Goal: Task Accomplishment & Management: Use online tool/utility

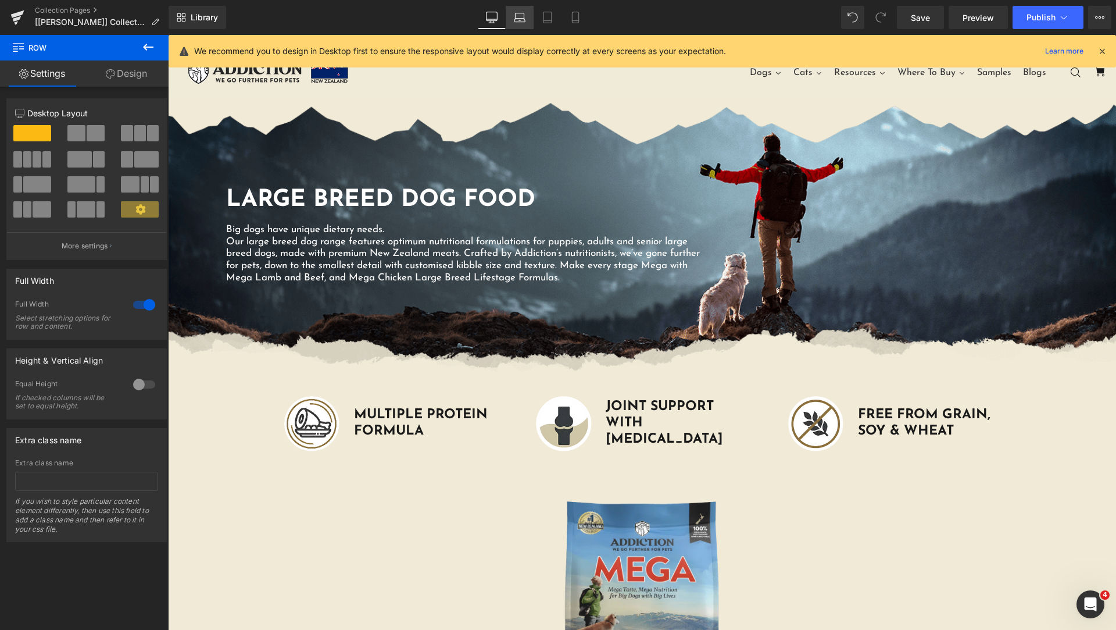
scroll to position [10, 0]
click at [515, 19] on icon at bounding box center [520, 18] width 12 height 12
click at [487, 20] on icon at bounding box center [492, 16] width 11 height 9
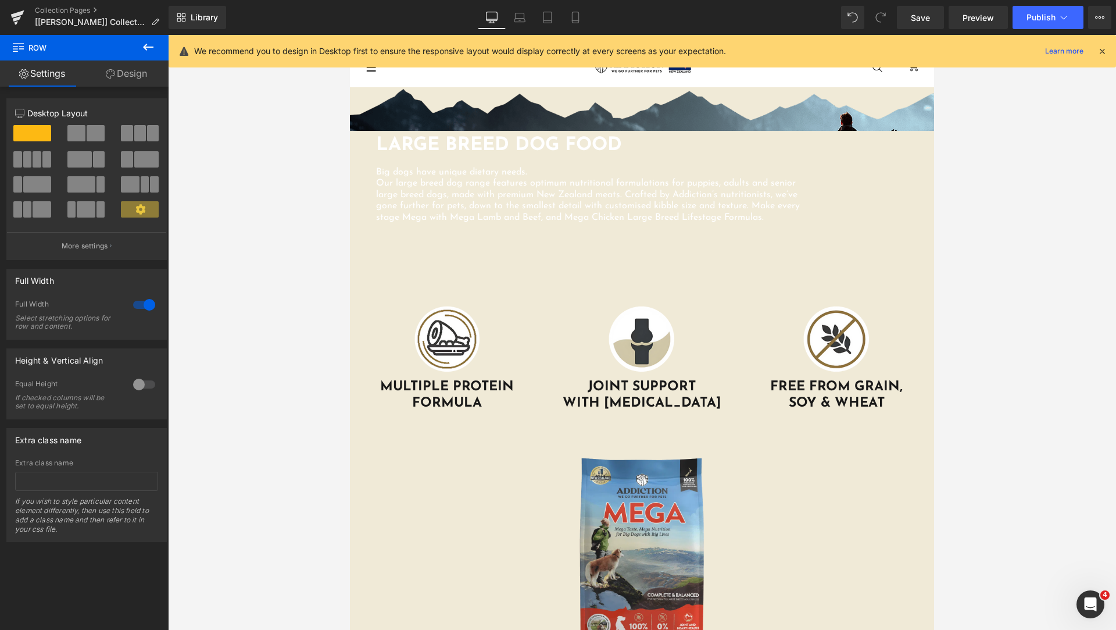
scroll to position [54, 0]
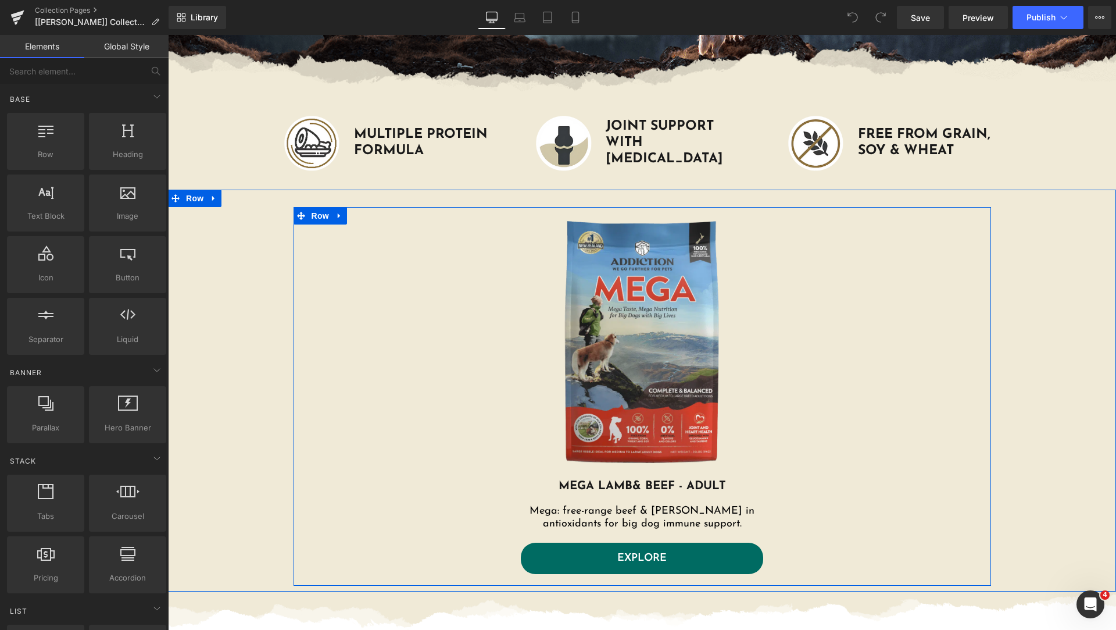
scroll to position [581, 0]
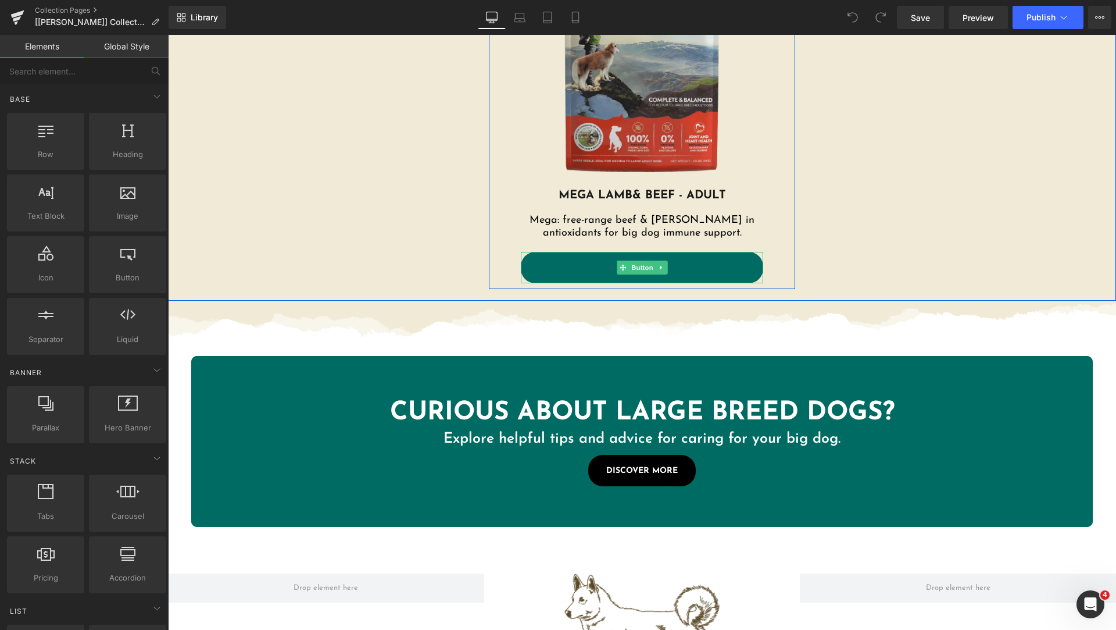
click at [755, 270] on link "EXPLORE" at bounding box center [642, 267] width 242 height 31
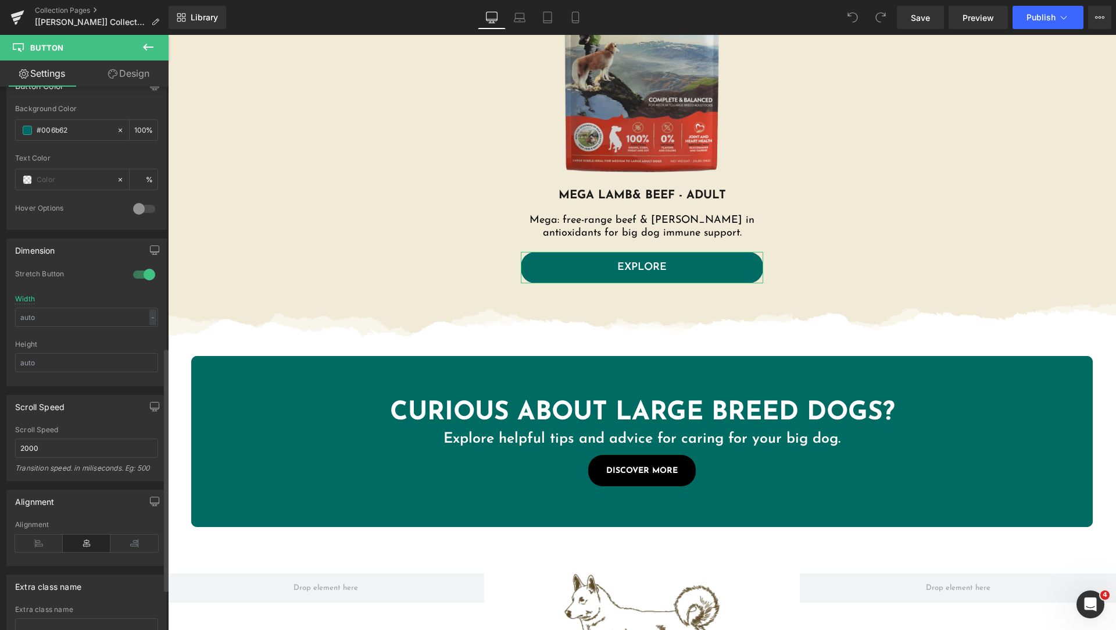
scroll to position [673, 0]
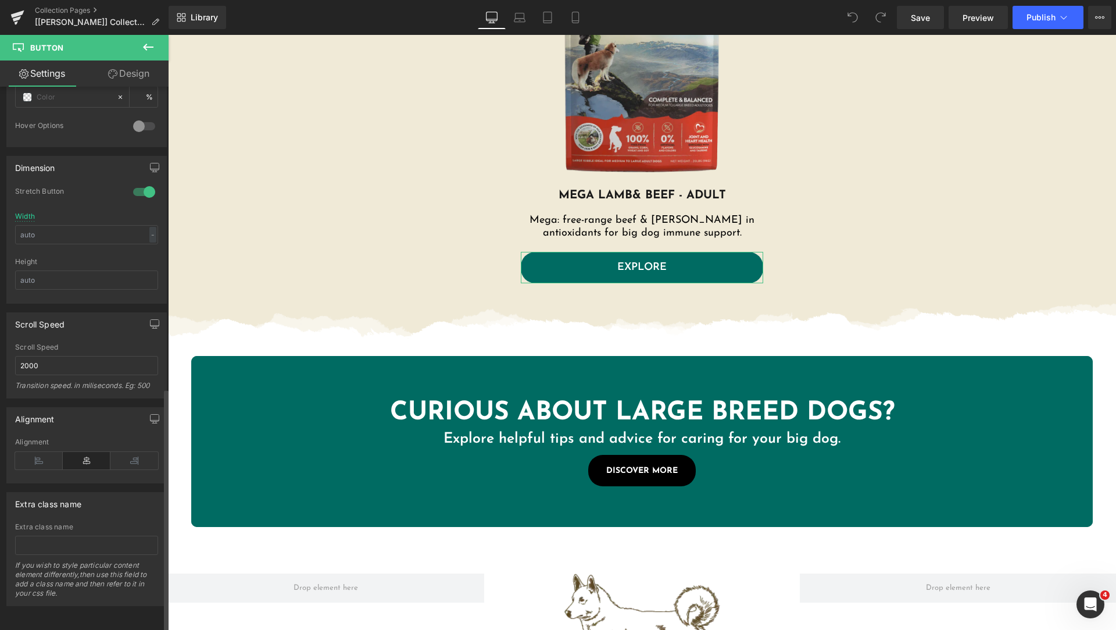
click at [138, 183] on div at bounding box center [144, 192] width 28 height 19
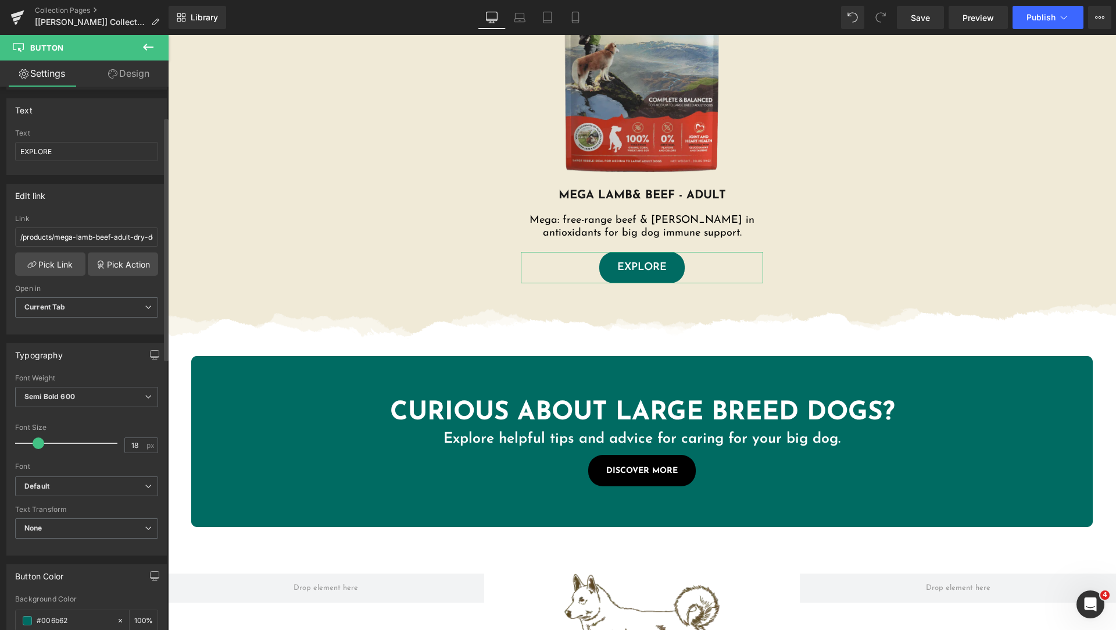
scroll to position [0, 0]
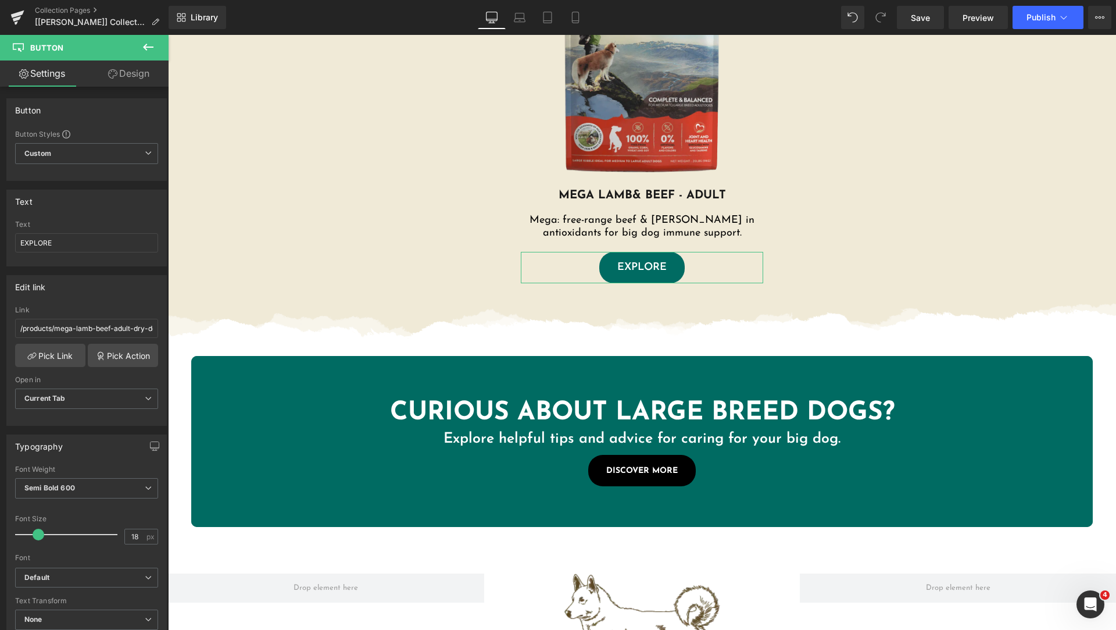
click at [112, 74] on icon at bounding box center [112, 73] width 9 height 9
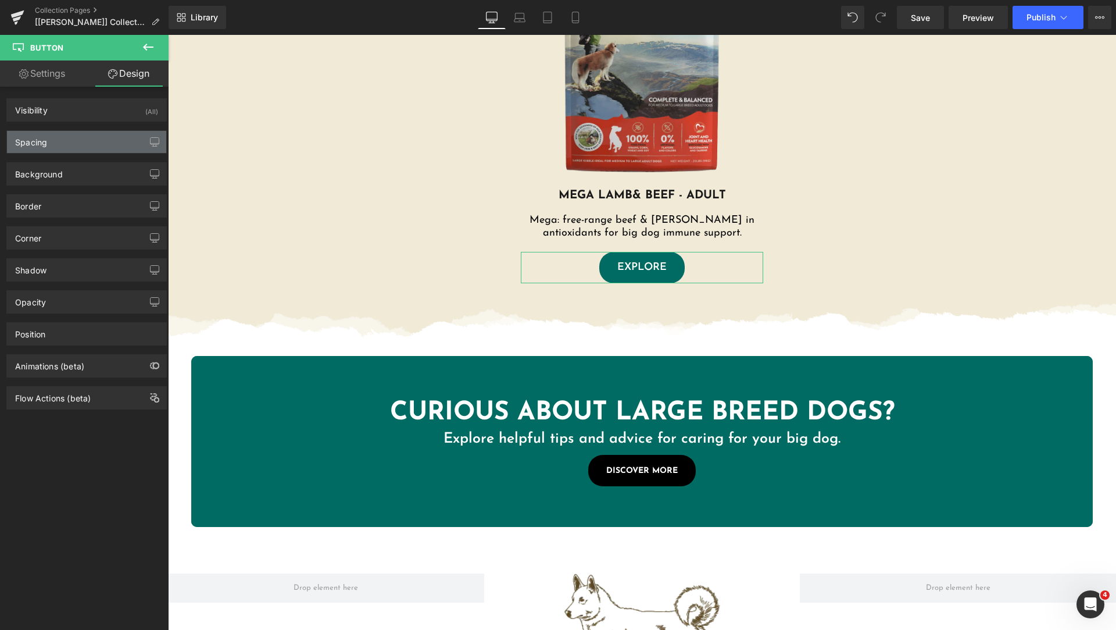
type input "0"
type input "20"
type input "0"
type input "20"
type input "4"
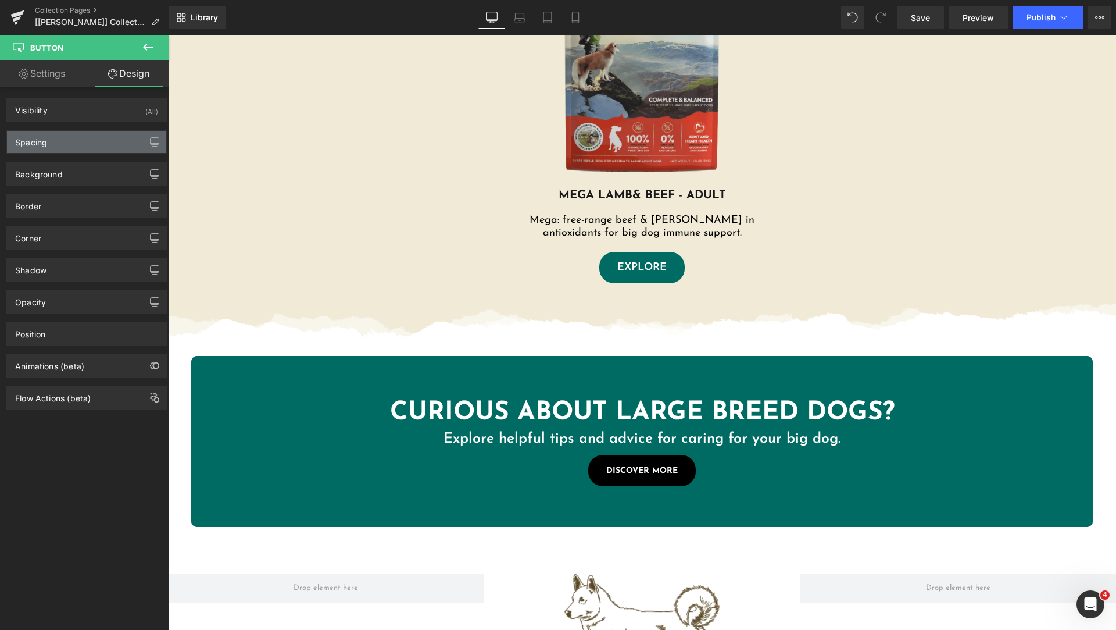
type input "31"
type input "4"
click at [69, 143] on div "Spacing" at bounding box center [86, 142] width 159 height 22
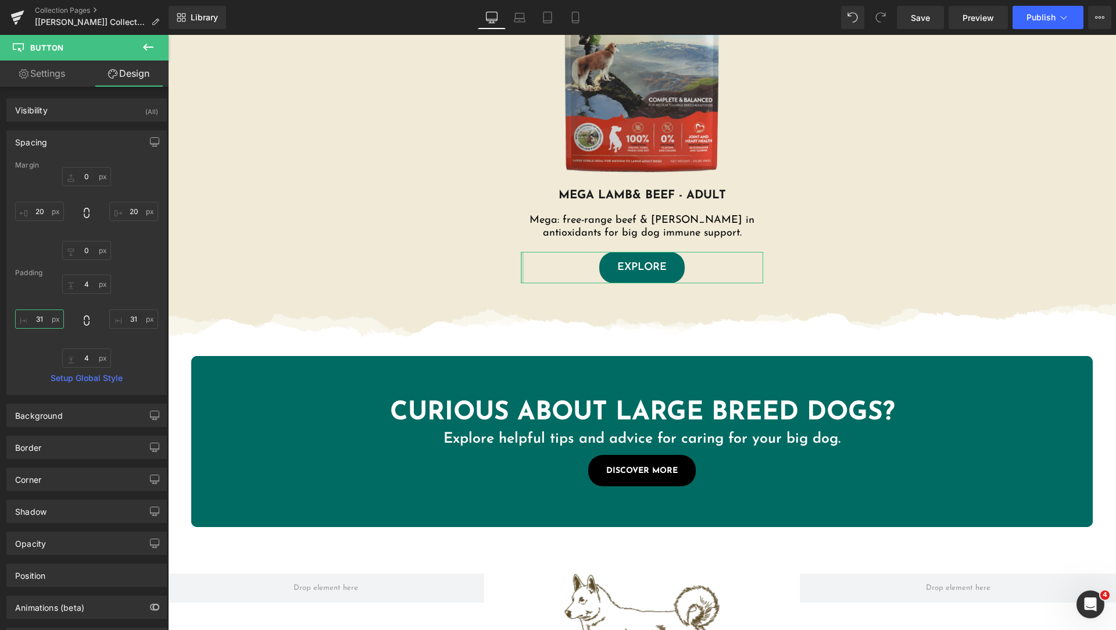
click at [35, 316] on input "31" at bounding box center [39, 318] width 49 height 19
type input "40"
click at [116, 317] on input "31" at bounding box center [133, 318] width 49 height 19
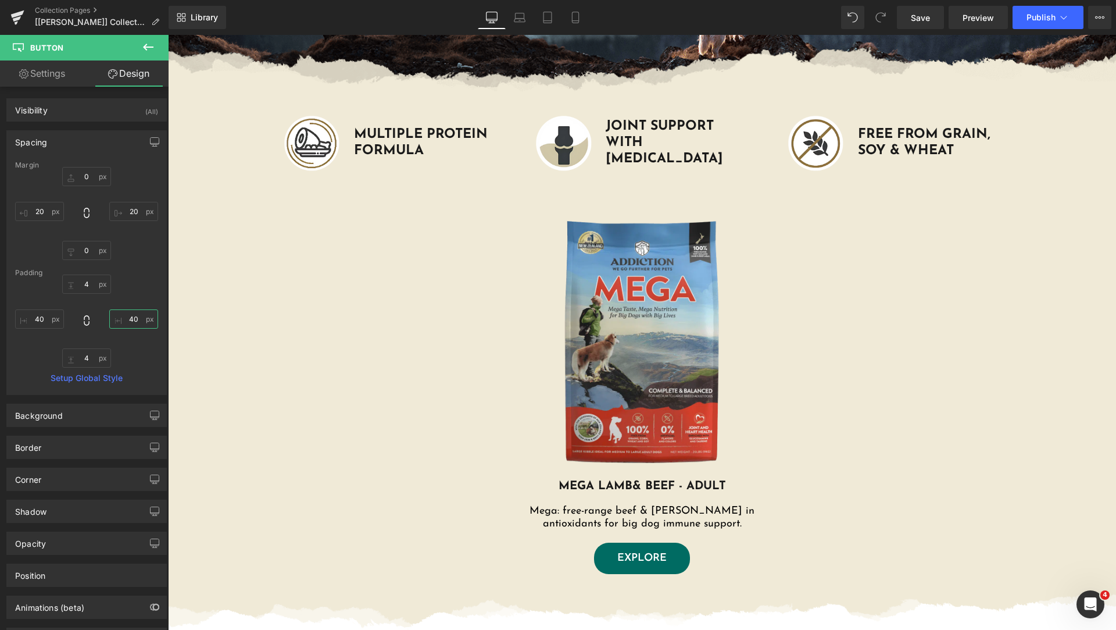
type input "40"
click at [516, 18] on icon at bounding box center [520, 15] width 9 height 5
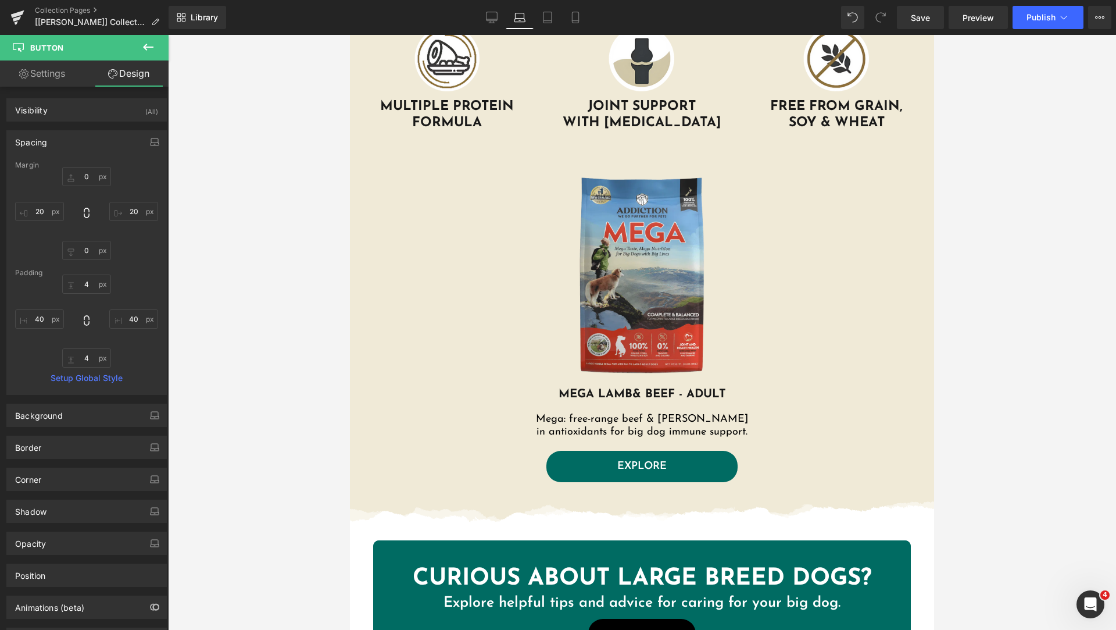
type input "0"
type input "20"
type input "0"
type input "20"
type input "4"
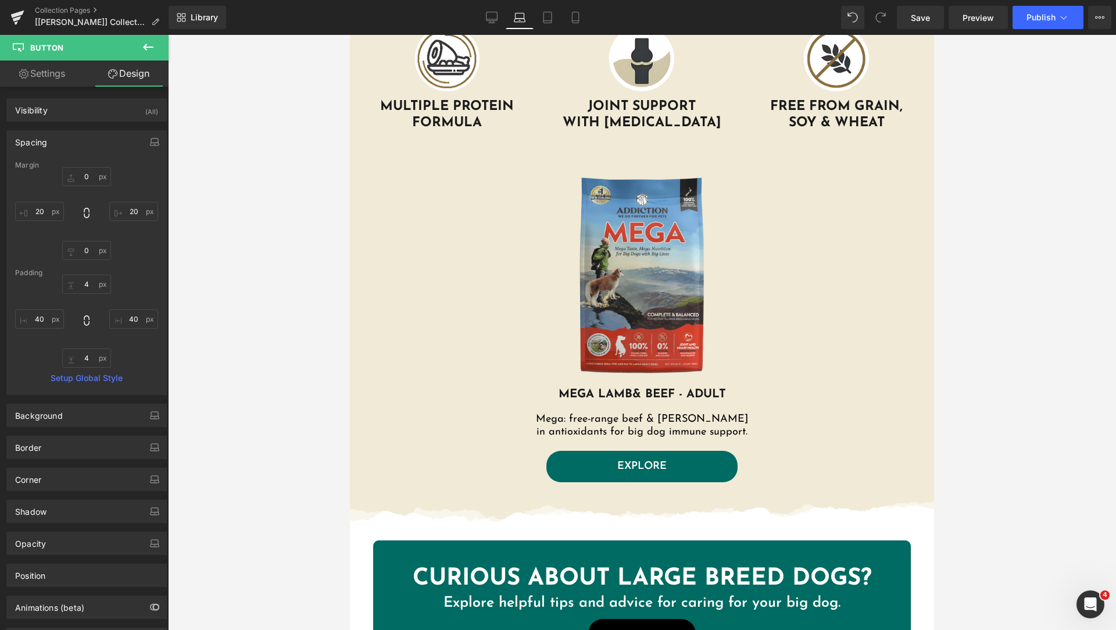
type input "40"
type input "4"
type input "40"
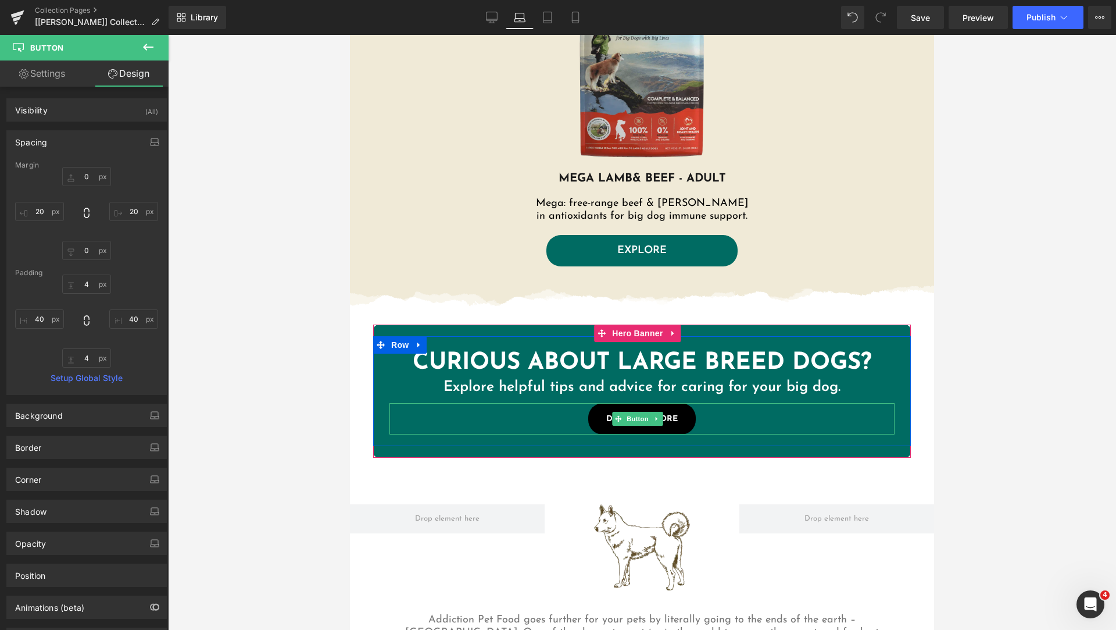
scroll to position [216, 0]
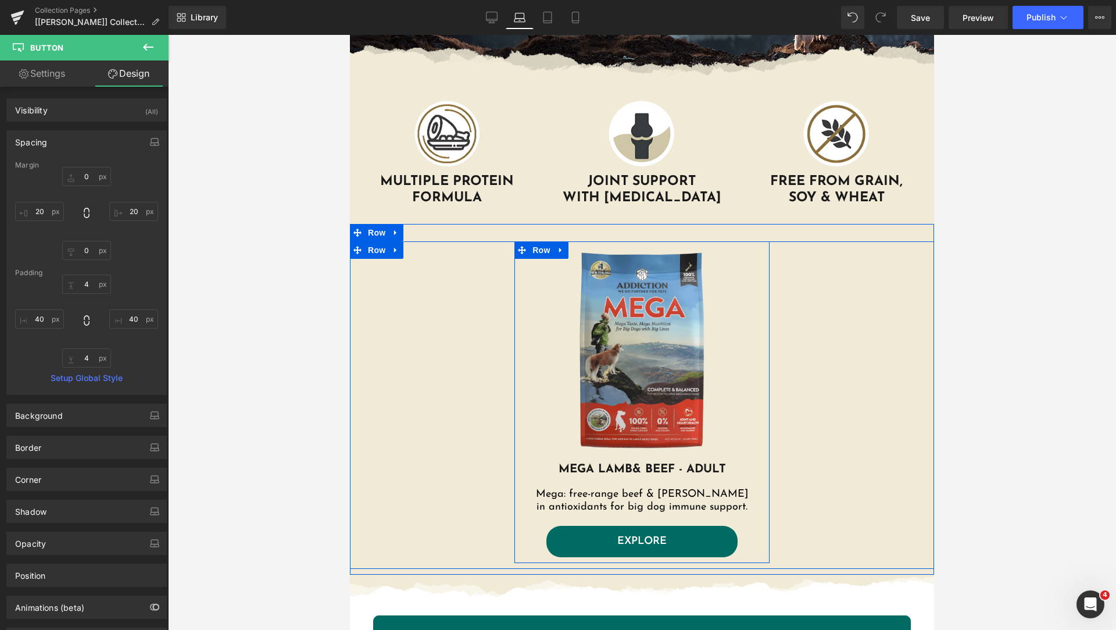
click at [735, 546] on div "Image MEGA LAMB & BEEF - ADULT Heading Mega: free-range beef & lamb, rich in an…" at bounding box center [641, 399] width 255 height 316
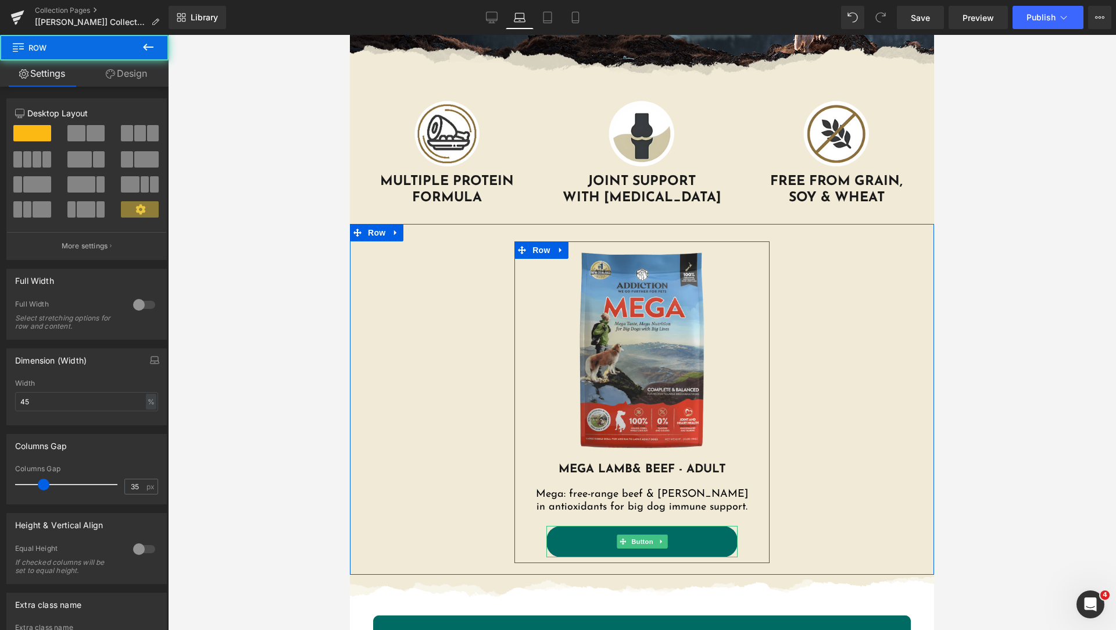
click at [728, 551] on link "EXPLORE" at bounding box center [641, 541] width 191 height 31
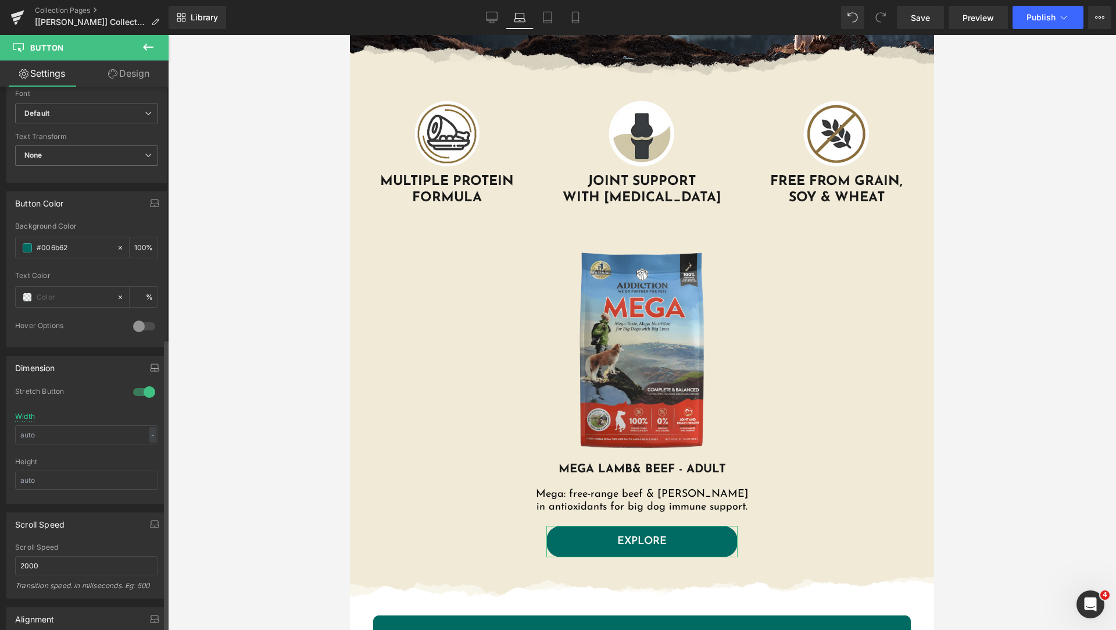
scroll to position [581, 0]
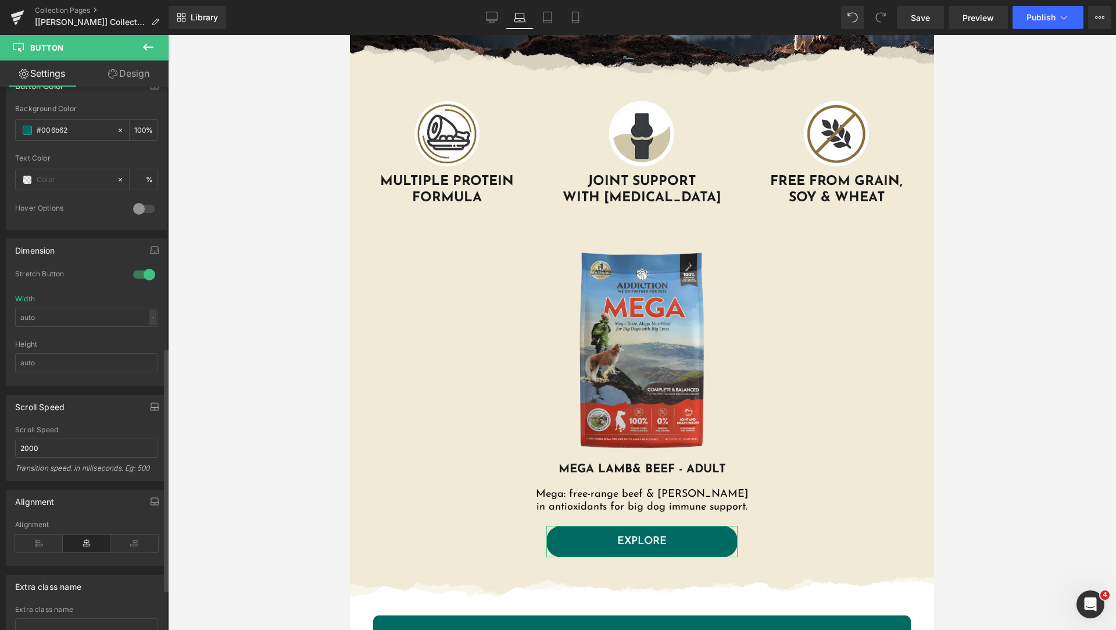
click at [133, 276] on div at bounding box center [144, 274] width 28 height 19
click at [122, 80] on link "Design" at bounding box center [129, 73] width 84 height 26
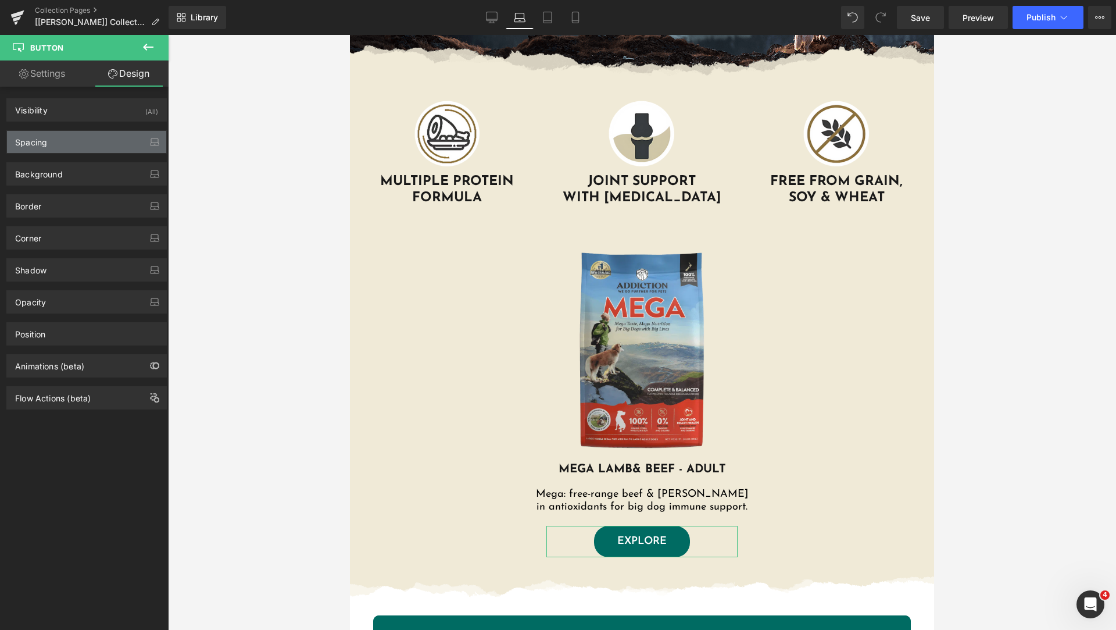
click at [49, 140] on div "Spacing" at bounding box center [86, 142] width 159 height 22
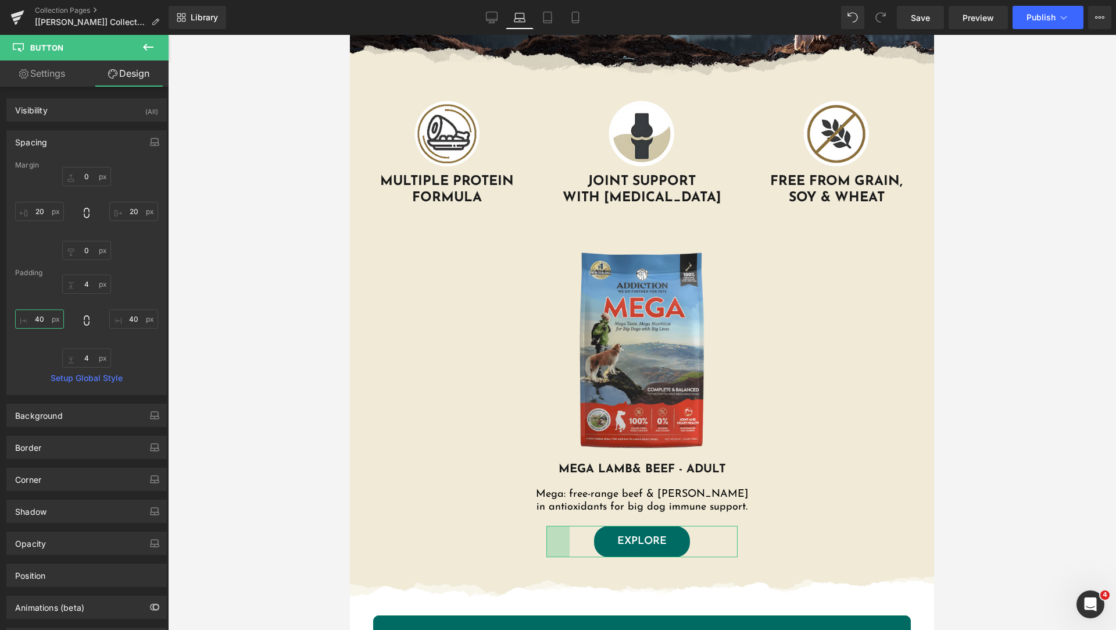
click at [37, 321] on input "40" at bounding box center [39, 318] width 49 height 19
type input "40"
click at [551, 16] on icon at bounding box center [548, 18] width 12 height 12
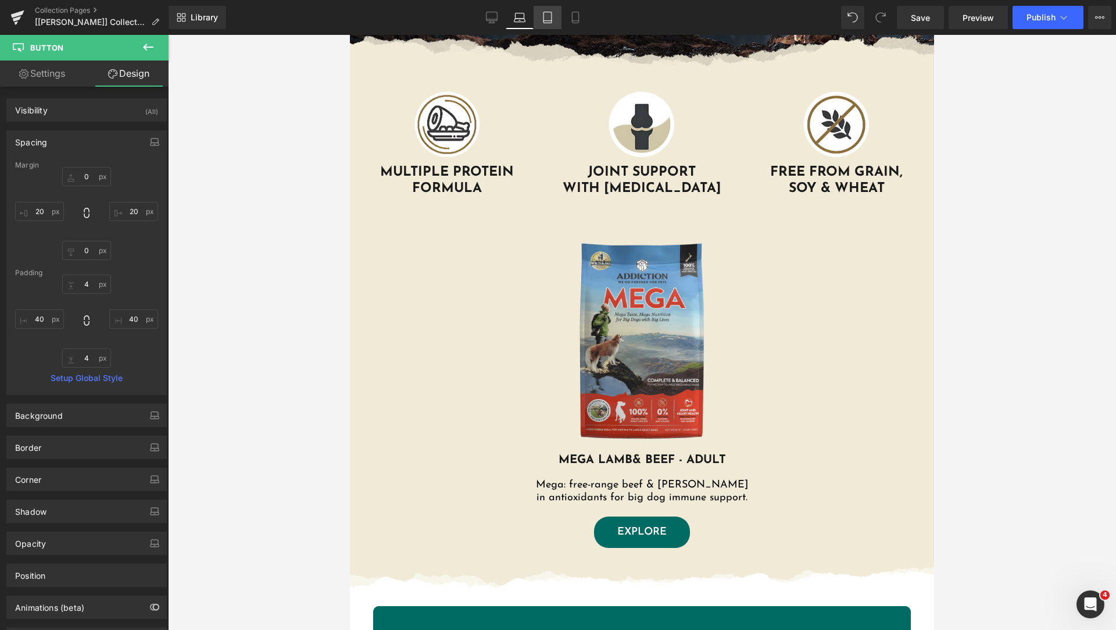
type input "0"
type input "20"
type input "0"
type input "20"
type input "4"
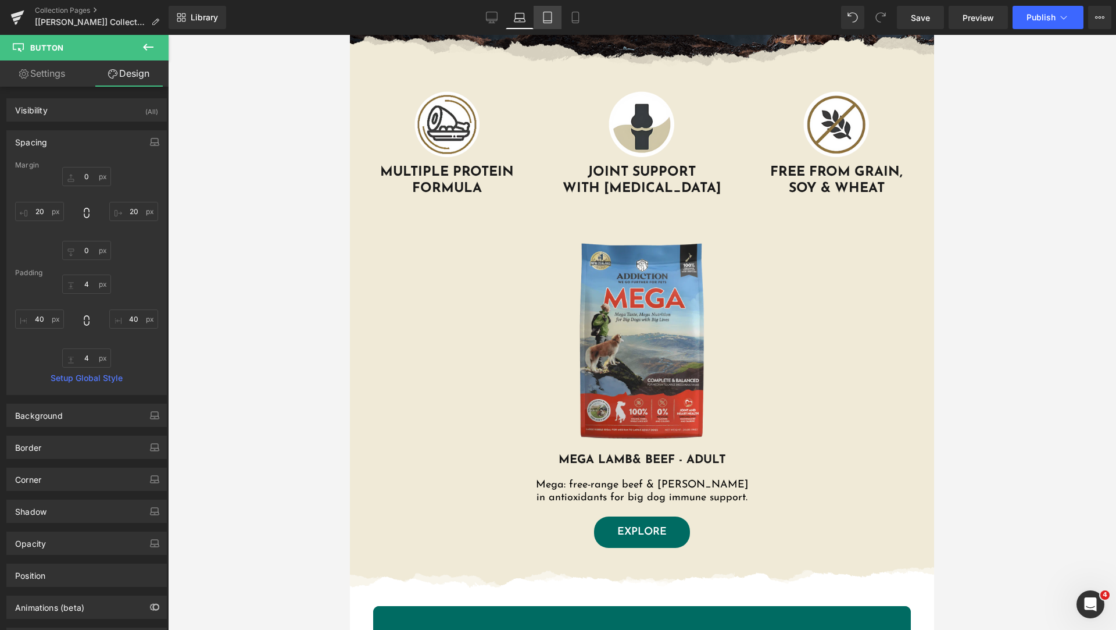
type input "40"
type input "4"
type input "40"
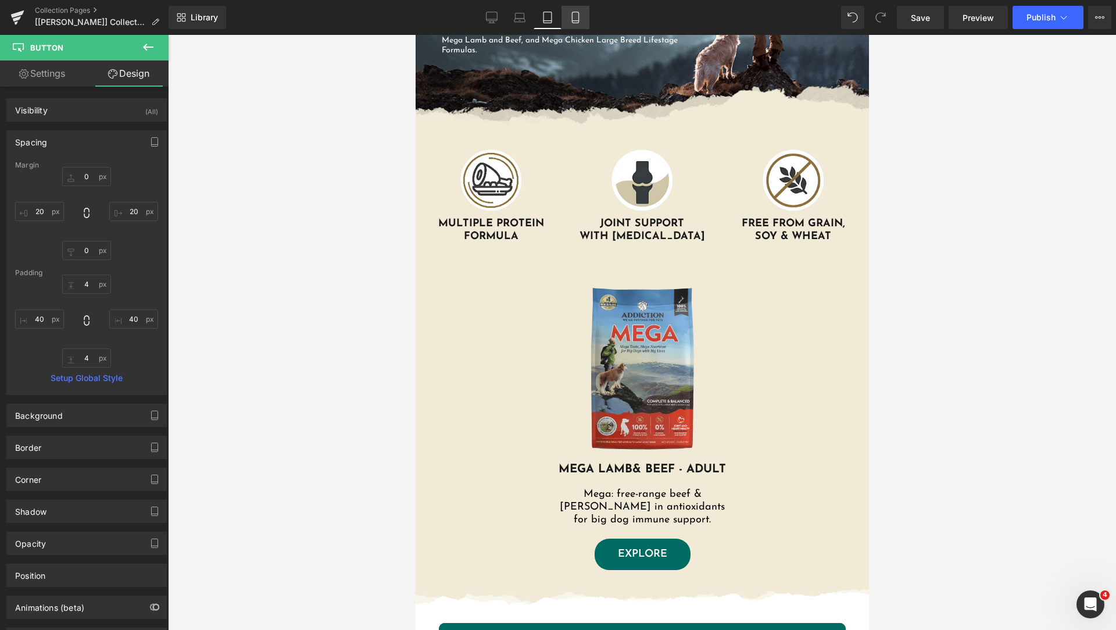
click at [572, 22] on icon at bounding box center [576, 18] width 12 height 12
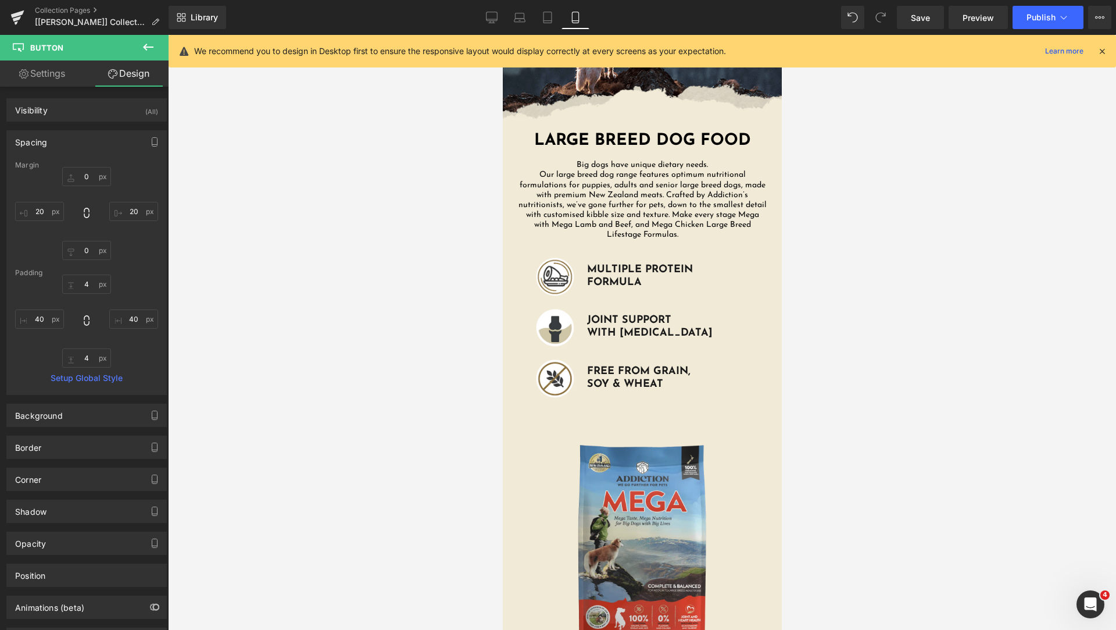
type input "0"
type input "20"
type input "0"
type input "20"
type input "4"
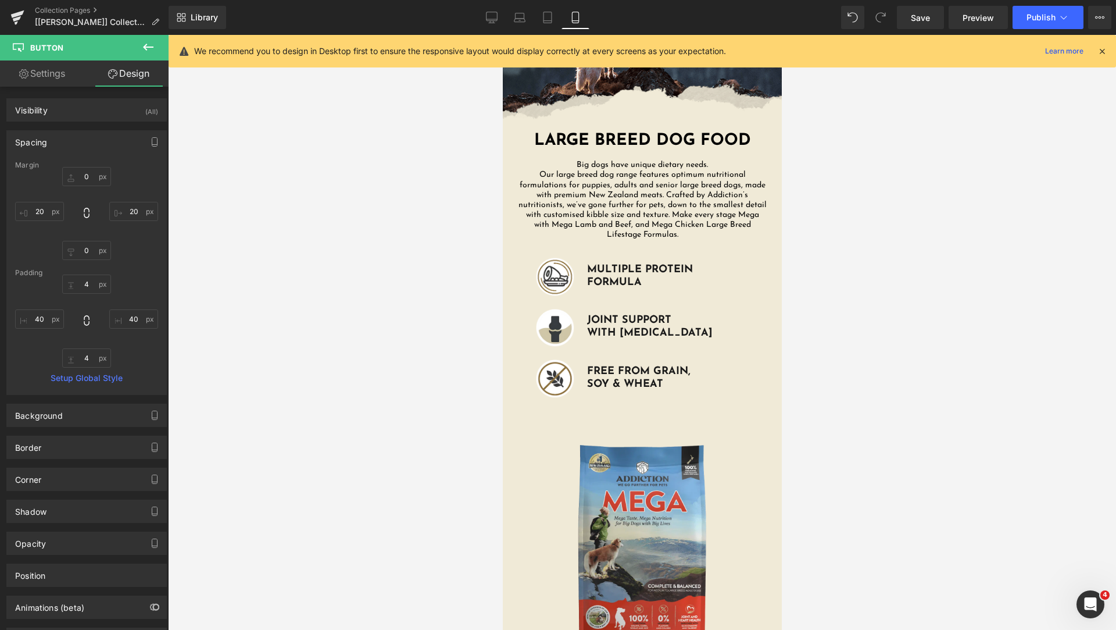
type input "40"
type input "4"
type input "40"
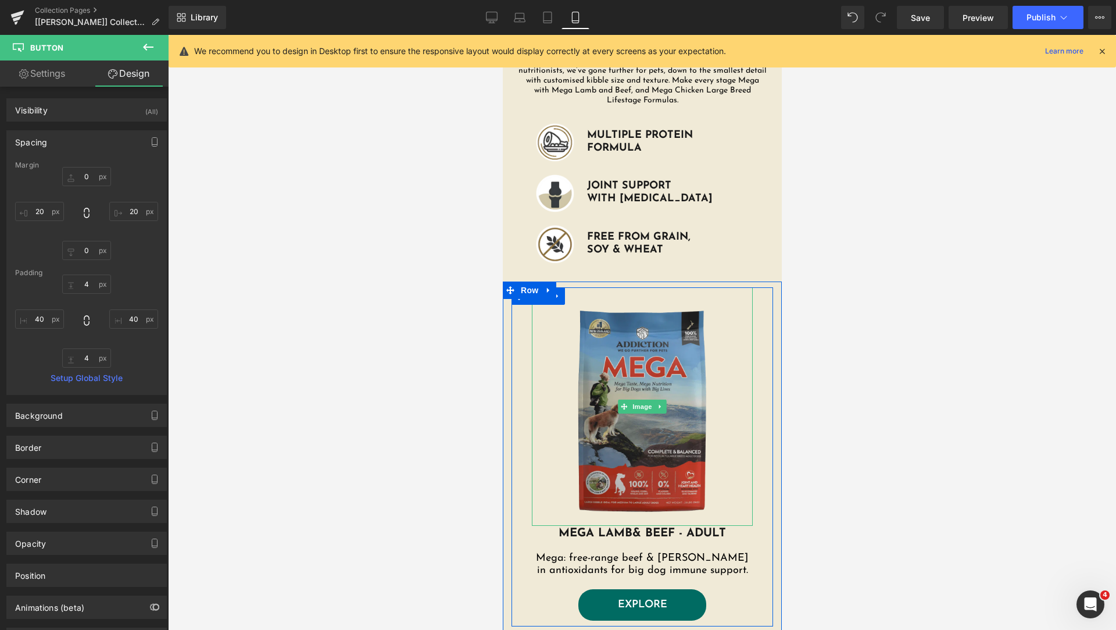
scroll to position [650, 0]
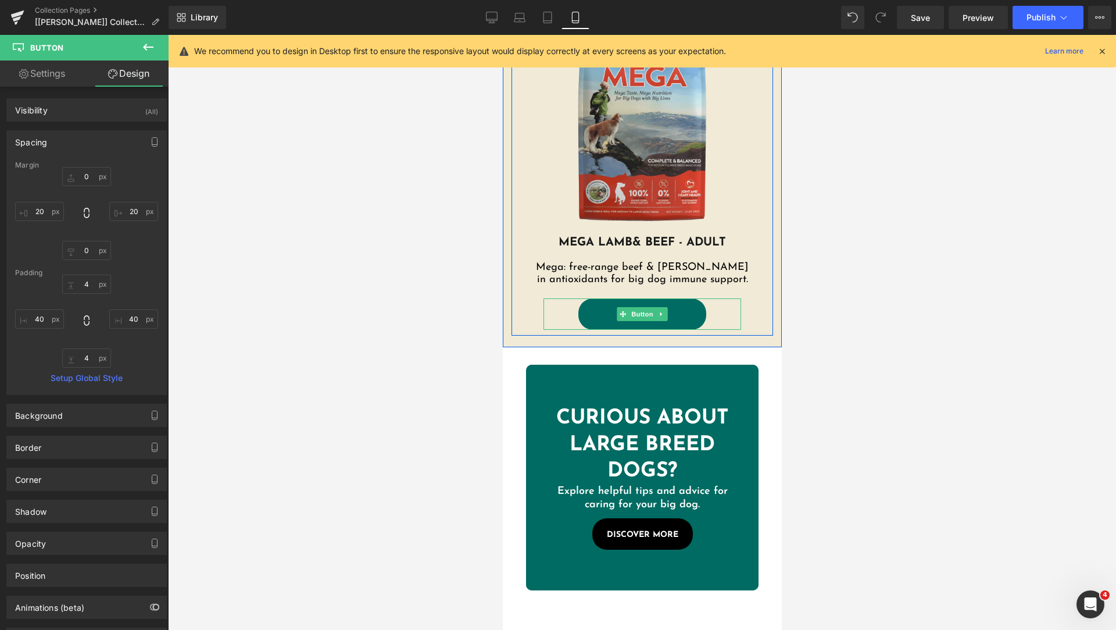
click at [585, 311] on link "EXPLORE" at bounding box center [642, 313] width 128 height 31
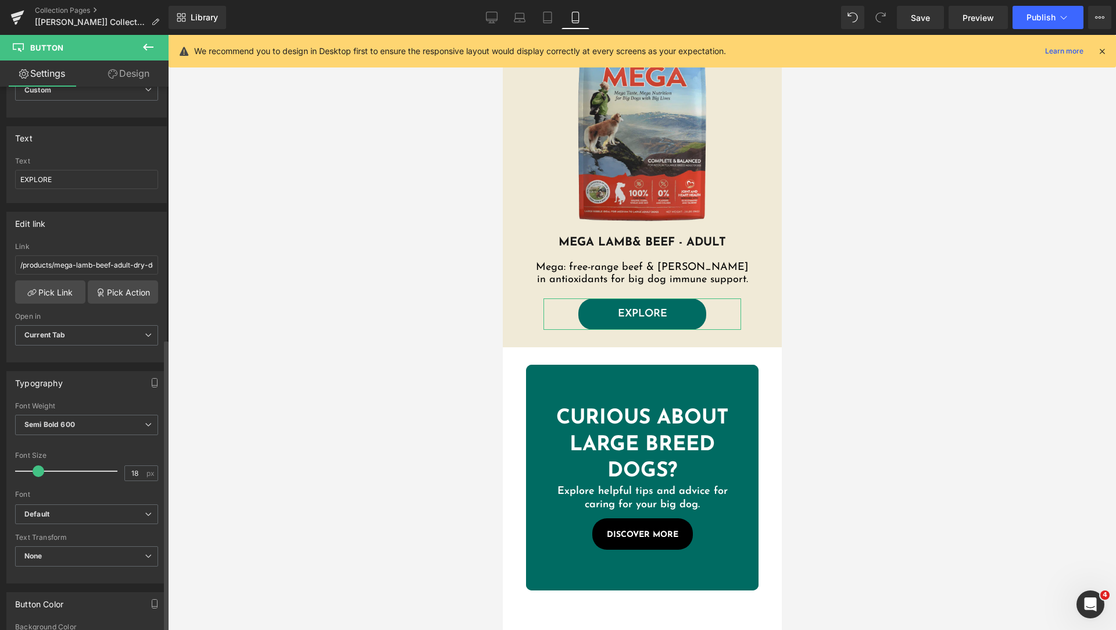
scroll to position [0, 0]
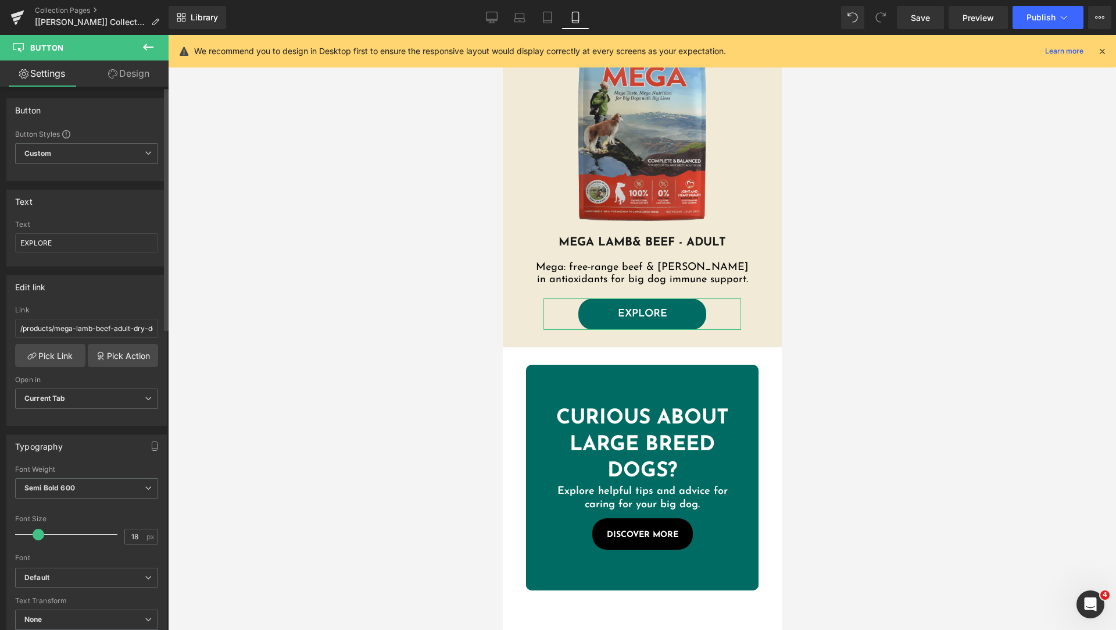
click at [144, 80] on link "Design" at bounding box center [129, 73] width 84 height 26
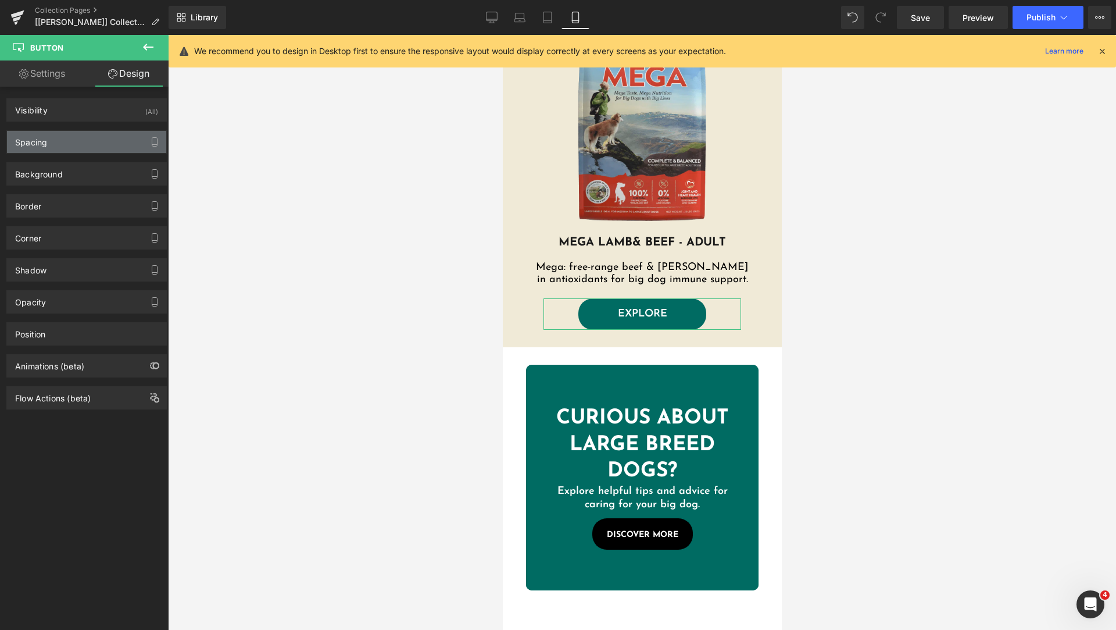
type input "0"
type input "20"
type input "0"
type input "20"
type input "4"
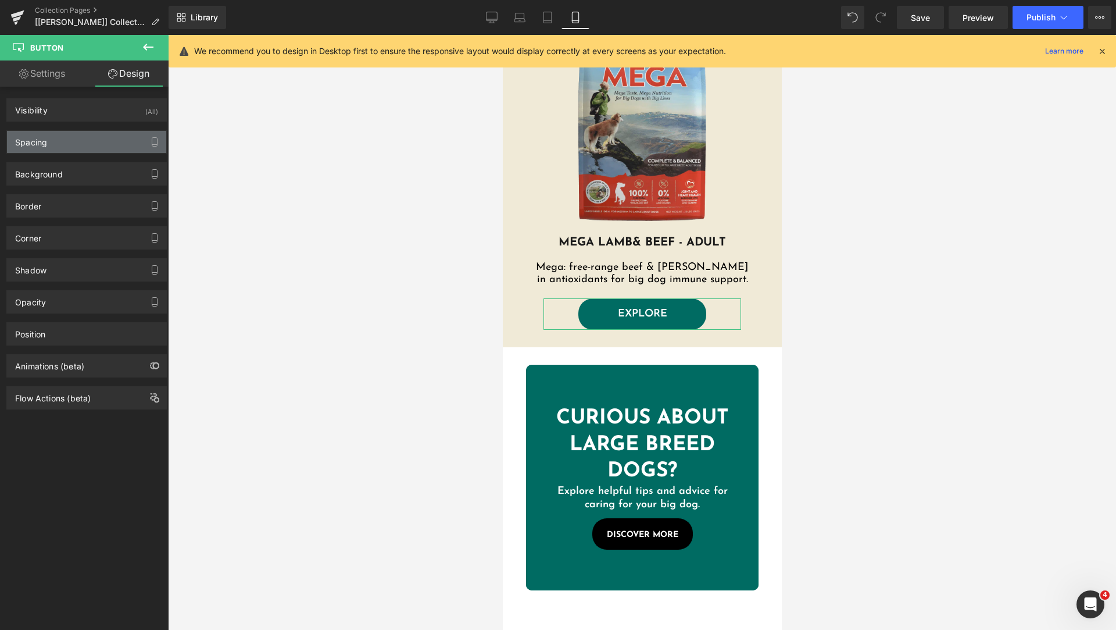
type input "40"
type input "4"
type input "40"
click at [66, 136] on div "Spacing" at bounding box center [86, 142] width 159 height 22
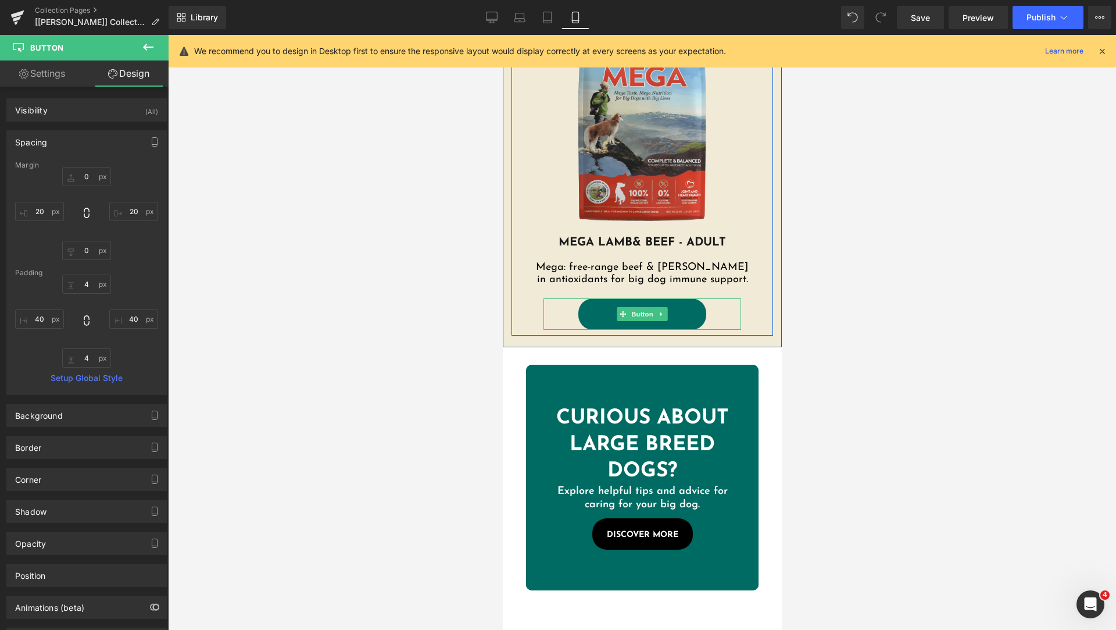
click at [593, 318] on link "EXPLORE" at bounding box center [642, 313] width 128 height 31
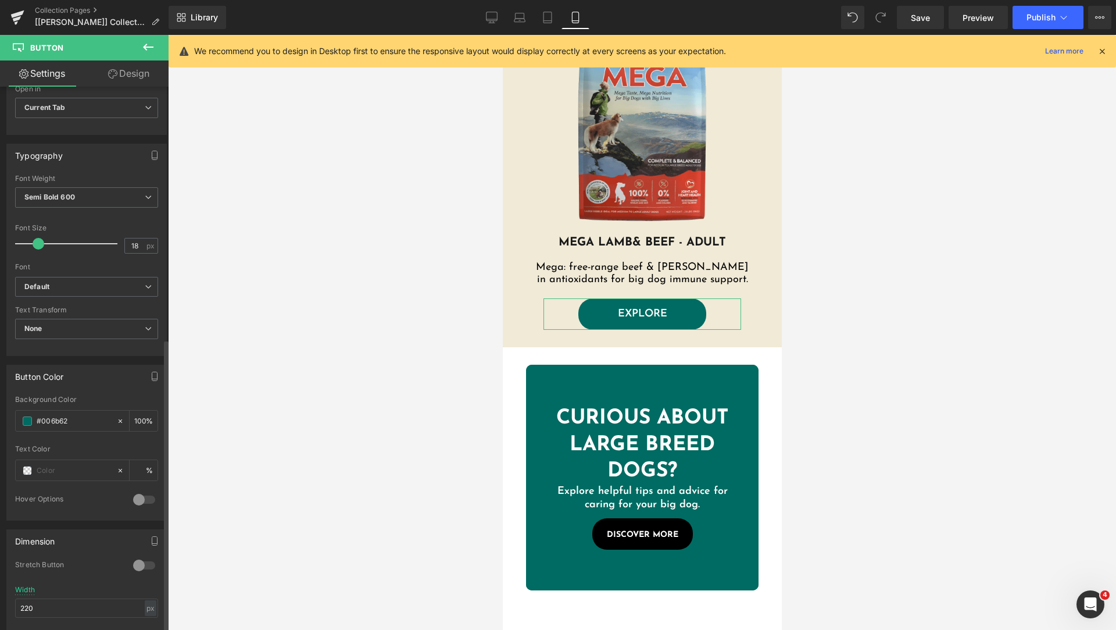
scroll to position [581, 0]
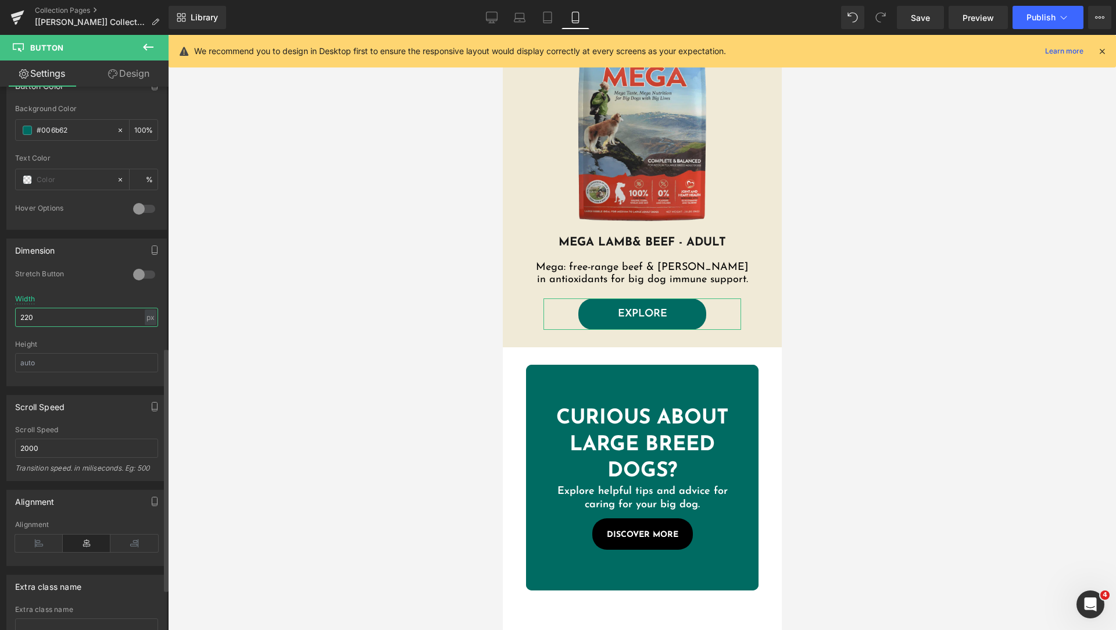
drag, startPoint x: 59, startPoint y: 317, endPoint x: 0, endPoint y: 258, distance: 84.3
click at [0, 263] on div "Dimension 0 Stretch Button 220px Width 220 px % px Height" at bounding box center [87, 308] width 174 height 156
click at [68, 312] on input "220" at bounding box center [86, 317] width 143 height 19
drag, startPoint x: 63, startPoint y: 319, endPoint x: 0, endPoint y: 313, distance: 63.1
click at [0, 313] on div "Dimension 0 Stretch Button 220px Width 220 px % px Height" at bounding box center [87, 308] width 174 height 156
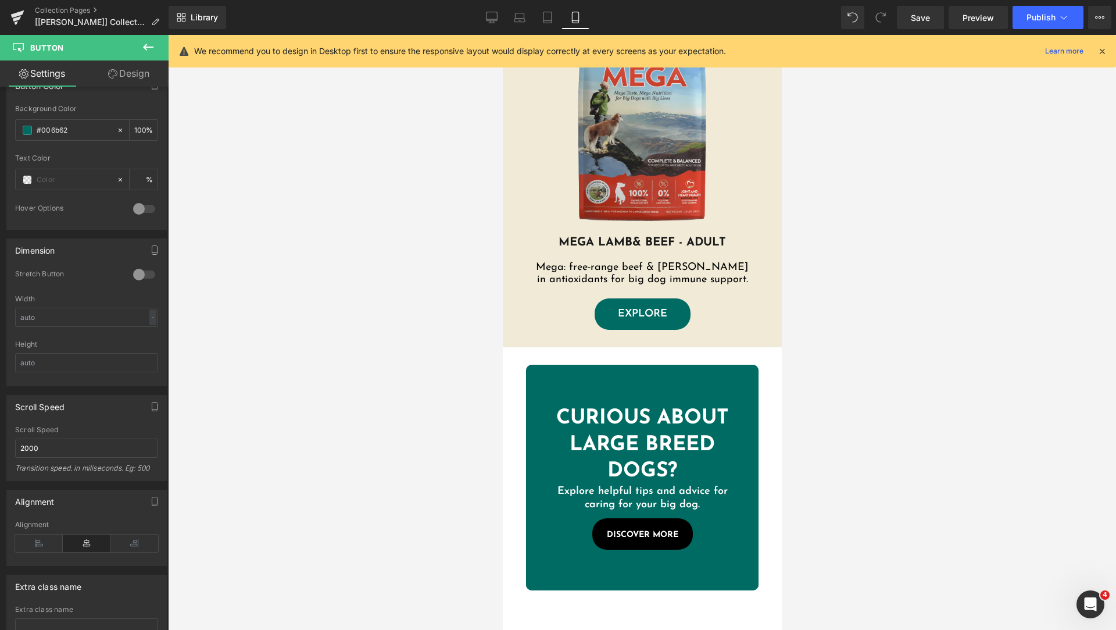
click at [345, 310] on div at bounding box center [642, 332] width 948 height 595
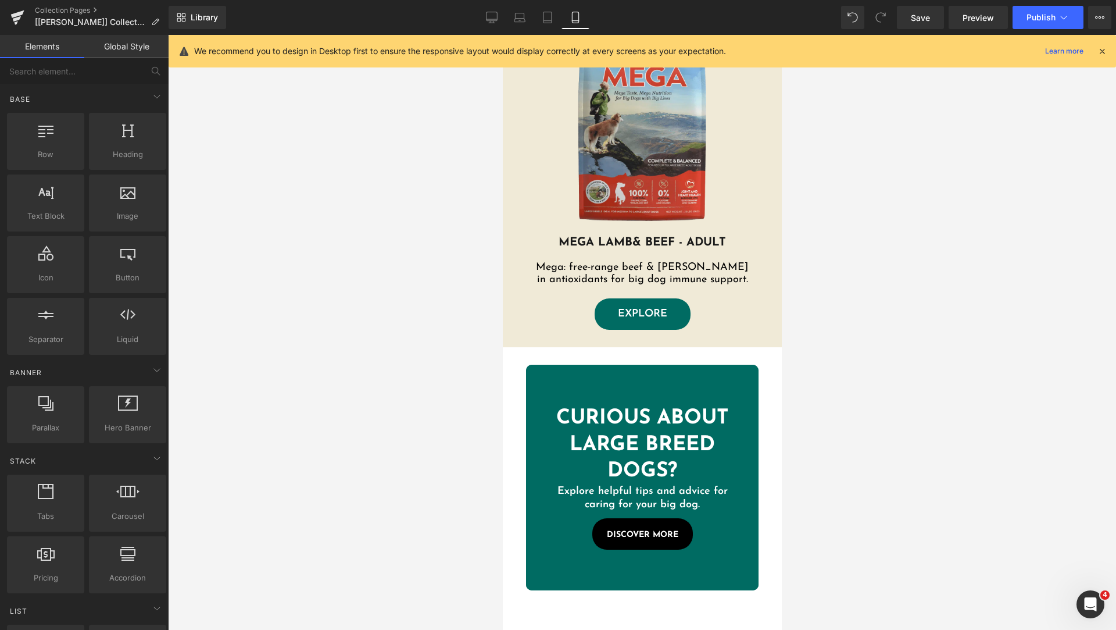
scroll to position [359, 0]
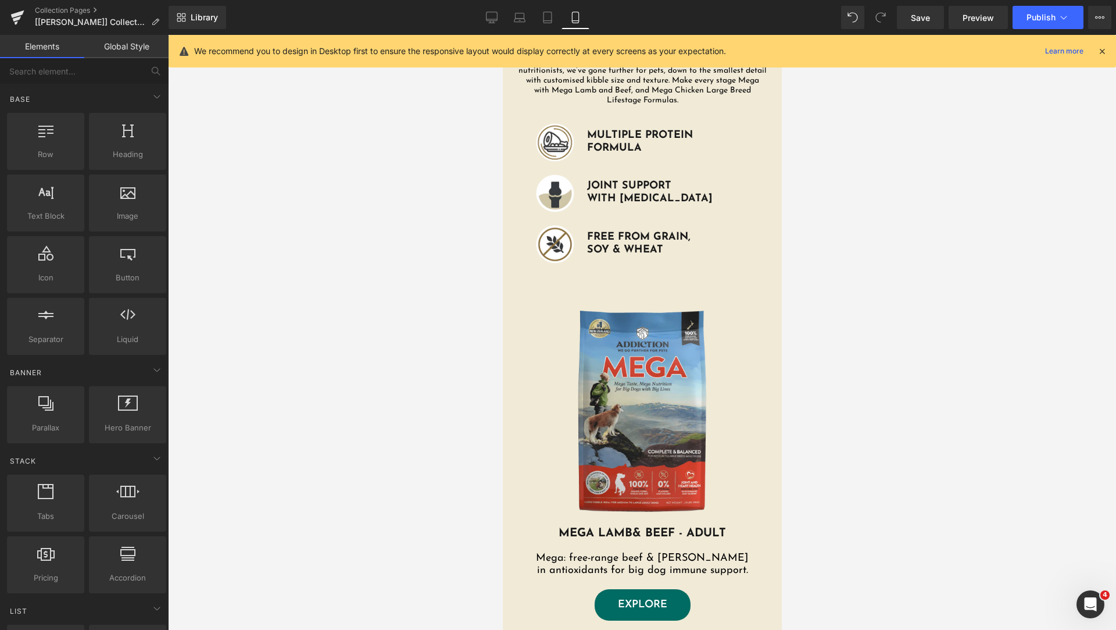
click at [930, 292] on div at bounding box center [642, 332] width 948 height 595
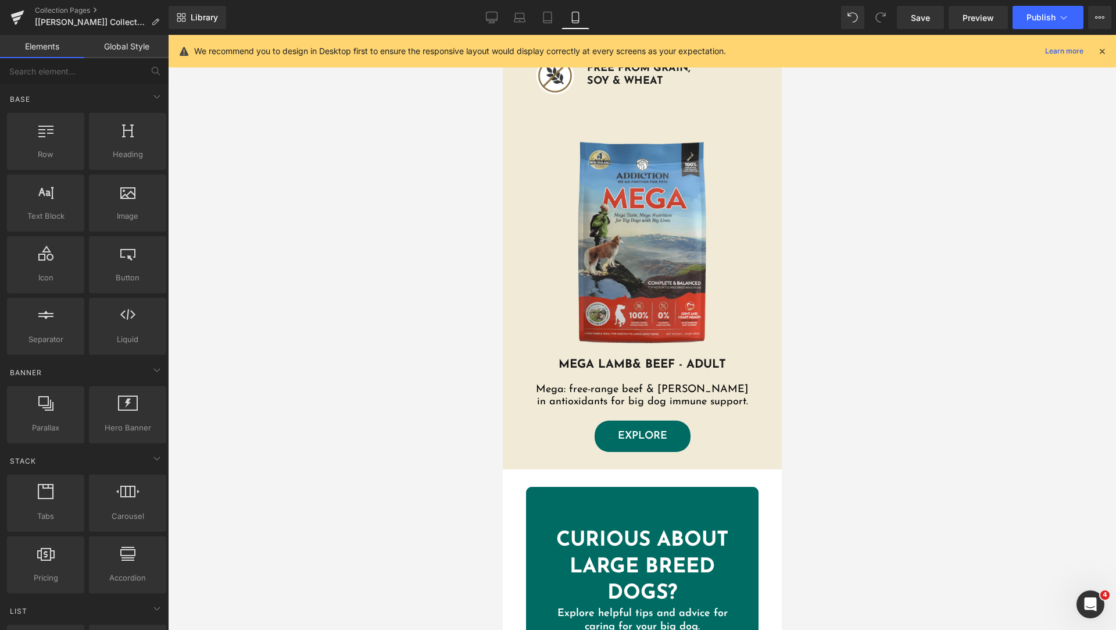
scroll to position [424, 0]
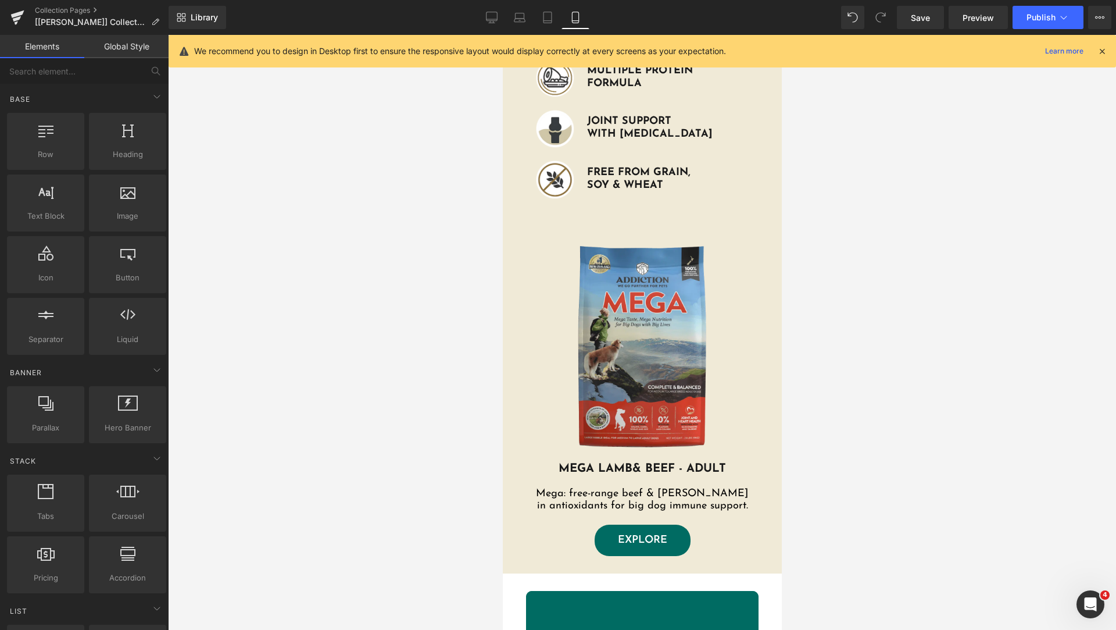
click at [1098, 55] on icon at bounding box center [1102, 51] width 10 height 10
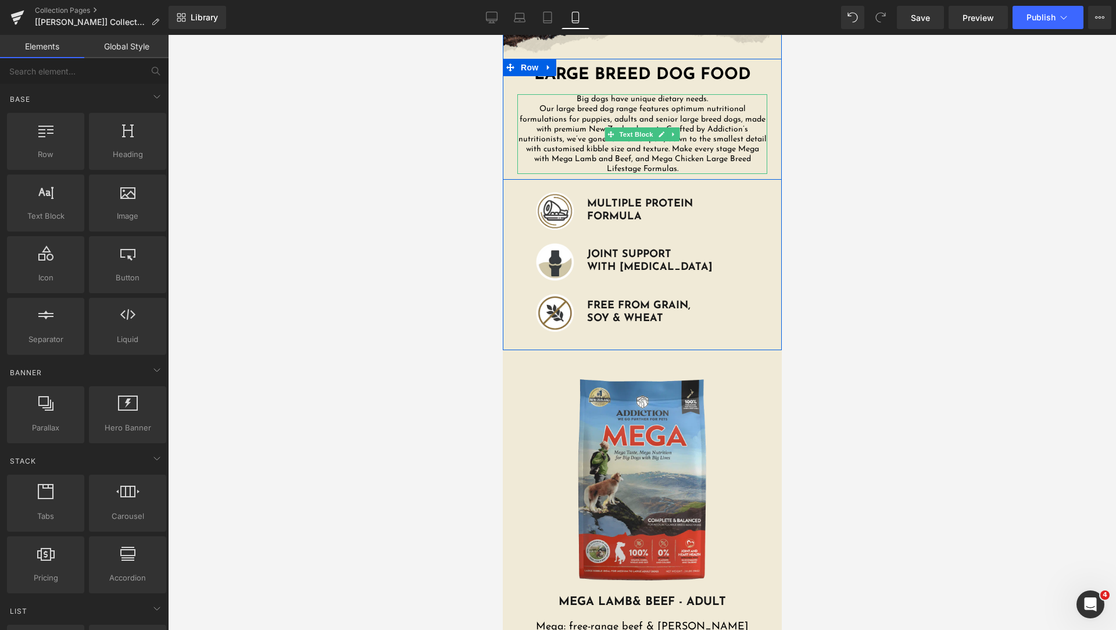
scroll to position [581, 0]
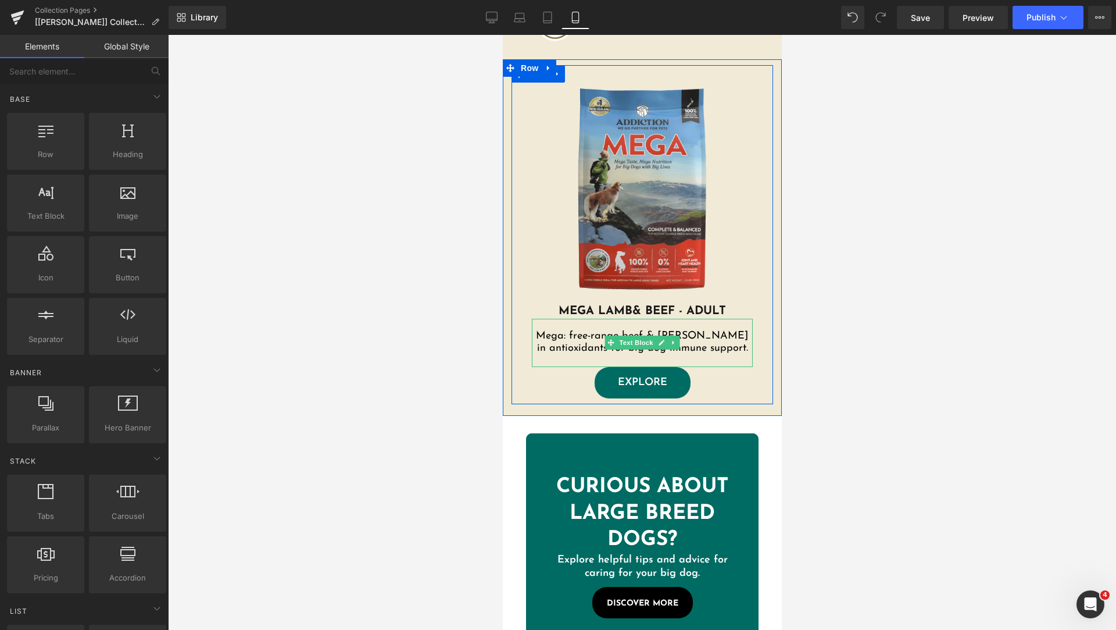
click at [703, 330] on p "Mega: free-range beef & [PERSON_NAME] in antioxidants for big dog immune suppor…" at bounding box center [641, 343] width 221 height 26
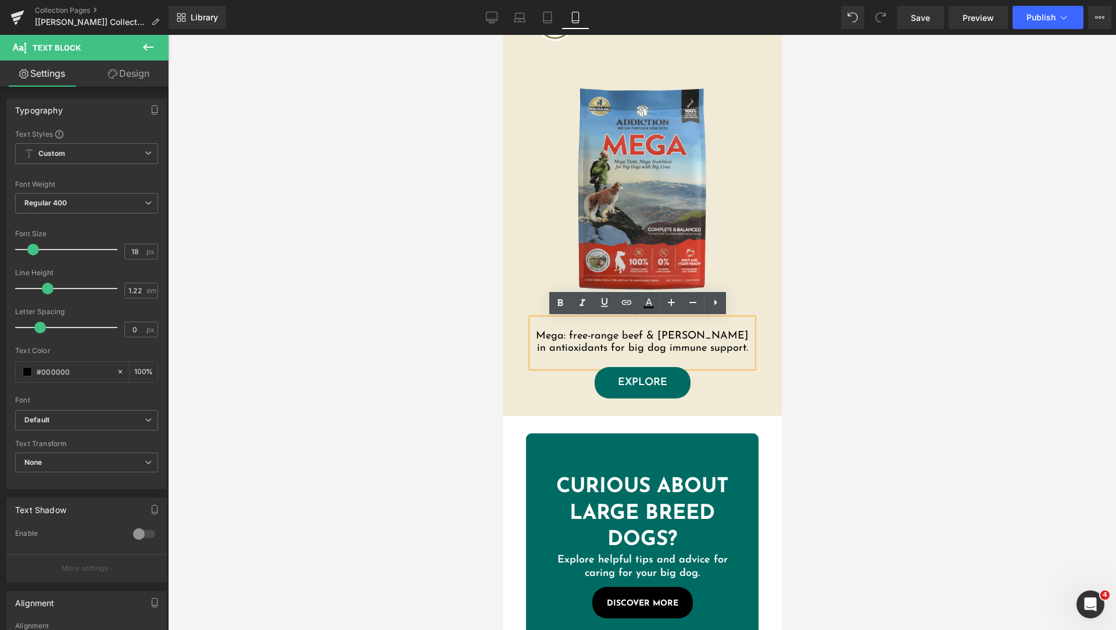
click at [511, 298] on div "Image MEGA LAMB & BEEF - ADULT Heading Mega: free-range beef & lamb, rich in an…" at bounding box center [642, 232] width 262 height 334
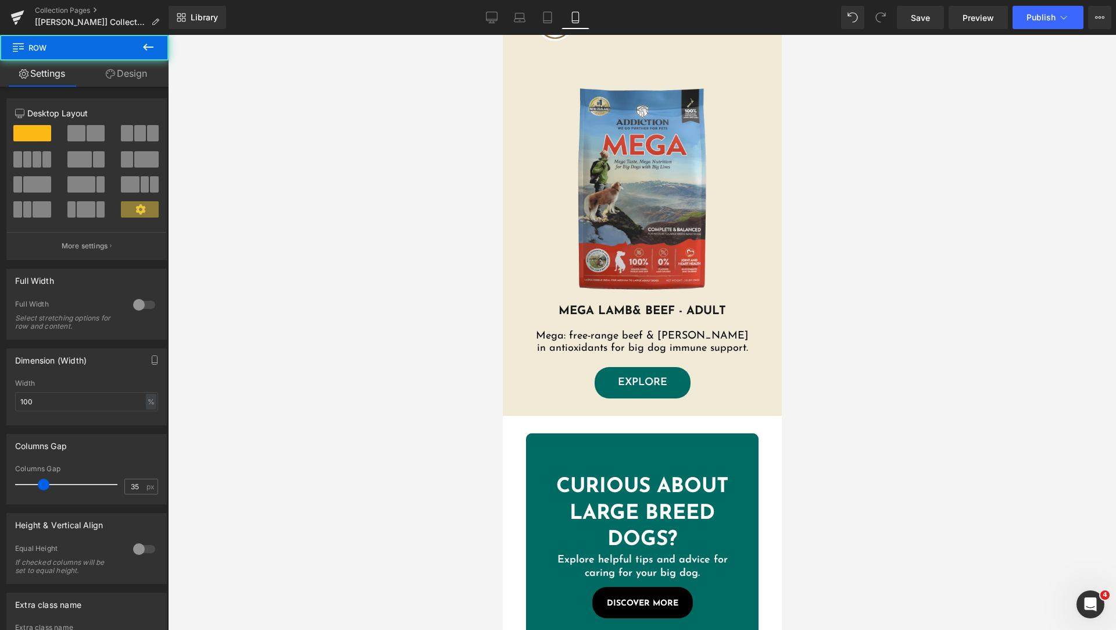
scroll to position [0, 0]
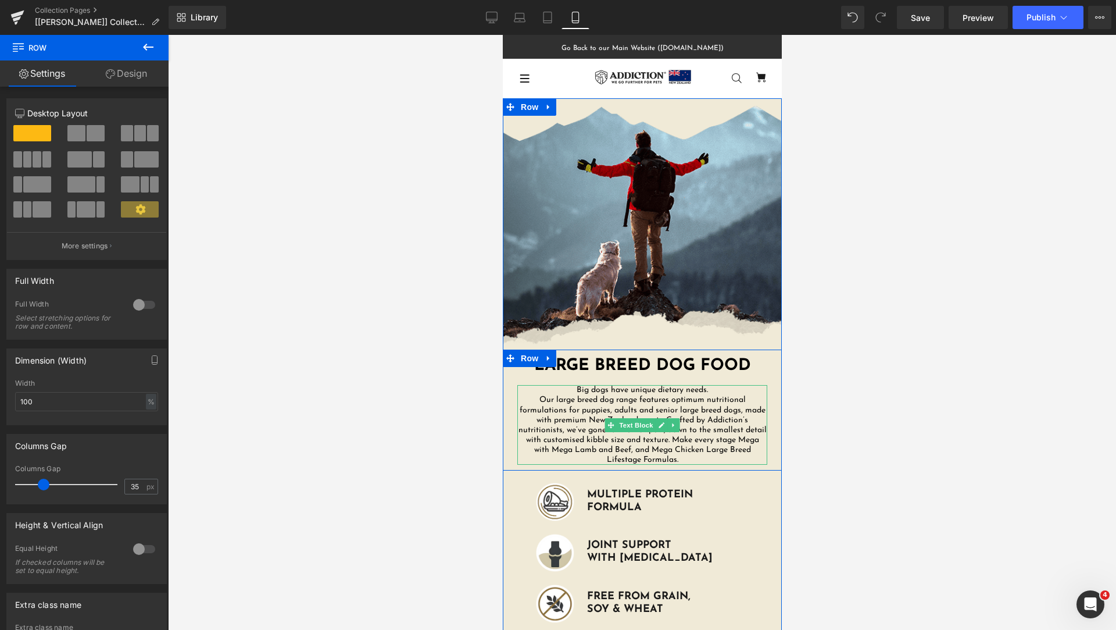
click at [638, 398] on p "Our large breed dog range features optimum nutritional formulations for puppies…" at bounding box center [642, 430] width 250 height 70
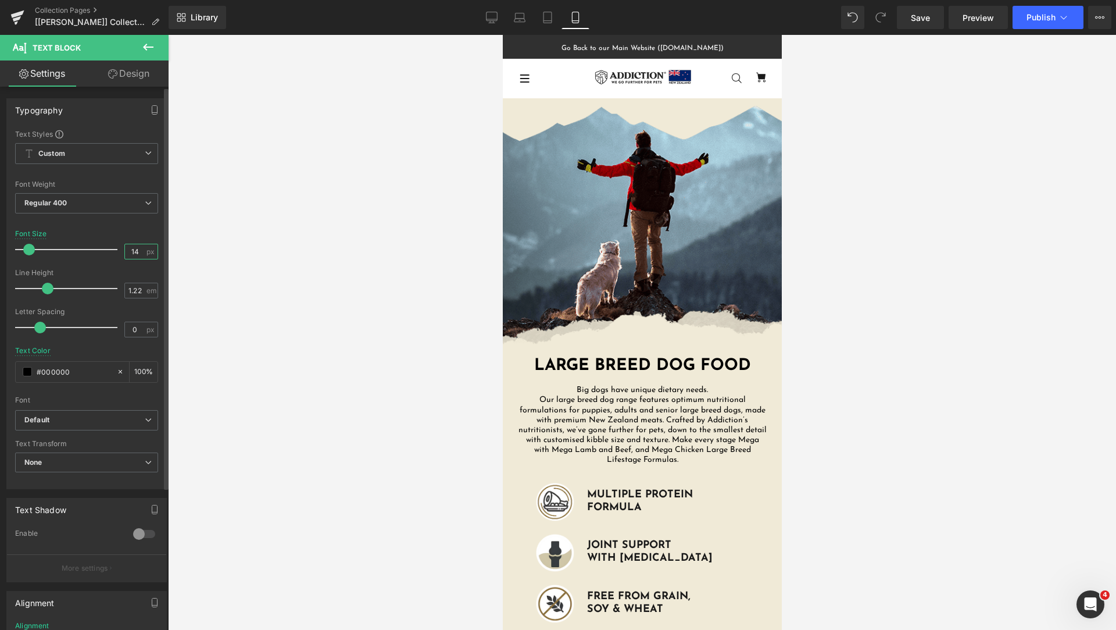
click at [126, 246] on input "14" at bounding box center [135, 251] width 20 height 15
drag, startPoint x: 135, startPoint y: 253, endPoint x: 67, endPoint y: 267, distance: 68.7
click at [105, 259] on div "Font Size 14 px" at bounding box center [86, 249] width 143 height 39
type input "18"
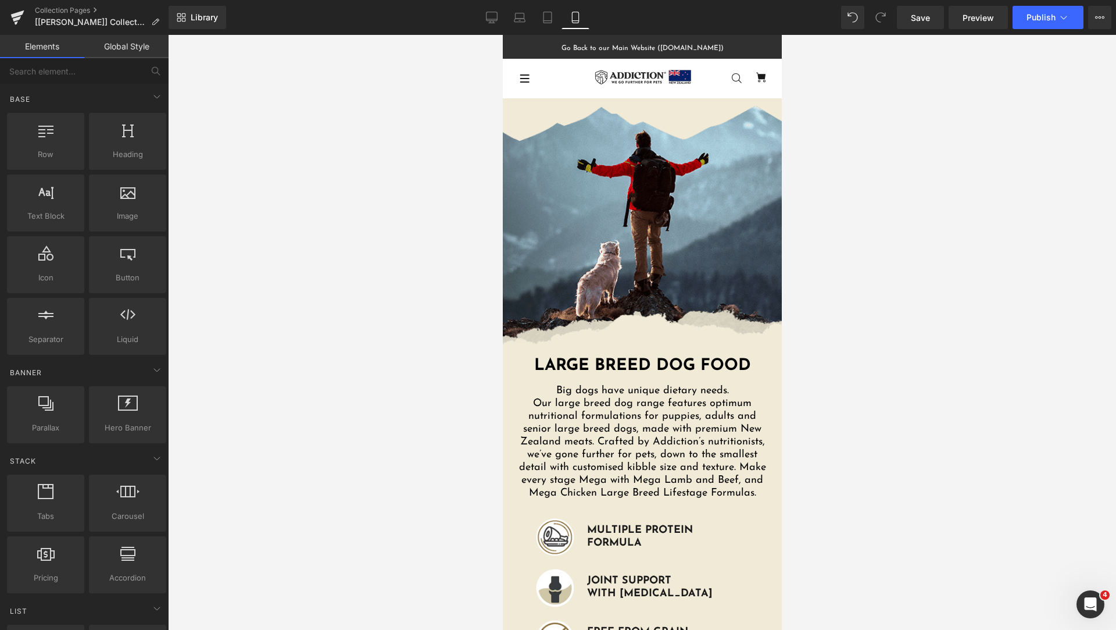
click at [830, 306] on div at bounding box center [642, 332] width 948 height 595
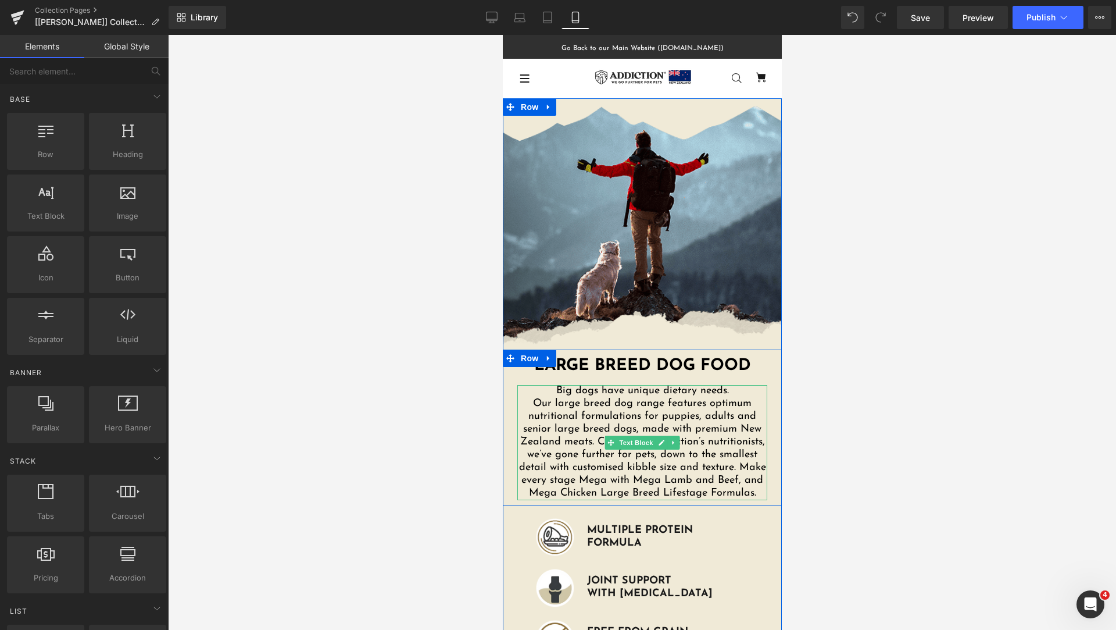
click at [609, 471] on p "Our large breed dog range features optimum nutritional formulations for puppies…" at bounding box center [642, 449] width 250 height 102
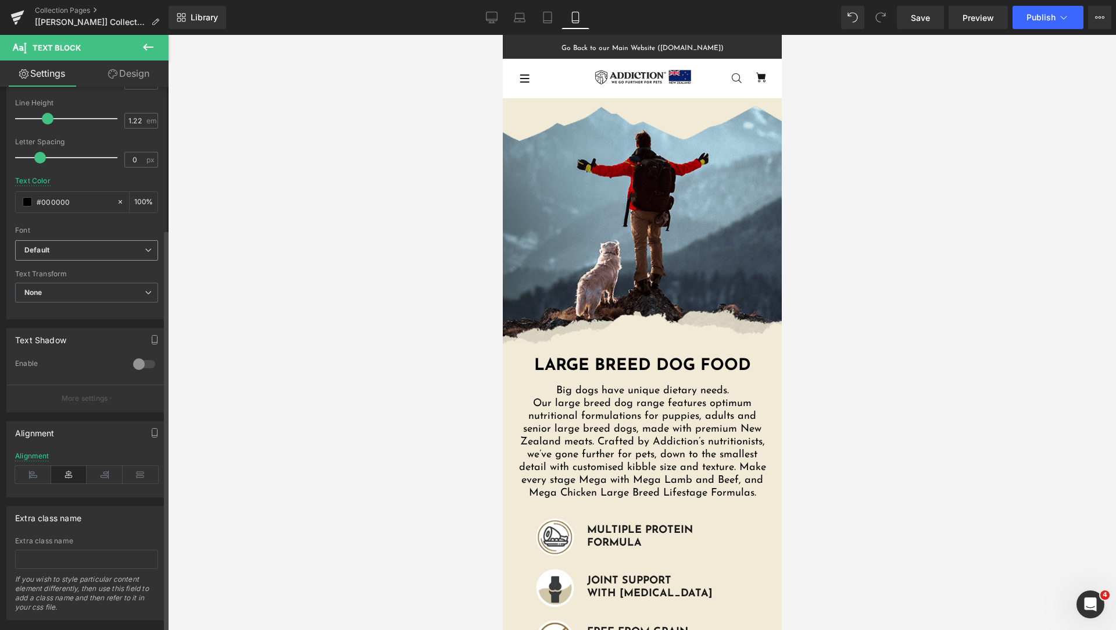
scroll to position [192, 0]
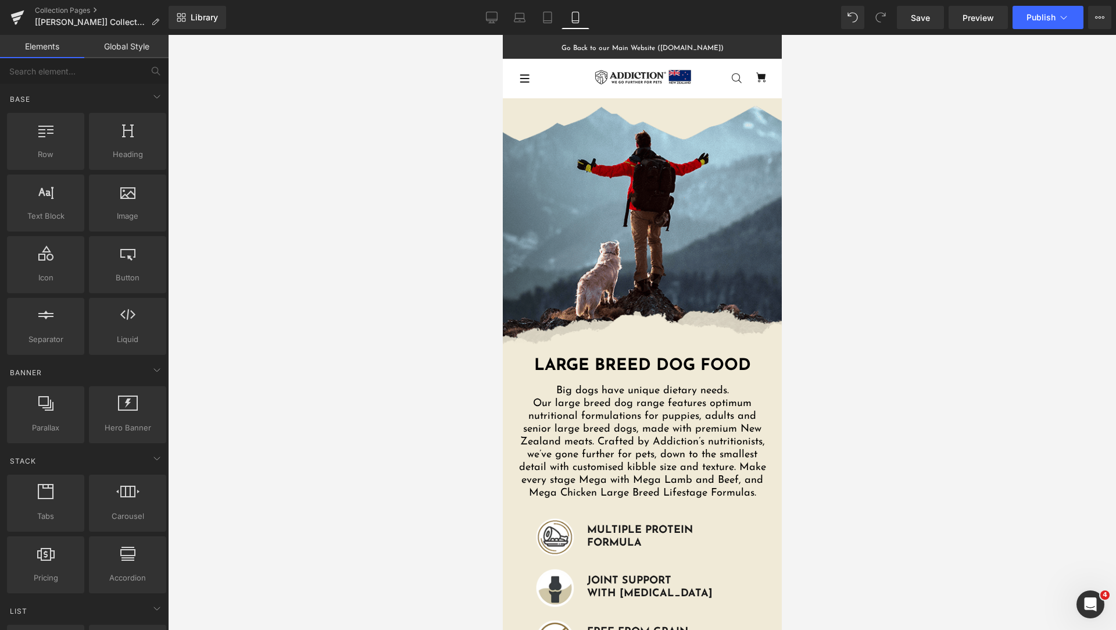
click at [852, 402] on div at bounding box center [642, 332] width 948 height 595
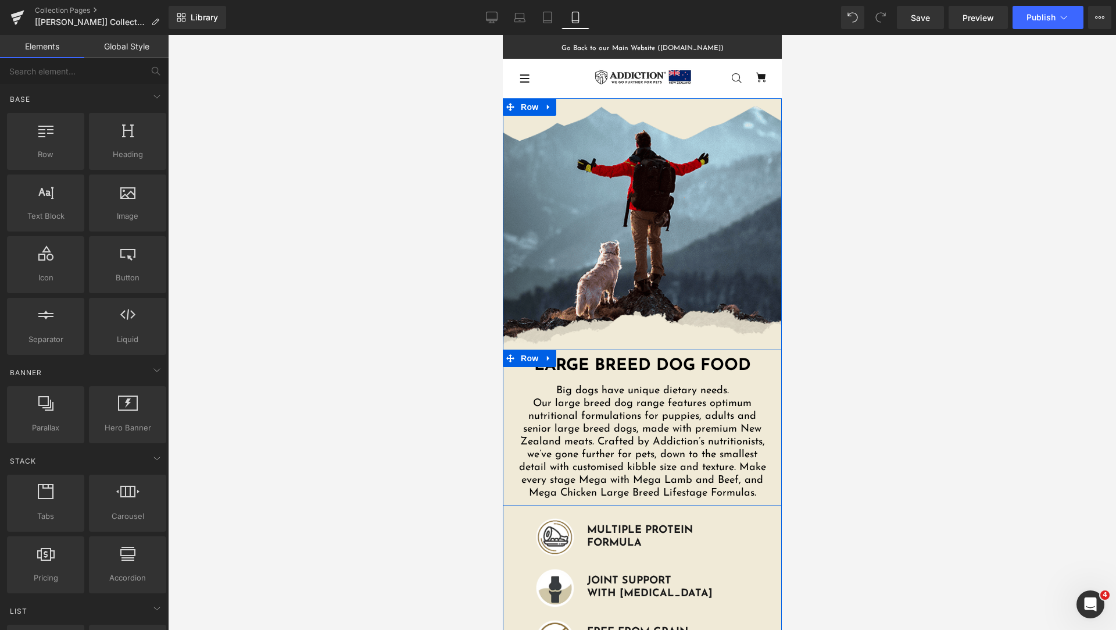
click at [771, 440] on div "Large Breed Dog Food Heading Big dogs have unique dietary needs. Our large bree…" at bounding box center [641, 427] width 279 height 145
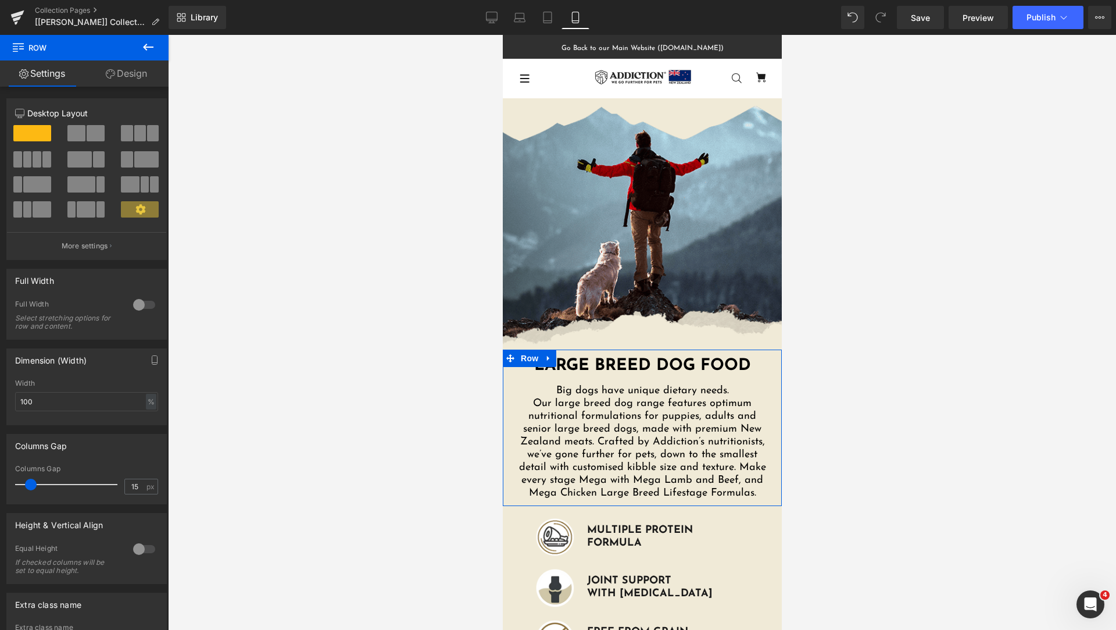
click at [146, 83] on link "Design" at bounding box center [126, 73] width 84 height 26
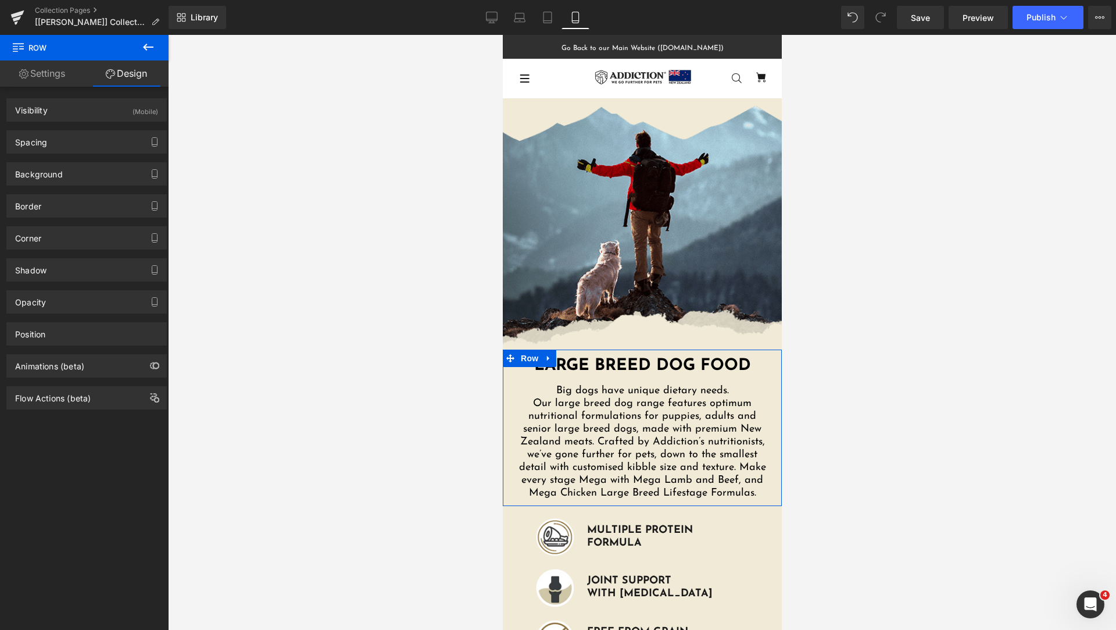
click at [76, 155] on div "Background Color & Image color Color % Image Replace Image Upload image or Brow…" at bounding box center [87, 169] width 174 height 32
type input "0"
type input "10"
type input "0"
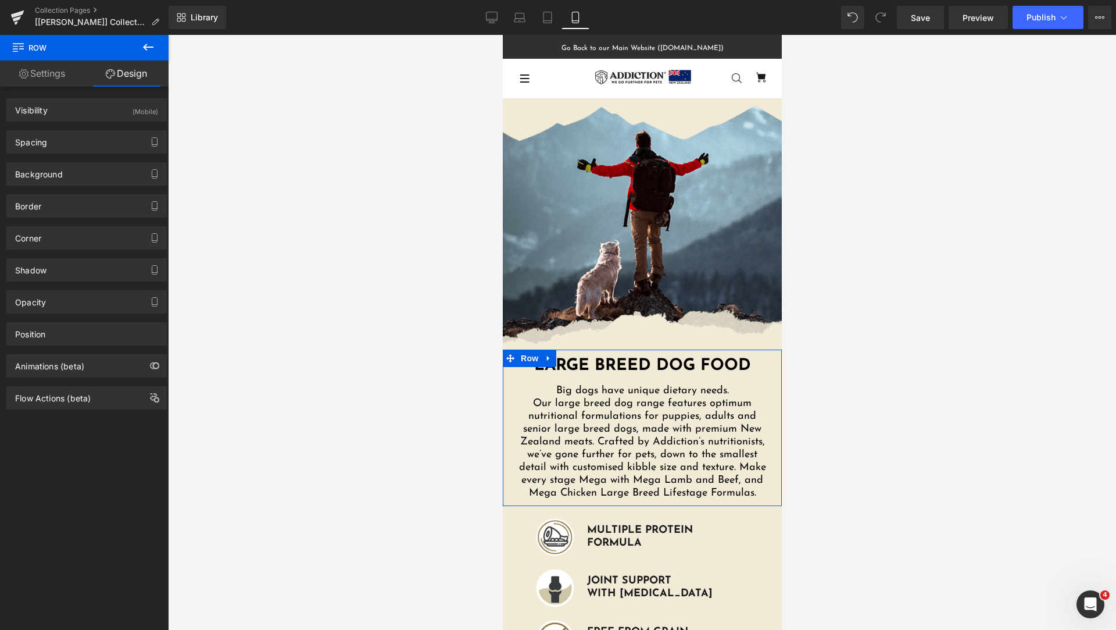
type input "10"
type input "0"
click at [86, 147] on div "Spacing" at bounding box center [86, 142] width 159 height 22
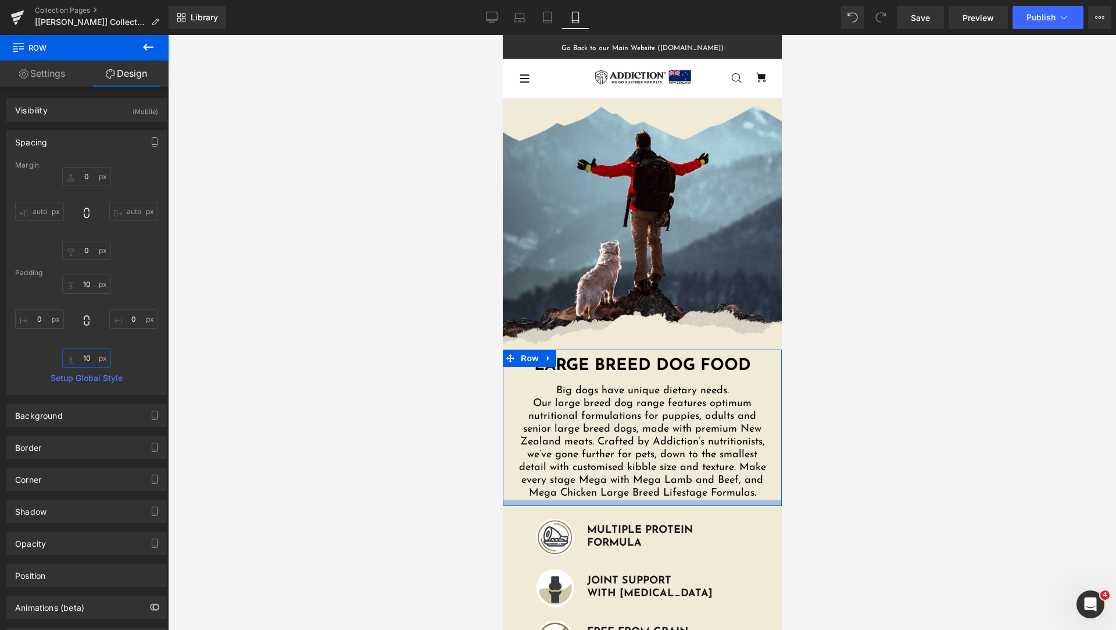
click at [84, 356] on input "10" at bounding box center [86, 357] width 49 height 19
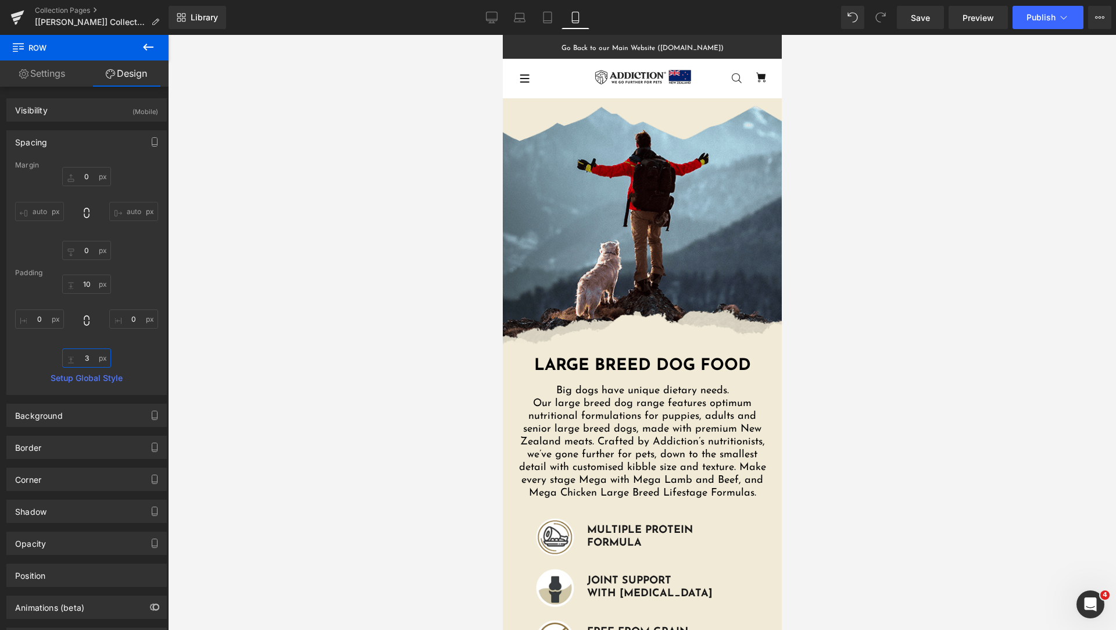
type input "30"
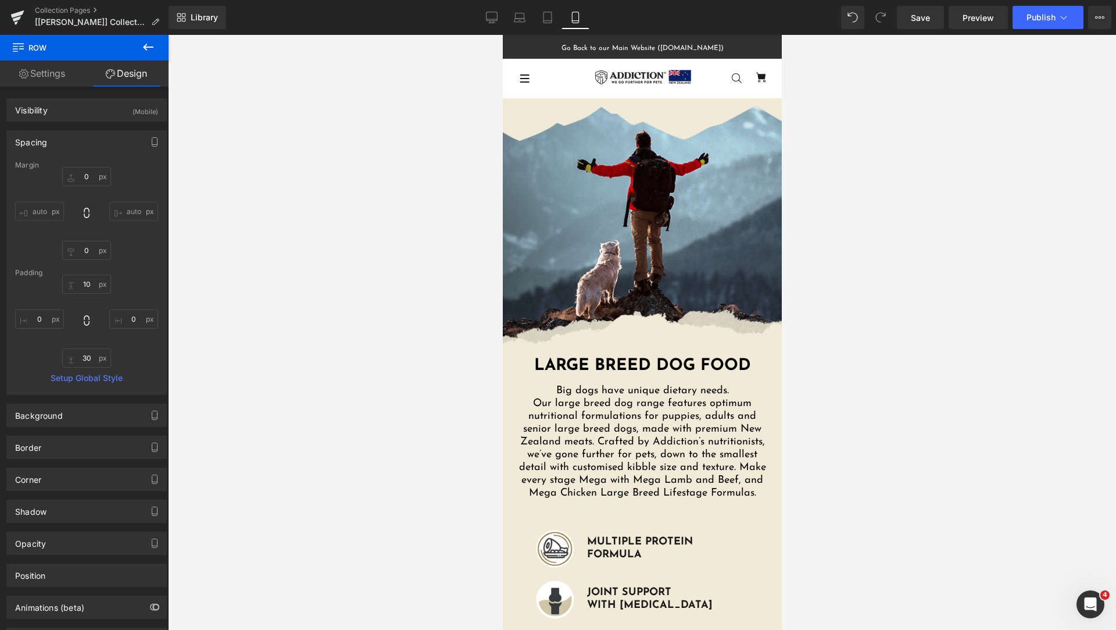
click at [838, 423] on div at bounding box center [642, 332] width 948 height 595
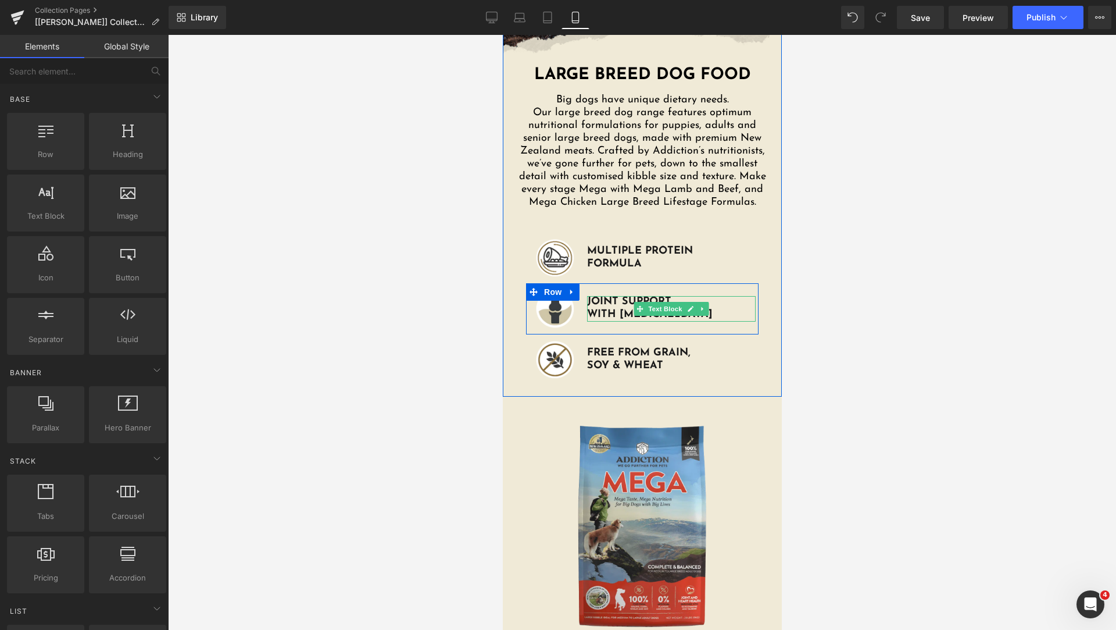
scroll to position [0, 0]
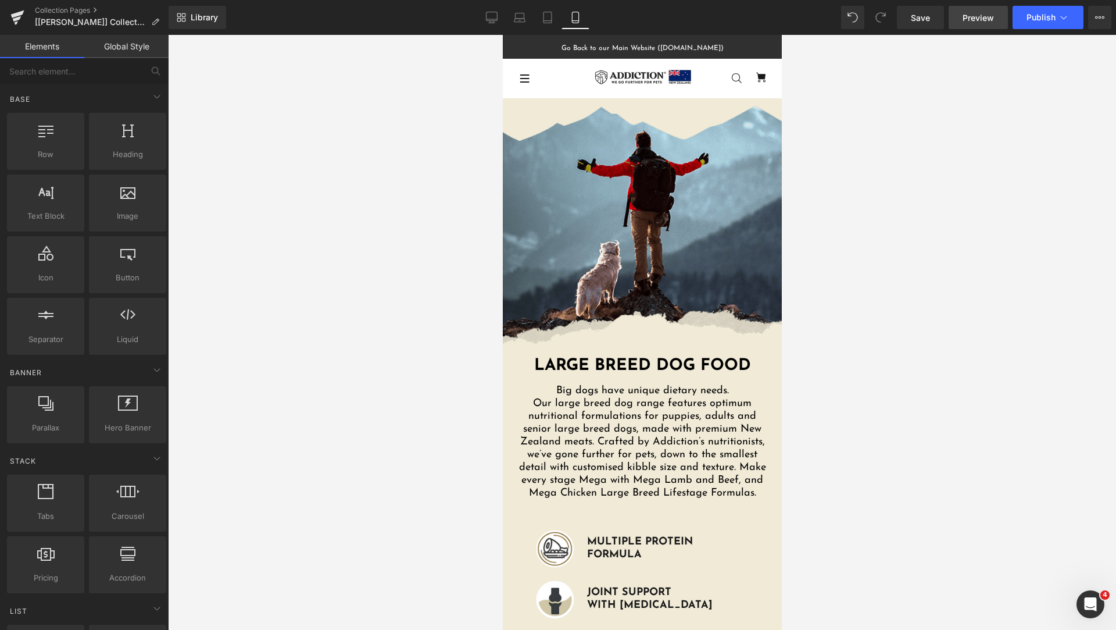
click at [998, 24] on link "Preview" at bounding box center [978, 17] width 59 height 23
click at [907, 13] on link "Save" at bounding box center [920, 17] width 47 height 23
click at [685, 427] on p "Our large breed dog range features optimum nutritional formulations for puppies…" at bounding box center [642, 449] width 250 height 102
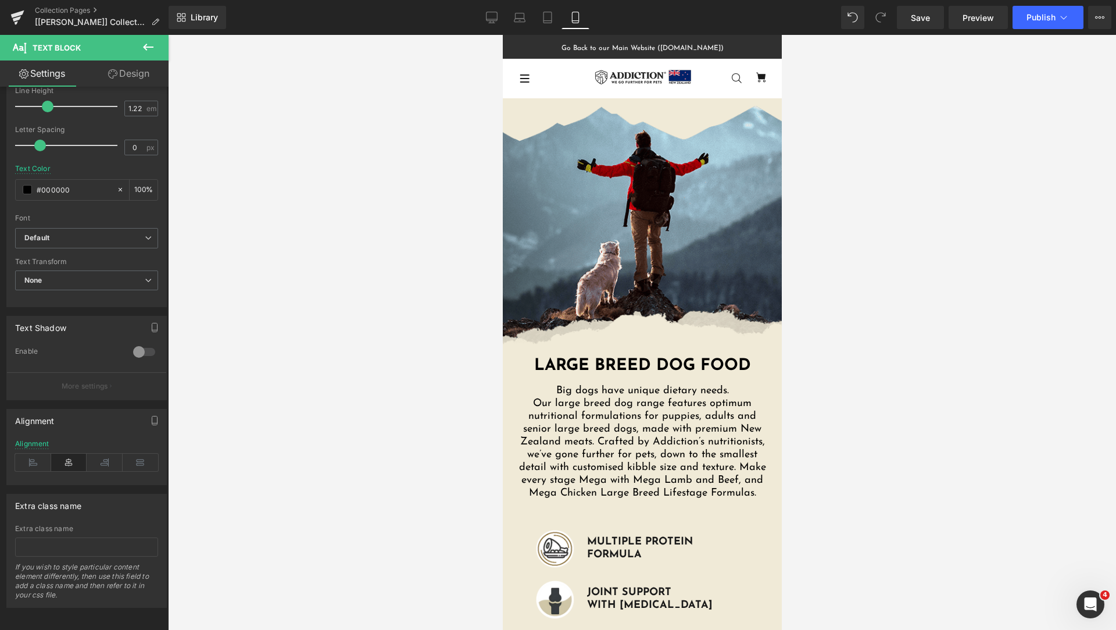
scroll to position [192, 0]
click at [123, 452] on icon at bounding box center [141, 460] width 36 height 17
click at [34, 452] on icon at bounding box center [33, 460] width 36 height 17
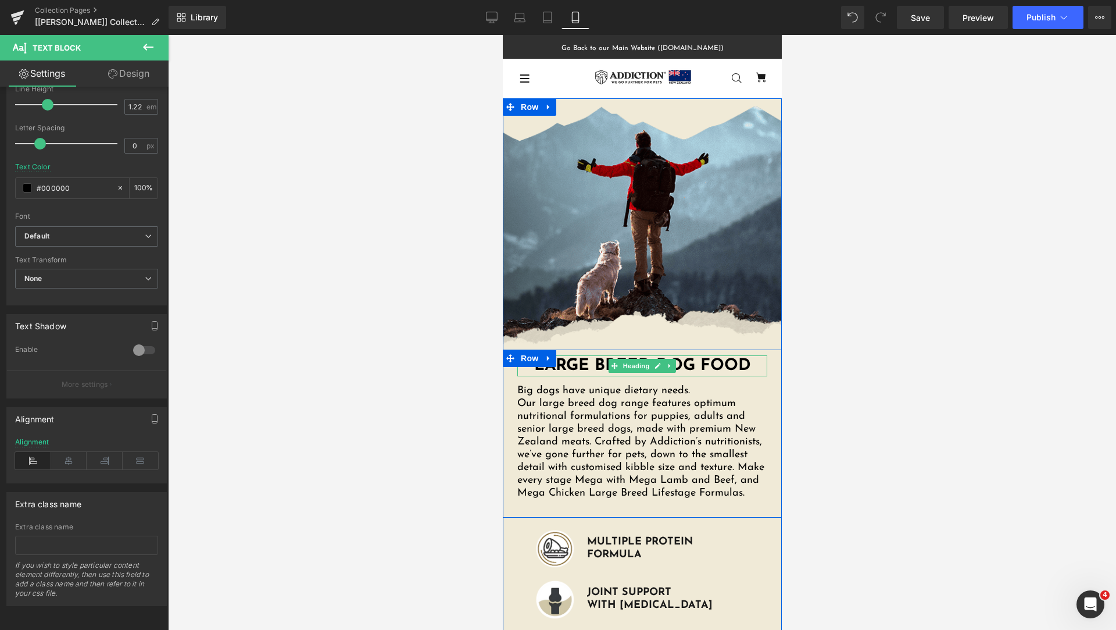
click at [562, 370] on h1 "Large Breed Dog Food" at bounding box center [642, 365] width 250 height 21
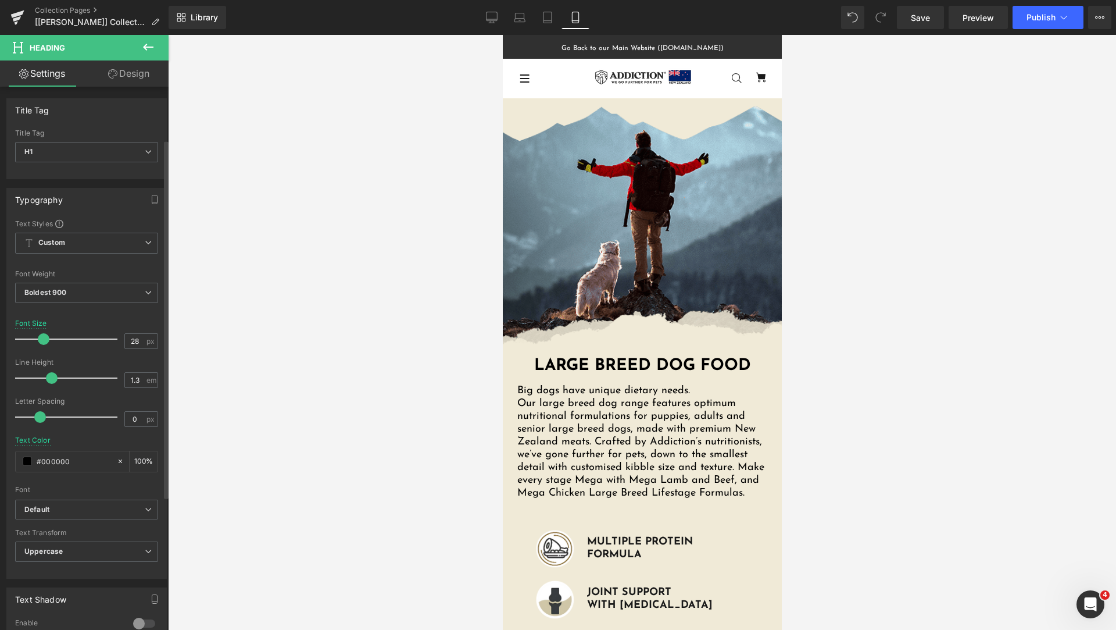
scroll to position [282, 0]
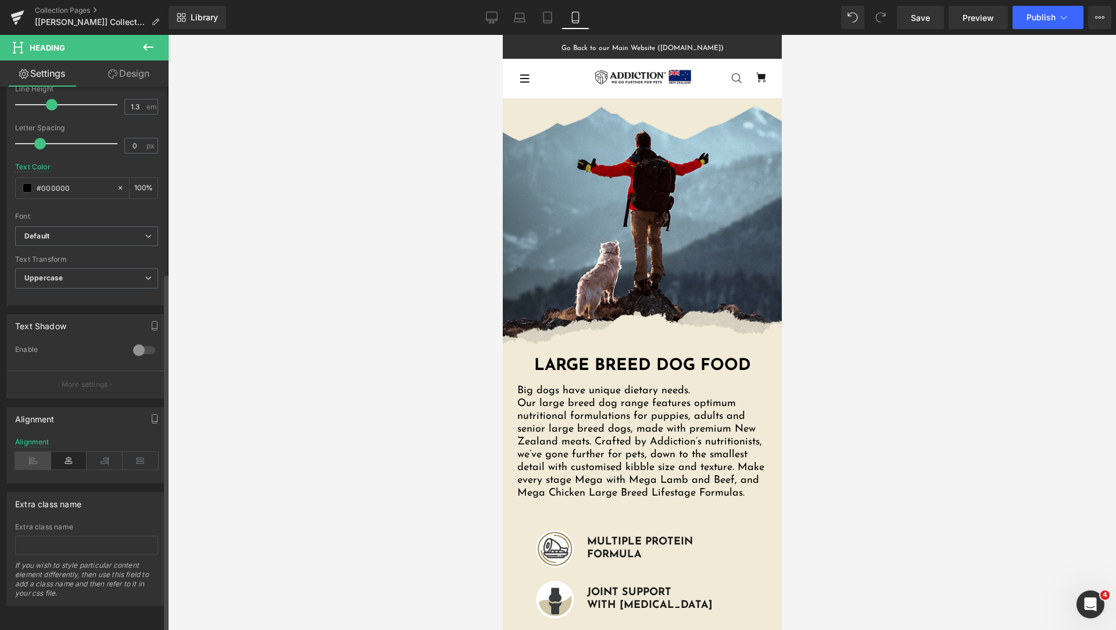
click at [33, 456] on icon at bounding box center [33, 460] width 36 height 17
click at [58, 452] on icon at bounding box center [69, 460] width 36 height 17
click at [616, 444] on div "Big dogs have unique dietary needs. Our large breed dog range features optimum …" at bounding box center [642, 442] width 250 height 115
click at [71, 452] on icon at bounding box center [69, 460] width 36 height 17
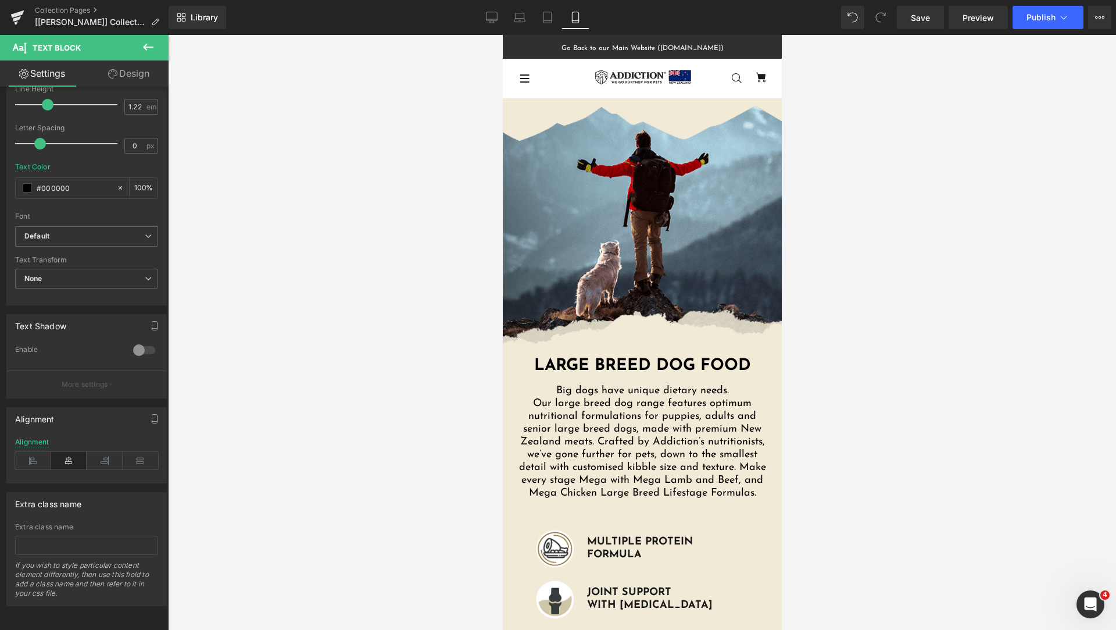
click at [844, 419] on div at bounding box center [642, 332] width 948 height 595
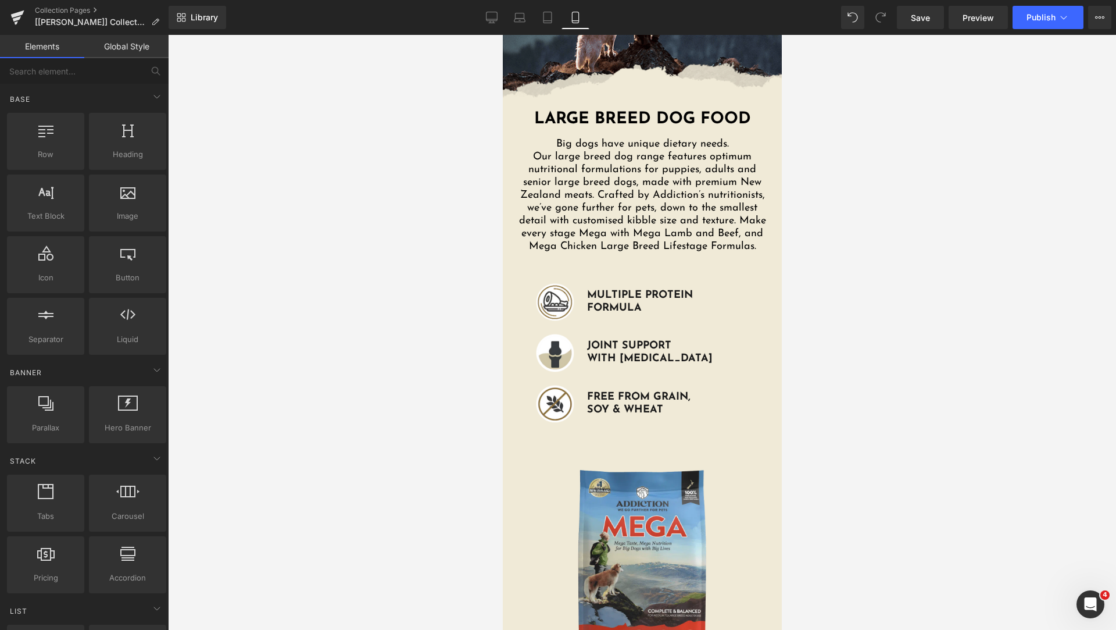
scroll to position [0, 0]
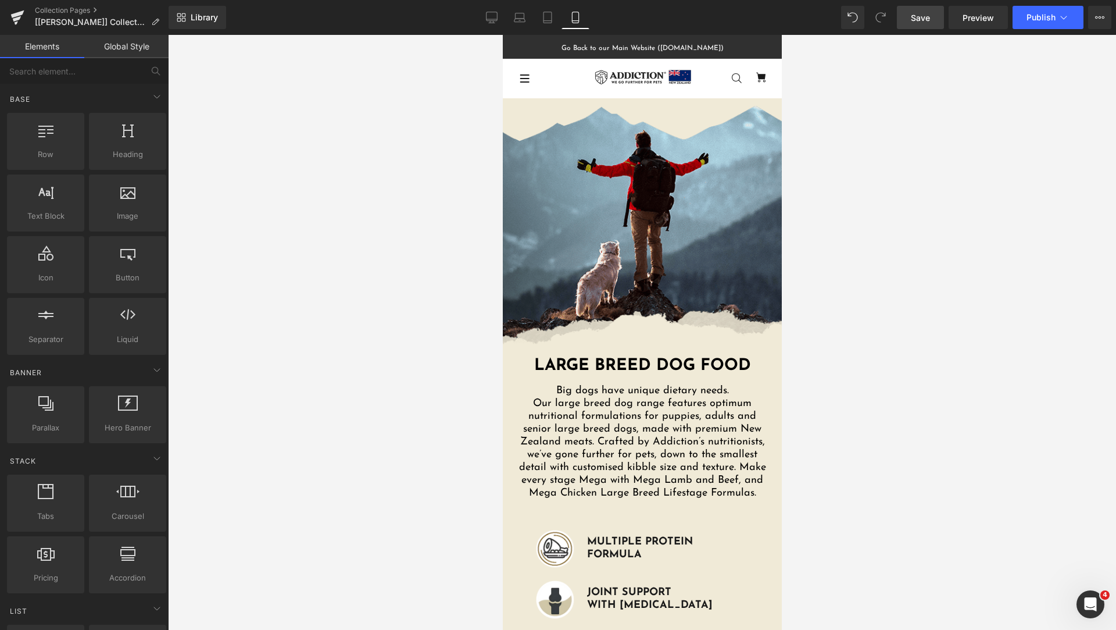
click at [928, 19] on span "Save" at bounding box center [920, 18] width 19 height 12
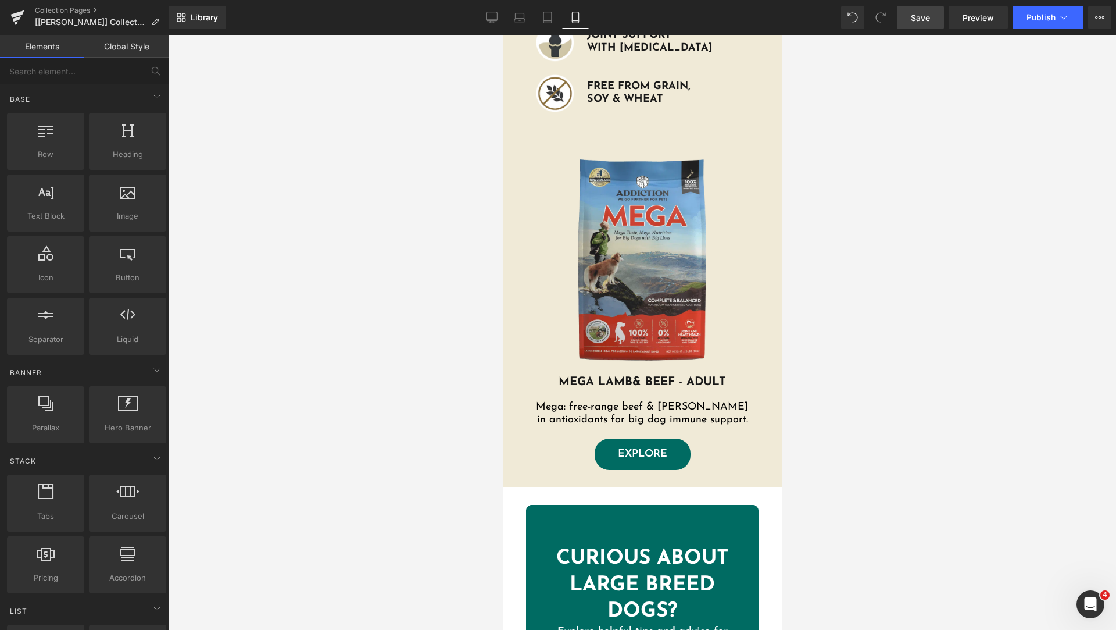
scroll to position [291, 0]
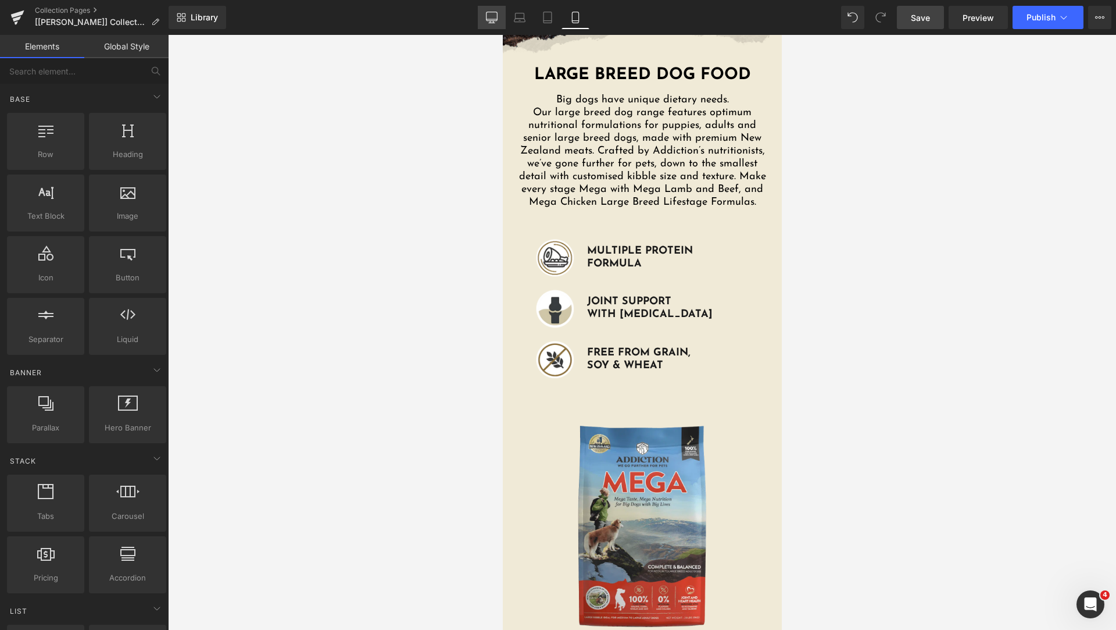
click at [491, 10] on link "Desktop" at bounding box center [492, 17] width 28 height 23
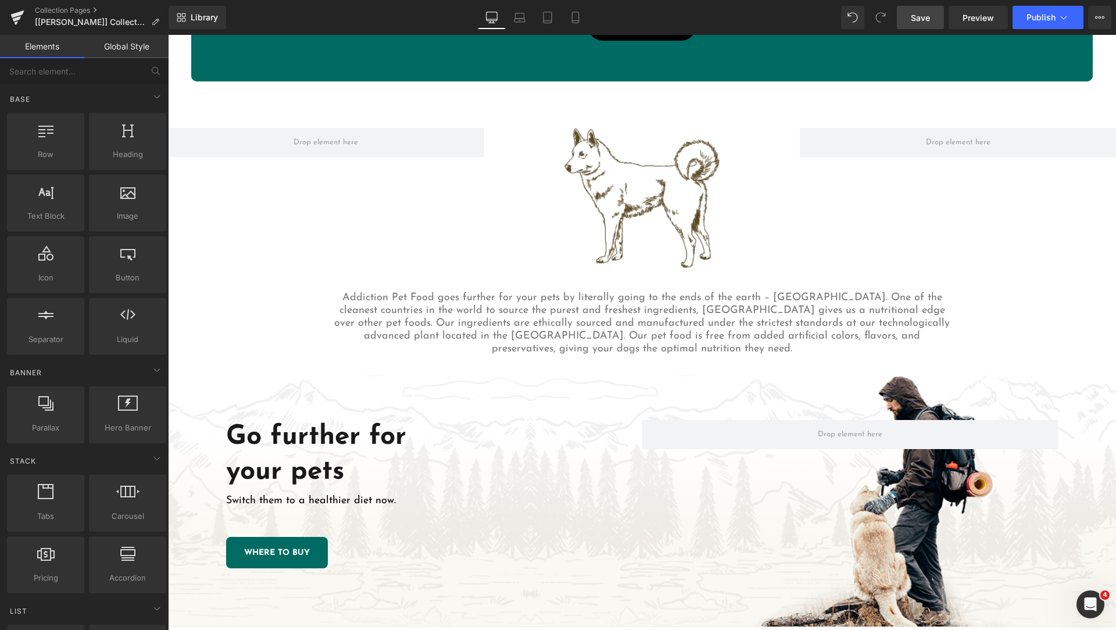
scroll to position [736, 0]
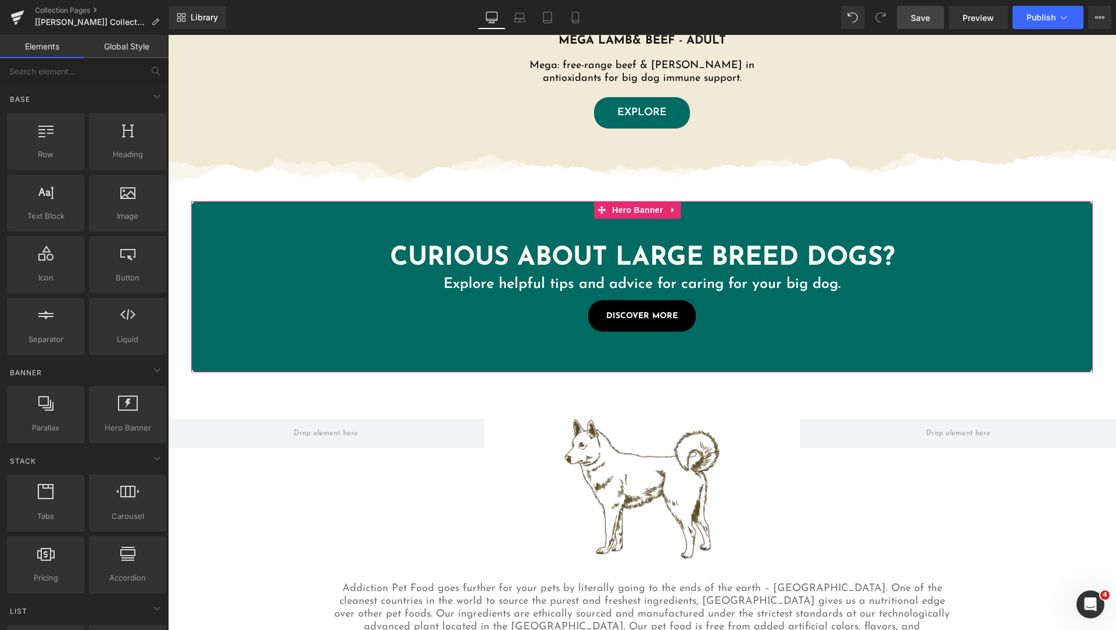
click at [1013, 249] on span "Curious About Large Breed Dogs? Heading Explore helpful tips and advice for car…" at bounding box center [642, 286] width 902 height 113
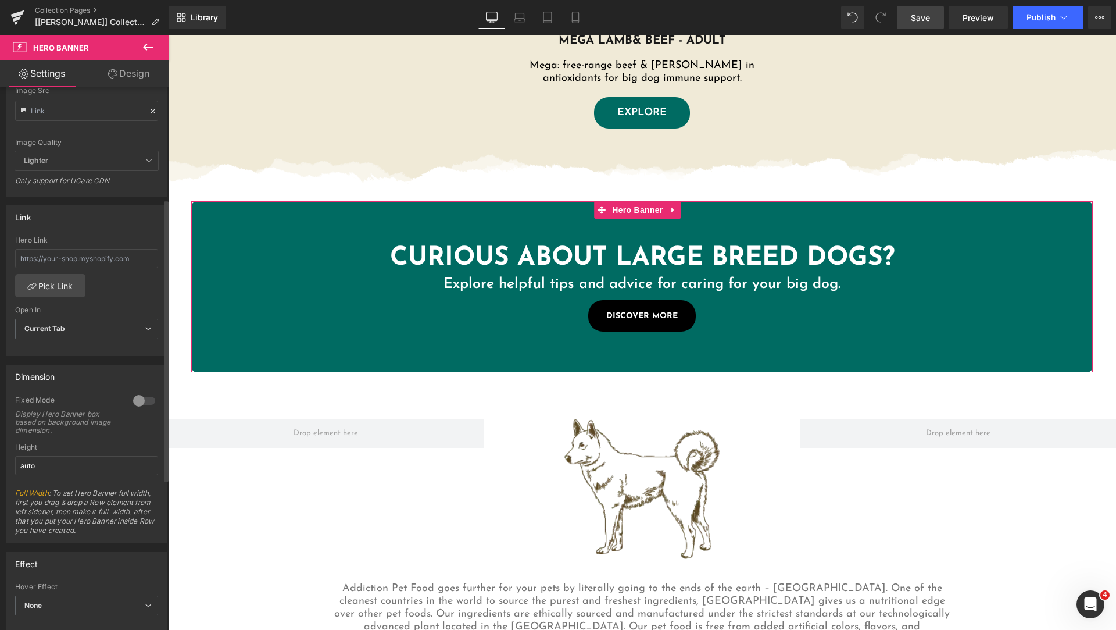
scroll to position [216, 0]
click at [144, 406] on div at bounding box center [144, 405] width 28 height 19
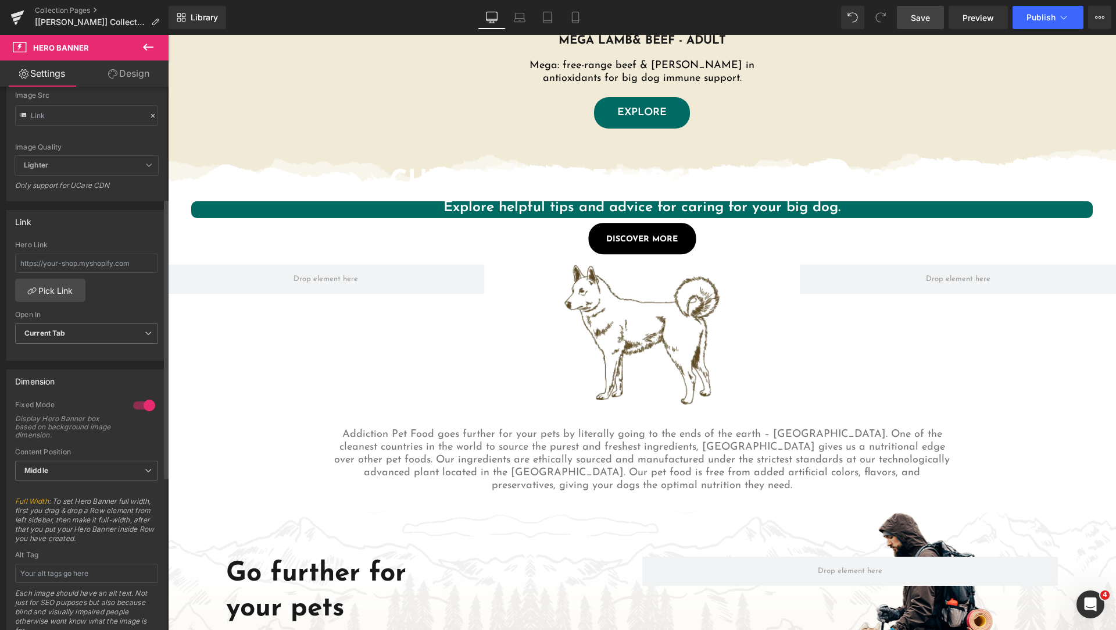
click at [145, 407] on div at bounding box center [144, 405] width 28 height 19
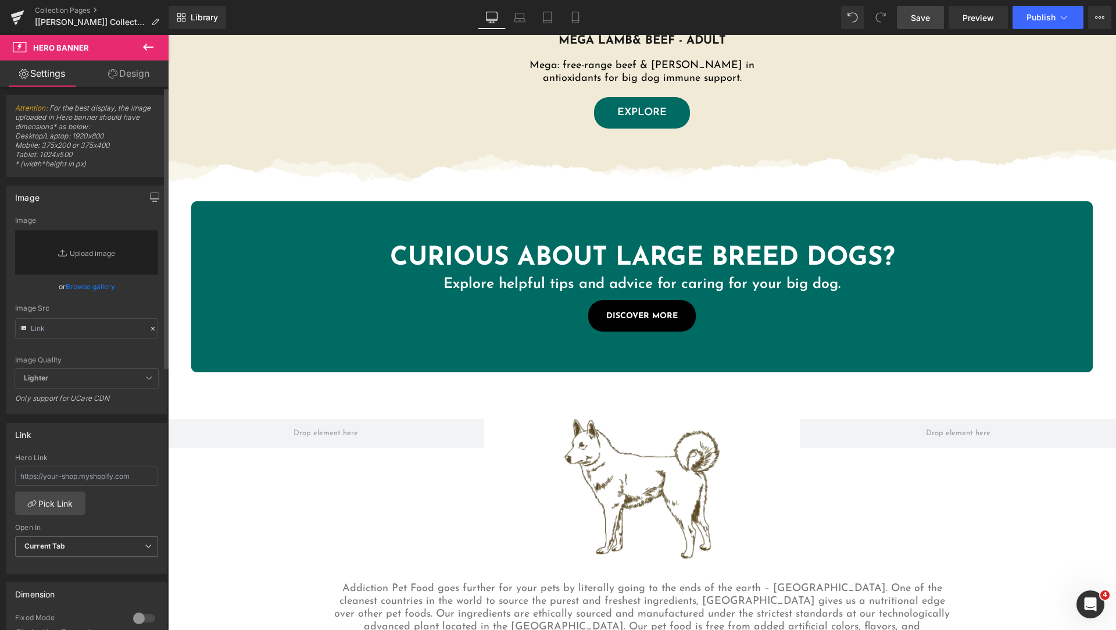
scroll to position [0, 0]
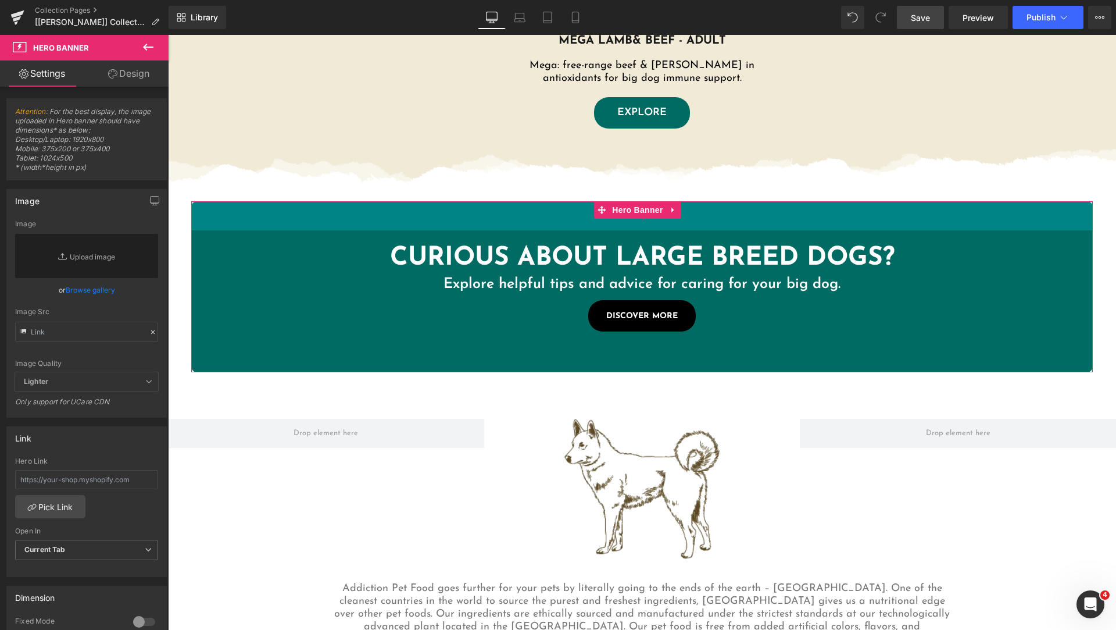
click at [209, 217] on div "50px" at bounding box center [642, 215] width 902 height 29
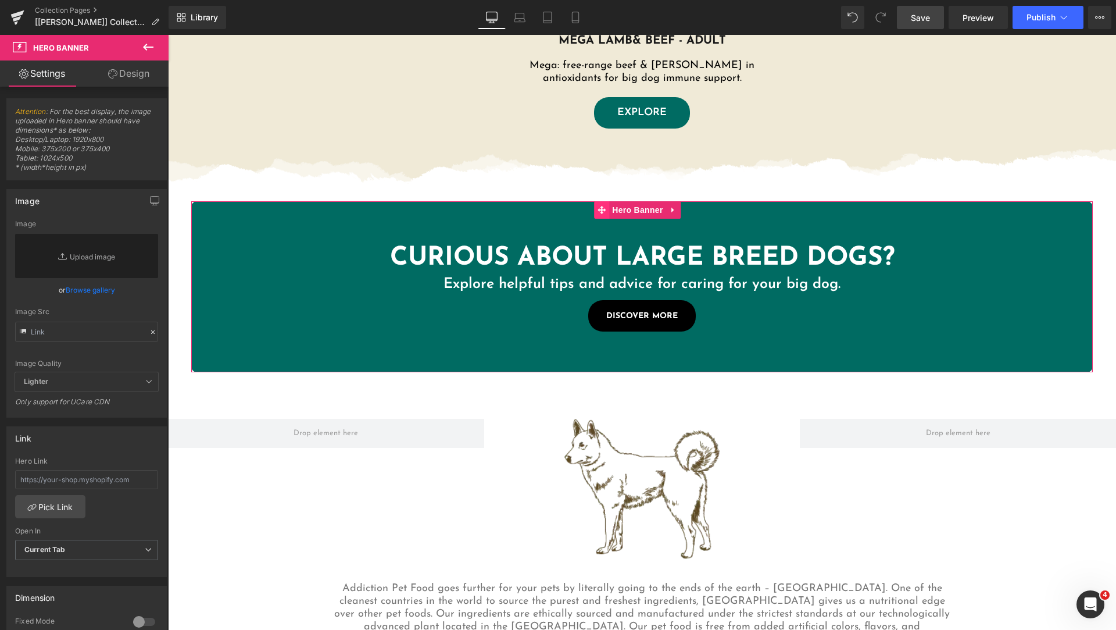
click at [606, 212] on icon at bounding box center [602, 210] width 8 height 9
click at [124, 81] on link "Design" at bounding box center [129, 73] width 84 height 26
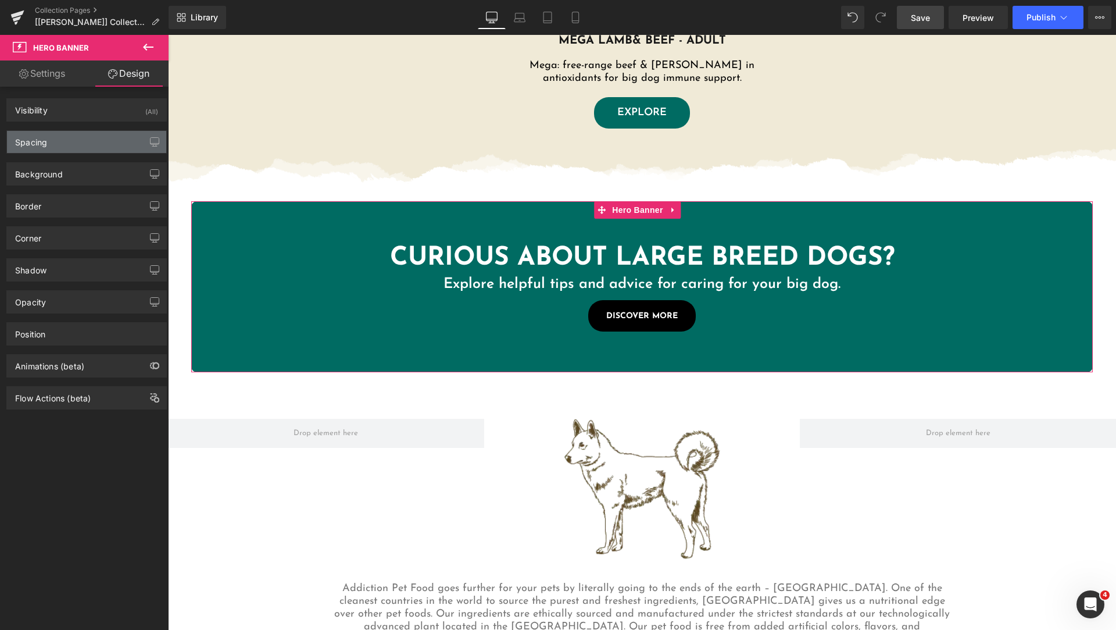
type input "30"
type input "40"
type input "0"
type input "40"
type input "50"
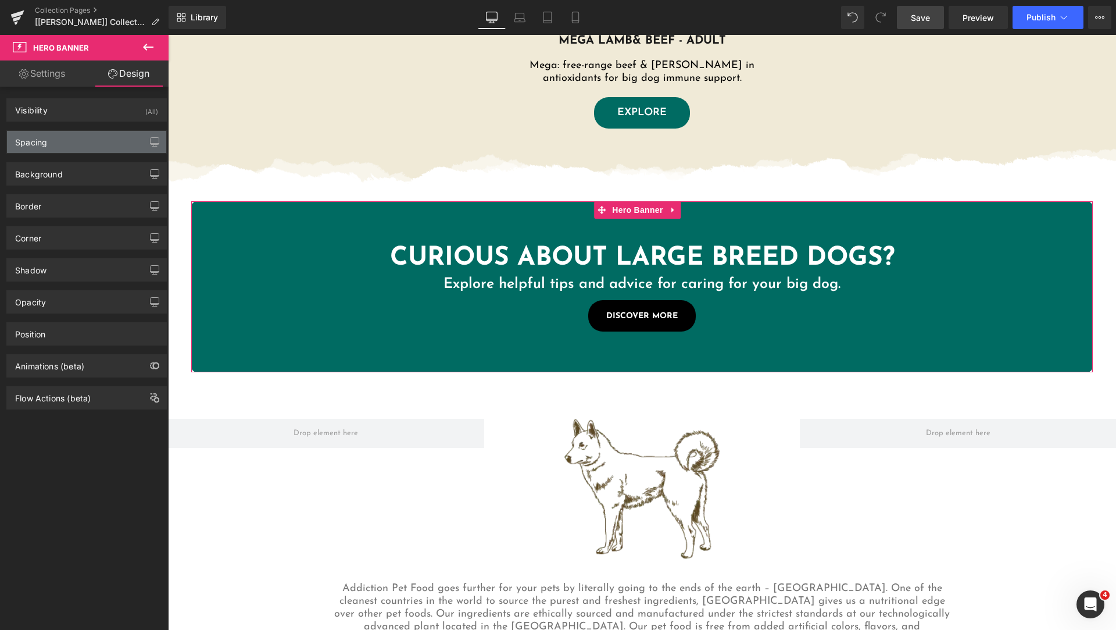
type input "0"
type input "50"
type input "0"
click at [77, 145] on div "Spacing" at bounding box center [86, 142] width 159 height 22
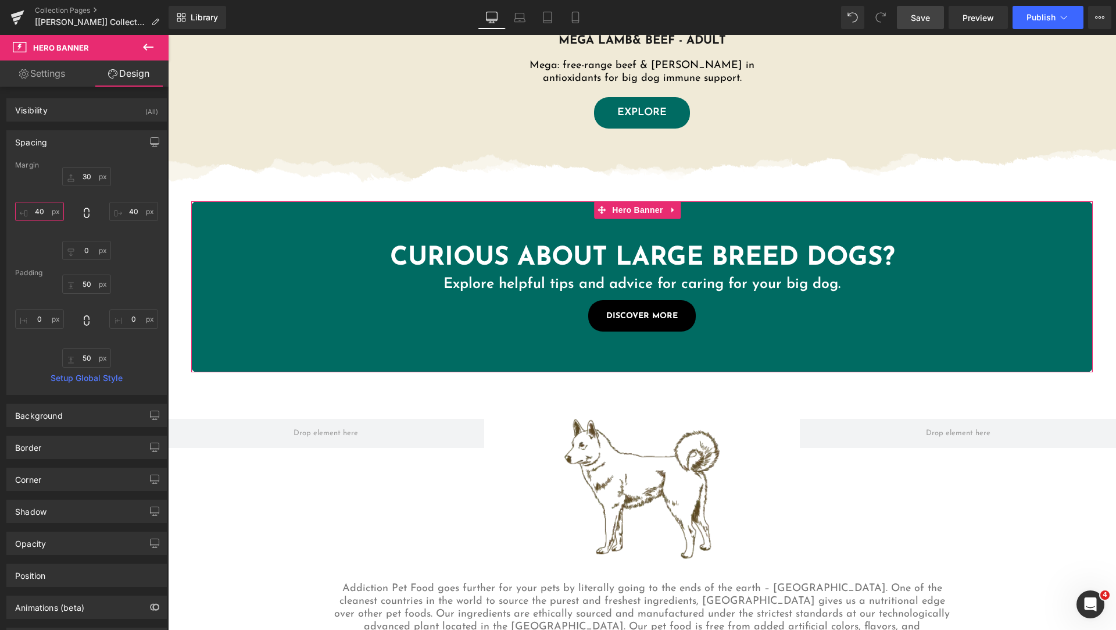
click at [40, 205] on input "40" at bounding box center [39, 211] width 49 height 19
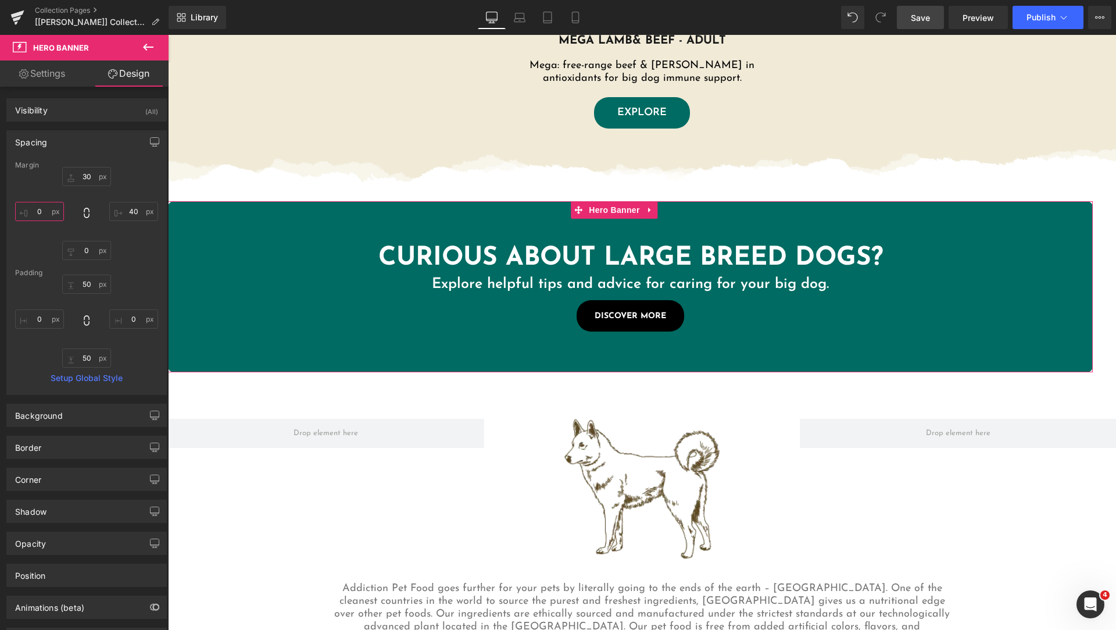
type input "0"
click at [130, 210] on input "40" at bounding box center [133, 211] width 49 height 19
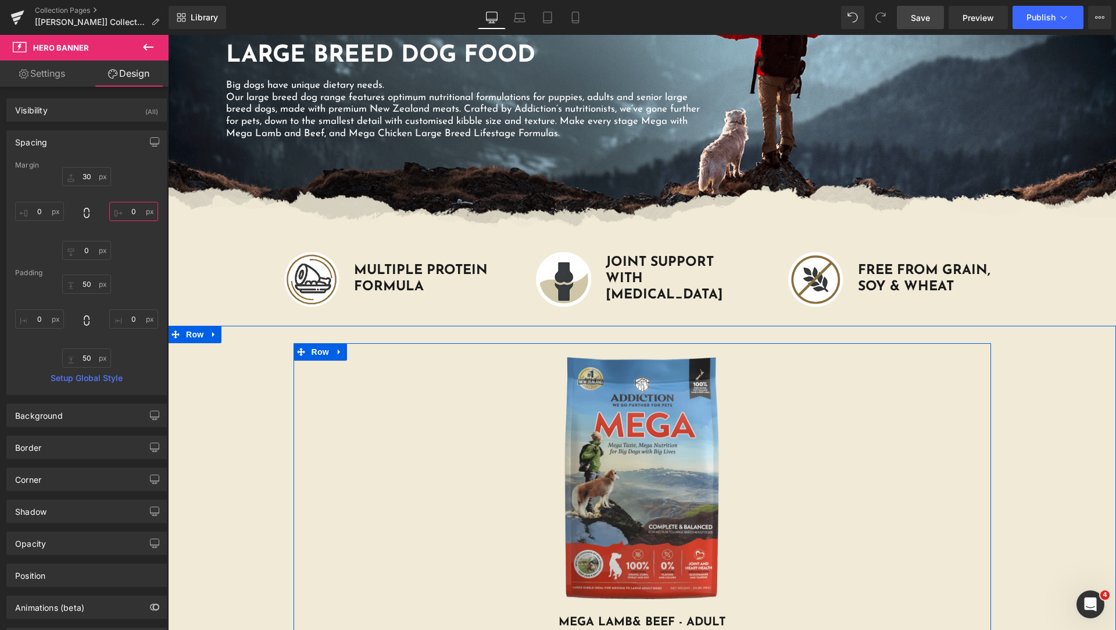
scroll to position [445, 0]
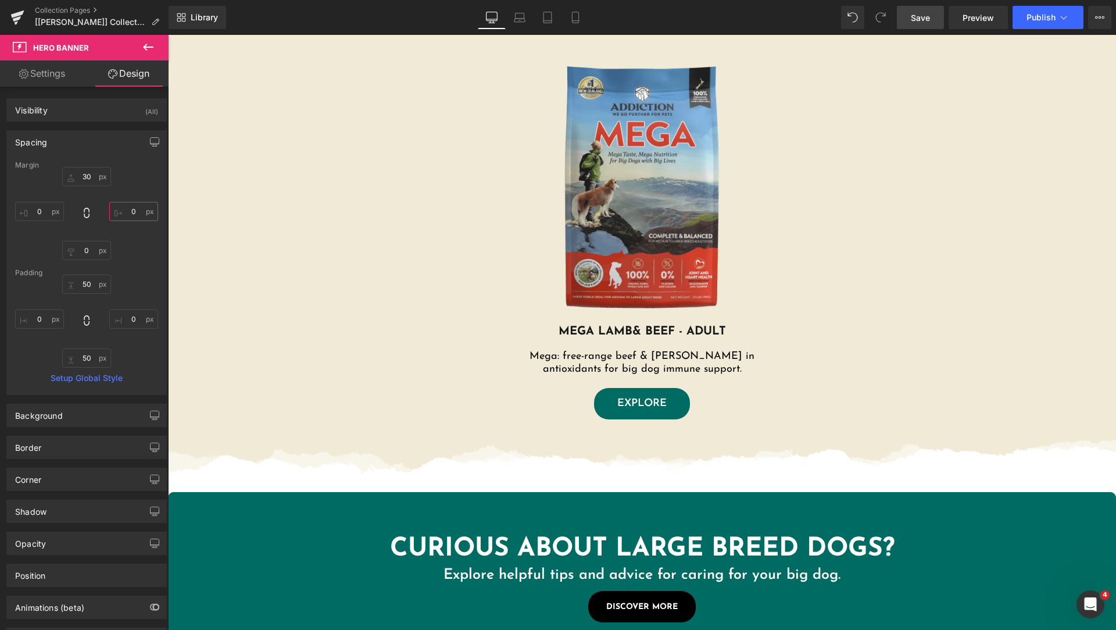
type input "0"
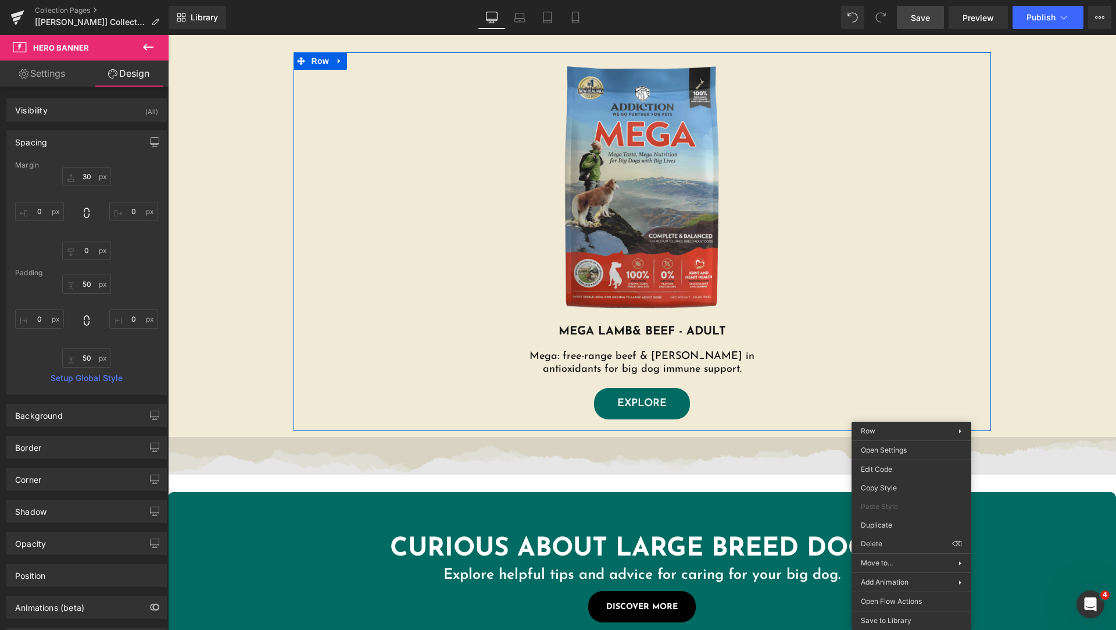
click at [803, 452] on img at bounding box center [642, 456] width 948 height 38
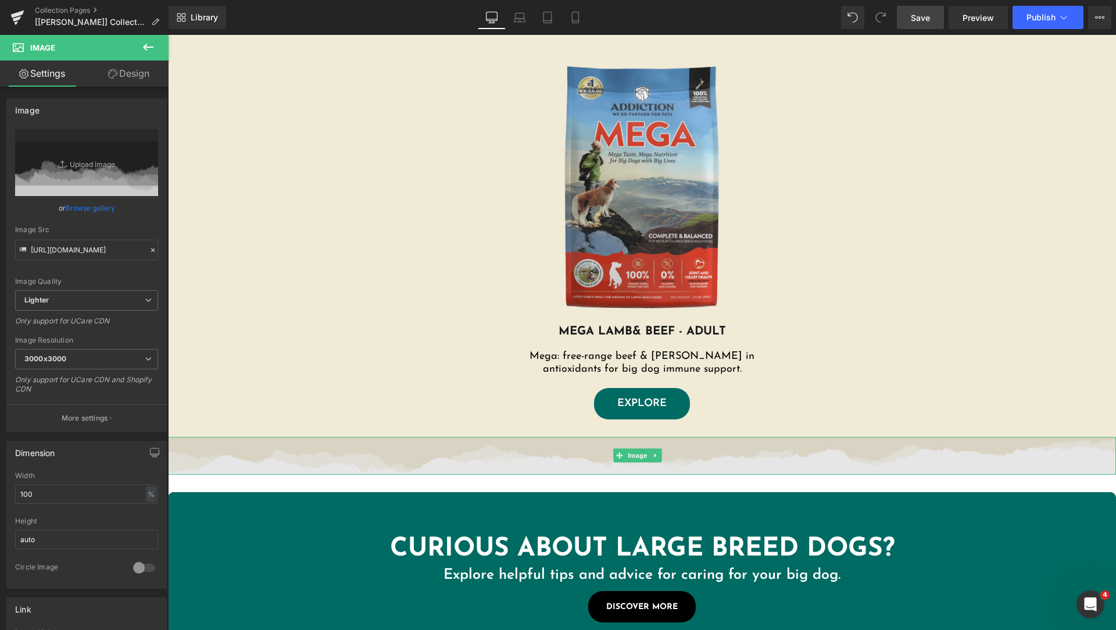
scroll to position [155, 0]
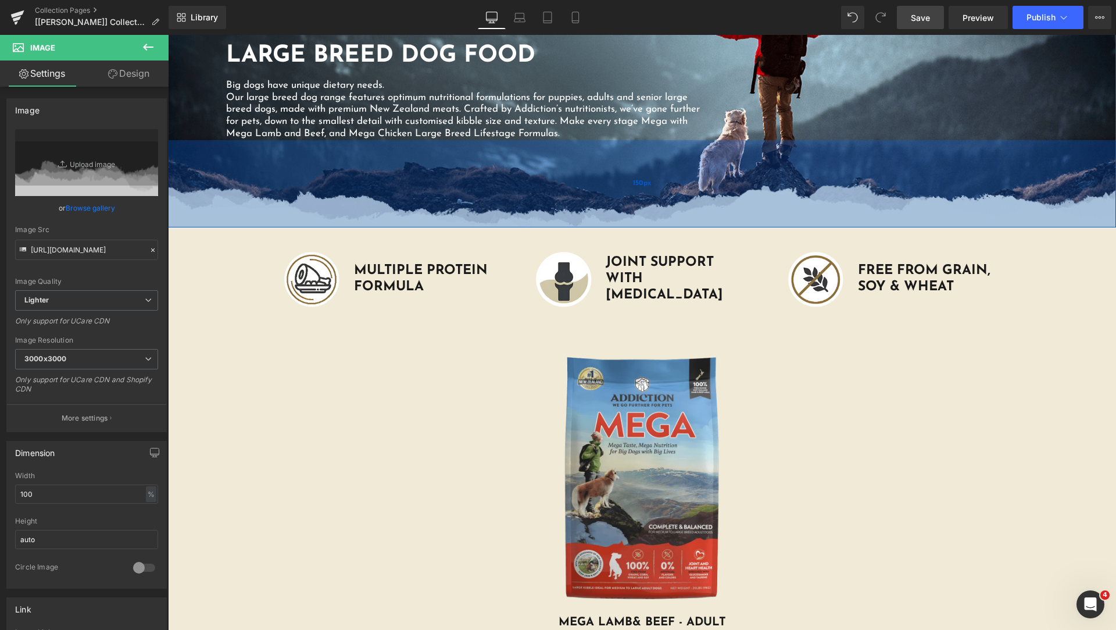
click at [308, 210] on div "150px" at bounding box center [642, 183] width 948 height 87
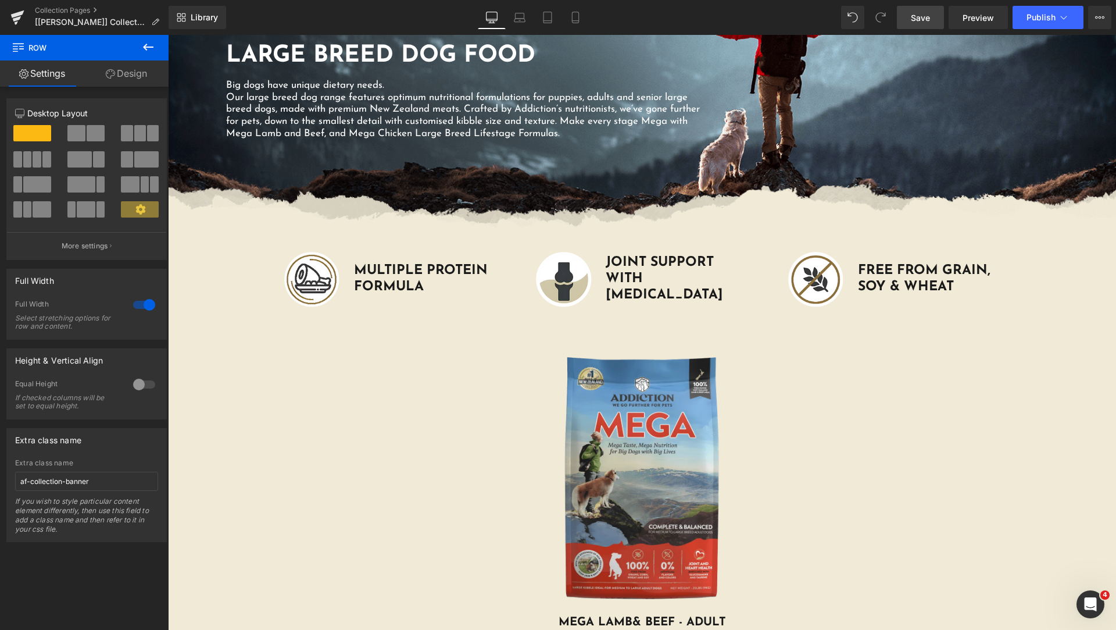
scroll to position [445, 0]
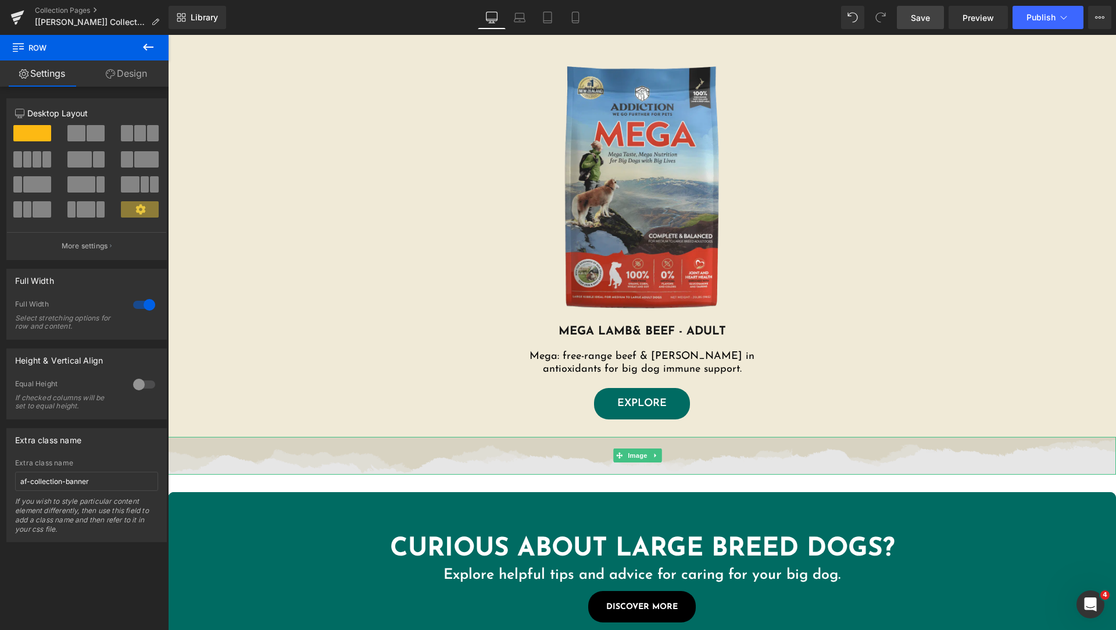
click at [377, 462] on img at bounding box center [642, 456] width 948 height 38
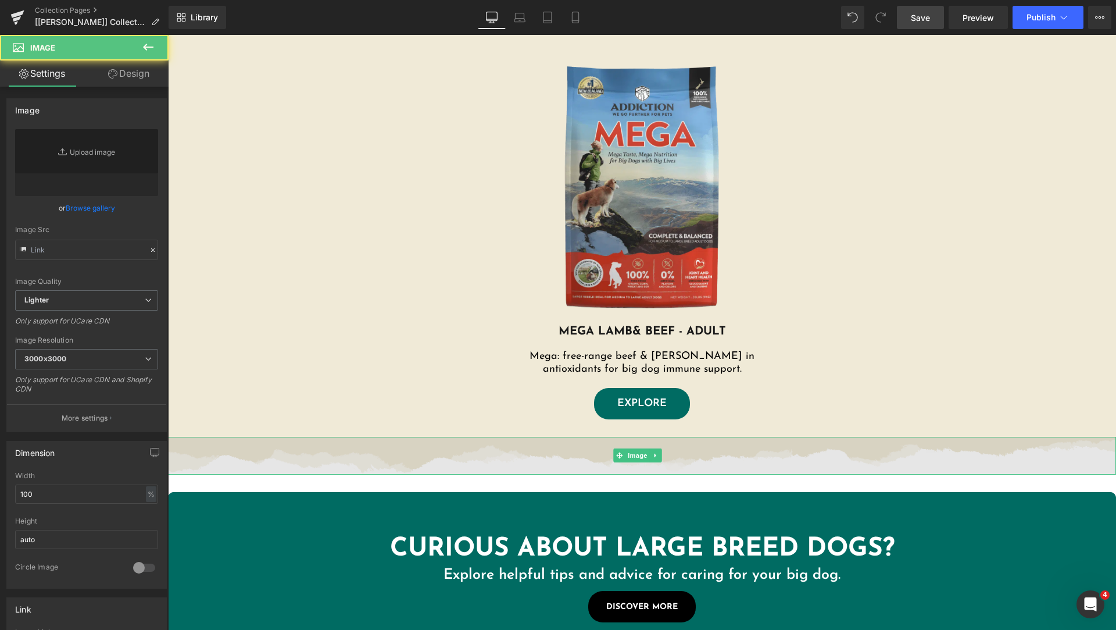
type input "https://ucarecdn.com/428732a0-da7c-43f0-85ab-877ee0dfb028/-/format/auto/-/previ…"
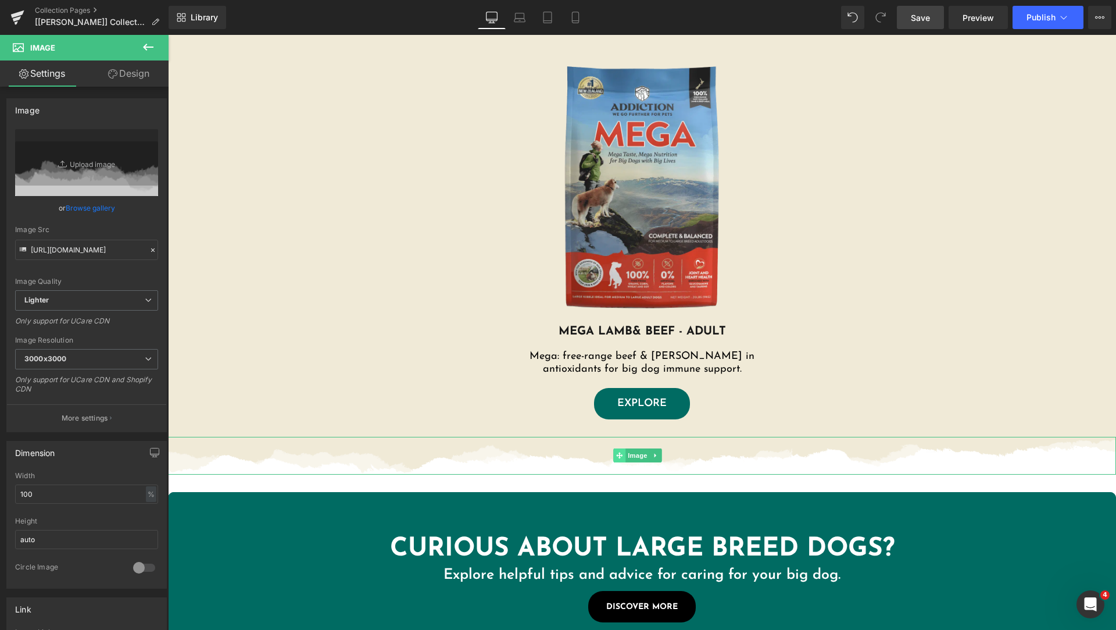
click at [619, 453] on icon at bounding box center [619, 455] width 6 height 6
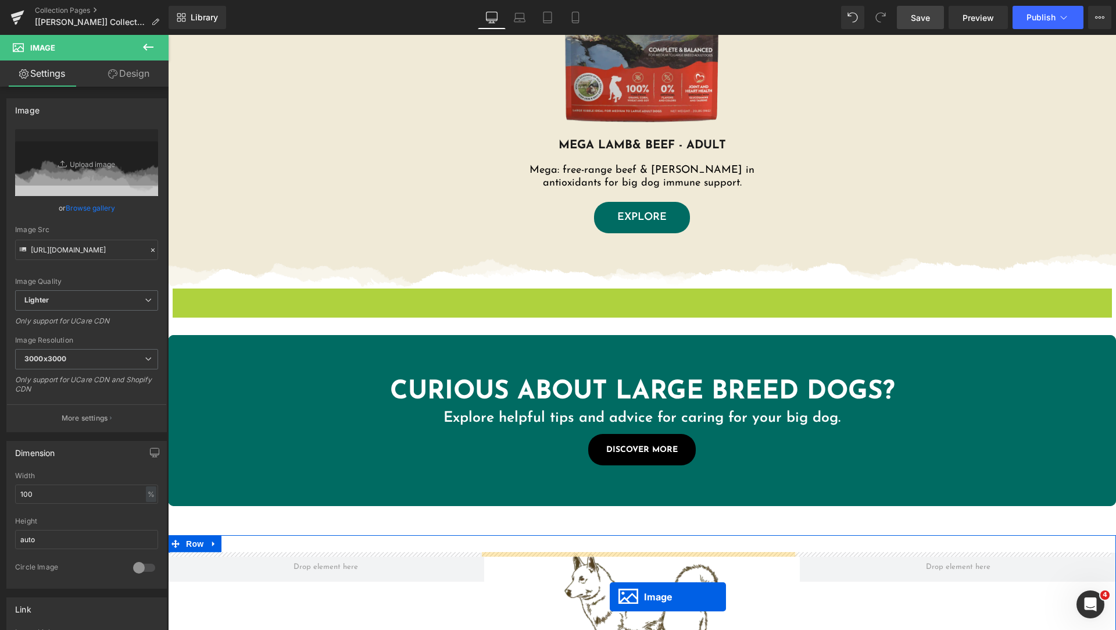
scroll to position [666, 0]
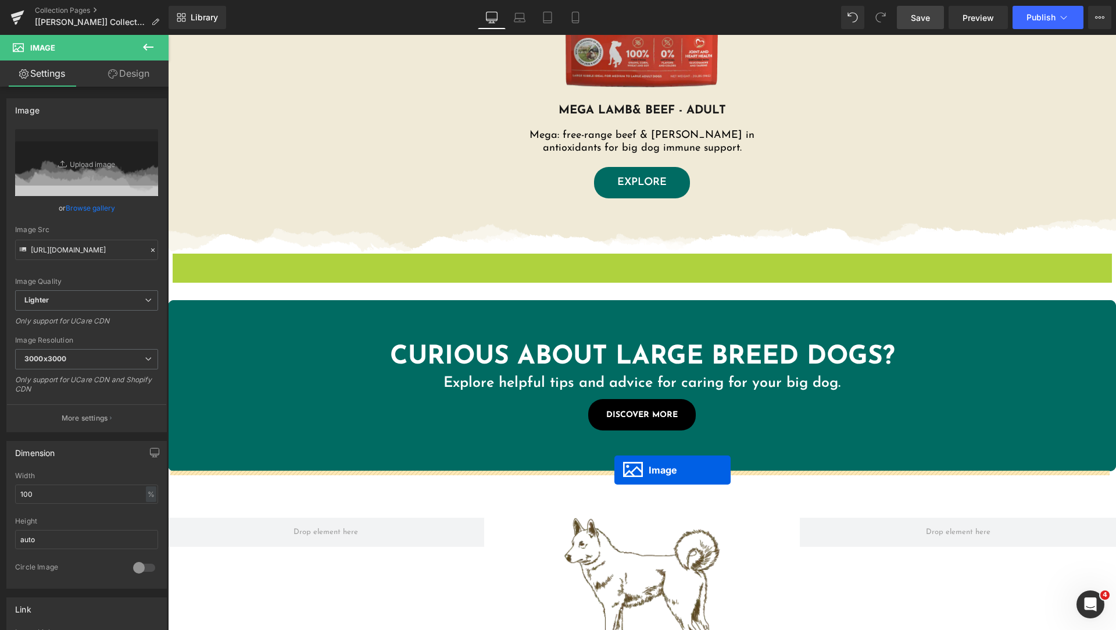
drag, startPoint x: 621, startPoint y: 491, endPoint x: 614, endPoint y: 470, distance: 22.6
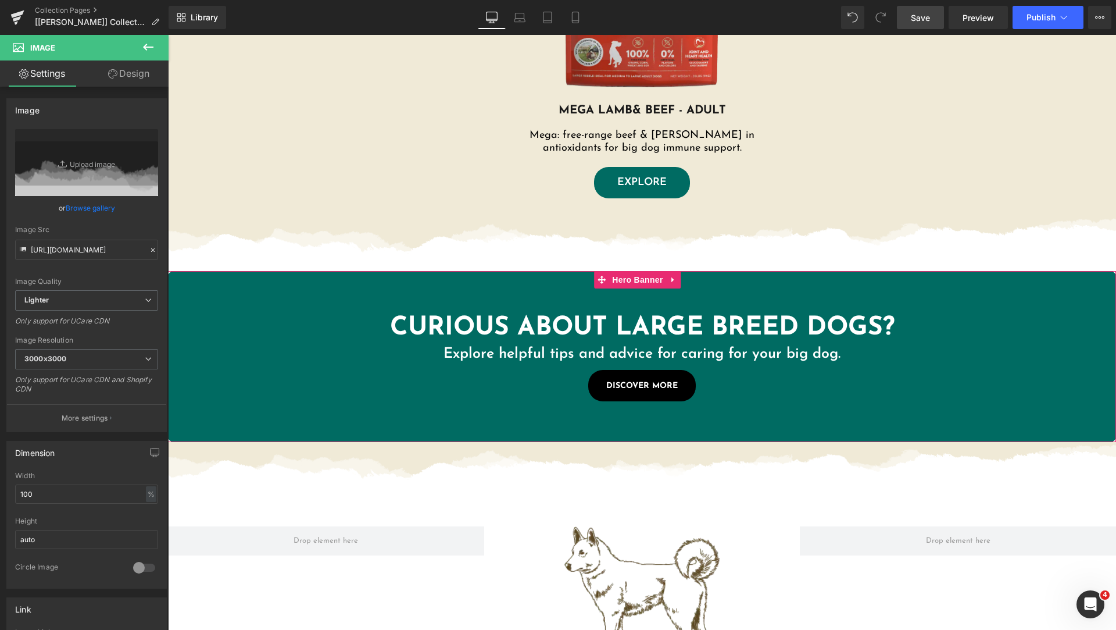
click at [1091, 353] on span "Curious About Large Breed Dogs? Heading Explore helpful tips and advice for car…" at bounding box center [642, 356] width 948 height 113
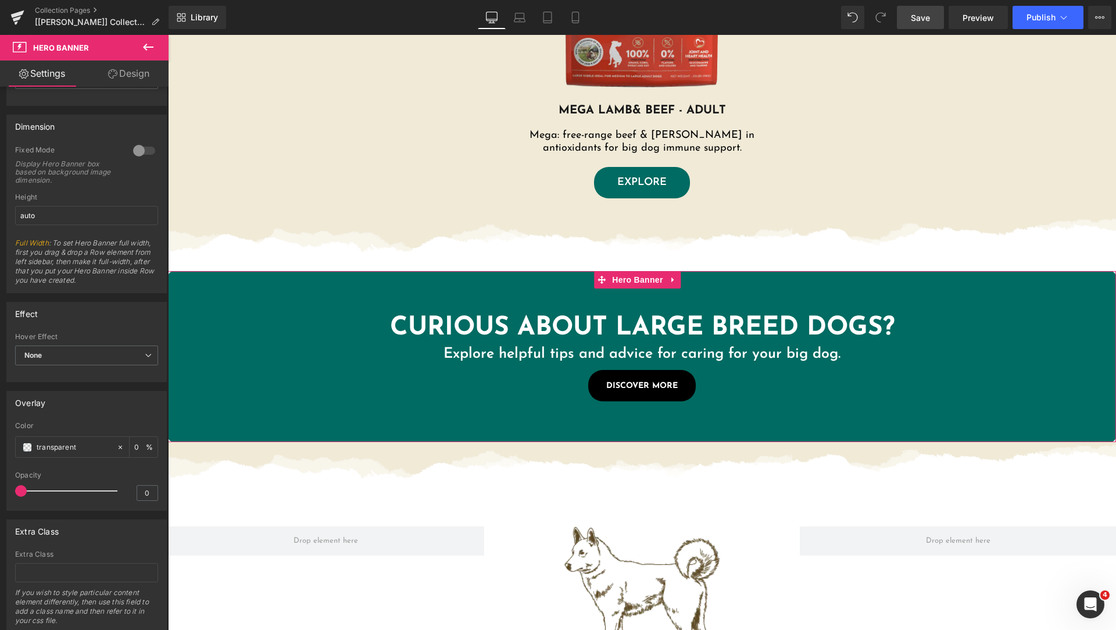
scroll to position [507, 0]
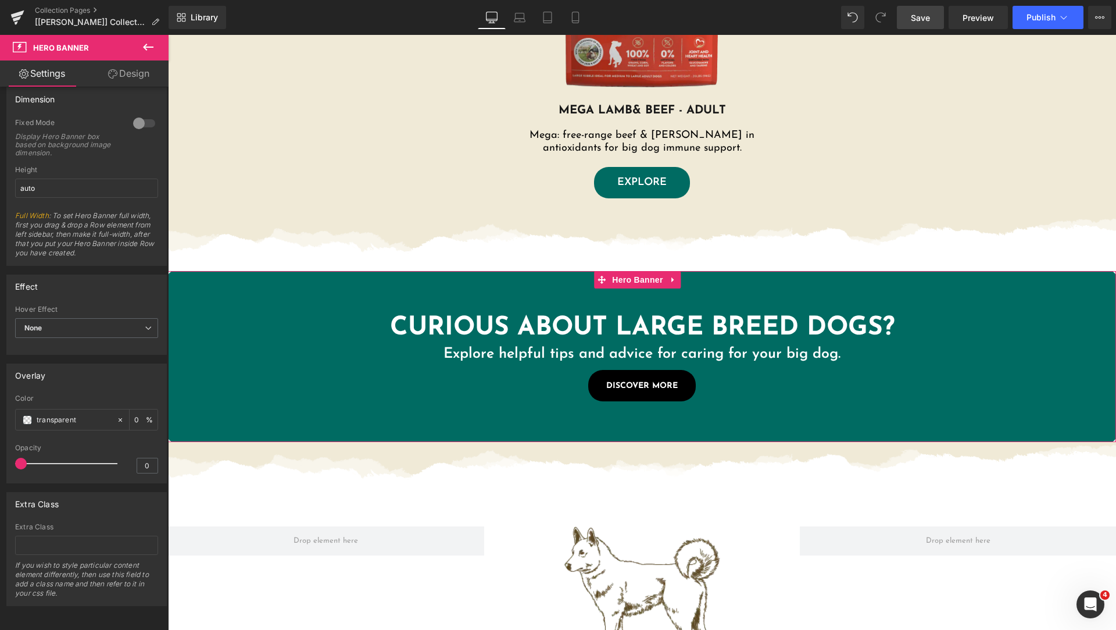
click at [131, 78] on link "Design" at bounding box center [129, 73] width 84 height 26
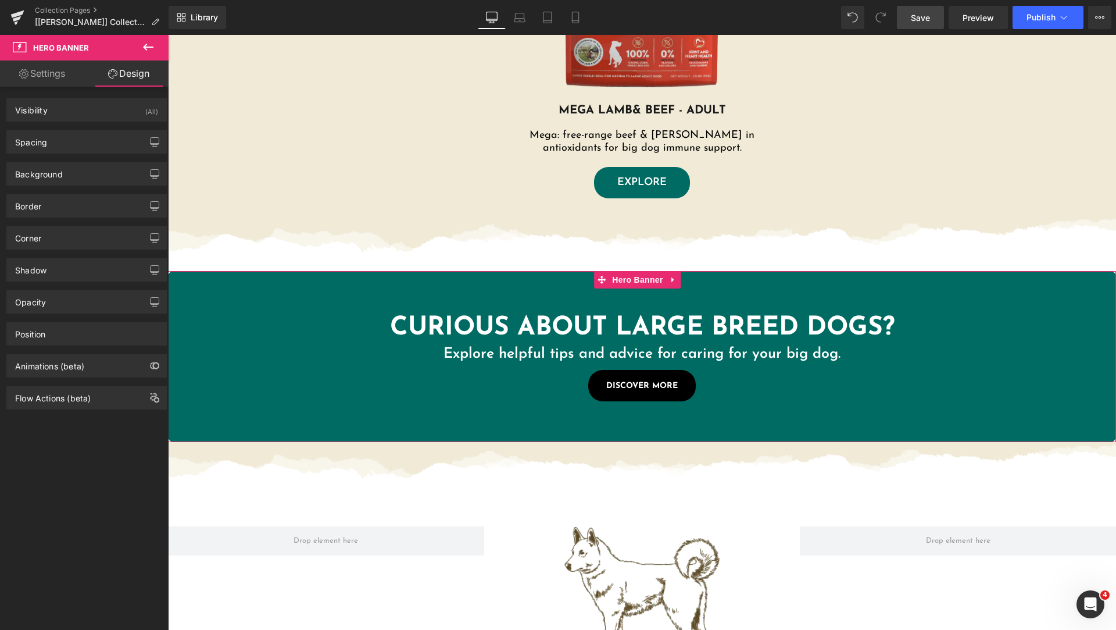
type input "10"
click at [83, 244] on div "Corner" at bounding box center [86, 238] width 159 height 22
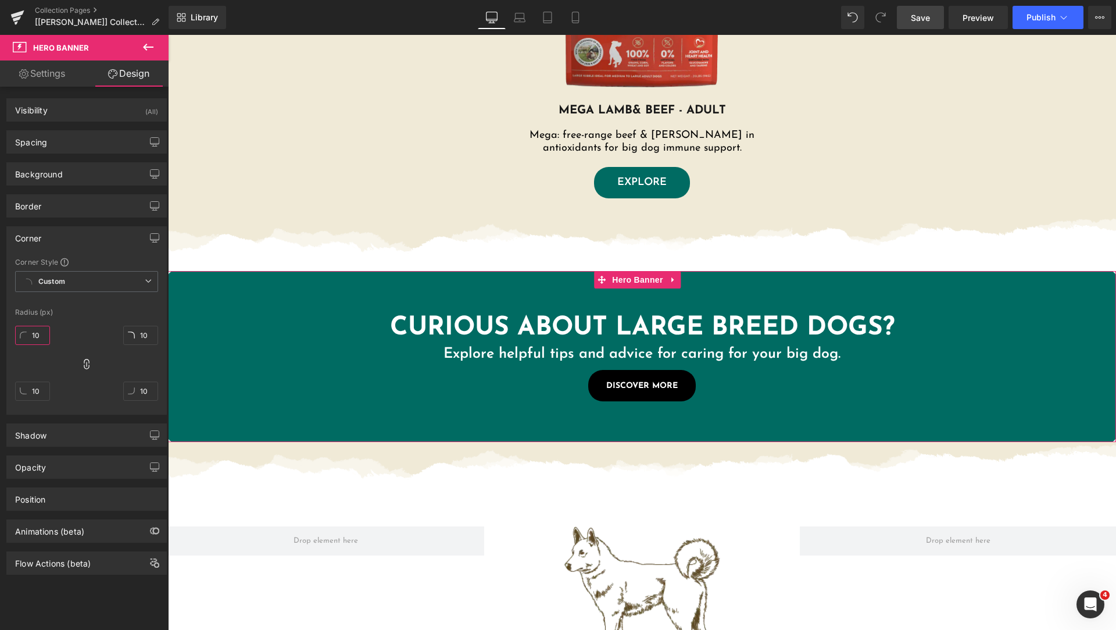
click at [35, 333] on input "10" at bounding box center [32, 335] width 35 height 19
type input "0"
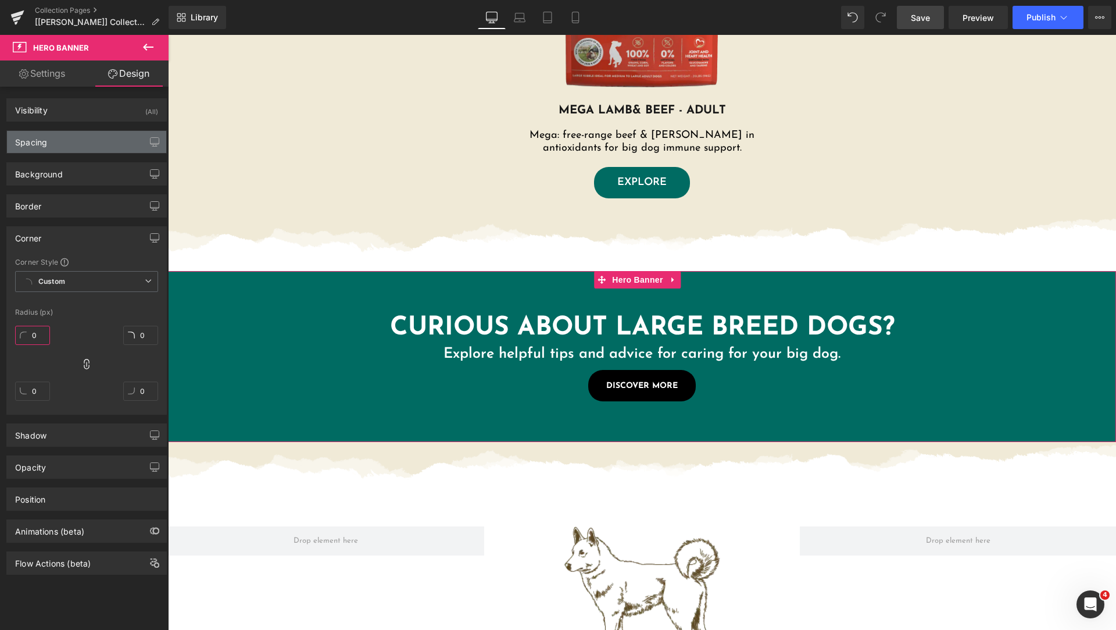
type input "0"
click at [82, 145] on div "Spacing" at bounding box center [86, 142] width 159 height 22
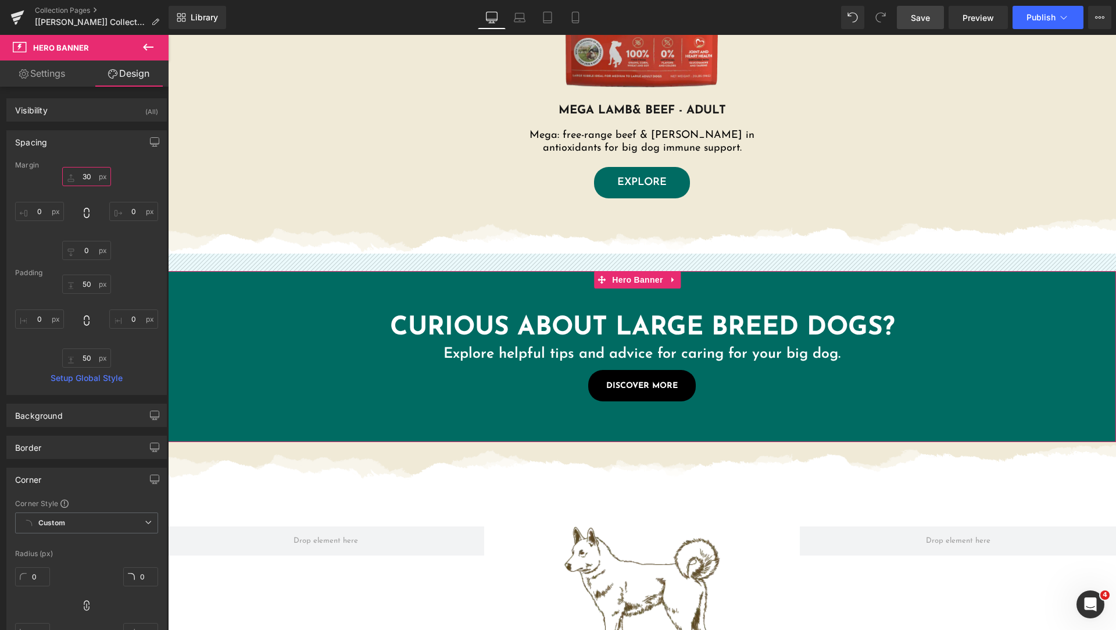
click at [91, 175] on input "30" at bounding box center [86, 176] width 49 height 19
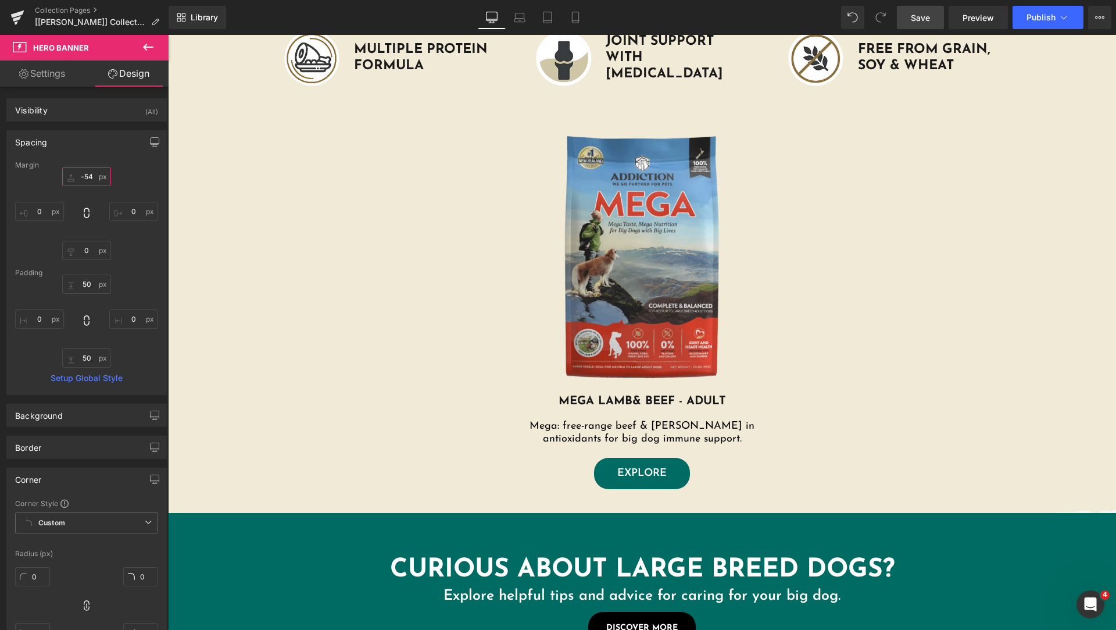
scroll to position [666, 0]
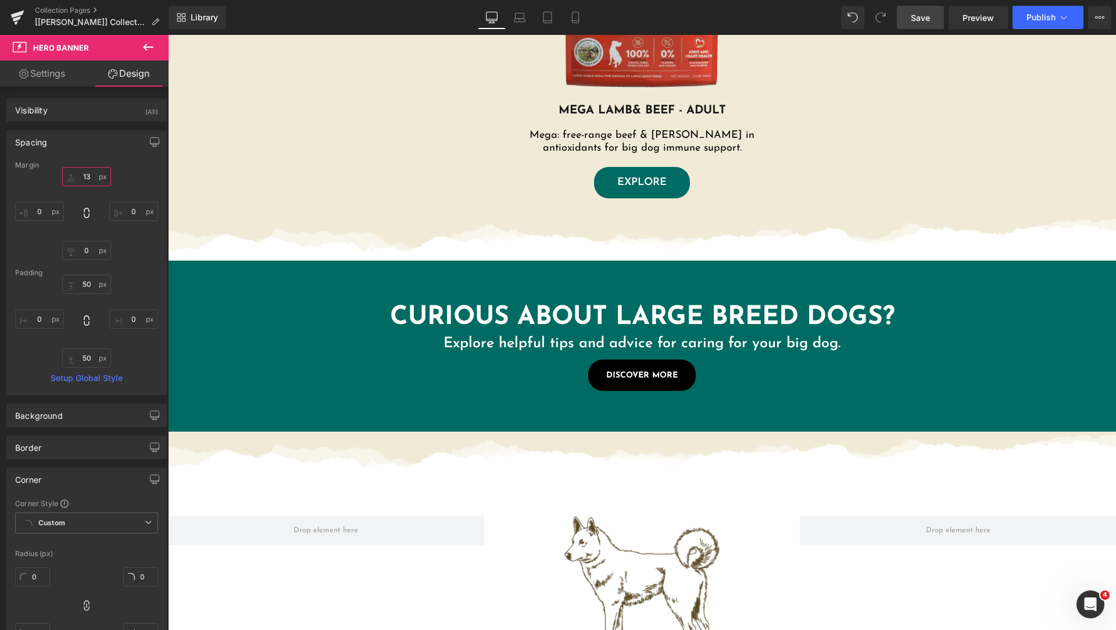
type input "12"
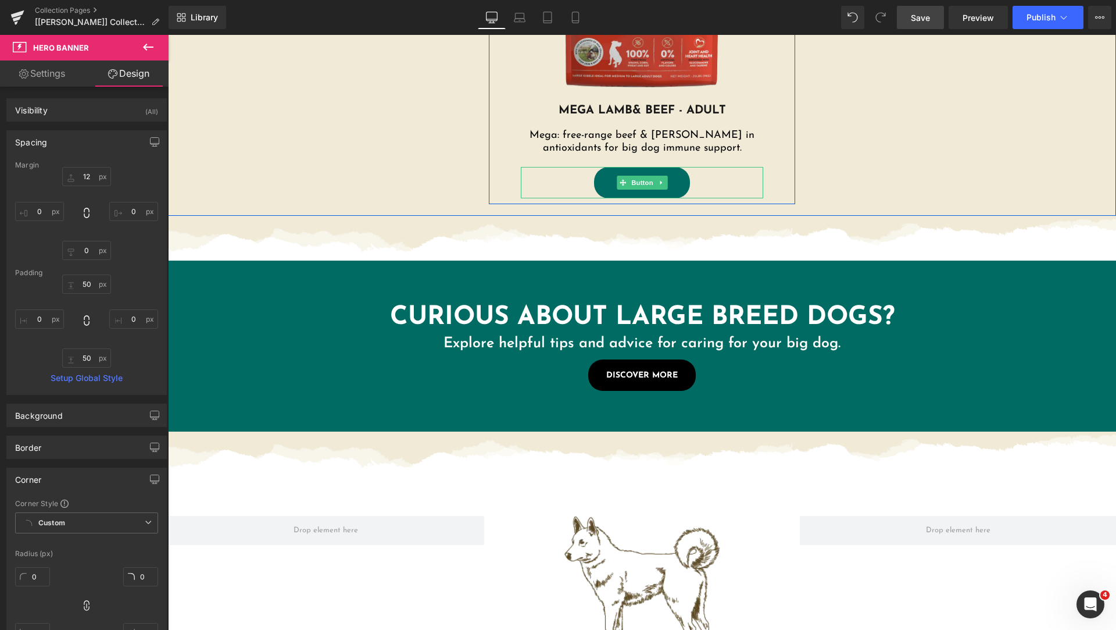
click at [674, 178] on link "EXPLORE" at bounding box center [642, 182] width 96 height 31
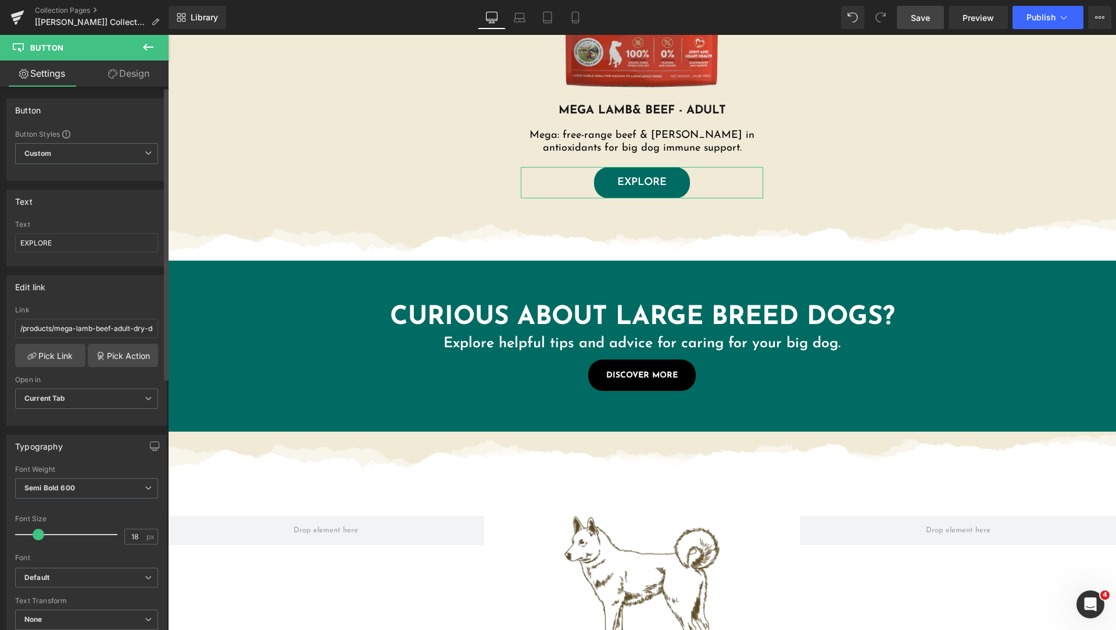
scroll to position [291, 0]
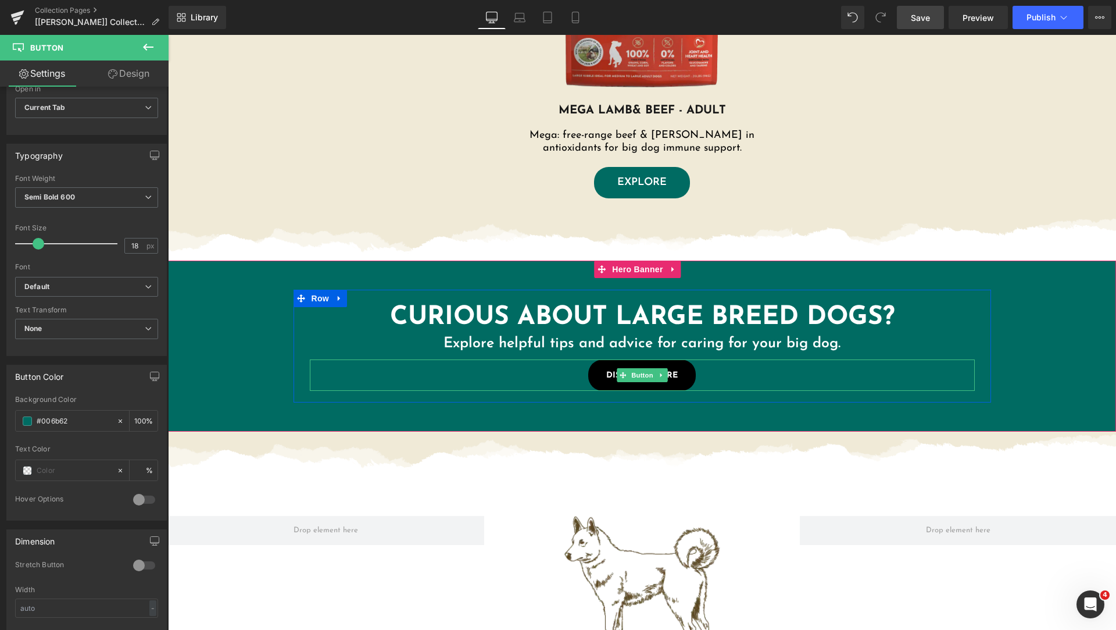
click at [653, 366] on link "Discover More" at bounding box center [642, 374] width 108 height 31
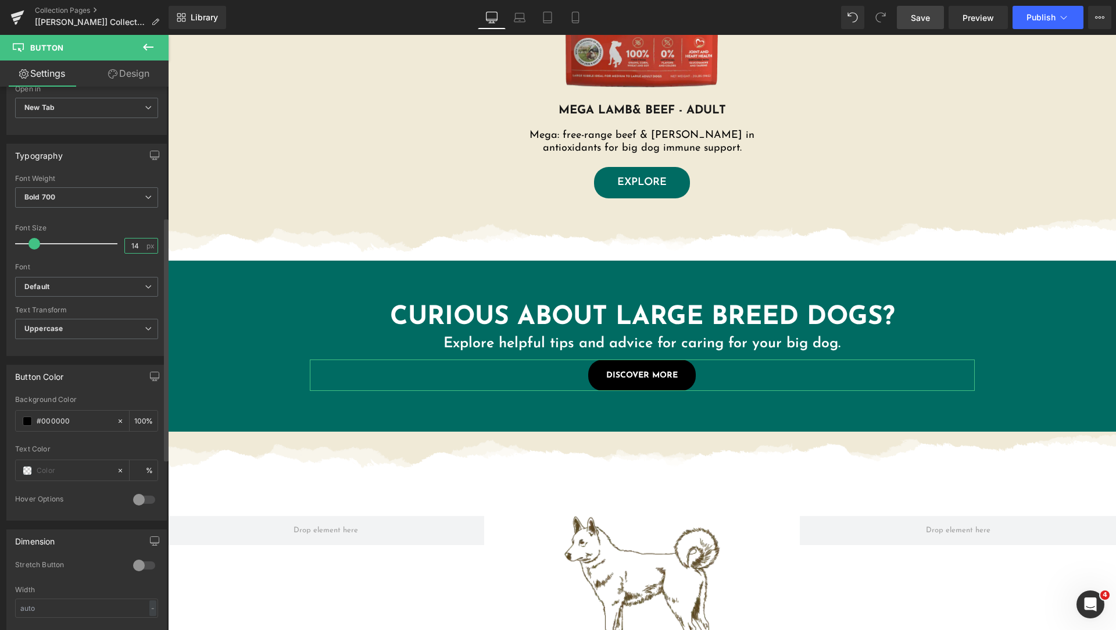
click at [132, 246] on input "14" at bounding box center [135, 245] width 20 height 15
type input "18"
click at [128, 77] on link "Design" at bounding box center [129, 73] width 84 height 26
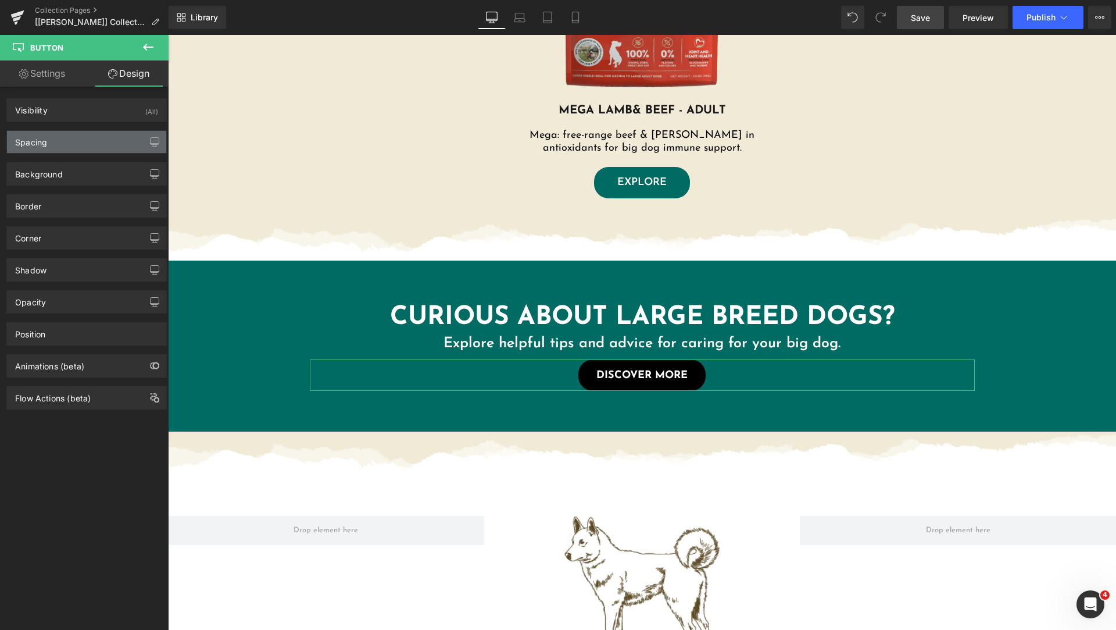
click at [80, 145] on div "Spacing" at bounding box center [86, 142] width 159 height 22
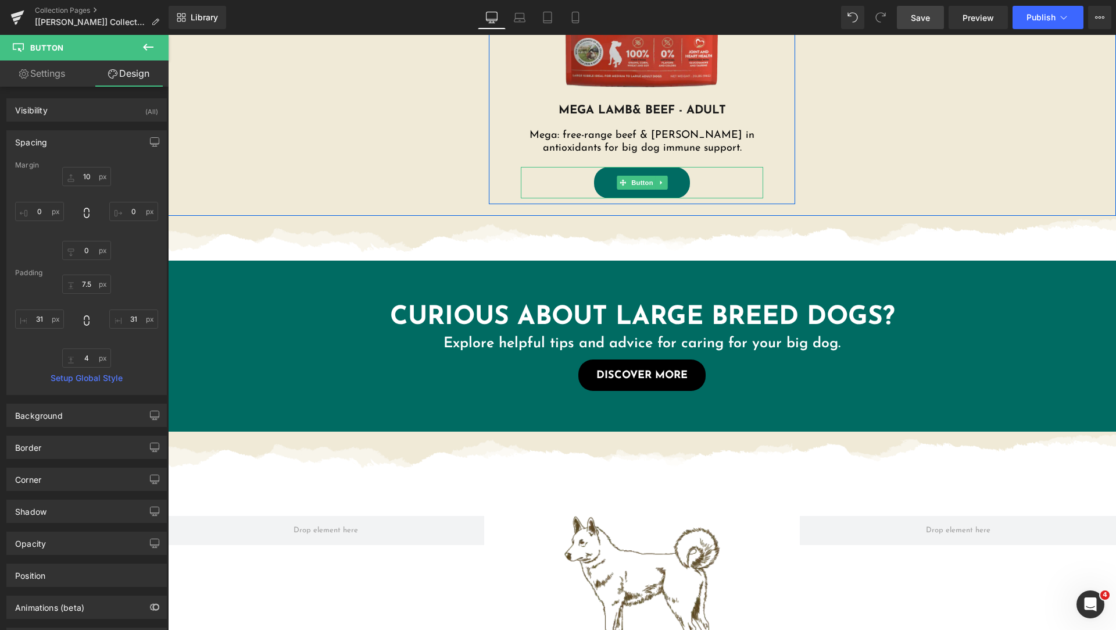
click at [600, 185] on link "EXPLORE" at bounding box center [642, 182] width 96 height 31
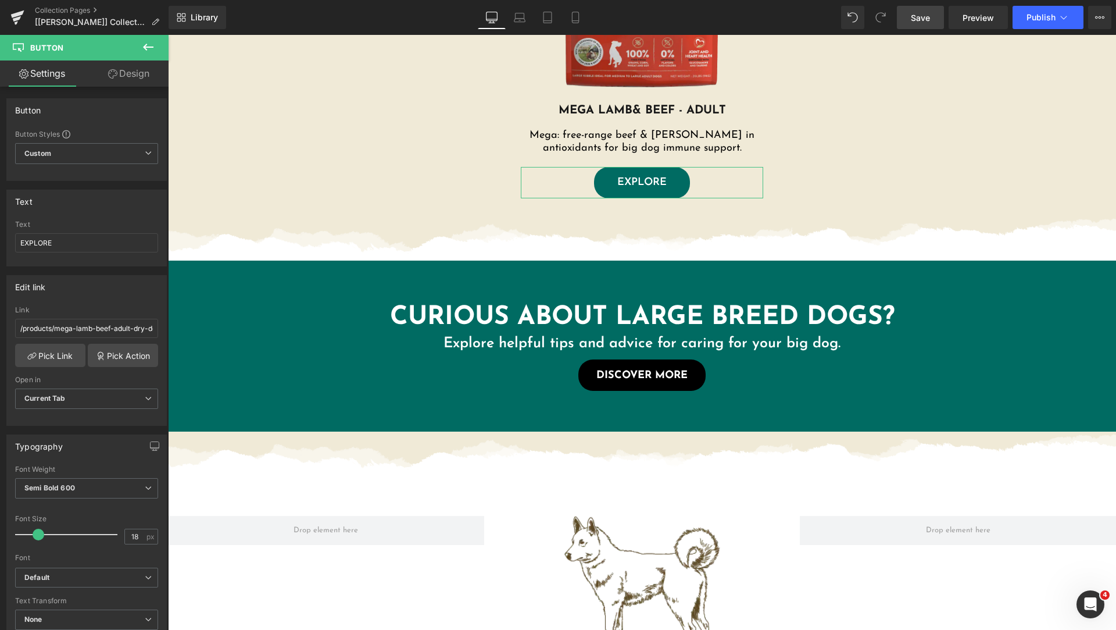
click at [137, 81] on link "Design" at bounding box center [129, 73] width 84 height 26
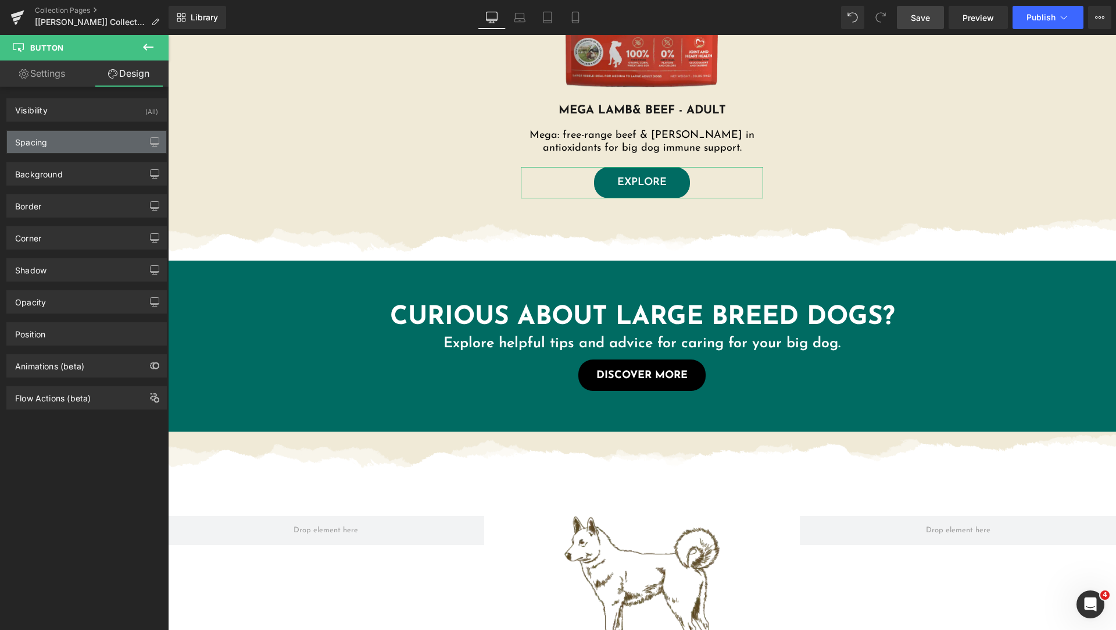
click at [85, 139] on div "Spacing" at bounding box center [86, 142] width 159 height 22
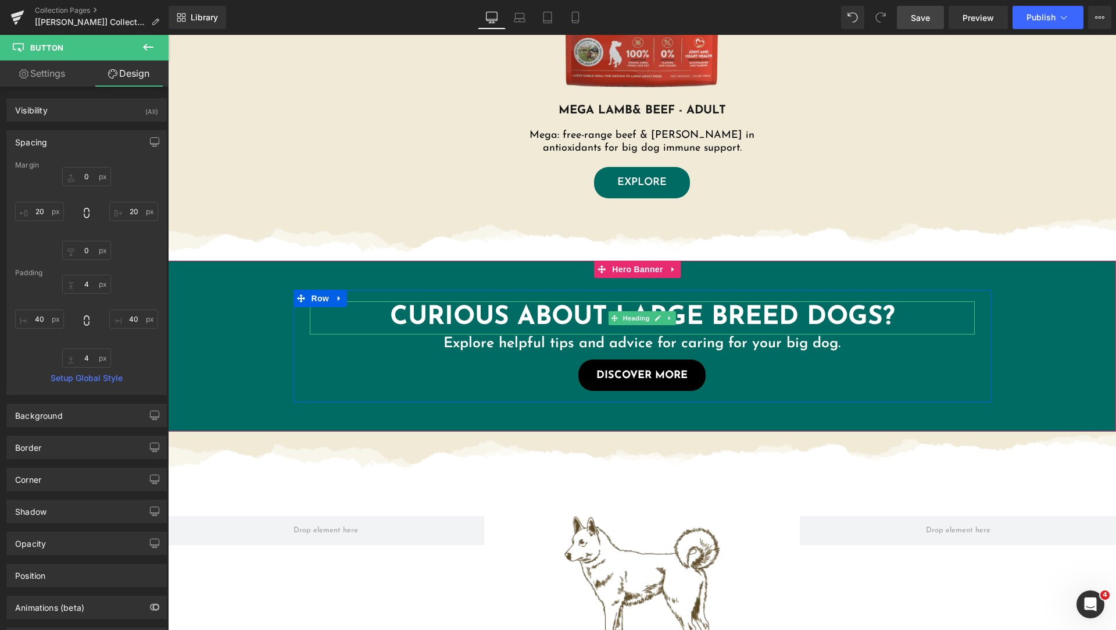
click at [803, 306] on h1 "Curious About Large Breed Dogs?" at bounding box center [642, 317] width 665 height 33
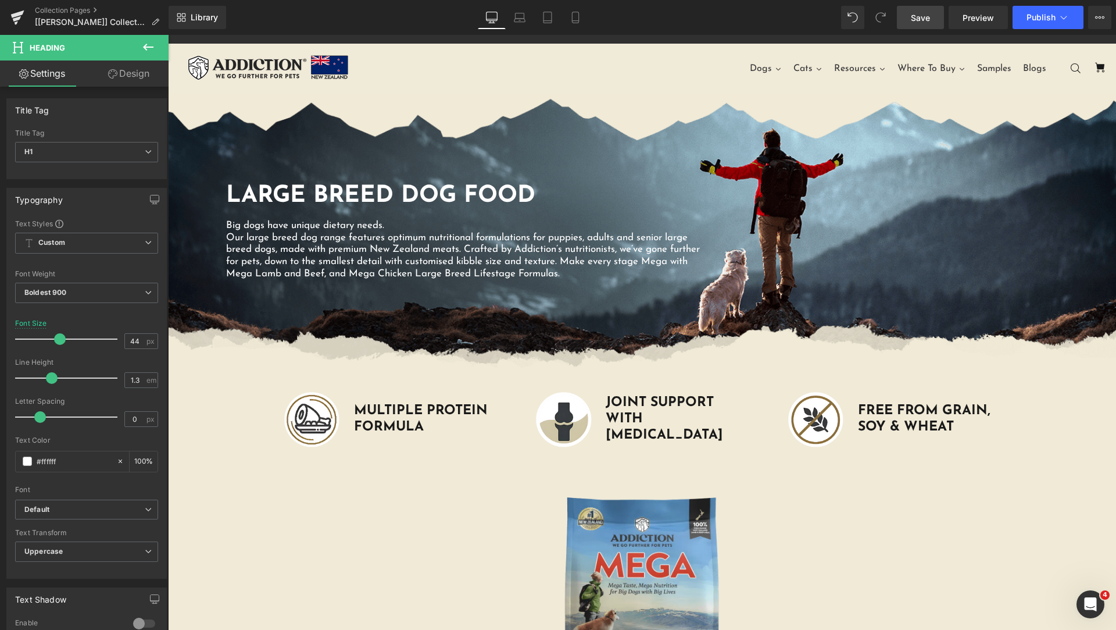
scroll to position [0, 0]
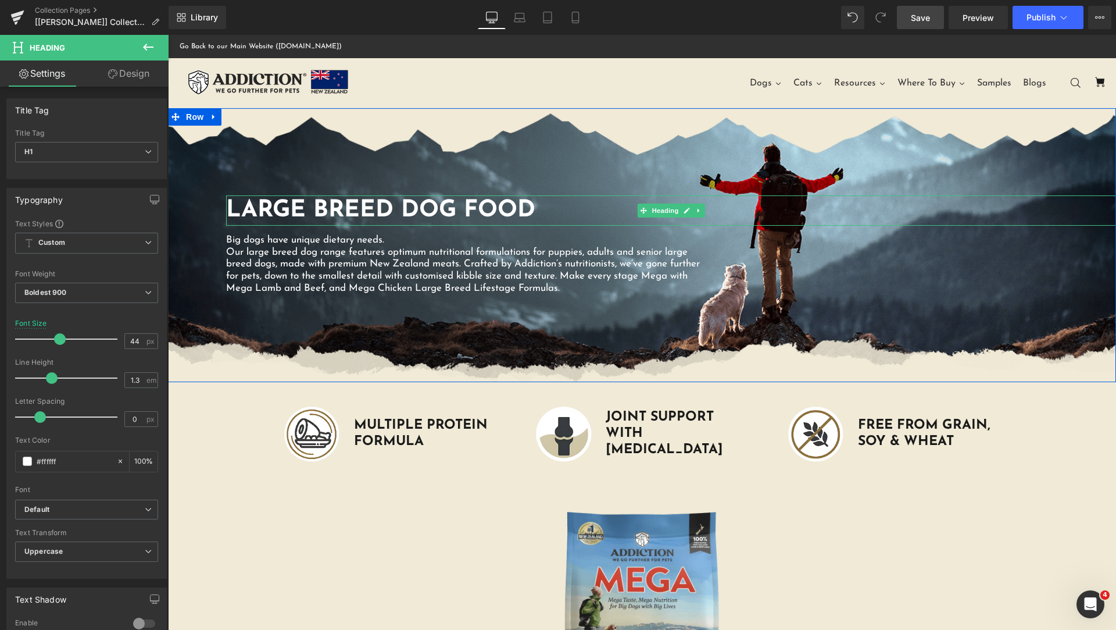
click at [516, 215] on h1 "Large Breed Dog Food" at bounding box center [671, 210] width 890 height 30
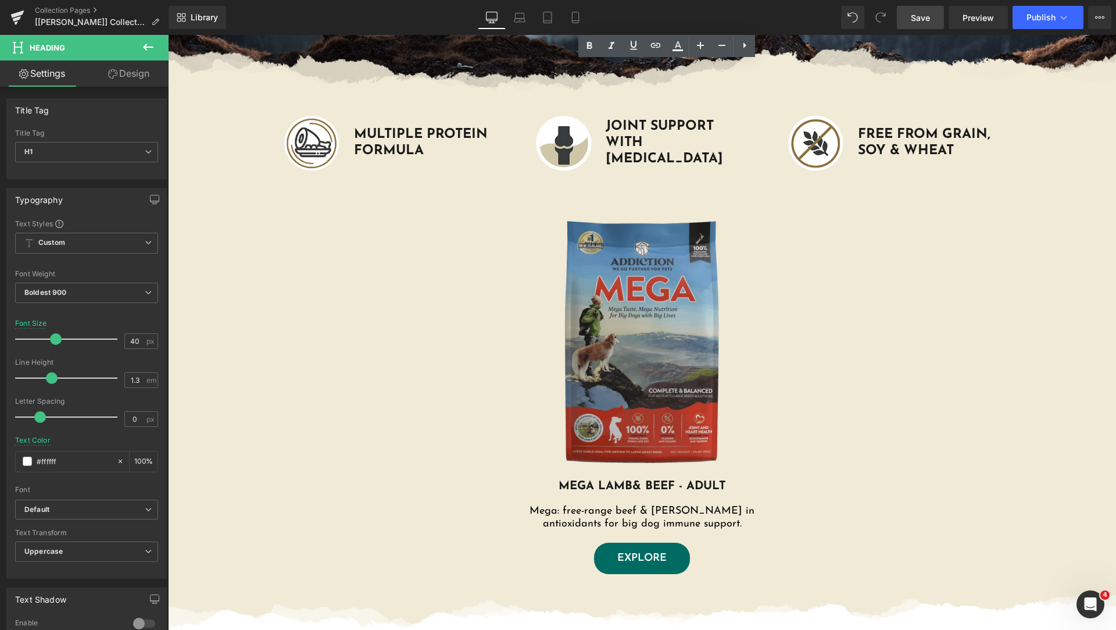
scroll to position [581, 0]
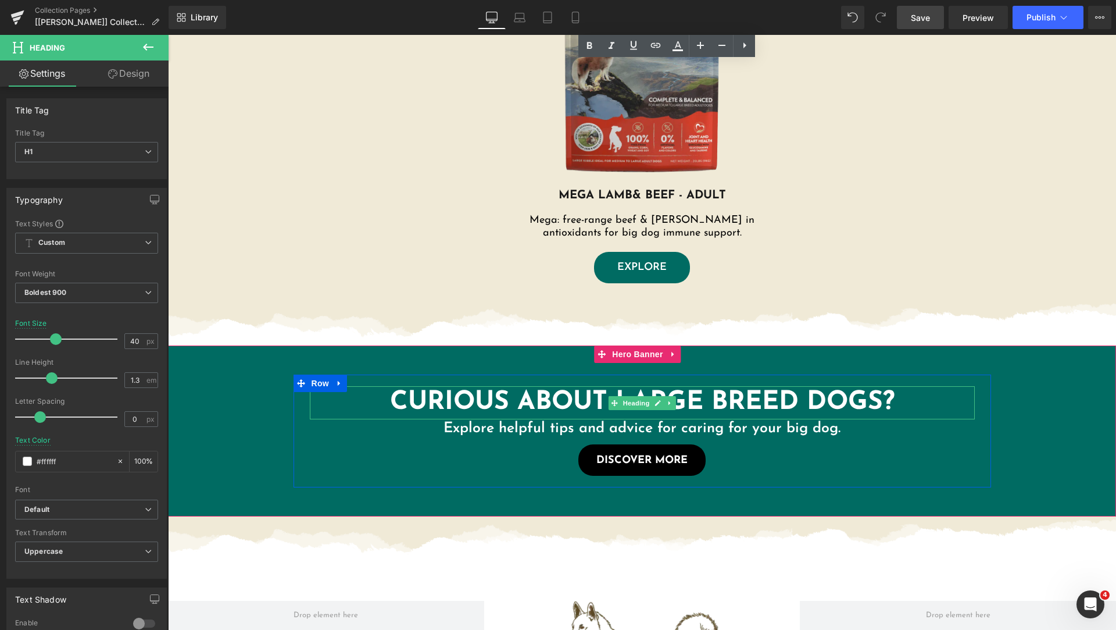
click at [752, 400] on h1 "Curious About Large Breed Dogs?" at bounding box center [642, 402] width 665 height 33
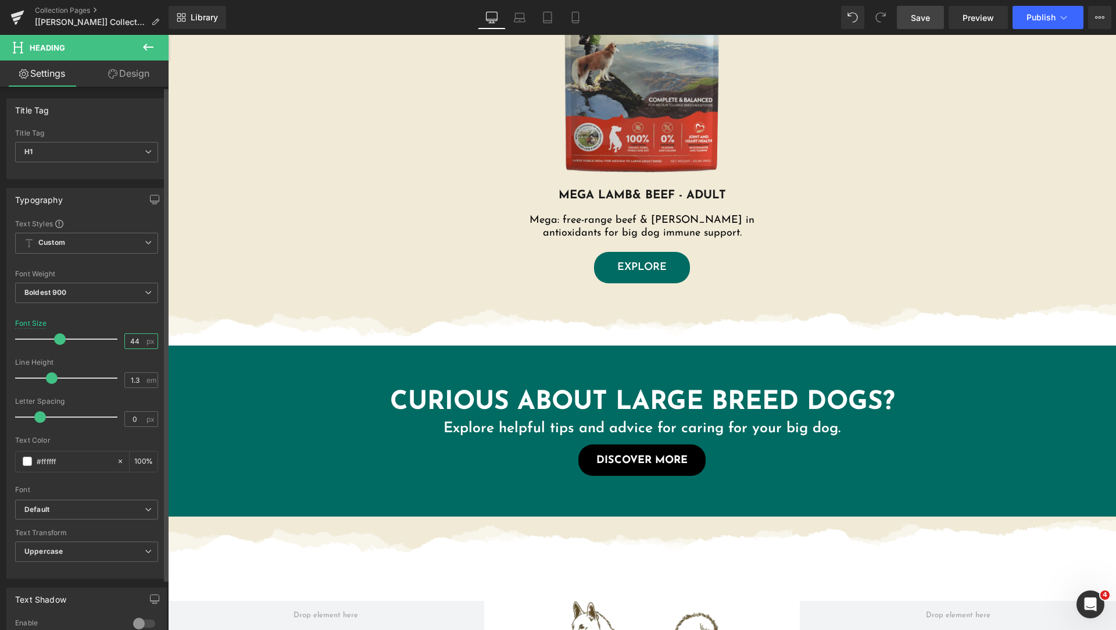
click at [140, 343] on input "44" at bounding box center [135, 341] width 20 height 15
type input "41"
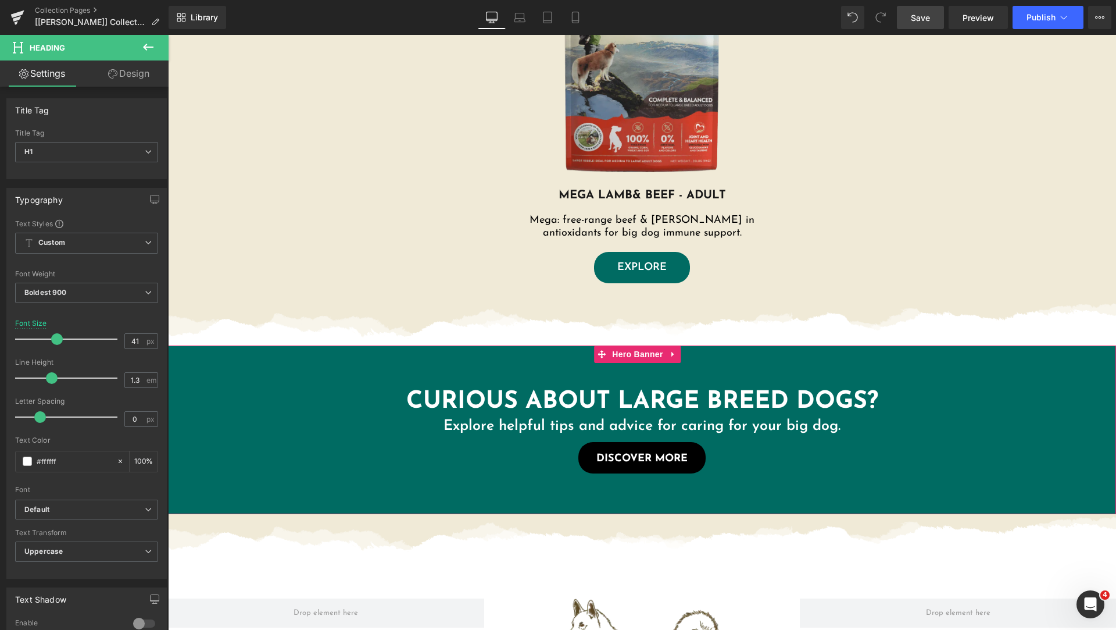
click at [251, 383] on span "Curious About Large Breed Dogs? Heading Explore helpful tips and advice for car…" at bounding box center [642, 429] width 948 height 110
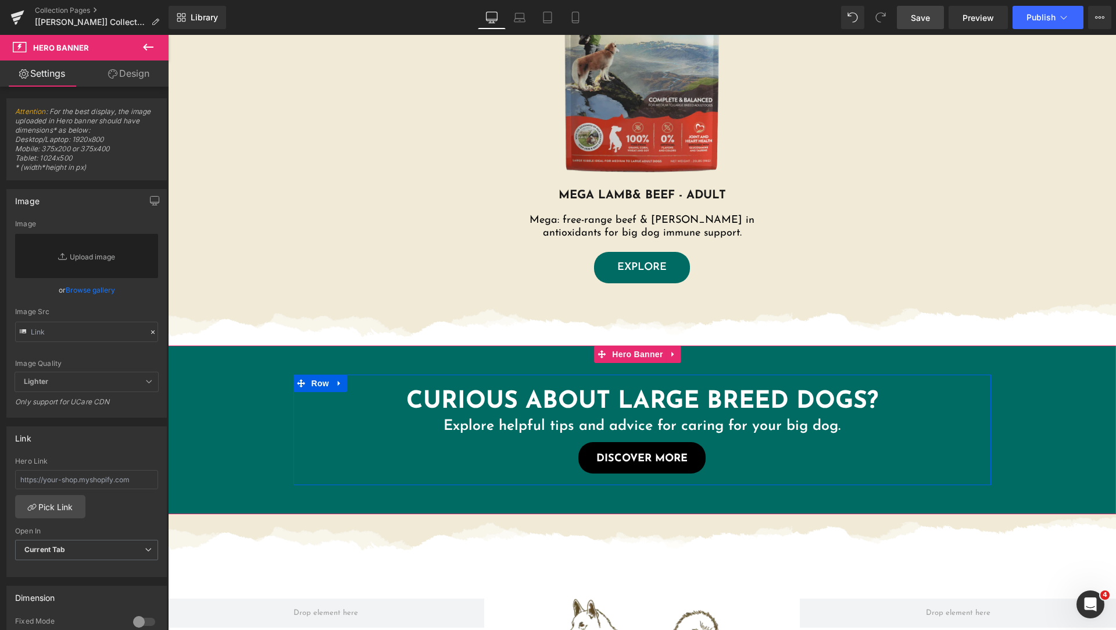
scroll to position [0, 0]
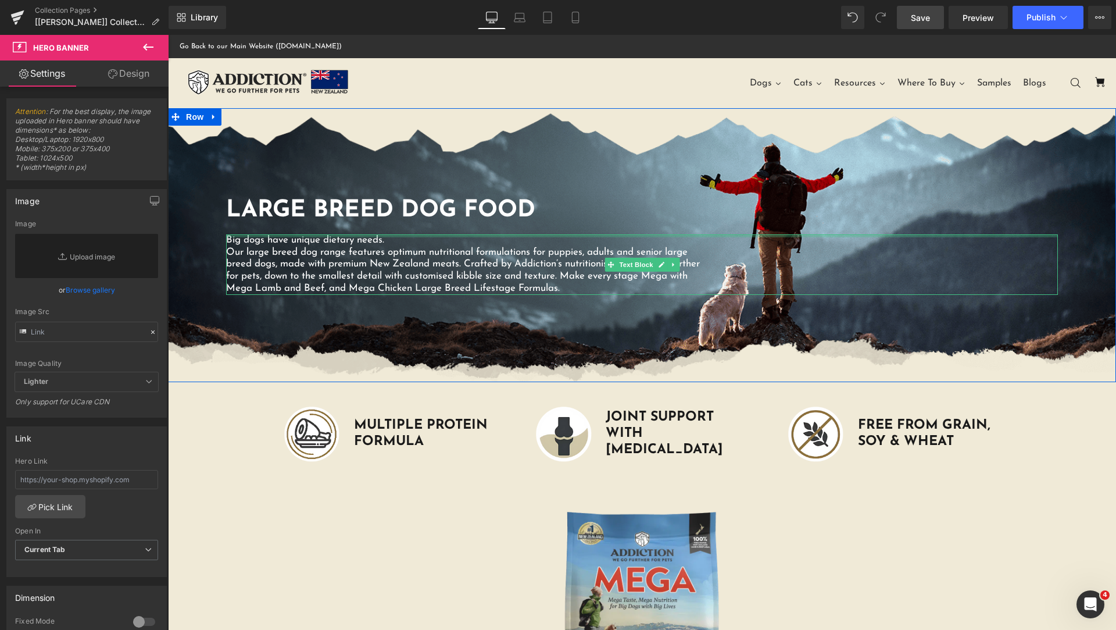
click at [378, 235] on div at bounding box center [642, 235] width 832 height 3
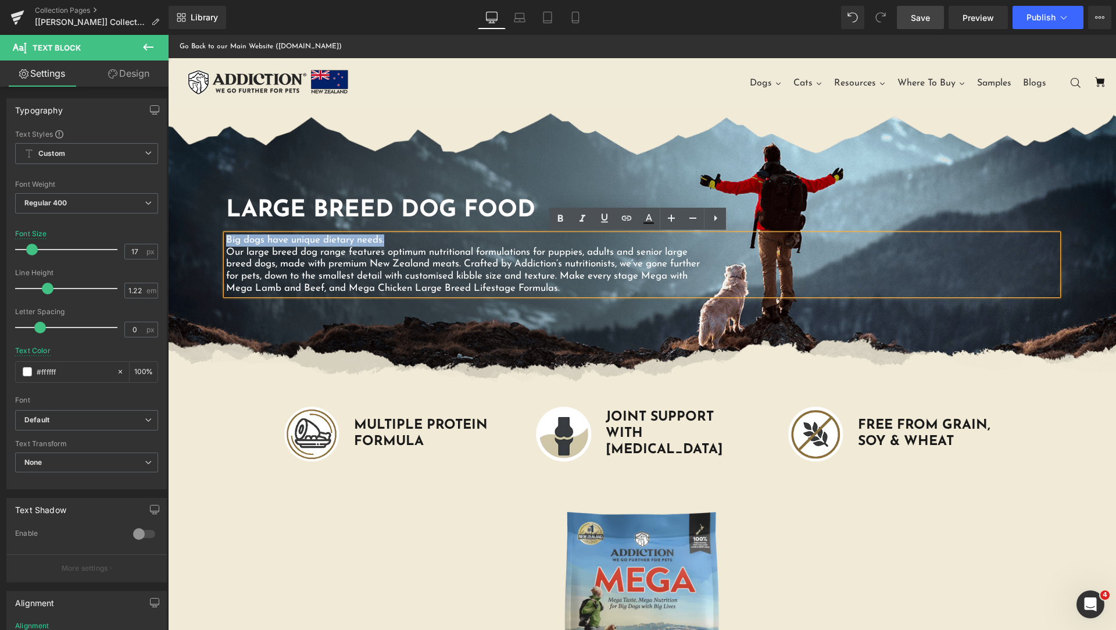
drag, startPoint x: 395, startPoint y: 241, endPoint x: 223, endPoint y: 236, distance: 172.1
click at [226, 236] on p "Big dogs have unique dietary needs." at bounding box center [467, 240] width 483 height 12
click at [585, 216] on icon at bounding box center [583, 218] width 6 height 7
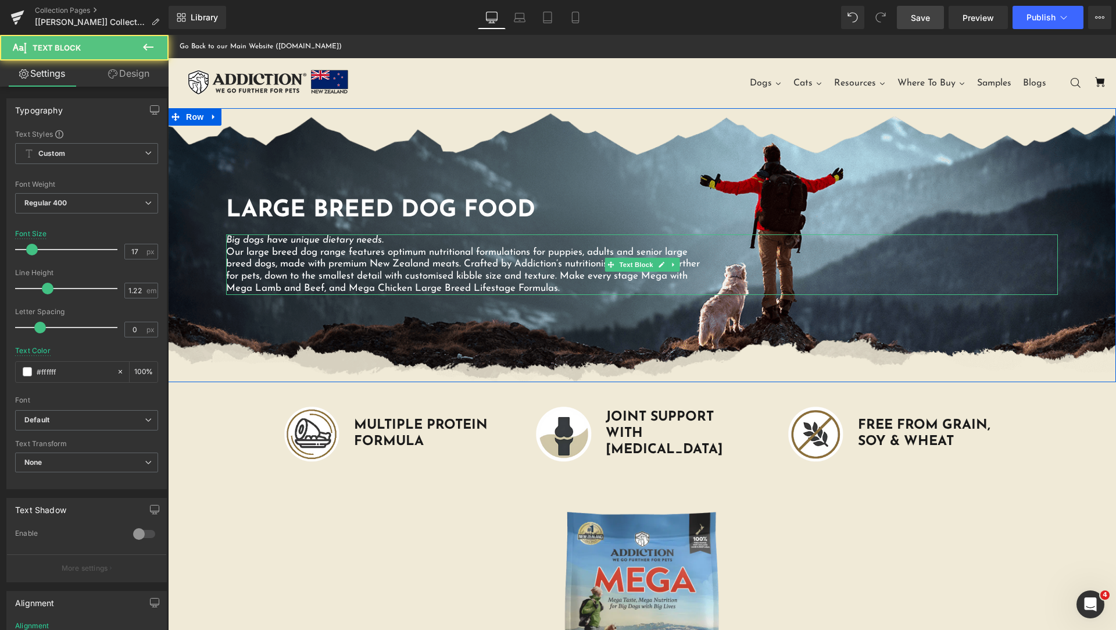
click at [361, 242] on icon "Big dogs have unique dietary needs." at bounding box center [305, 240] width 158 height 10
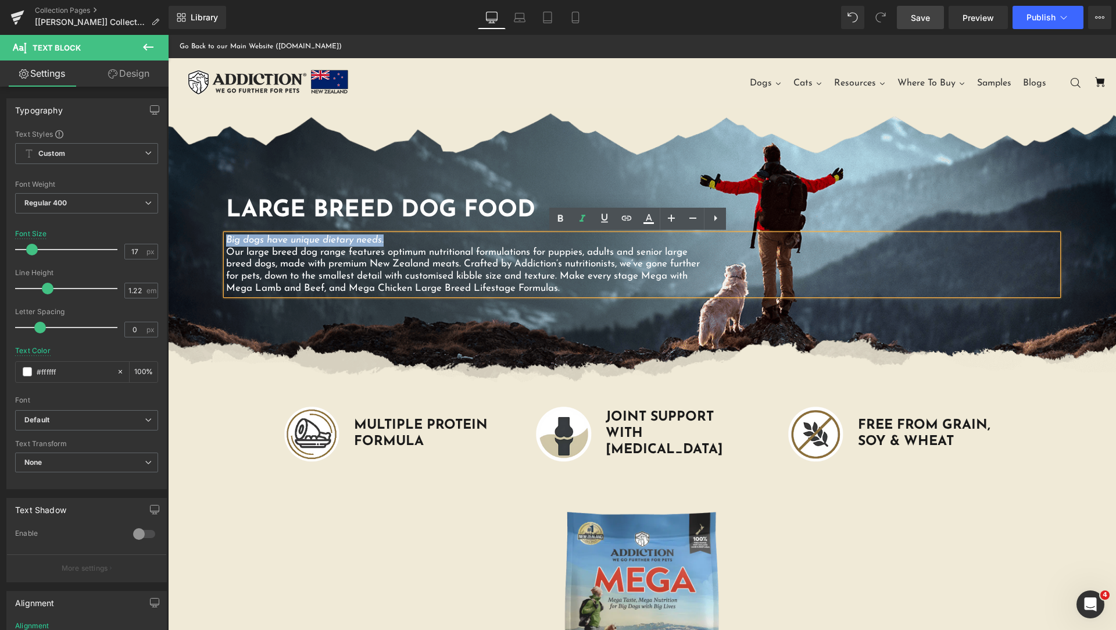
drag, startPoint x: 393, startPoint y: 239, endPoint x: 224, endPoint y: 236, distance: 168.6
click at [226, 236] on p "Big dogs have unique dietary needs." at bounding box center [467, 240] width 483 height 12
click at [560, 215] on icon at bounding box center [560, 218] width 5 height 7
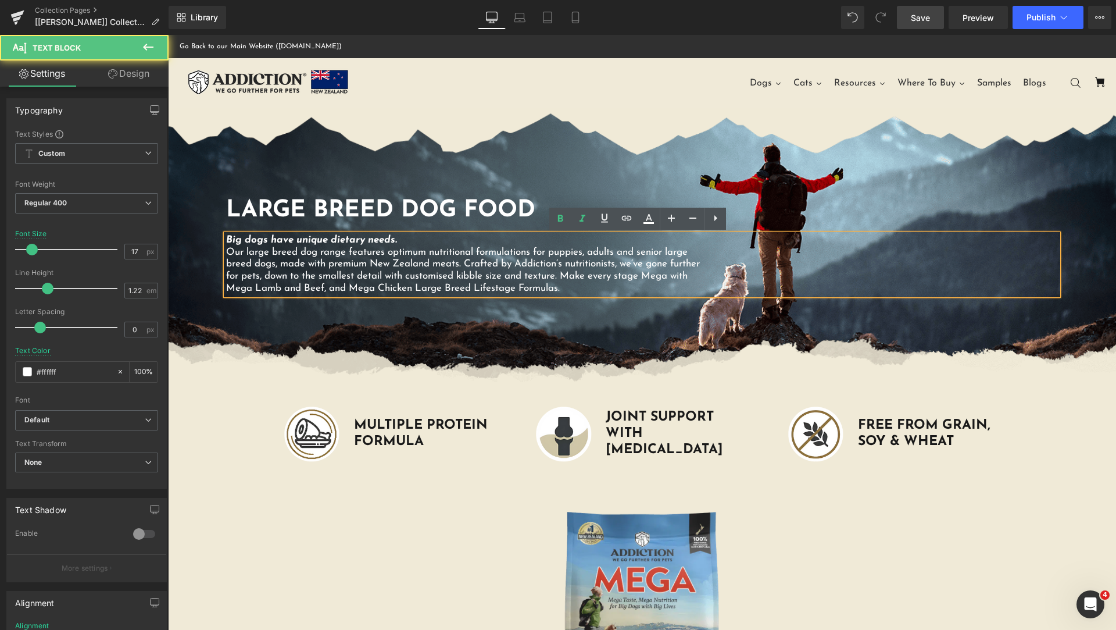
click at [381, 241] on strong "Big dogs have unique dietary needs." at bounding box center [311, 240] width 171 height 10
click at [391, 240] on strong "Big dogs have unique dietary needs." at bounding box center [311, 240] width 171 height 10
click at [372, 235] on strong "Big dogs have unique dietary needs." at bounding box center [311, 240] width 171 height 10
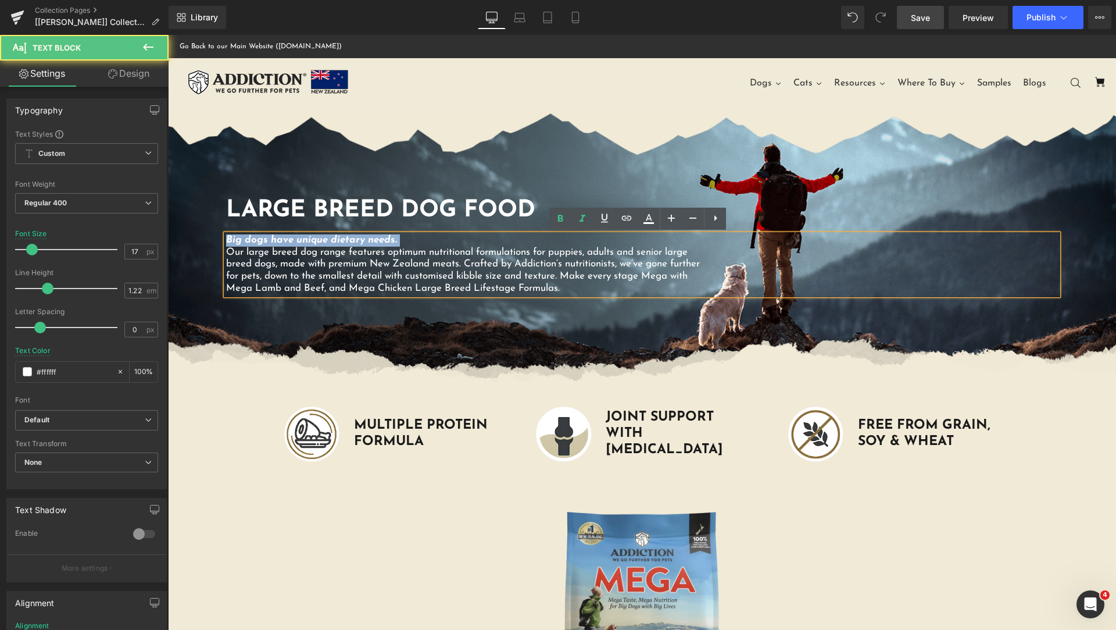
click at [372, 235] on strong "Big dogs have unique dietary needs." at bounding box center [311, 240] width 171 height 10
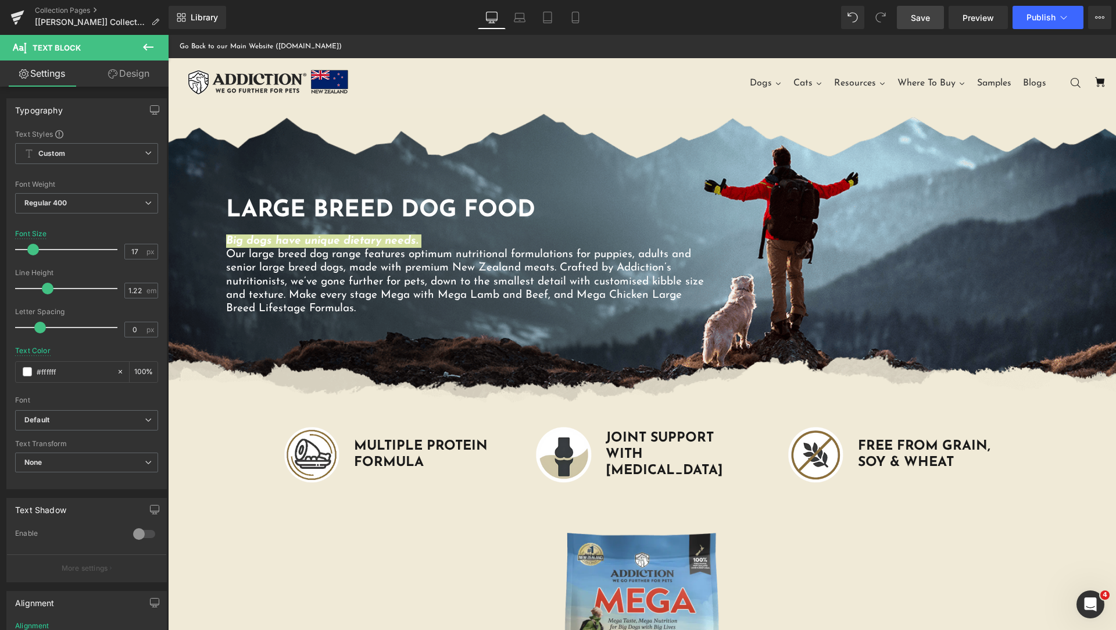
click at [35, 246] on span at bounding box center [33, 250] width 12 height 12
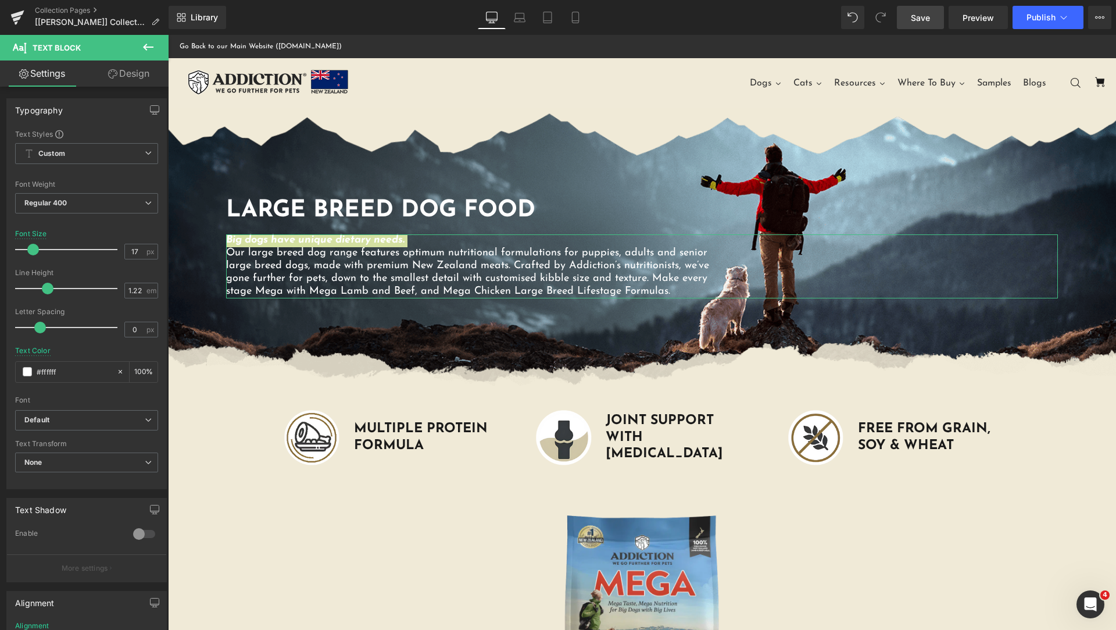
click at [97, 232] on div "Font Size 17 px" at bounding box center [86, 249] width 143 height 39
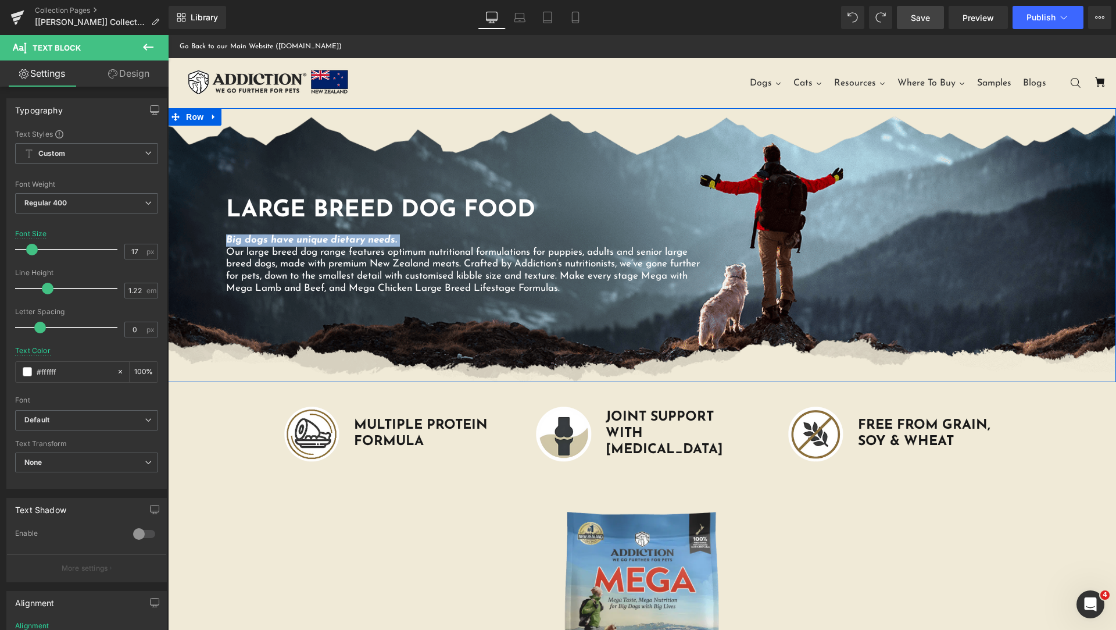
click at [439, 162] on div "Large Breed Dog Food Heading Big dogs have unique dietary needs. Our large bree…" at bounding box center [642, 245] width 948 height 274
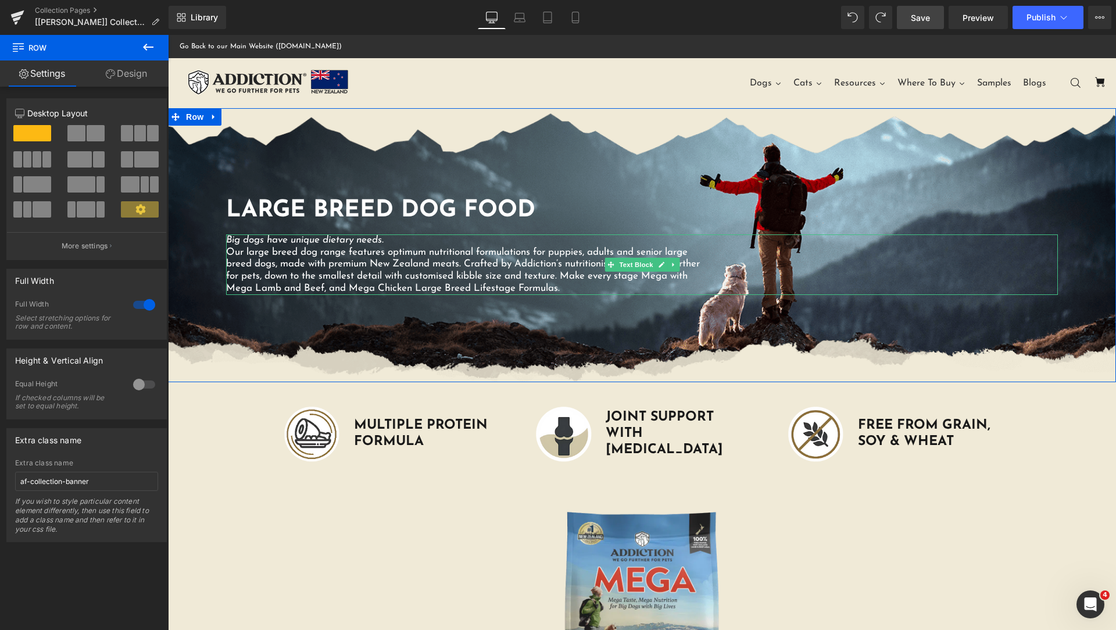
click at [389, 244] on p "Big dogs have unique dietary needs." at bounding box center [467, 240] width 483 height 12
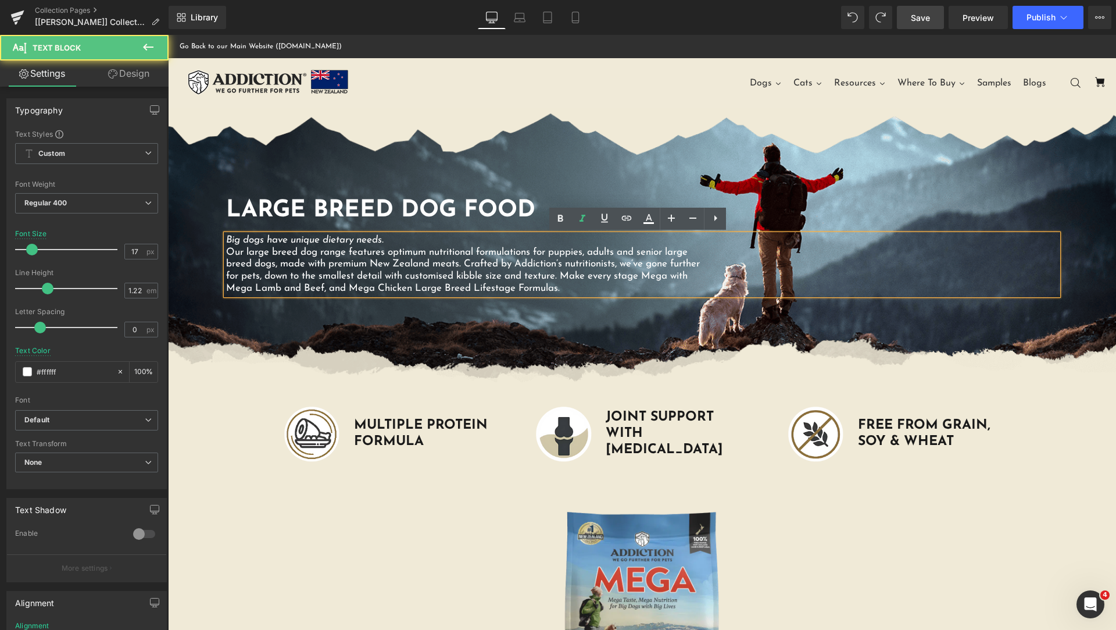
click at [399, 241] on p "Big dogs have unique dietary needs." at bounding box center [467, 240] width 483 height 12
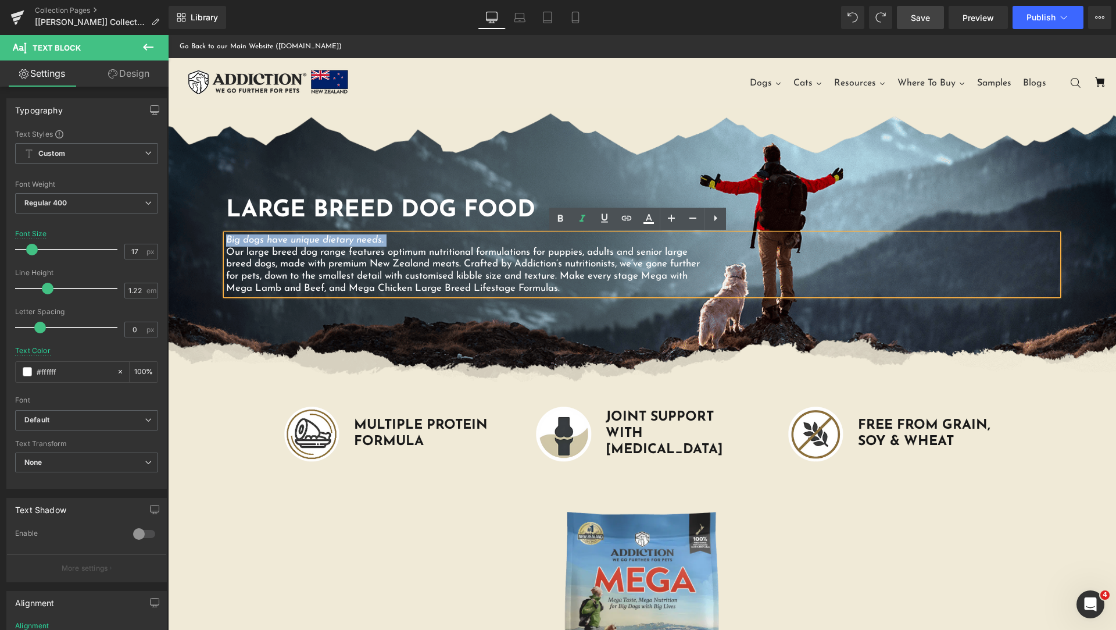
drag, startPoint x: 399, startPoint y: 241, endPoint x: 226, endPoint y: 234, distance: 173.4
click at [226, 234] on p "Big dogs have unique dietary needs." at bounding box center [467, 240] width 483 height 12
click at [586, 224] on icon at bounding box center [583, 219] width 14 height 14
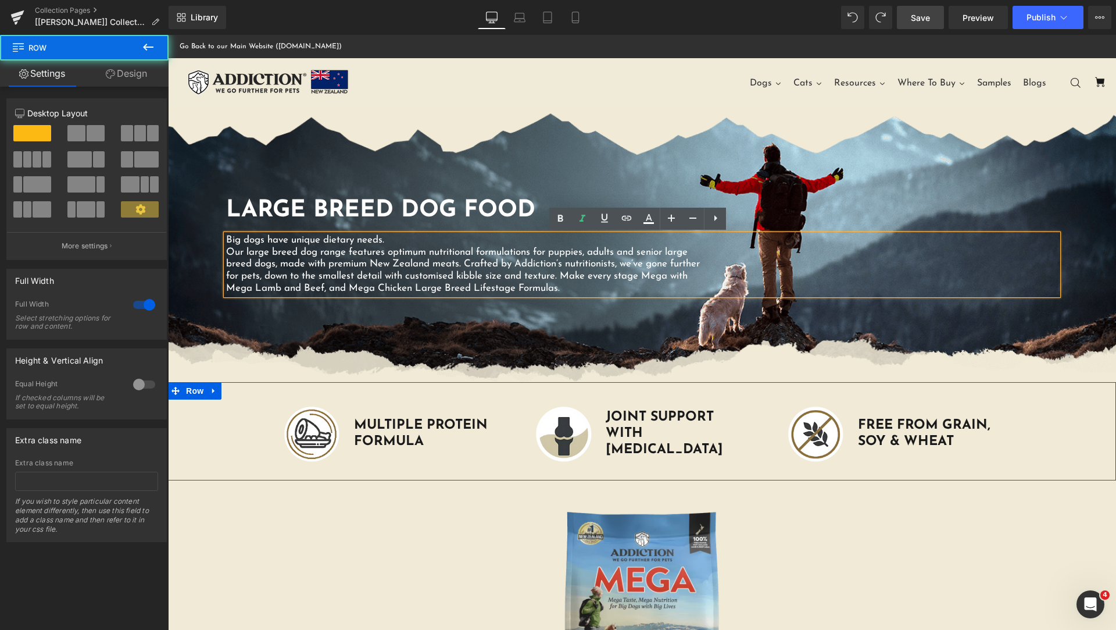
click at [1060, 426] on div "Image Large Breed Dog Food Heading Big dogs have unique dietary needs. Our larg…" at bounding box center [642, 428] width 948 height 93
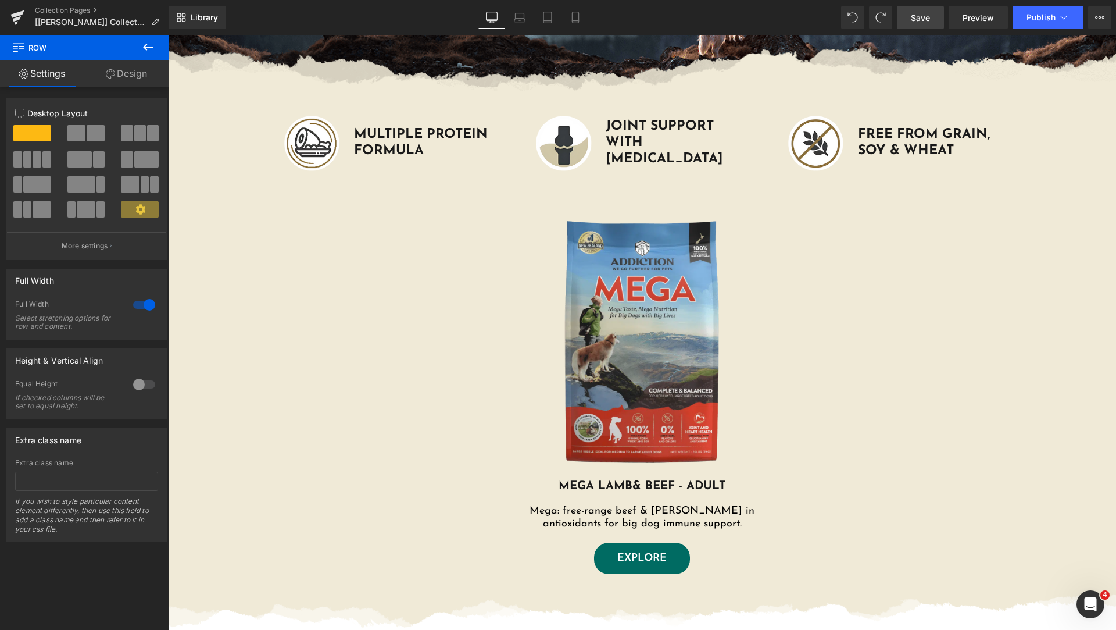
scroll to position [581, 0]
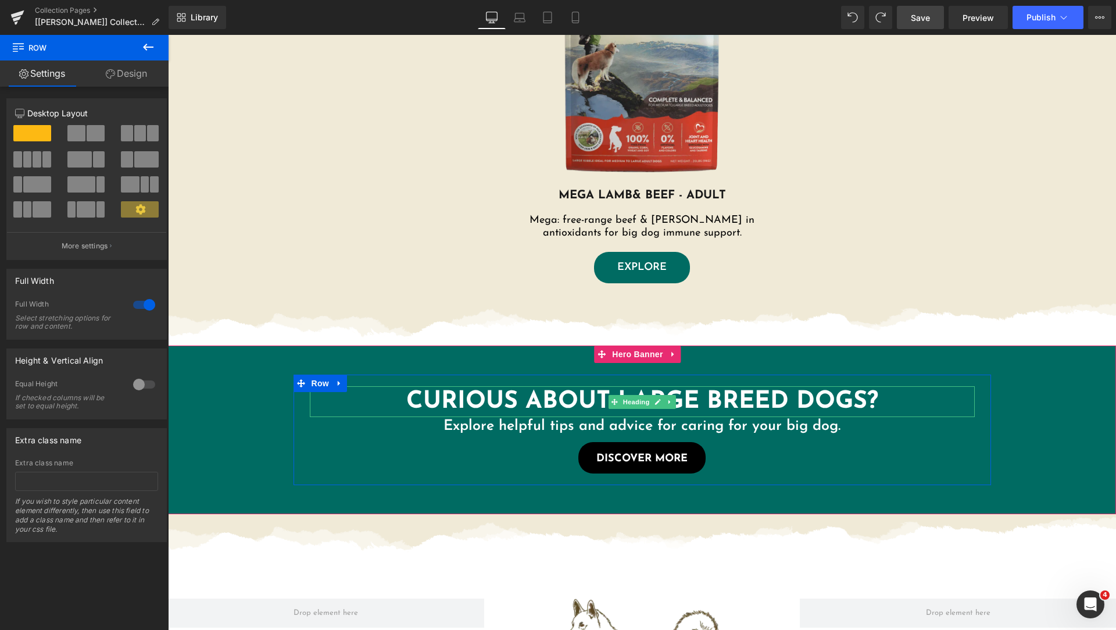
click at [819, 405] on h1 "Curious About Large Breed Dogs?" at bounding box center [642, 401] width 665 height 31
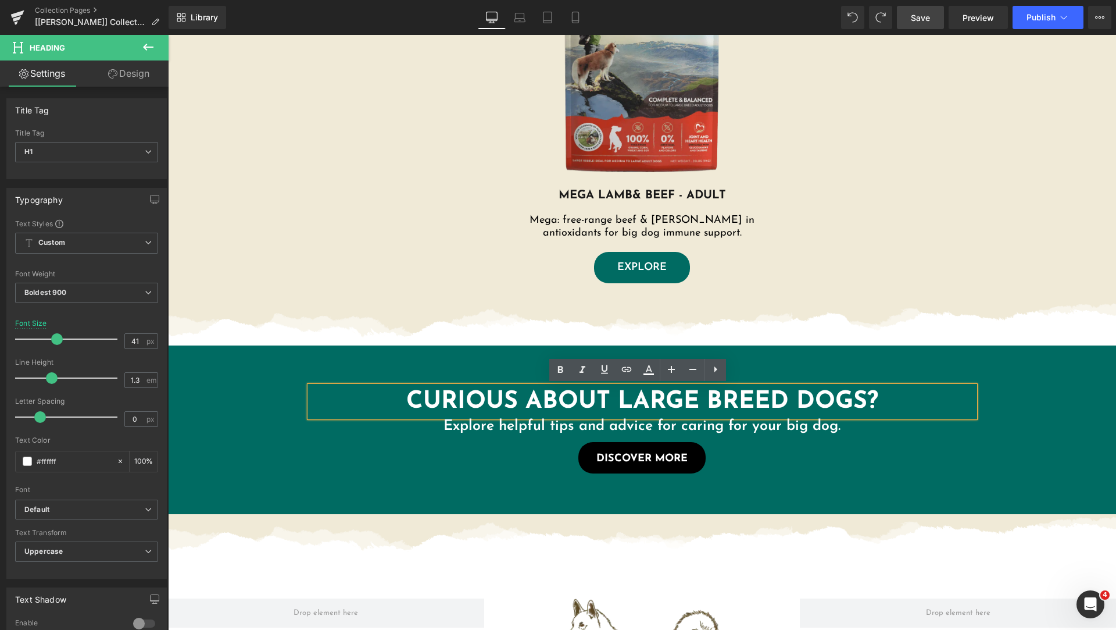
click at [1029, 464] on span "Curious About Large Breed Dogs? Heading Explore helpful tips and advice for car…" at bounding box center [642, 429] width 948 height 110
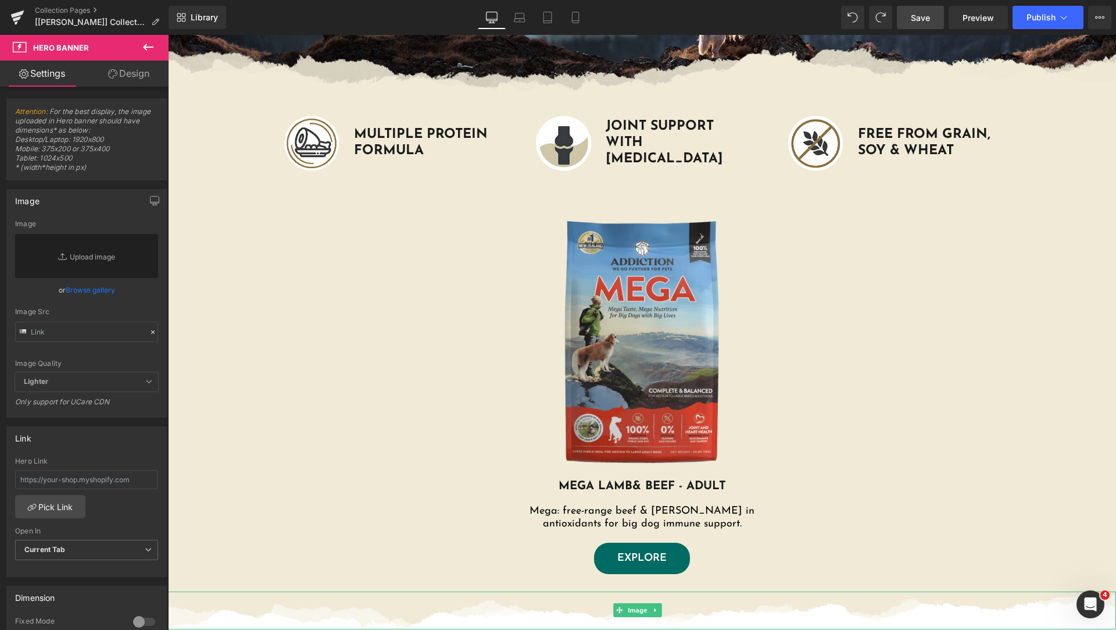
scroll to position [0, 0]
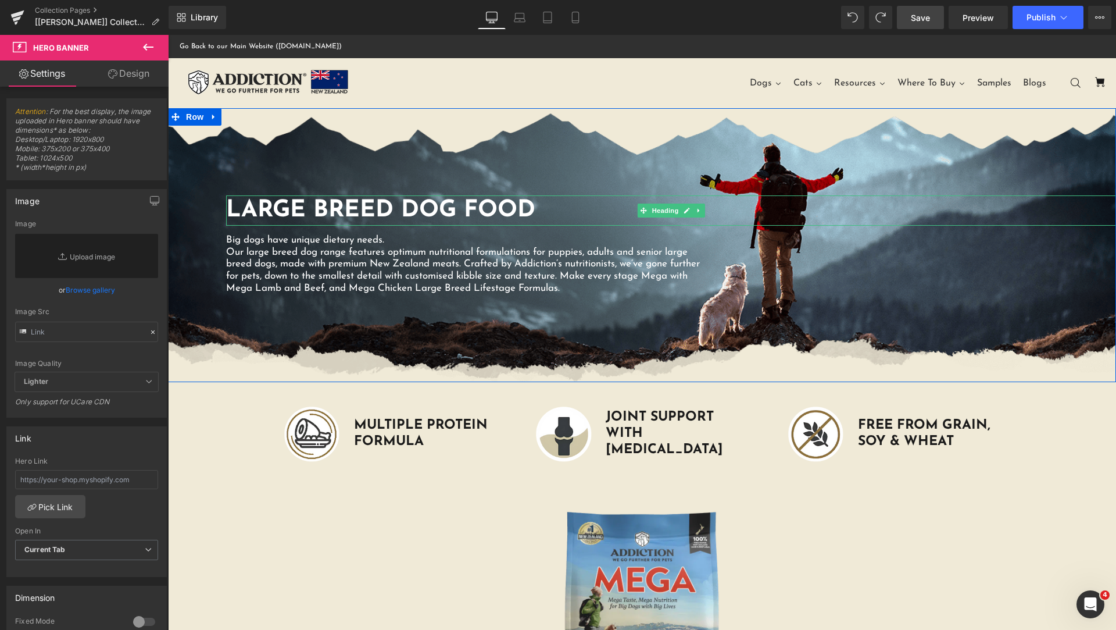
click at [724, 217] on h1 "Large Breed Dog Food" at bounding box center [671, 210] width 890 height 30
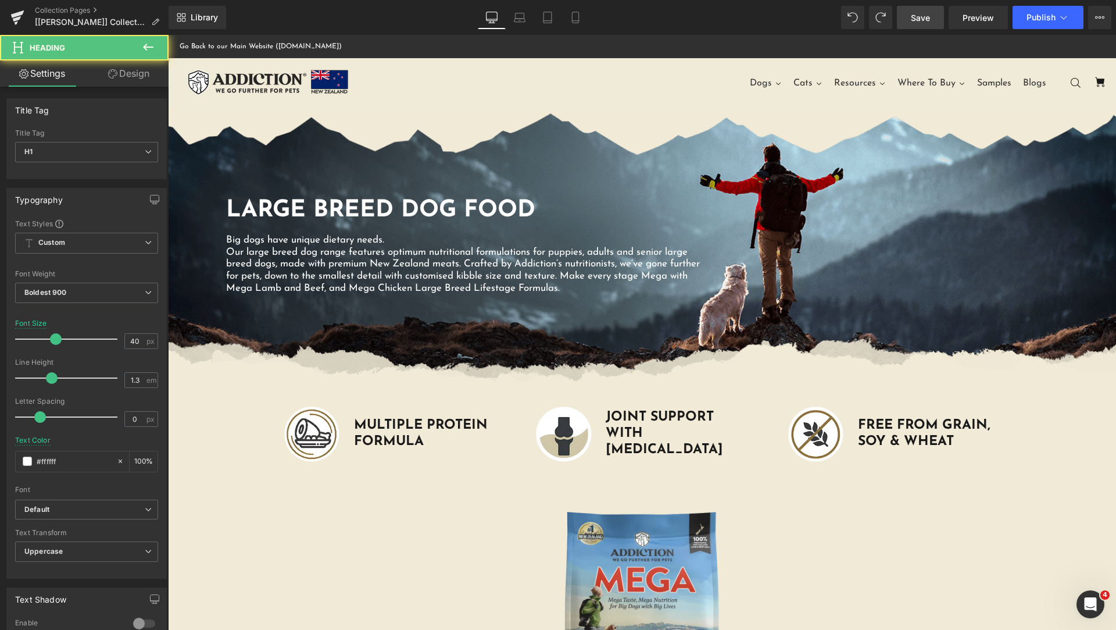
click at [137, 78] on link "Design" at bounding box center [129, 73] width 84 height 26
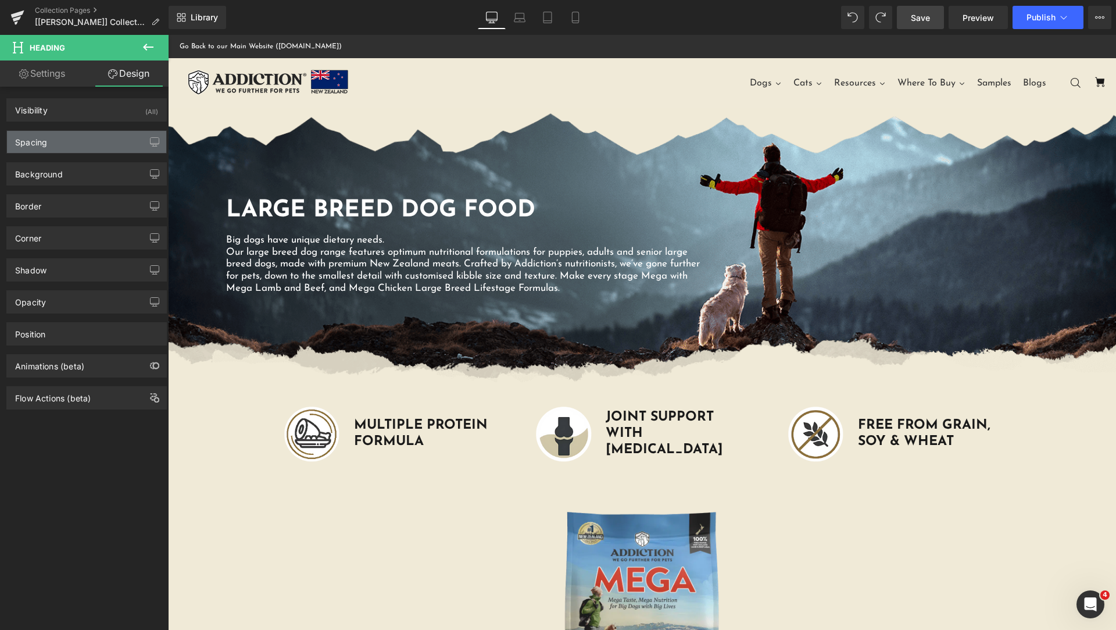
click at [83, 148] on div "Spacing" at bounding box center [86, 142] width 159 height 22
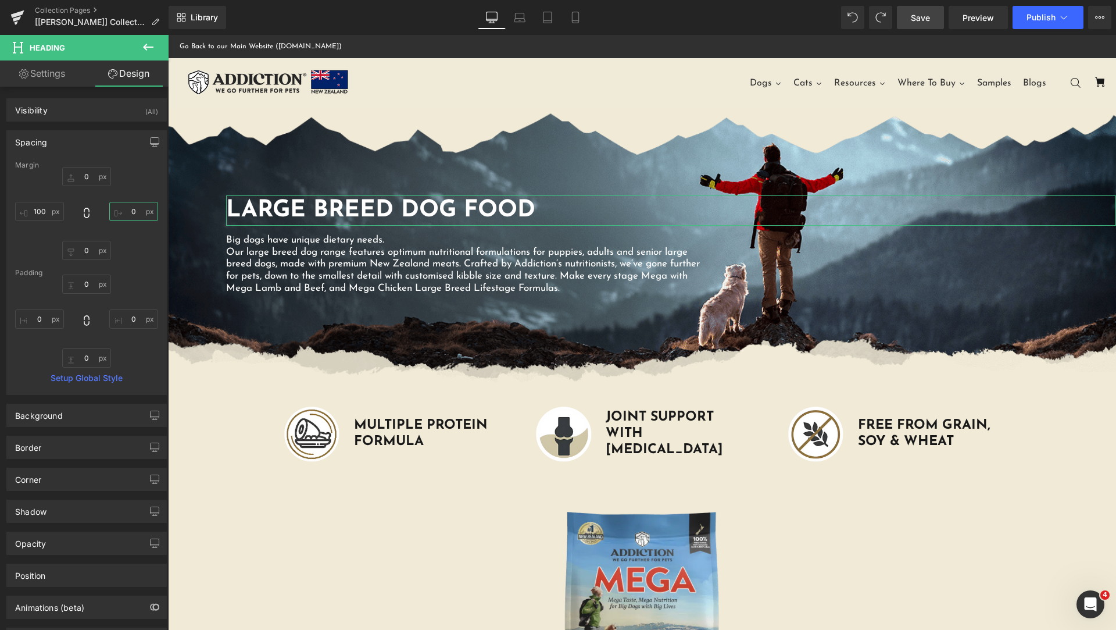
click at [130, 218] on input "text" at bounding box center [133, 211] width 49 height 19
type input "100"
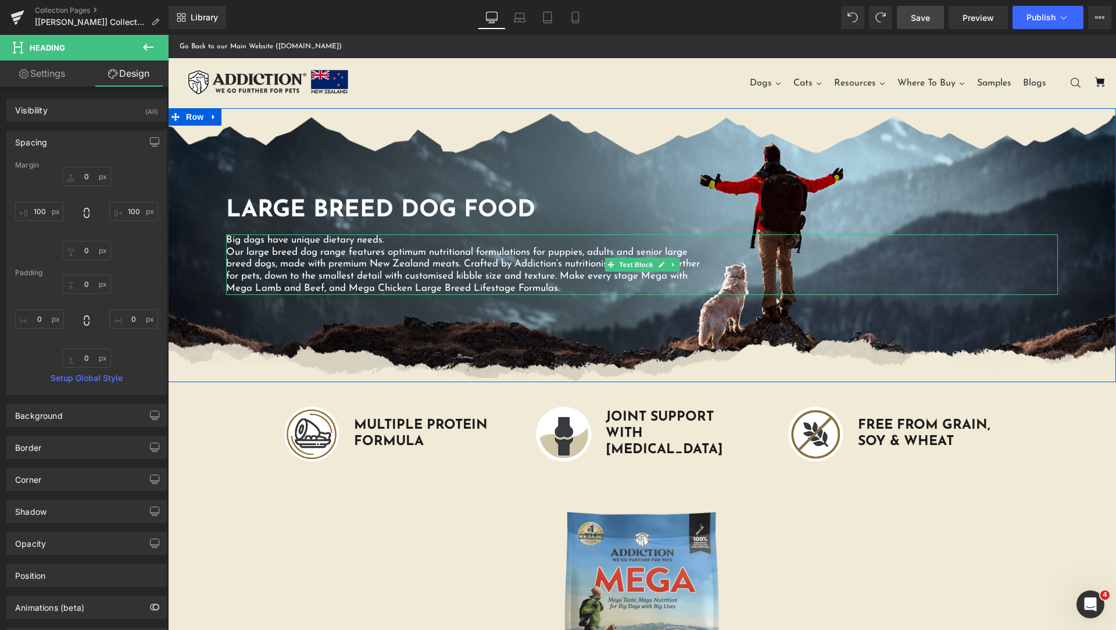
click at [883, 270] on div "Big dogs have unique dietary needs. Our large breed dog range features optimum …" at bounding box center [642, 264] width 832 height 60
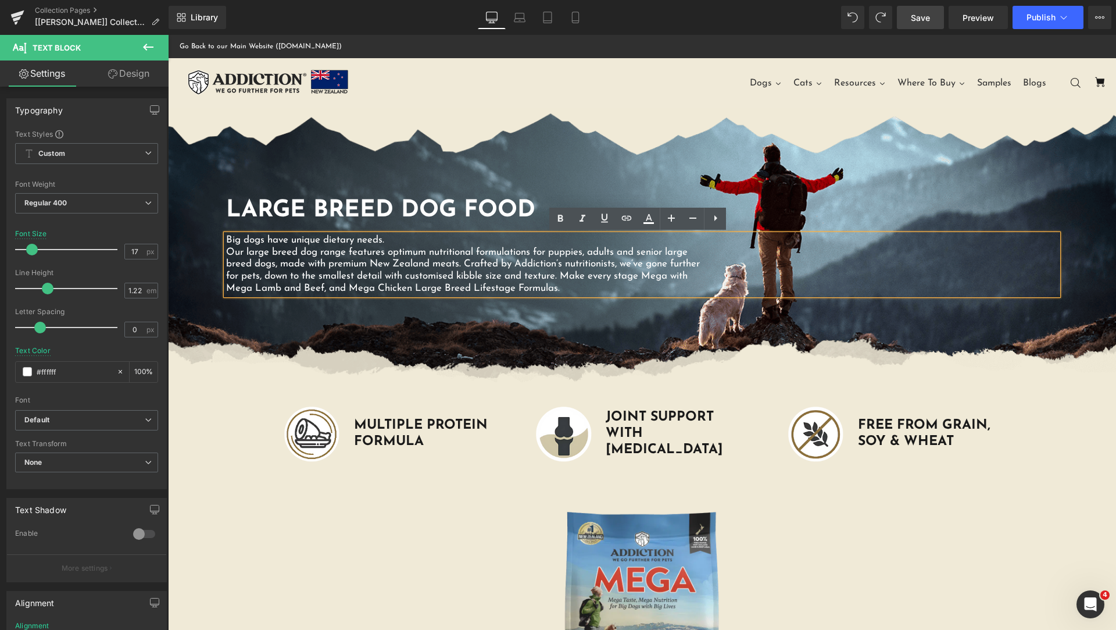
click at [134, 72] on link "Design" at bounding box center [129, 73] width 84 height 26
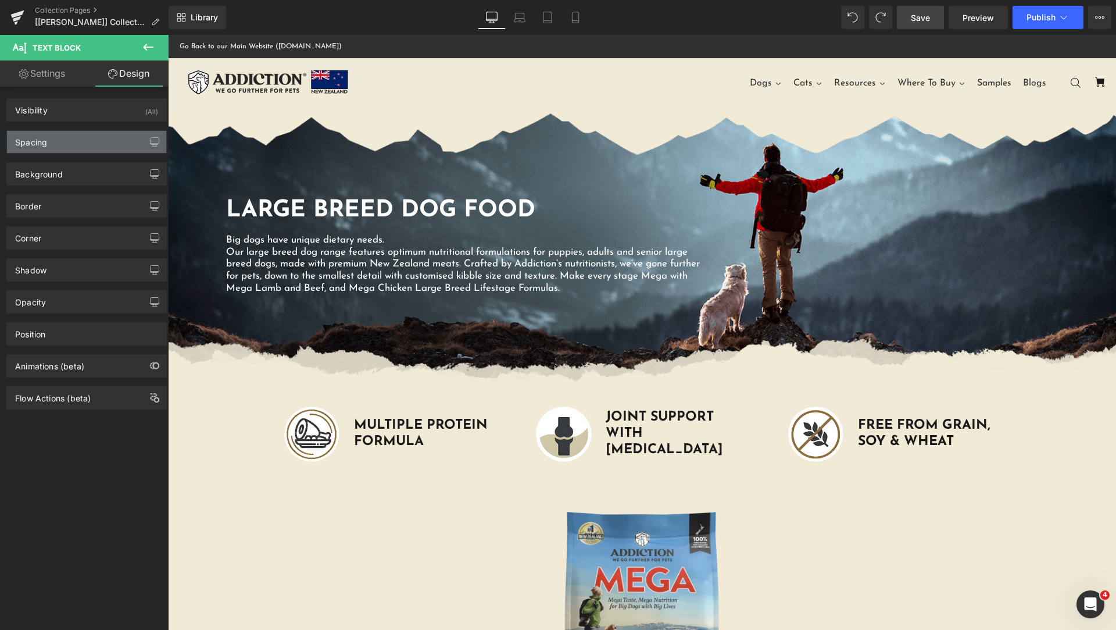
click at [87, 145] on div "Spacing" at bounding box center [86, 142] width 159 height 22
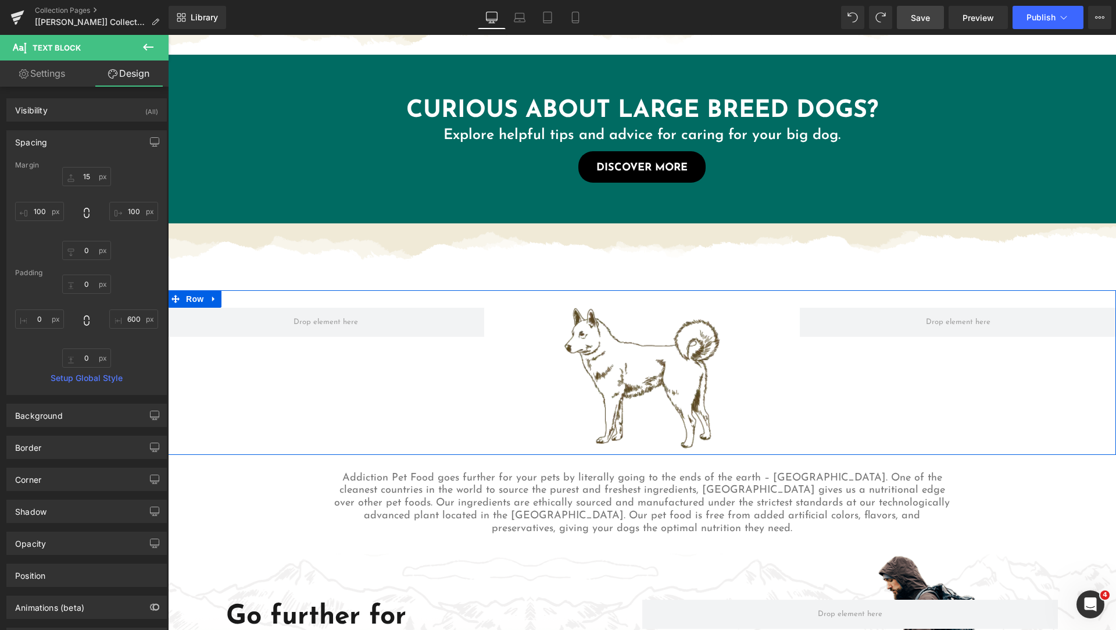
scroll to position [581, 0]
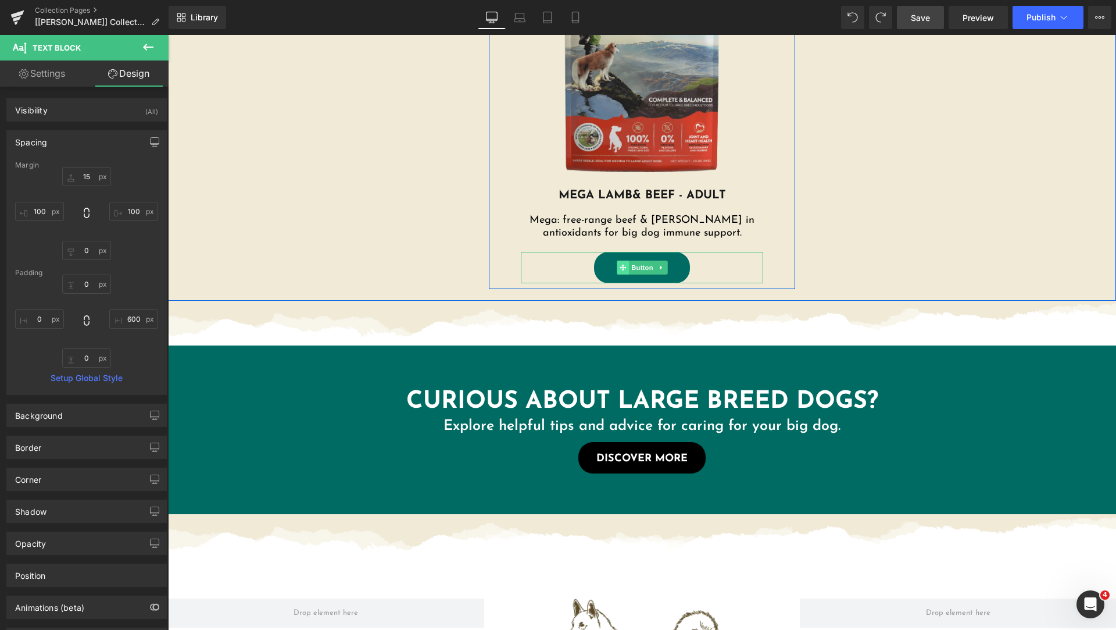
click at [617, 263] on span at bounding box center [623, 267] width 12 height 14
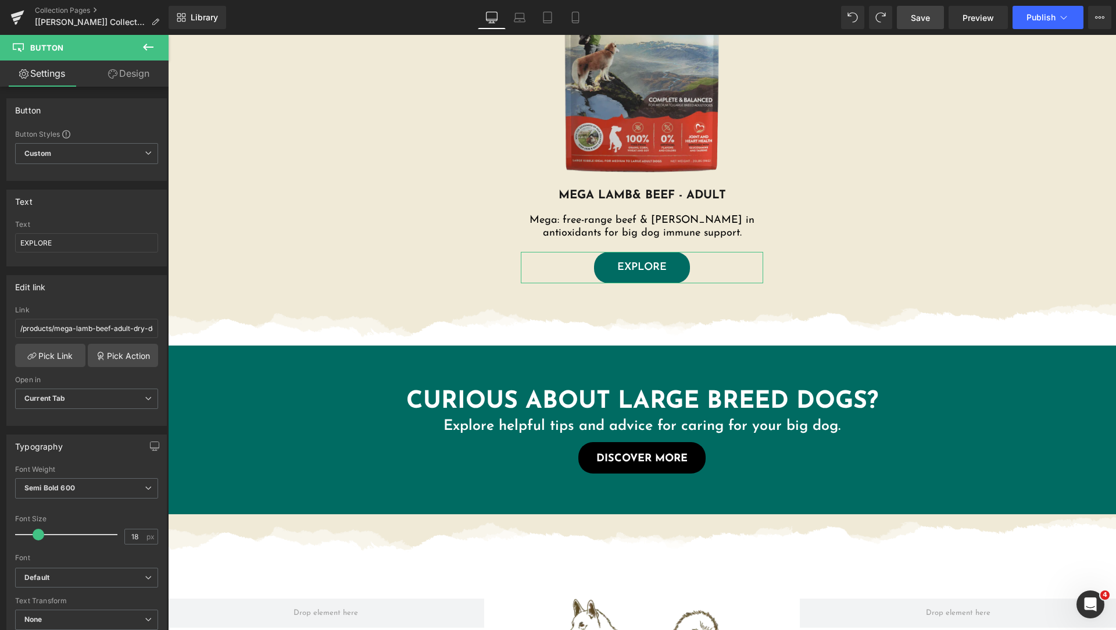
click at [130, 77] on link "Design" at bounding box center [129, 73] width 84 height 26
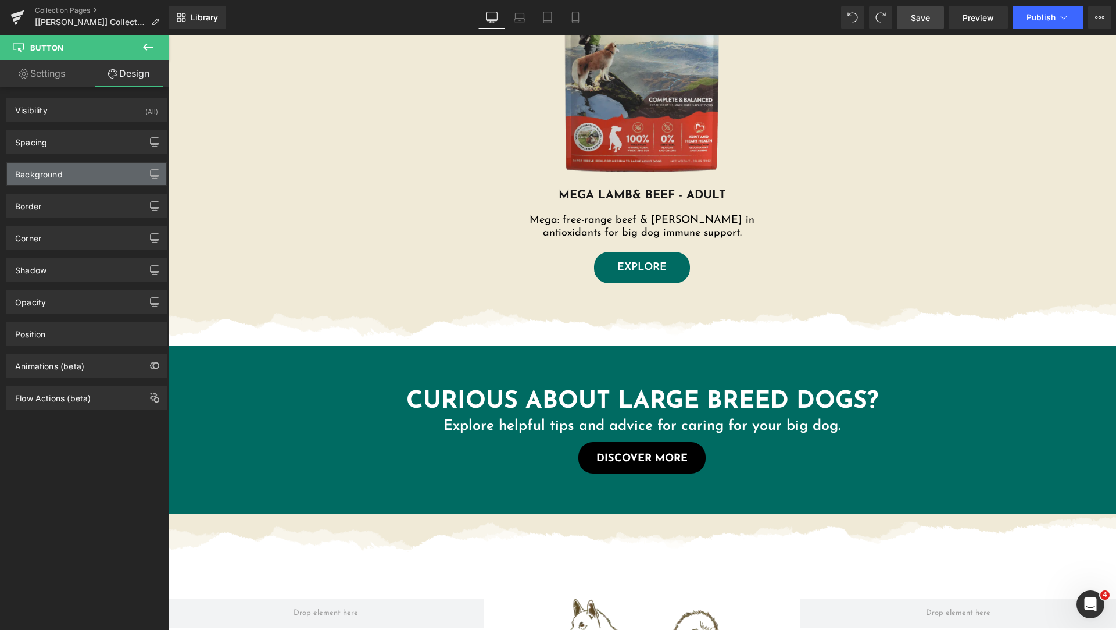
click at [67, 176] on div "Background" at bounding box center [86, 174] width 159 height 22
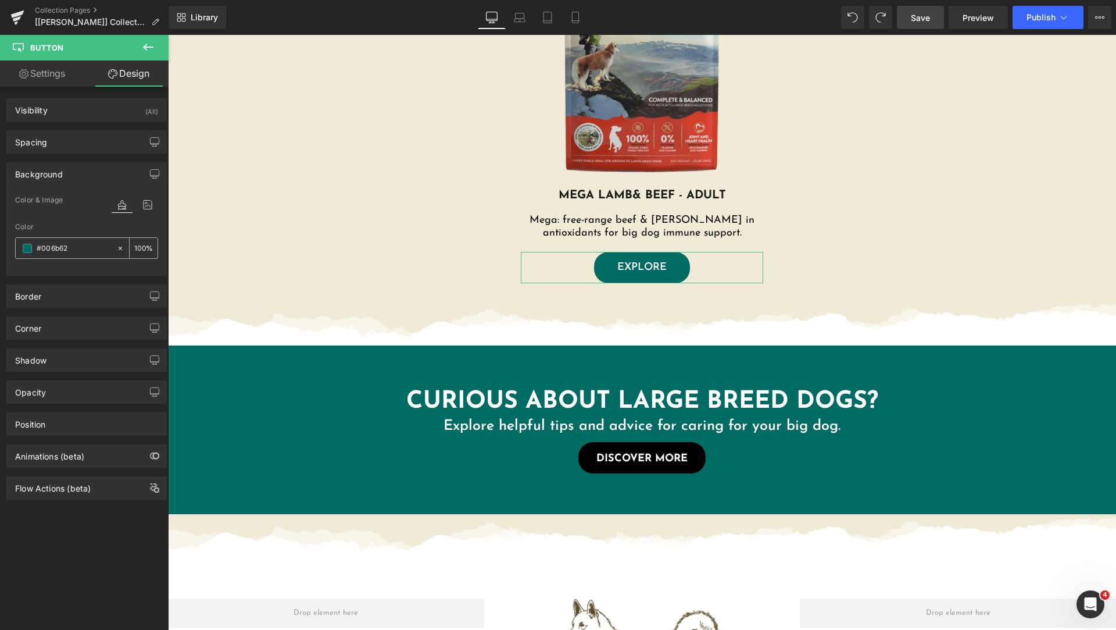
click at [77, 251] on input "text" at bounding box center [74, 248] width 74 height 13
type input "#006b62"
click at [55, 252] on input "#006b62" at bounding box center [74, 248] width 74 height 13
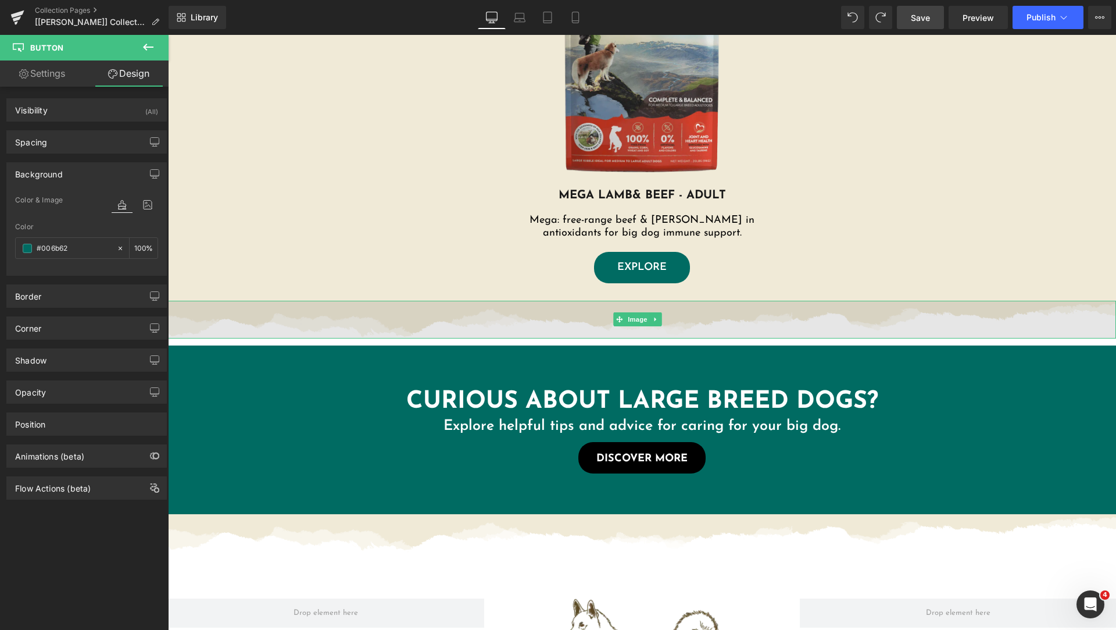
click at [392, 322] on img at bounding box center [642, 320] width 948 height 38
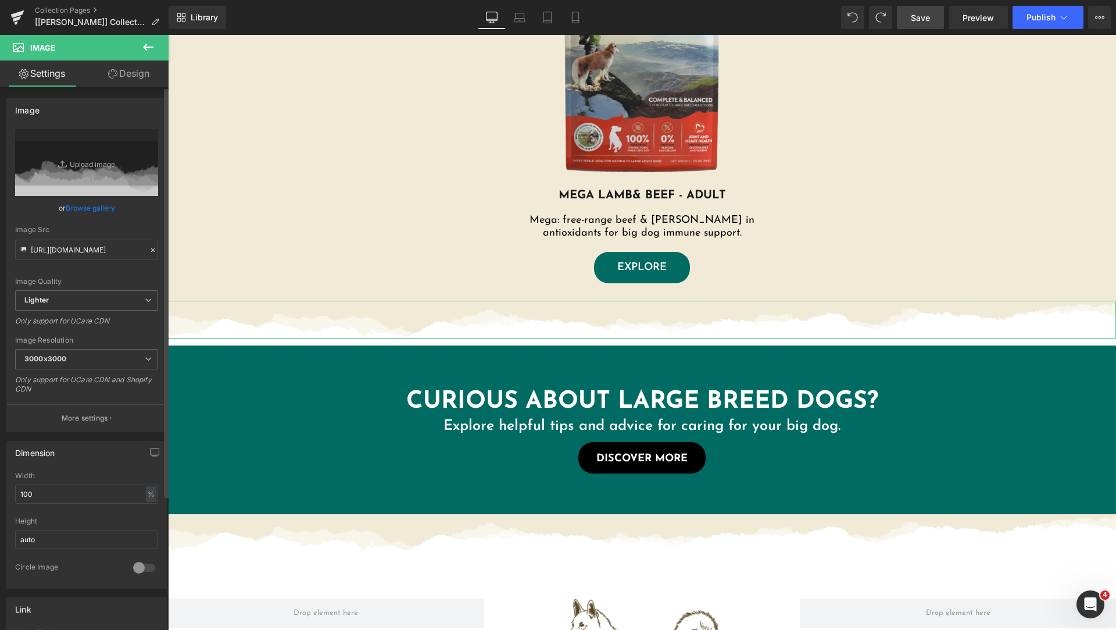
click at [94, 260] on div "Image Quality Lighter Lightest Lighter Lighter Lightest Only support for UCare …" at bounding box center [86, 209] width 143 height 161
click at [102, 251] on input "https://ucarecdn.com/428732a0-da7c-43f0-85ab-877ee0dfb028/-/format/auto/-/previ…" at bounding box center [86, 250] width 143 height 20
paste input "cdn.shopify.com/s/files/1/0848/0387/9232/files/torn-paper-divider-colored.png?v…"
type input "https://cdn.shopify.com/s/files/1/0848/0387/9232/files/torn-paper-divider-color…"
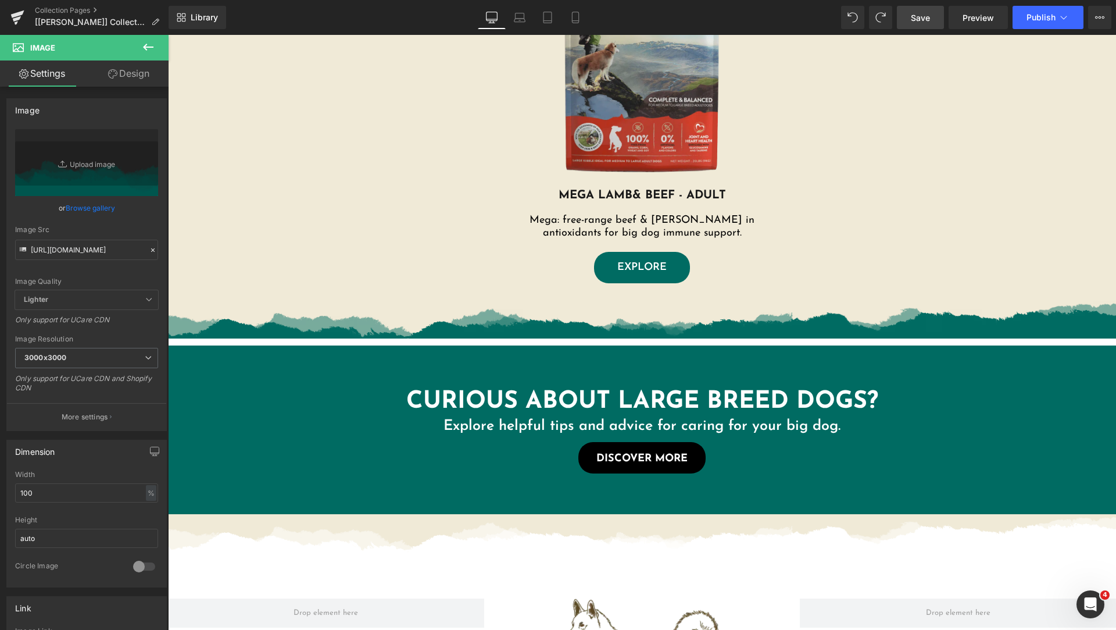
scroll to position [0, 0]
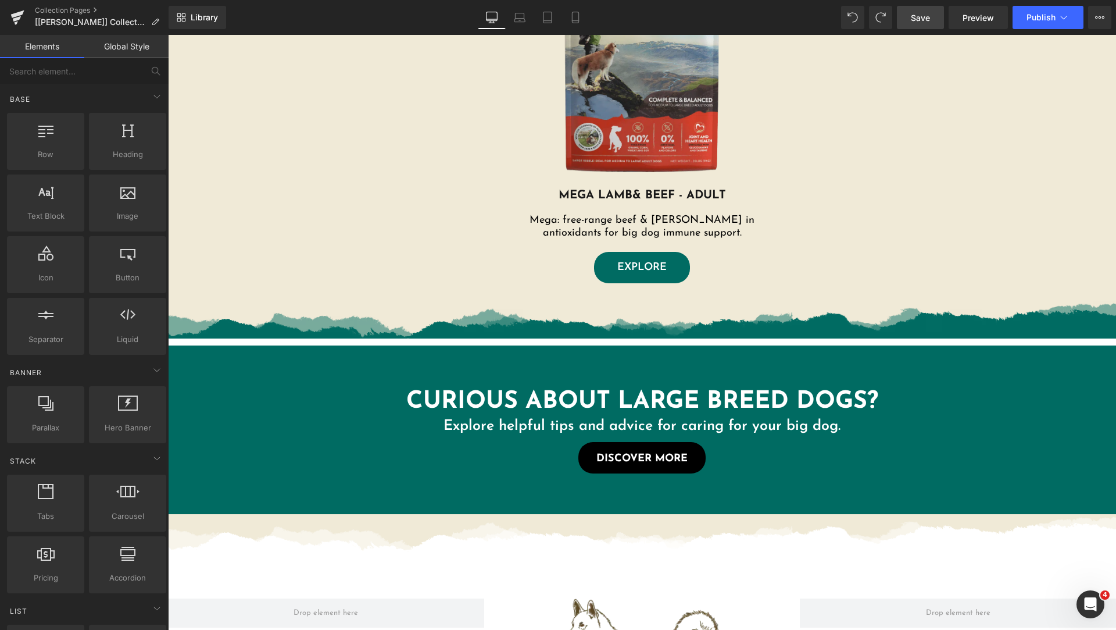
click at [542, 342] on div "Large Breed Dog Food Heading Big dogs have unique dietary needs. Our large bree…" at bounding box center [642, 438] width 948 height 1823
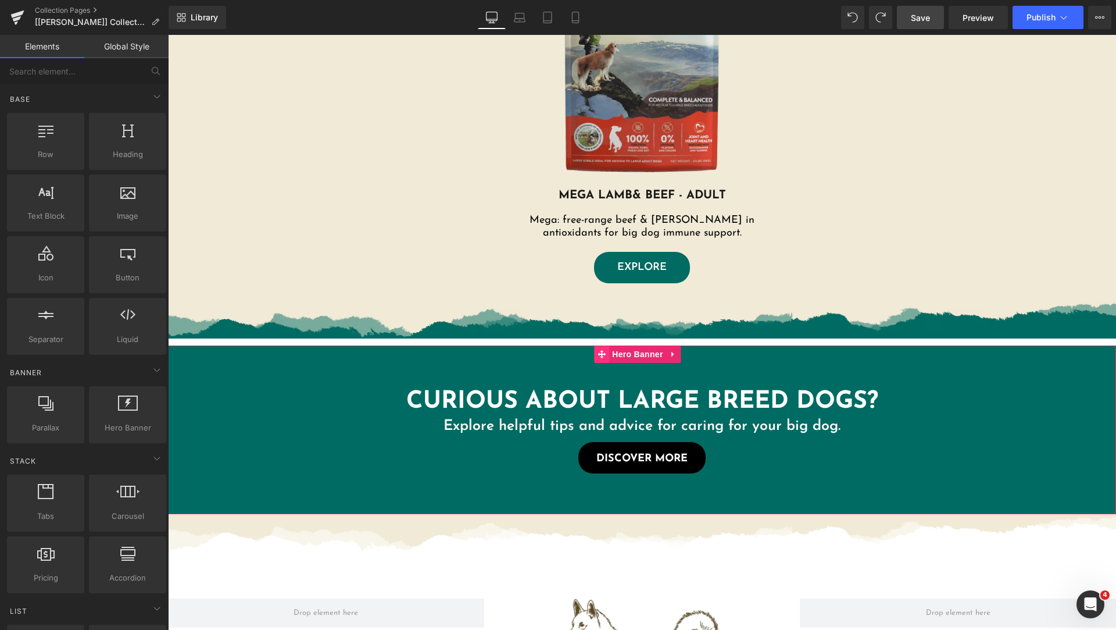
click at [604, 354] on icon at bounding box center [602, 354] width 8 height 8
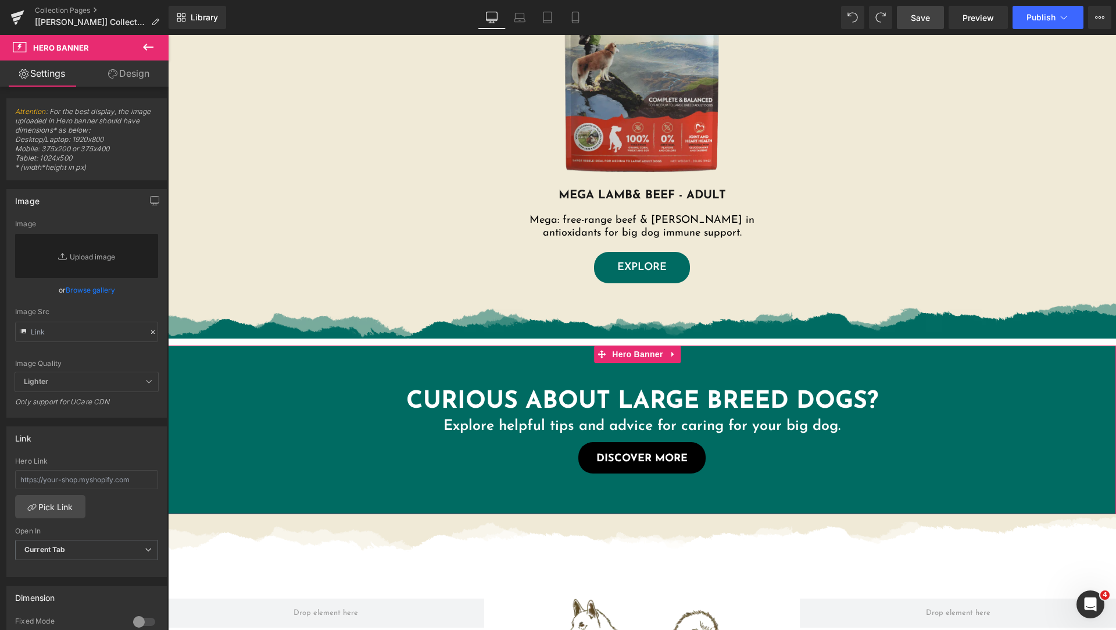
click at [139, 81] on link "Design" at bounding box center [129, 73] width 84 height 26
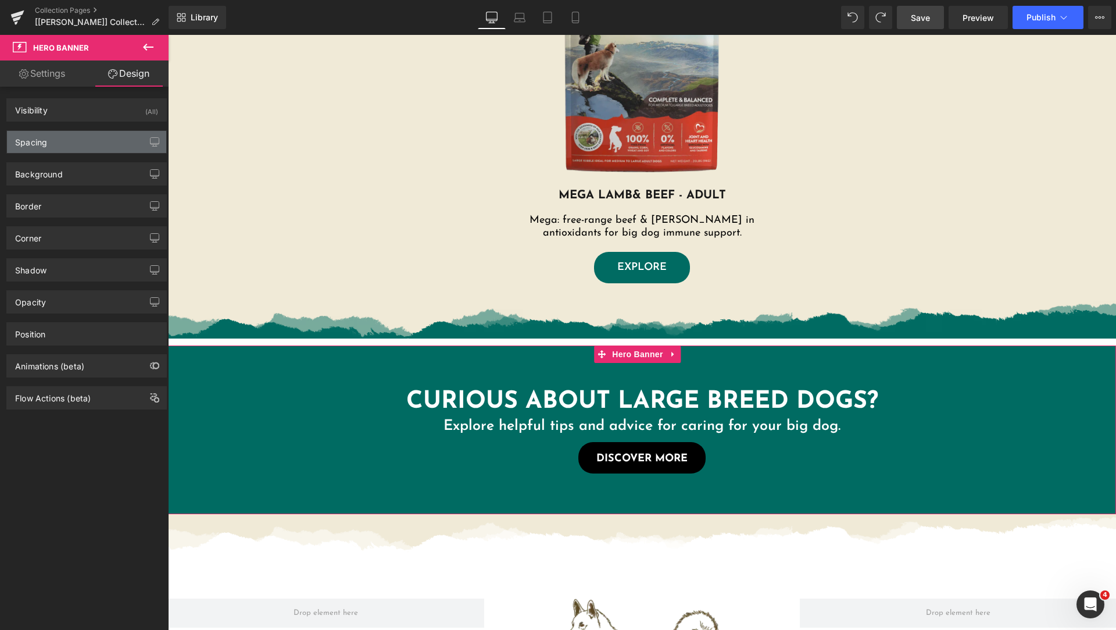
click at [78, 136] on div "Spacing" at bounding box center [86, 142] width 159 height 22
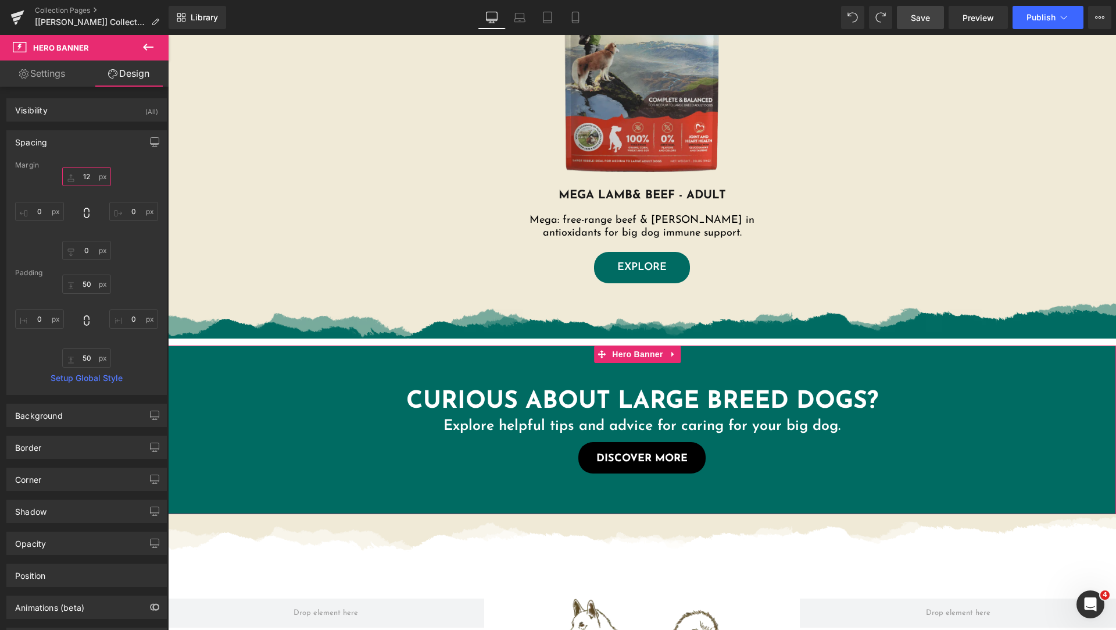
click at [86, 169] on input "text" at bounding box center [86, 176] width 49 height 19
type input "0"
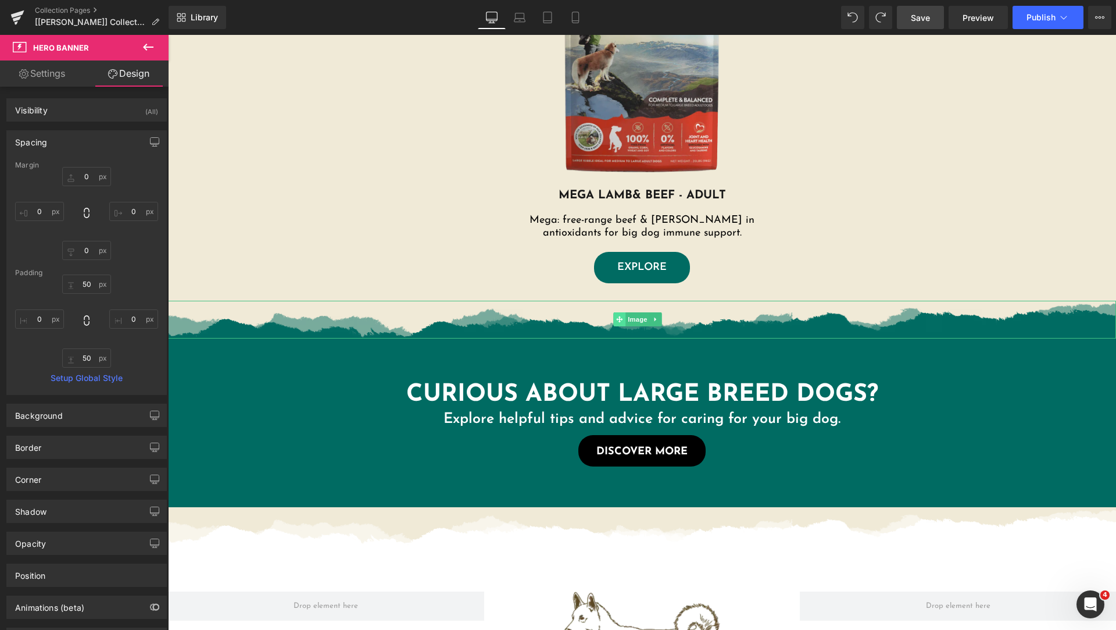
click at [621, 321] on icon at bounding box center [619, 319] width 6 height 6
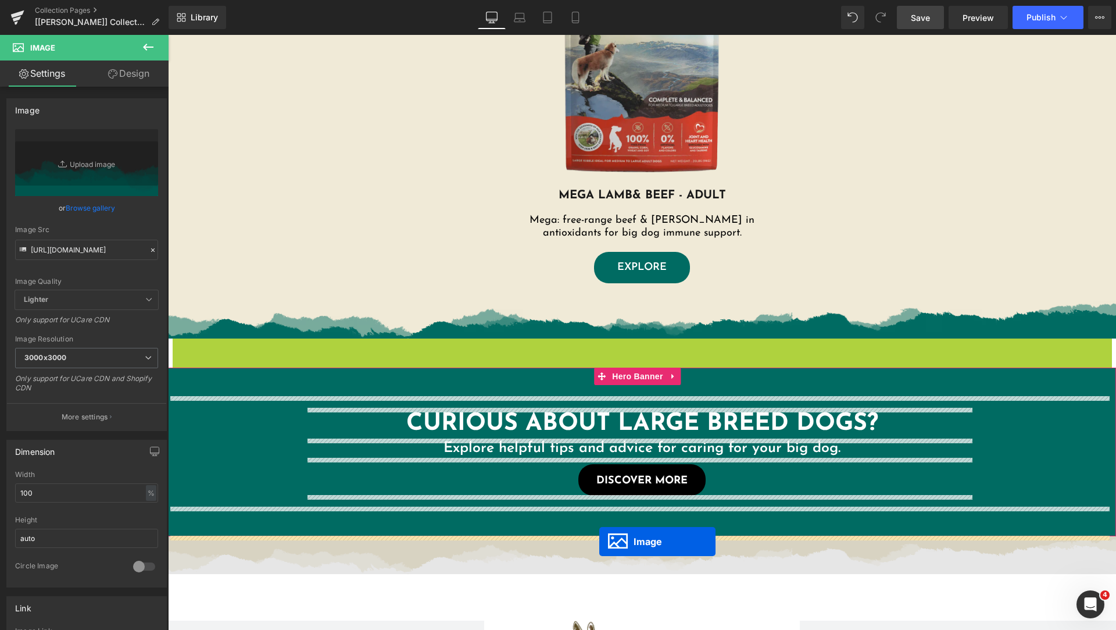
drag, startPoint x: 619, startPoint y: 359, endPoint x: 599, endPoint y: 541, distance: 183.0
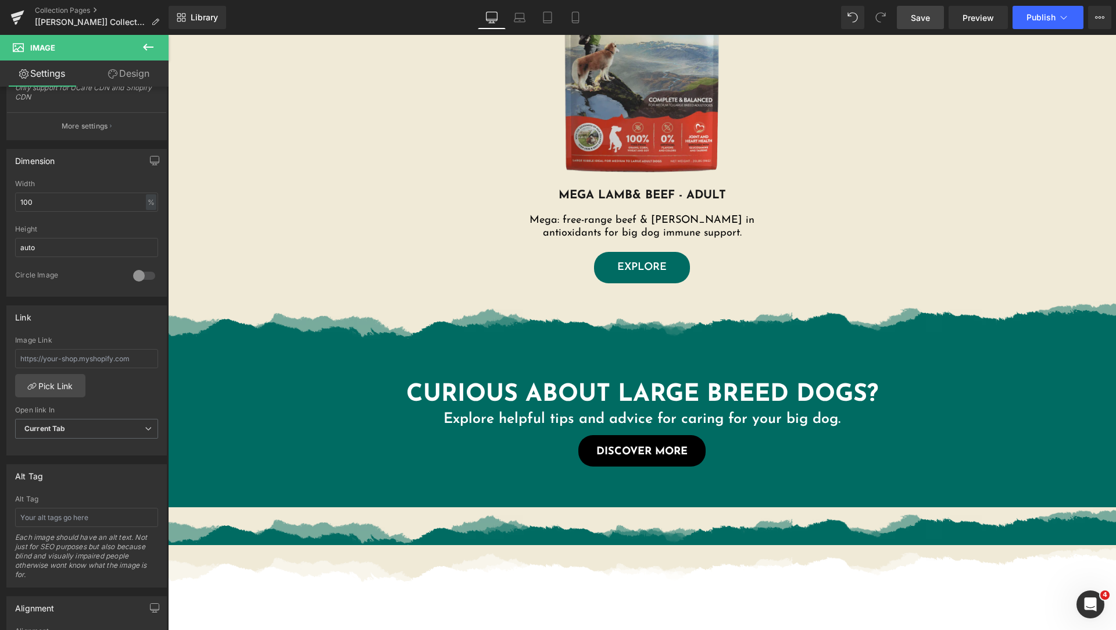
scroll to position [872, 0]
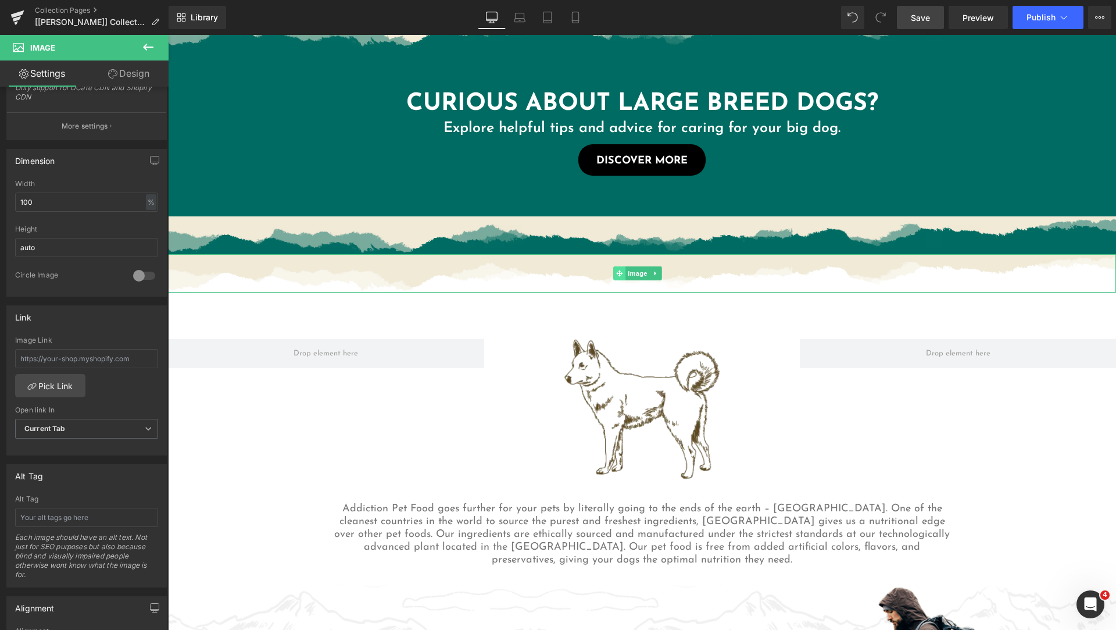
click at [620, 270] on icon at bounding box center [619, 273] width 6 height 6
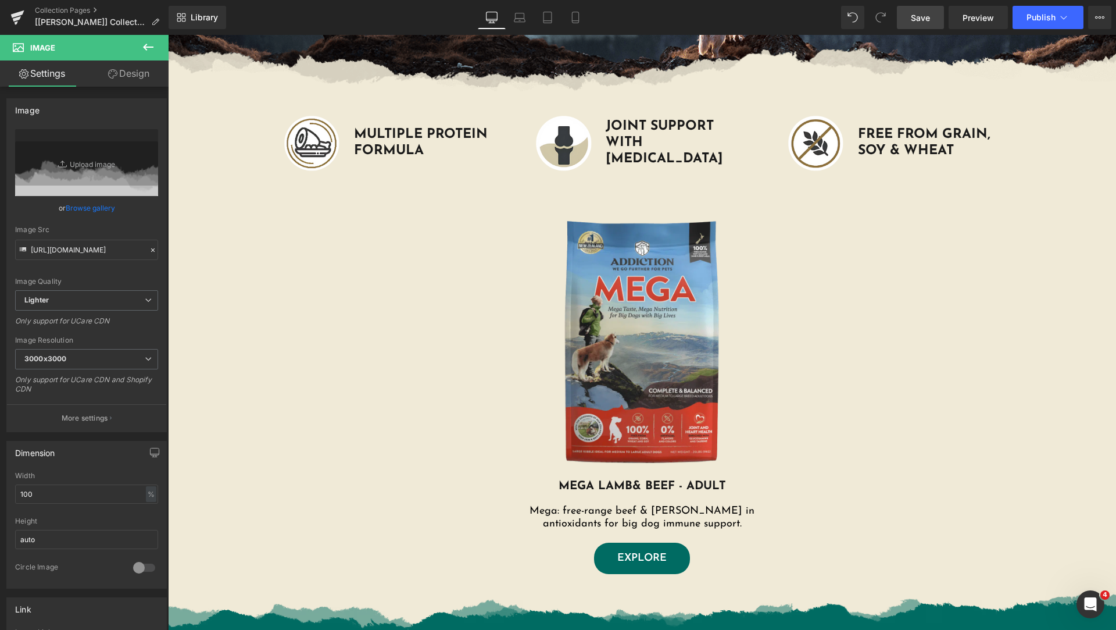
scroll to position [581, 0]
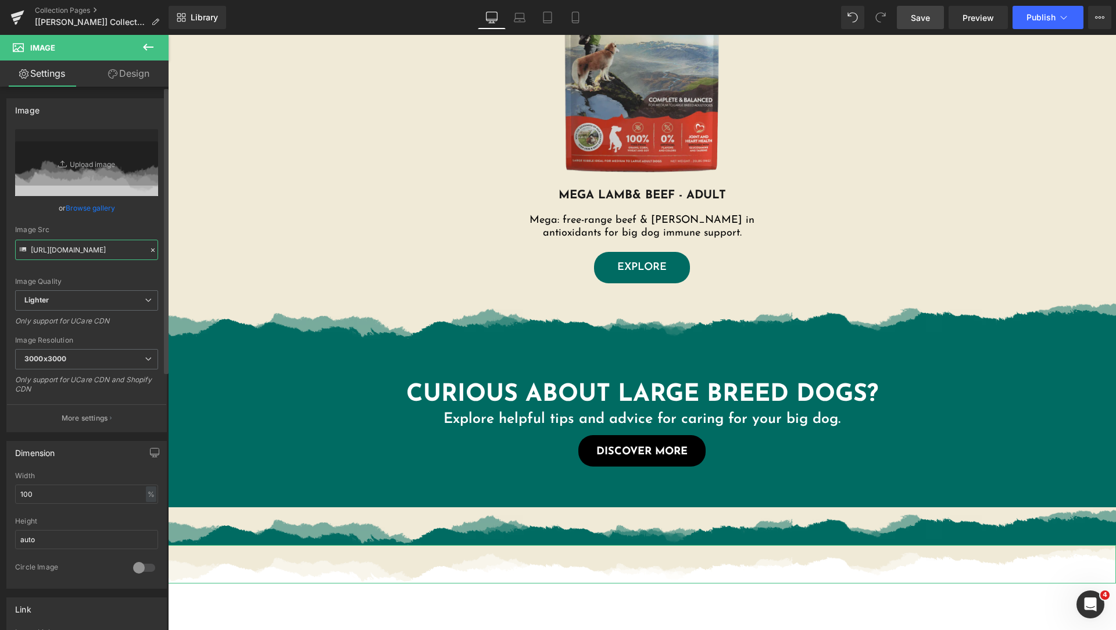
click at [118, 245] on input "https://ucarecdn.com/428732a0-da7c-43f0-85ab-877ee0dfb028/-/format/auto/-/previ…" at bounding box center [86, 250] width 143 height 20
click at [79, 249] on input "https://ucarecdn.com/428732a0-da7c-43f0-85ab-877ee0dfb028/-/format/auto/-/previ…" at bounding box center [86, 250] width 143 height 20
paste input "cdn.shopify.com/s/files/1/0848/0387/9232/files/torn-paper-divider-colored-down.…"
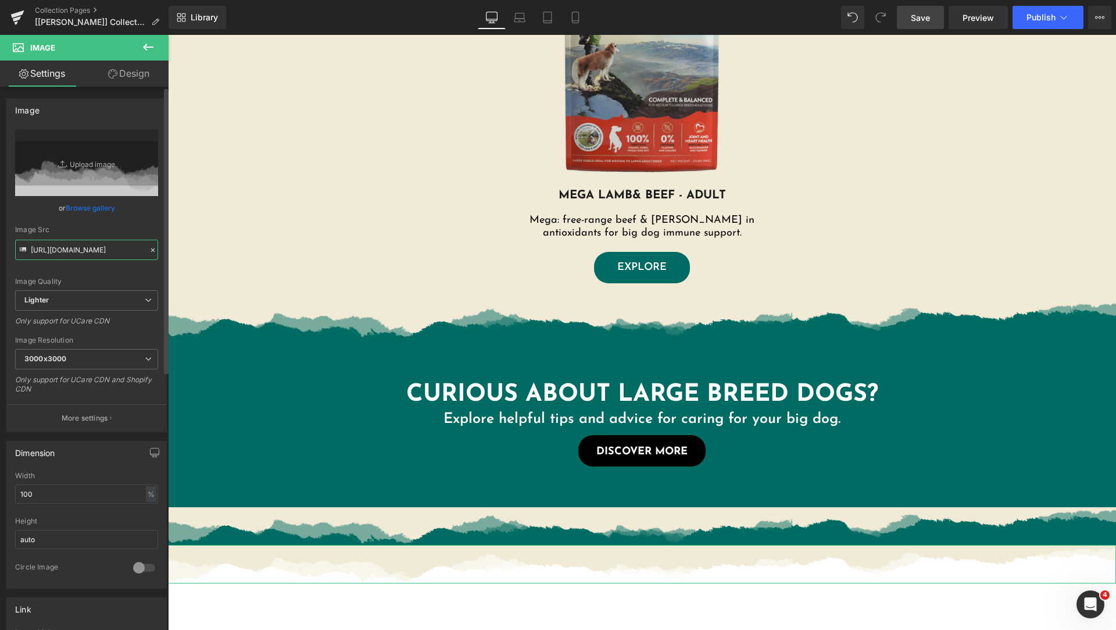
type input "https://cdn.shopify.com/s/files/1/0848/0387/9232/files/torn-paper-divider-color…"
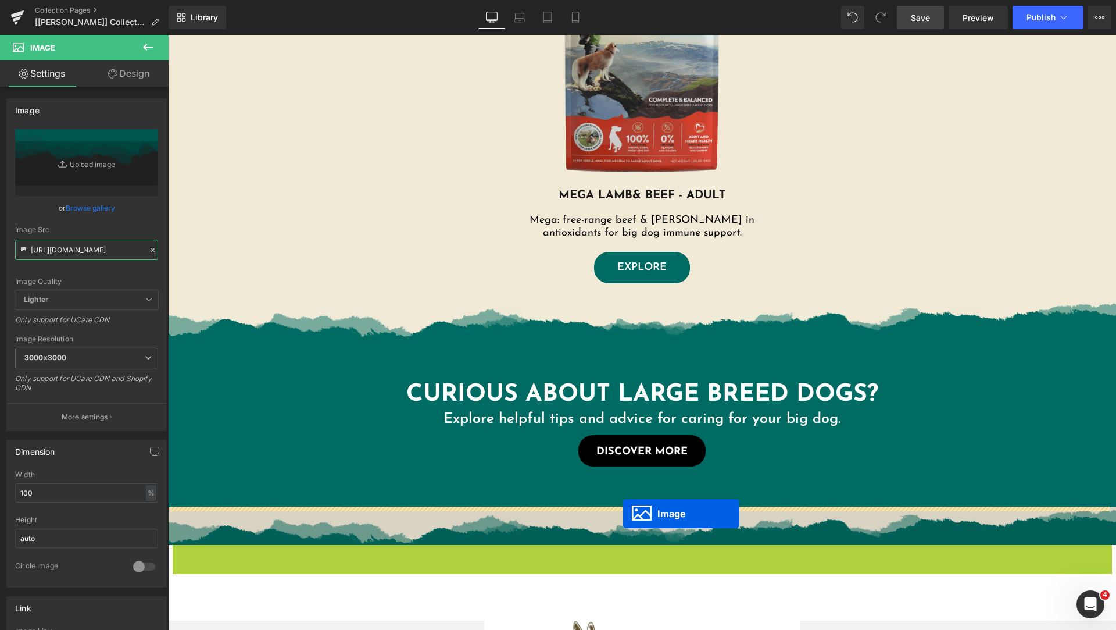
drag, startPoint x: 617, startPoint y: 562, endPoint x: 623, endPoint y: 513, distance: 49.2
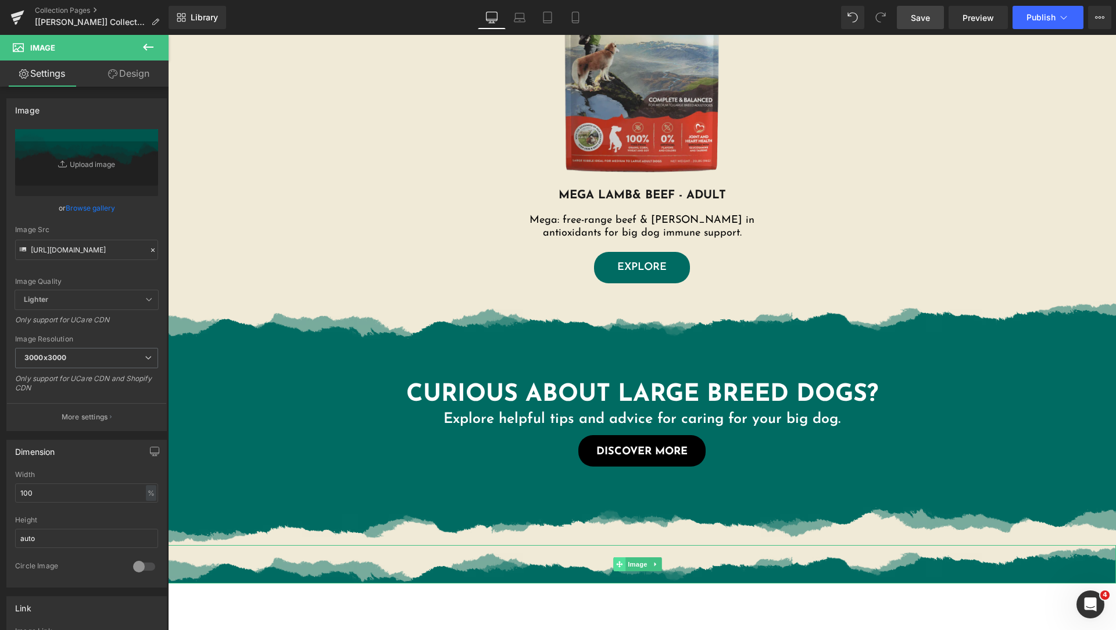
click at [618, 562] on icon at bounding box center [619, 563] width 6 height 6
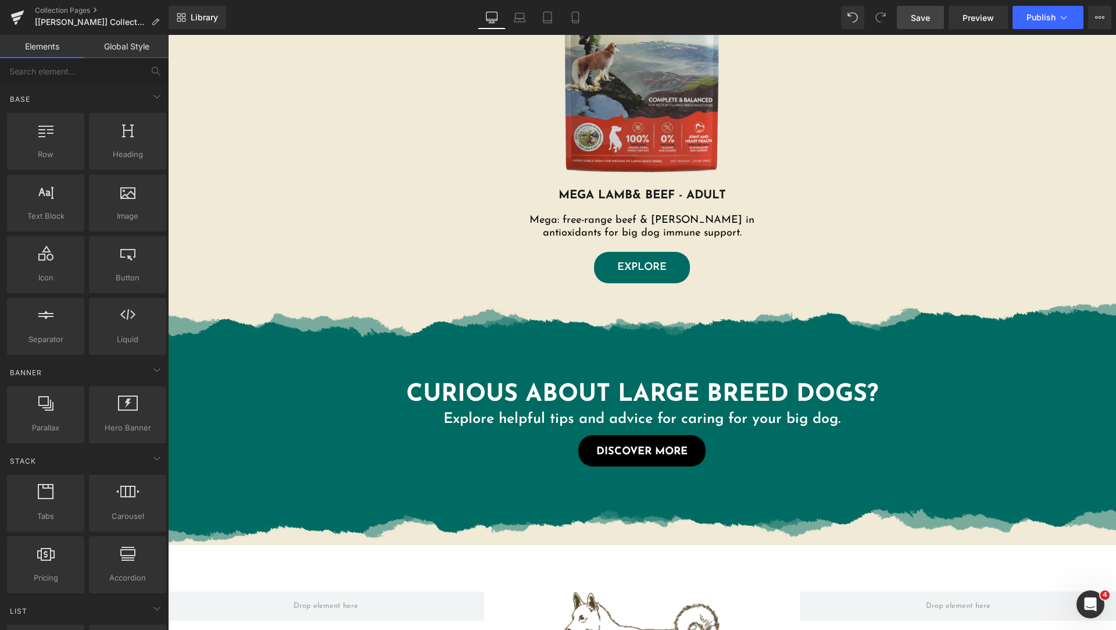
scroll to position [872, 0]
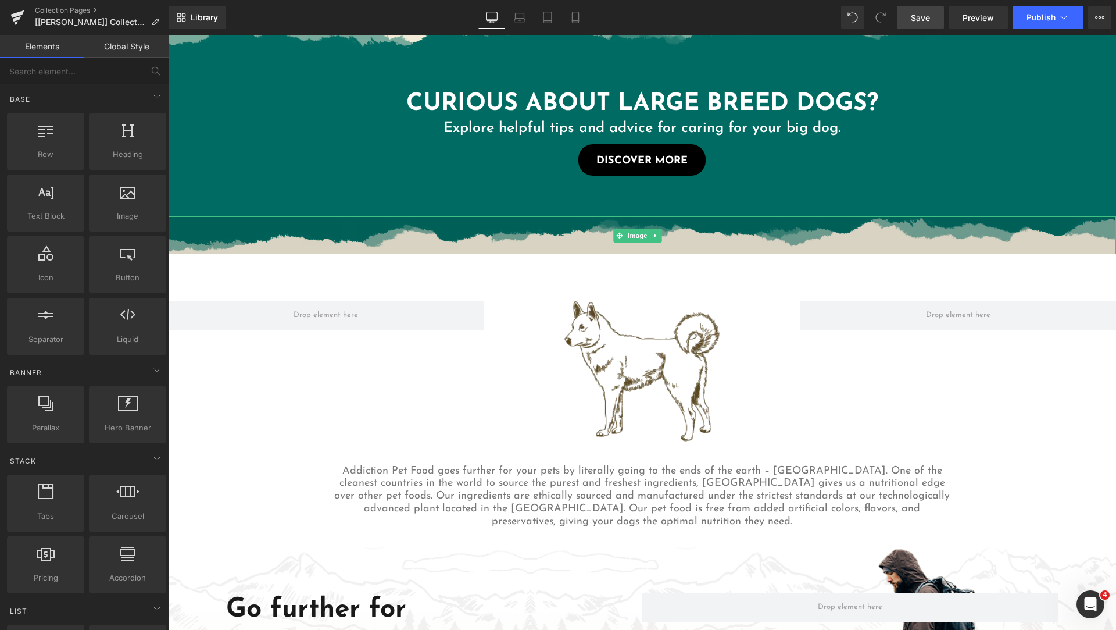
click at [639, 244] on img at bounding box center [642, 235] width 948 height 38
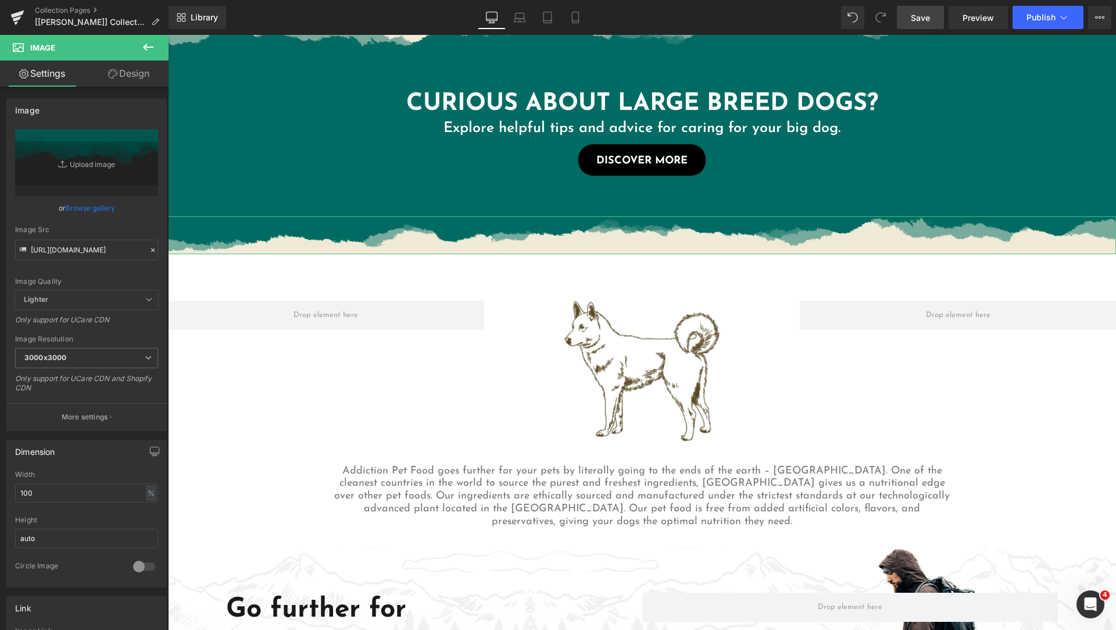
click at [125, 80] on link "Design" at bounding box center [129, 73] width 84 height 26
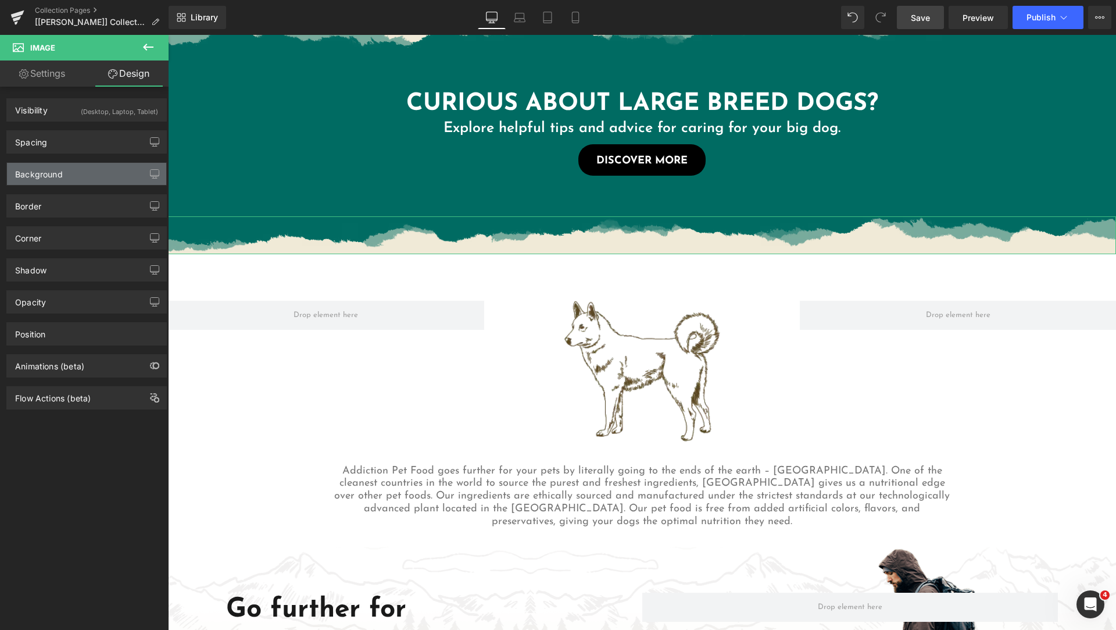
click at [90, 165] on div "Background" at bounding box center [86, 174] width 159 height 22
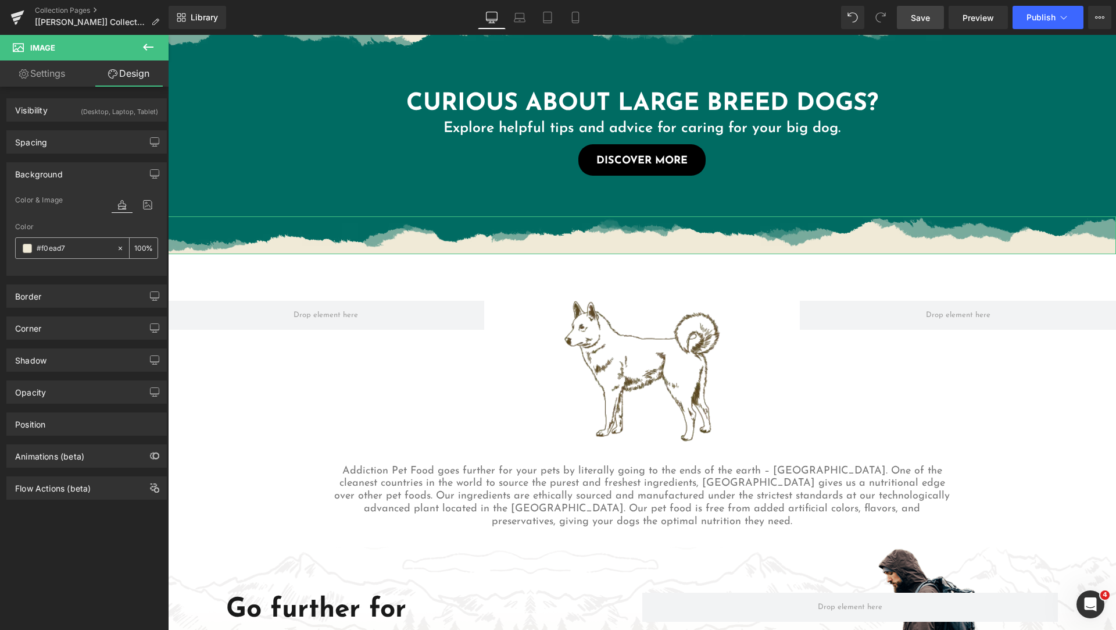
click at [116, 244] on icon at bounding box center [120, 248] width 8 height 8
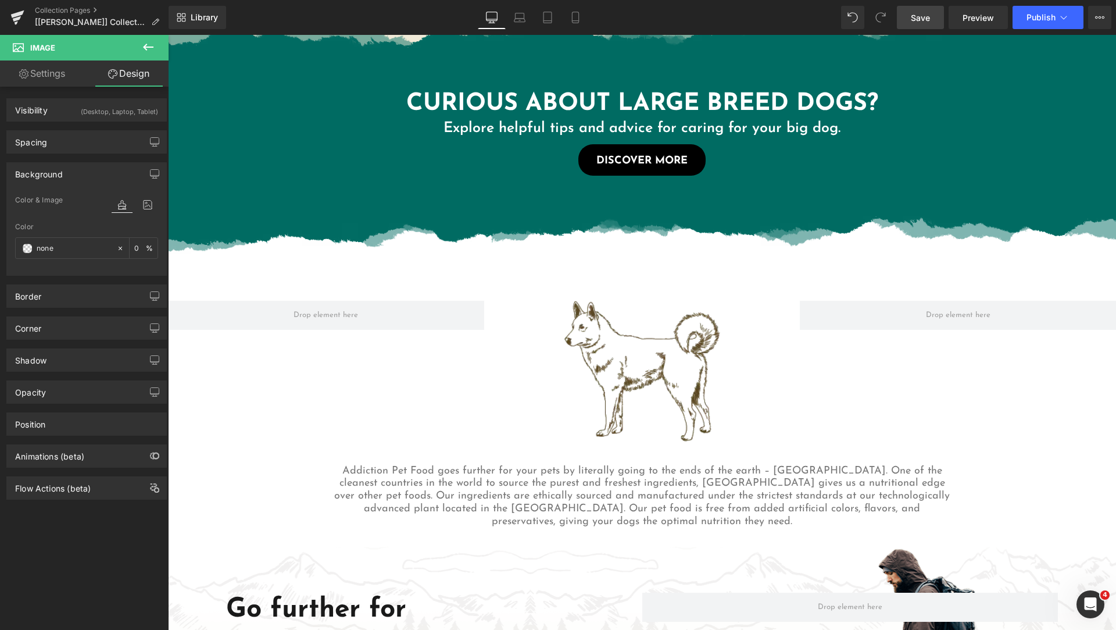
click at [1030, 481] on div "Large Breed Dog Food Heading Big dogs have unique dietary needs. Our large bree…" at bounding box center [642, 144] width 948 height 1816
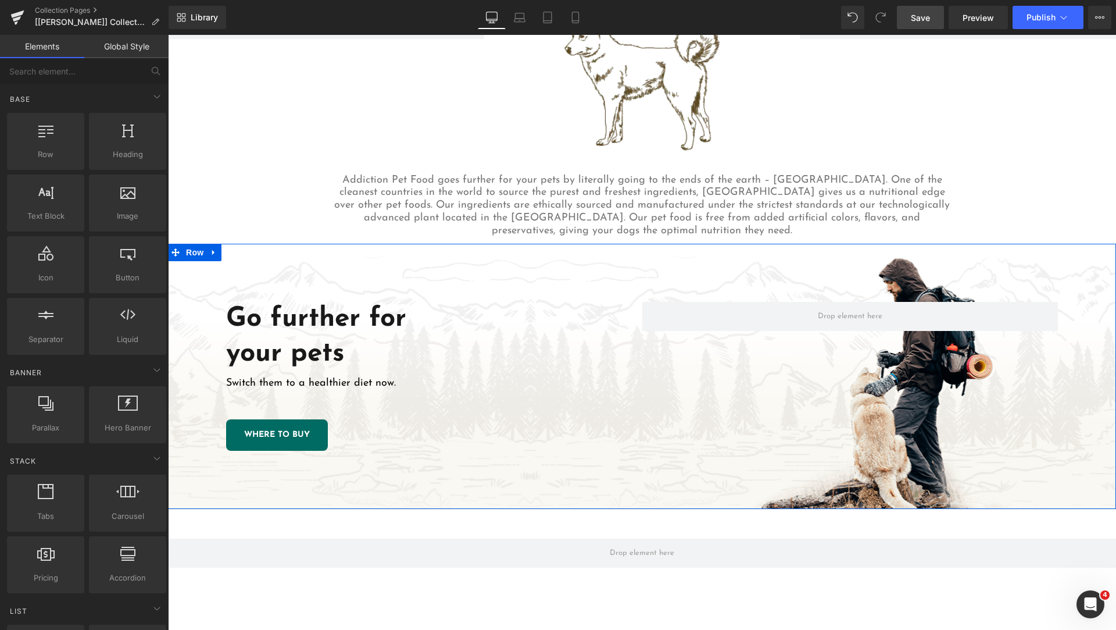
scroll to position [581, 0]
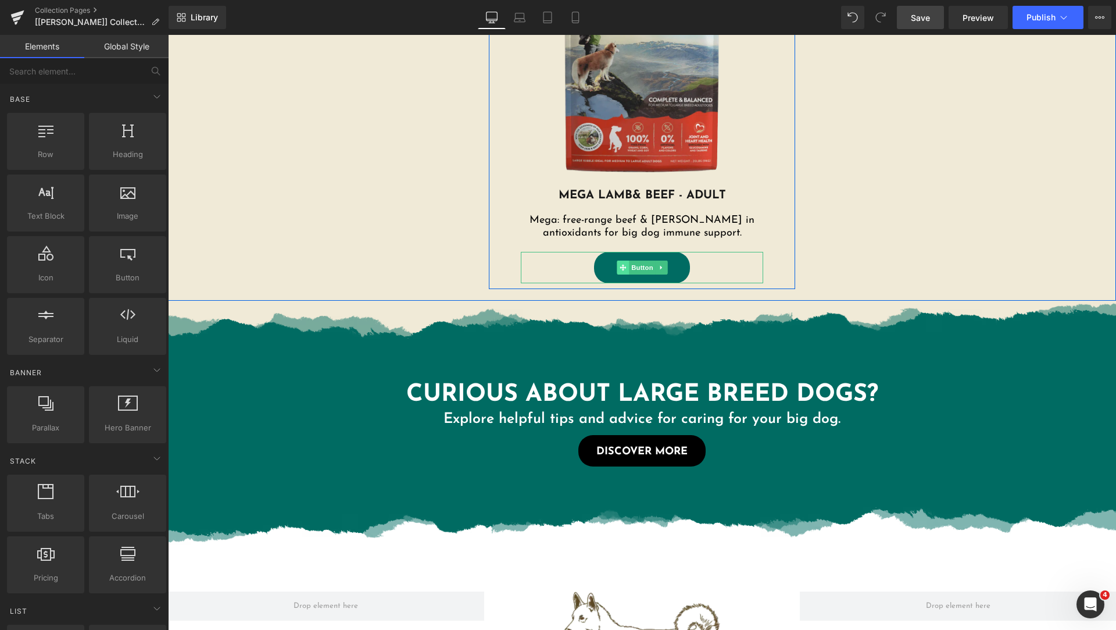
click at [617, 263] on span at bounding box center [623, 267] width 12 height 14
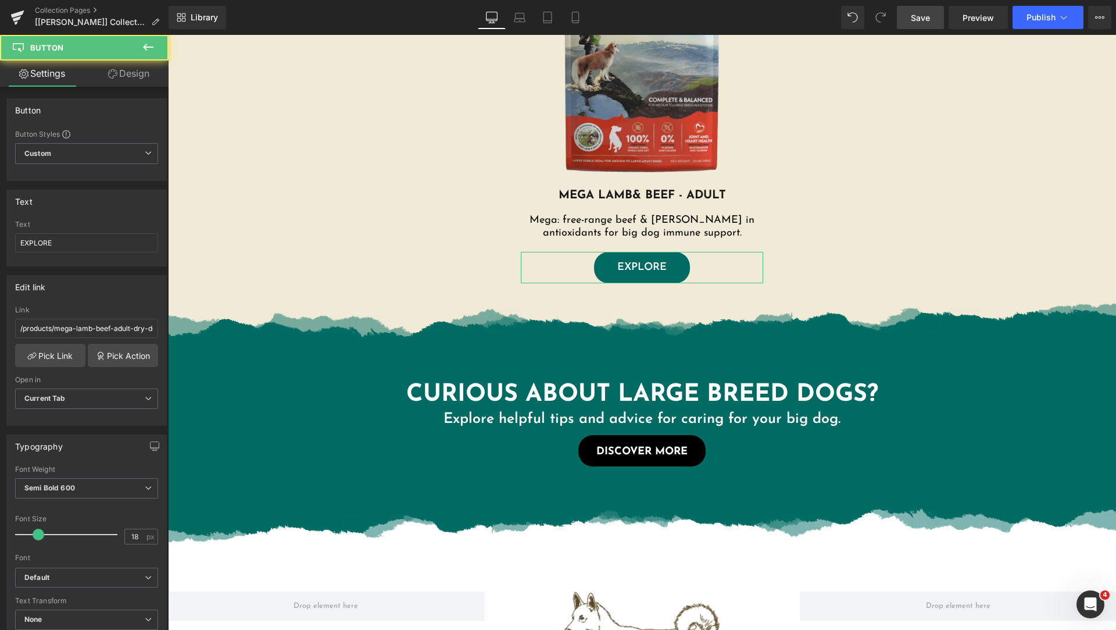
click at [122, 72] on link "Design" at bounding box center [129, 73] width 84 height 26
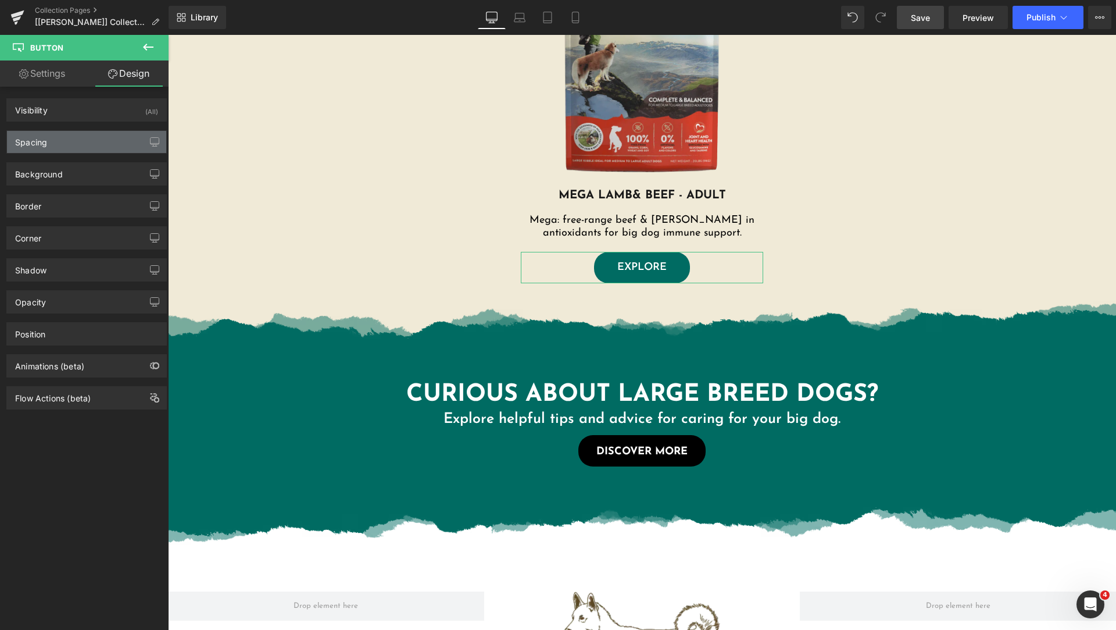
click at [77, 138] on div "Spacing" at bounding box center [86, 142] width 159 height 22
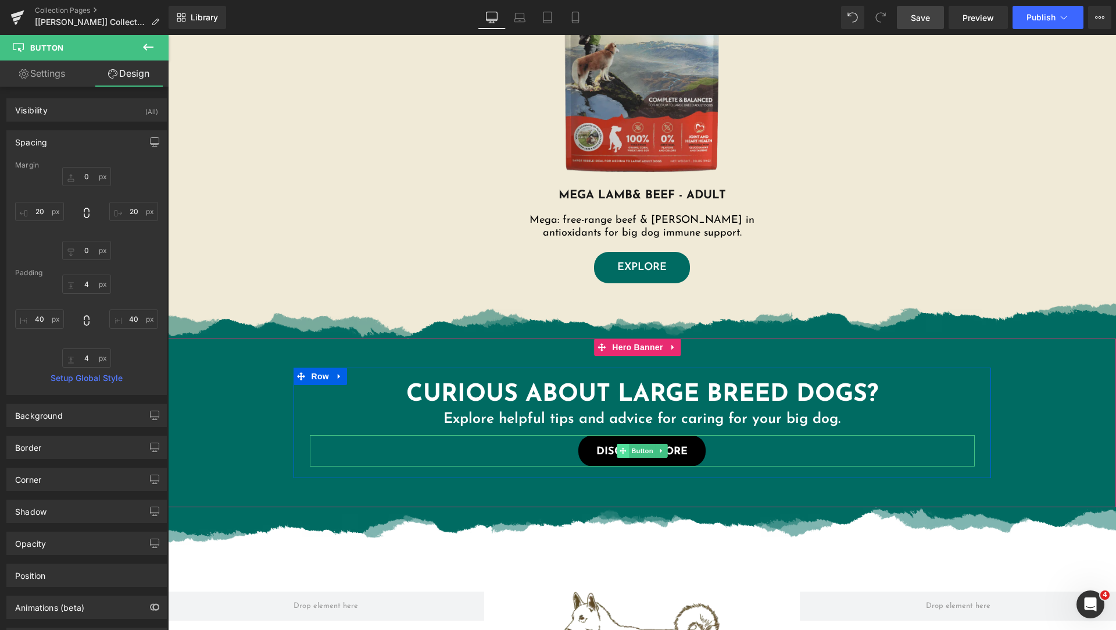
click at [620, 449] on icon at bounding box center [623, 450] width 6 height 6
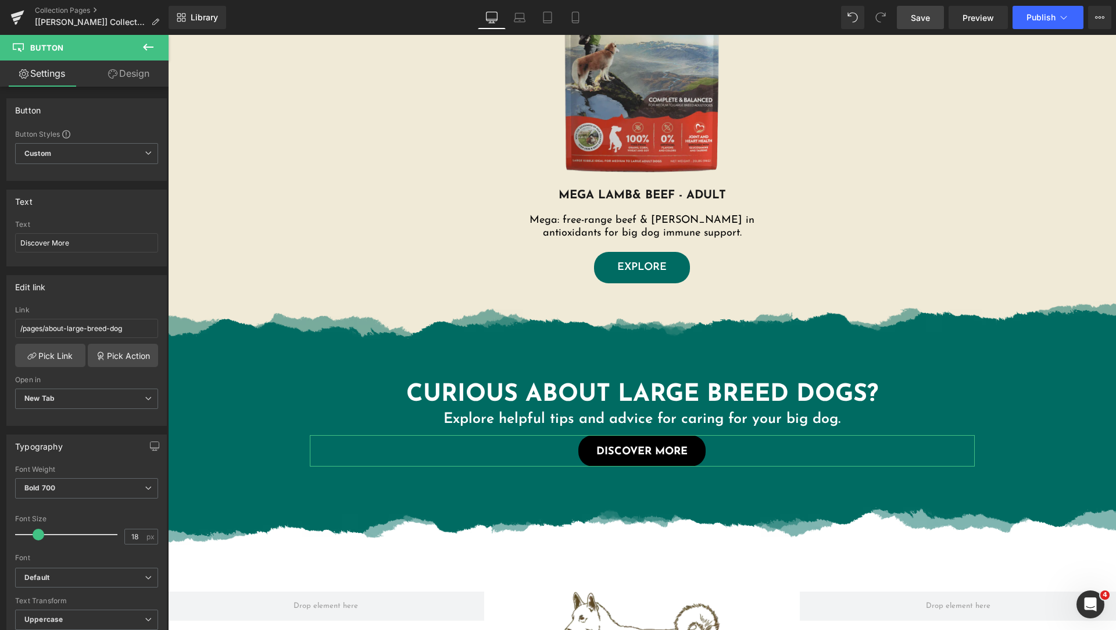
click at [113, 75] on icon at bounding box center [112, 73] width 9 height 9
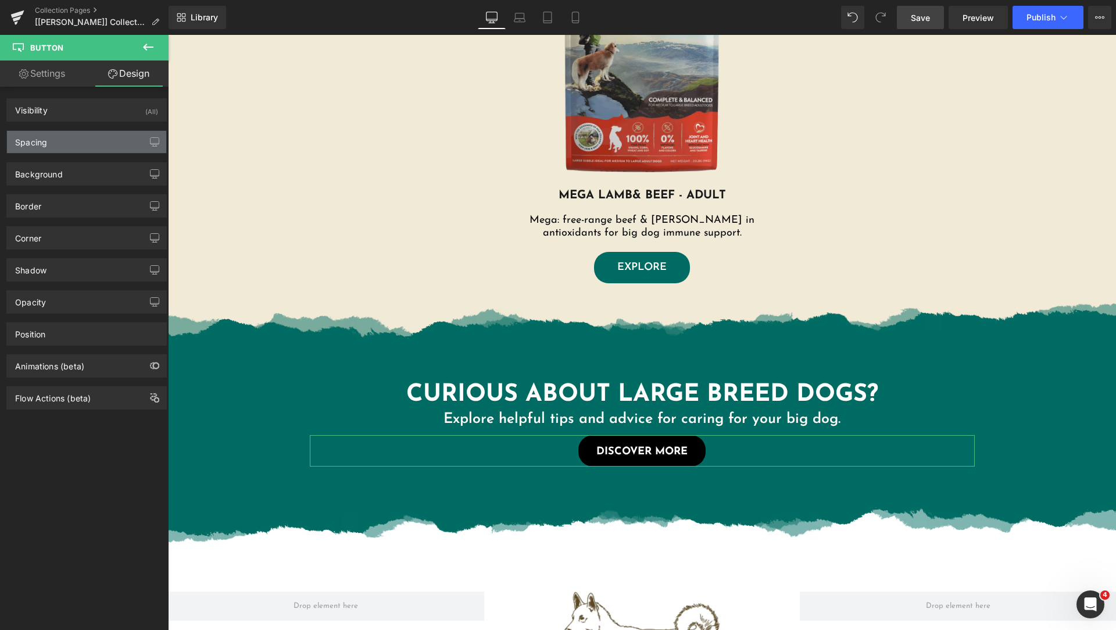
click at [67, 142] on div "Spacing" at bounding box center [86, 142] width 159 height 22
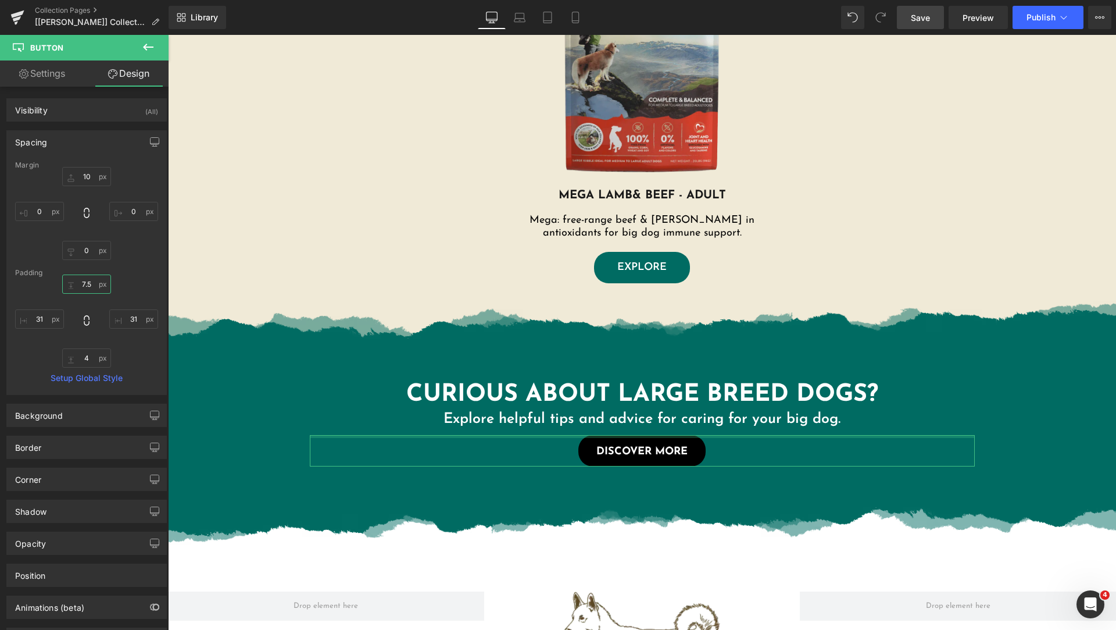
click at [86, 285] on input "text" at bounding box center [86, 283] width 49 height 19
type input "4"
click at [37, 320] on input "text" at bounding box center [39, 318] width 49 height 19
type input "40"
click at [126, 315] on input "text" at bounding box center [133, 318] width 49 height 19
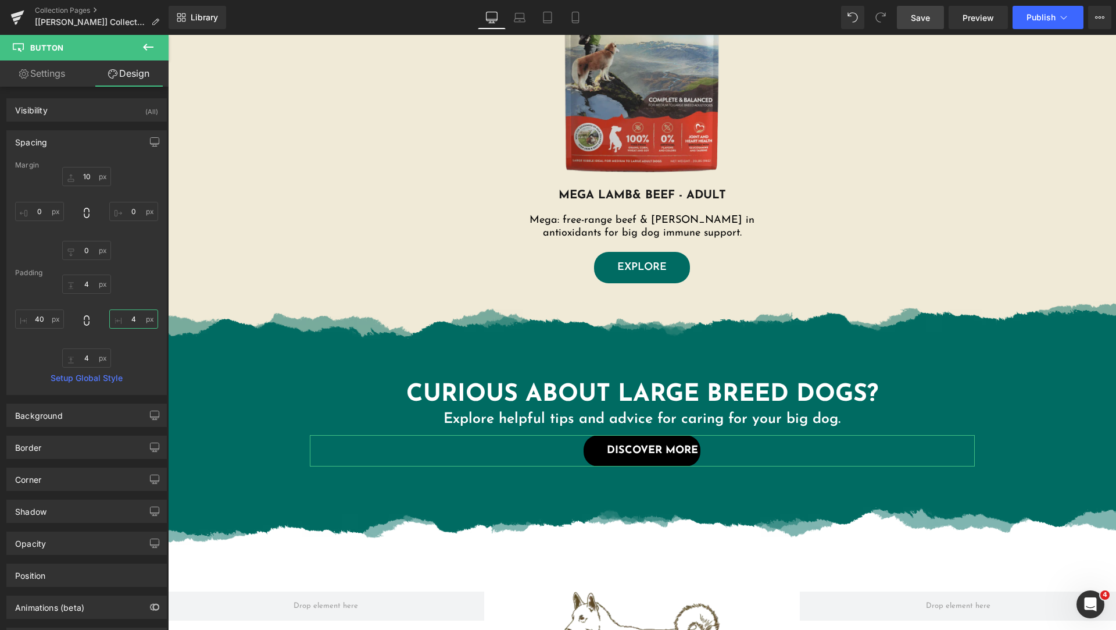
type input "40"
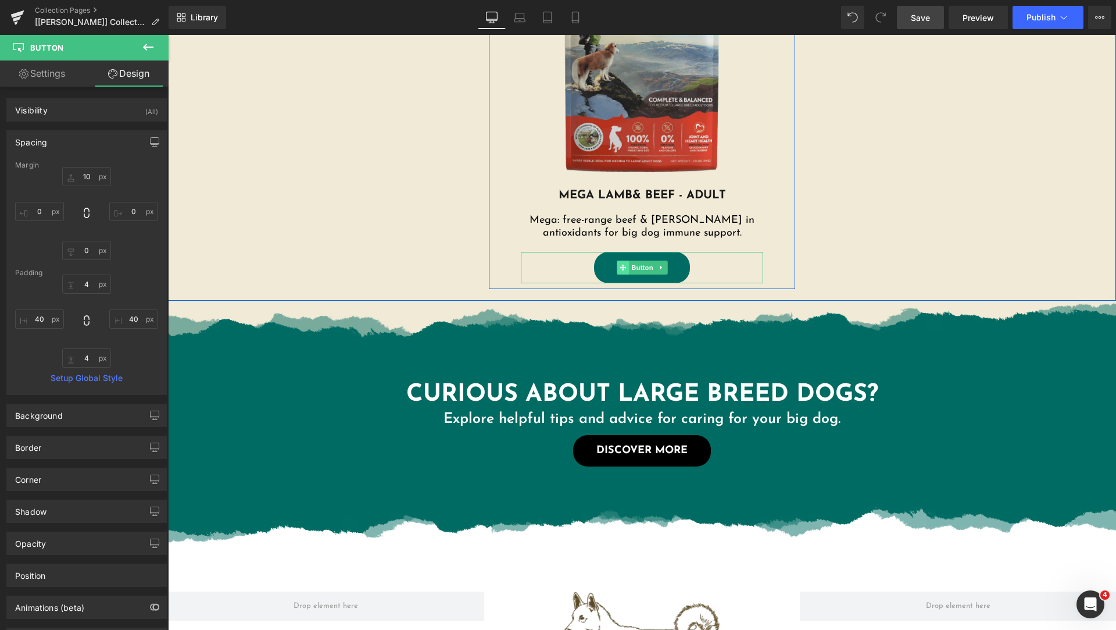
click at [617, 263] on span at bounding box center [623, 267] width 12 height 14
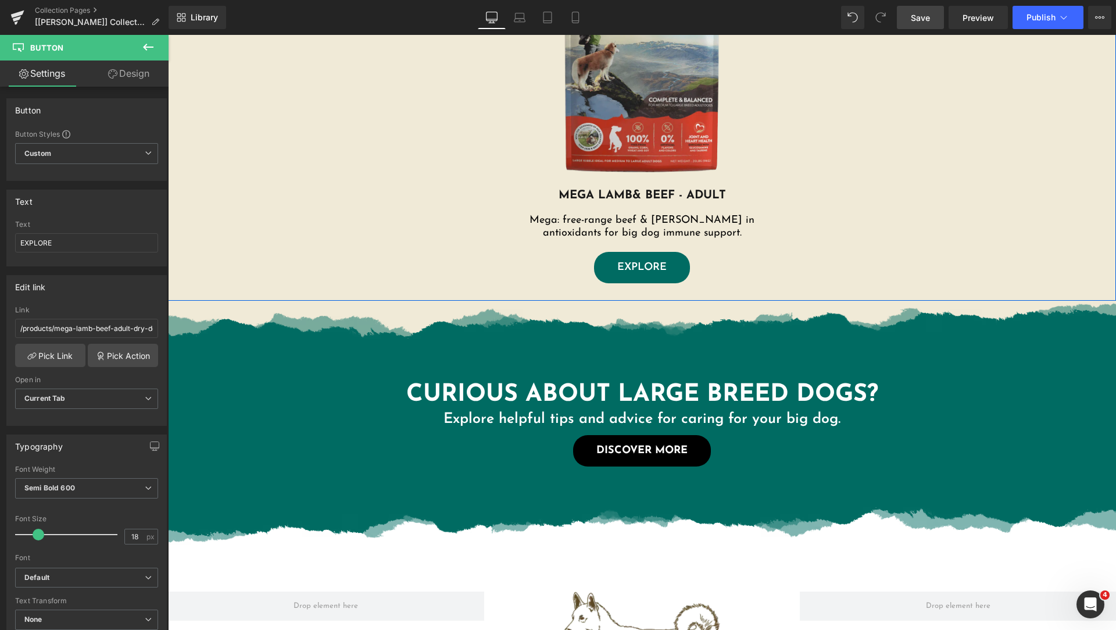
click at [161, 80] on link "Design" at bounding box center [129, 73] width 84 height 26
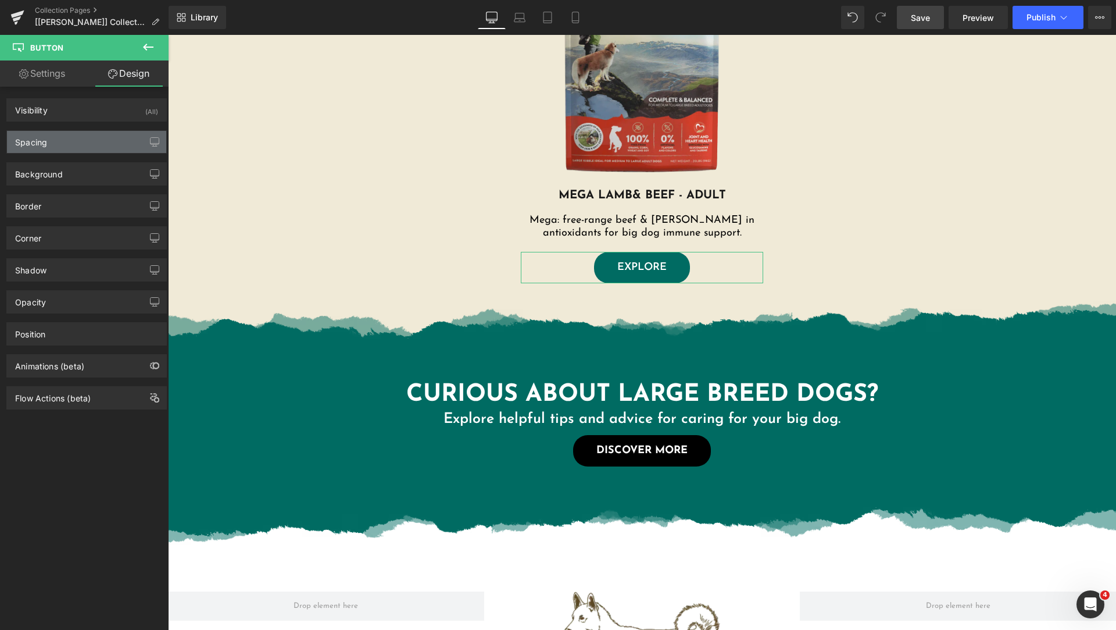
click at [71, 135] on div "Spacing" at bounding box center [86, 142] width 159 height 22
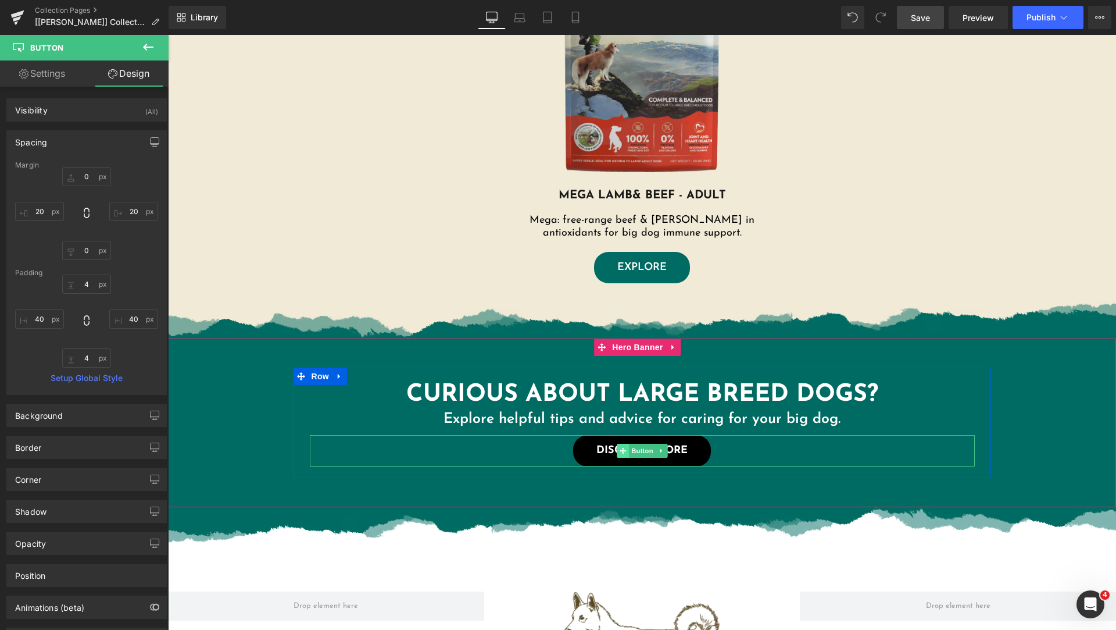
click at [620, 453] on icon at bounding box center [623, 450] width 6 height 6
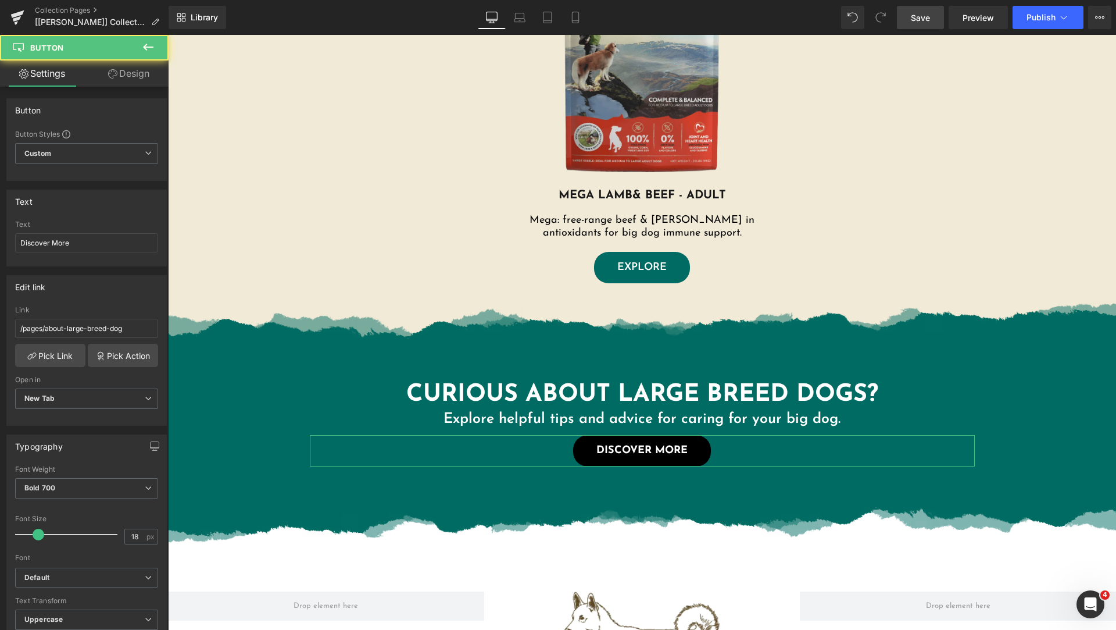
click at [131, 77] on link "Design" at bounding box center [129, 73] width 84 height 26
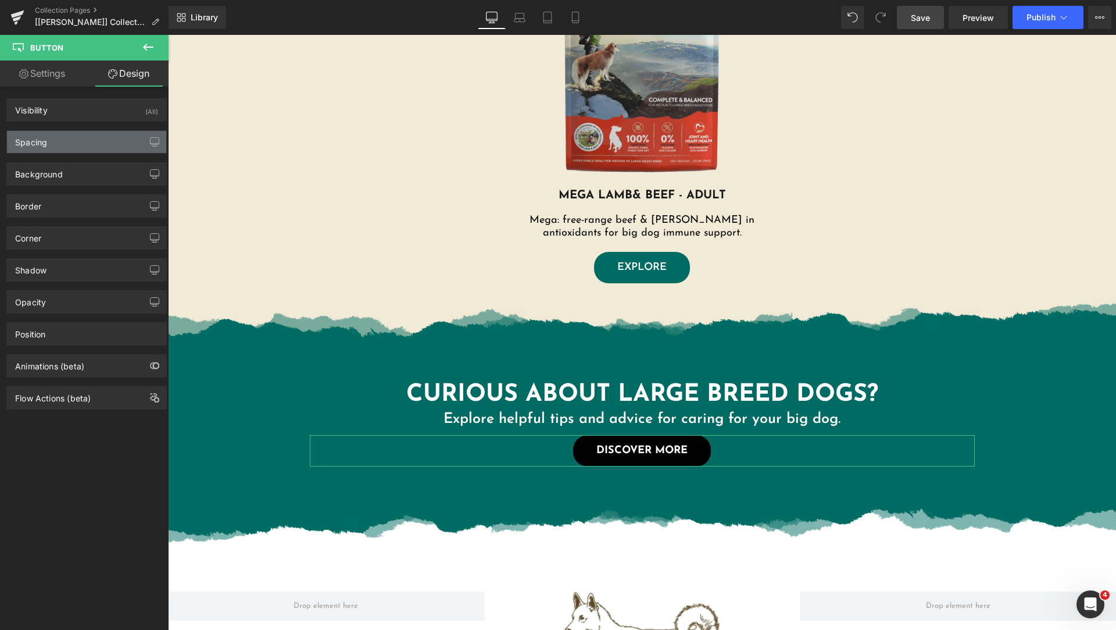
click at [70, 138] on div "Spacing" at bounding box center [86, 142] width 159 height 22
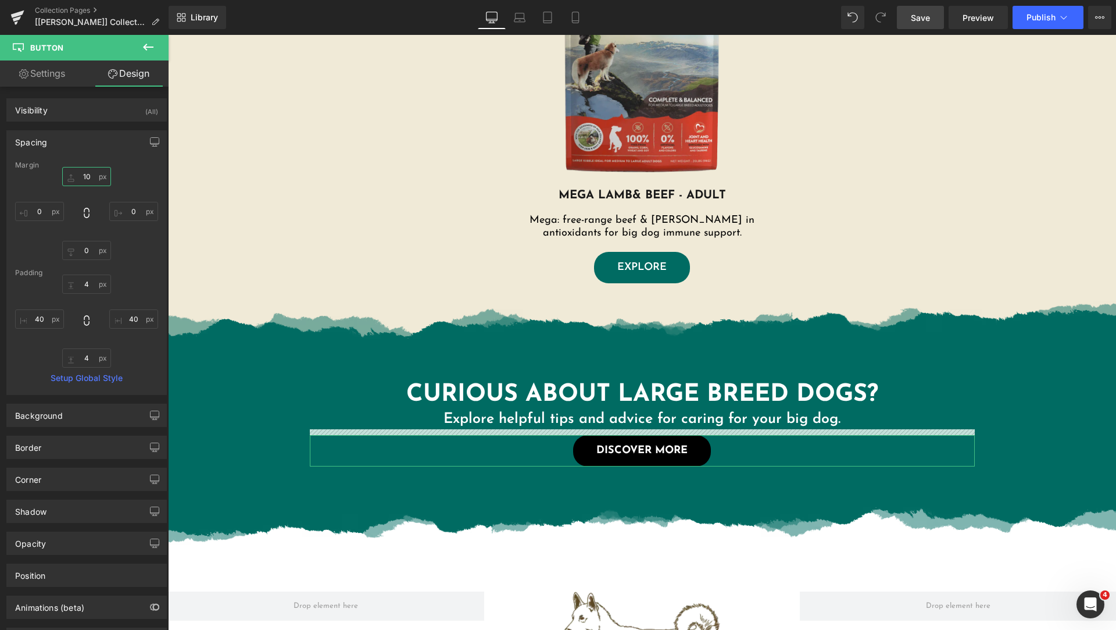
click at [90, 178] on input "text" at bounding box center [86, 176] width 49 height 19
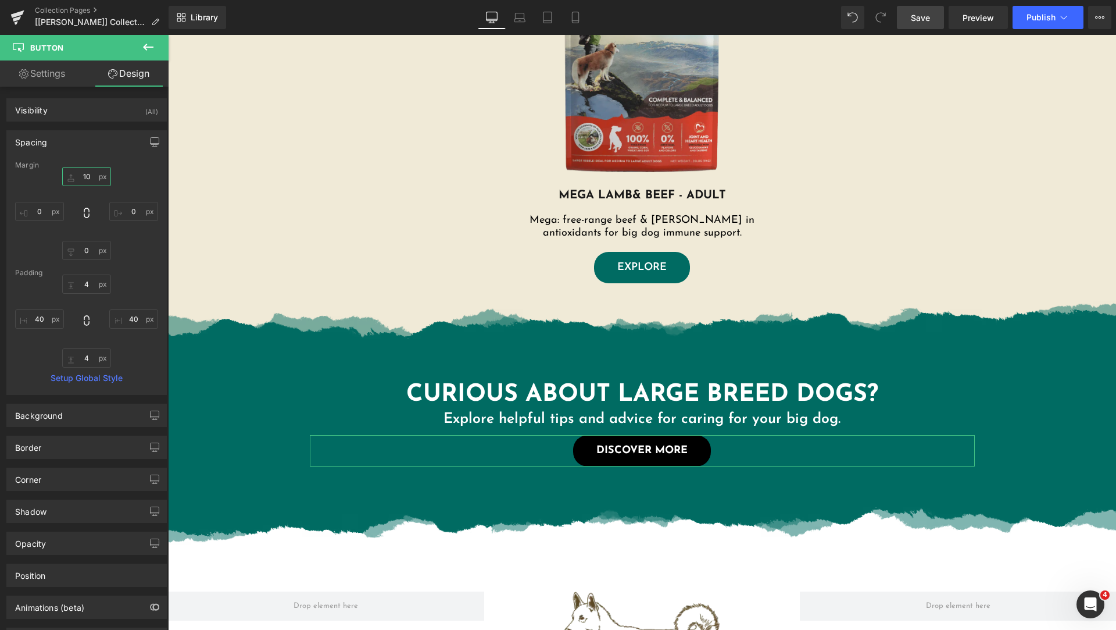
type input "."
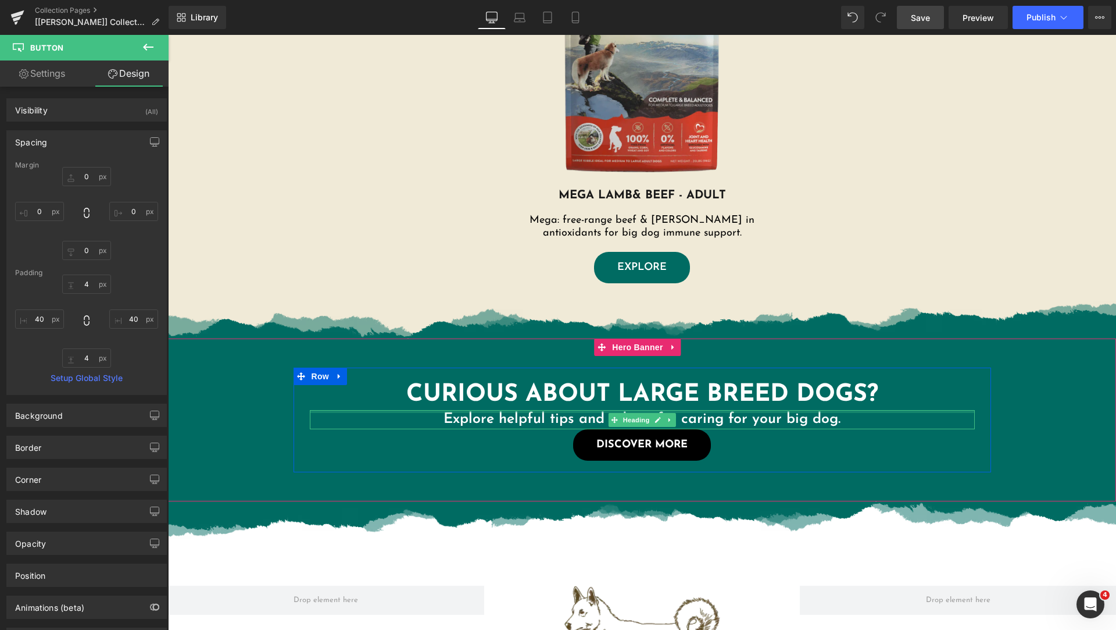
click at [774, 410] on div at bounding box center [642, 411] width 665 height 3
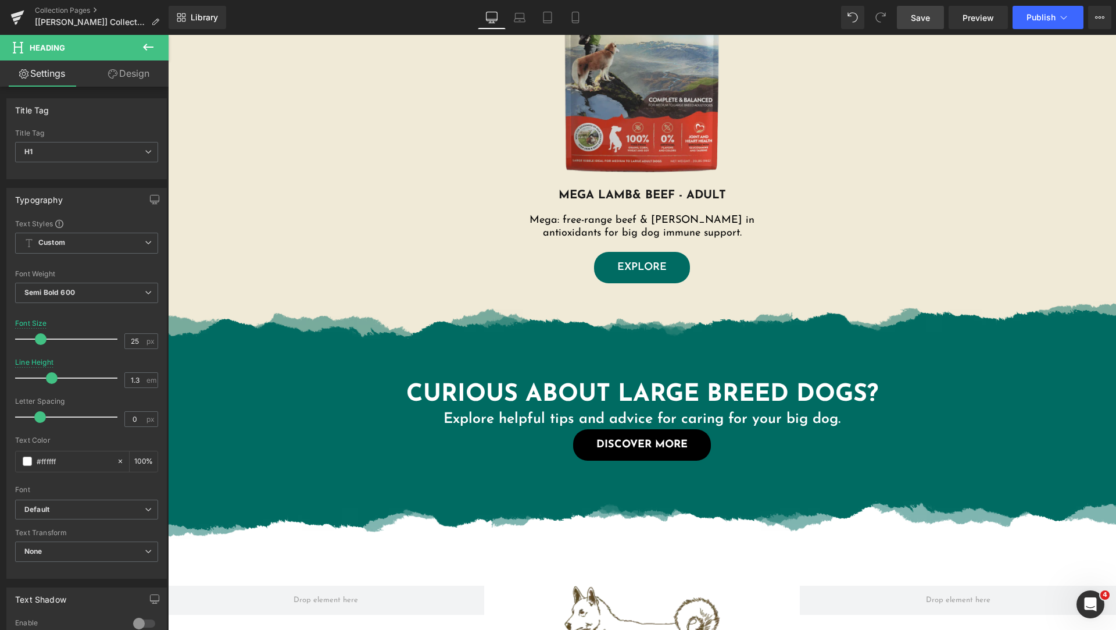
click at [127, 76] on link "Design" at bounding box center [129, 73] width 84 height 26
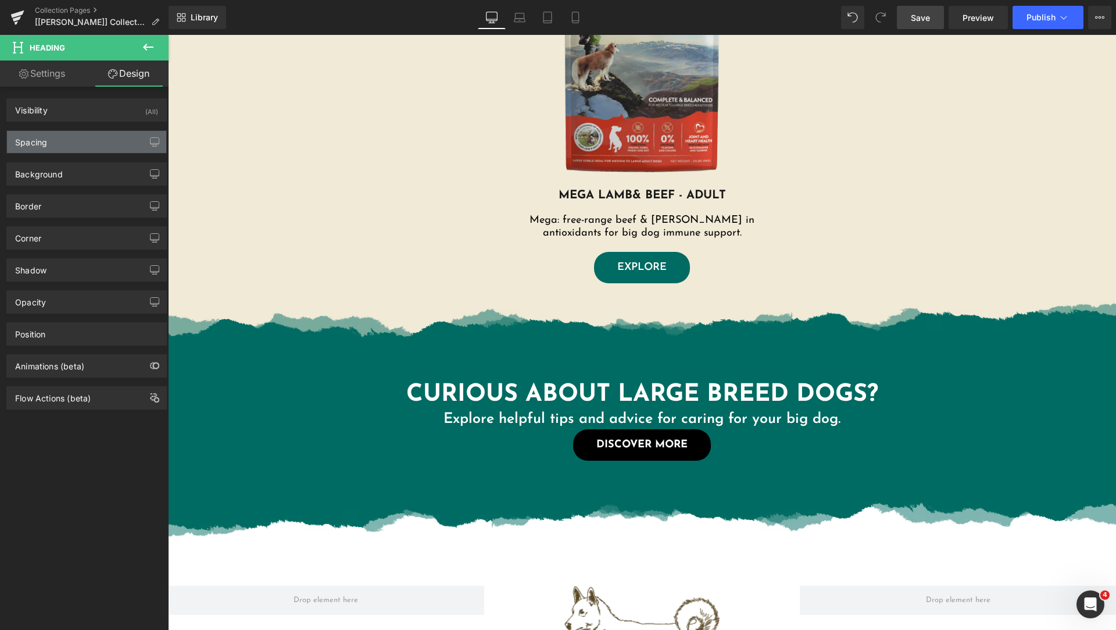
click at [85, 142] on div "Spacing" at bounding box center [86, 142] width 159 height 22
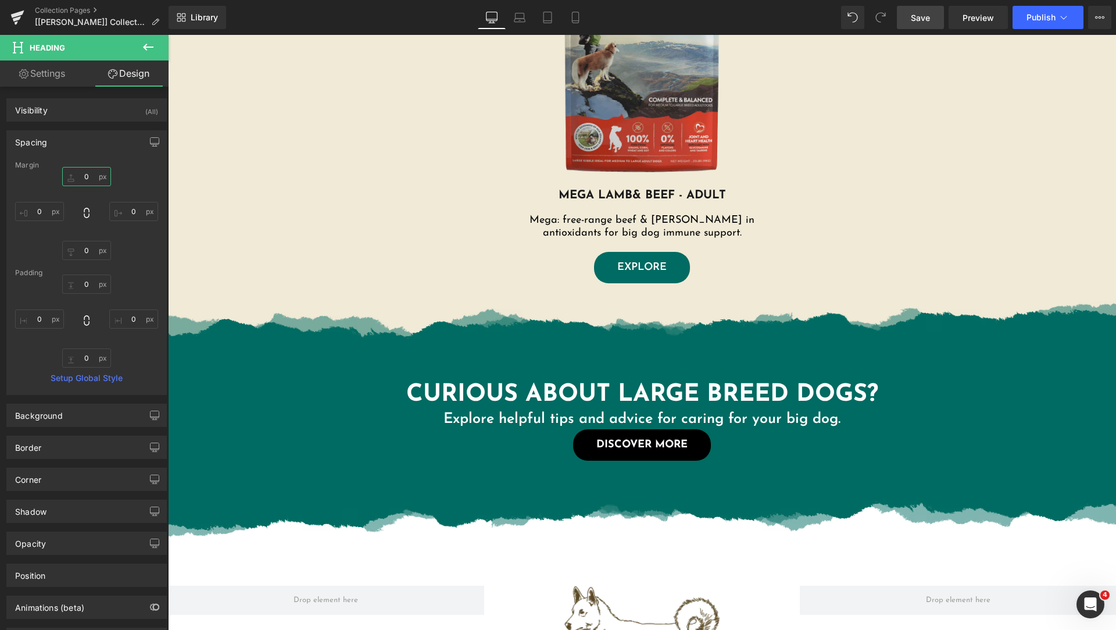
click at [87, 181] on input "text" at bounding box center [86, 176] width 49 height 19
click at [86, 286] on input "text" at bounding box center [86, 283] width 49 height 19
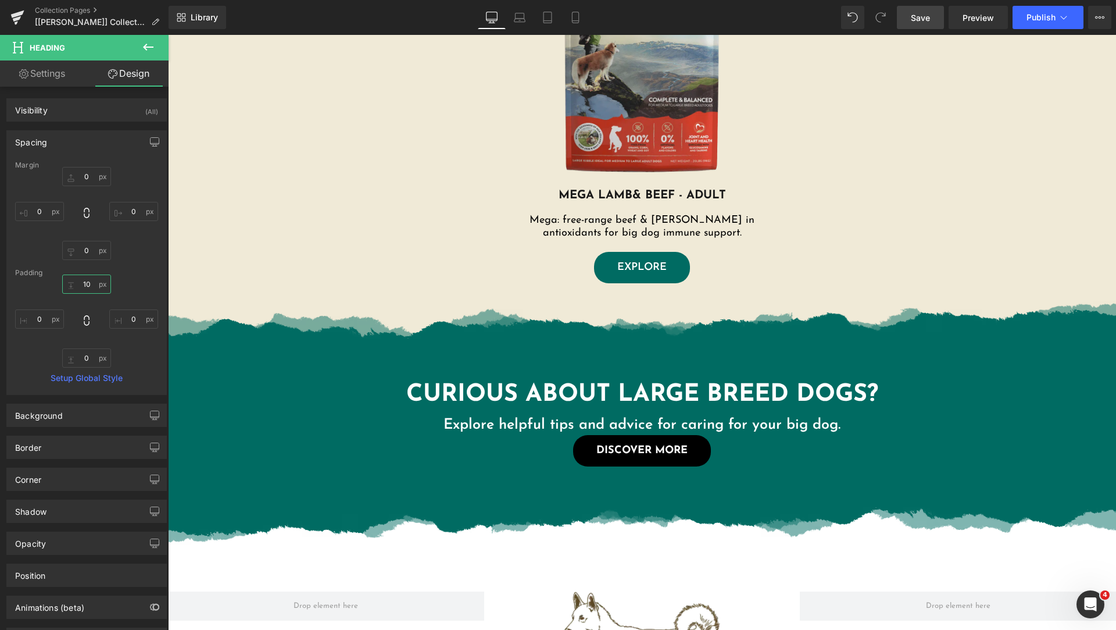
type input "10"
type input "0"
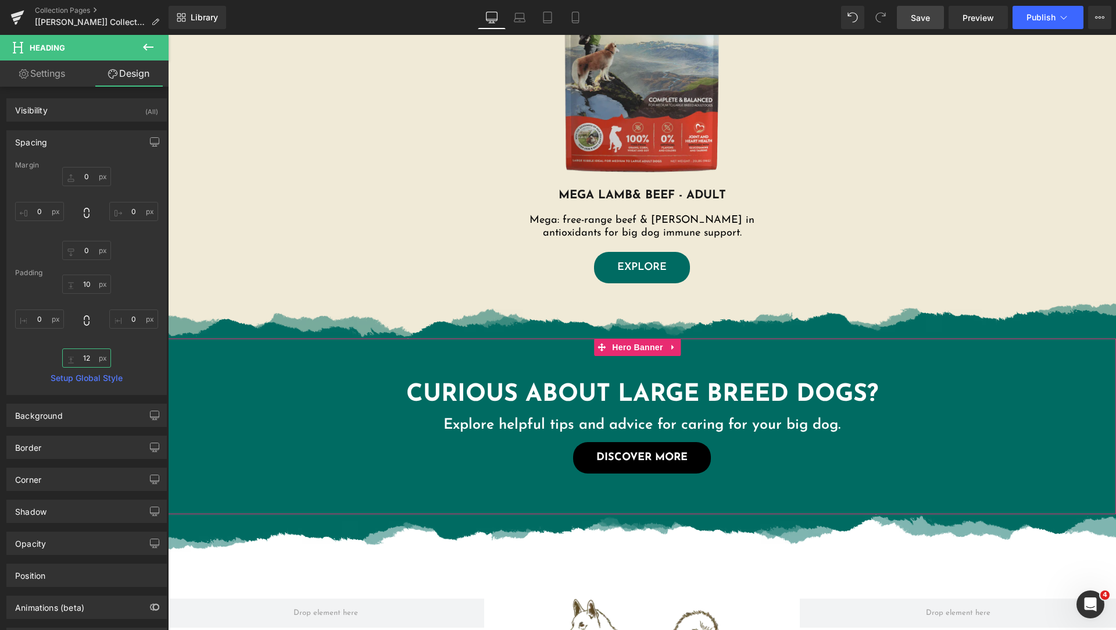
type input "1"
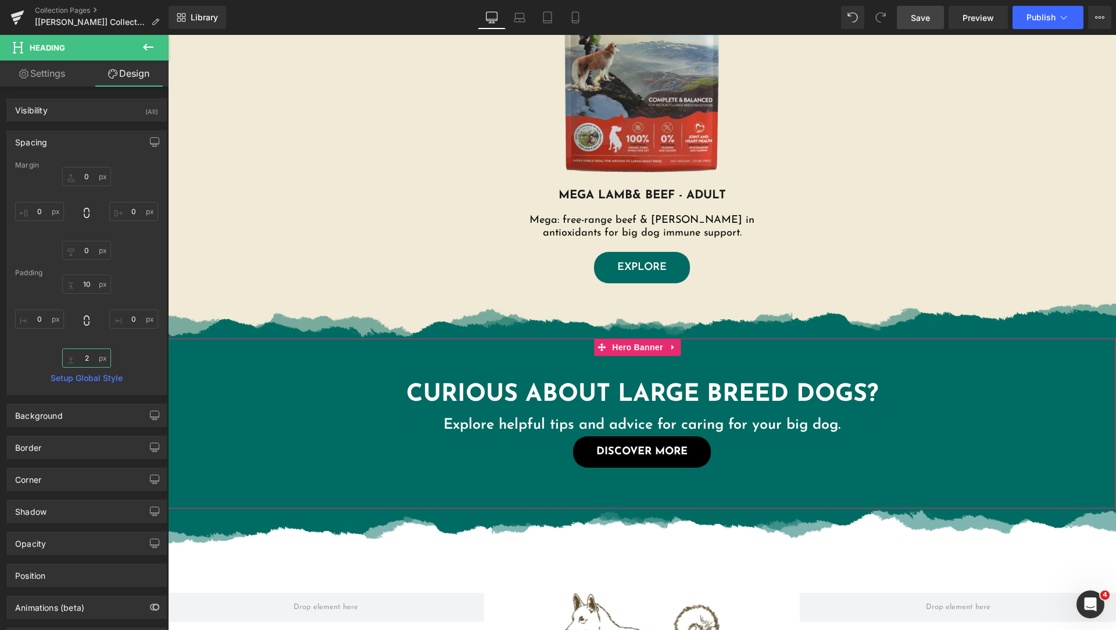
type input "20"
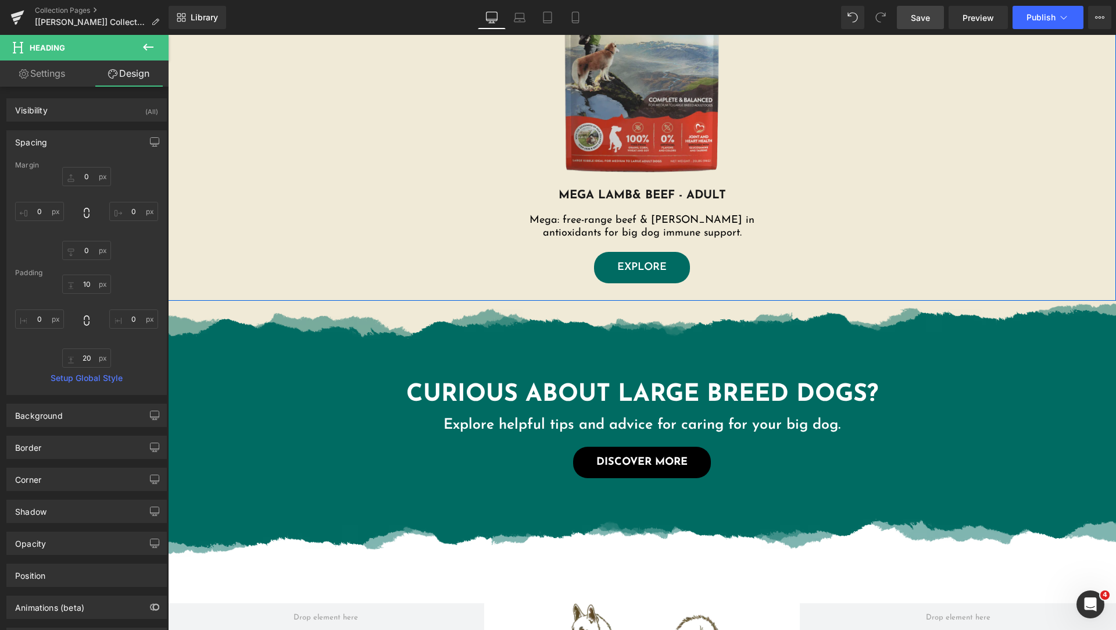
click at [1047, 265] on div "Image MEGA LAMB & BEEF - ADULT Heading Mega: free-range beef & lamb, rich in an…" at bounding box center [642, 105] width 948 height 378
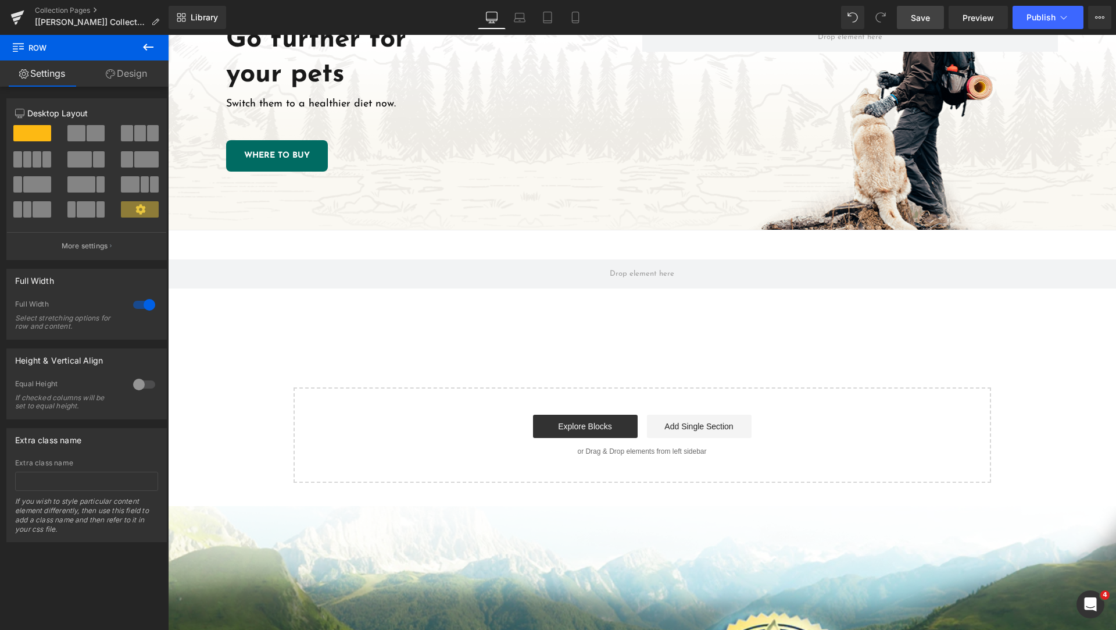
scroll to position [1163, 0]
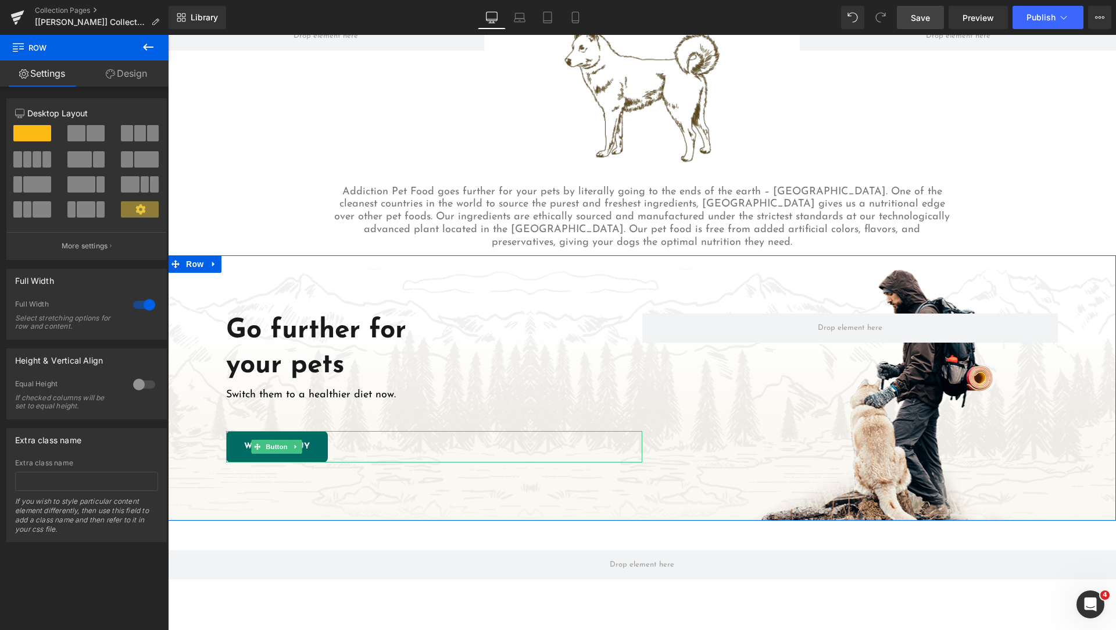
click at [336, 442] on div "WHERE TO BUY" at bounding box center [434, 446] width 416 height 31
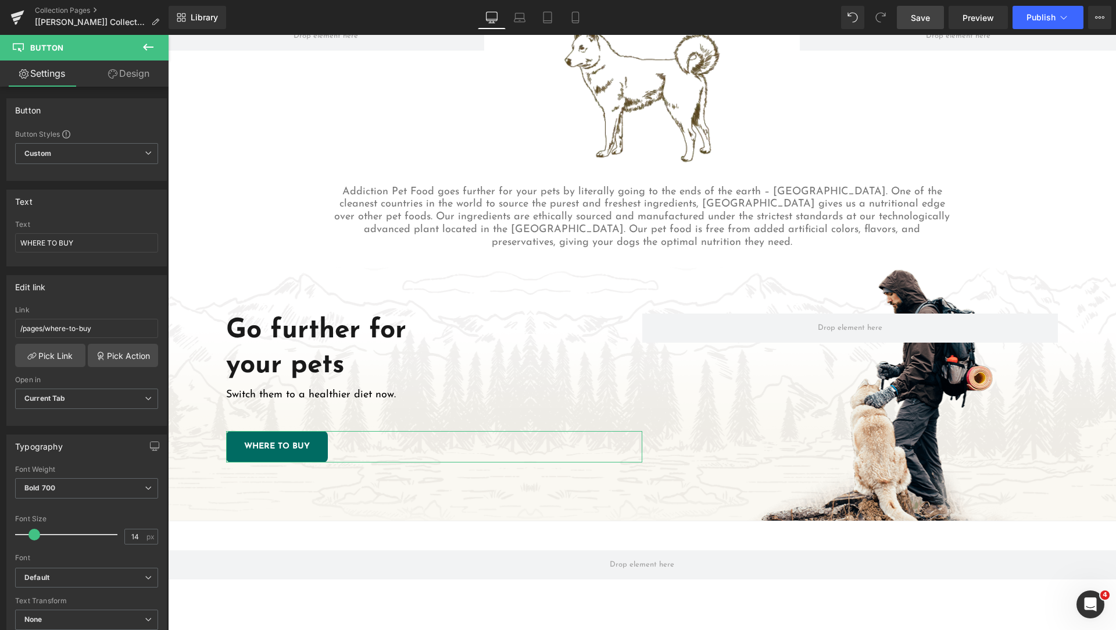
click at [114, 69] on link "Design" at bounding box center [129, 73] width 84 height 26
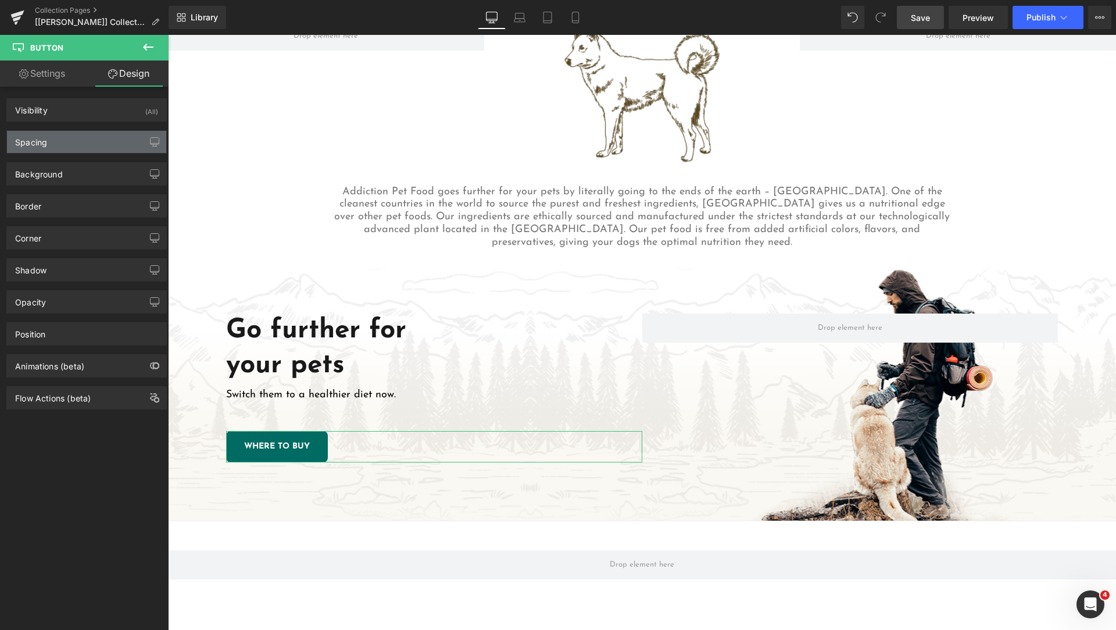
click at [72, 148] on div "Spacing" at bounding box center [86, 142] width 159 height 22
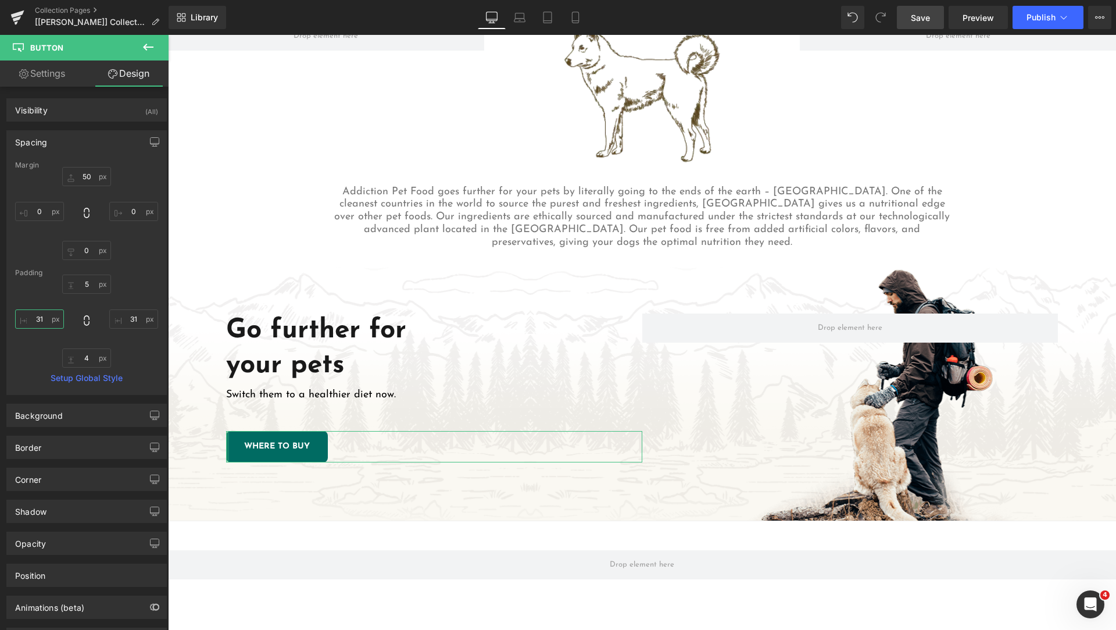
click at [41, 323] on input "text" at bounding box center [39, 318] width 49 height 19
type input "40"
click at [130, 319] on input "text" at bounding box center [133, 318] width 49 height 19
type input "40"
click at [86, 285] on input "text" at bounding box center [86, 283] width 49 height 19
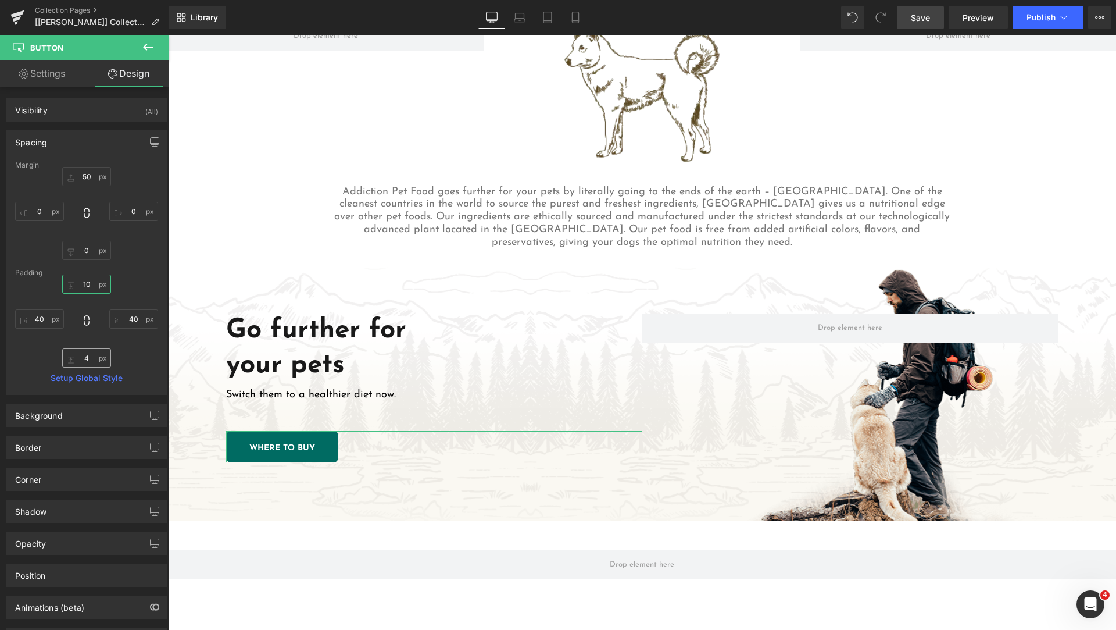
type input "10"
click at [87, 357] on input "text" at bounding box center [86, 357] width 49 height 19
type input "10"
click at [83, 174] on input "text" at bounding box center [86, 176] width 49 height 19
type input "0"
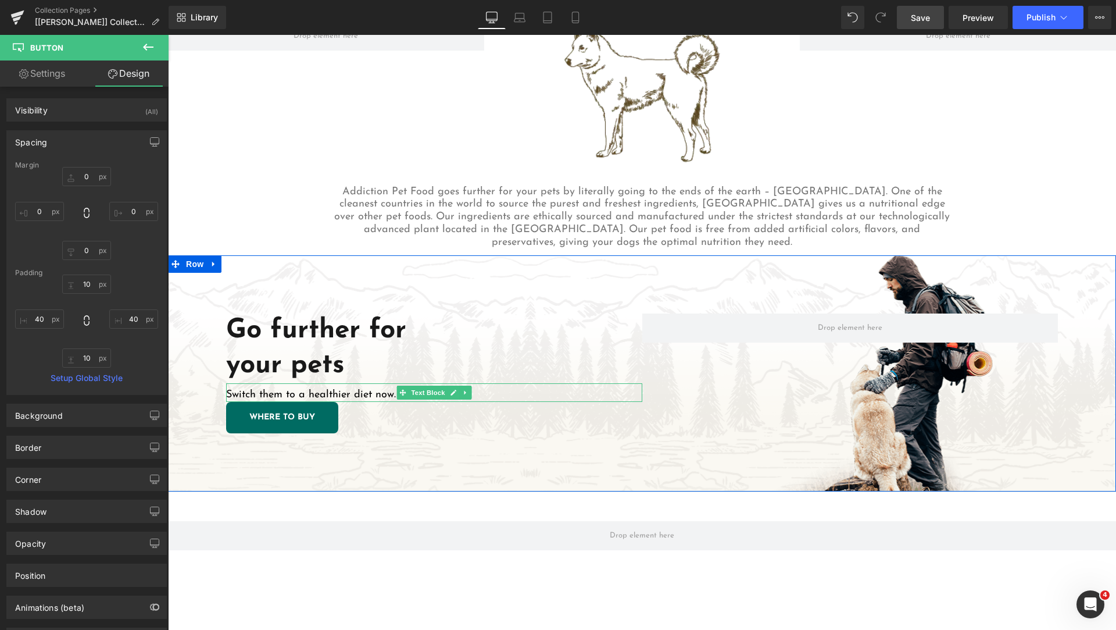
click at [386, 394] on p "Switch them to a healthier diet now." at bounding box center [434, 395] width 416 height 13
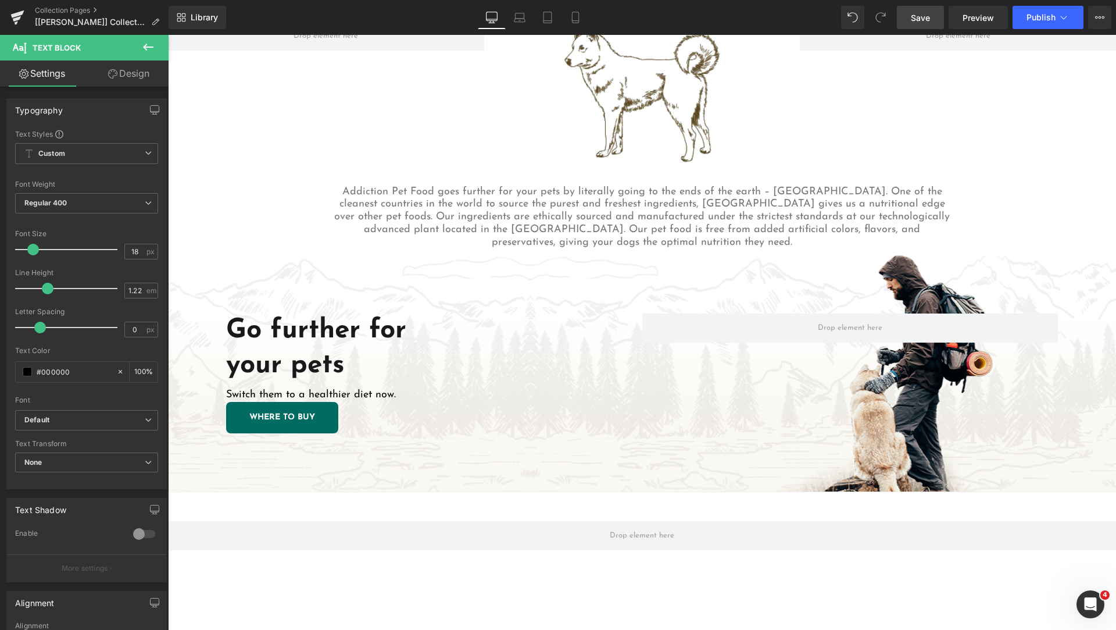
click at [126, 72] on link "Design" at bounding box center [129, 73] width 84 height 26
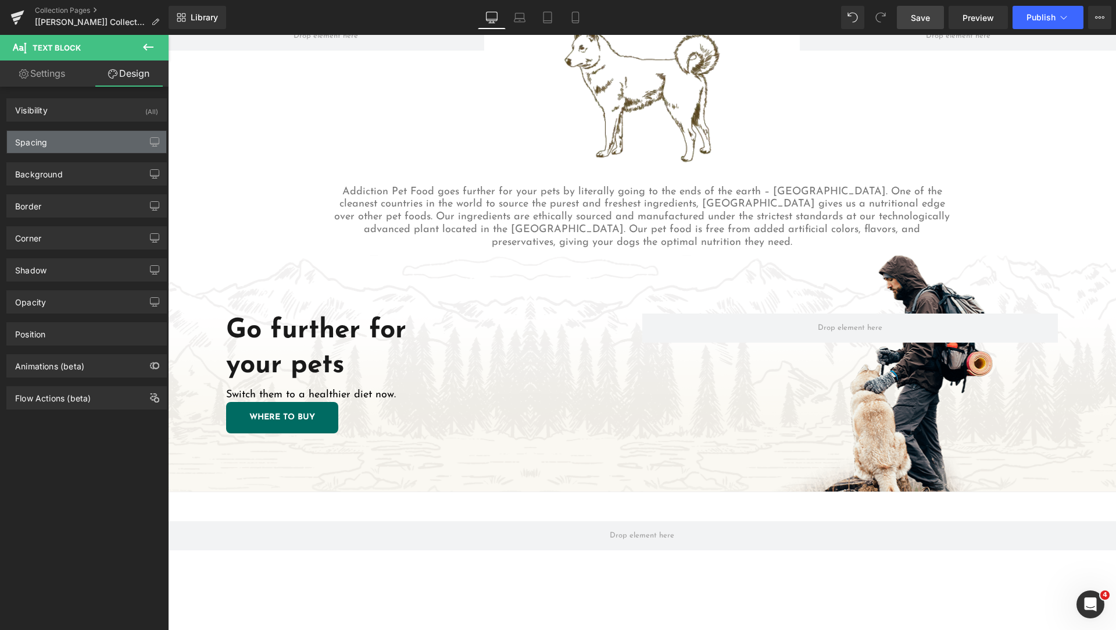
click at [62, 144] on div "Spacing" at bounding box center [86, 142] width 159 height 22
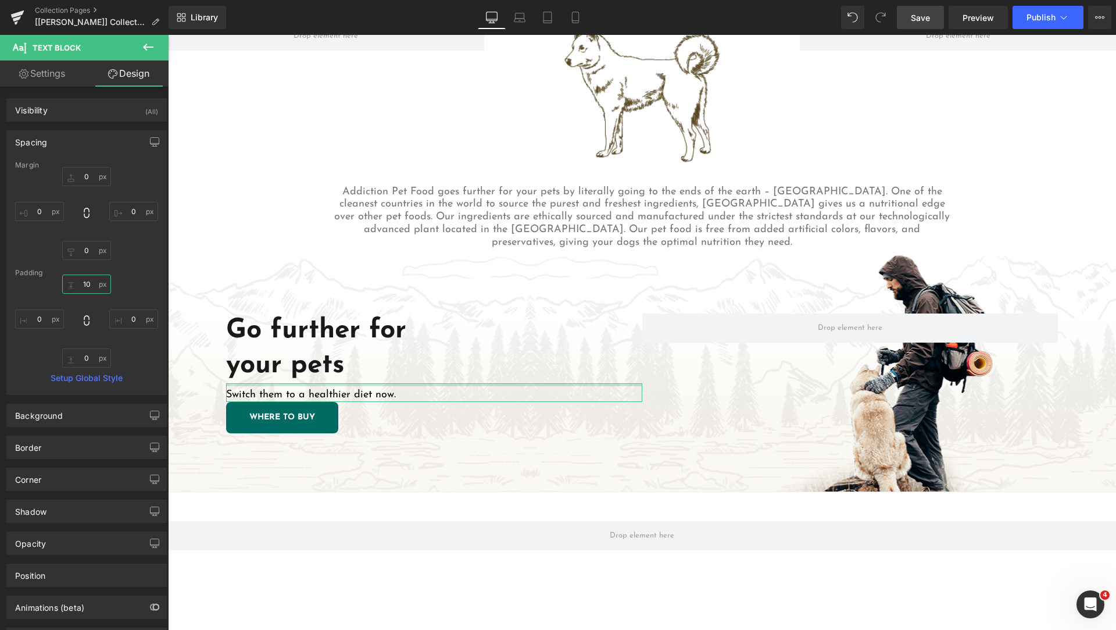
click at [87, 281] on input "text" at bounding box center [86, 283] width 49 height 19
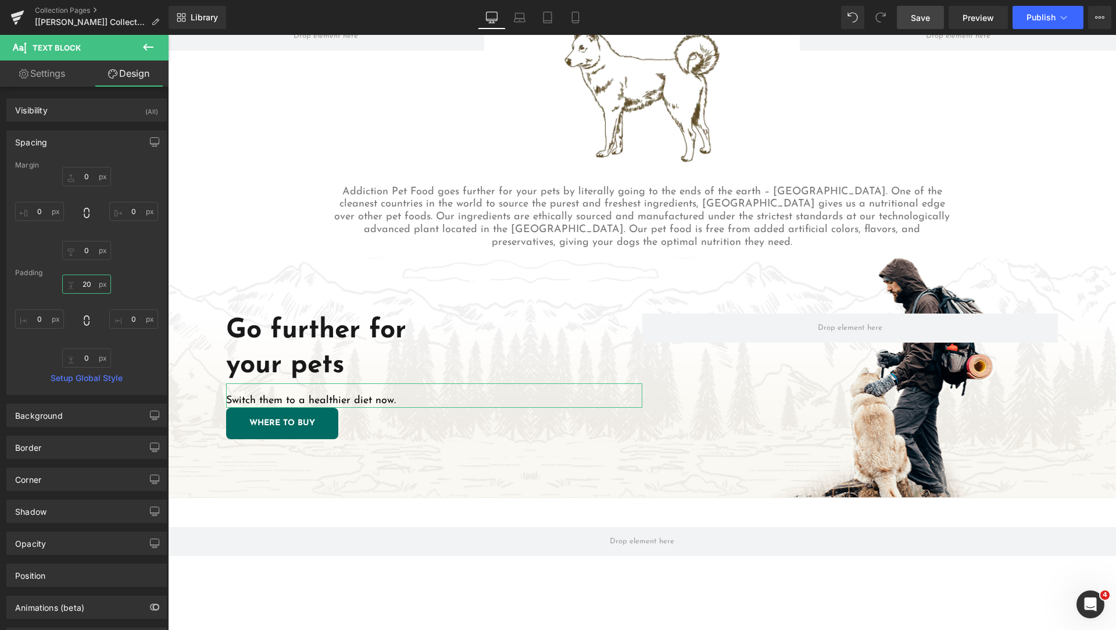
type input "20"
type input "0"
type input "20"
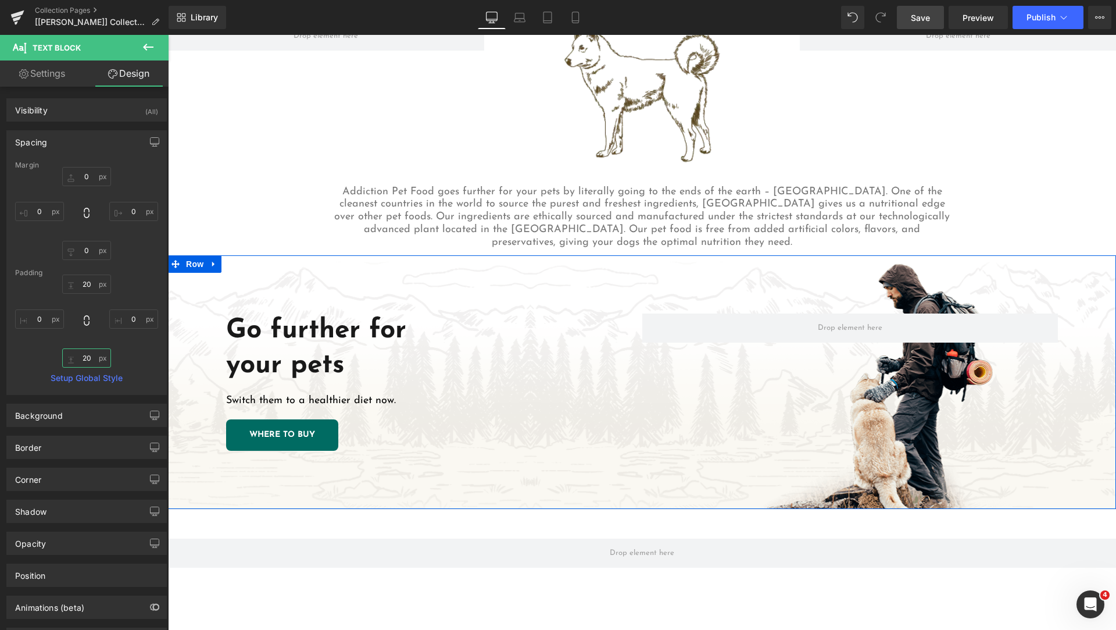
scroll to position [872, 0]
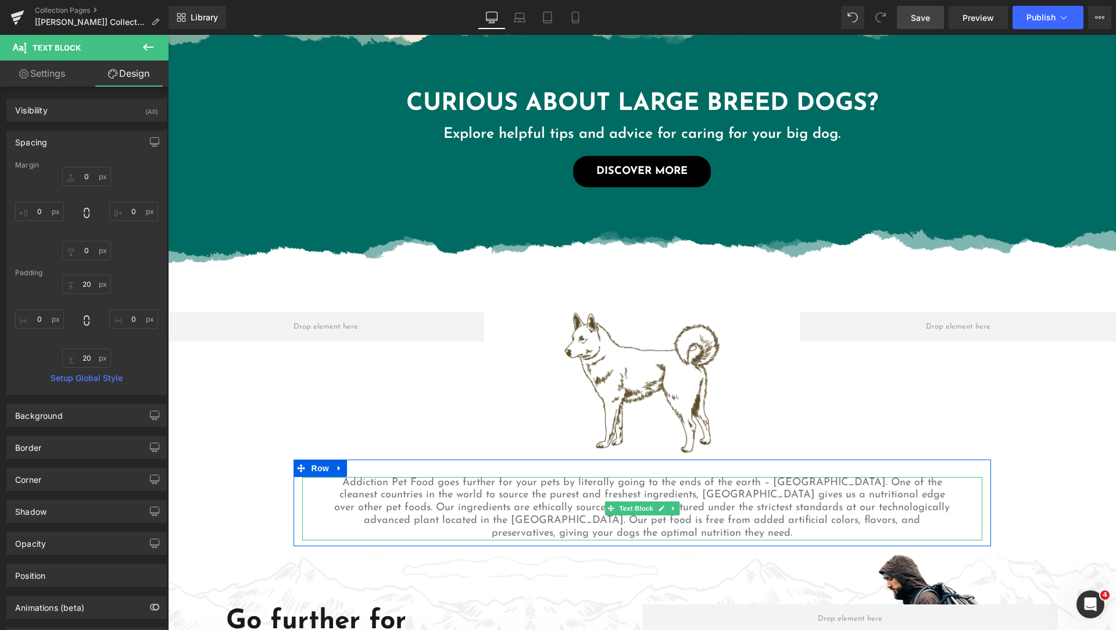
click at [733, 499] on p "Addiction Pet Food goes further for your pets by literally going to the ends of…" at bounding box center [642, 509] width 622 height 64
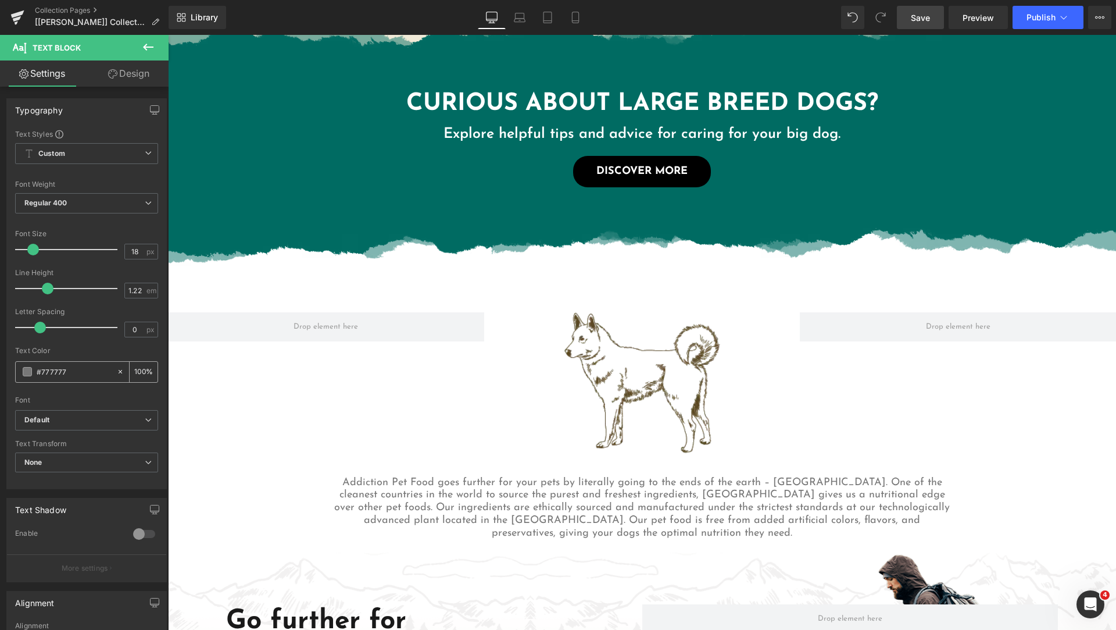
drag, startPoint x: 81, startPoint y: 369, endPoint x: 33, endPoint y: 369, distance: 48.3
click at [33, 369] on div "#777777" at bounding box center [66, 372] width 101 height 20
click at [116, 371] on icon at bounding box center [120, 371] width 8 height 8
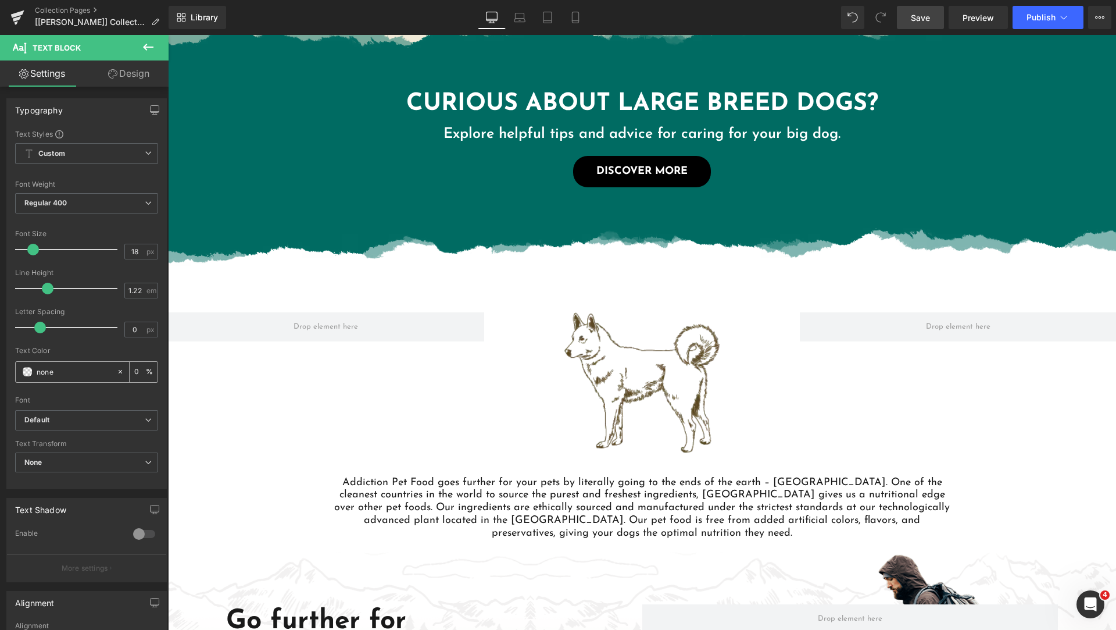
click at [27, 366] on div "#777777" at bounding box center [66, 372] width 101 height 20
click at [29, 374] on span at bounding box center [27, 371] width 9 height 9
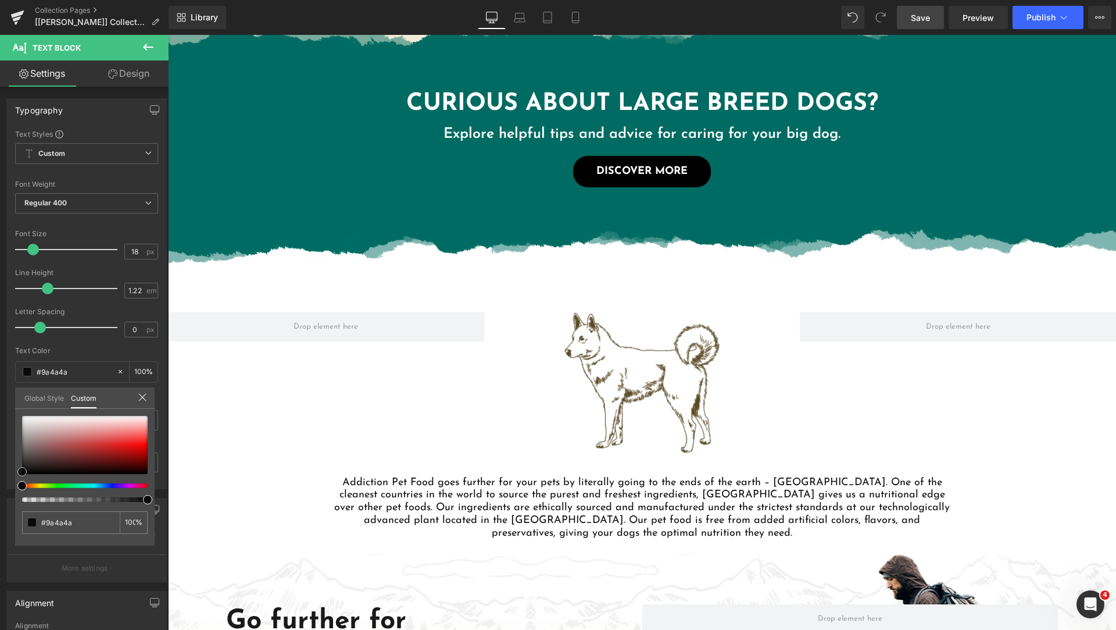
drag, startPoint x: 19, startPoint y: 471, endPoint x: 46, endPoint y: 453, distance: 33.1
click at [0, 483] on div "Typography Text Styles Custom Custom Setup Global Style Custom Setup Global Sty…" at bounding box center [87, 289] width 174 height 399
click at [228, 361] on body "Dogs Cats Resources Where To Buy Samples Blogs Back Dog Samples Nutritional Sol…" at bounding box center [642, 368] width 948 height 2411
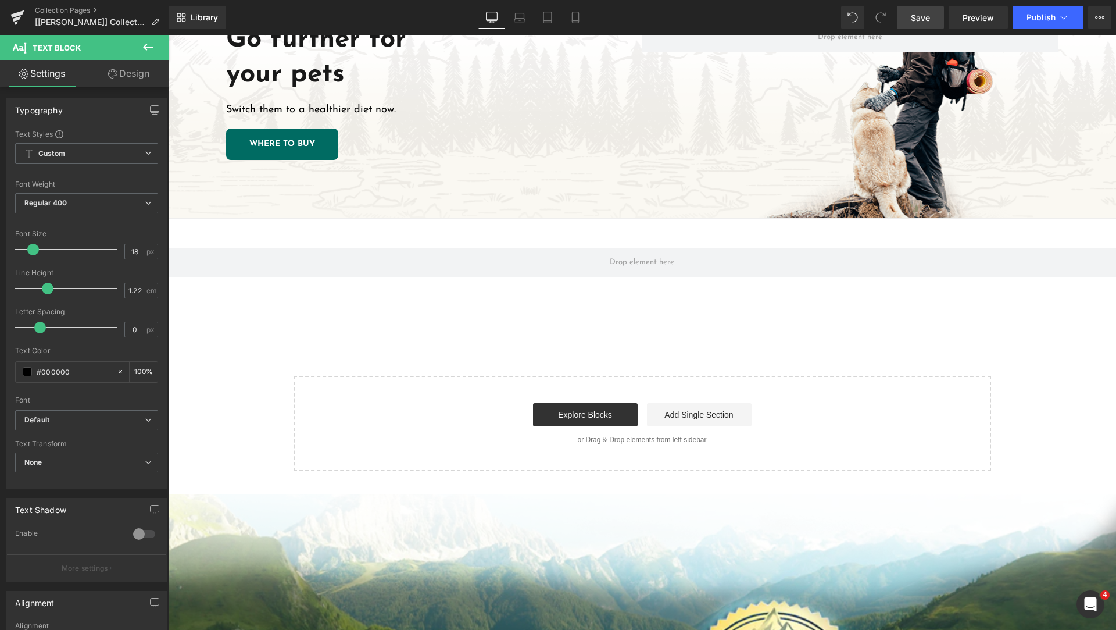
scroll to position [1163, 0]
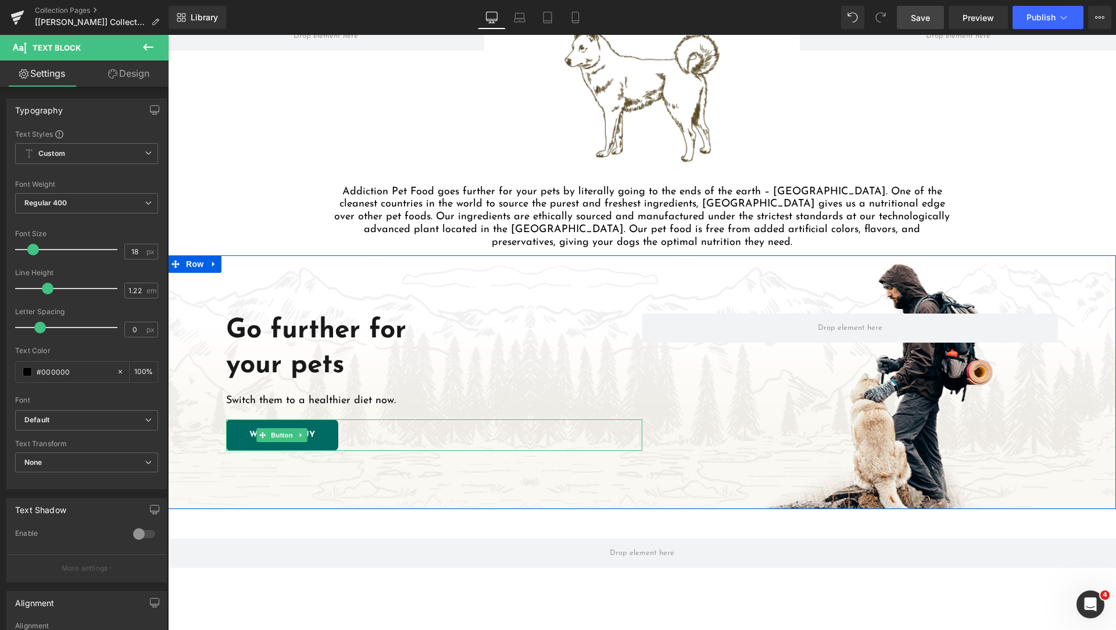
click at [327, 430] on link "WHERE TO BUY" at bounding box center [282, 434] width 112 height 31
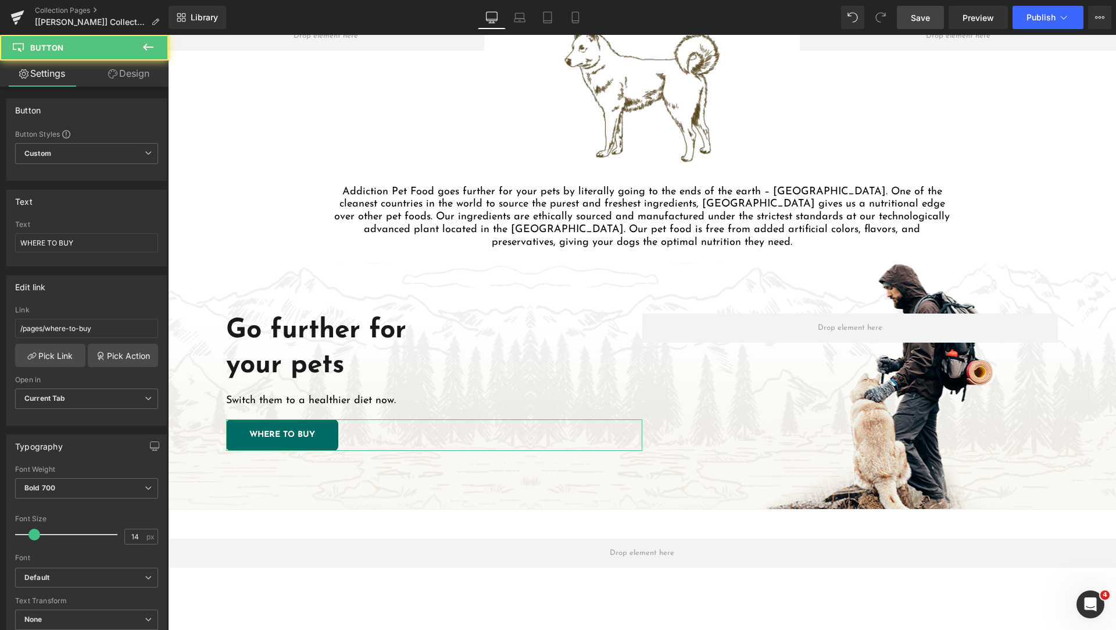
click at [141, 79] on link "Design" at bounding box center [129, 73] width 84 height 26
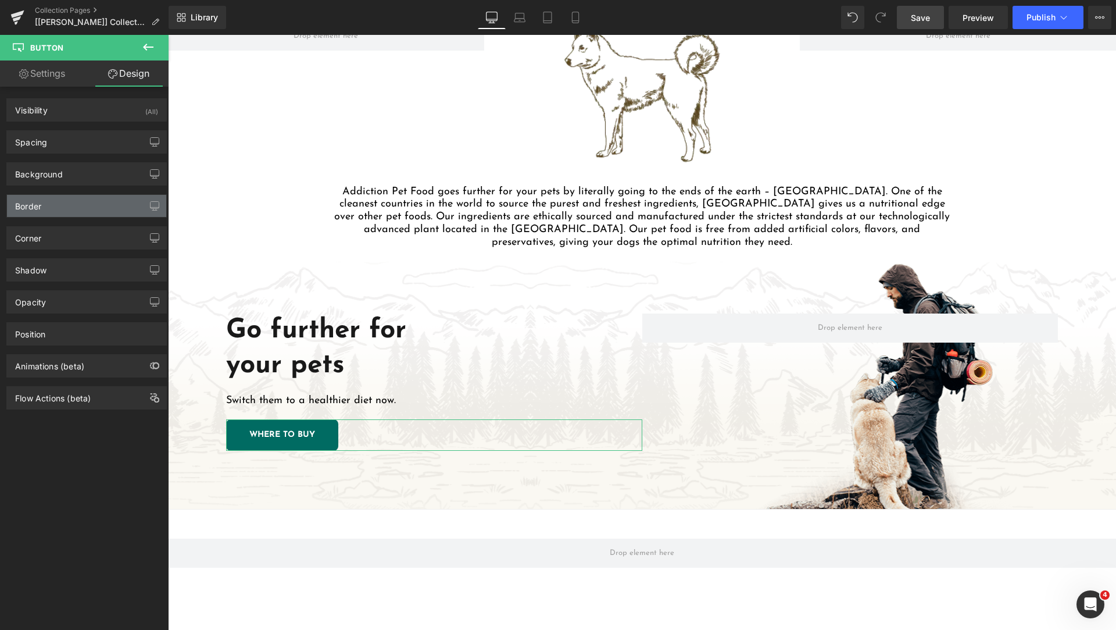
click at [74, 208] on div "Border" at bounding box center [86, 206] width 159 height 22
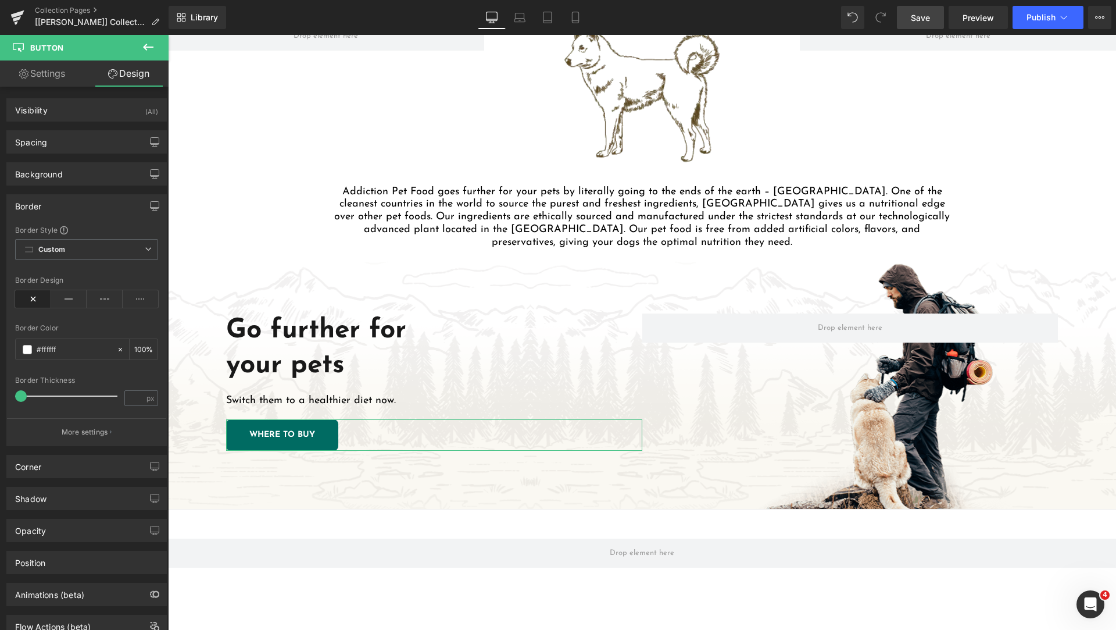
click at [63, 213] on div "Border" at bounding box center [86, 206] width 159 height 22
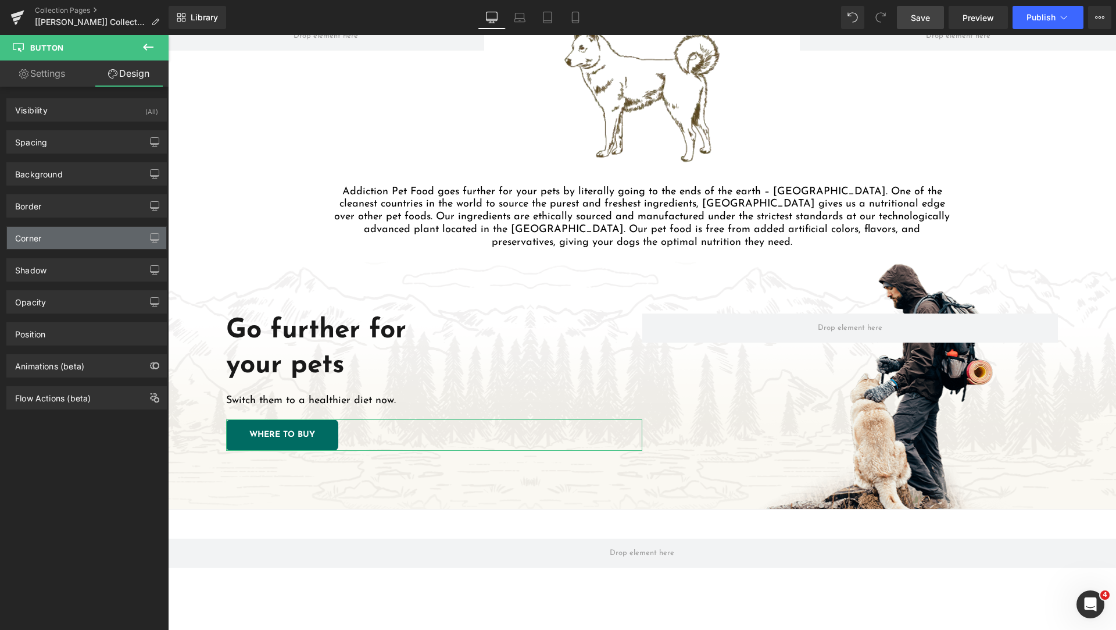
click at [78, 241] on div "Corner" at bounding box center [86, 238] width 159 height 22
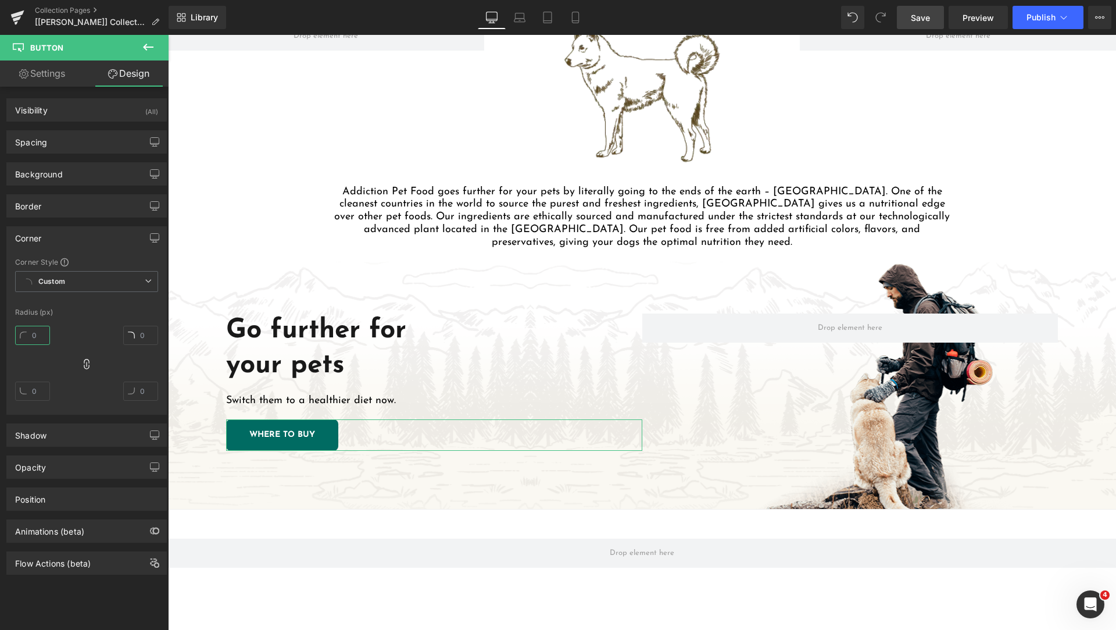
click at [40, 335] on input "text" at bounding box center [32, 335] width 35 height 19
type input "25"
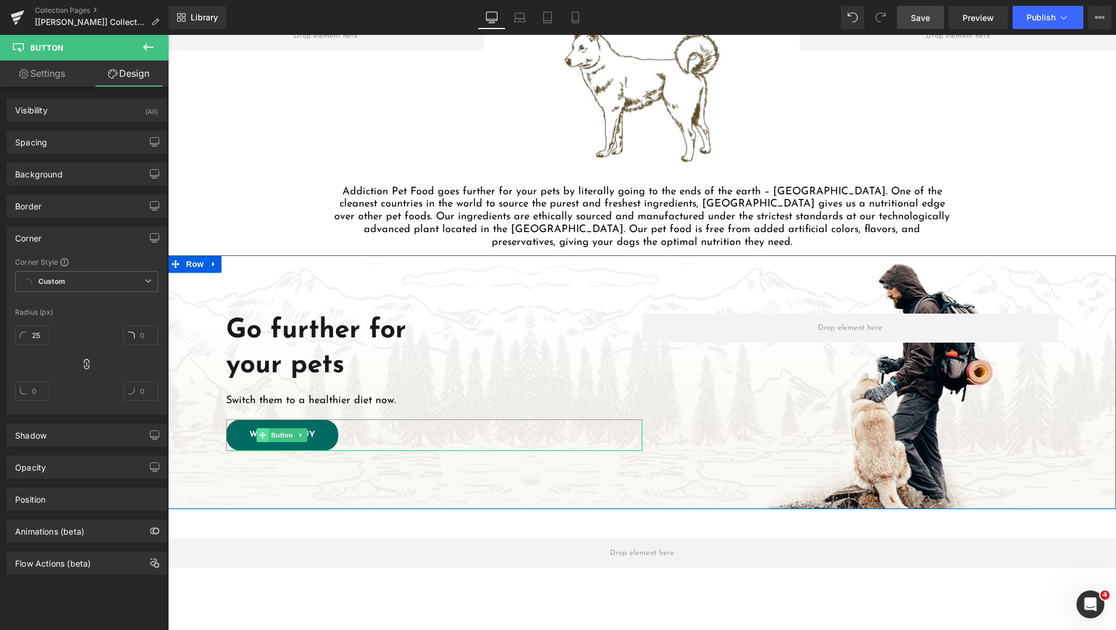
click at [264, 433] on span at bounding box center [263, 435] width 12 height 14
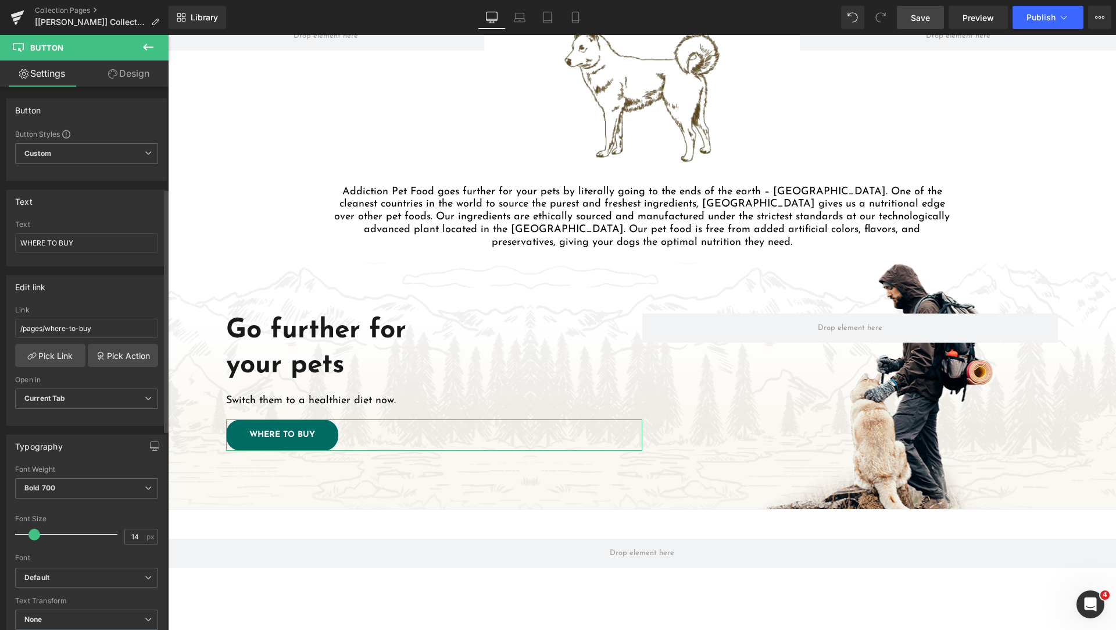
scroll to position [291, 0]
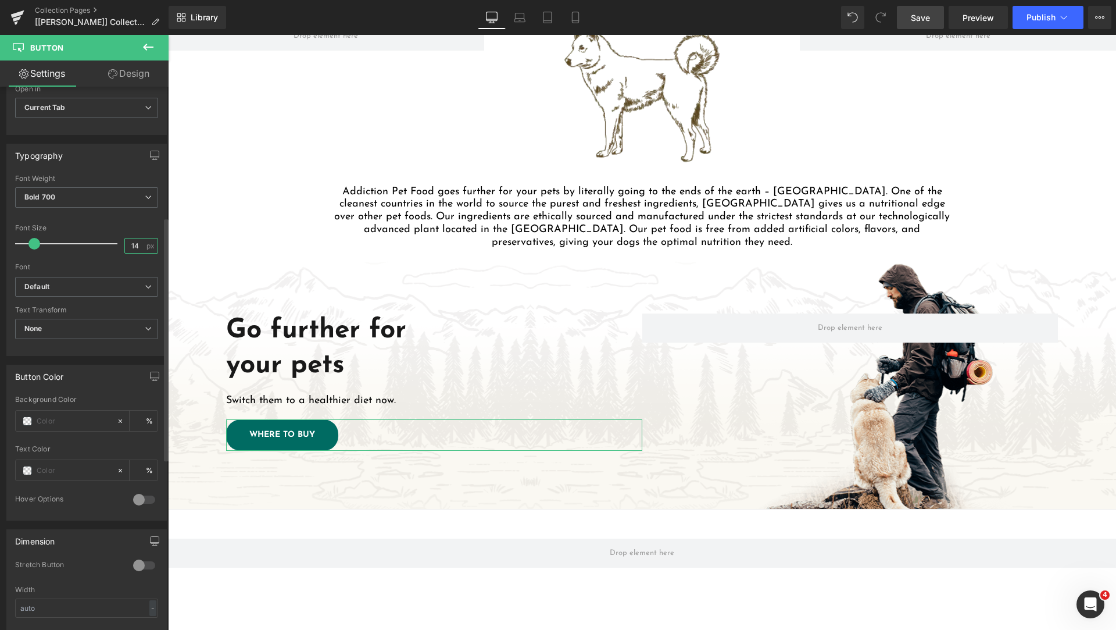
click at [138, 242] on input "14" at bounding box center [135, 245] width 20 height 15
type input "18"
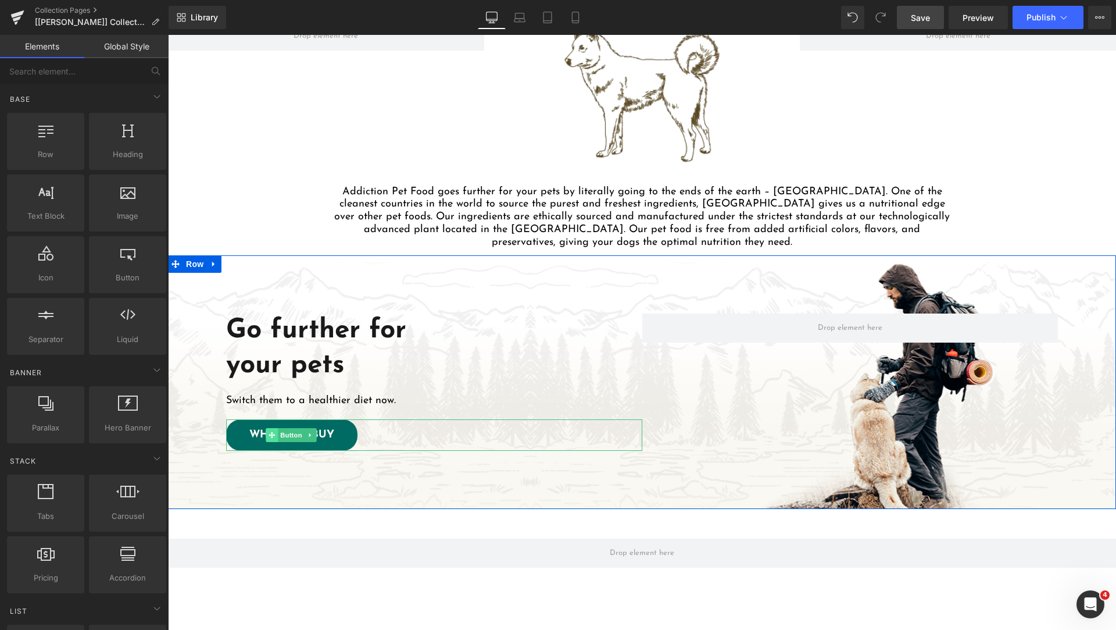
click at [270, 435] on icon at bounding box center [272, 434] width 6 height 6
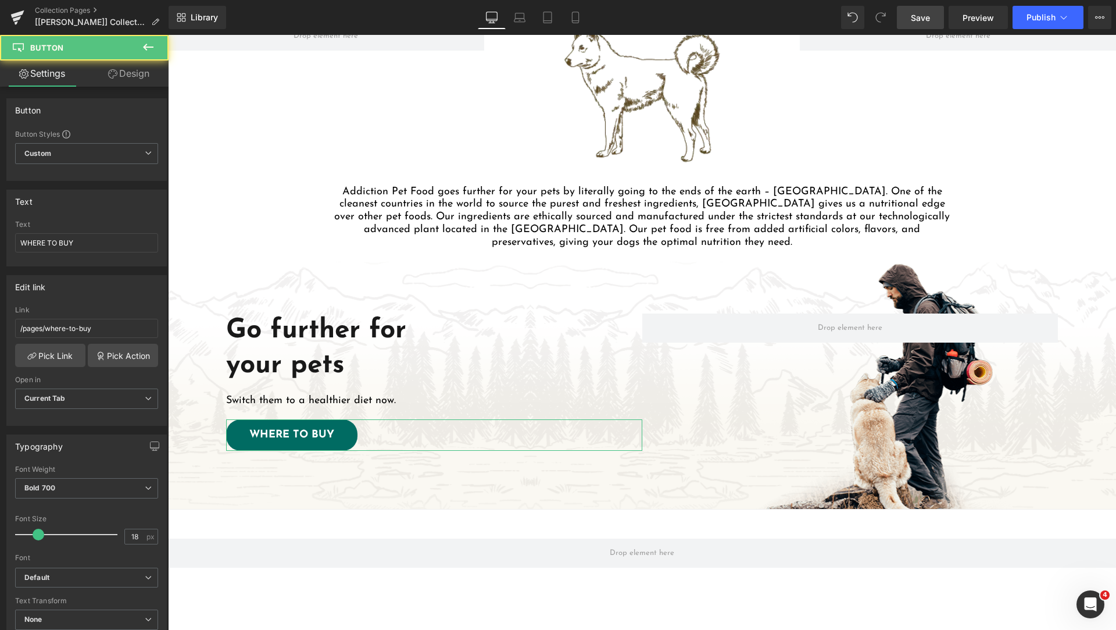
click at [130, 75] on link "Design" at bounding box center [129, 73] width 84 height 26
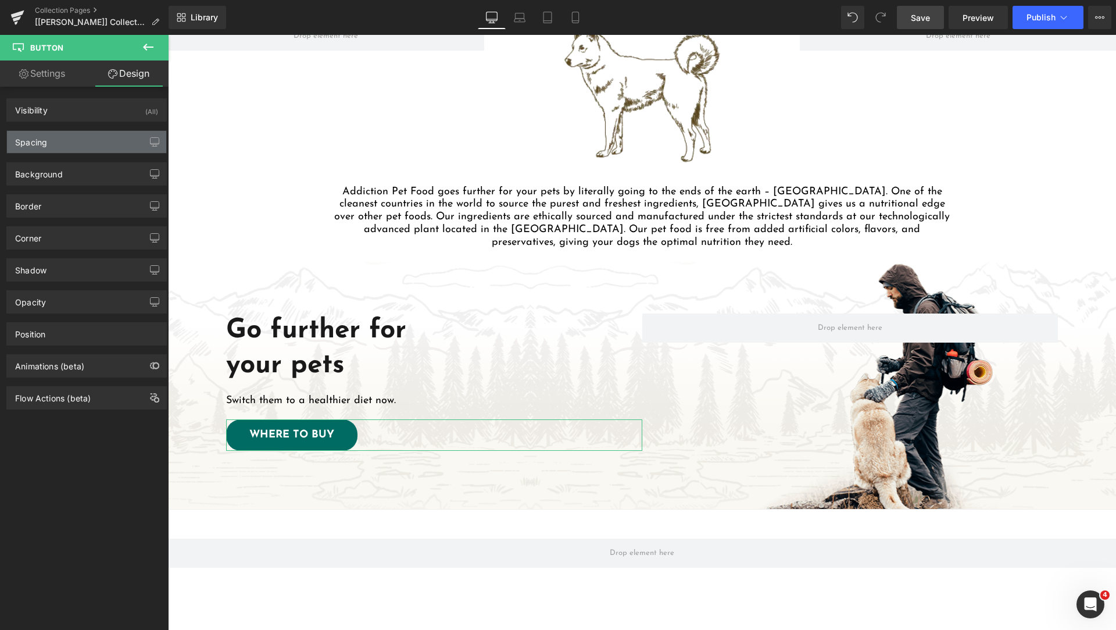
click at [88, 151] on div "Spacing" at bounding box center [86, 142] width 159 height 22
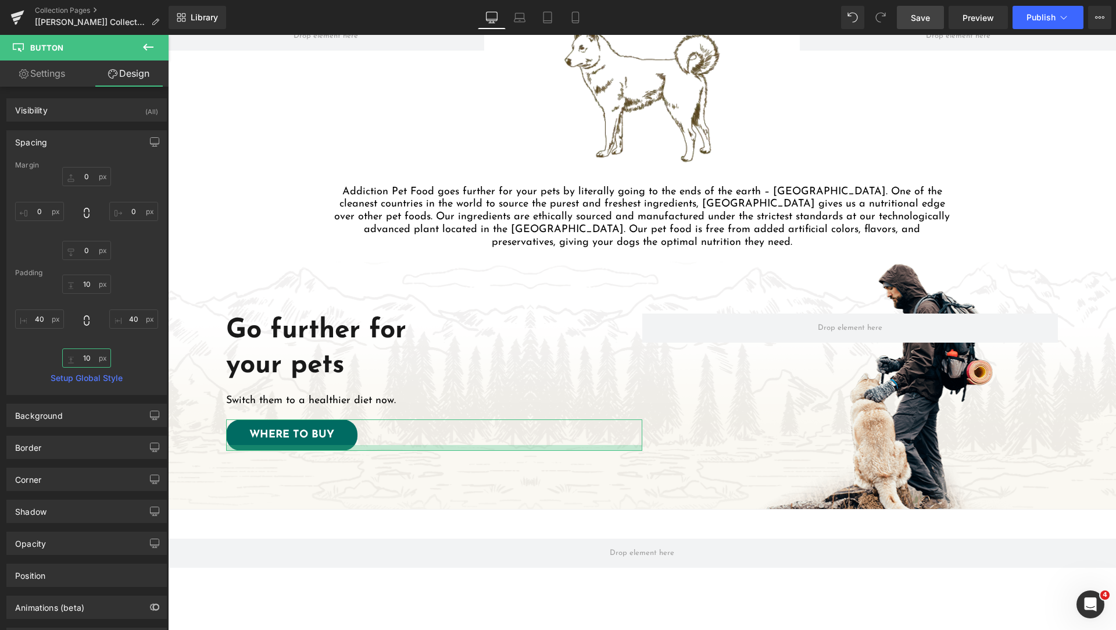
click at [86, 353] on input "text" at bounding box center [86, 357] width 49 height 19
type input "6"
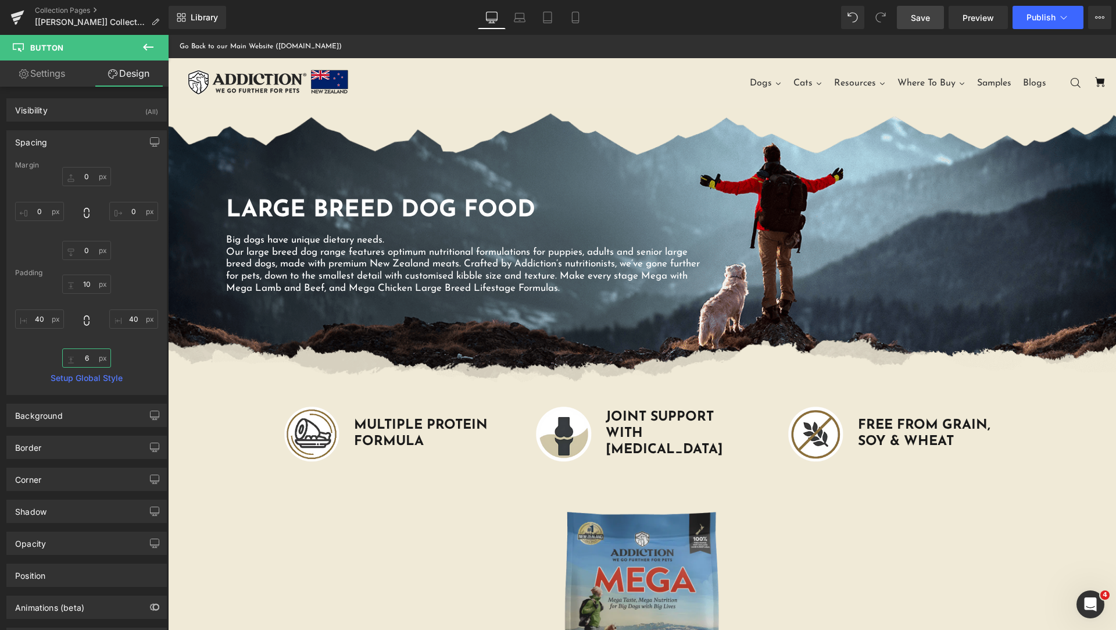
scroll to position [581, 0]
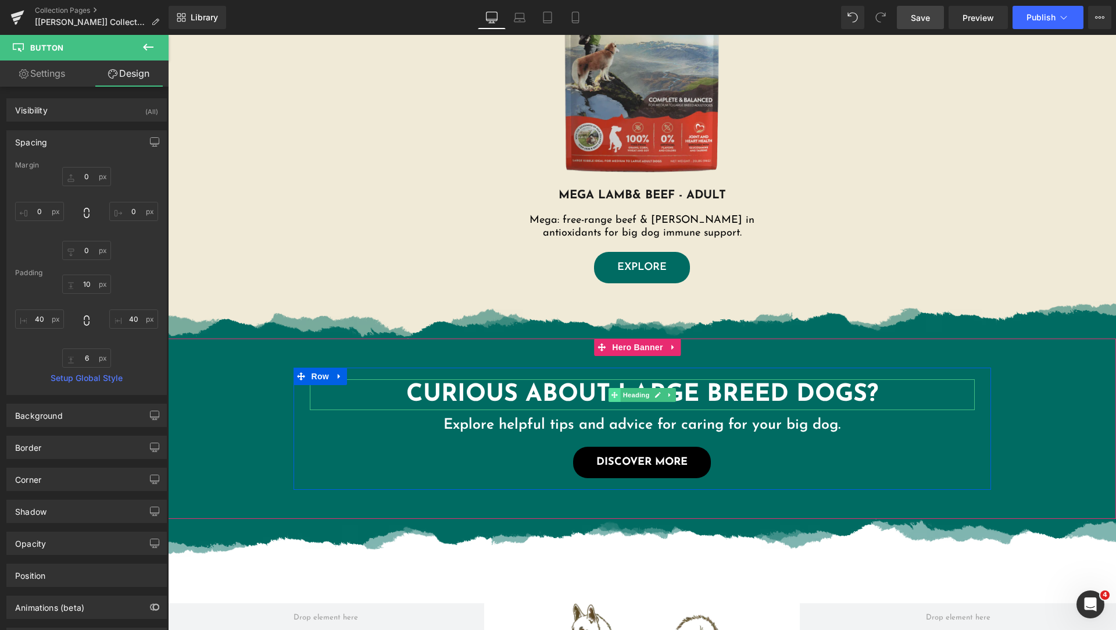
click at [612, 399] on span at bounding box center [614, 395] width 12 height 14
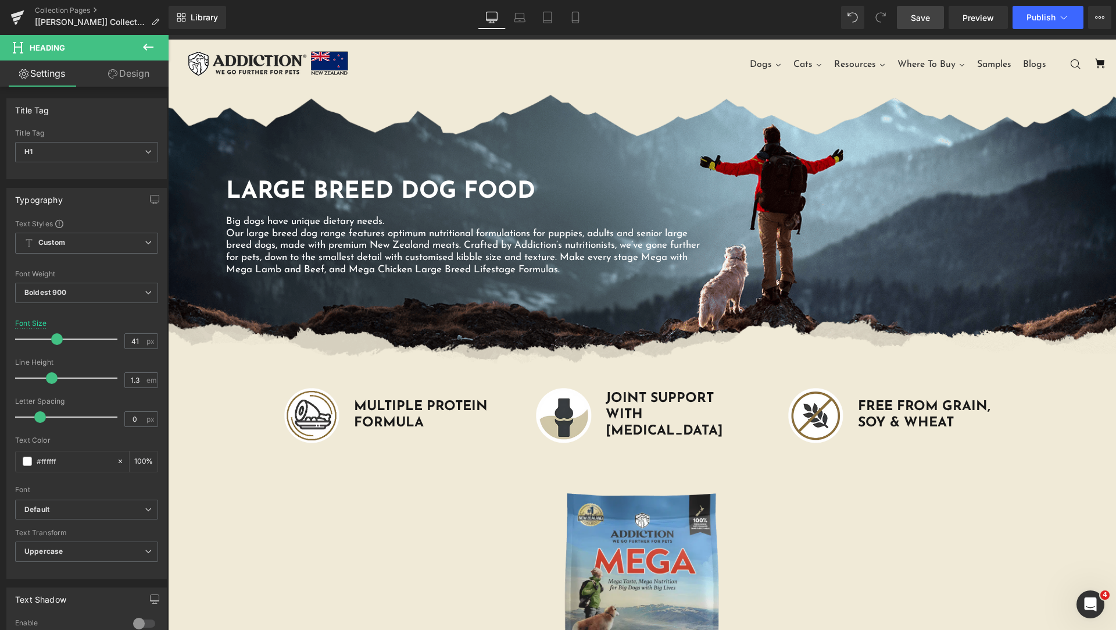
scroll to position [0, 0]
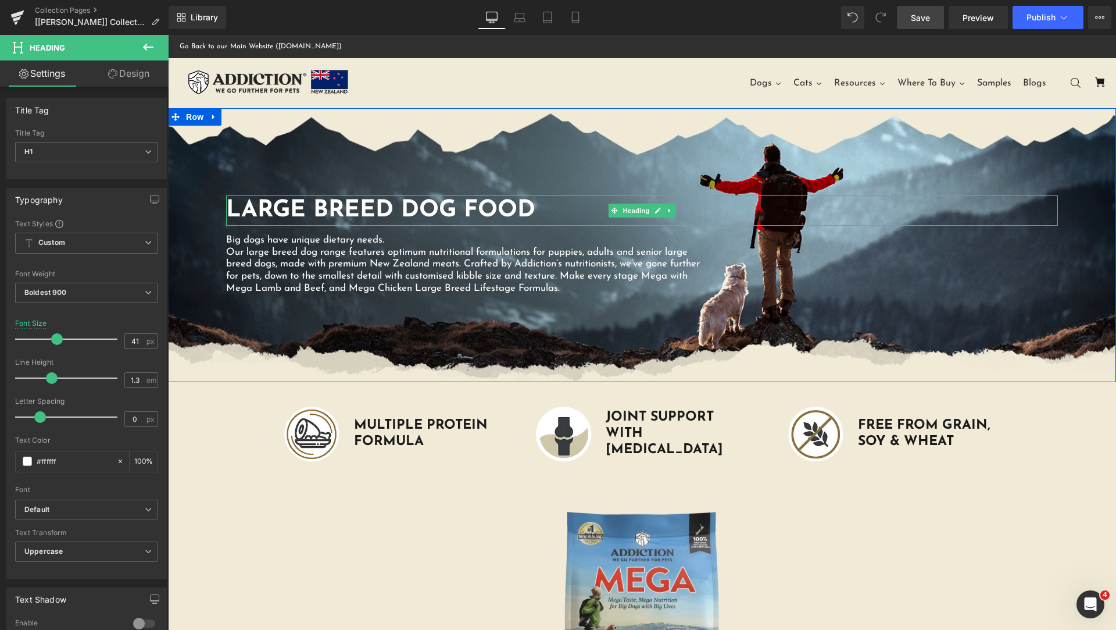
click at [398, 203] on h1 "Large Breed Dog Food" at bounding box center [642, 210] width 832 height 30
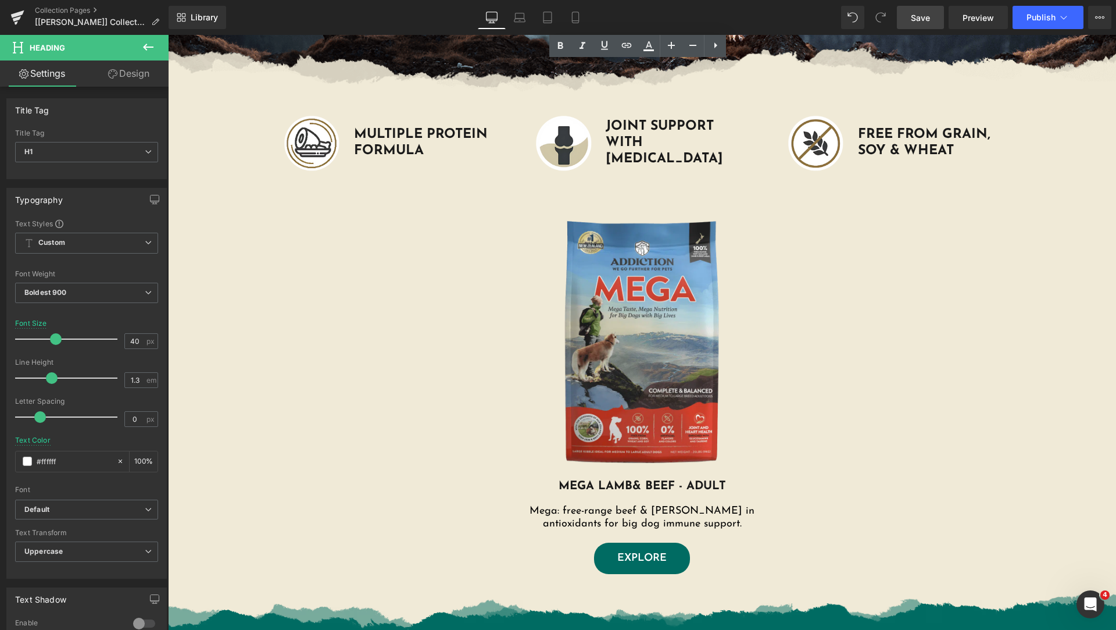
scroll to position [581, 0]
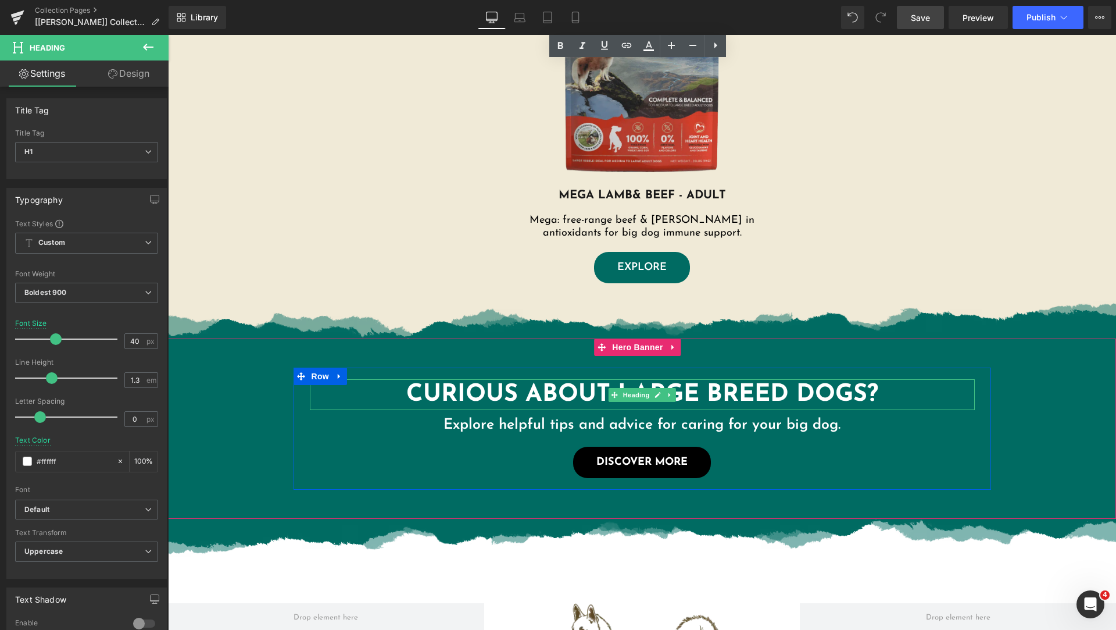
click at [520, 394] on h1 "Curious About Large Breed Dogs?" at bounding box center [642, 394] width 665 height 31
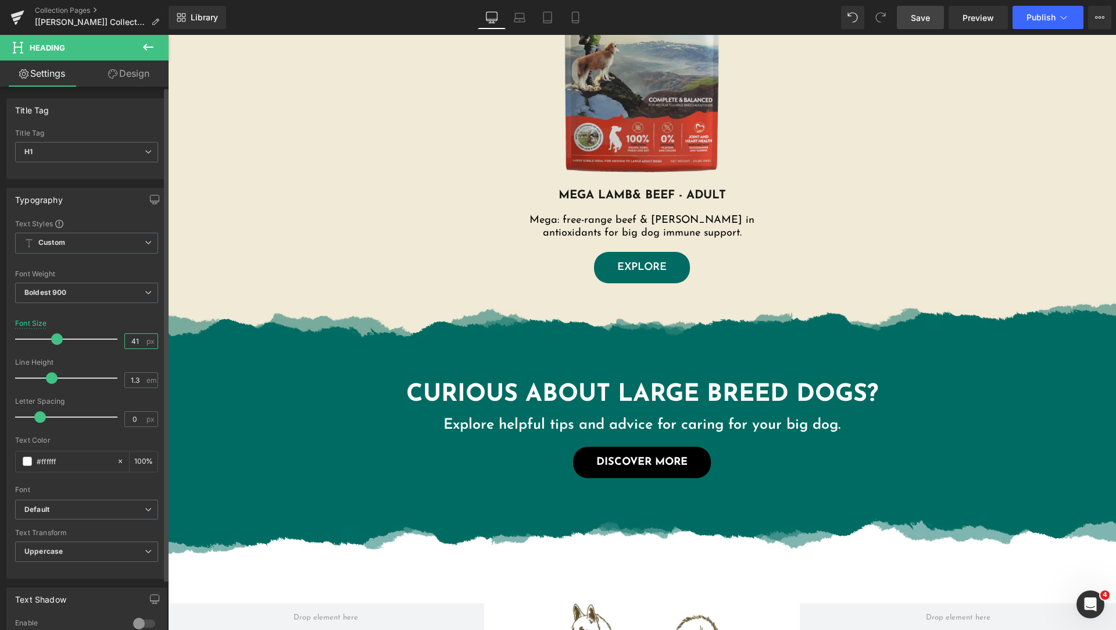
click at [129, 341] on input "41" at bounding box center [135, 341] width 20 height 15
type input "40"
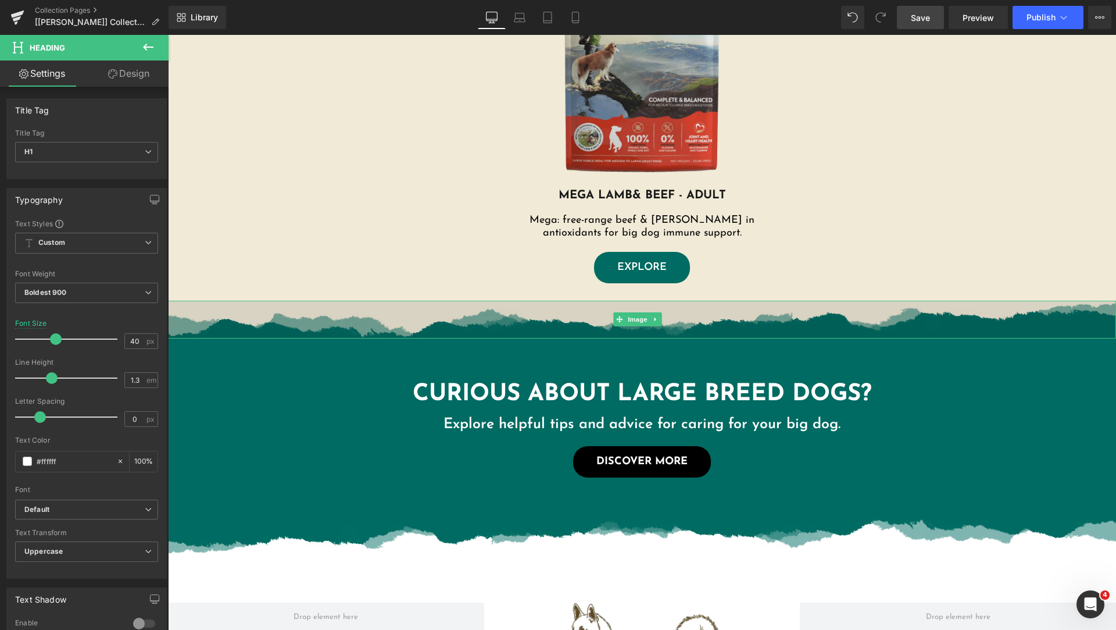
click at [292, 334] on img at bounding box center [642, 320] width 948 height 38
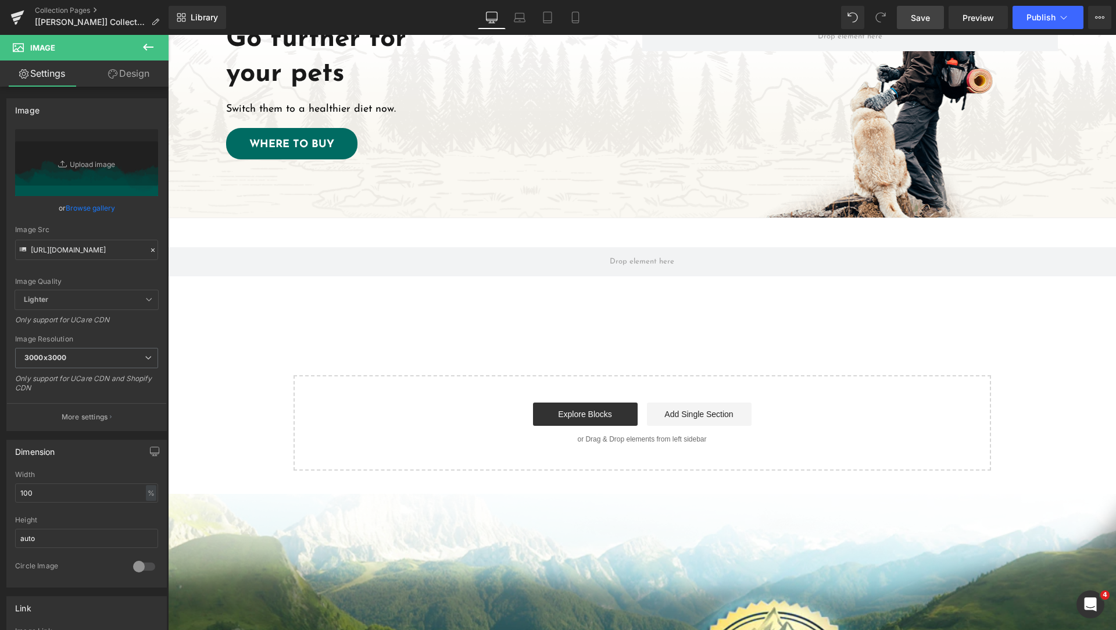
scroll to position [1163, 0]
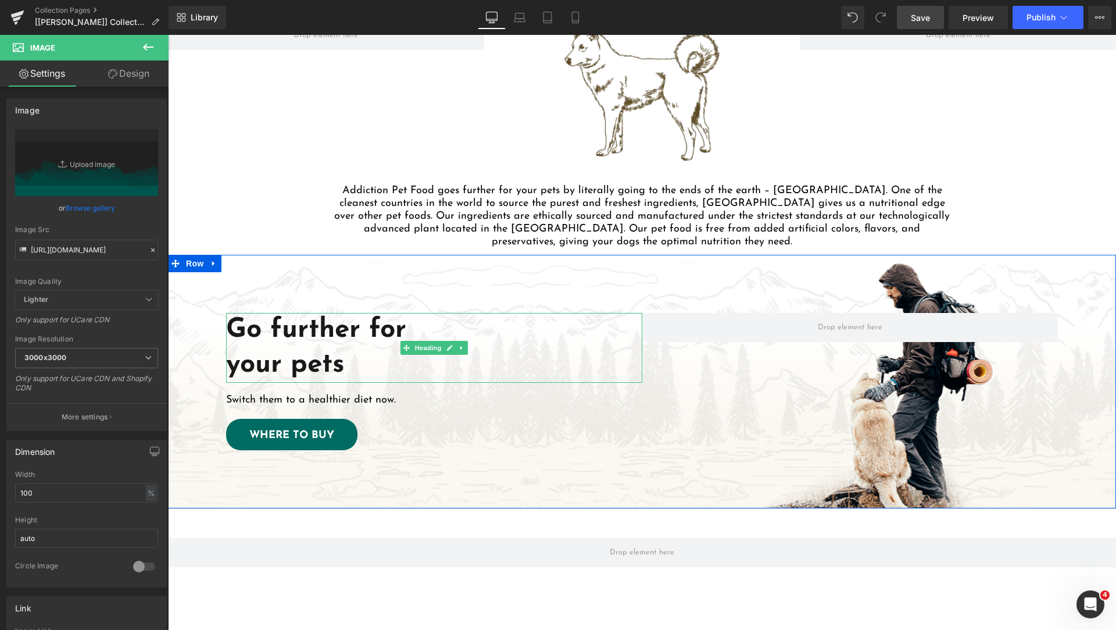
click at [295, 324] on strong "Go further for" at bounding box center [316, 329] width 180 height 27
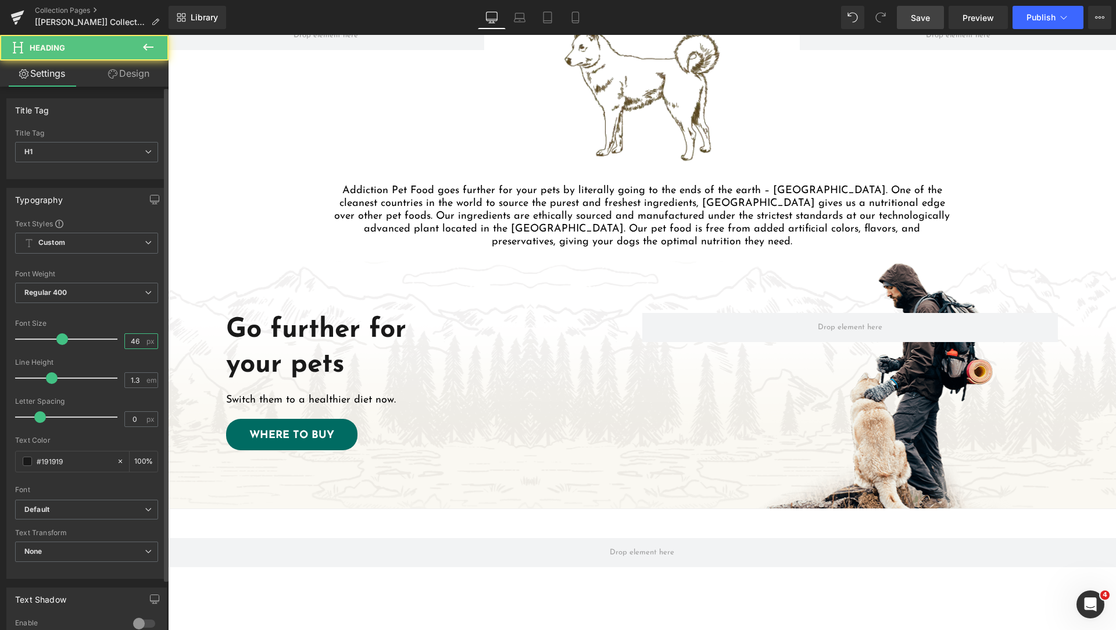
click at [129, 337] on input "46" at bounding box center [135, 341] width 20 height 15
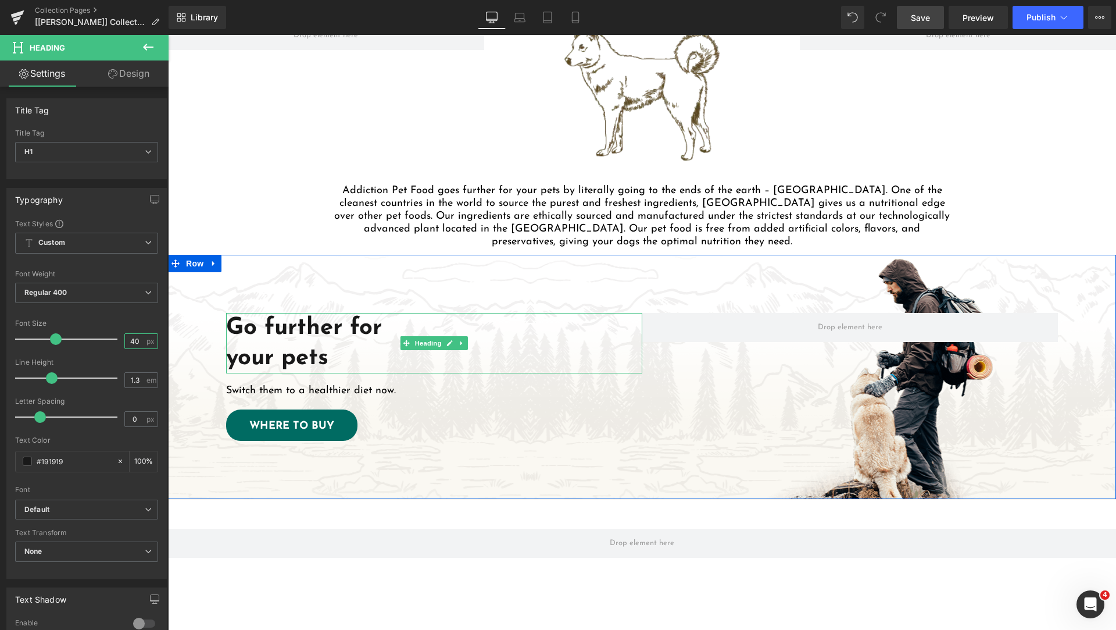
type input "40"
click at [344, 324] on strong "Go further for" at bounding box center [304, 327] width 156 height 23
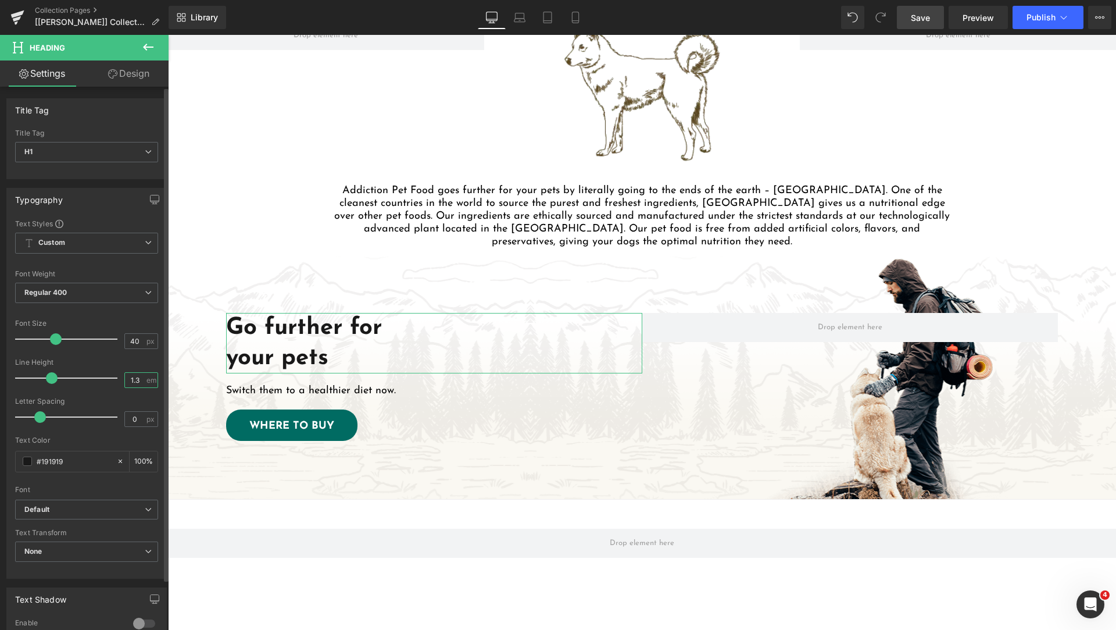
click at [134, 380] on input "1.3" at bounding box center [135, 380] width 20 height 15
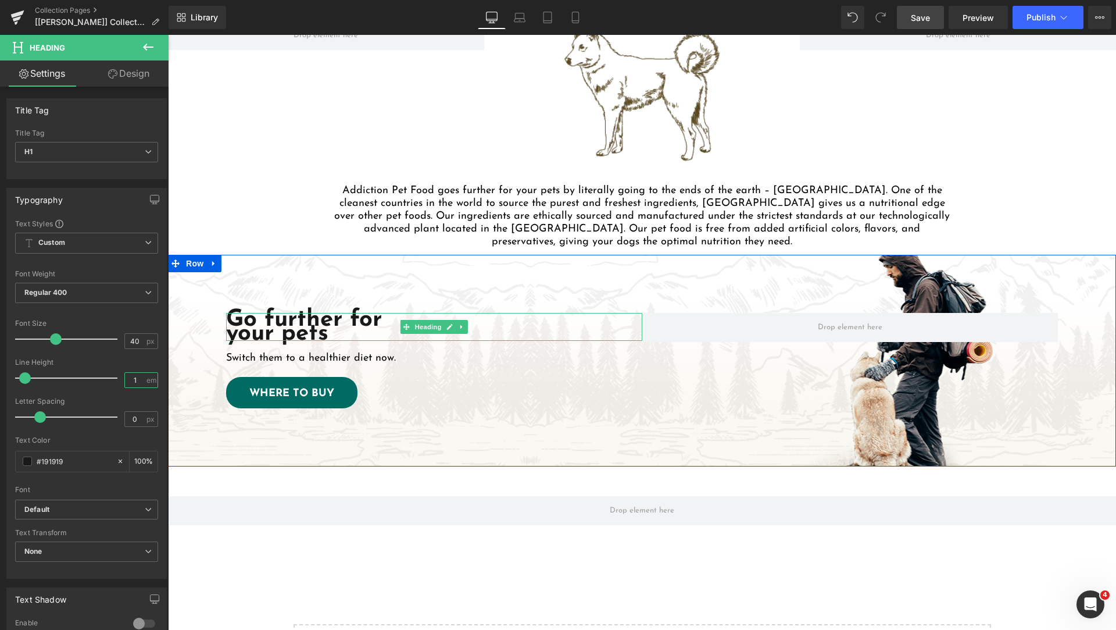
type input "1.1"
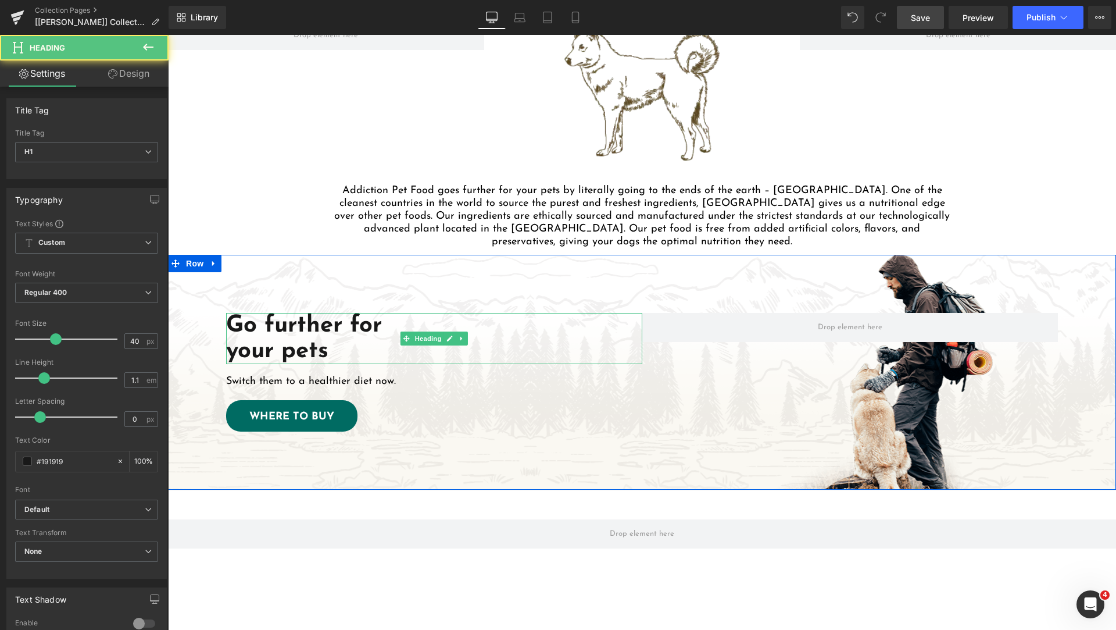
click at [330, 321] on strong "Go further for" at bounding box center [304, 325] width 156 height 23
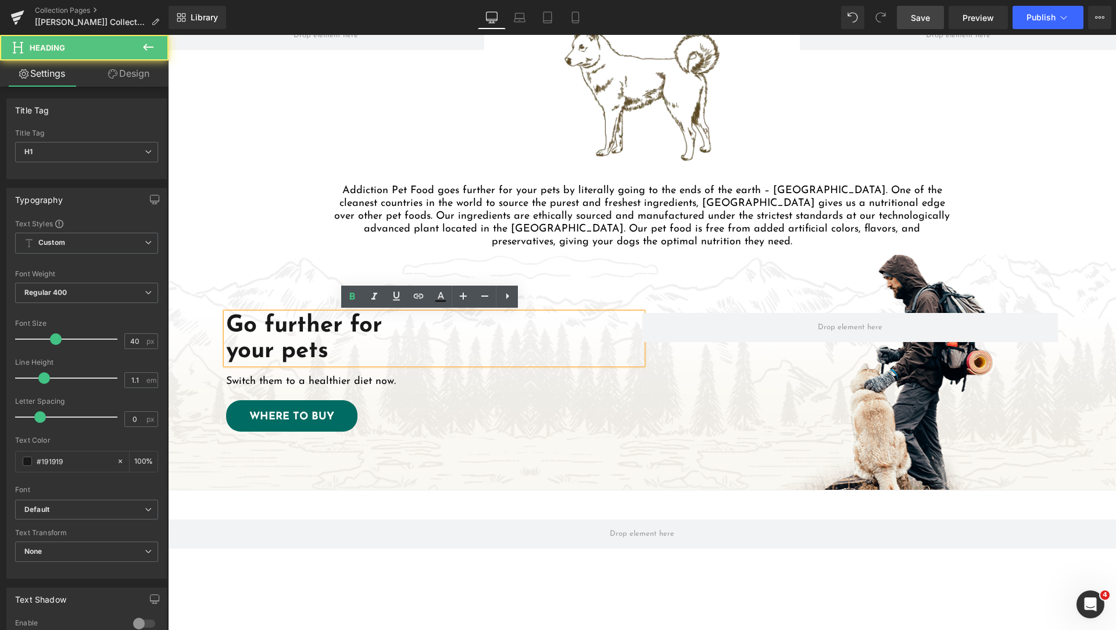
click at [228, 349] on strong "your pets" at bounding box center [277, 351] width 102 height 23
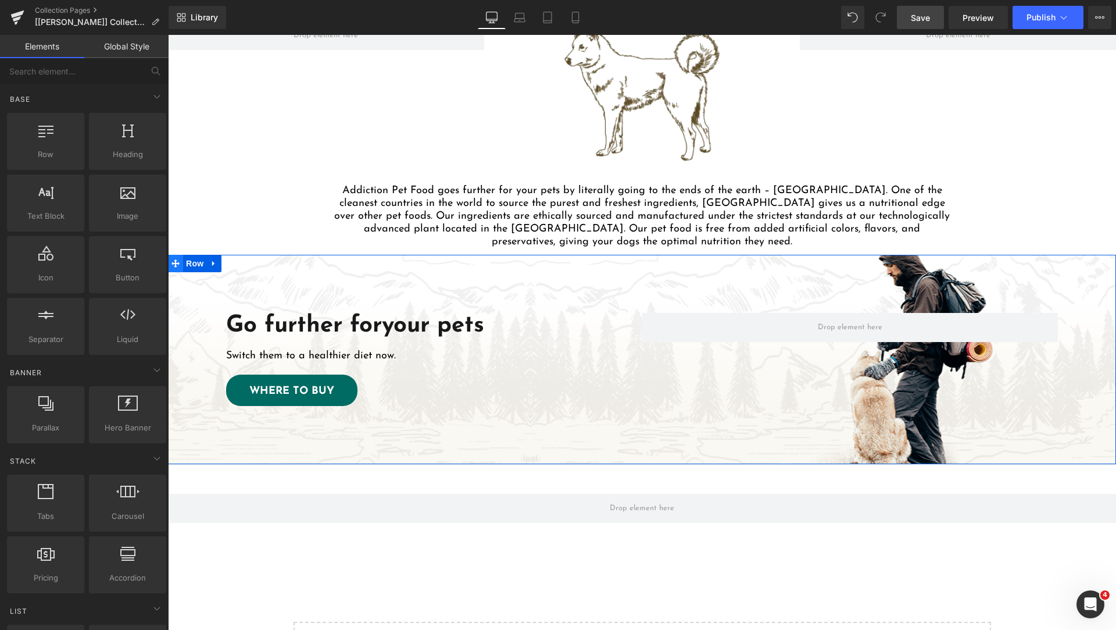
click at [171, 263] on icon at bounding box center [175, 263] width 8 height 8
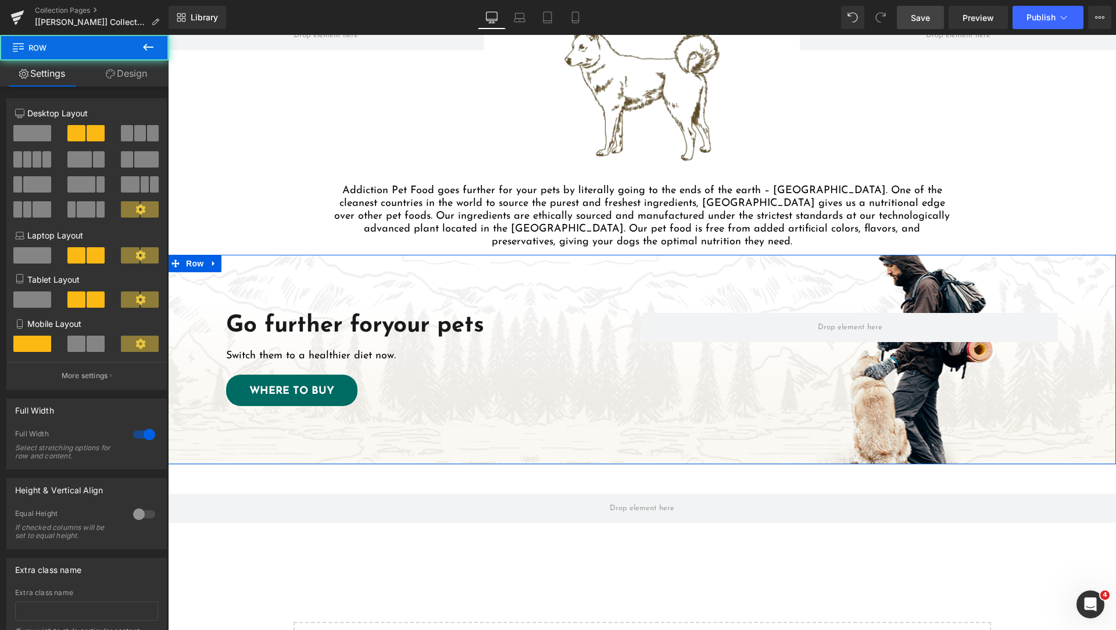
click at [133, 68] on link "Design" at bounding box center [126, 73] width 84 height 26
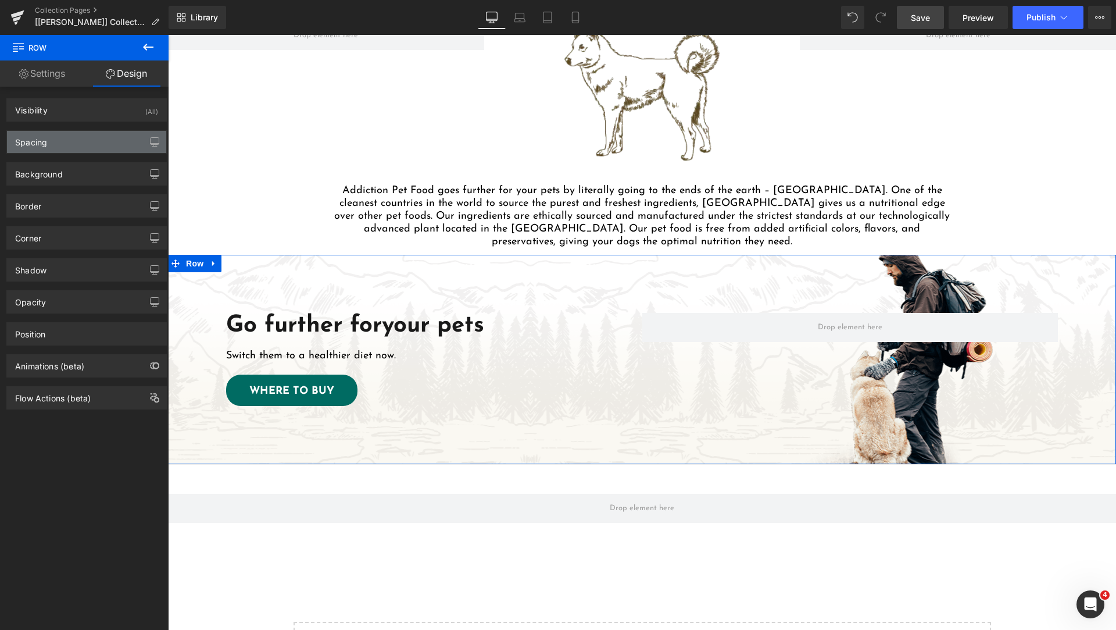
click at [72, 144] on div "Spacing" at bounding box center [86, 142] width 159 height 22
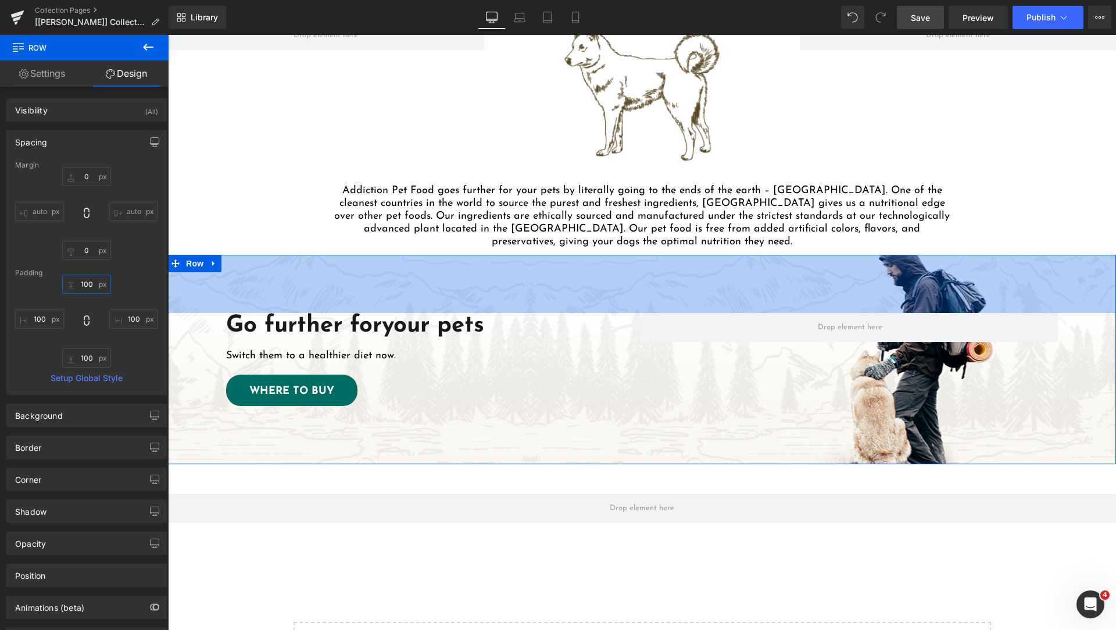
click at [86, 283] on input "text" at bounding box center [86, 283] width 49 height 19
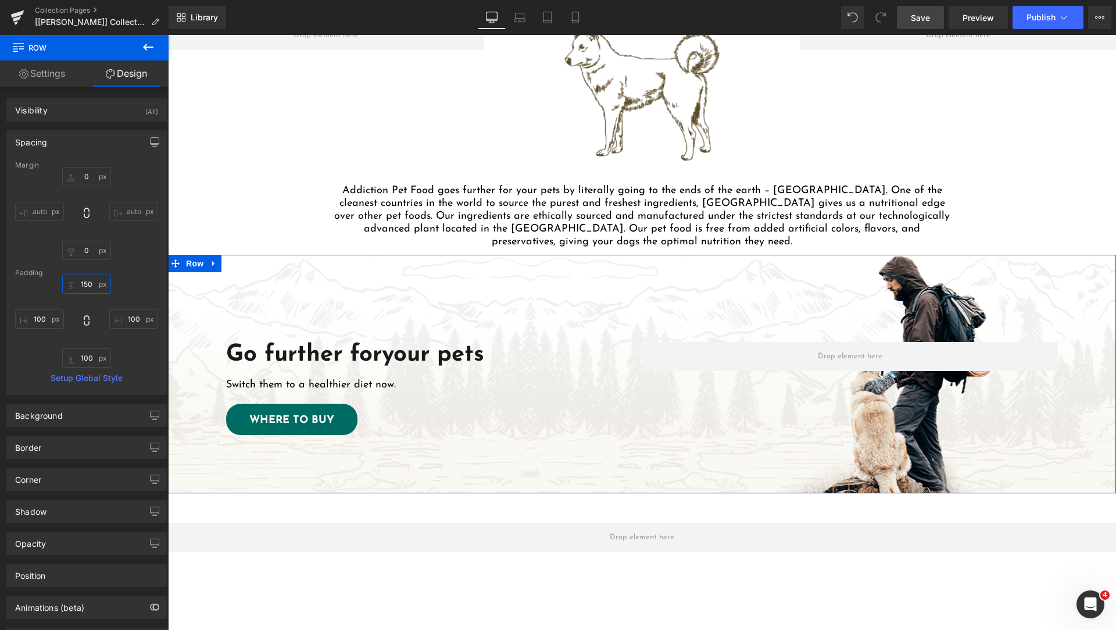
type input "150"
type input "100"
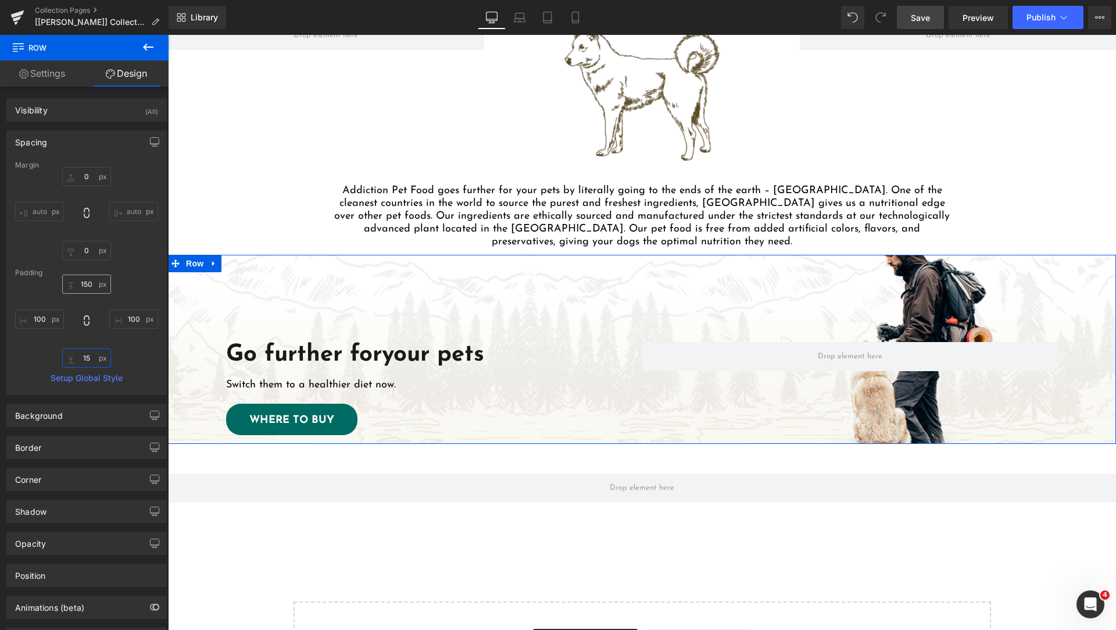
type input "150"
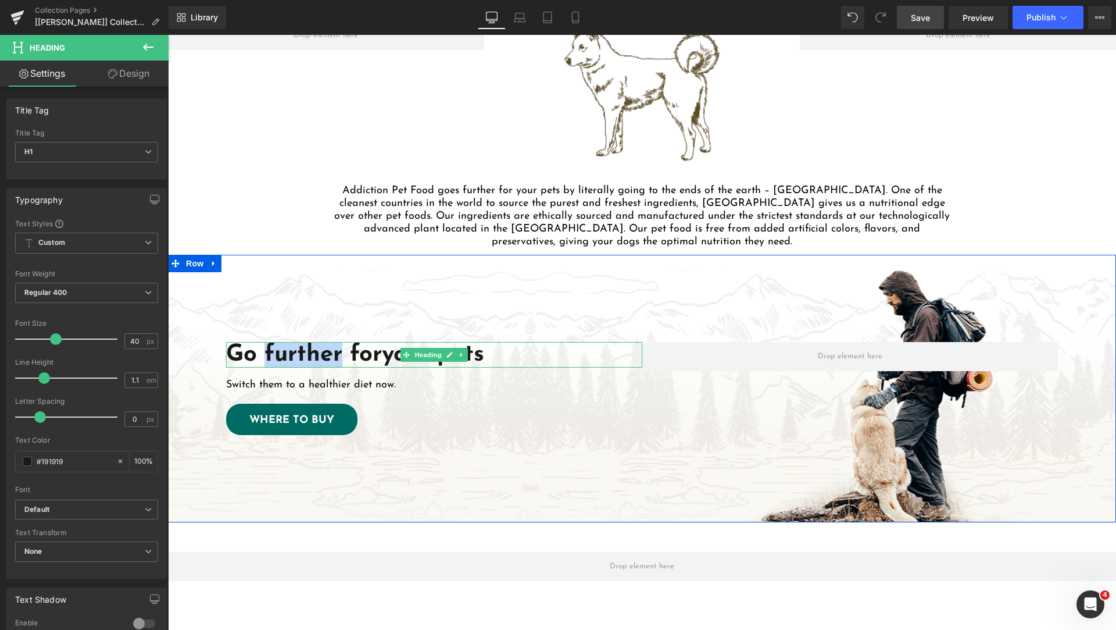
drag, startPoint x: 259, startPoint y: 349, endPoint x: 339, endPoint y: 350, distance: 80.2
click at [339, 350] on strong "Go further for" at bounding box center [304, 354] width 156 height 23
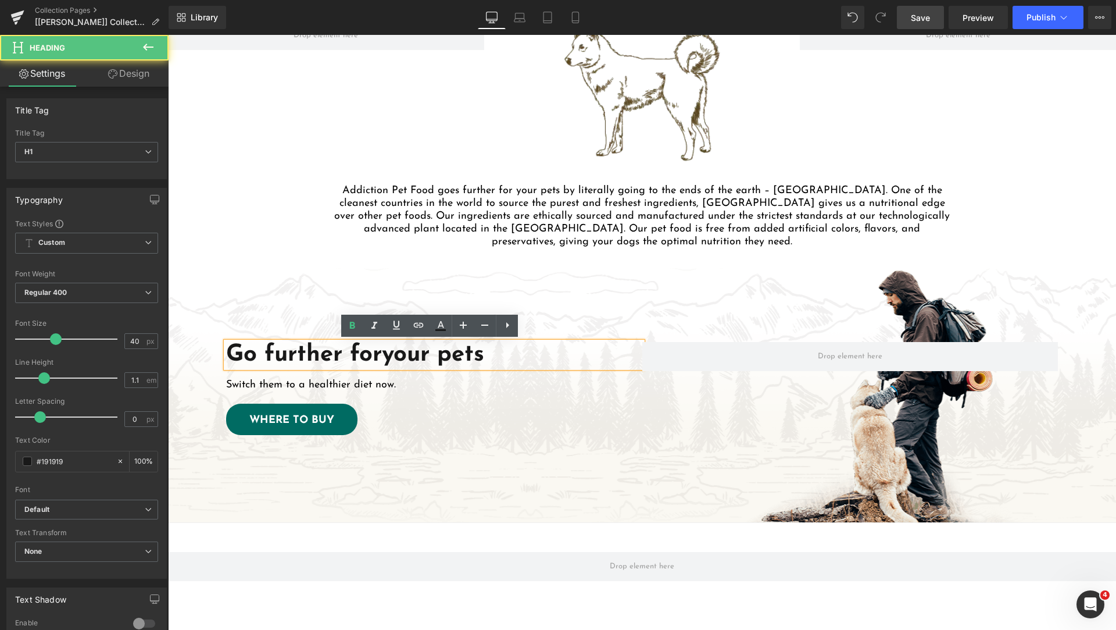
click at [347, 351] on strong "Go further for" at bounding box center [304, 354] width 156 height 23
drag, startPoint x: 337, startPoint y: 354, endPoint x: 230, endPoint y: 344, distance: 107.5
click at [230, 344] on strong "Go further for" at bounding box center [304, 354] width 156 height 23
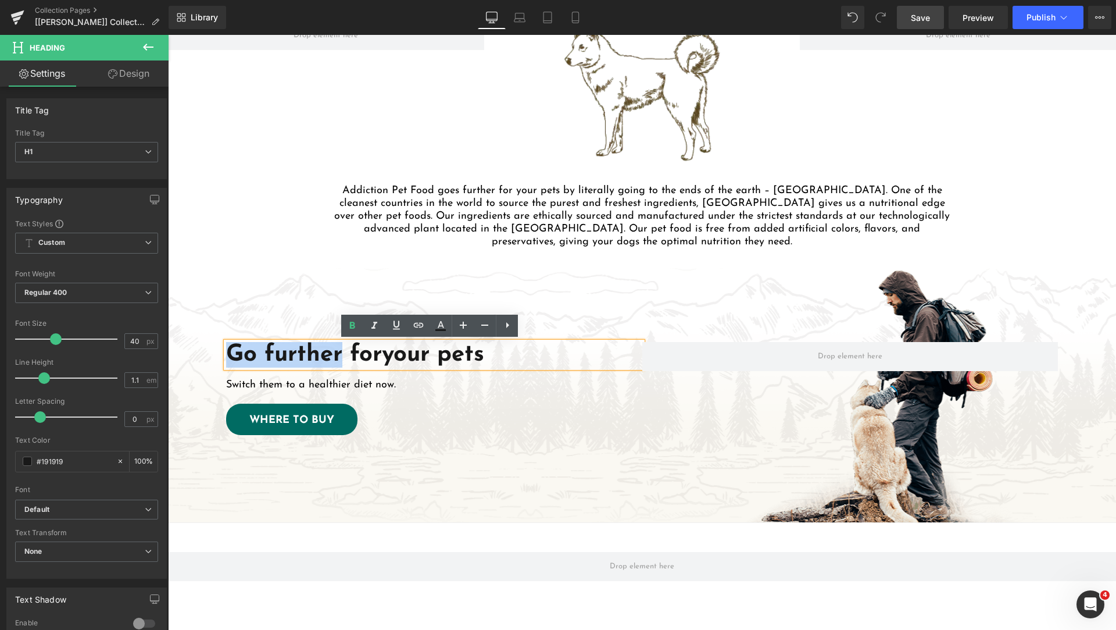
drag, startPoint x: 261, startPoint y: 342, endPoint x: 227, endPoint y: 352, distance: 35.5
click at [227, 352] on strong "Go further for" at bounding box center [304, 354] width 156 height 23
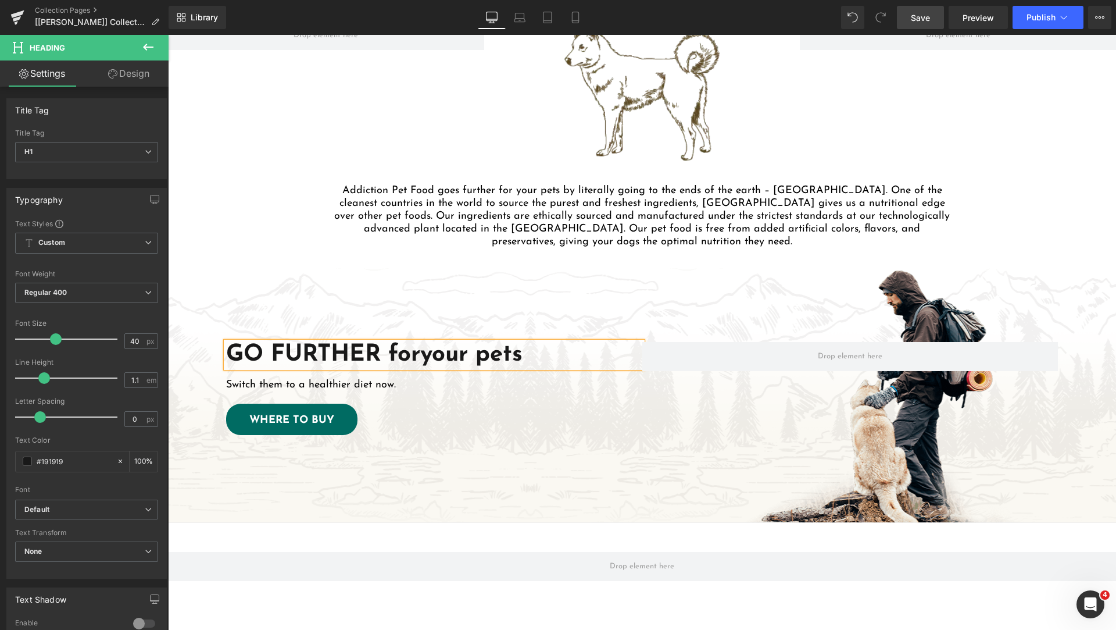
click at [713, 302] on div "GO FURTHER for your pets Heading Switch them to a healthier diet now. Text Bloc…" at bounding box center [642, 388] width 948 height 267
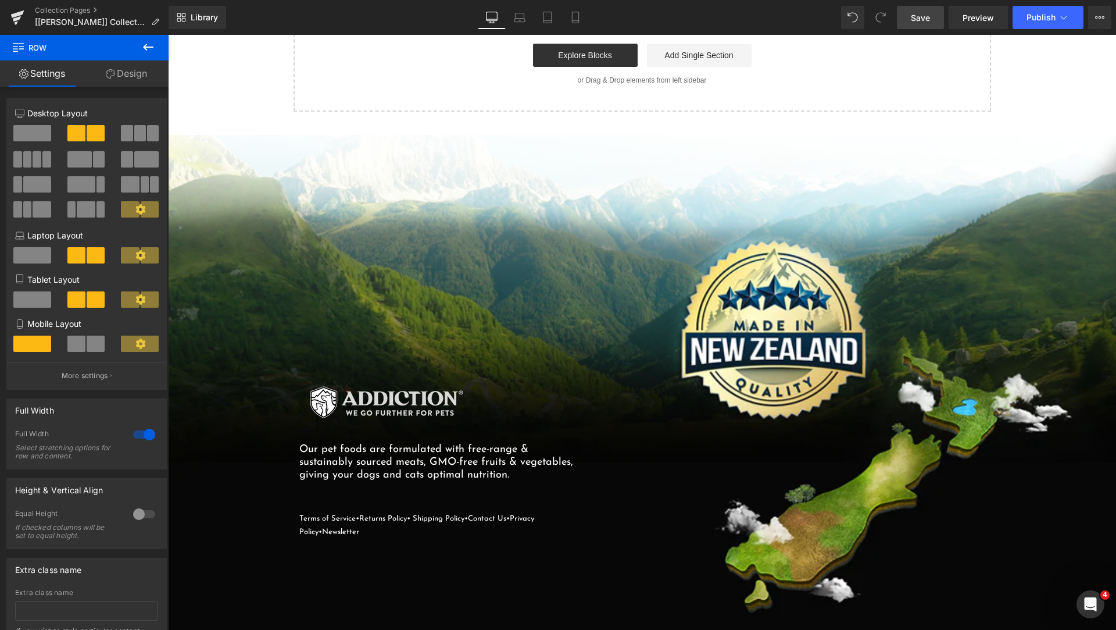
scroll to position [1536, 0]
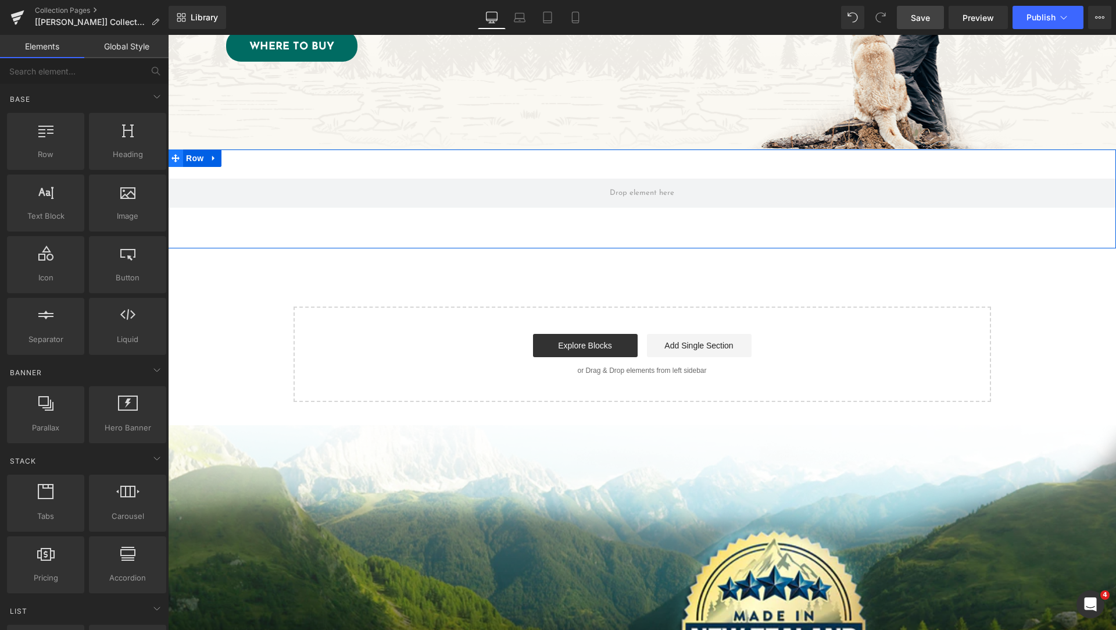
click at [176, 157] on span at bounding box center [175, 157] width 15 height 17
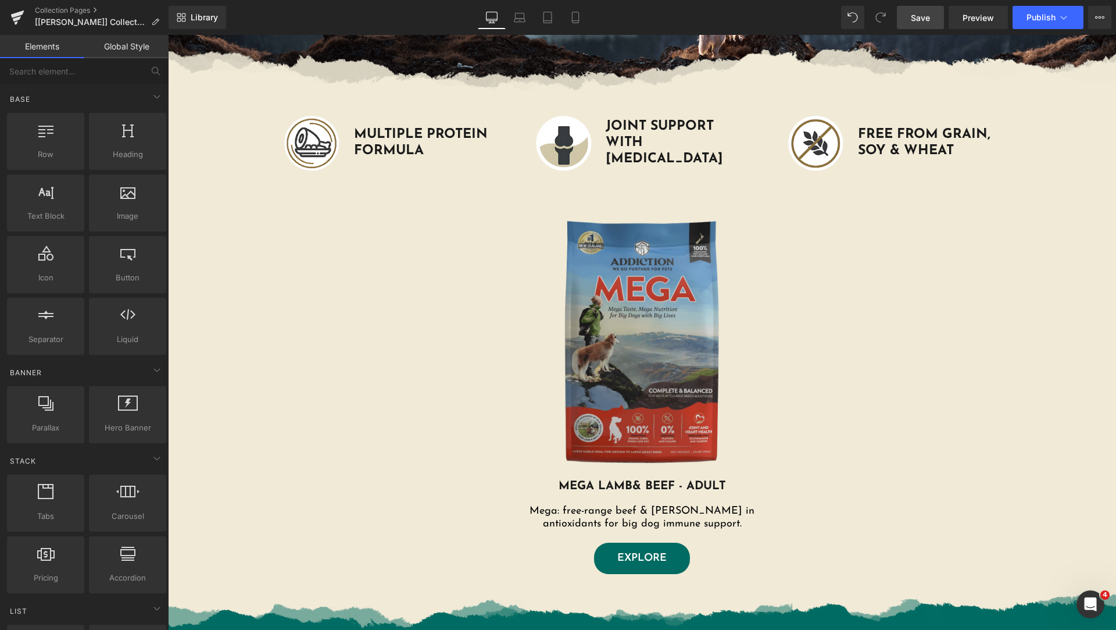
scroll to position [581, 0]
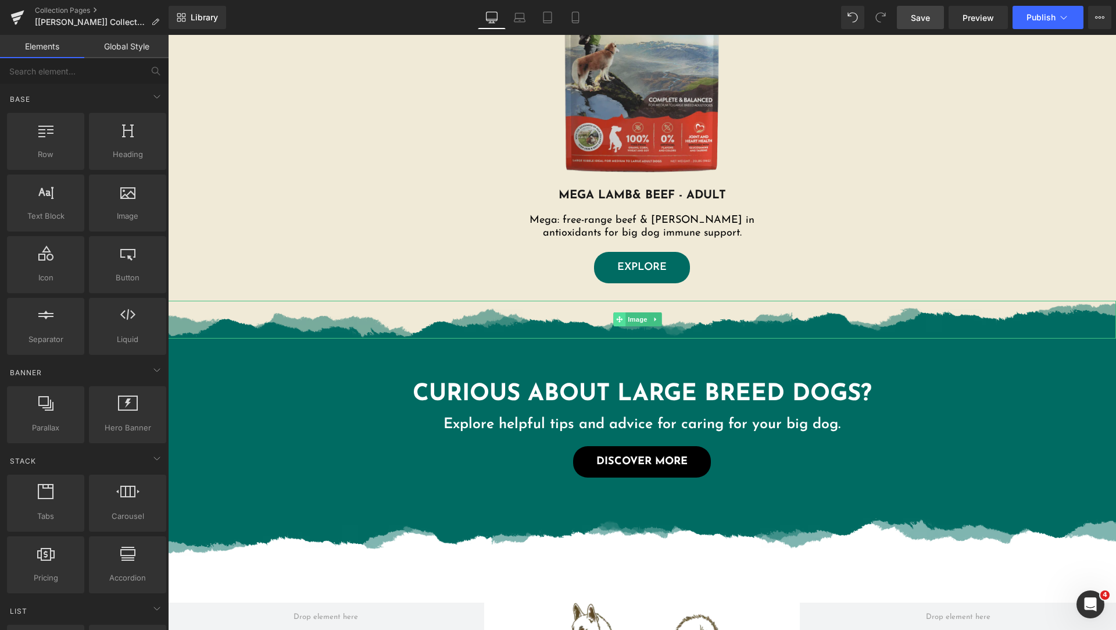
click at [618, 321] on icon at bounding box center [619, 319] width 6 height 7
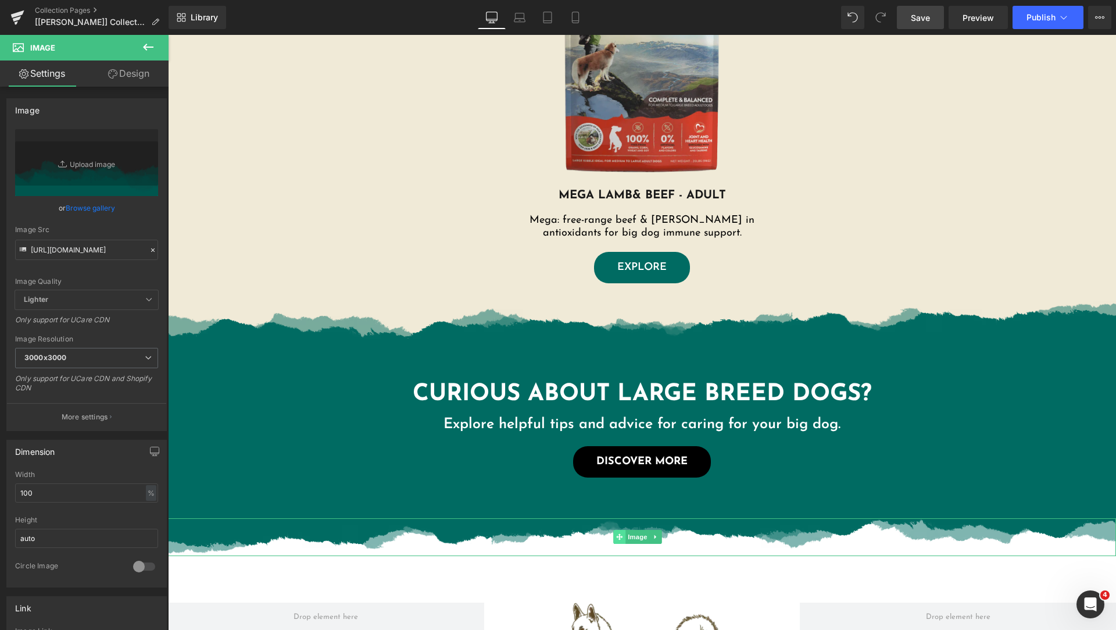
click at [615, 533] on span at bounding box center [619, 537] width 12 height 14
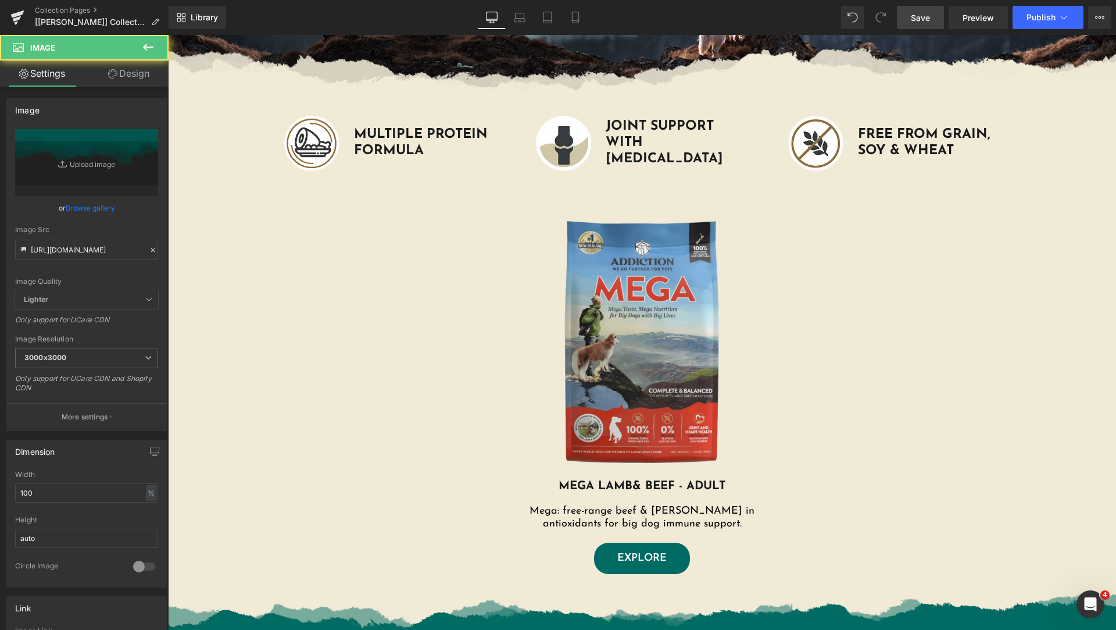
scroll to position [0, 0]
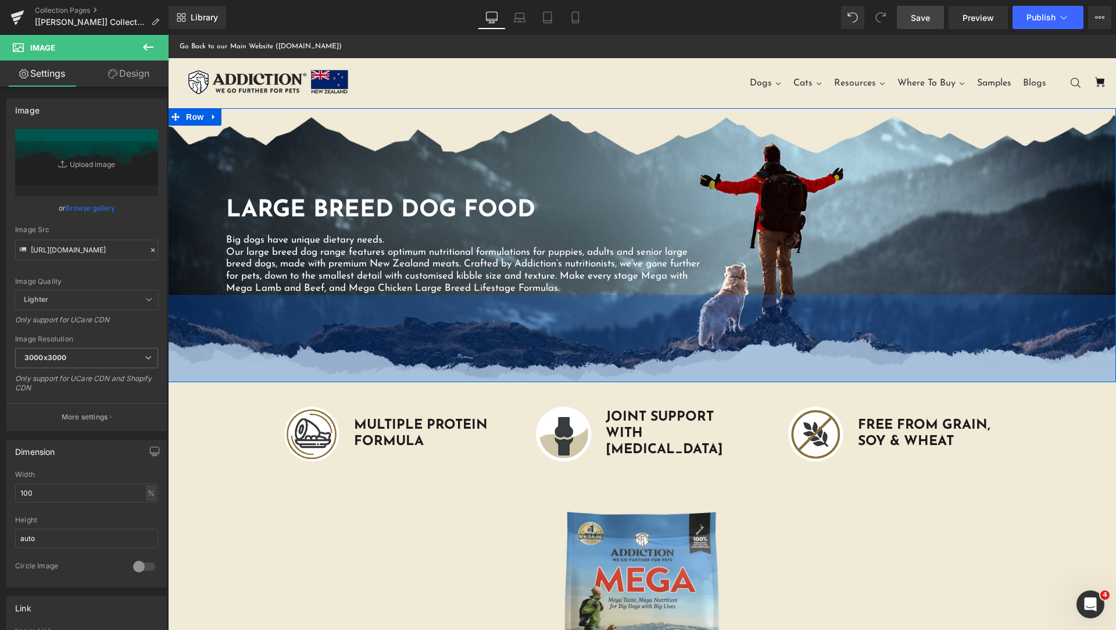
click at [544, 370] on div "150px" at bounding box center [642, 338] width 948 height 87
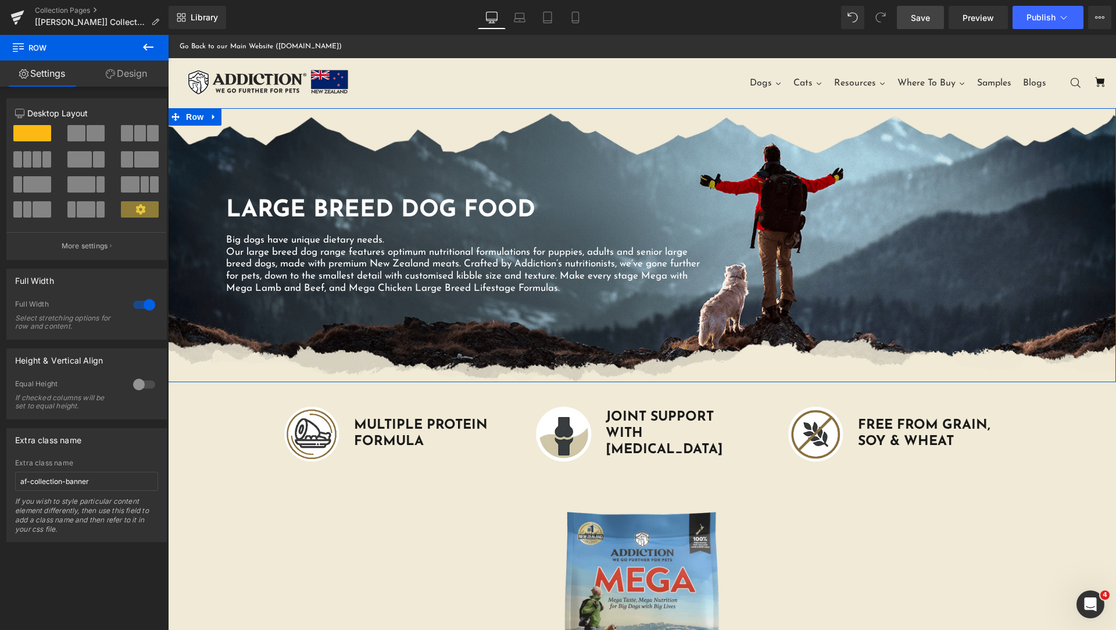
click at [110, 81] on link "Design" at bounding box center [126, 73] width 84 height 26
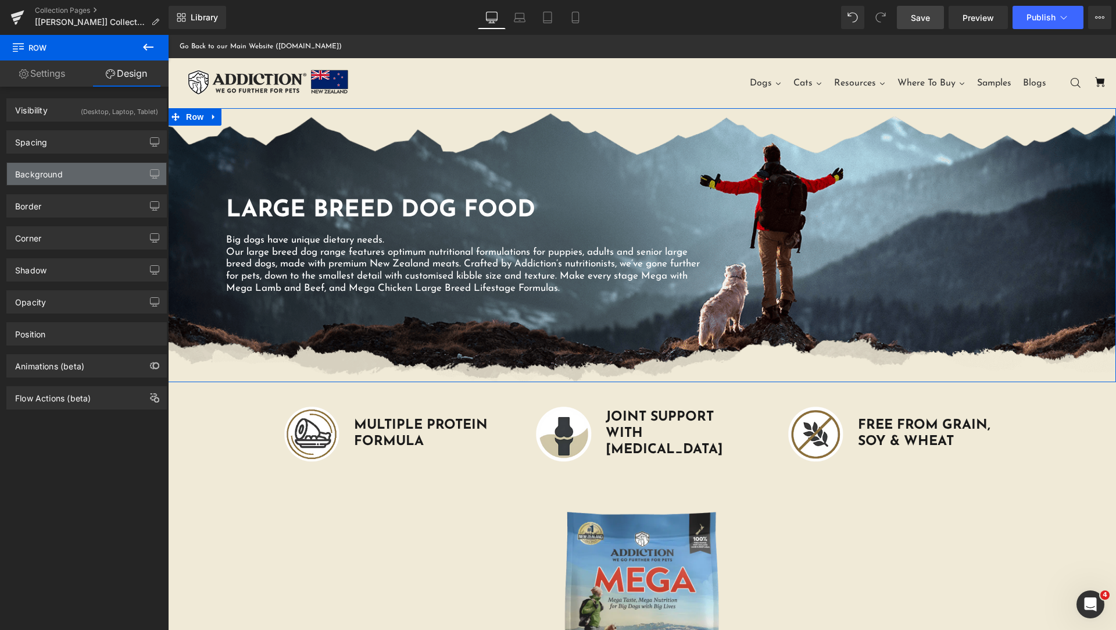
click at [67, 175] on div "Background" at bounding box center [86, 174] width 159 height 22
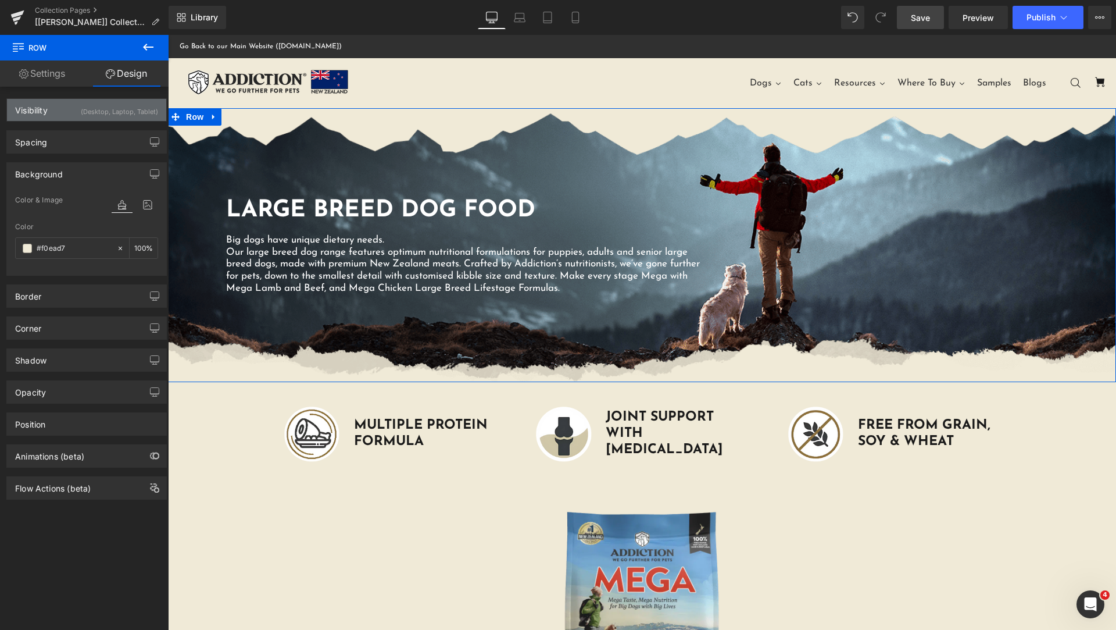
click at [47, 113] on div "Visibility" at bounding box center [31, 107] width 33 height 16
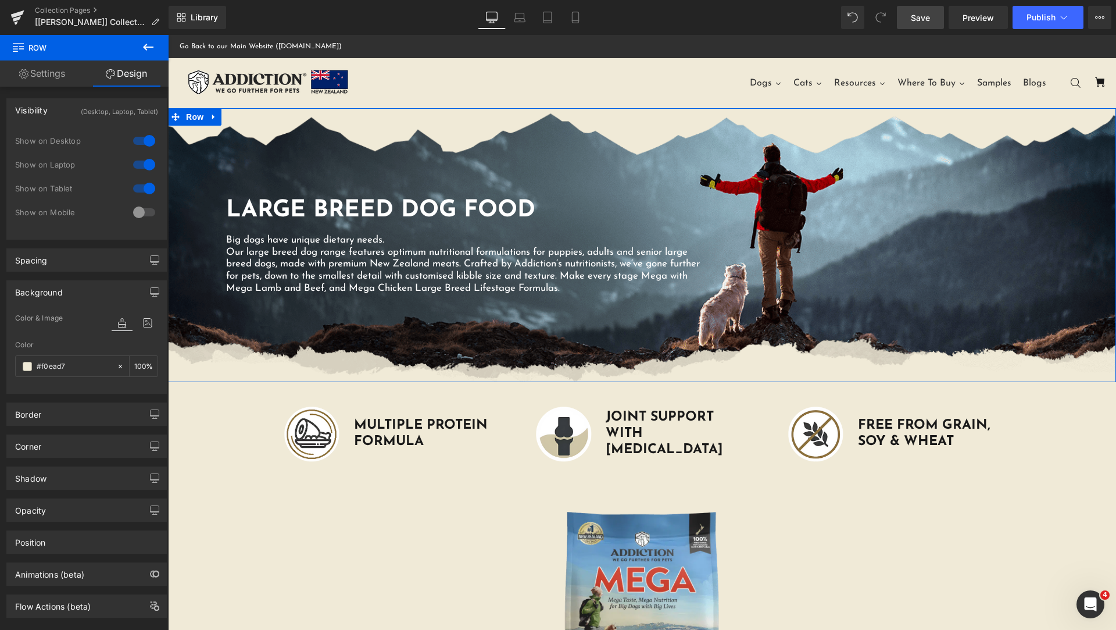
click at [51, 72] on link "Settings" at bounding box center [42, 73] width 84 height 26
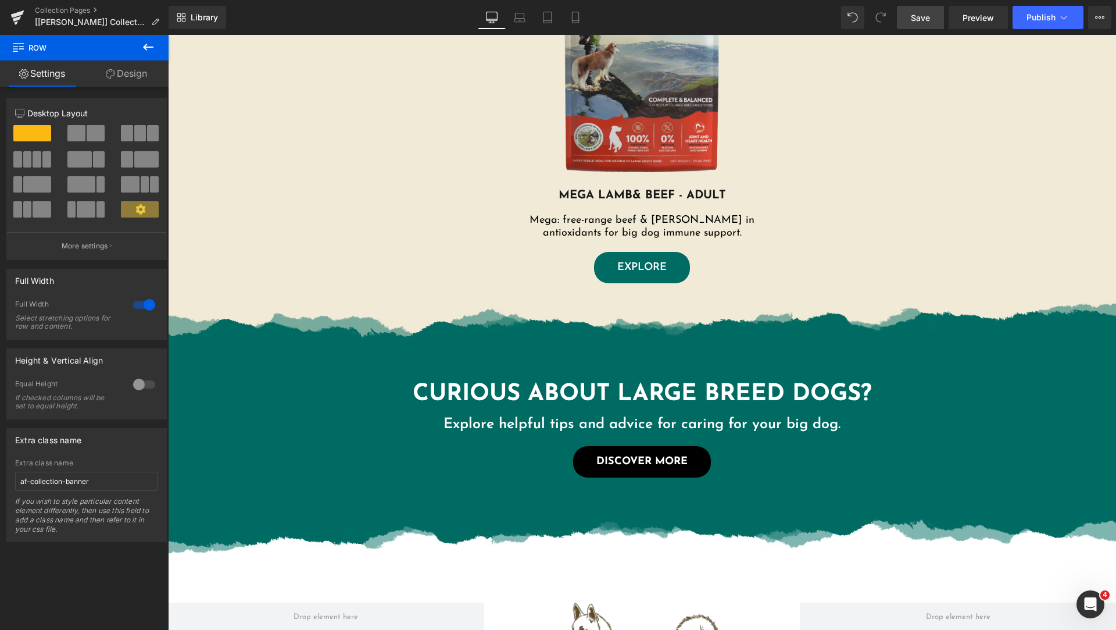
scroll to position [872, 0]
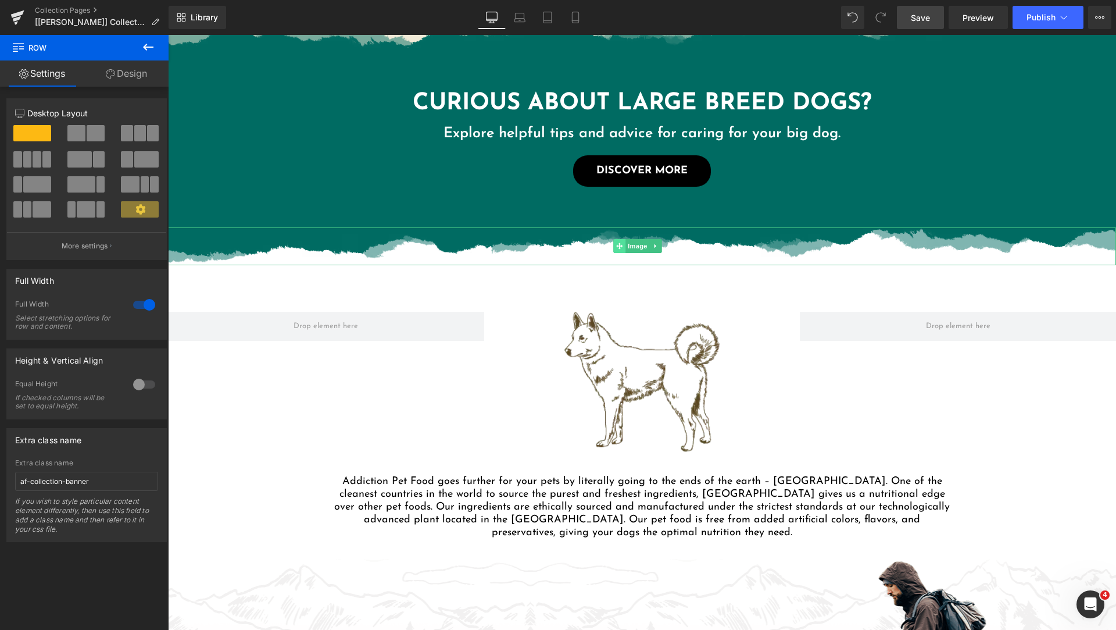
click at [616, 248] on icon at bounding box center [619, 245] width 6 height 7
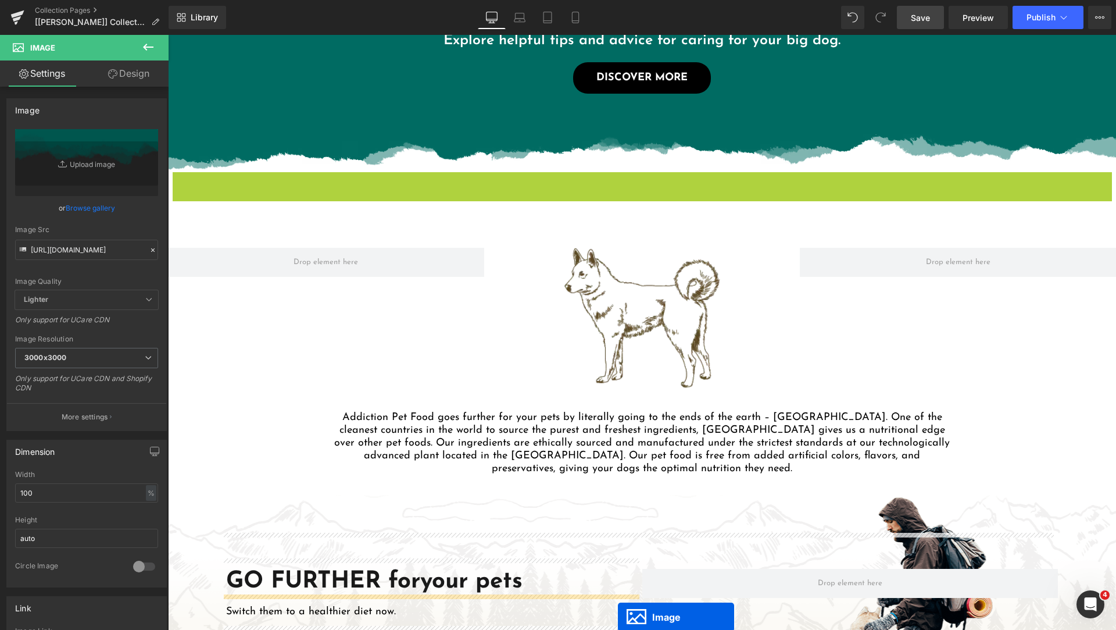
scroll to position [1000, 0]
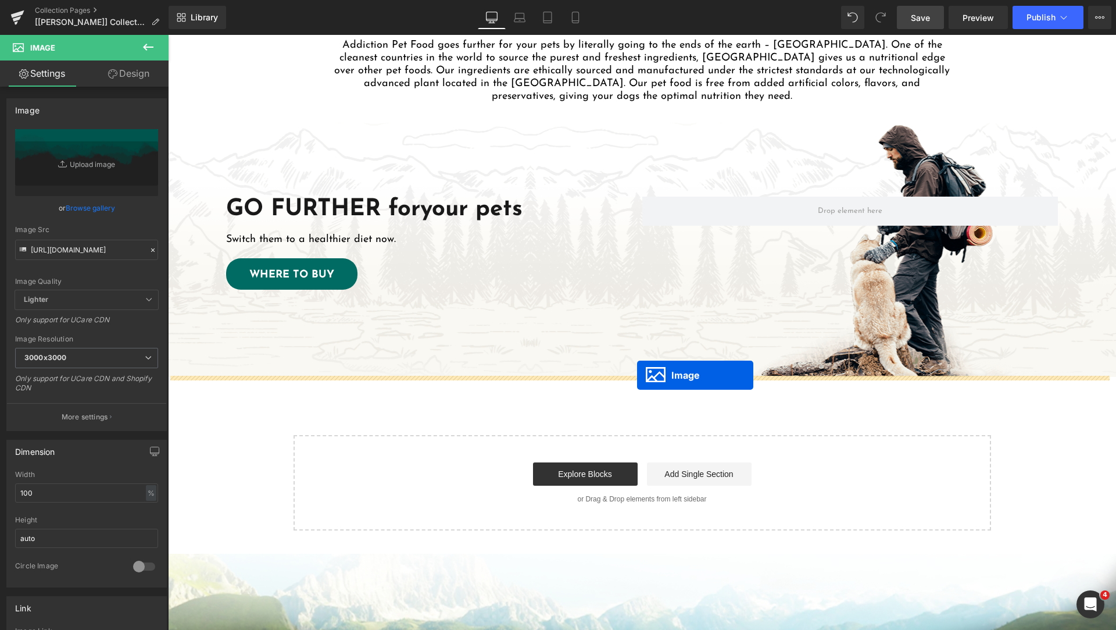
drag, startPoint x: 619, startPoint y: 284, endPoint x: 637, endPoint y: 375, distance: 93.0
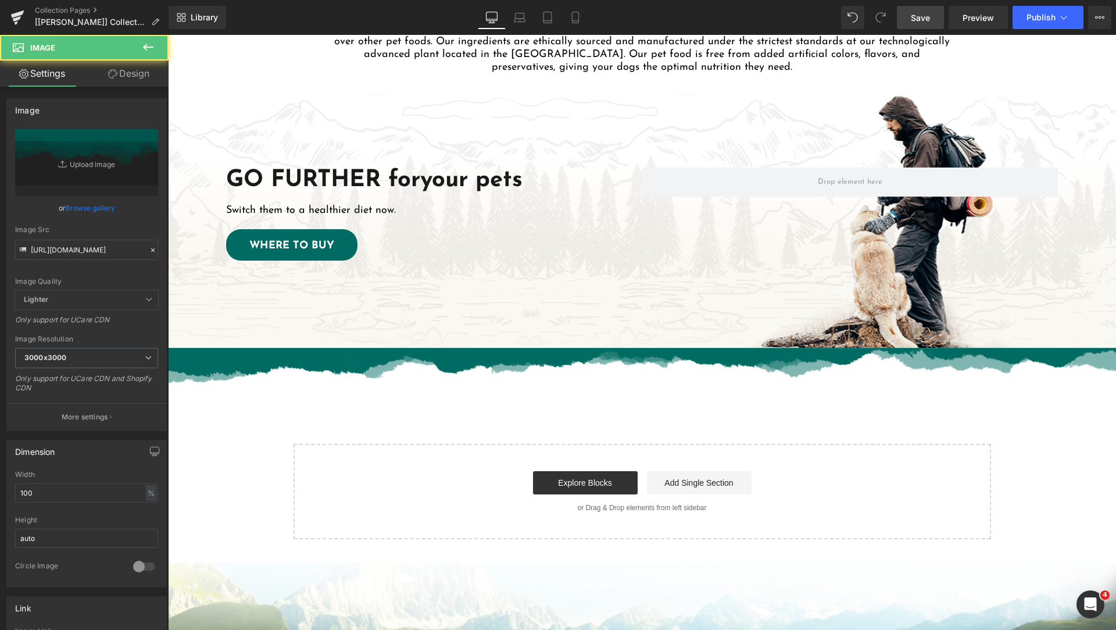
scroll to position [1308, 0]
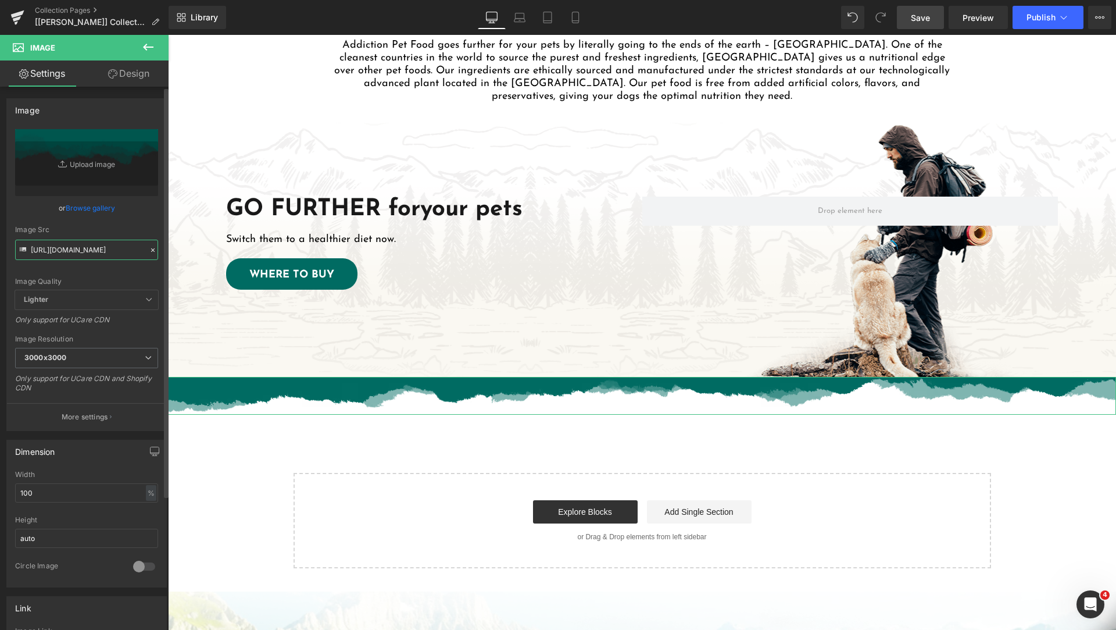
click at [87, 247] on input "https://cdn.shopify.com/s/files/1/0848/0387/9232/files/torn-paper-divider-color…" at bounding box center [86, 250] width 143 height 20
paste input "white.png?v=1757122775"
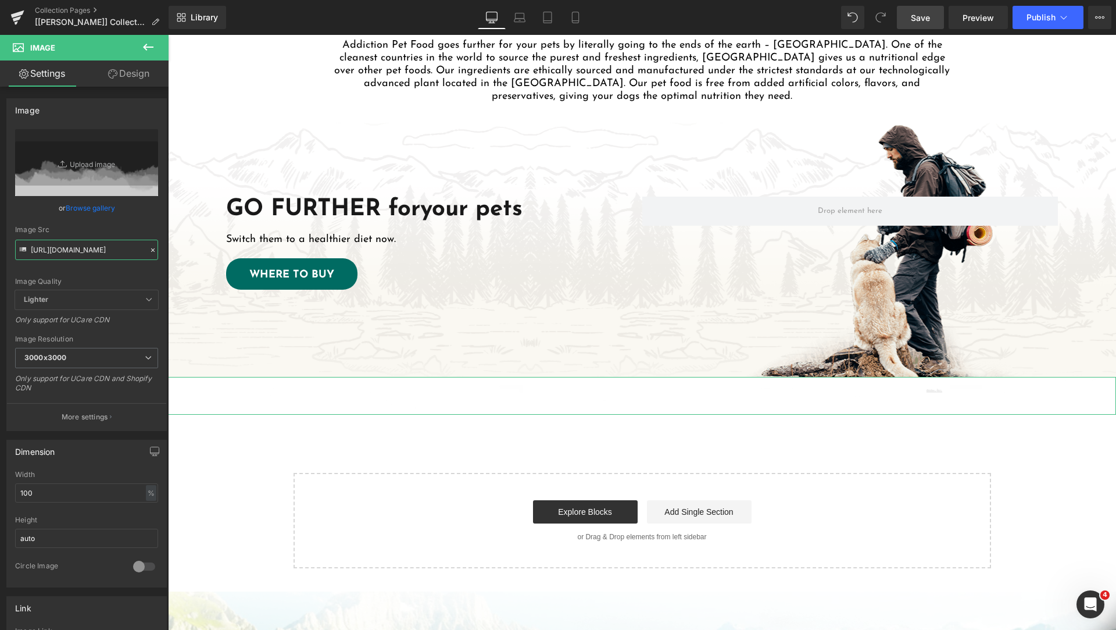
type input "https://cdn.shopify.com/s/files/1/0848/0387/9232/files/torn-paper-divider-white…"
click at [126, 74] on link "Design" at bounding box center [129, 73] width 84 height 26
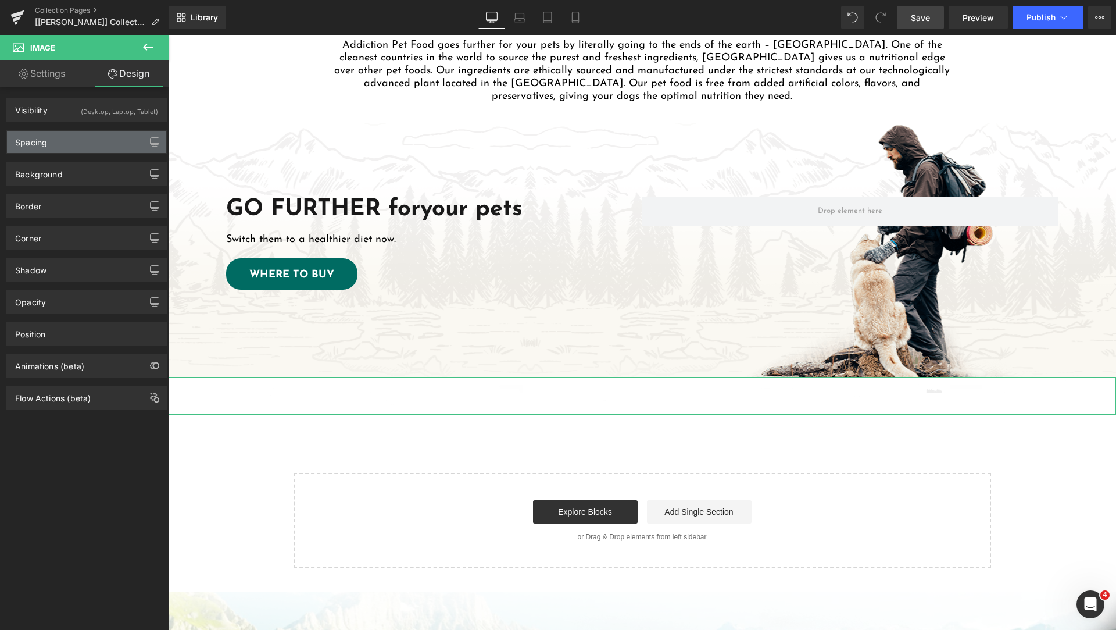
click at [63, 138] on div "Spacing" at bounding box center [86, 142] width 159 height 22
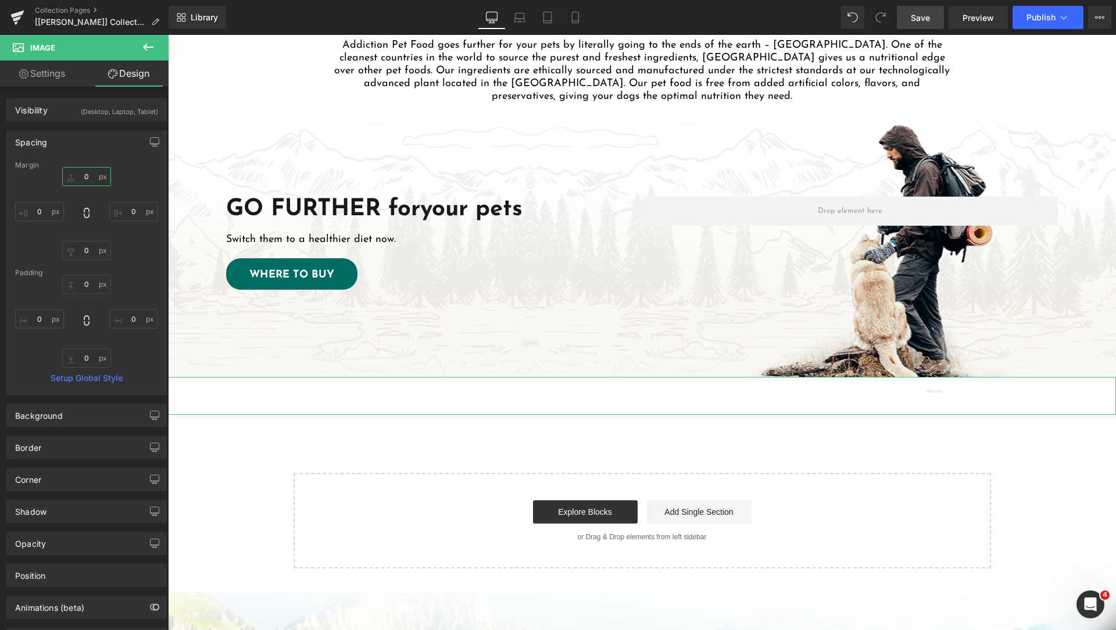
click at [87, 175] on input "text" at bounding box center [86, 176] width 49 height 19
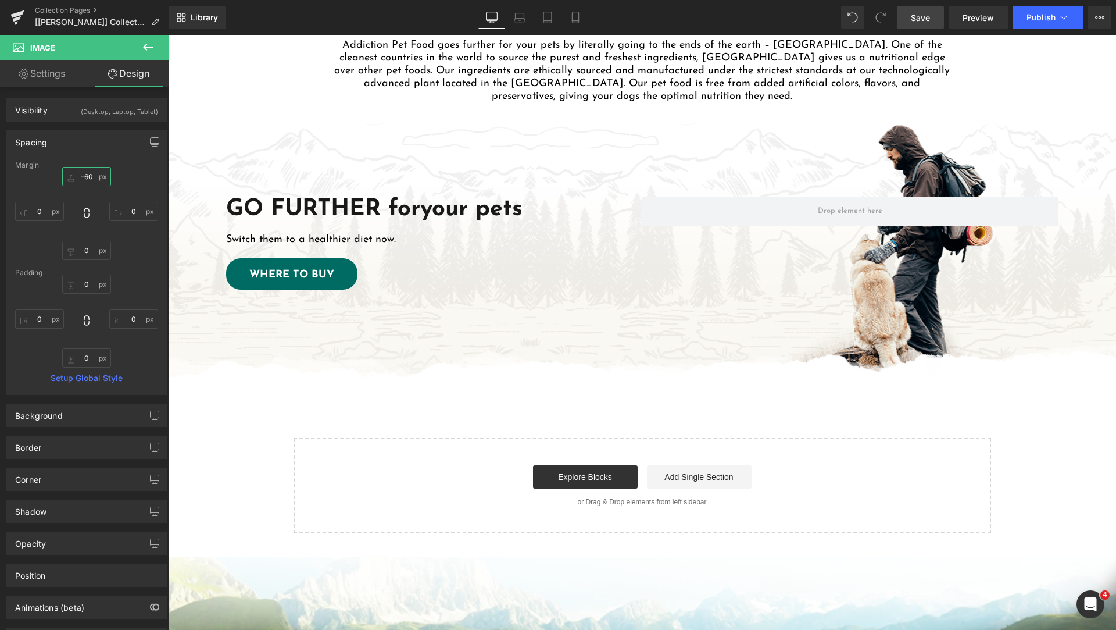
type input "-60"
click at [927, 23] on span "Save" at bounding box center [920, 18] width 19 height 12
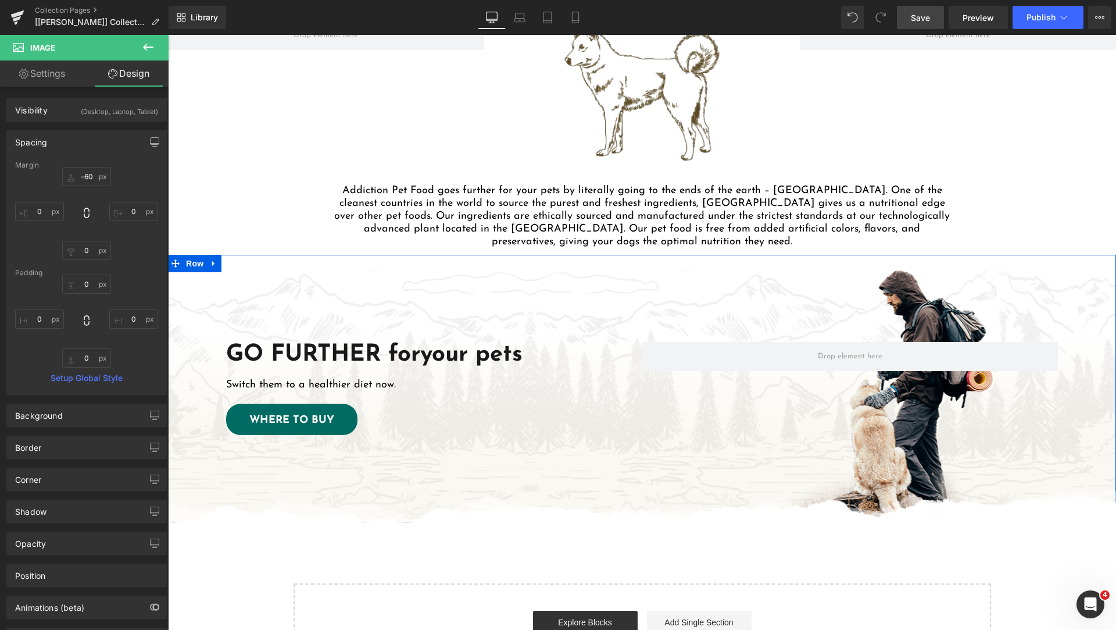
scroll to position [1453, 0]
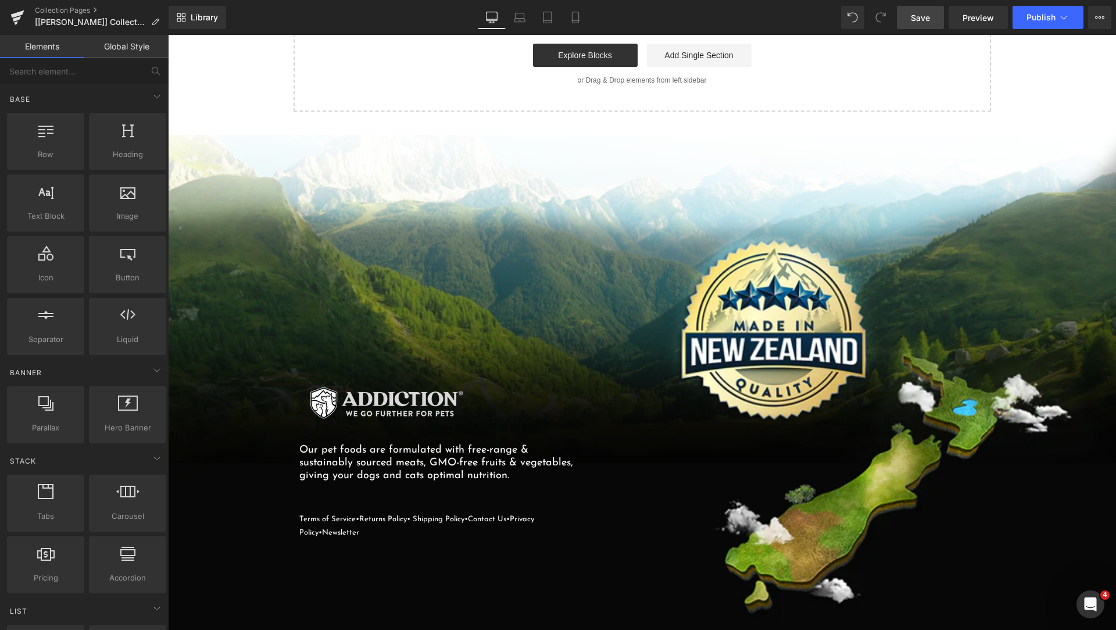
click at [372, 296] on div "Our pet foods are formulated with free-range & sustainably sourced meats, GMO-f…" at bounding box center [642, 384] width 948 height 498
click at [574, 266] on div "Our pet foods are formulated with free-range & sustainably sourced meats, GMO-f…" at bounding box center [642, 384] width 948 height 498
click at [426, 223] on div "Our pet foods are formulated with free-range & sustainably sourced meats, GMO-f…" at bounding box center [642, 384] width 948 height 498
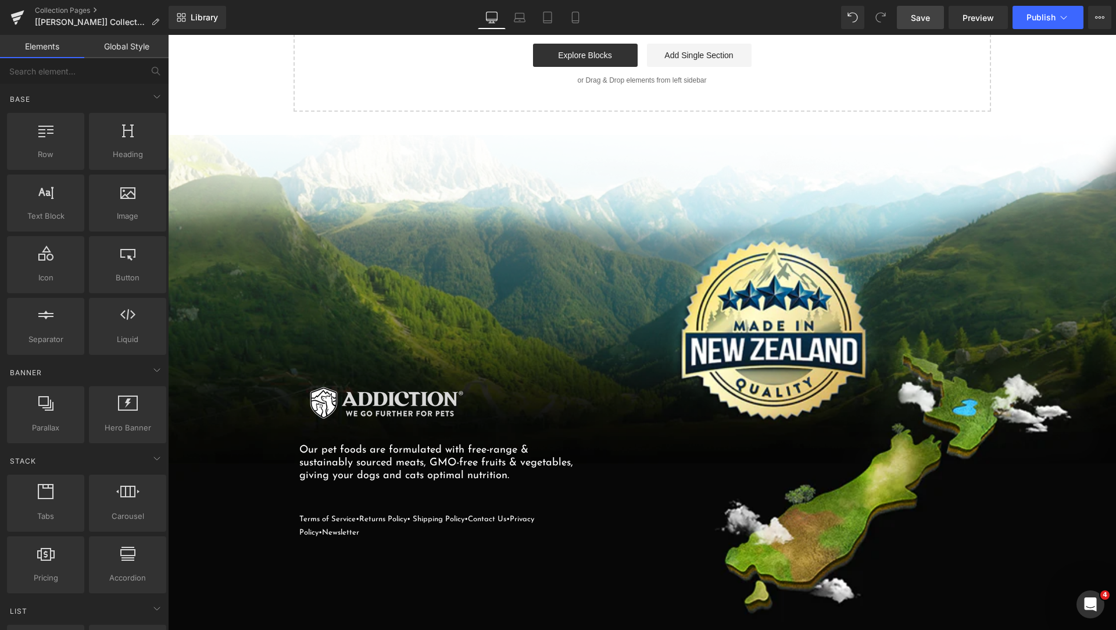
click at [262, 184] on div "Our pet foods are formulated with free-range & sustainably sourced meats, GMO-f…" at bounding box center [642, 384] width 948 height 498
click at [228, 188] on div "Our pet foods are formulated with free-range & sustainably sourced meats, GMO-f…" at bounding box center [642, 384] width 948 height 498
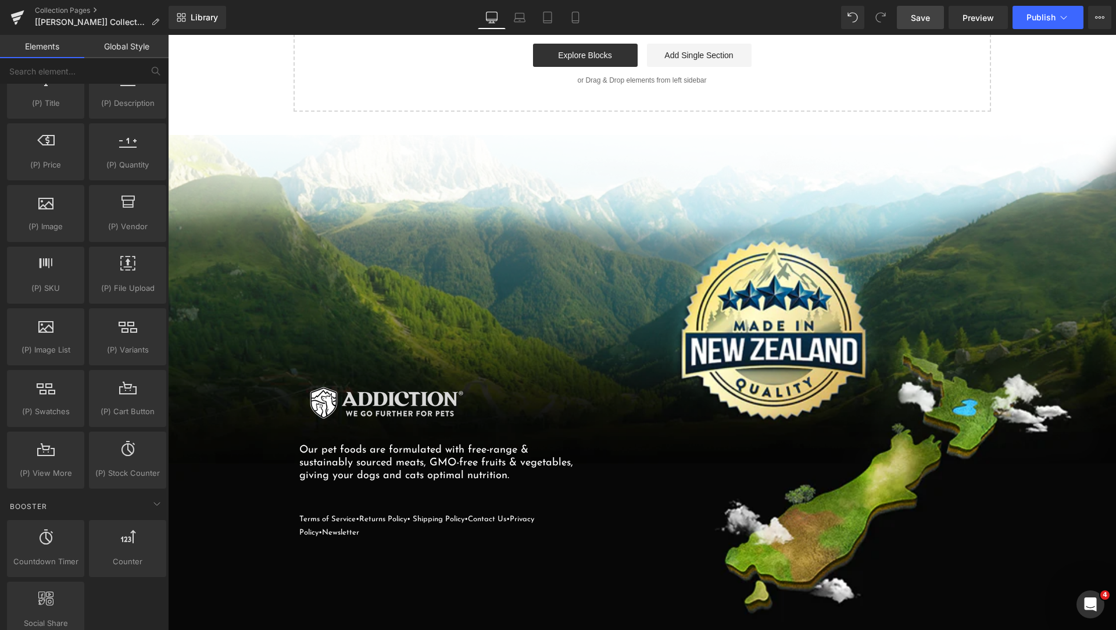
scroll to position [1744, 0]
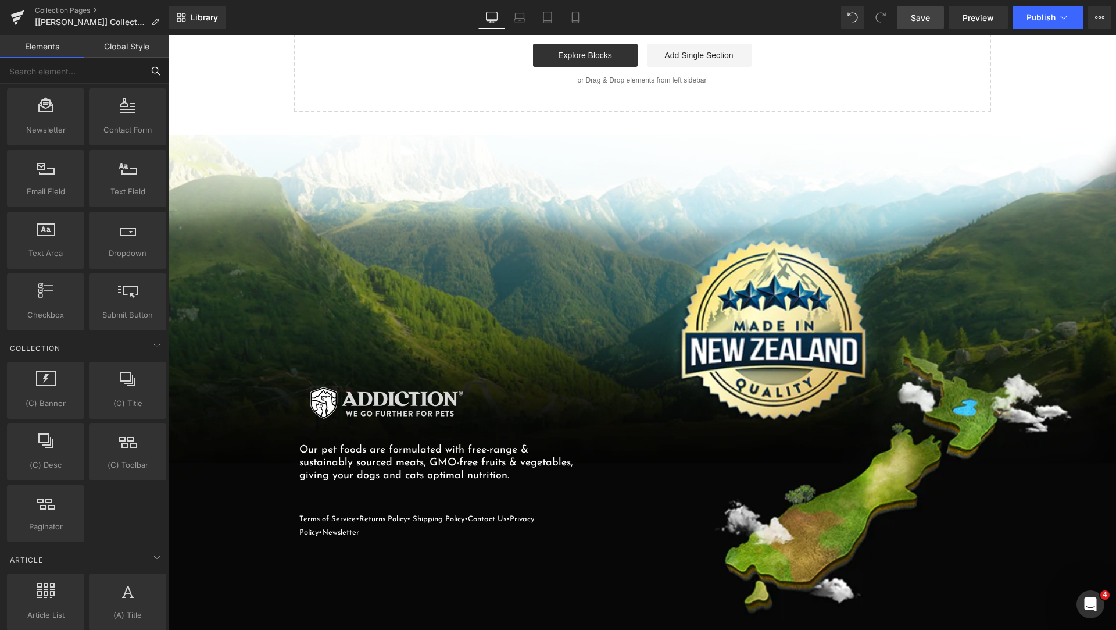
drag, startPoint x: 120, startPoint y: 62, endPoint x: 126, endPoint y: 49, distance: 14.4
click at [122, 60] on input "text" at bounding box center [71, 71] width 143 height 26
click at [126, 49] on link "Global Style" at bounding box center [126, 46] width 84 height 23
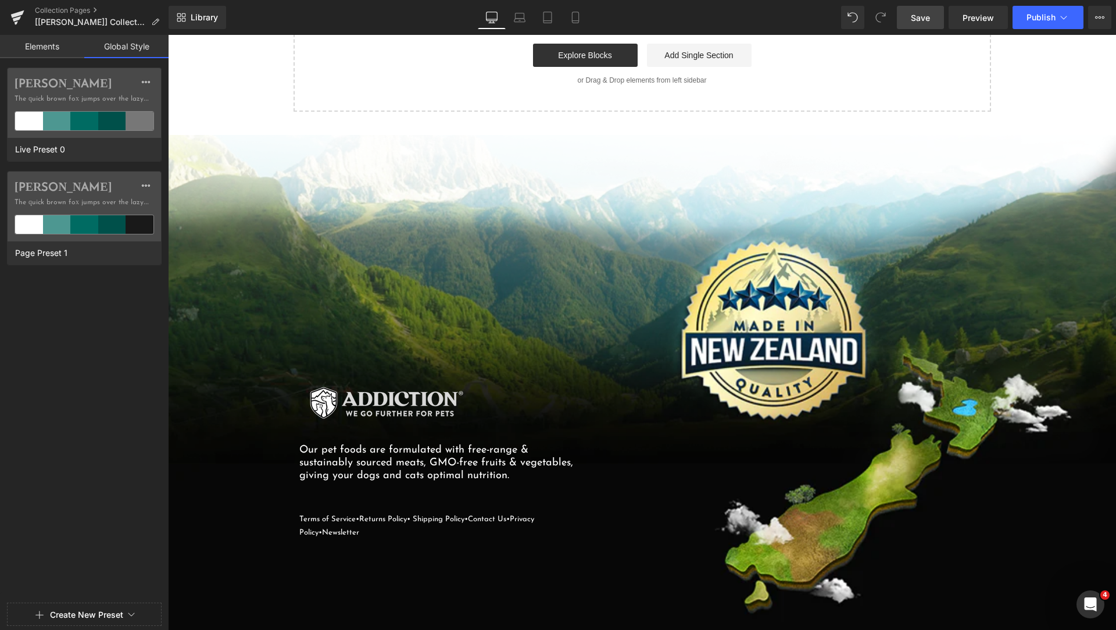
click at [57, 48] on link "Elements" at bounding box center [42, 46] width 84 height 23
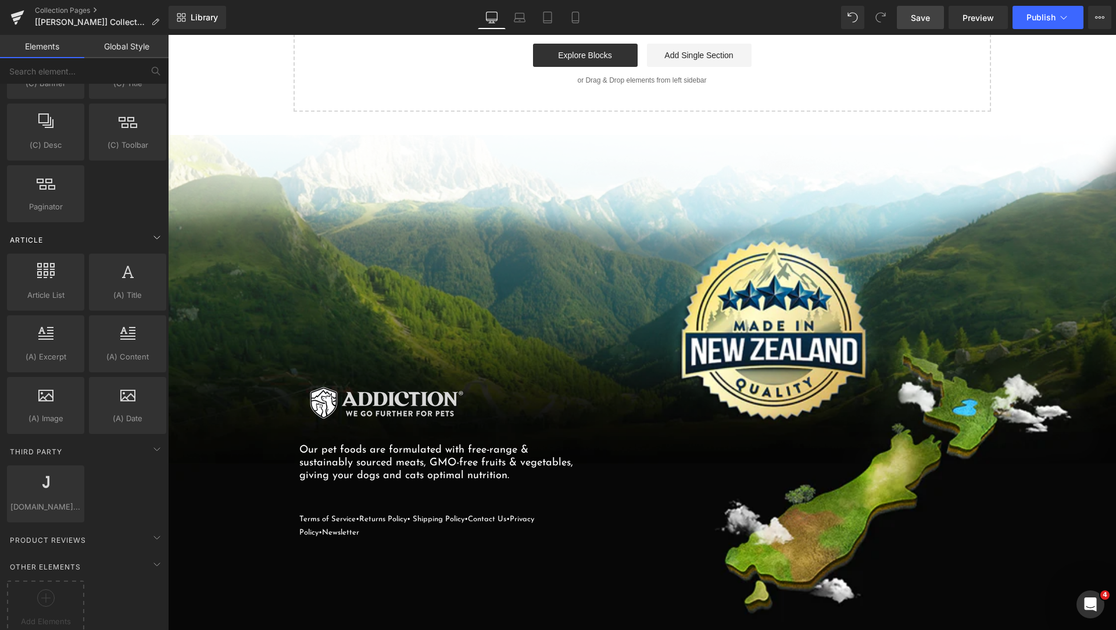
scroll to position [2080, 0]
click at [489, 265] on div "Our pet foods are formulated with free-range & sustainably sourced meats, GMO-f…" at bounding box center [642, 384] width 948 height 498
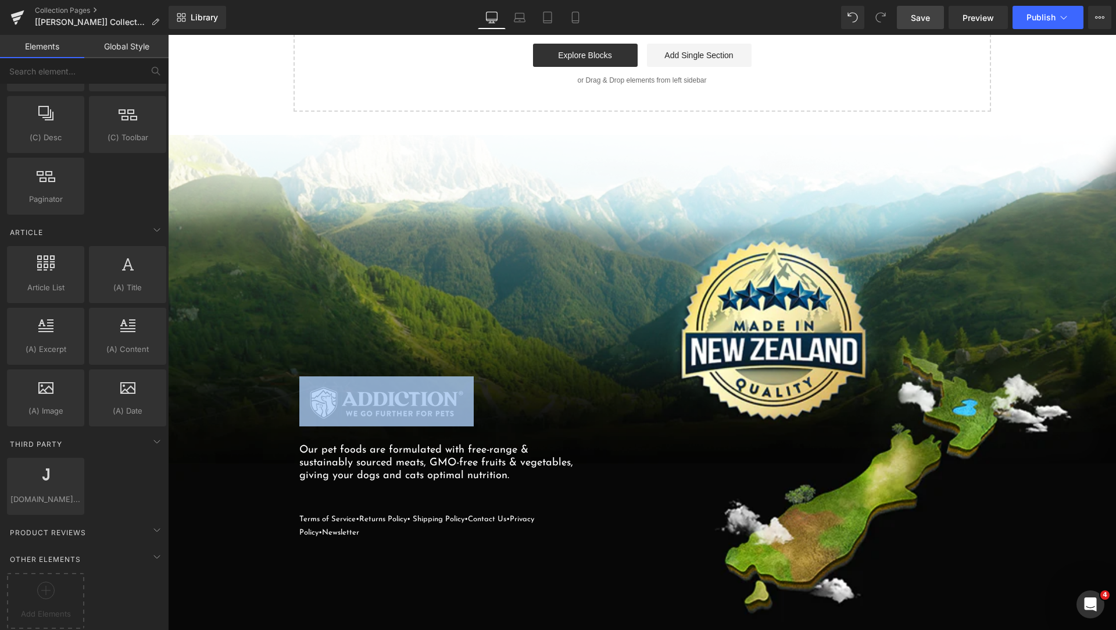
click at [489, 265] on div "Our pet foods are formulated with free-range & sustainably sourced meats, GMO-f…" at bounding box center [642, 384] width 948 height 498
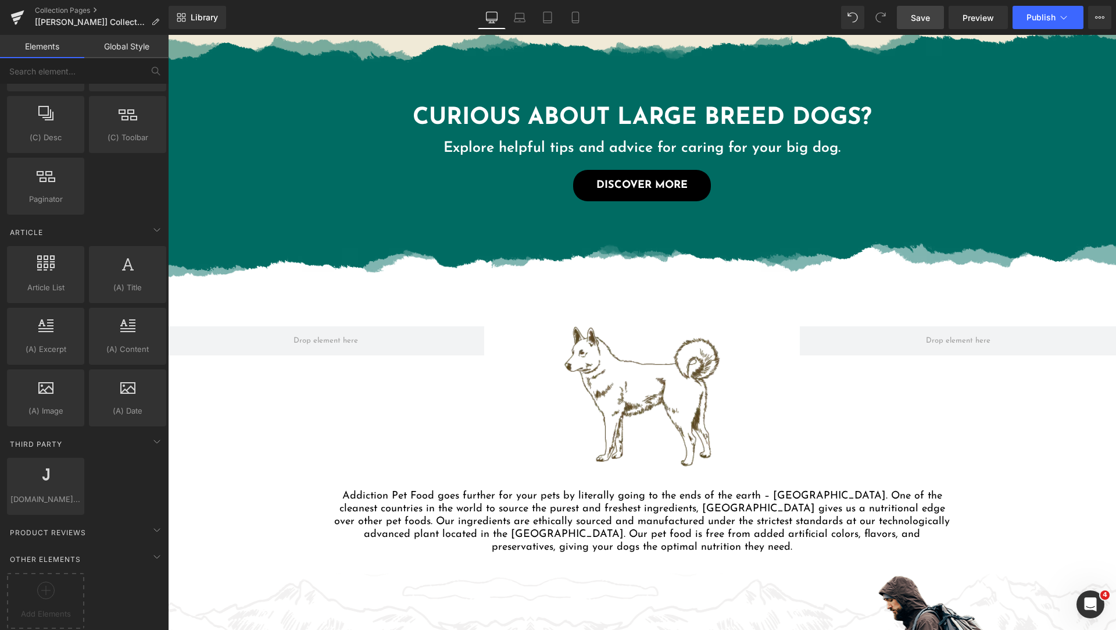
scroll to position [1148, 0]
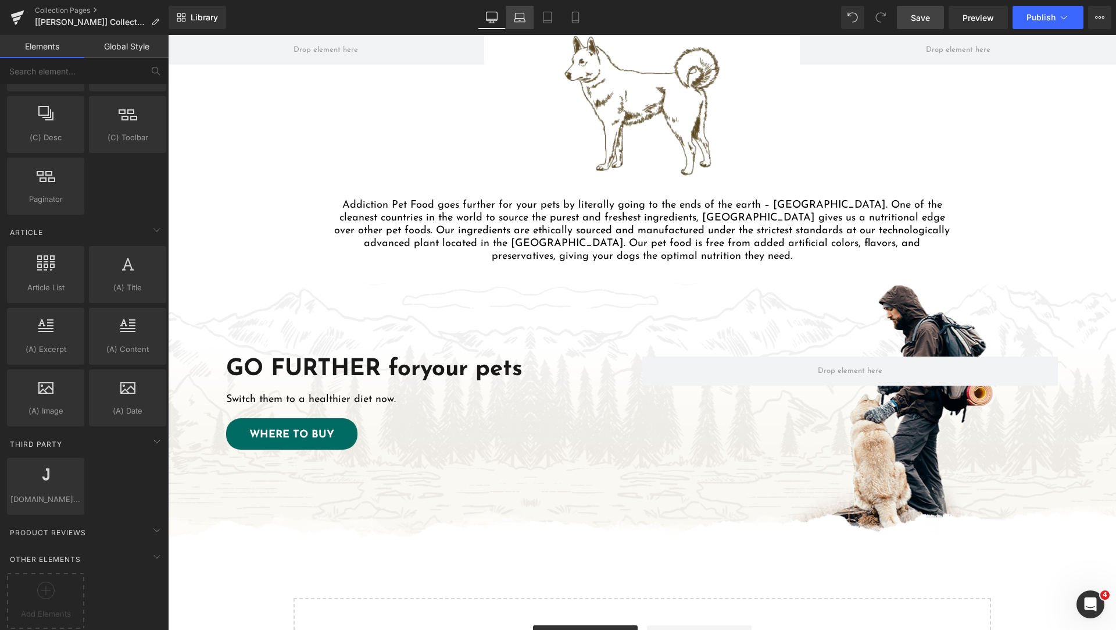
click at [523, 20] on icon at bounding box center [520, 18] width 12 height 12
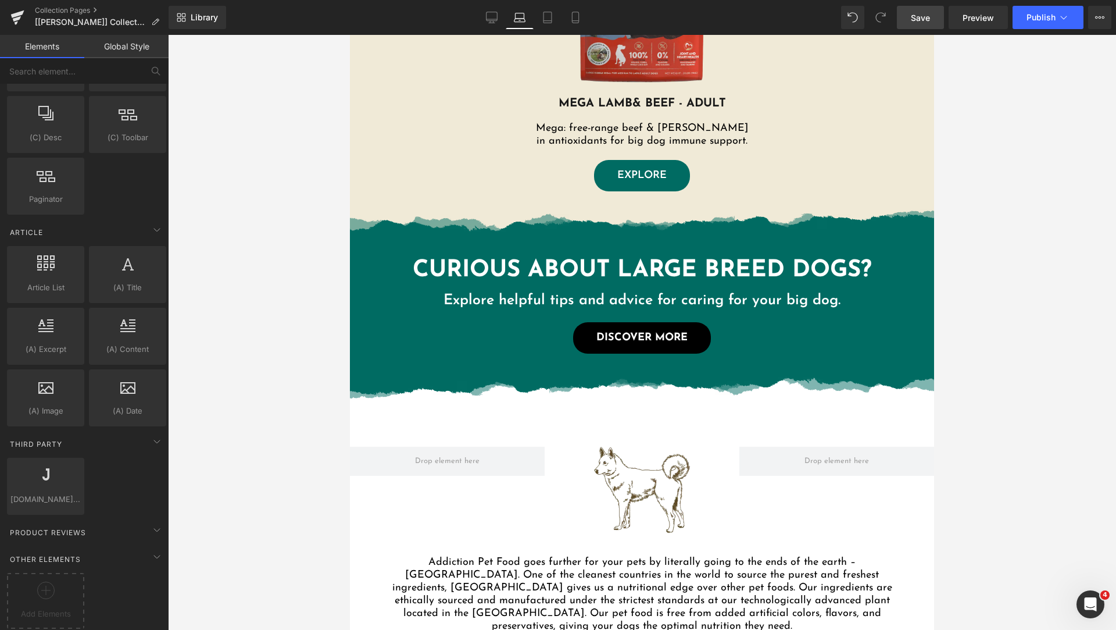
scroll to position [0, 0]
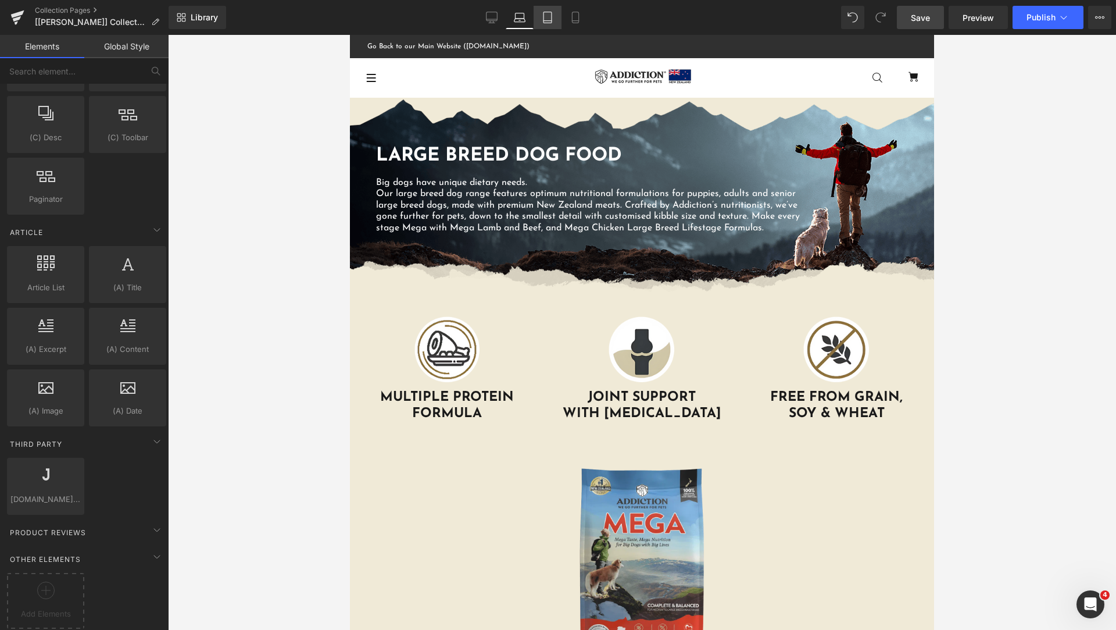
click at [550, 16] on icon at bounding box center [548, 18] width 12 height 12
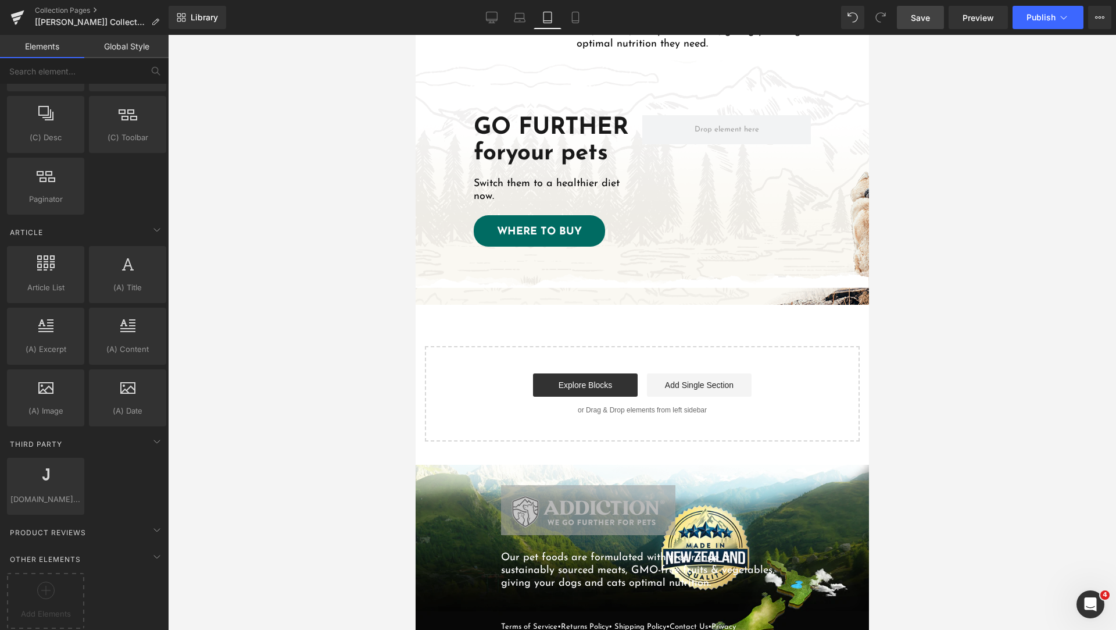
scroll to position [935, 0]
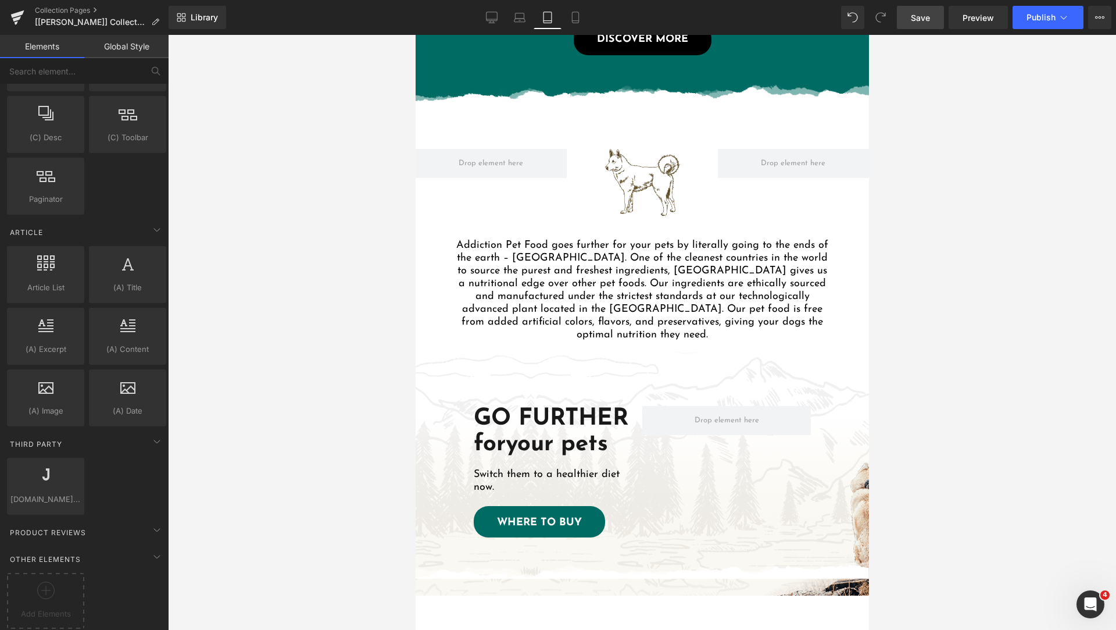
drag, startPoint x: 516, startPoint y: 14, endPoint x: 537, endPoint y: 26, distance: 23.7
click at [516, 14] on icon at bounding box center [520, 15] width 9 height 5
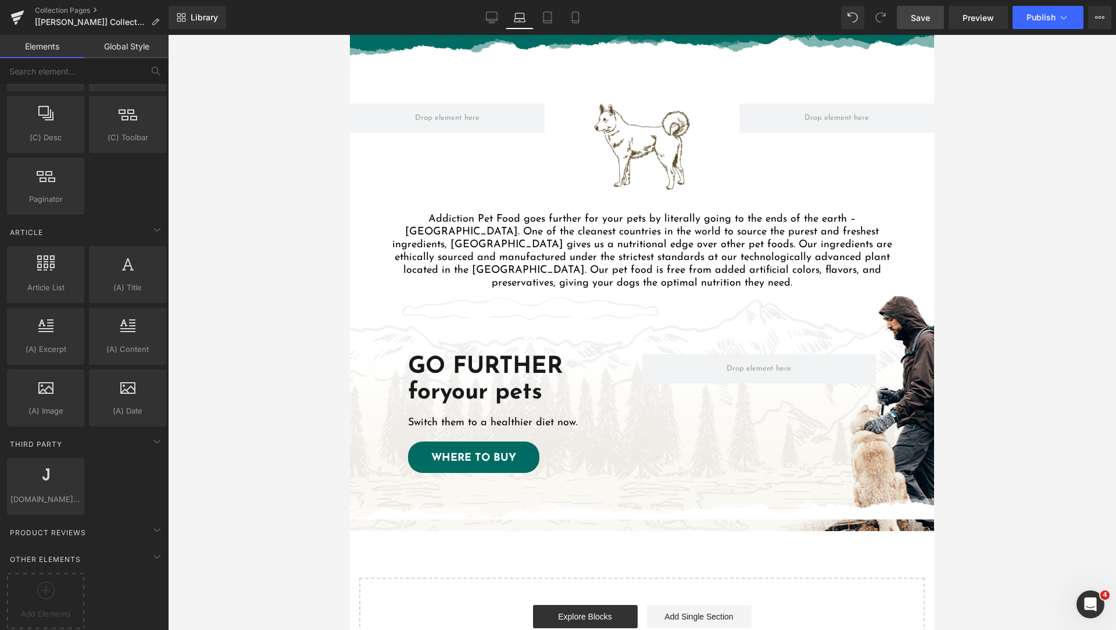
scroll to position [1215, 0]
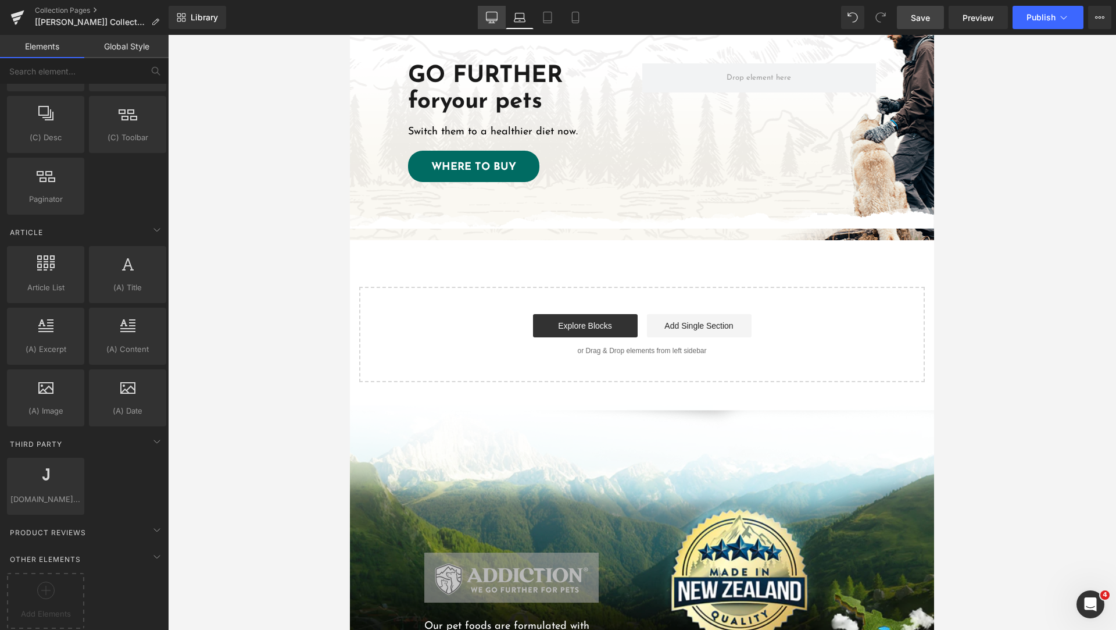
click at [501, 23] on link "Desktop" at bounding box center [492, 17] width 28 height 23
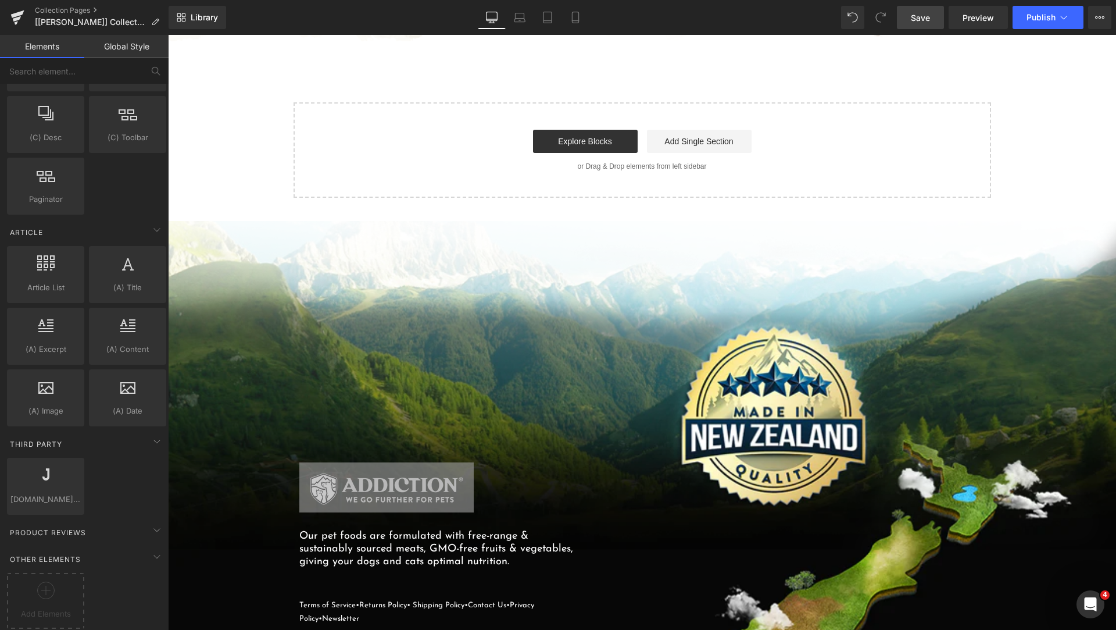
scroll to position [1649, 0]
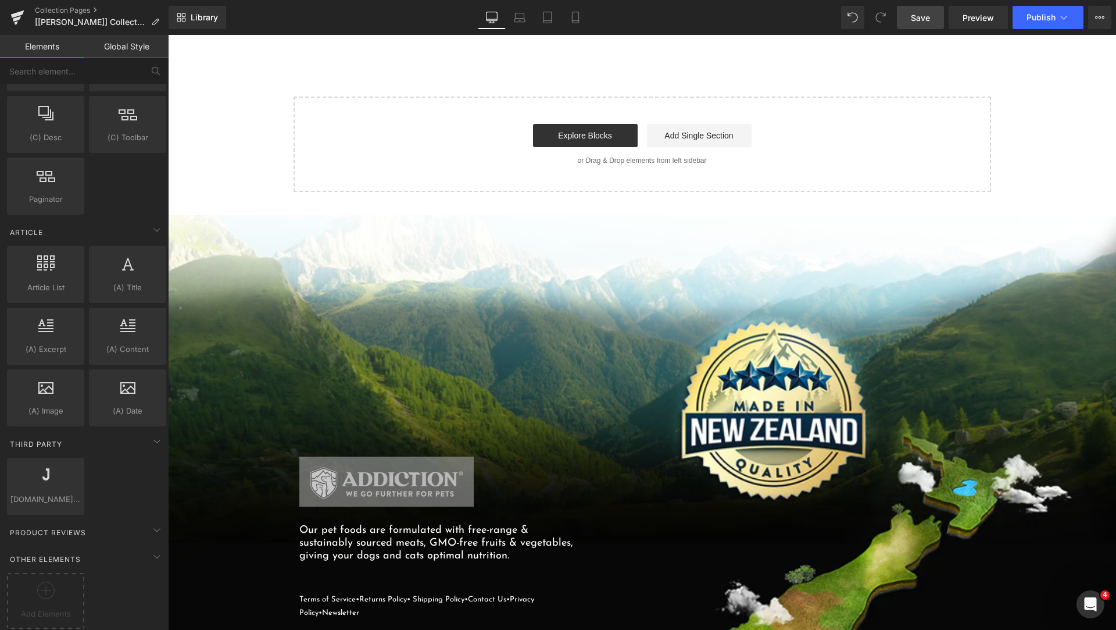
click at [913, 21] on span "Save" at bounding box center [920, 18] width 19 height 12
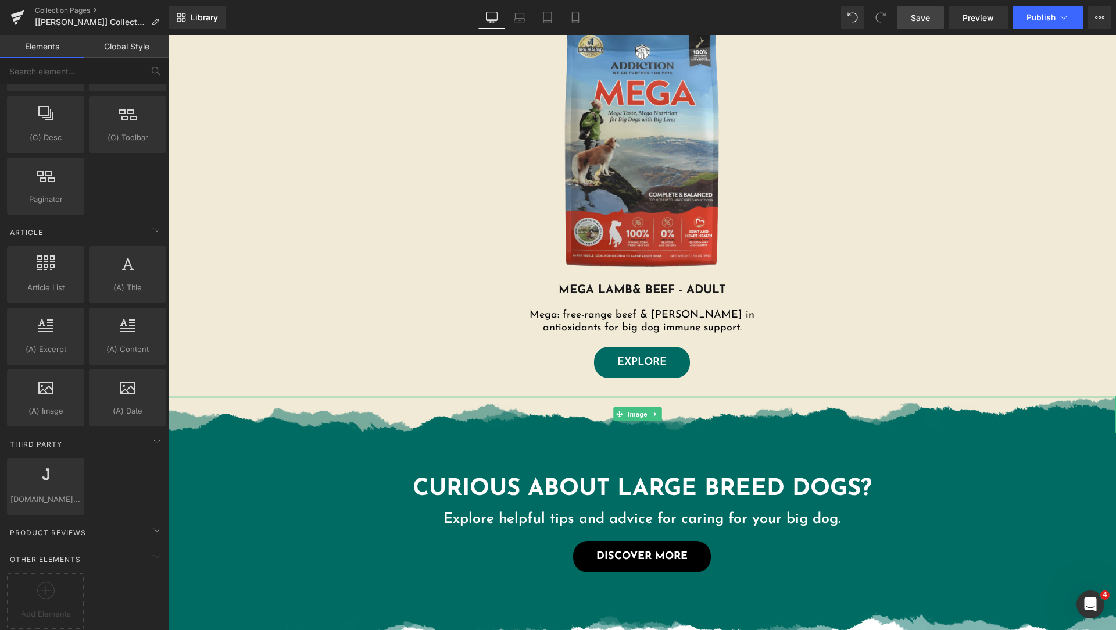
scroll to position [777, 0]
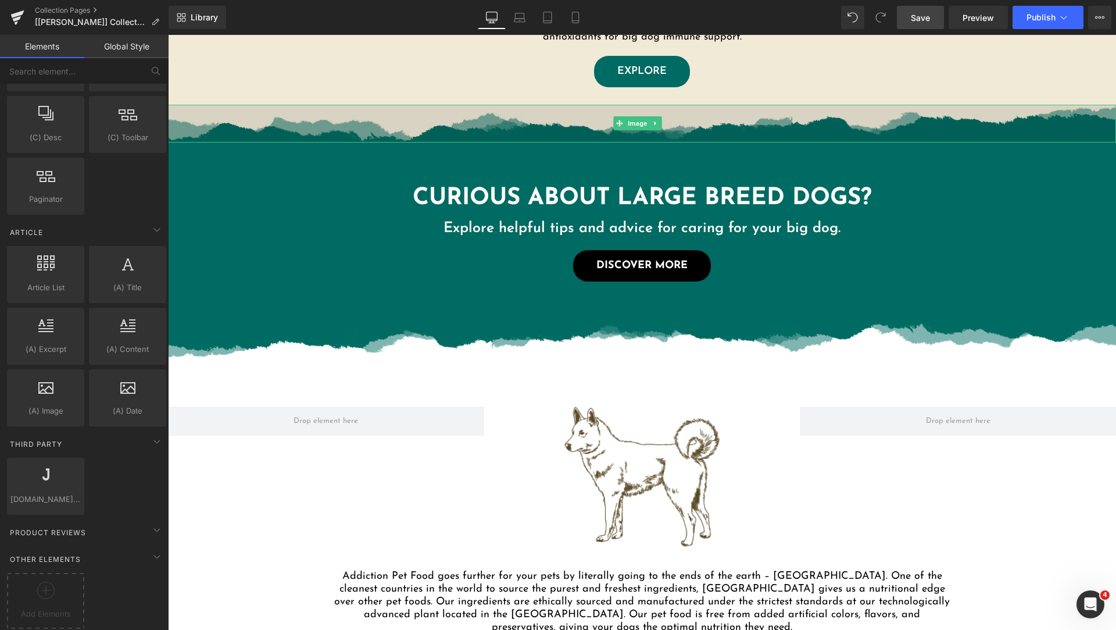
click at [531, 133] on img at bounding box center [642, 124] width 948 height 38
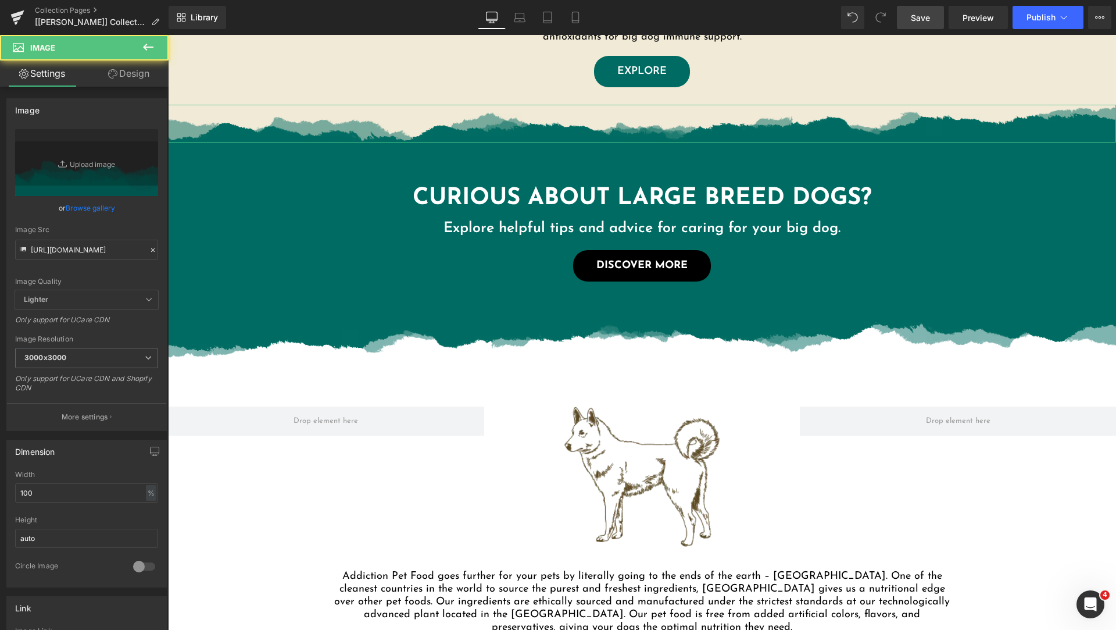
click at [130, 77] on link "Design" at bounding box center [129, 73] width 84 height 26
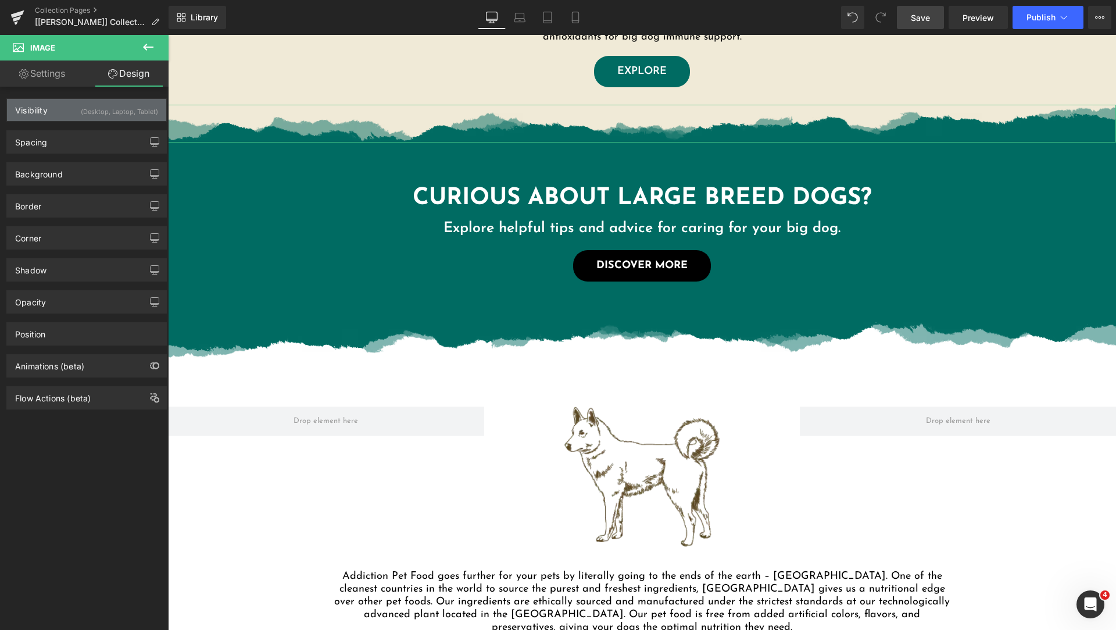
click at [69, 106] on div "Visibility (Desktop, Laptop, Tablet)" at bounding box center [86, 110] width 159 height 22
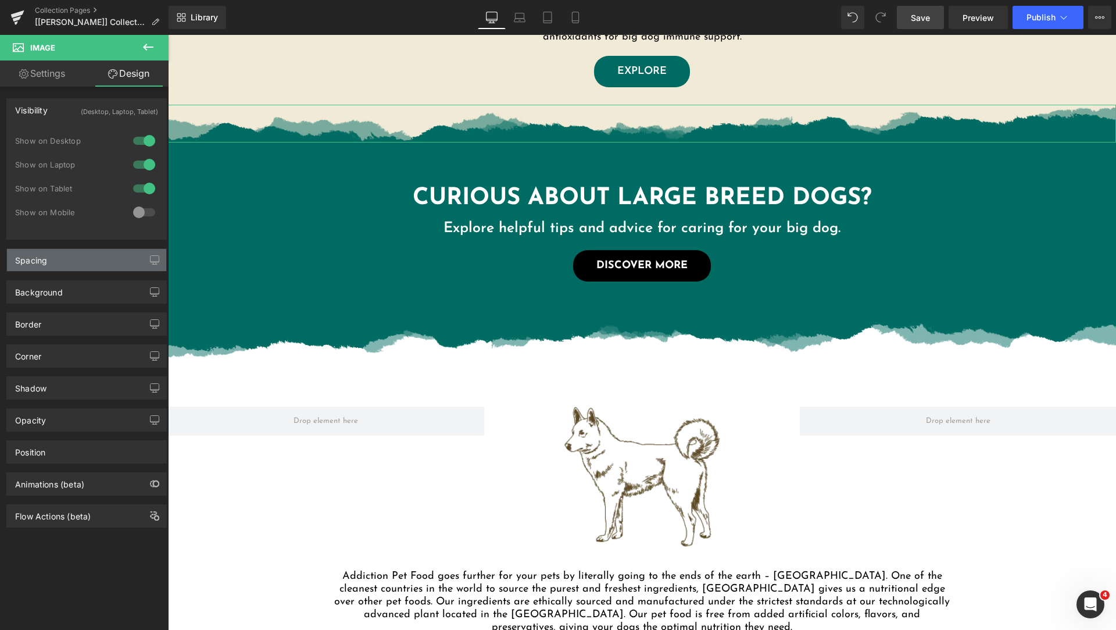
click at [82, 259] on div "Spacing" at bounding box center [86, 260] width 159 height 22
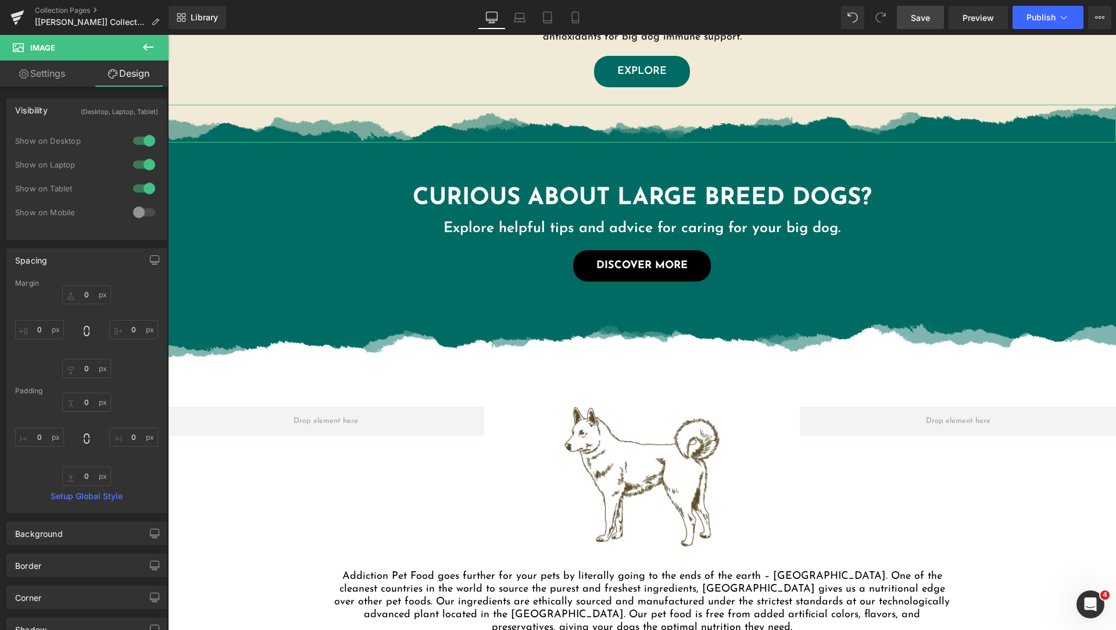
click at [142, 213] on div at bounding box center [144, 212] width 28 height 19
click at [88, 372] on input "text" at bounding box center [86, 368] width 49 height 19
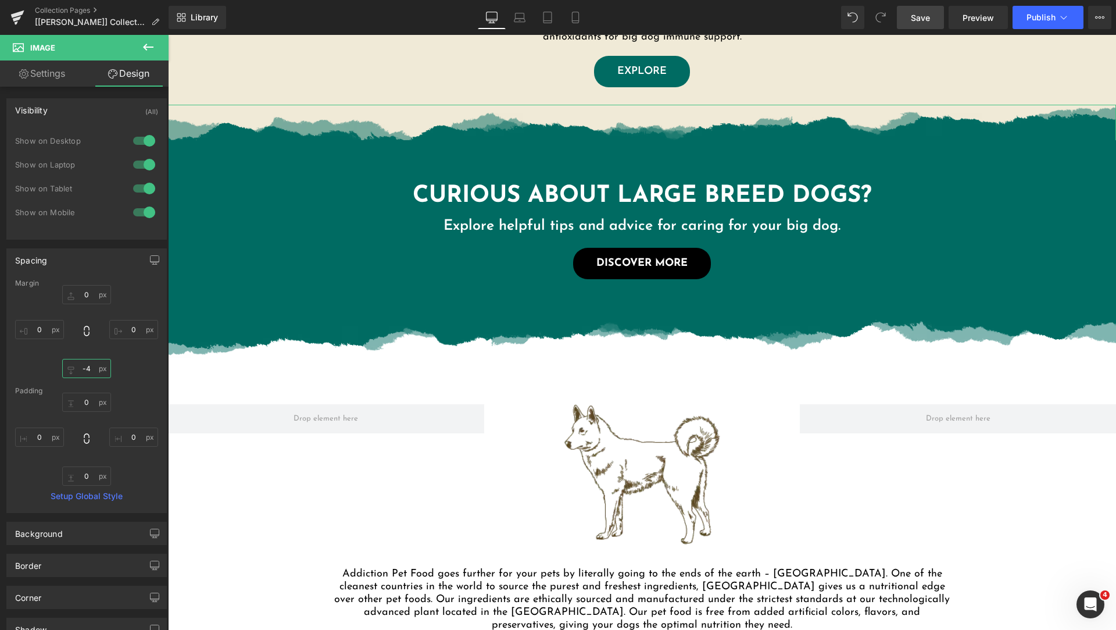
type input "-5"
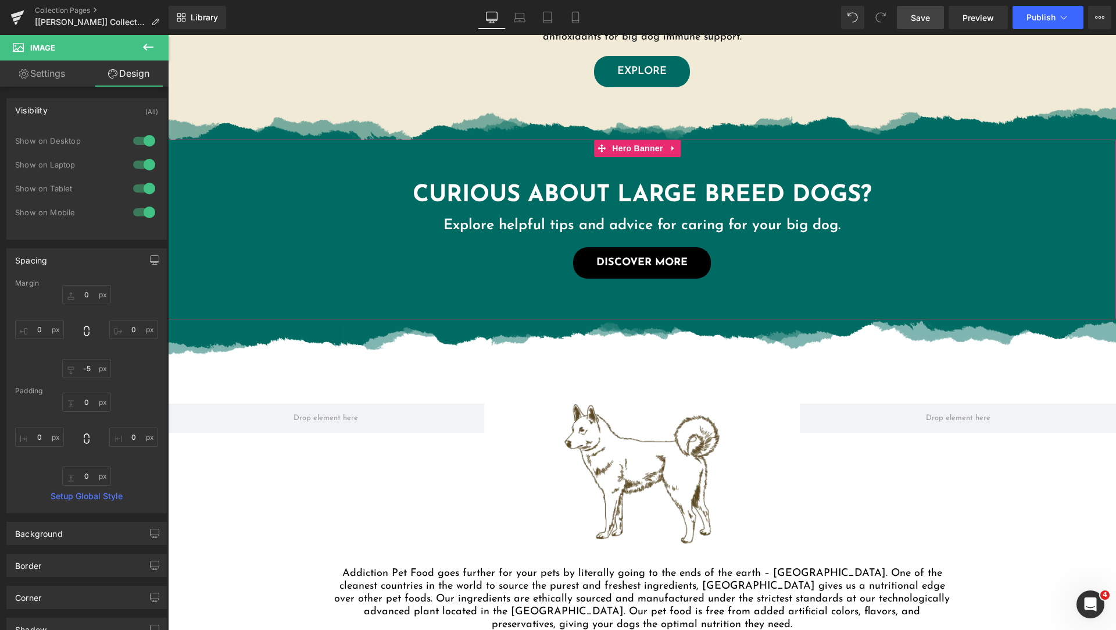
click at [277, 297] on div at bounding box center [642, 230] width 948 height 180
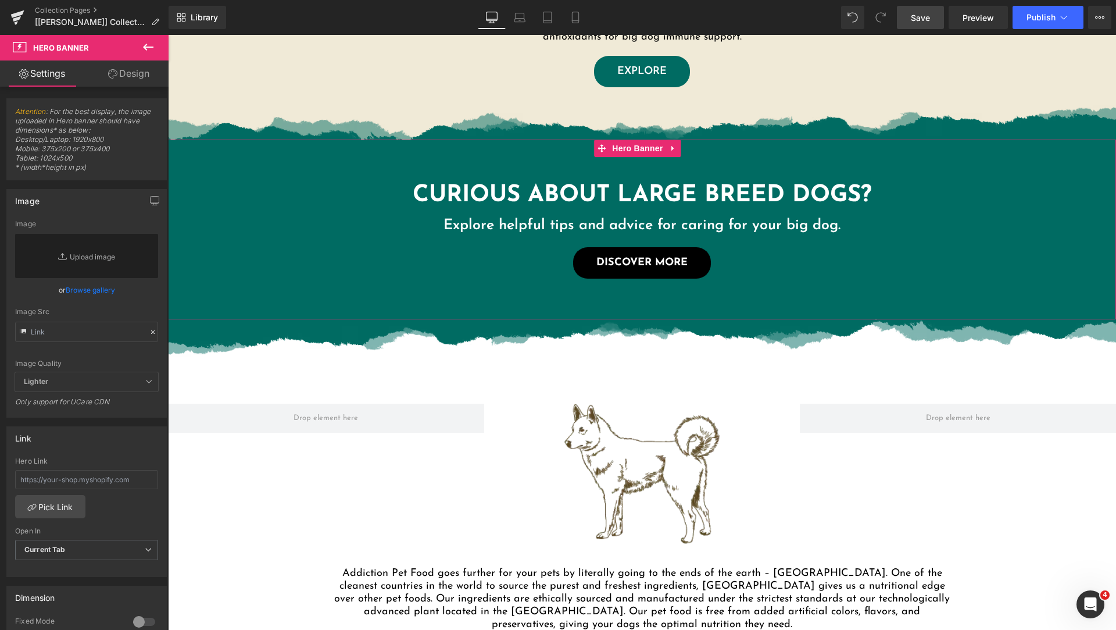
click at [111, 76] on icon at bounding box center [112, 73] width 9 height 9
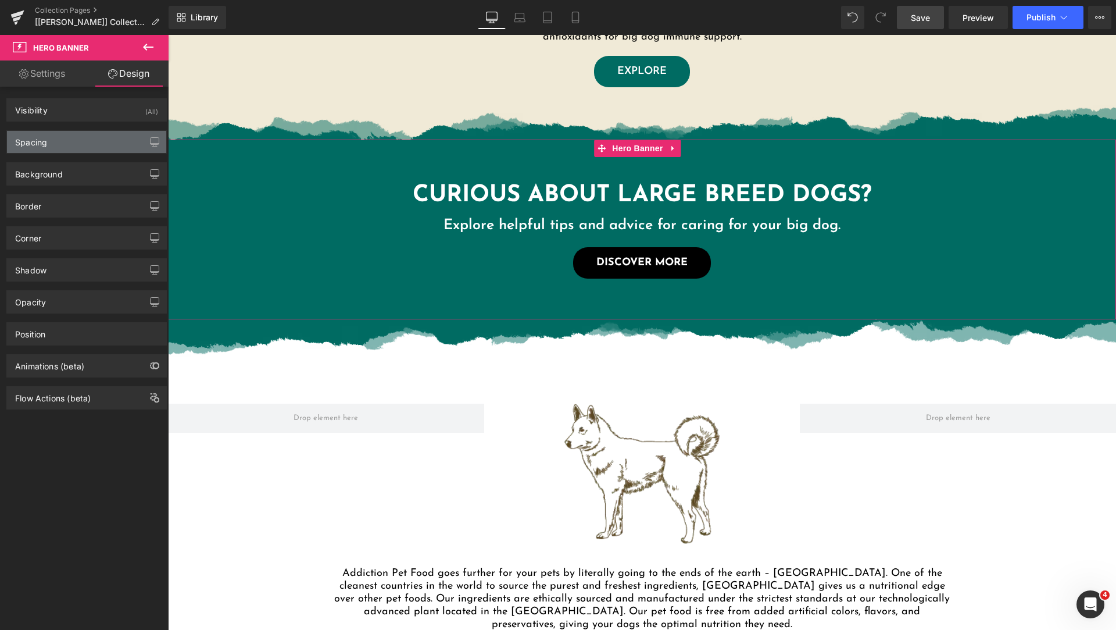
click at [81, 142] on div "Spacing" at bounding box center [86, 142] width 159 height 22
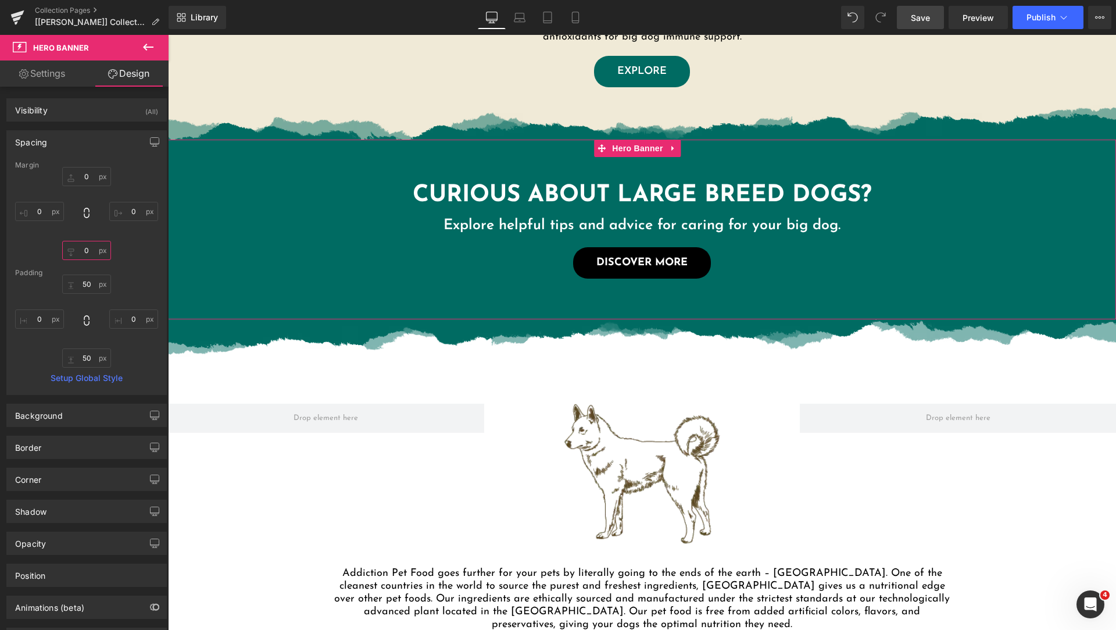
click at [89, 246] on input "text" at bounding box center [86, 250] width 49 height 19
click at [79, 178] on input "text" at bounding box center [86, 176] width 49 height 19
type input "0"
click at [85, 248] on input "text" at bounding box center [86, 250] width 49 height 19
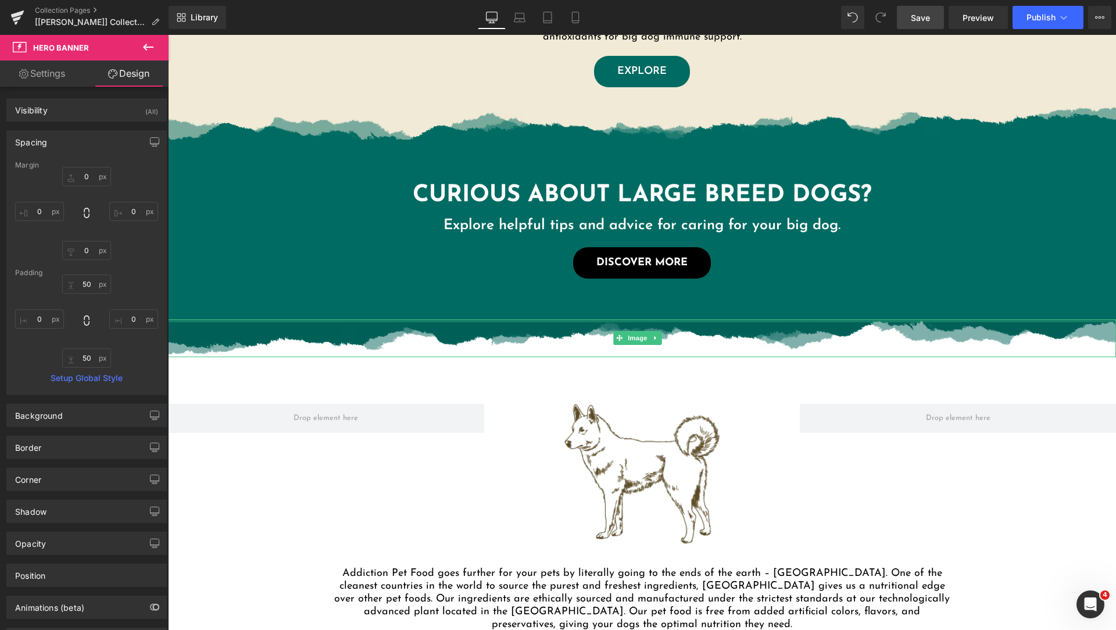
click at [487, 320] on div at bounding box center [642, 320] width 948 height 3
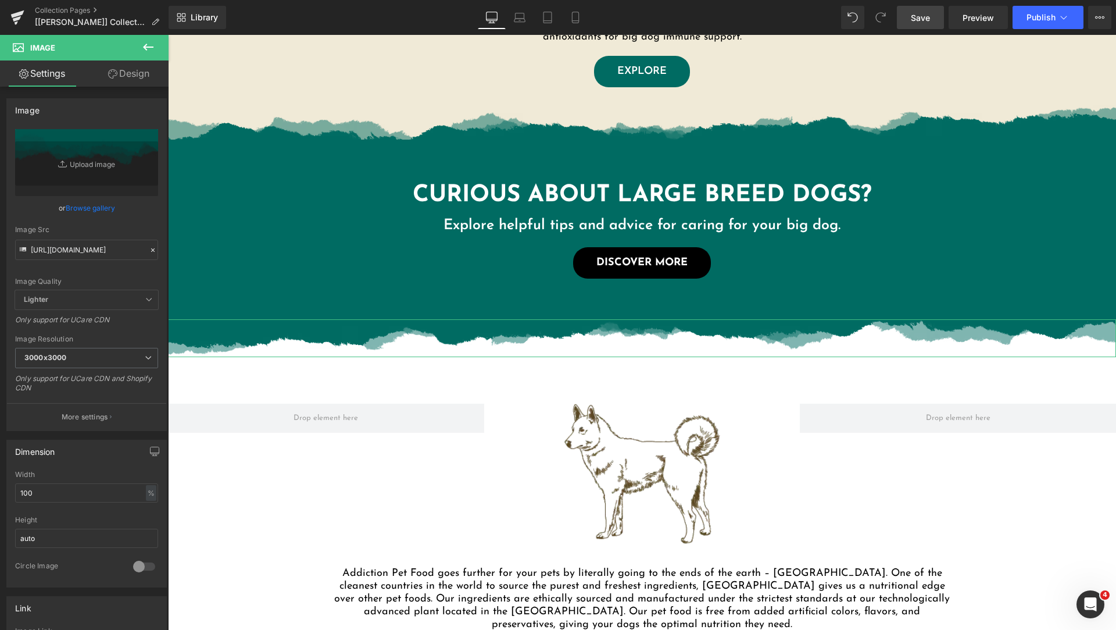
click at [109, 71] on icon at bounding box center [112, 73] width 9 height 9
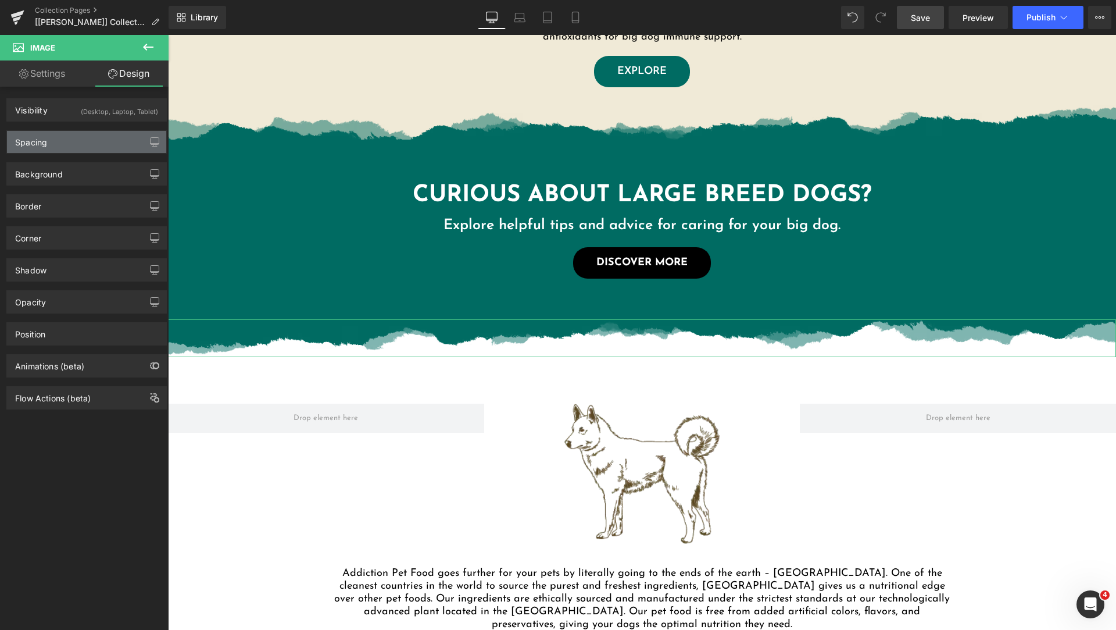
click at [80, 142] on div "Spacing" at bounding box center [86, 142] width 159 height 22
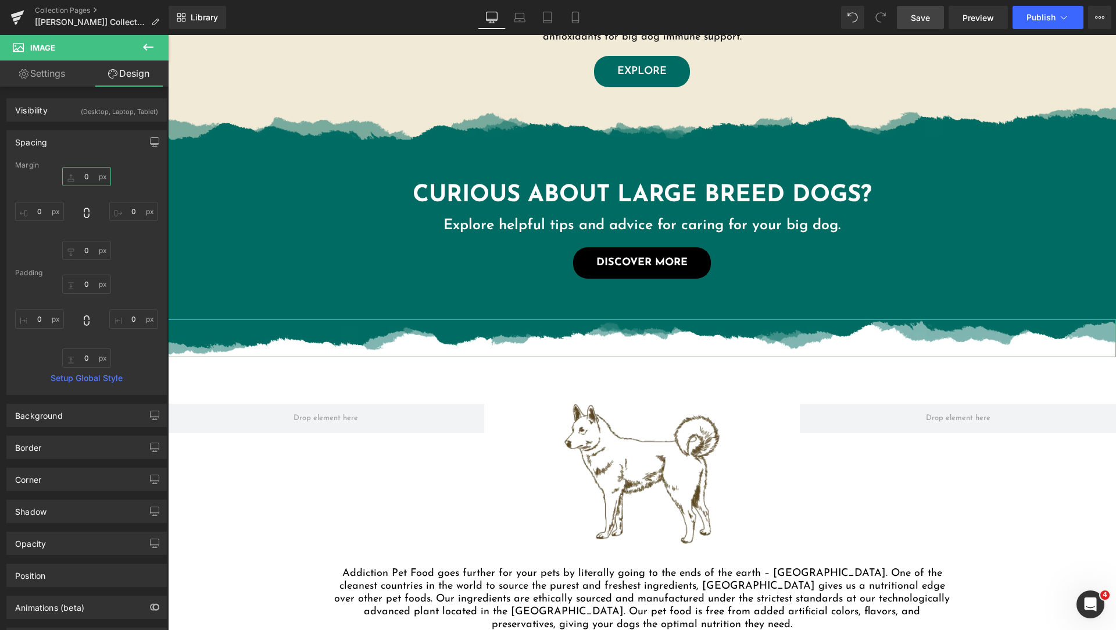
click at [87, 181] on input "text" at bounding box center [86, 176] width 49 height 19
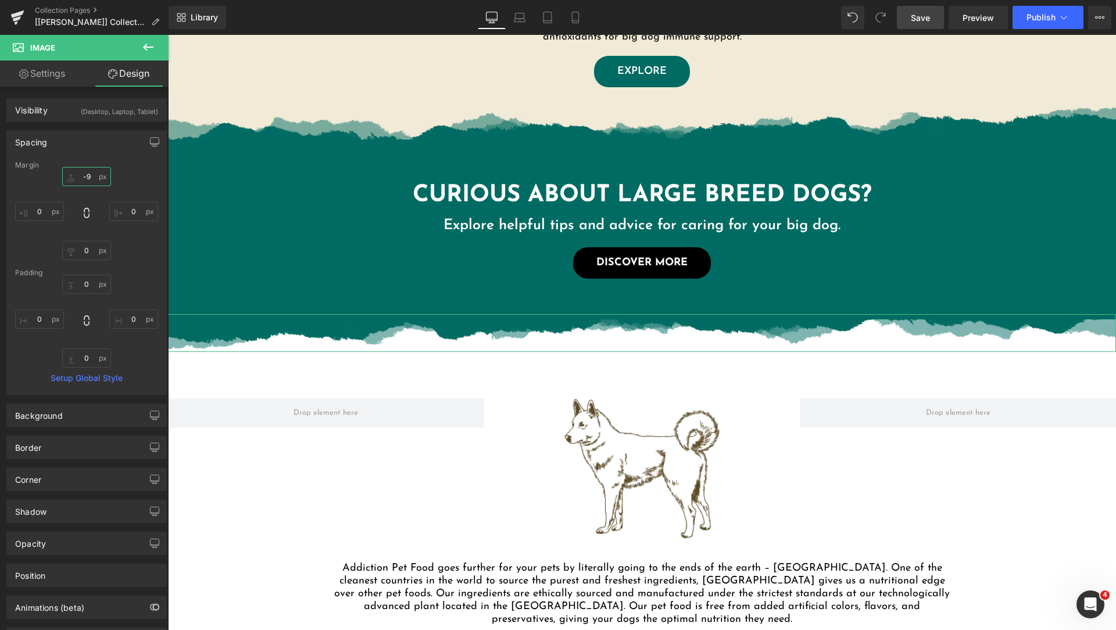
type input "-10"
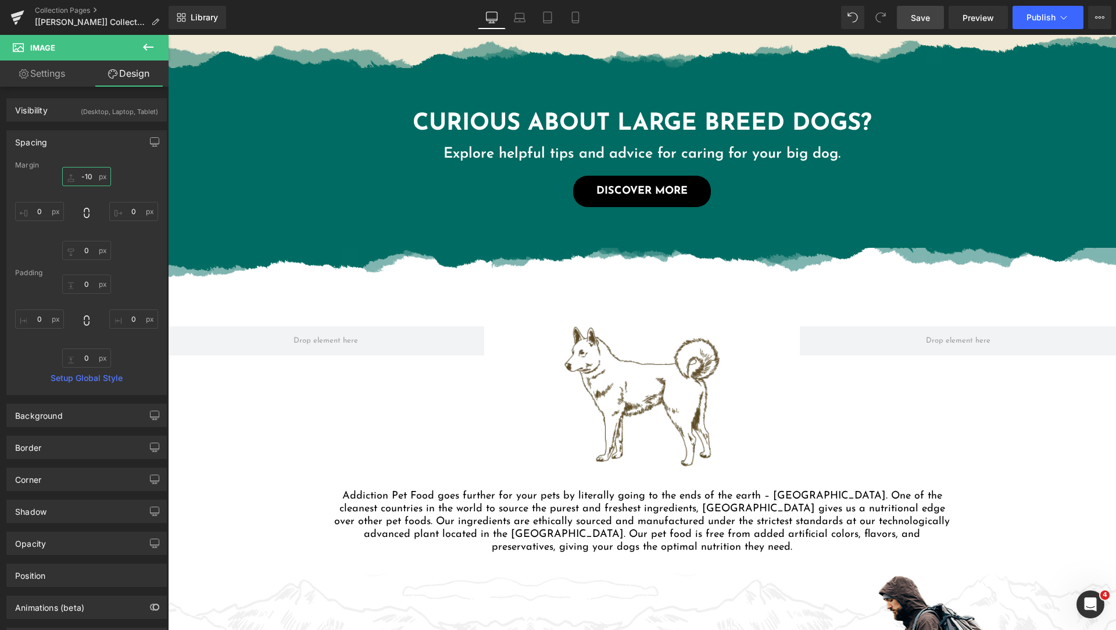
scroll to position [558, 0]
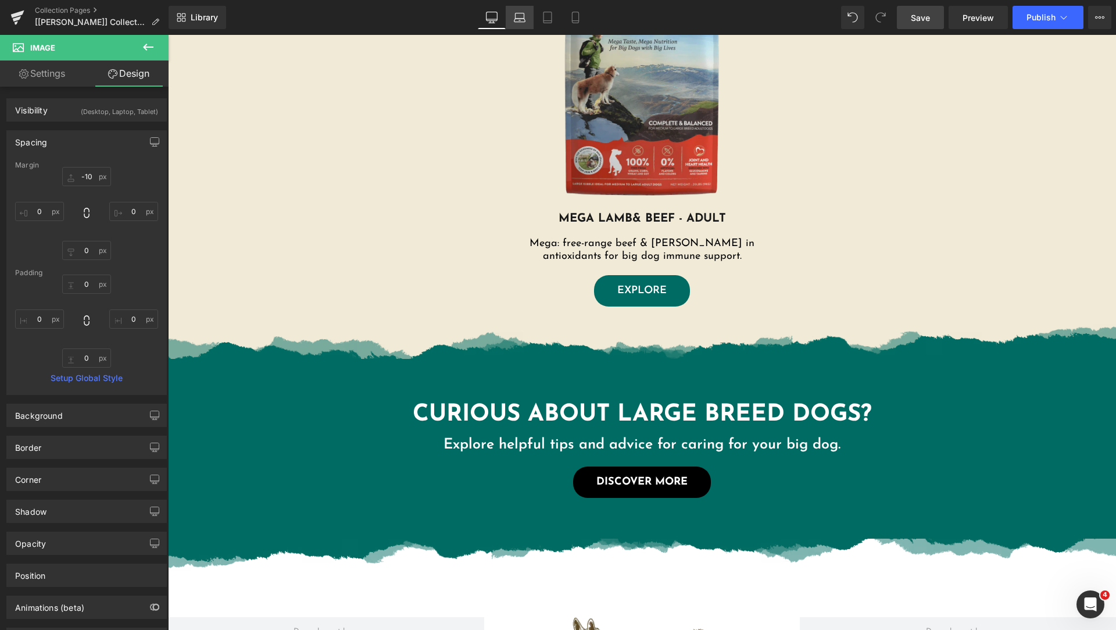
click at [518, 22] on icon at bounding box center [519, 20] width 11 height 3
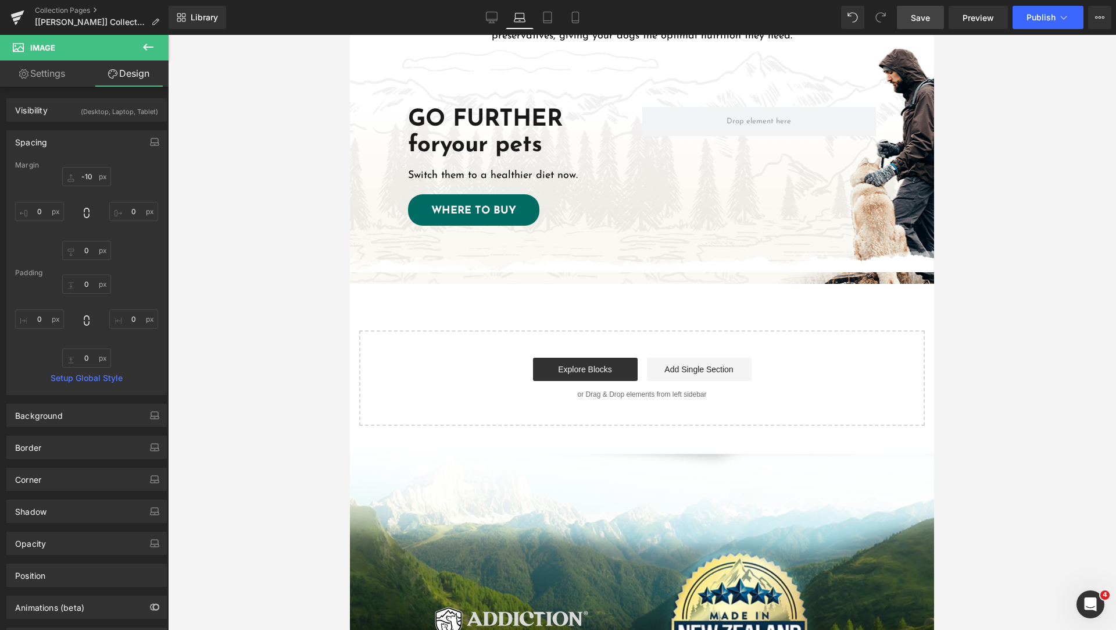
scroll to position [872, 0]
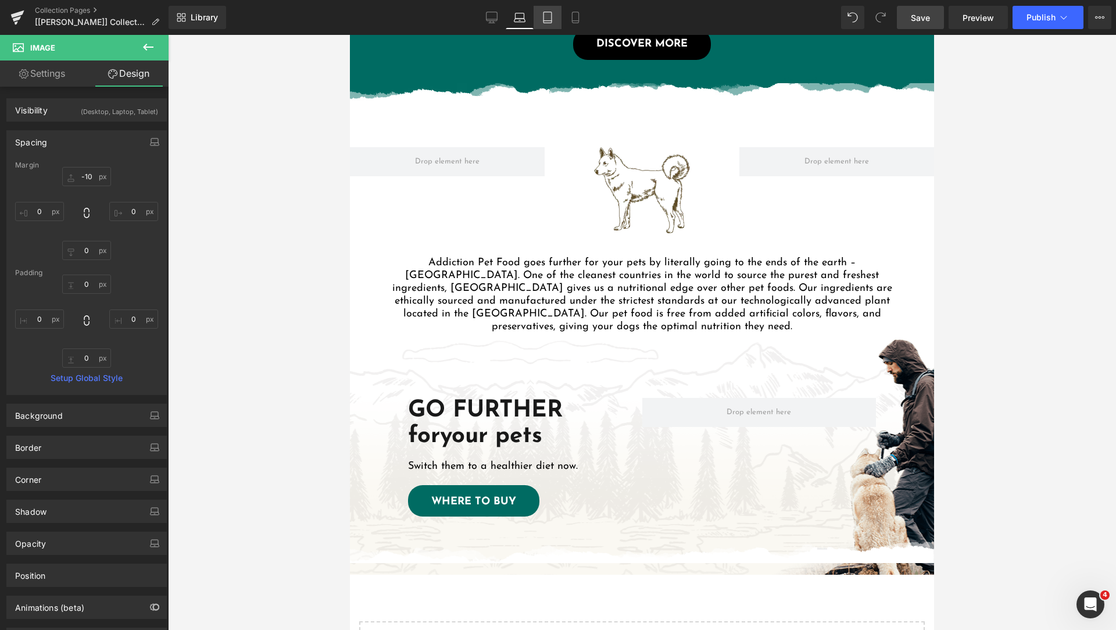
click at [551, 15] on icon at bounding box center [548, 18] width 12 height 12
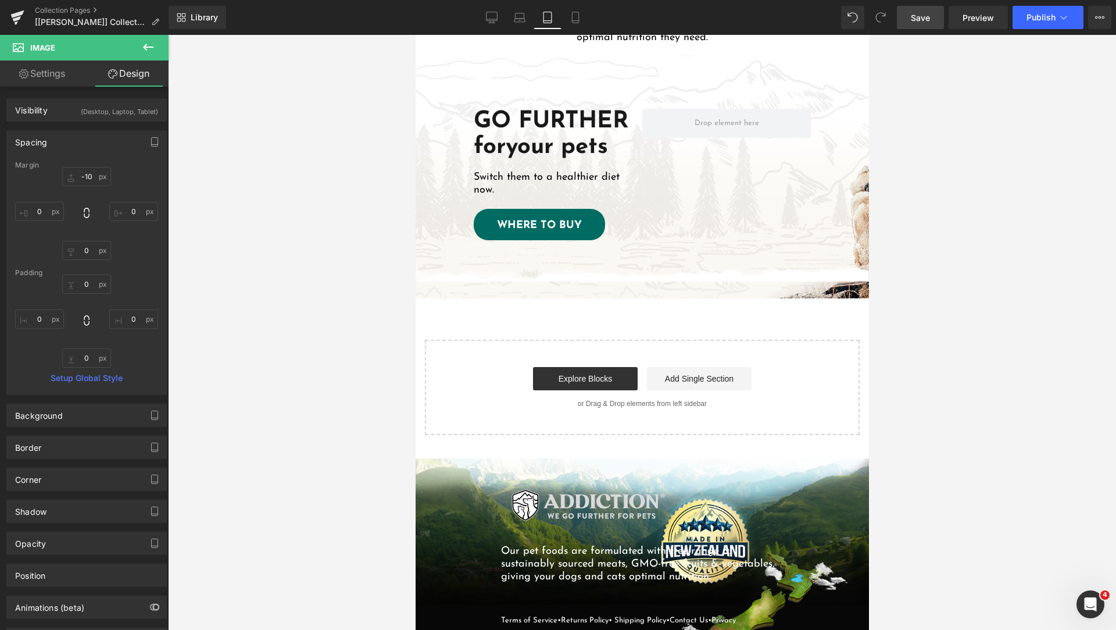
scroll to position [933, 0]
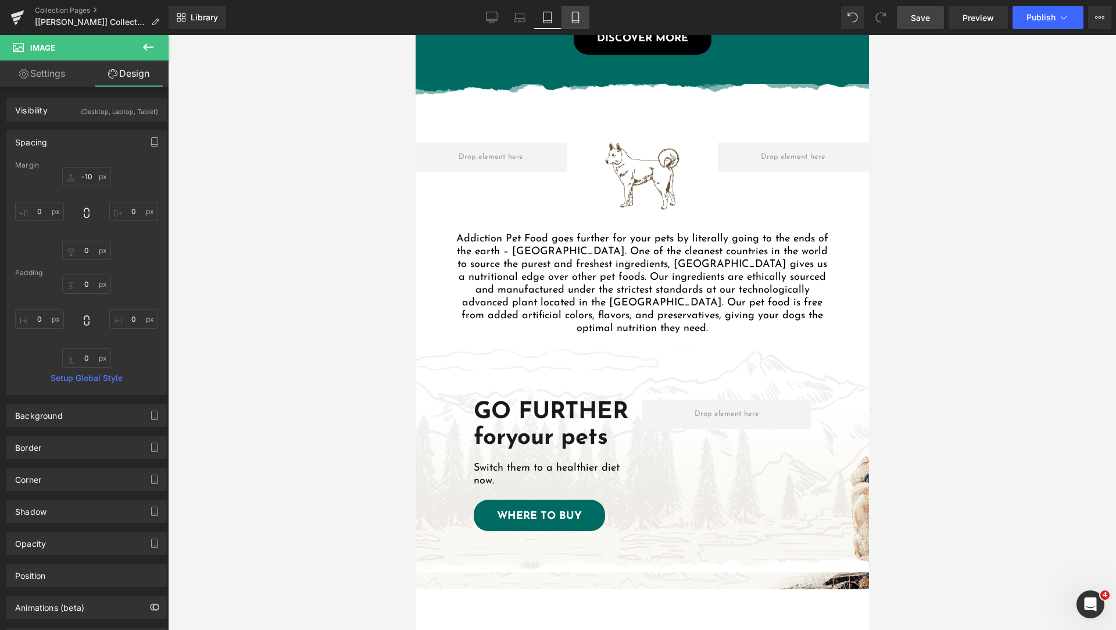
click at [577, 20] on icon at bounding box center [576, 18] width 12 height 12
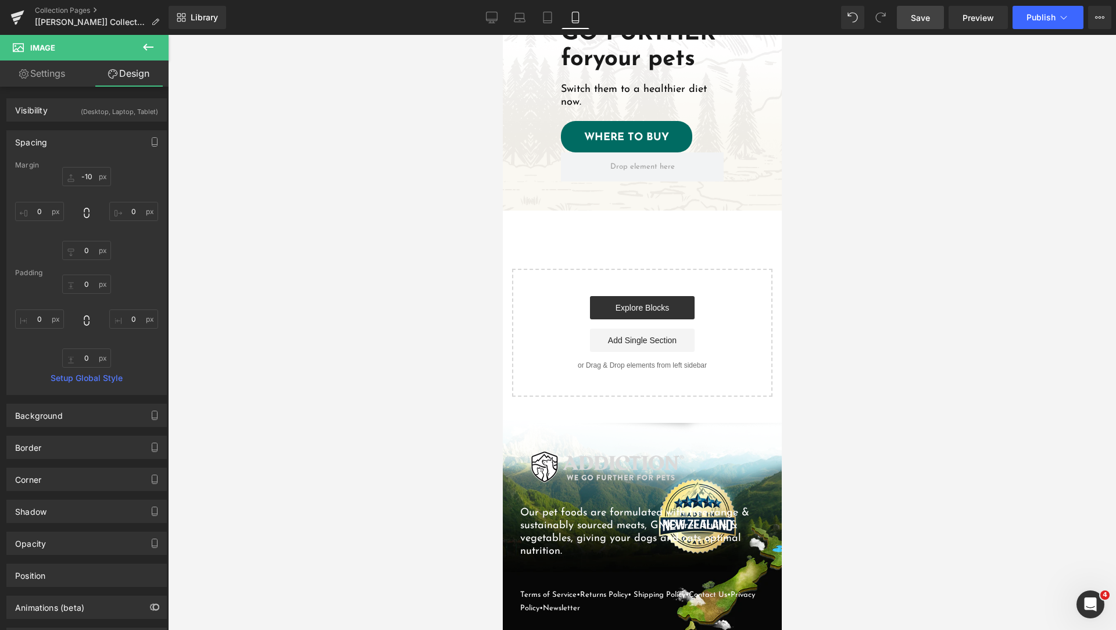
scroll to position [1431, 0]
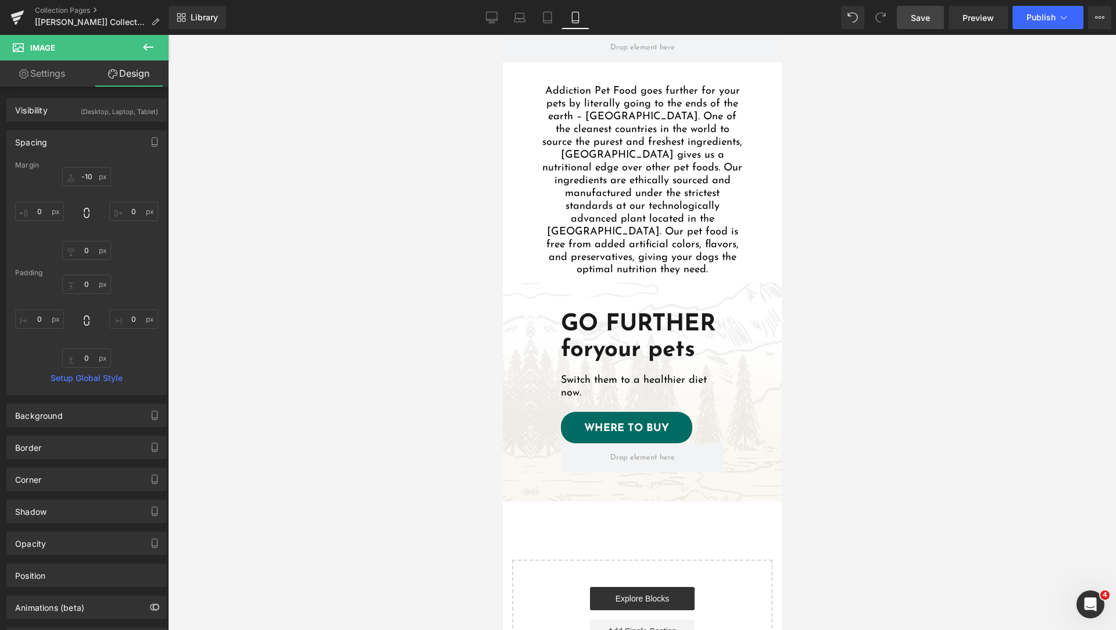
click at [739, 331] on div "GO FURTHER for your pets Heading Switch them to a healthier diet now. Text Bloc…" at bounding box center [641, 392] width 279 height 219
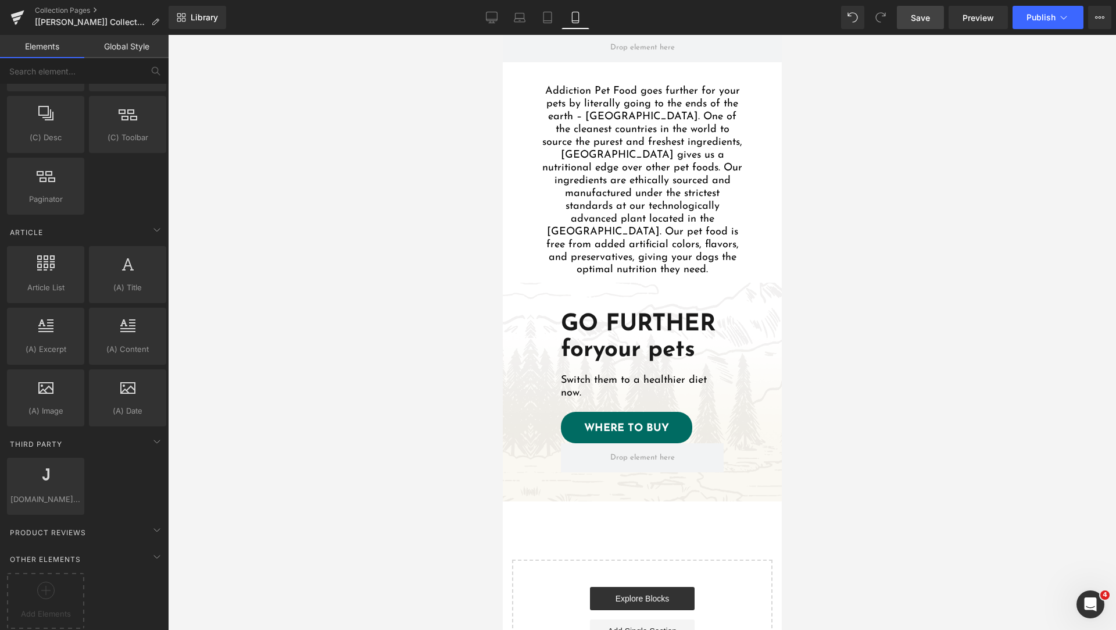
click at [510, 283] on span at bounding box center [509, 291] width 15 height 17
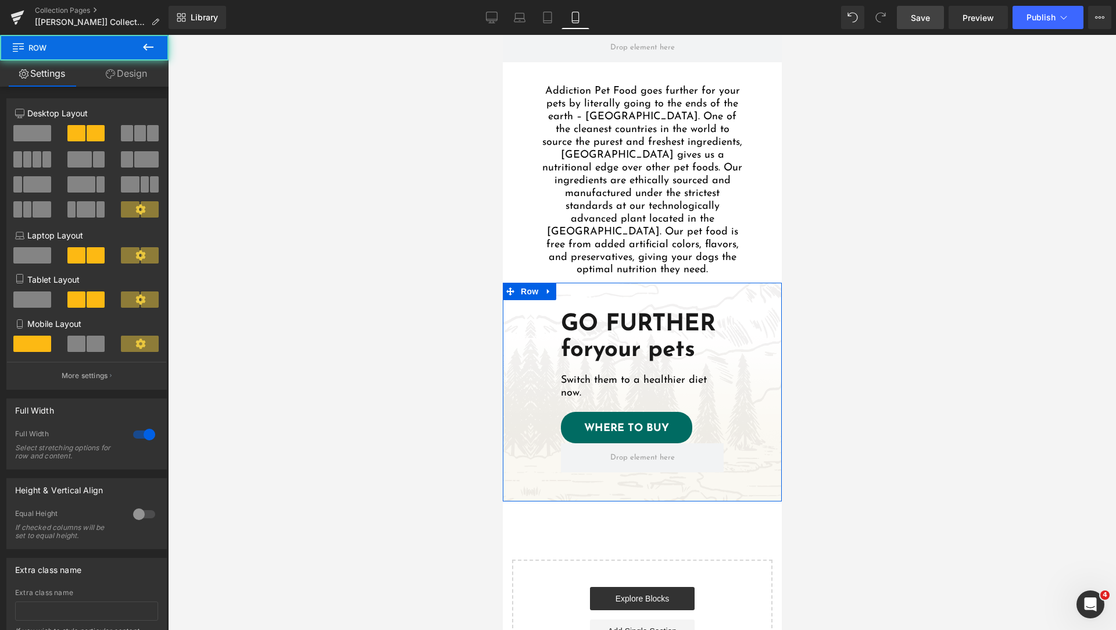
click at [129, 71] on link "Design" at bounding box center [126, 73] width 84 height 26
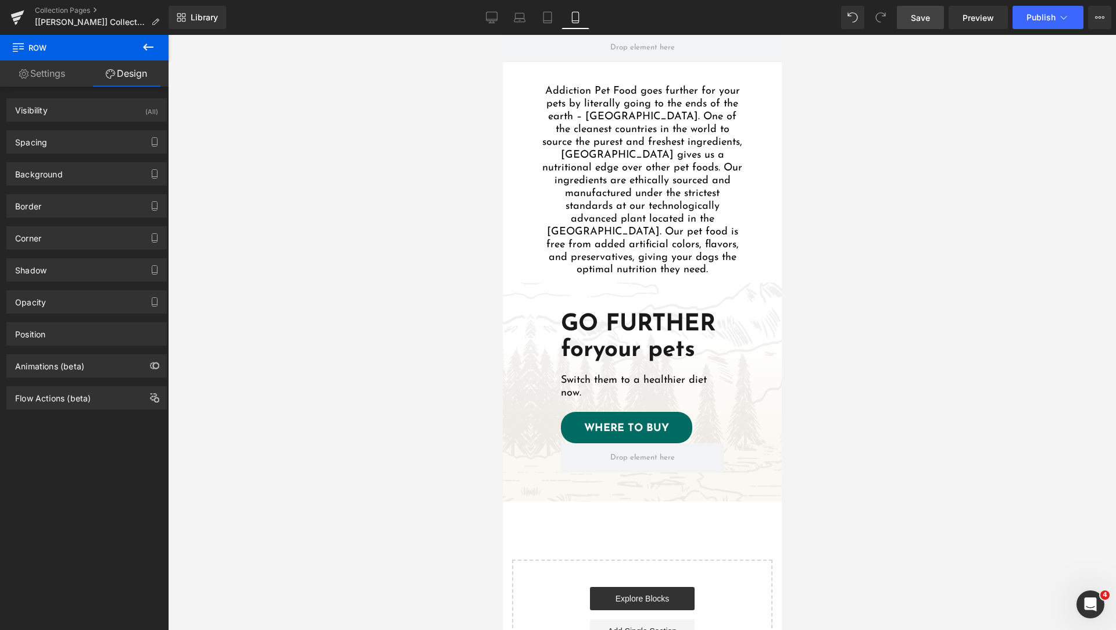
click at [856, 366] on div at bounding box center [642, 332] width 948 height 595
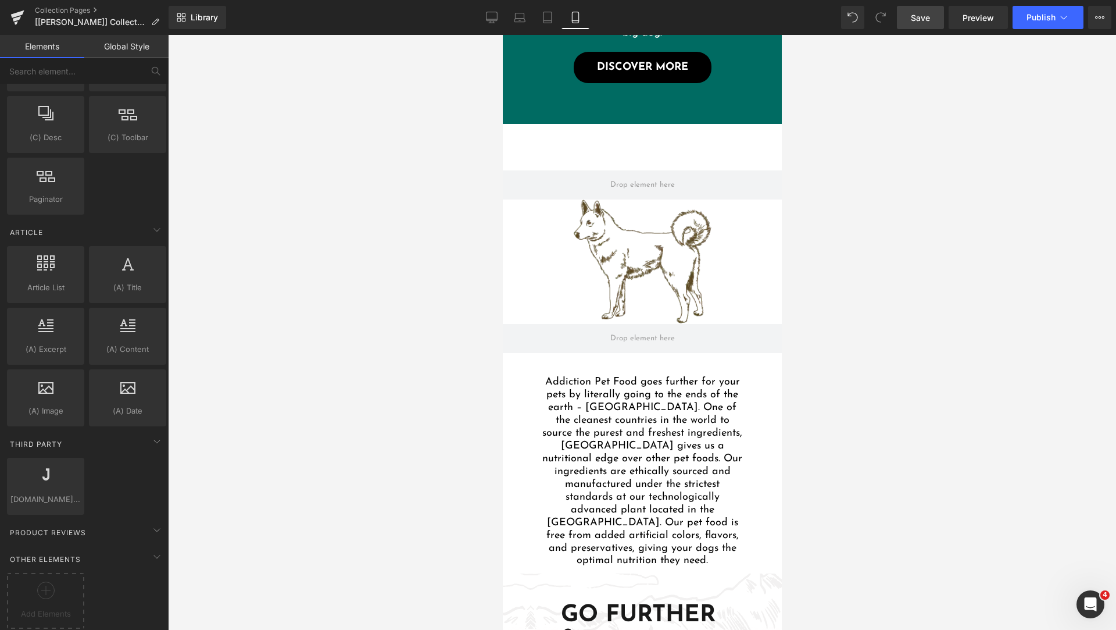
scroll to position [850, 0]
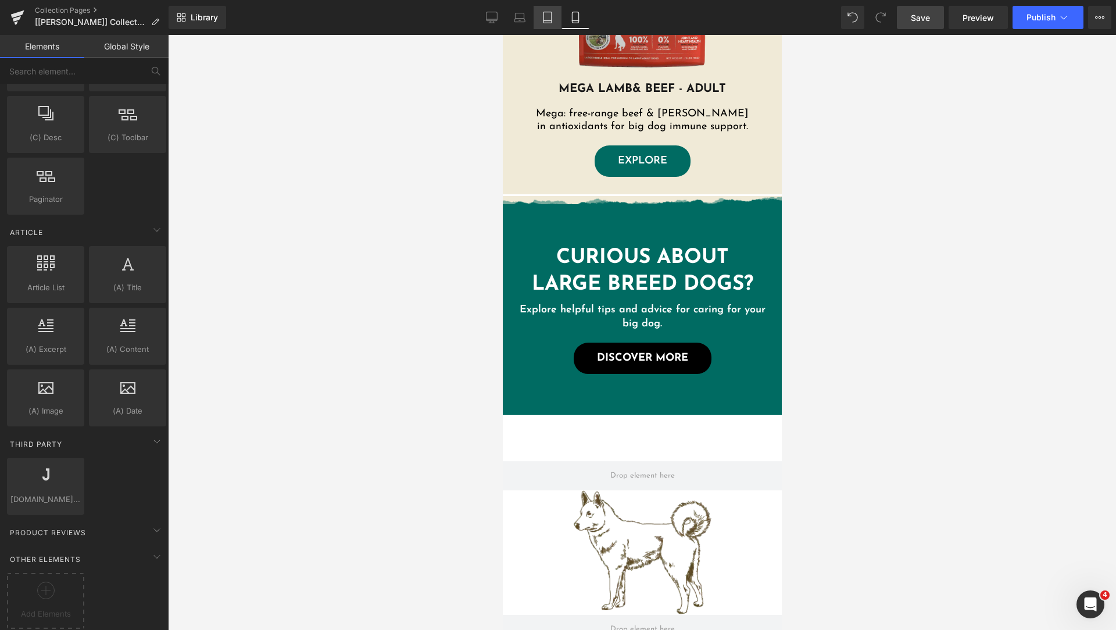
click at [552, 21] on icon at bounding box center [548, 17] width 8 height 11
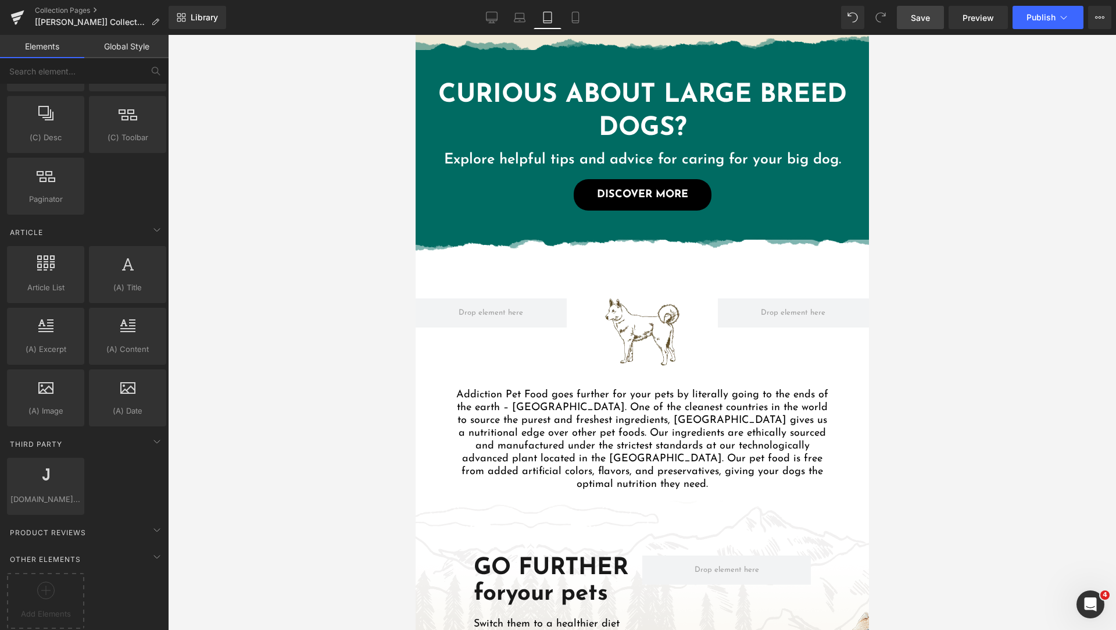
scroll to position [487, 0]
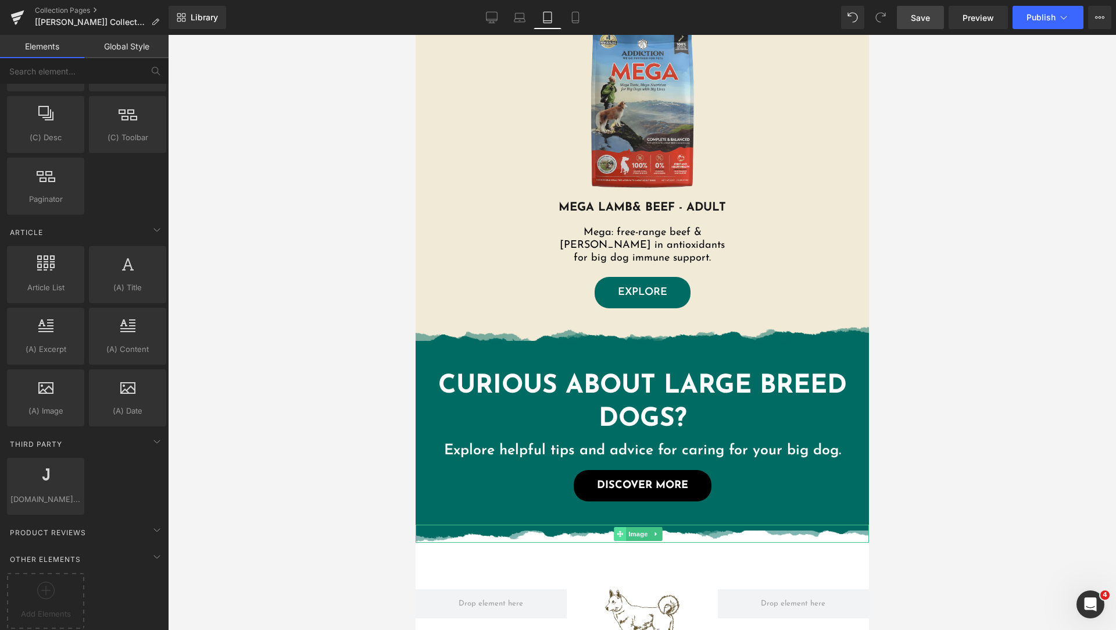
click at [621, 533] on icon at bounding box center [619, 533] width 6 height 6
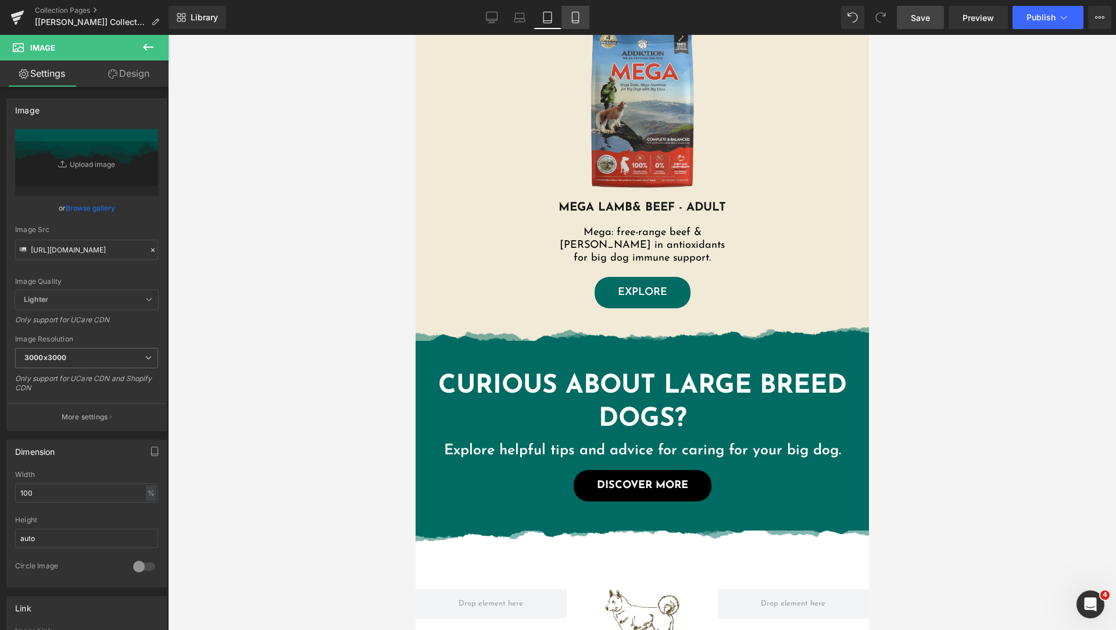
click at [574, 8] on link "Mobile" at bounding box center [576, 17] width 28 height 23
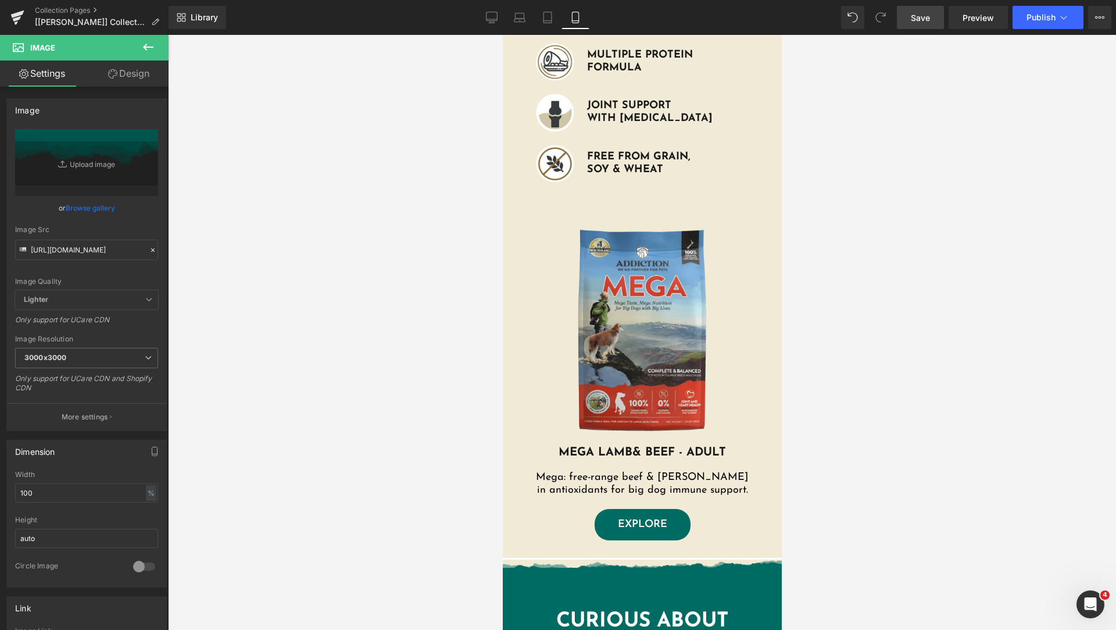
scroll to position [0, 0]
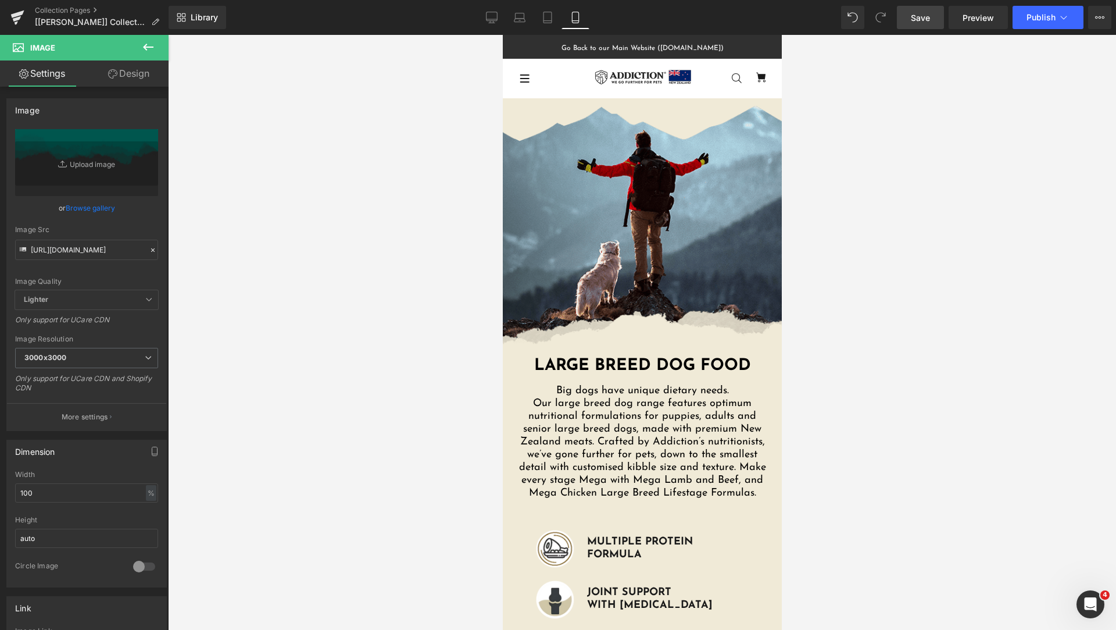
click at [122, 74] on link "Design" at bounding box center [129, 73] width 84 height 26
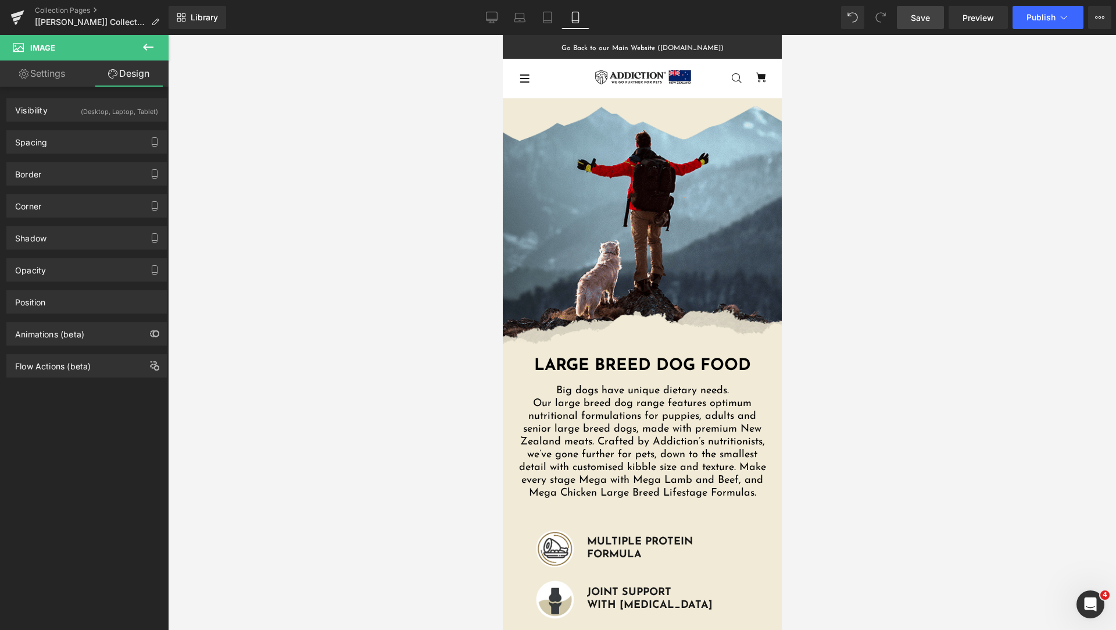
click at [84, 105] on div "(Desktop, Laptop, Tablet)" at bounding box center [119, 108] width 77 height 19
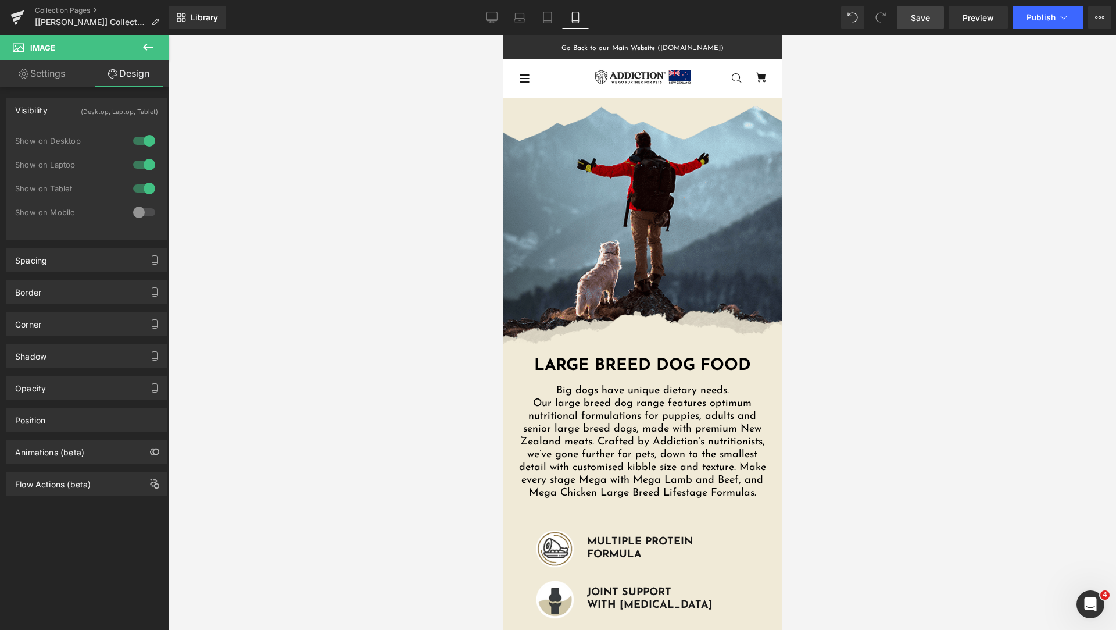
click at [138, 213] on div at bounding box center [144, 212] width 28 height 19
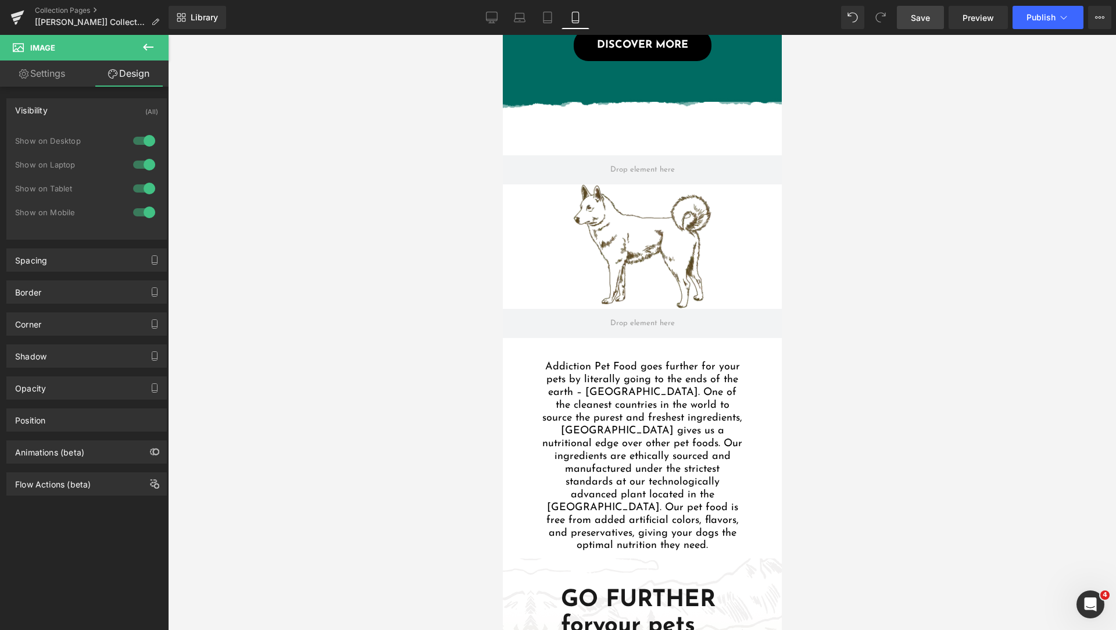
scroll to position [872, 0]
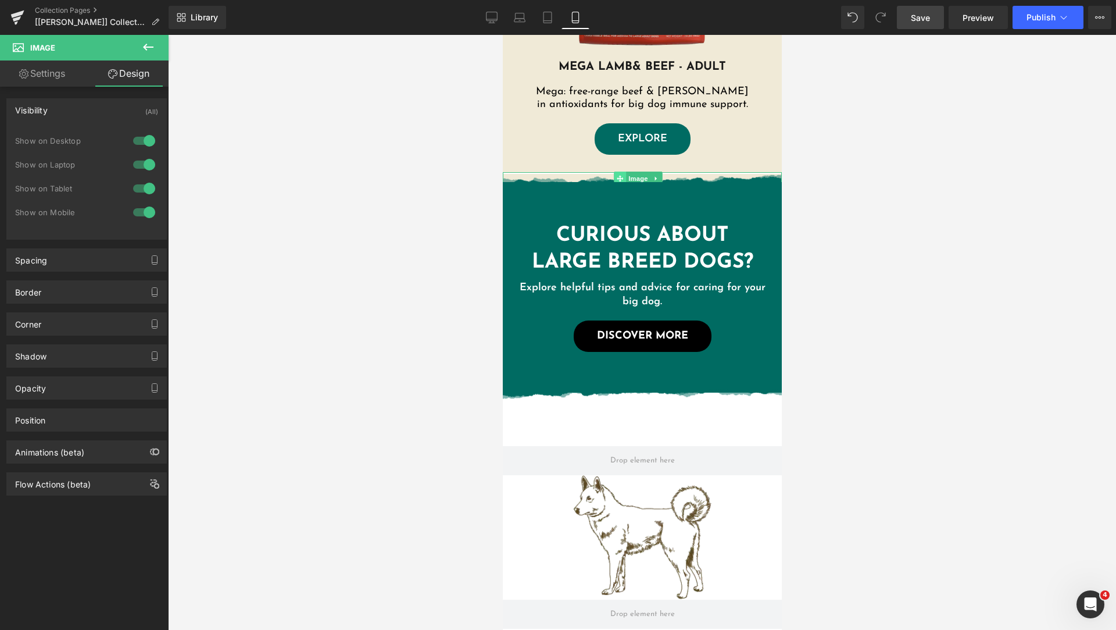
click at [620, 177] on icon at bounding box center [619, 179] width 6 height 6
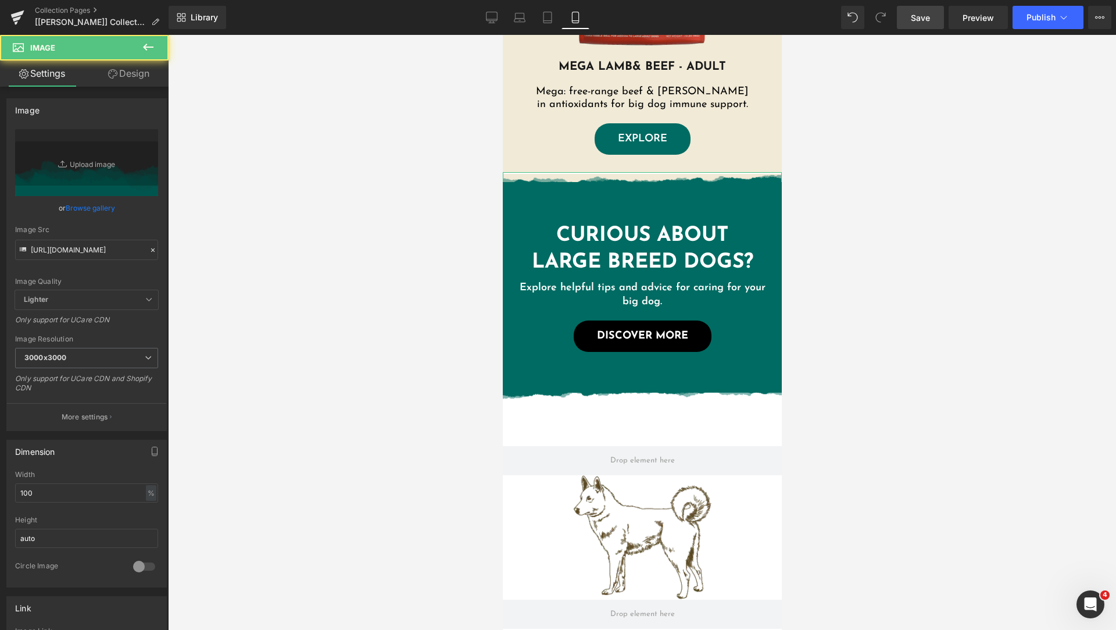
click at [138, 77] on link "Design" at bounding box center [129, 73] width 84 height 26
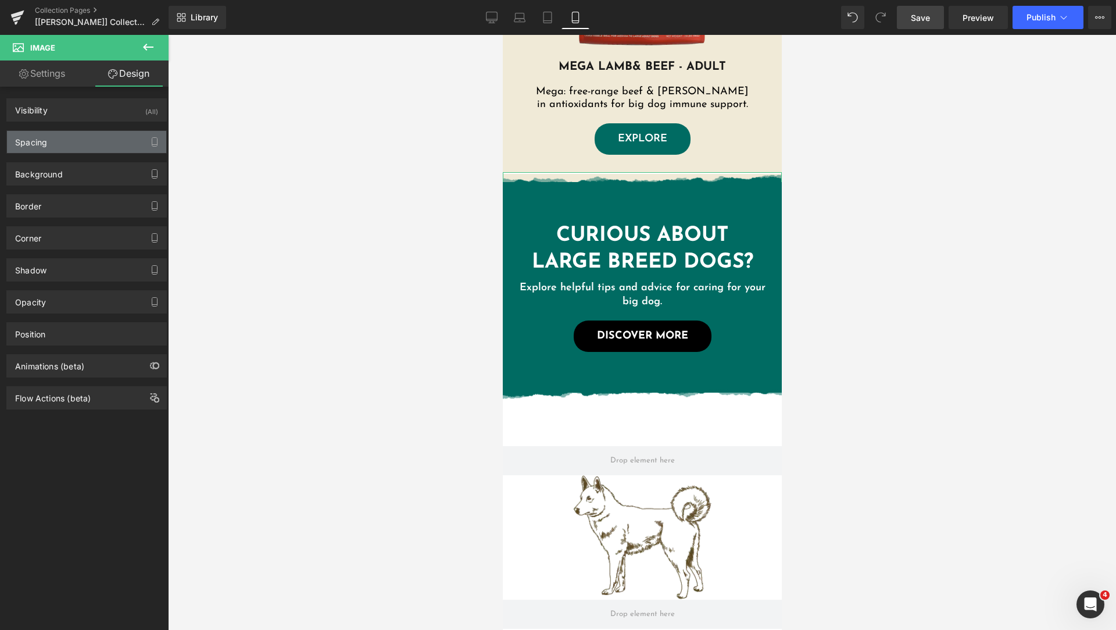
click at [70, 144] on div "Spacing" at bounding box center [86, 142] width 159 height 22
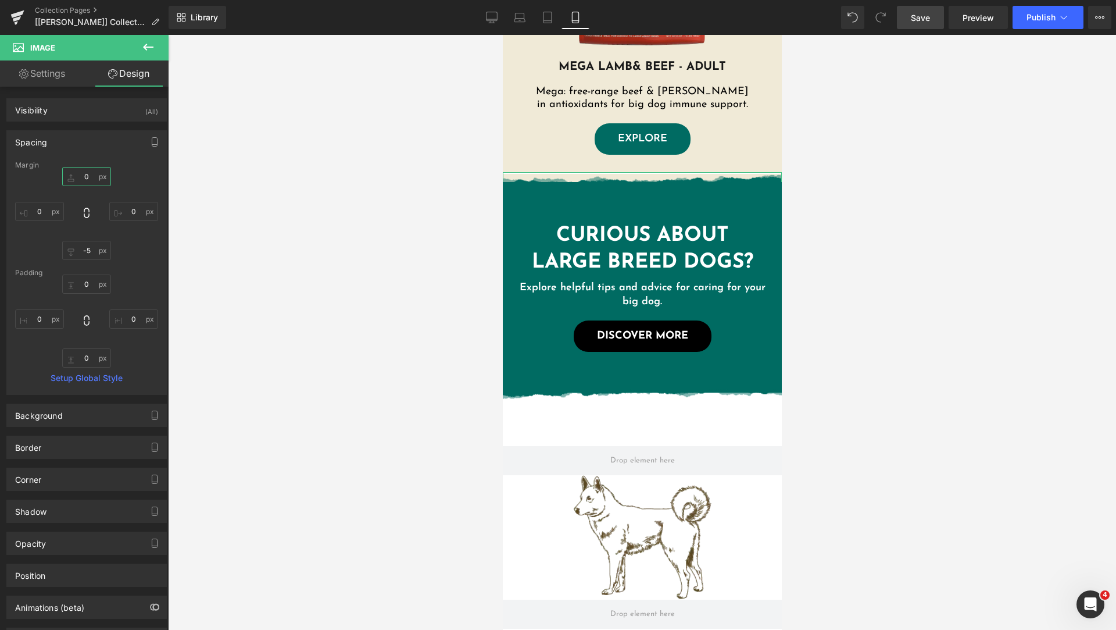
click at [86, 180] on input "text" at bounding box center [86, 176] width 49 height 19
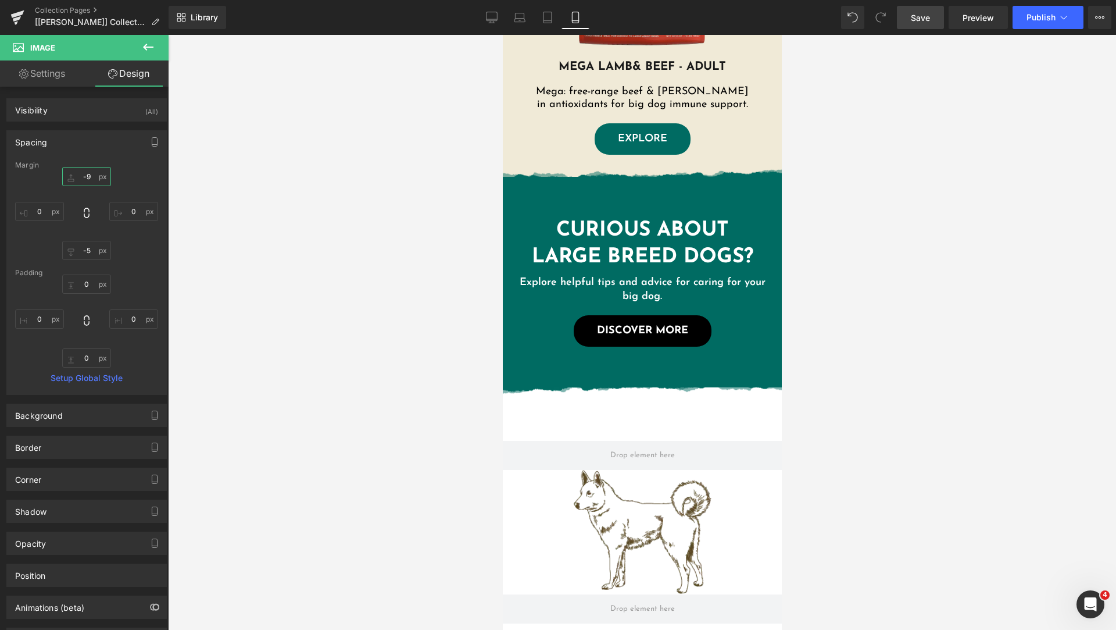
type input "-10"
click at [549, 12] on icon at bounding box center [548, 17] width 8 height 11
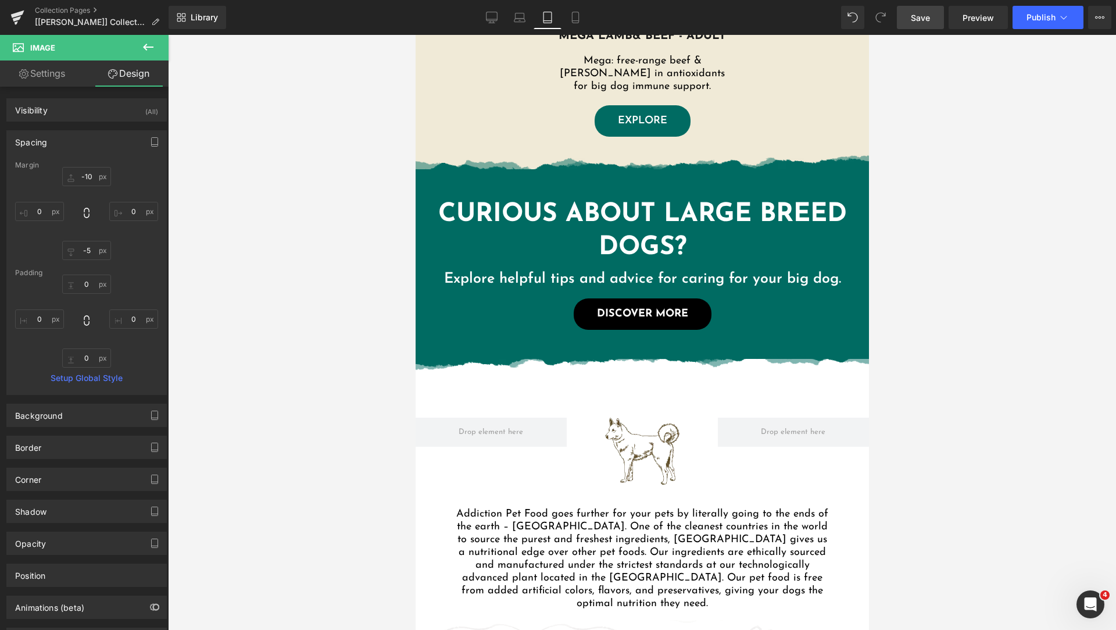
scroll to position [657, 0]
click at [524, 13] on icon at bounding box center [520, 15] width 9 height 5
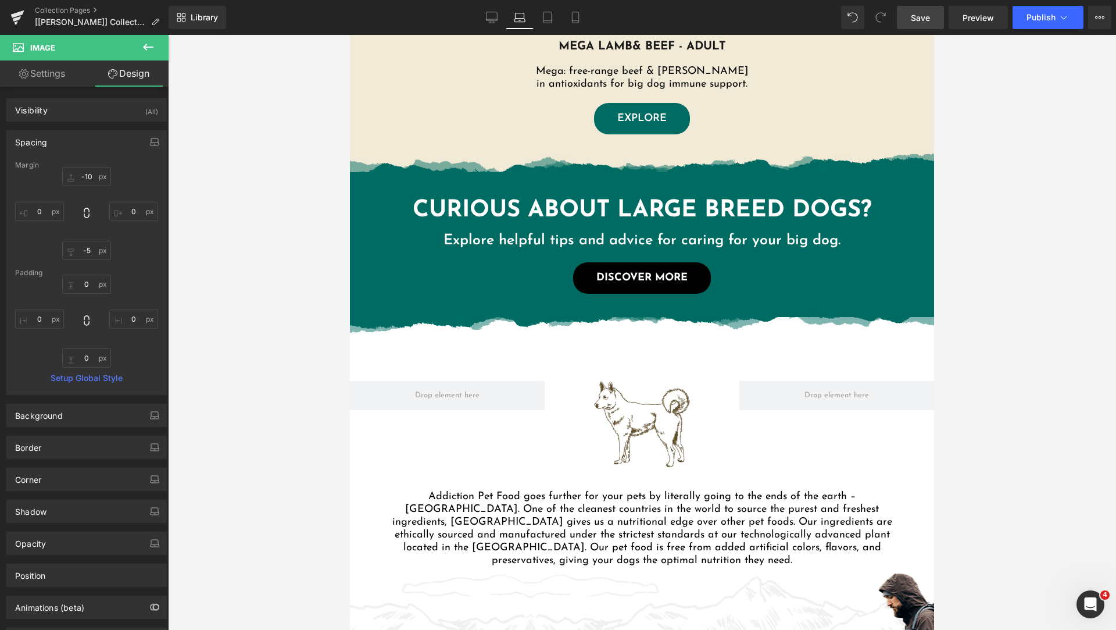
scroll to position [635, 0]
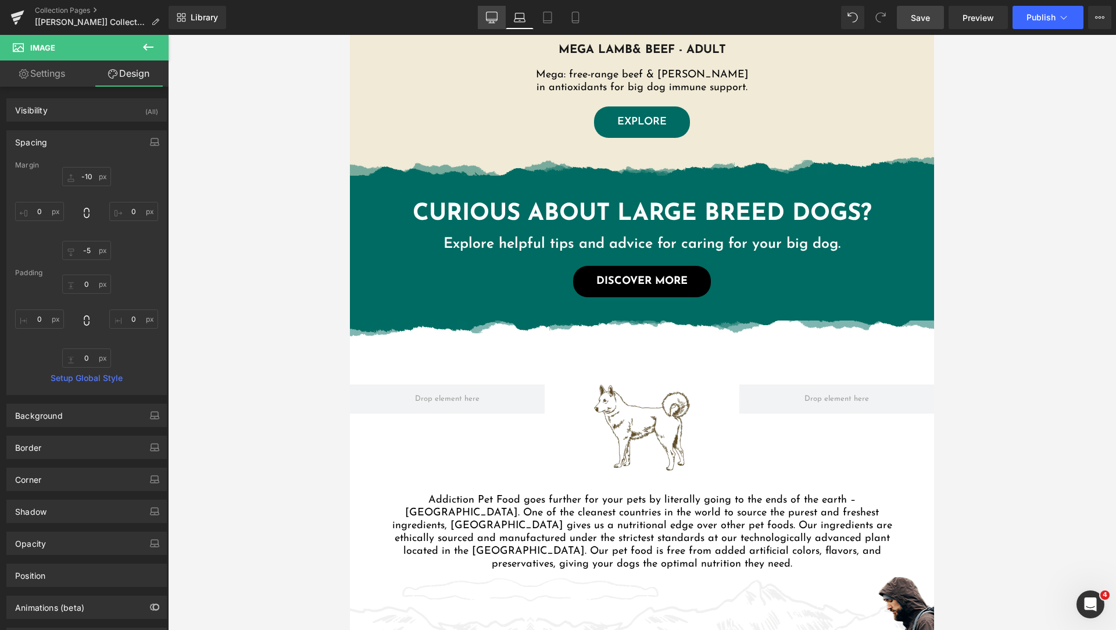
click at [494, 27] on link "Desktop" at bounding box center [492, 17] width 28 height 23
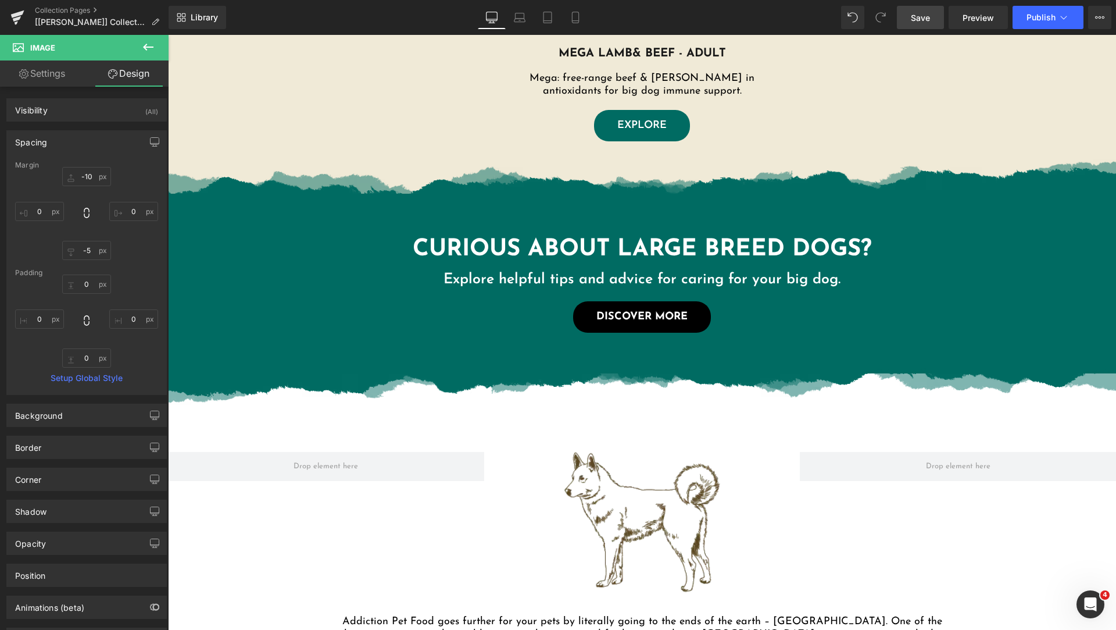
scroll to position [726, 0]
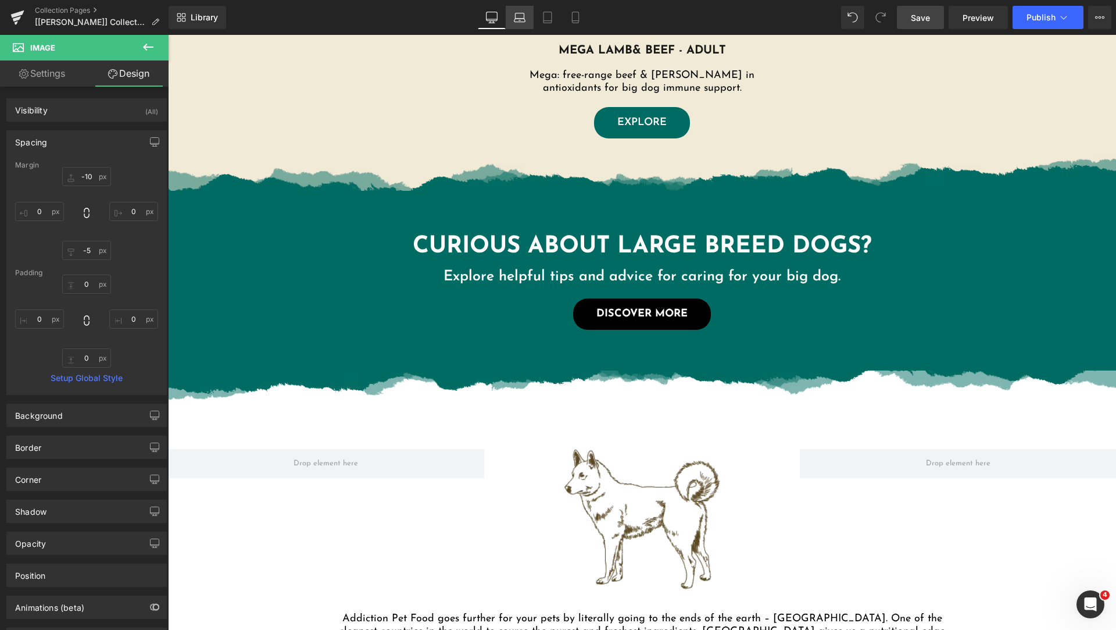
click at [519, 24] on link "Laptop" at bounding box center [520, 17] width 28 height 23
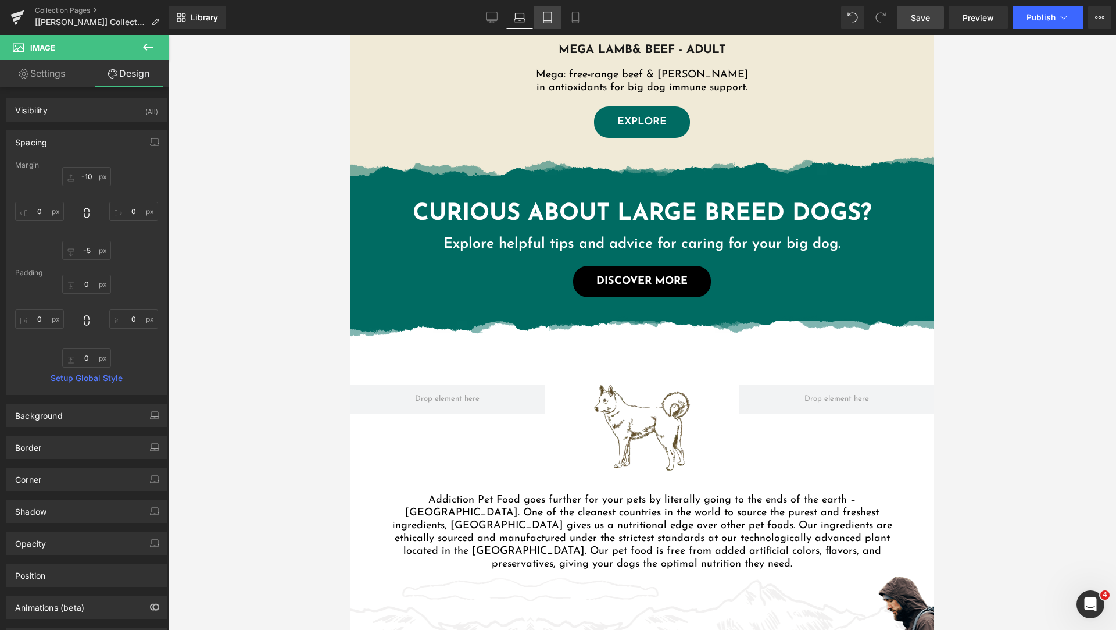
click at [539, 20] on link "Tablet" at bounding box center [548, 17] width 28 height 23
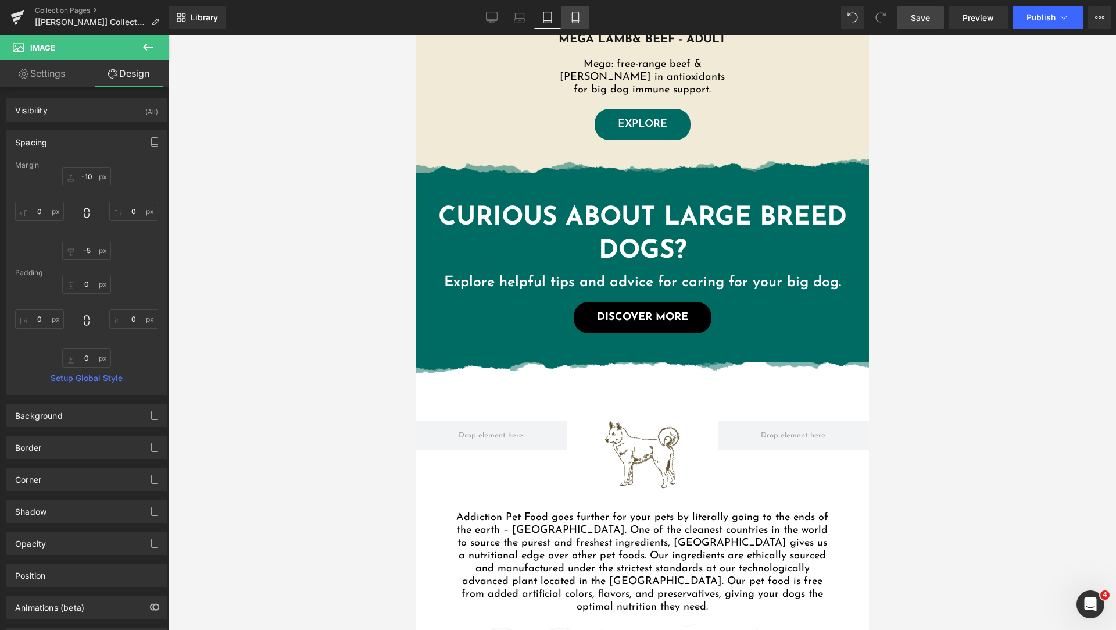
click at [569, 19] on link "Mobile" at bounding box center [576, 17] width 28 height 23
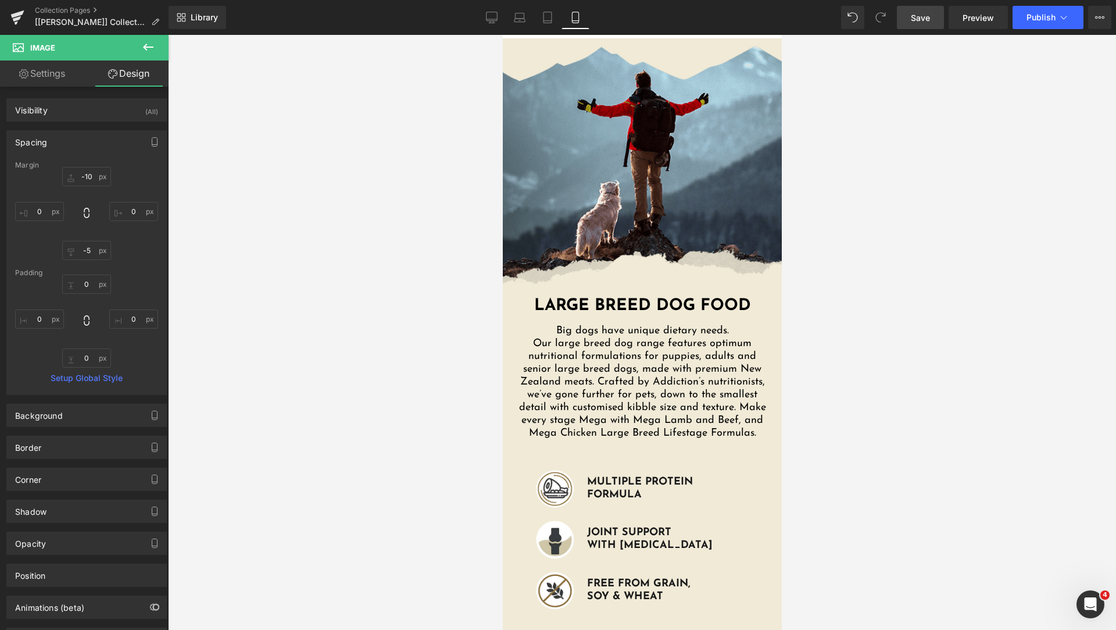
scroll to position [0, 0]
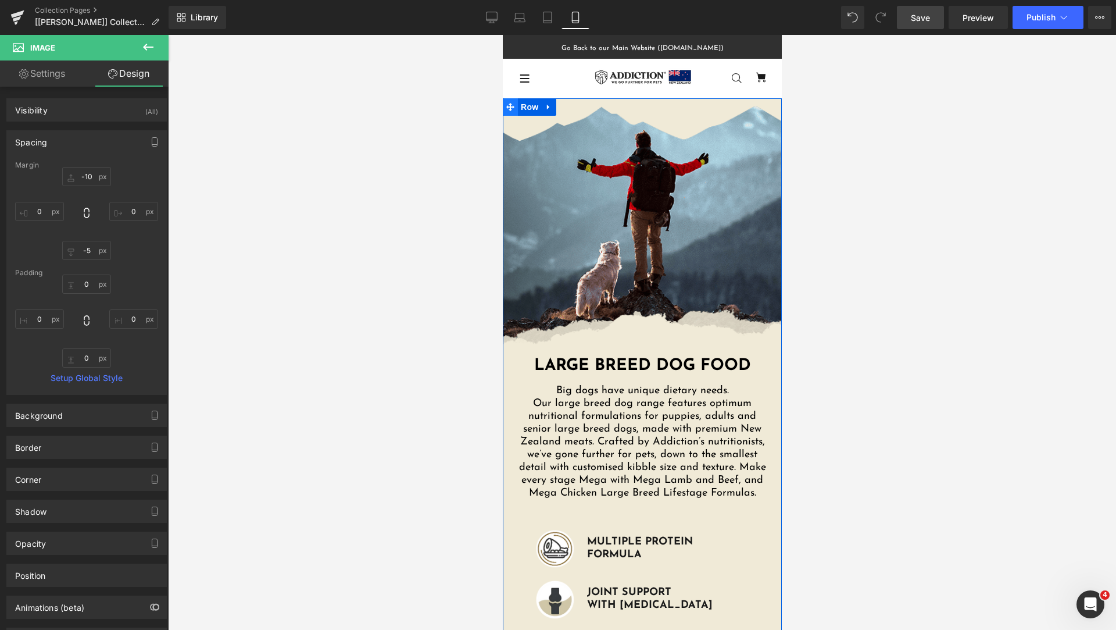
click at [511, 103] on span at bounding box center [509, 106] width 15 height 17
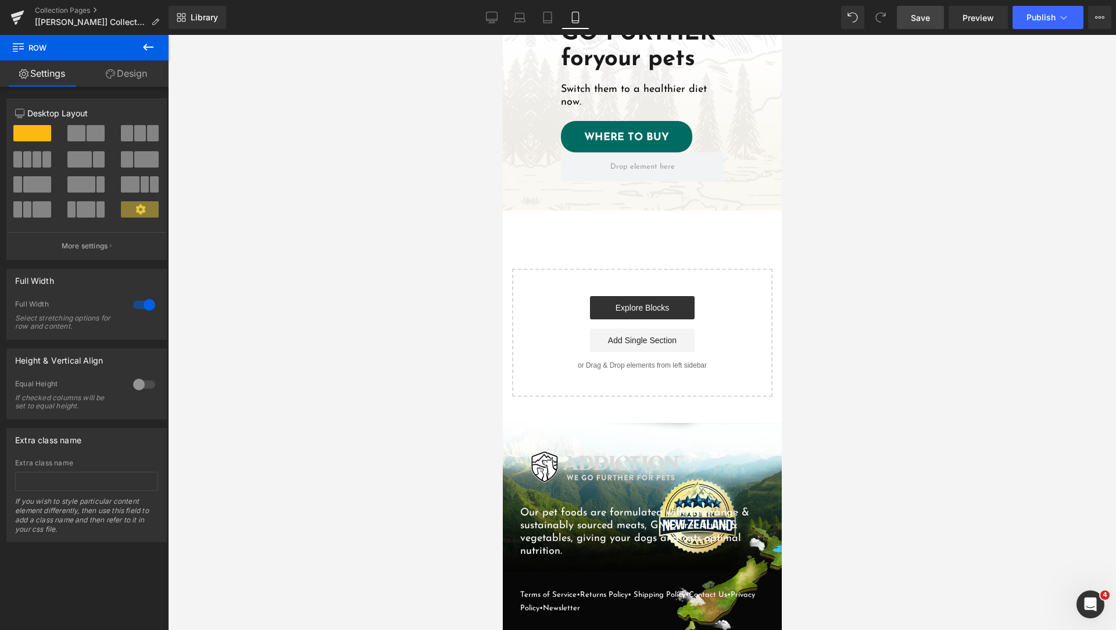
scroll to position [1432, 0]
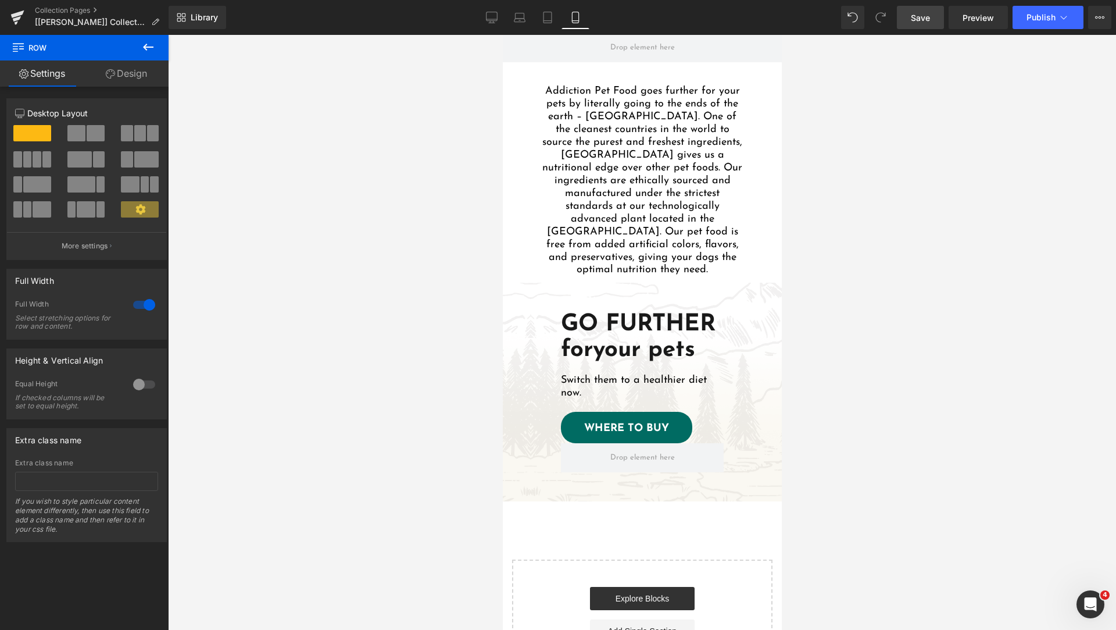
click at [145, 48] on icon at bounding box center [148, 47] width 10 height 7
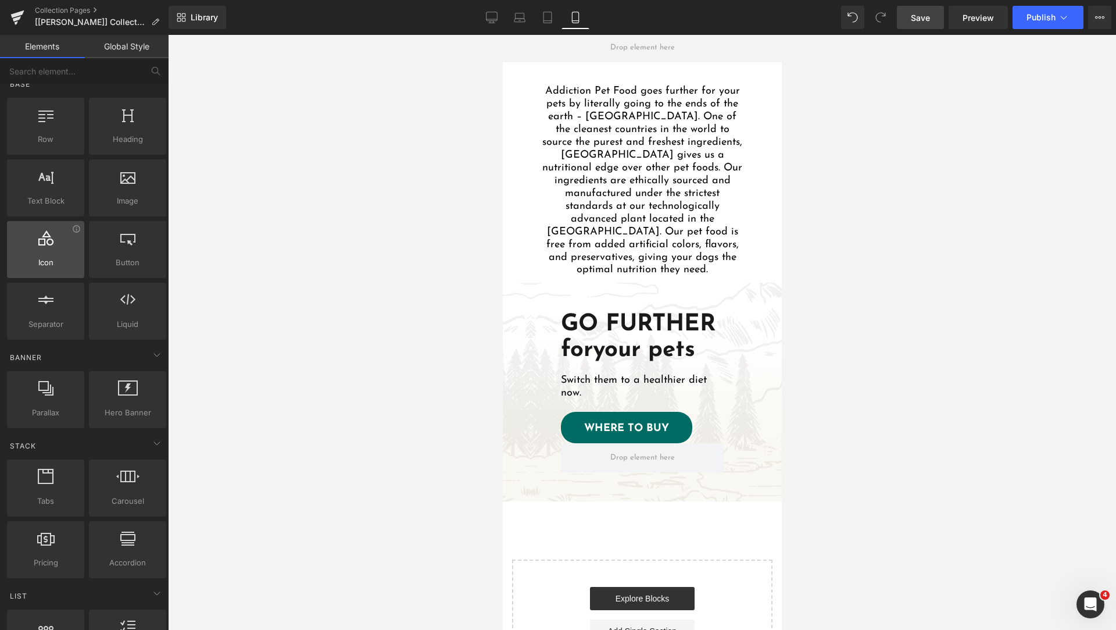
scroll to position [0, 0]
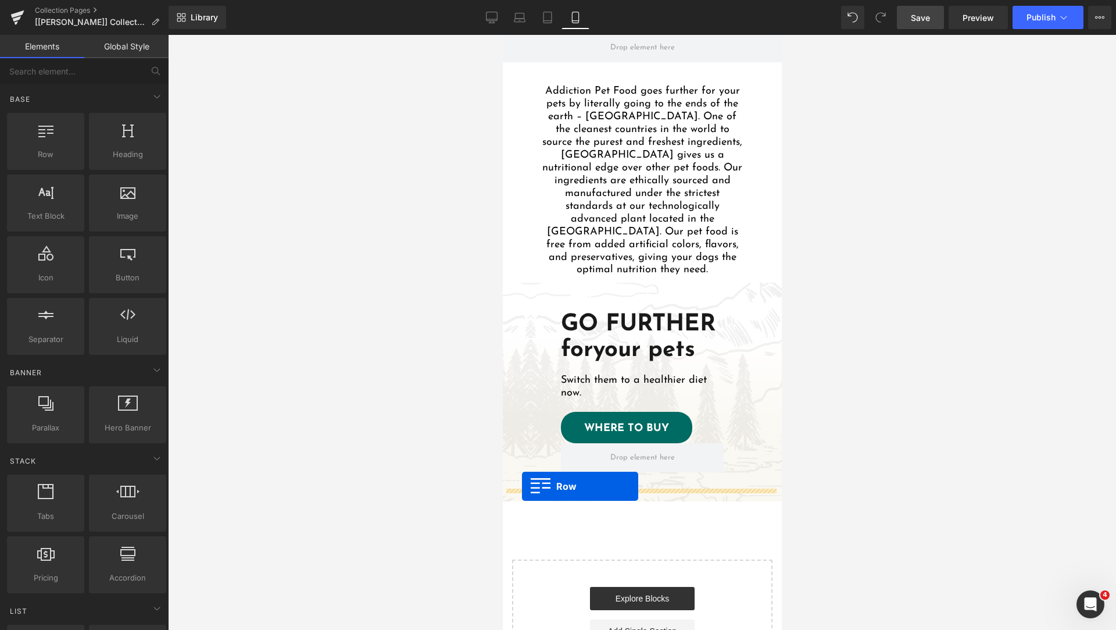
drag, startPoint x: 551, startPoint y: 173, endPoint x: 525, endPoint y: 486, distance: 314.4
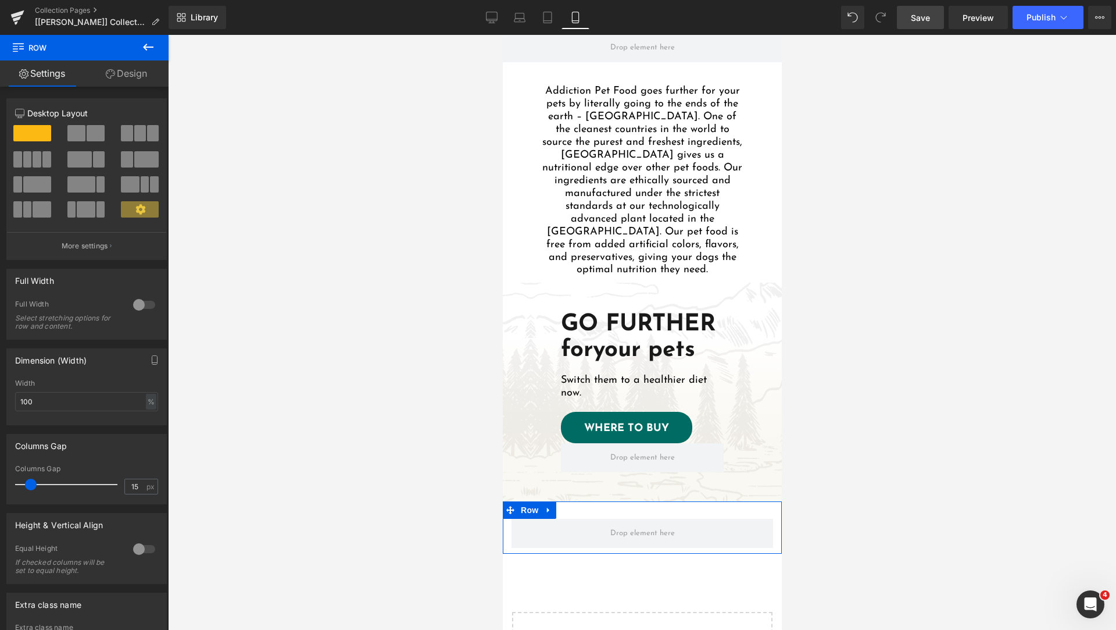
click at [130, 75] on link "Design" at bounding box center [126, 73] width 84 height 26
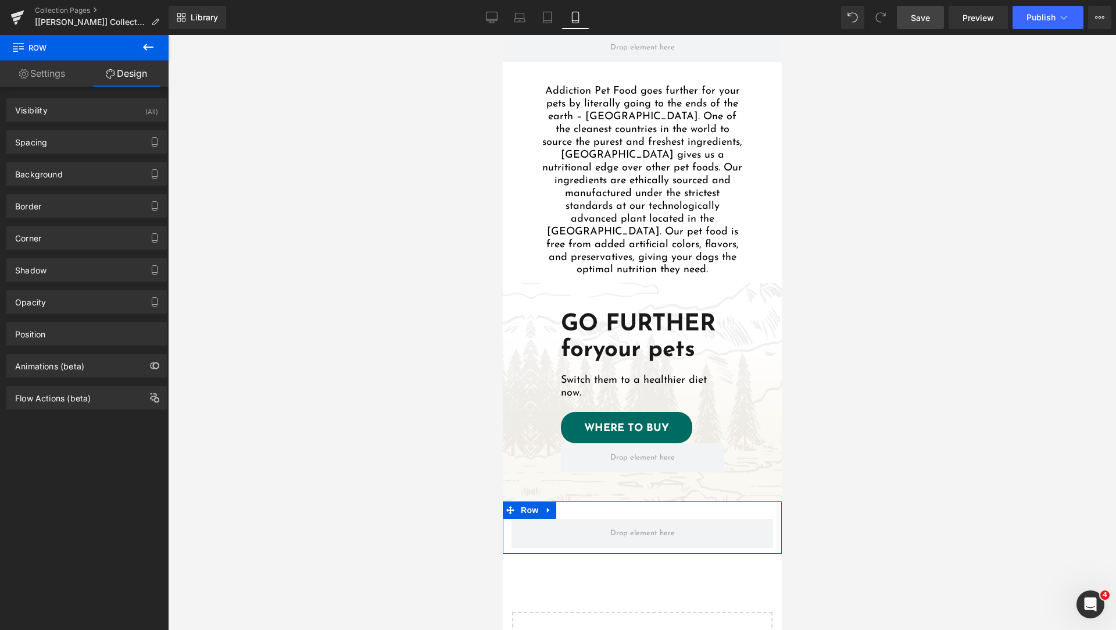
click at [53, 80] on link "Settings" at bounding box center [42, 73] width 84 height 26
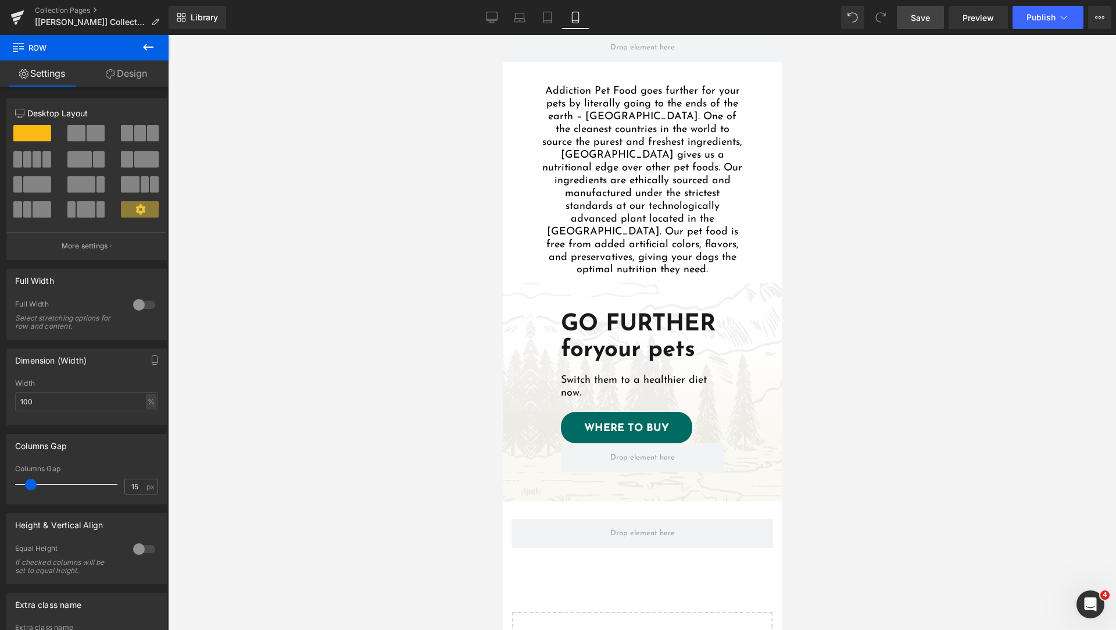
click at [148, 42] on icon at bounding box center [148, 47] width 14 height 14
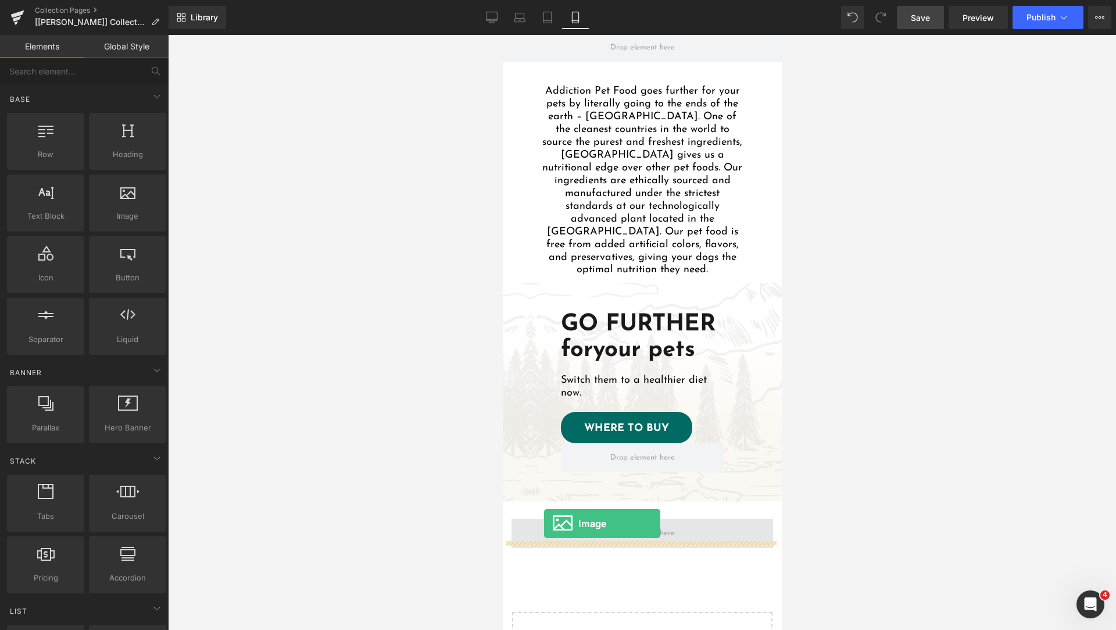
drag, startPoint x: 624, startPoint y: 245, endPoint x: 544, endPoint y: 523, distance: 289.2
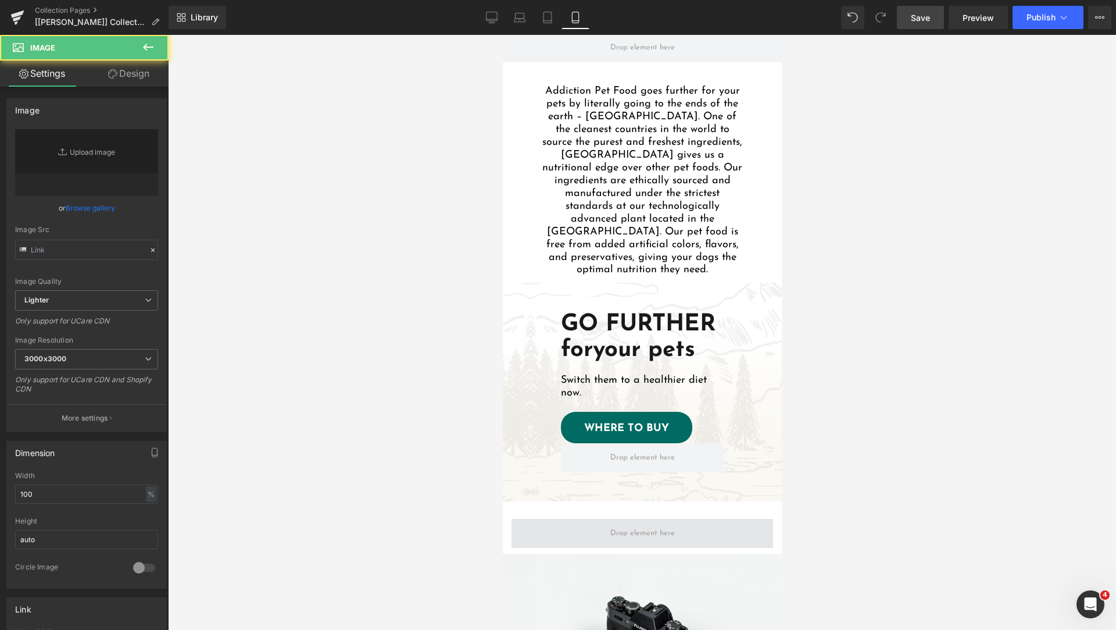
scroll to position [1723, 0]
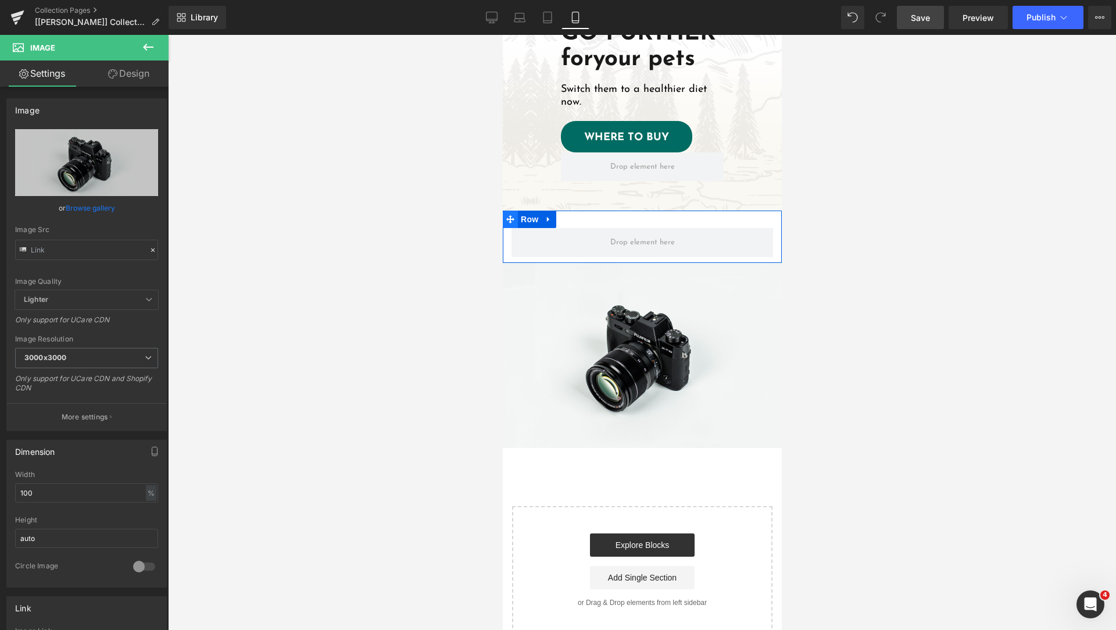
click at [510, 215] on icon at bounding box center [510, 219] width 8 height 8
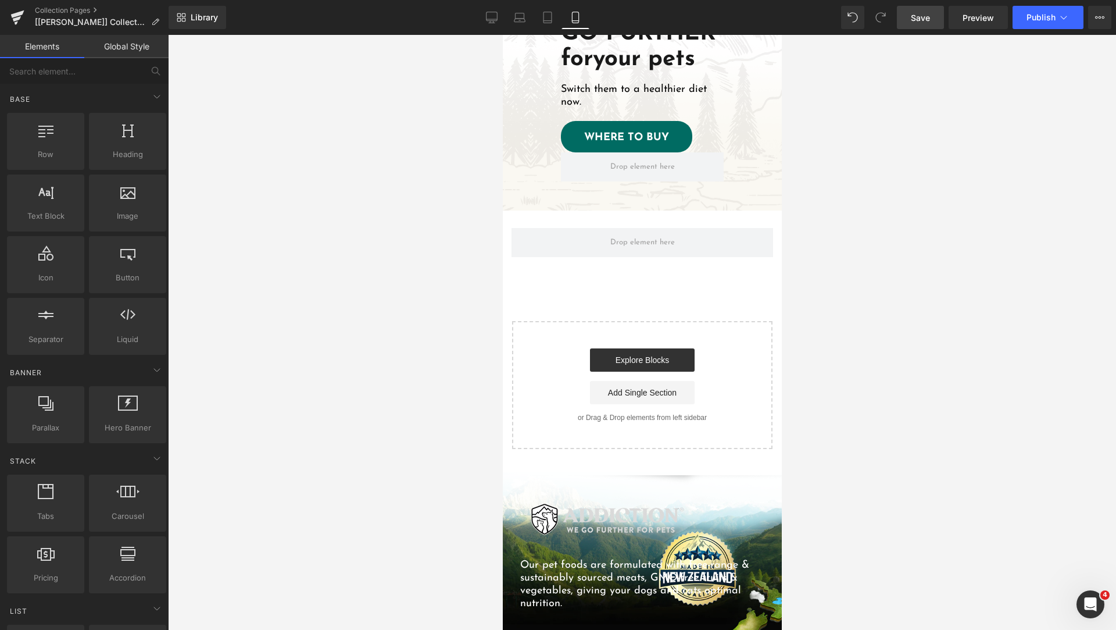
scroll to position [1432, 0]
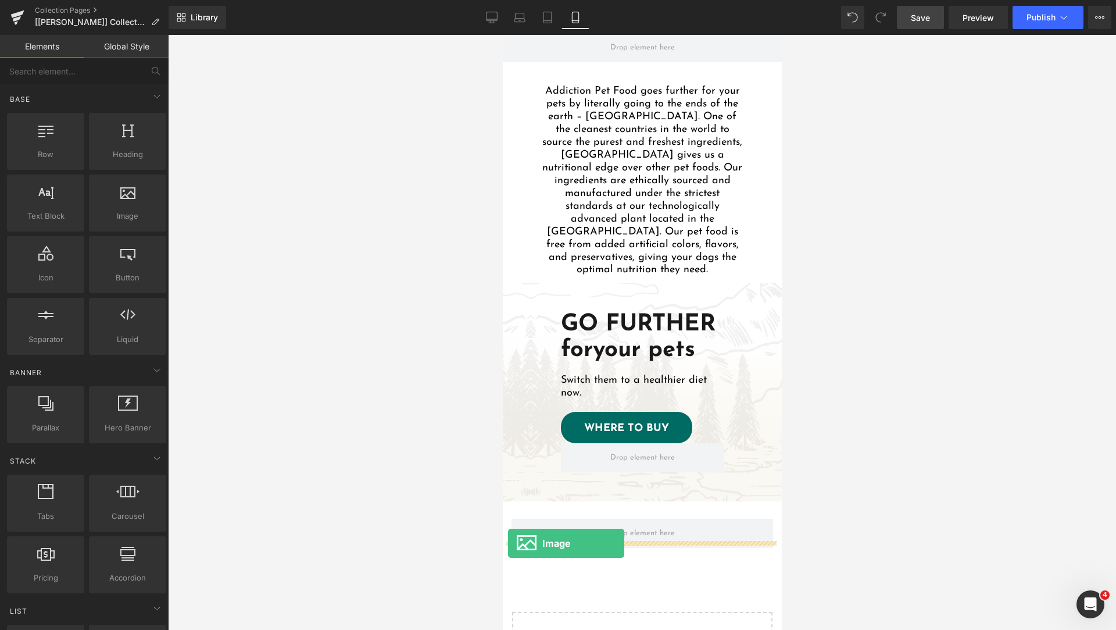
drag, startPoint x: 622, startPoint y: 241, endPoint x: 508, endPoint y: 543, distance: 322.7
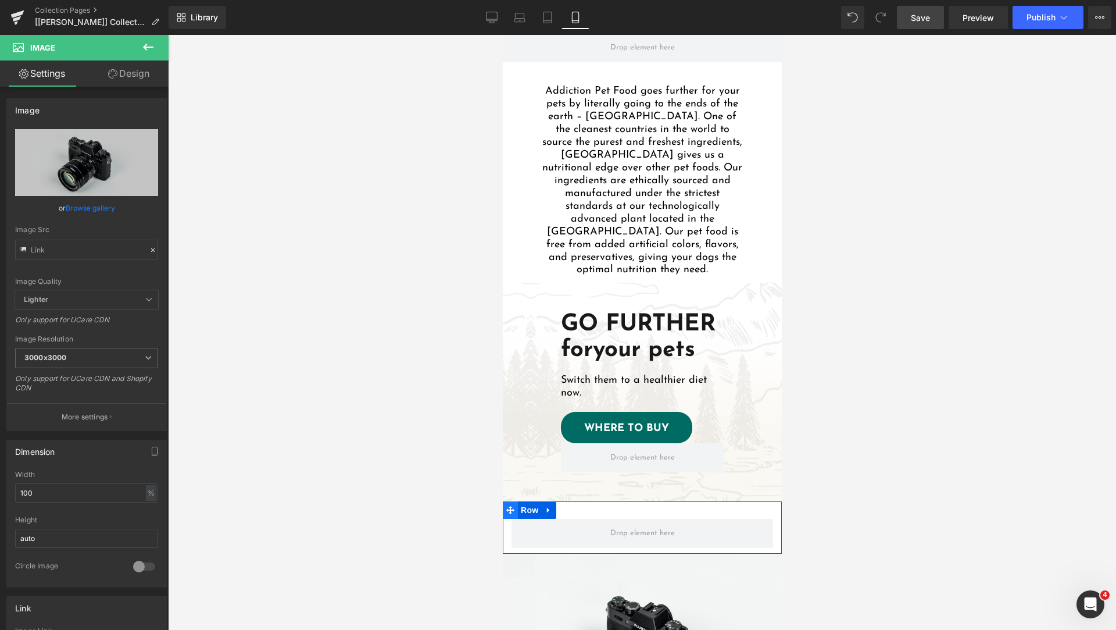
click at [514, 501] on span at bounding box center [509, 509] width 15 height 17
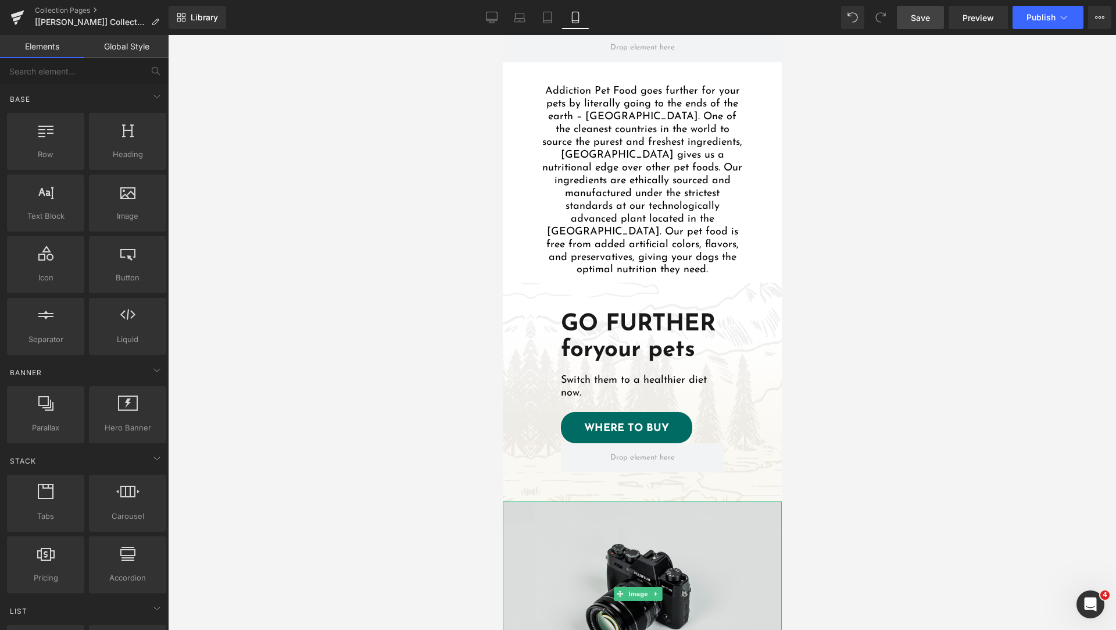
click at [584, 524] on img at bounding box center [641, 593] width 279 height 185
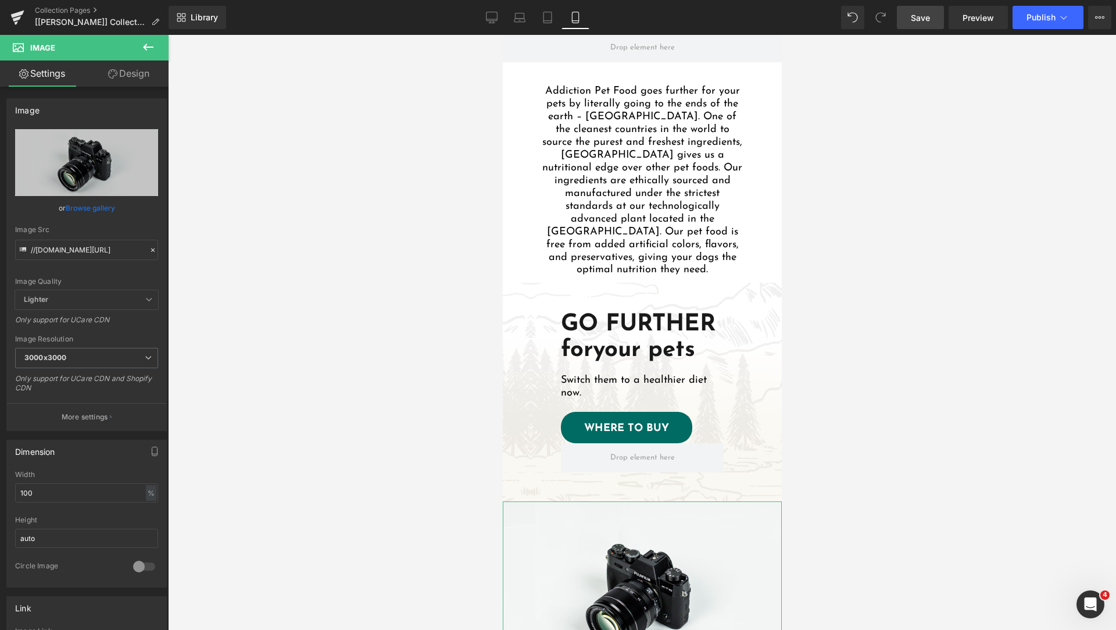
click at [119, 67] on link "Design" at bounding box center [129, 73] width 84 height 26
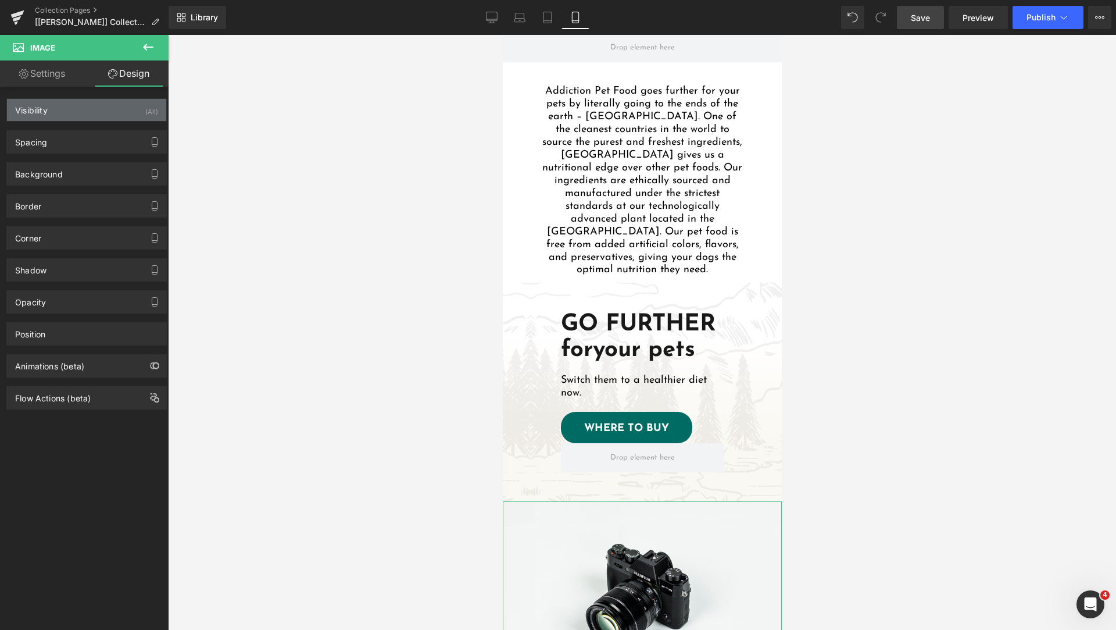
click at [67, 113] on div "Visibility (All)" at bounding box center [86, 110] width 159 height 22
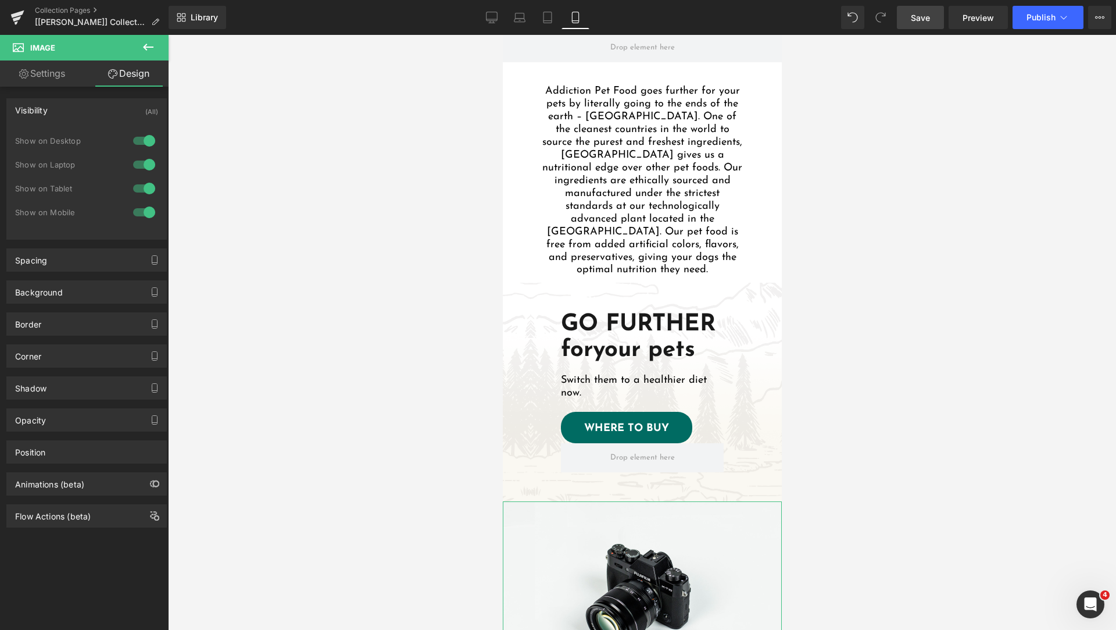
click at [138, 144] on div at bounding box center [144, 140] width 28 height 19
click at [137, 168] on div at bounding box center [144, 164] width 28 height 19
click at [137, 181] on div at bounding box center [144, 188] width 28 height 19
click at [94, 291] on div "Background" at bounding box center [86, 292] width 159 height 22
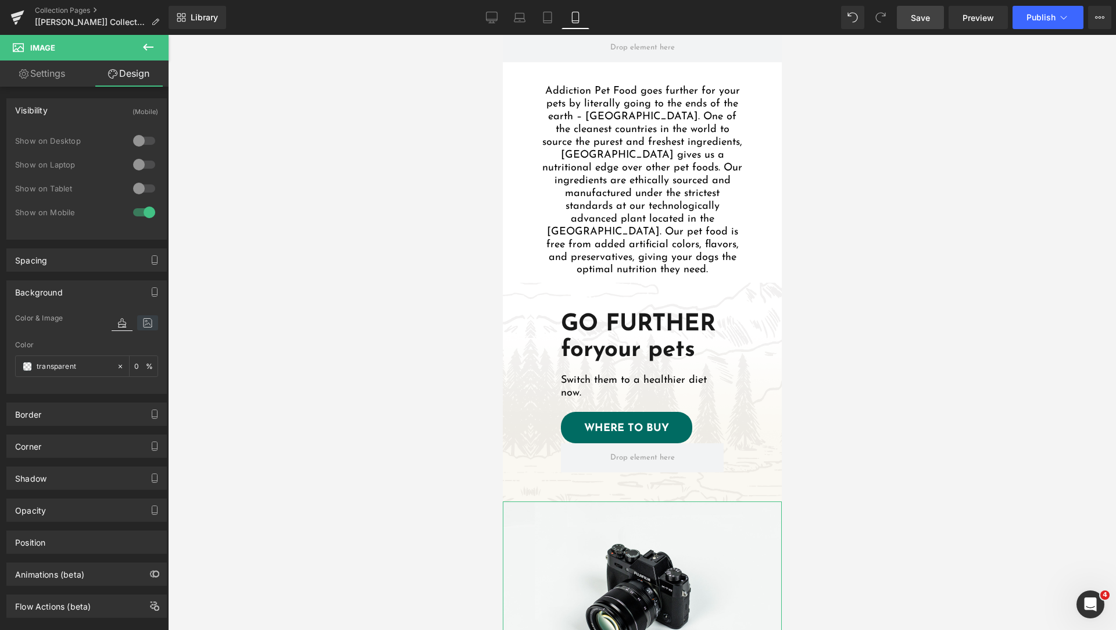
click at [148, 323] on icon at bounding box center [147, 322] width 21 height 15
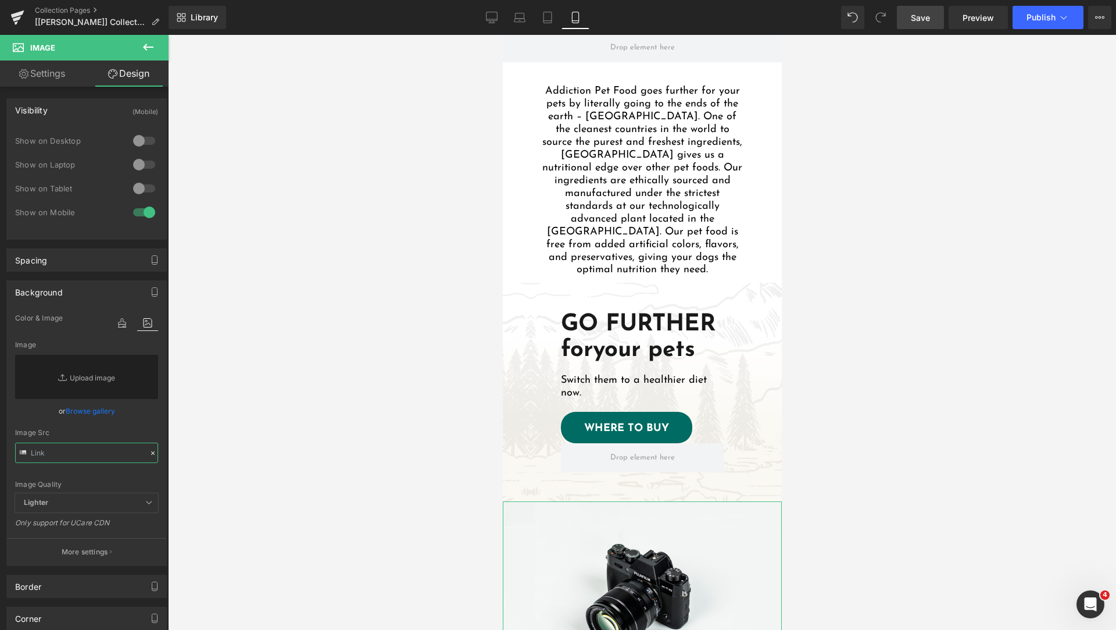
click at [89, 448] on input "text" at bounding box center [86, 452] width 143 height 20
paste input "https://cdn.shopify.com/s/files/1/0848/0387/9232/files/cta-slide-dog-1-mobile.p…"
type input "https://cdn.shopify.com/s/files/1/0848/0387/9232/files/cta-slide-dog-1-mobile.p…"
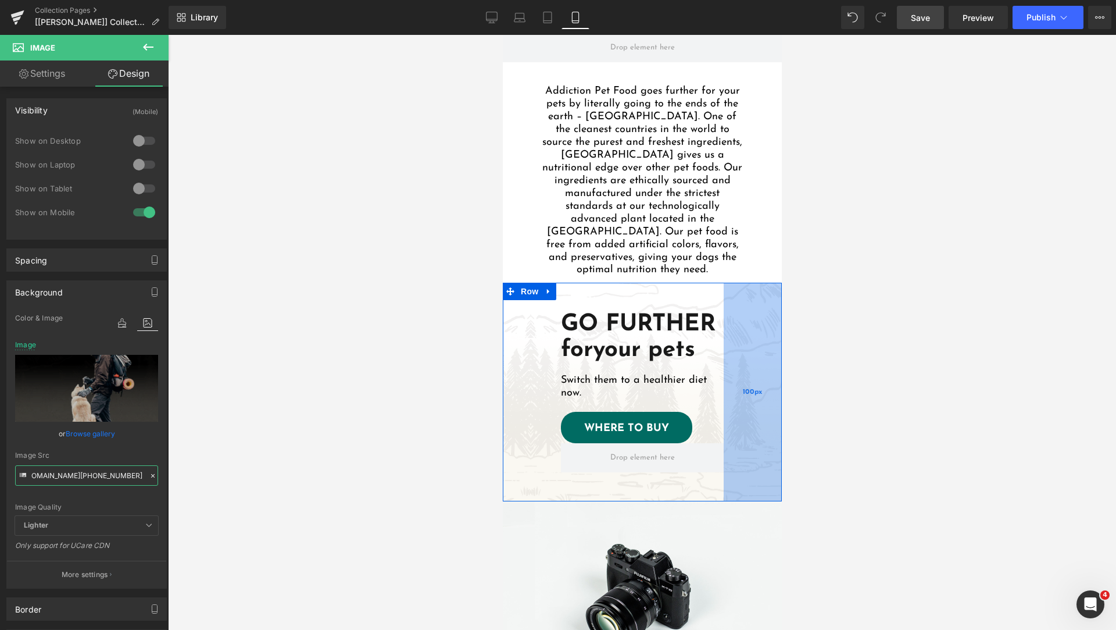
scroll to position [1723, 0]
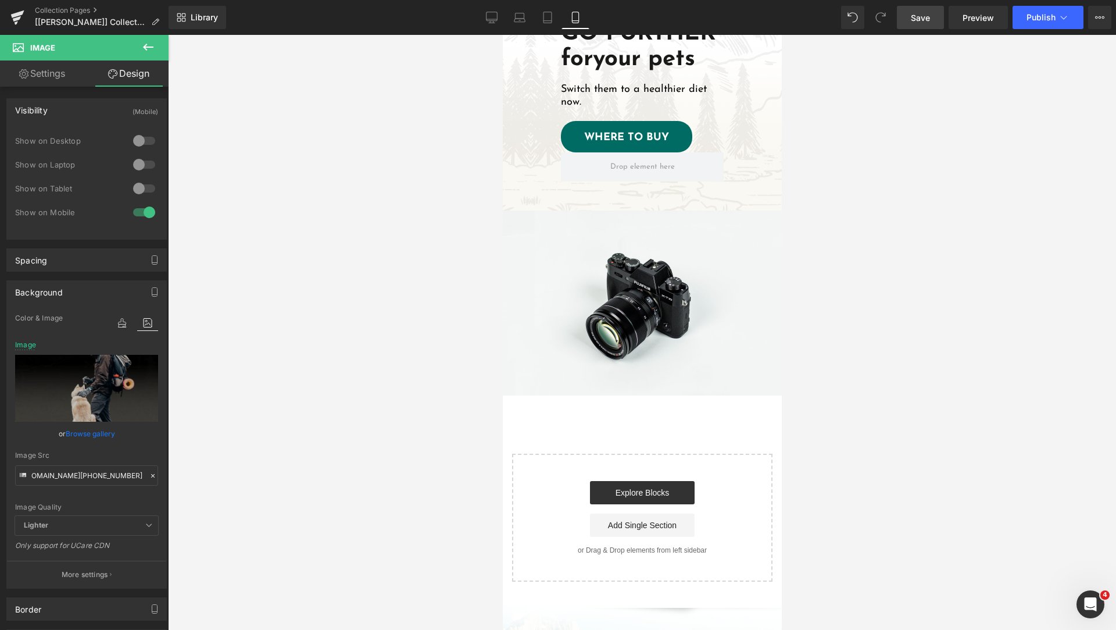
click at [358, 382] on div at bounding box center [642, 332] width 948 height 595
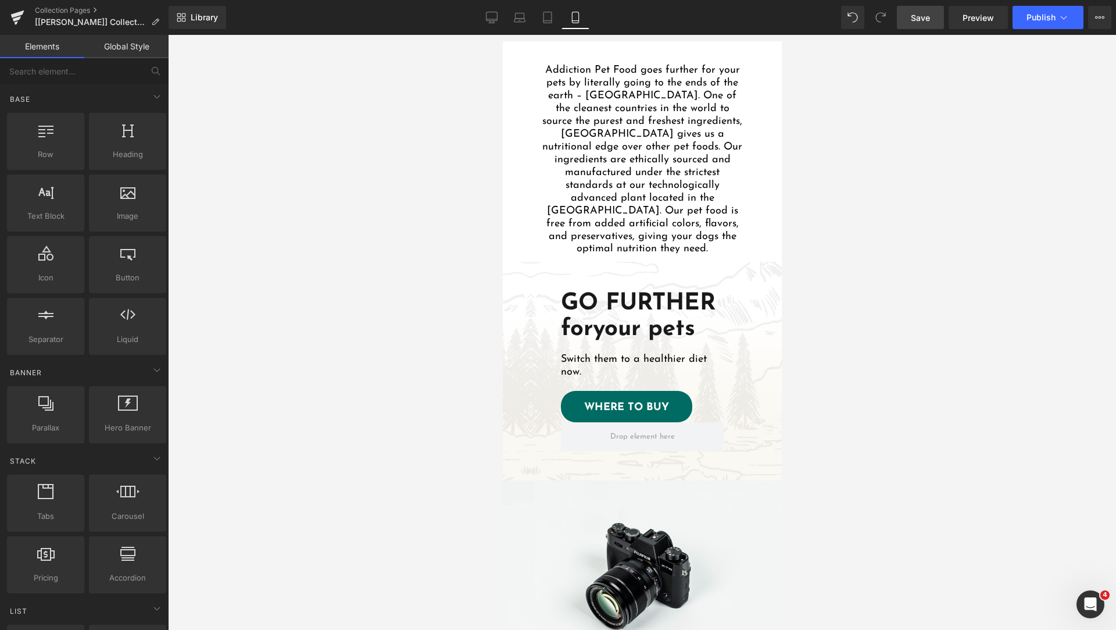
scroll to position [1744, 0]
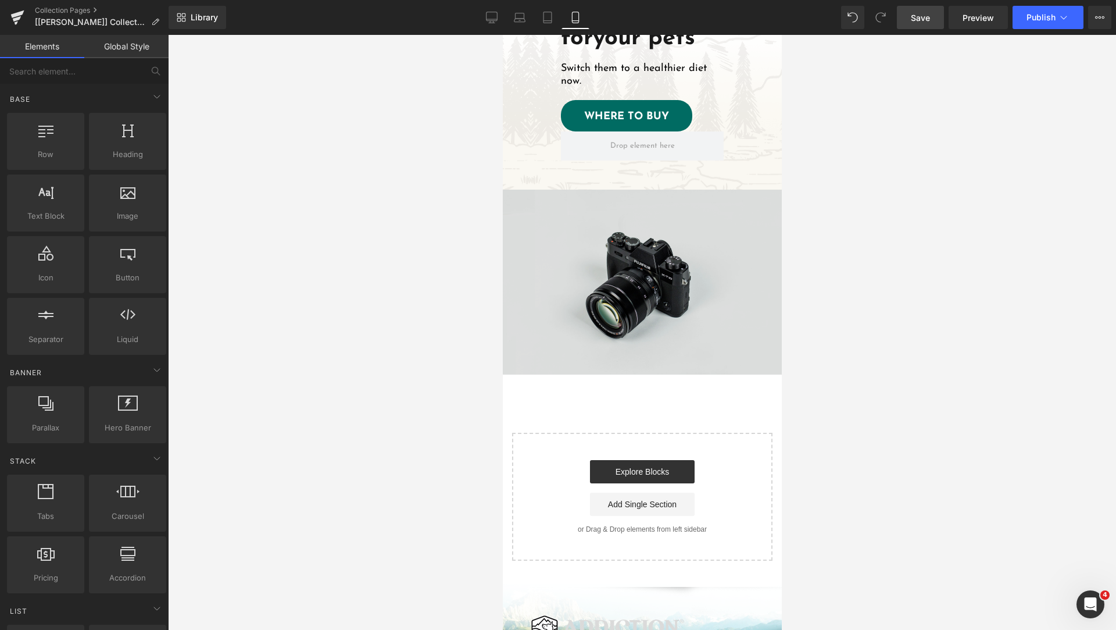
click at [642, 330] on img at bounding box center [641, 282] width 279 height 185
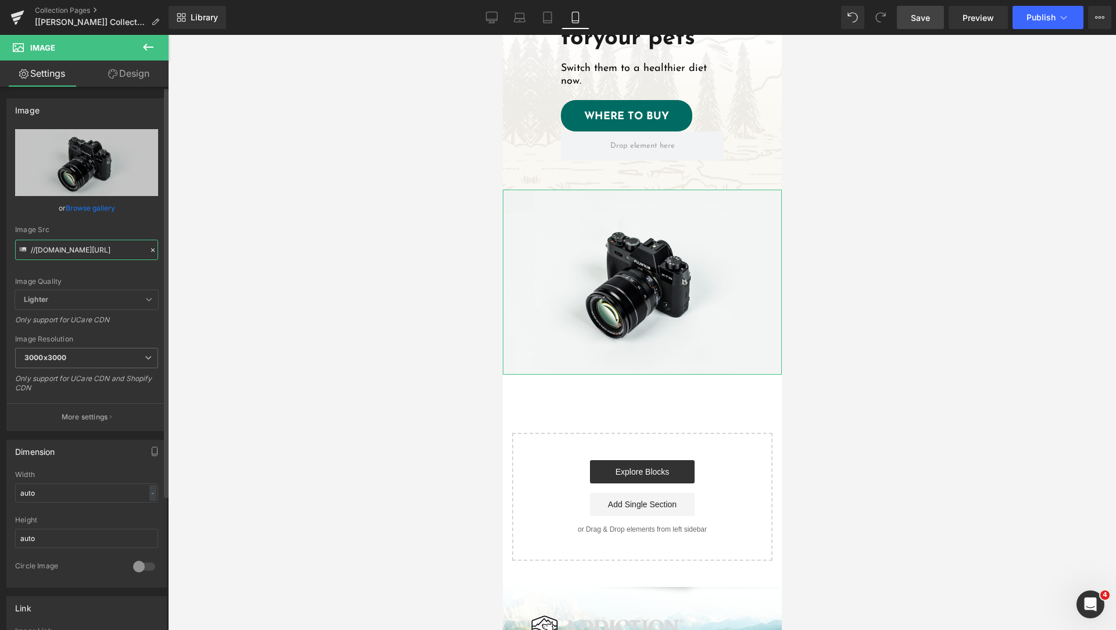
click at [88, 246] on input "//d1um8515vdn9kb.cloudfront.net/images/parallax.jpg" at bounding box center [86, 250] width 143 height 20
paste input "https://cdn.shopify.com/s/files/1/0848/0387/9232/files/cta-slide-dog-1-mobile.p…"
type input "https://cdn.shopify.com/s/files/1/0848/0387/9232/files/cta-slide-dog-1-mobile.p…"
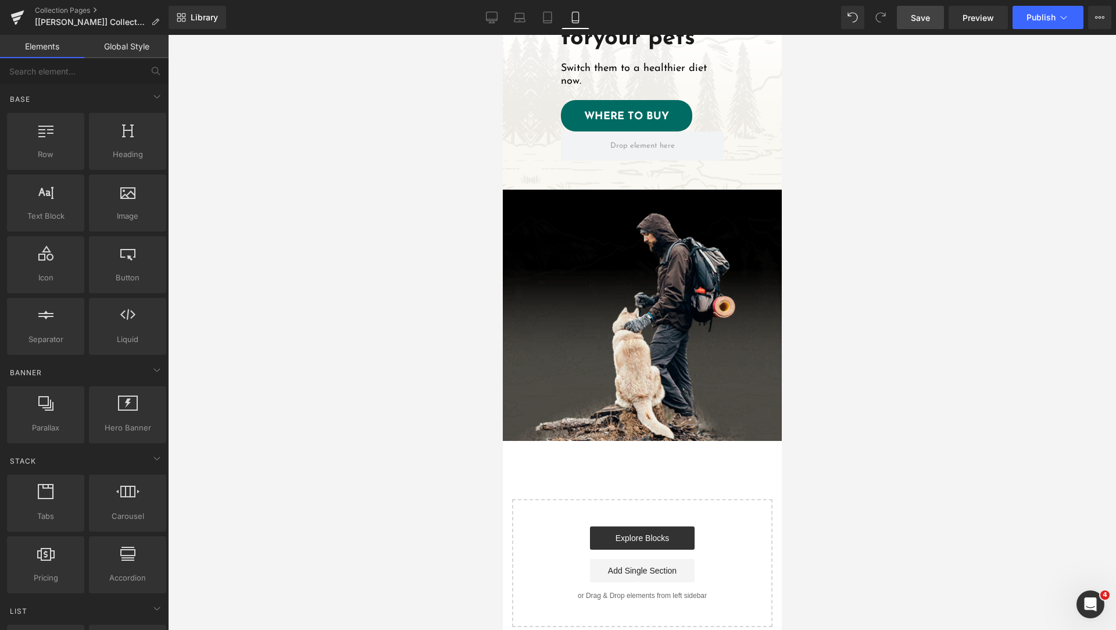
click at [437, 319] on div at bounding box center [642, 332] width 948 height 595
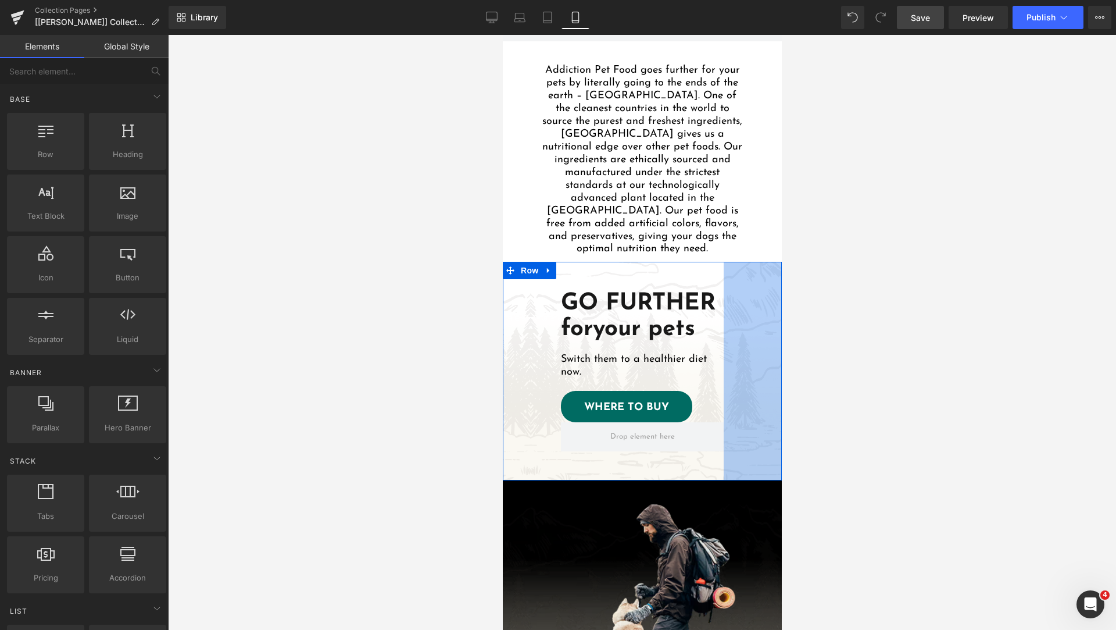
scroll to position [1744, 0]
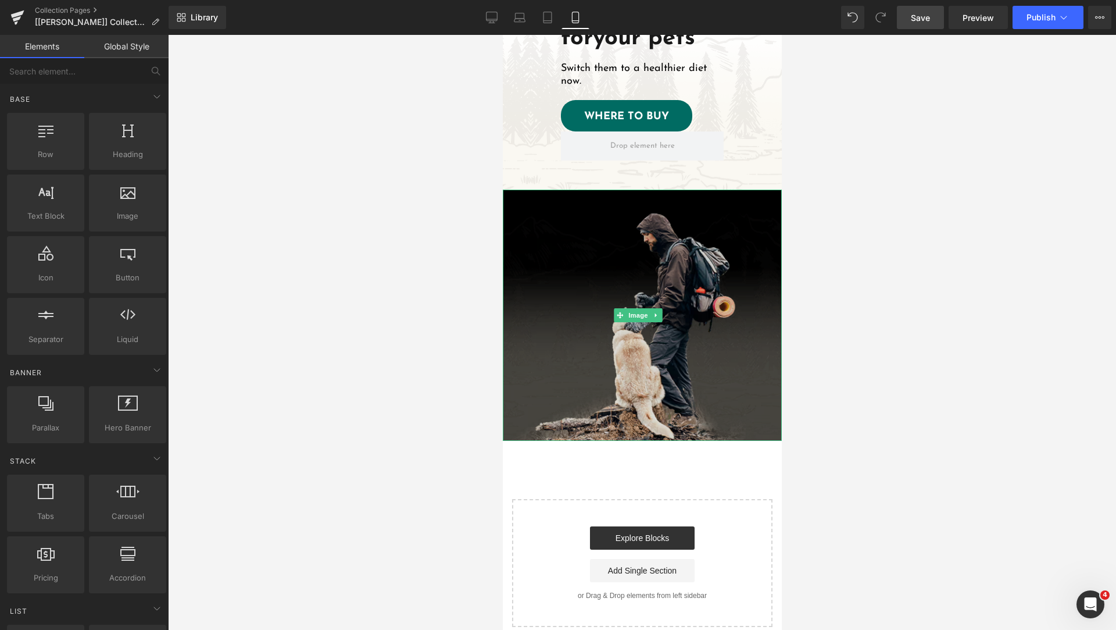
click at [710, 255] on img at bounding box center [641, 315] width 279 height 251
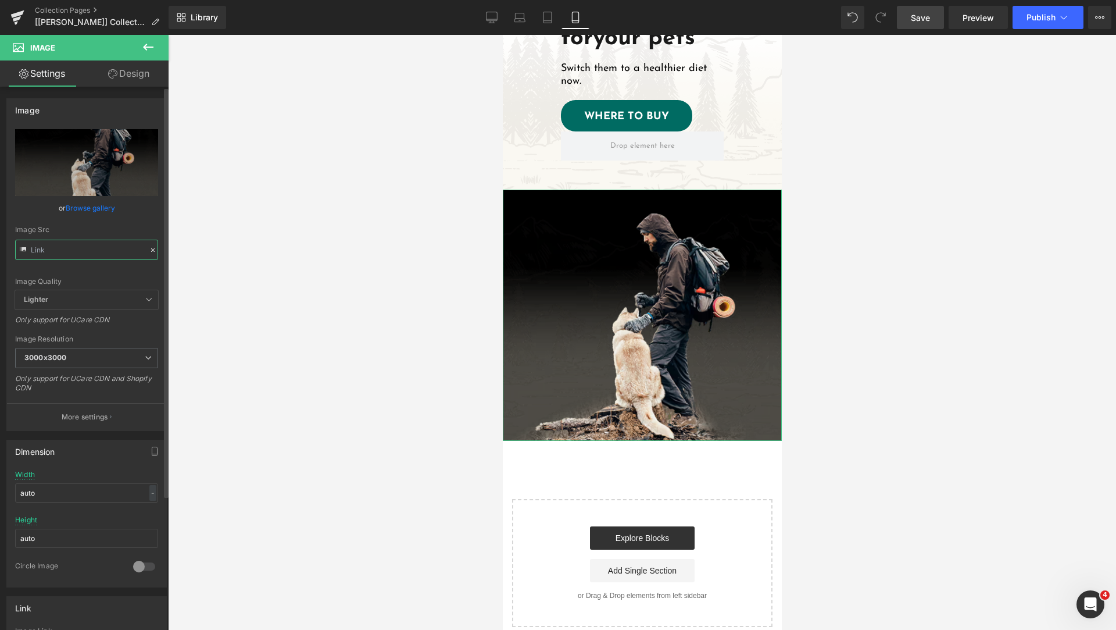
click at [87, 253] on input "text" at bounding box center [86, 250] width 143 height 20
paste input "text"
type input "https://cdn.shopify.com/s/files/1/0848/0387/9232/files/cta-slide-dog-1-mobile_3…"
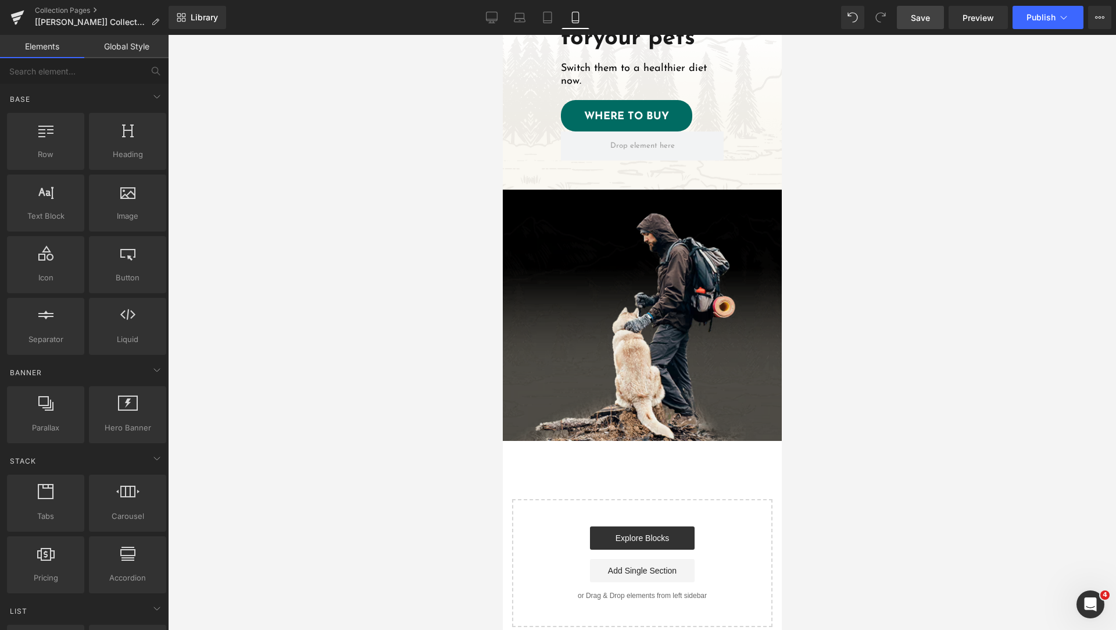
scroll to position [0, 0]
click at [385, 302] on div at bounding box center [642, 332] width 948 height 595
click at [623, 308] on span at bounding box center [619, 315] width 12 height 14
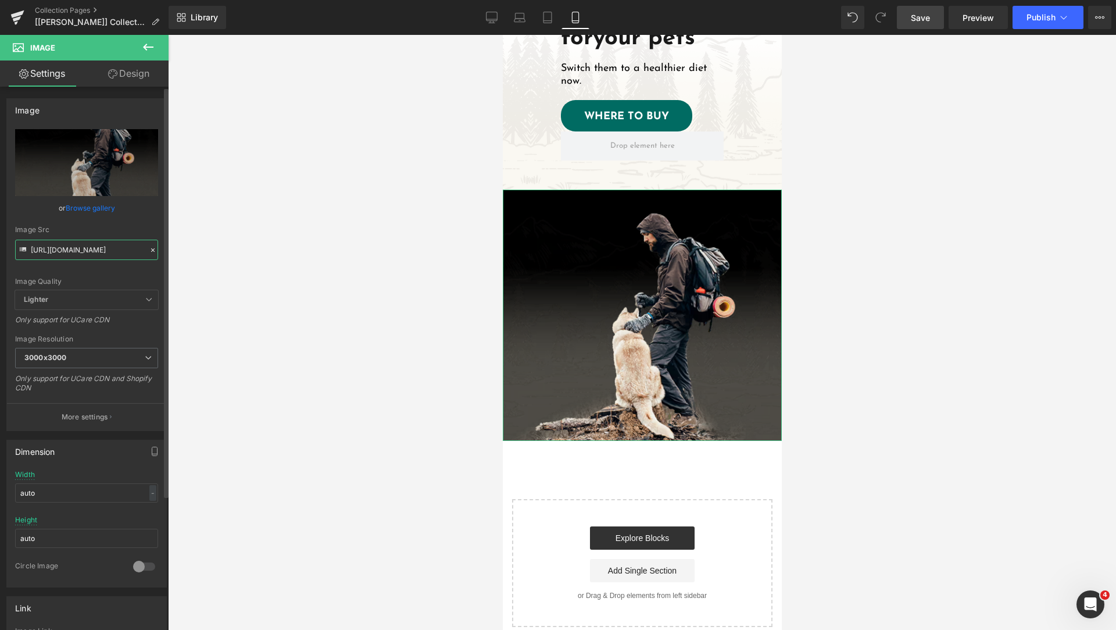
click at [96, 244] on input "https://cdn.shopify.com/s/files/1/0848/0387/9232/files/cta-slide-dog-1-mobile_3…" at bounding box center [86, 250] width 143 height 20
paste input ".png?v=1757123623"
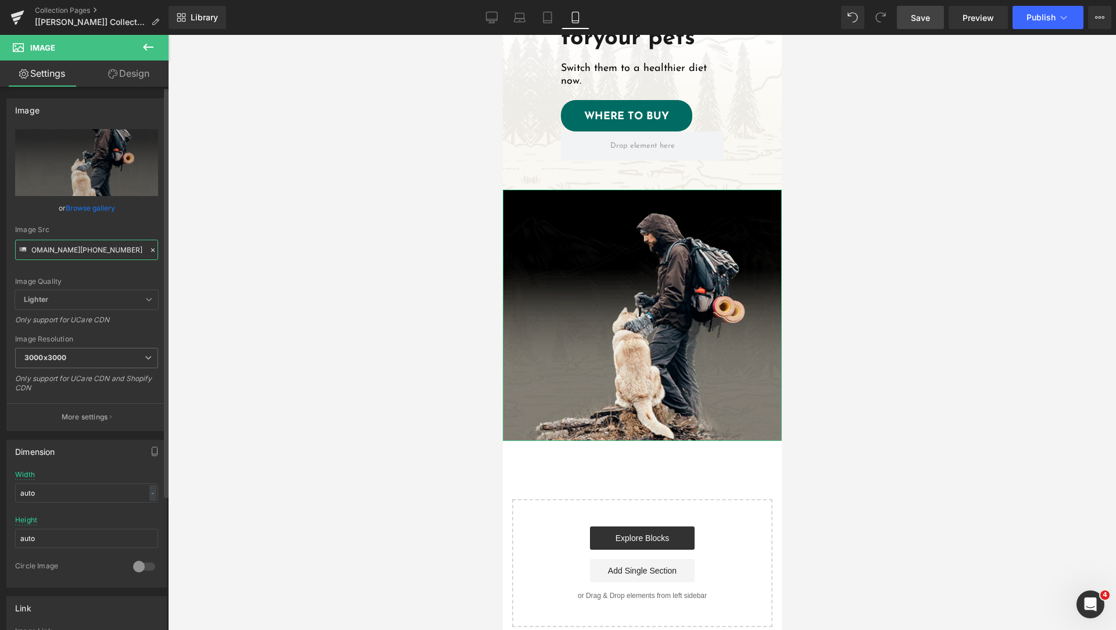
type input "https://cdn.shopify.com/s/files/1/0848/0387/9232/files/cta-slide-dog-1-mobile_3…"
click at [123, 227] on div "Image Src" at bounding box center [86, 230] width 143 height 8
click at [124, 82] on link "Design" at bounding box center [129, 73] width 84 height 26
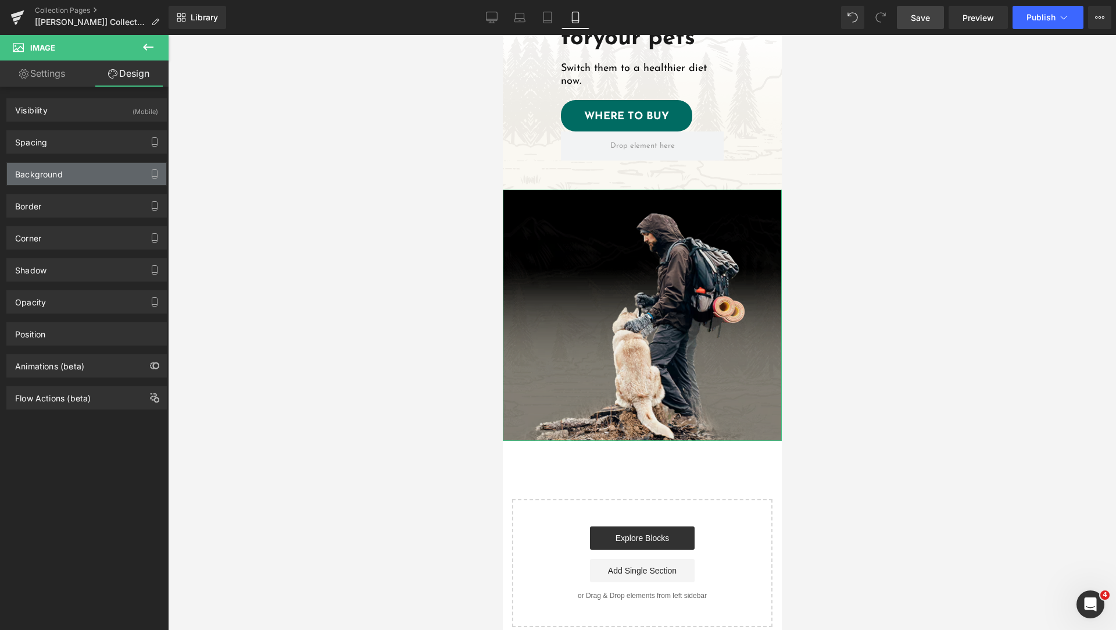
click at [85, 177] on div "Background" at bounding box center [86, 174] width 159 height 22
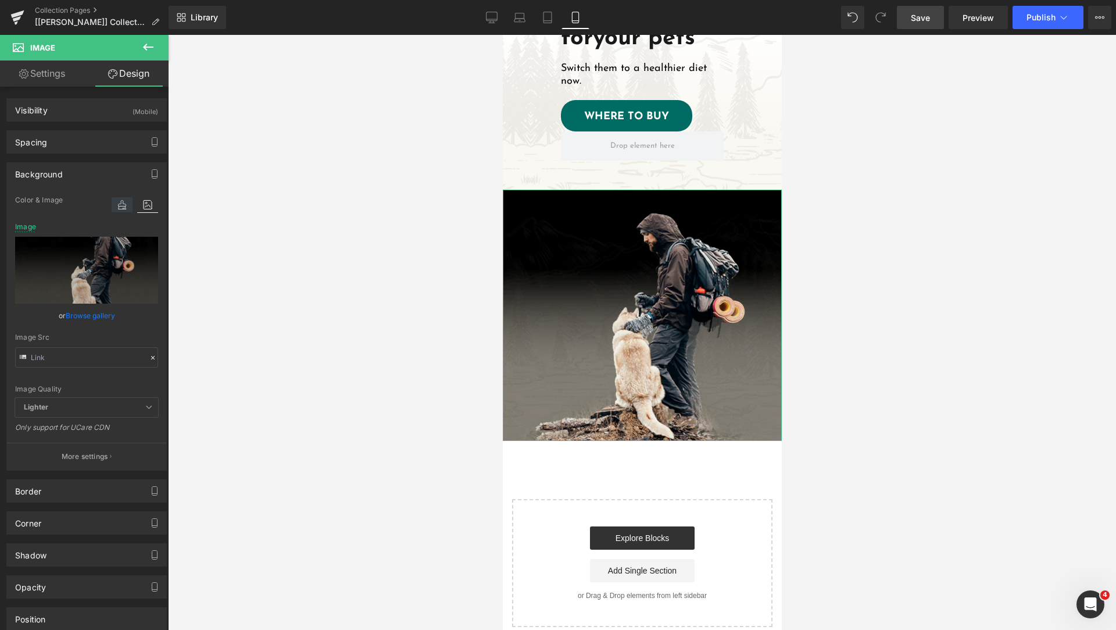
click at [112, 205] on icon at bounding box center [122, 204] width 21 height 15
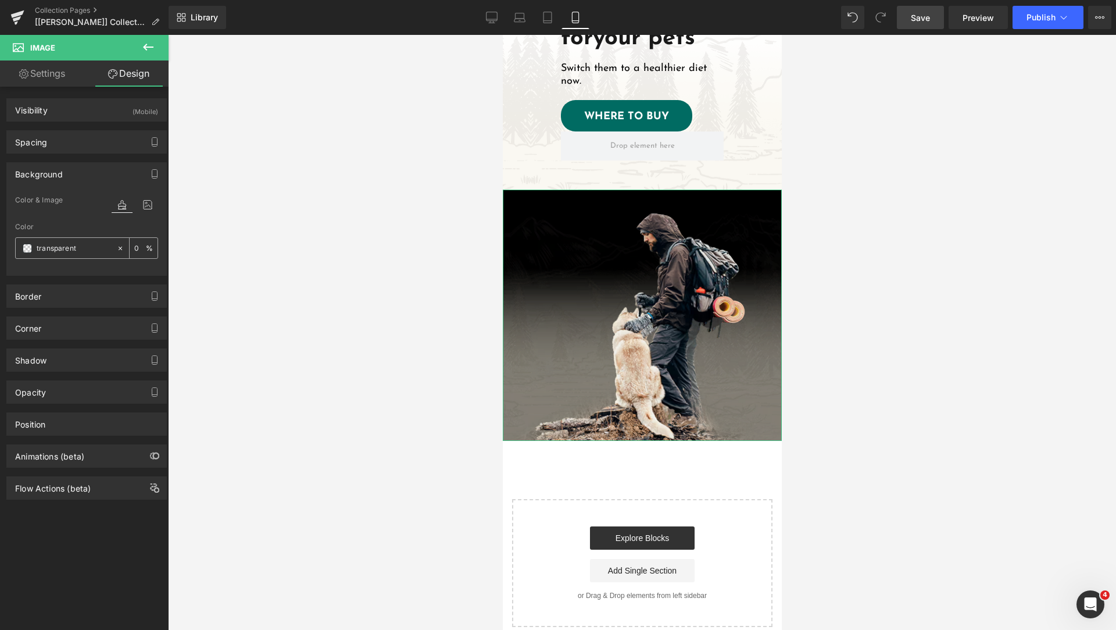
click at [69, 248] on input "text" at bounding box center [74, 248] width 74 height 13
click at [27, 249] on span at bounding box center [27, 248] width 9 height 9
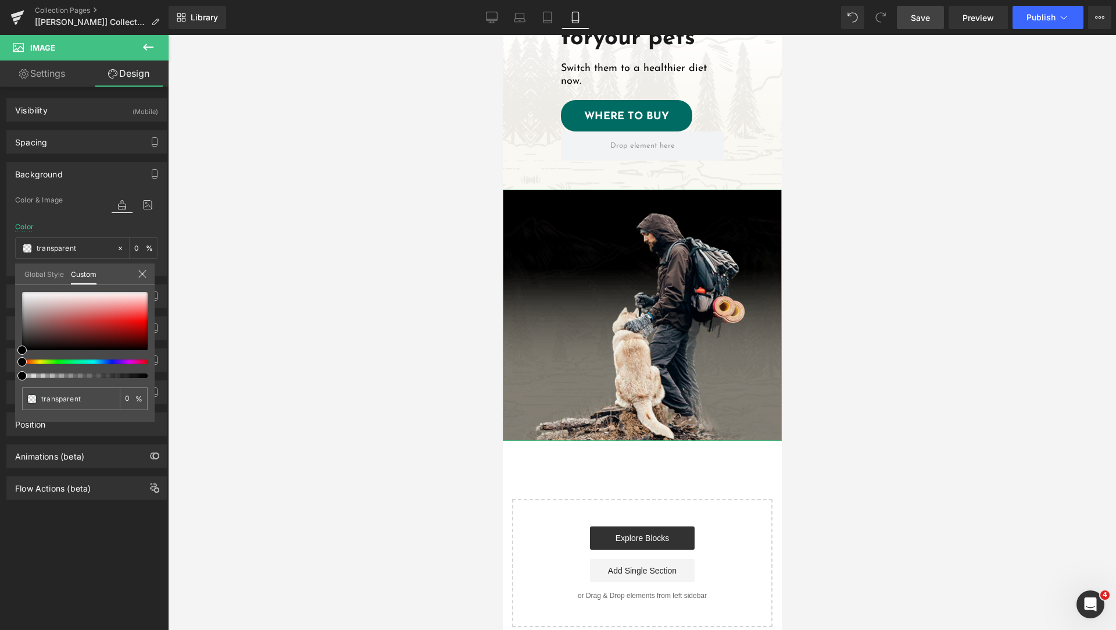
drag, startPoint x: 32, startPoint y: 294, endPoint x: 19, endPoint y: 288, distance: 14.0
click at [19, 288] on div "transparent 0 %" at bounding box center [85, 292] width 140 height 14
drag, startPoint x: 33, startPoint y: 300, endPoint x: 15, endPoint y: 290, distance: 20.6
click at [15, 290] on div "transparent 0 %" at bounding box center [85, 292] width 140 height 14
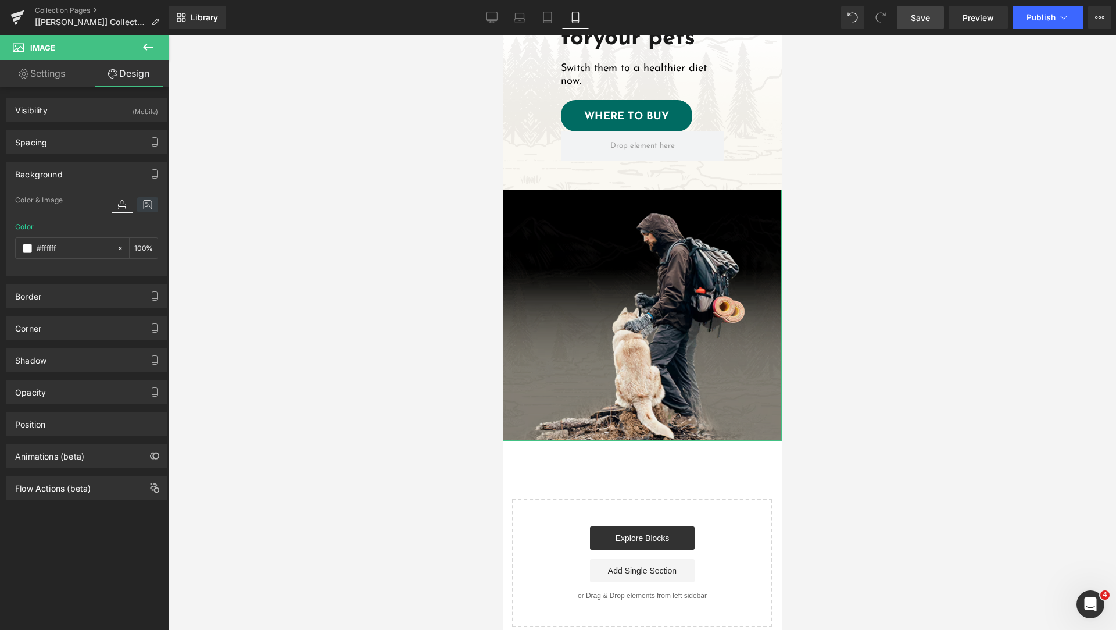
click at [144, 209] on icon at bounding box center [147, 204] width 21 height 15
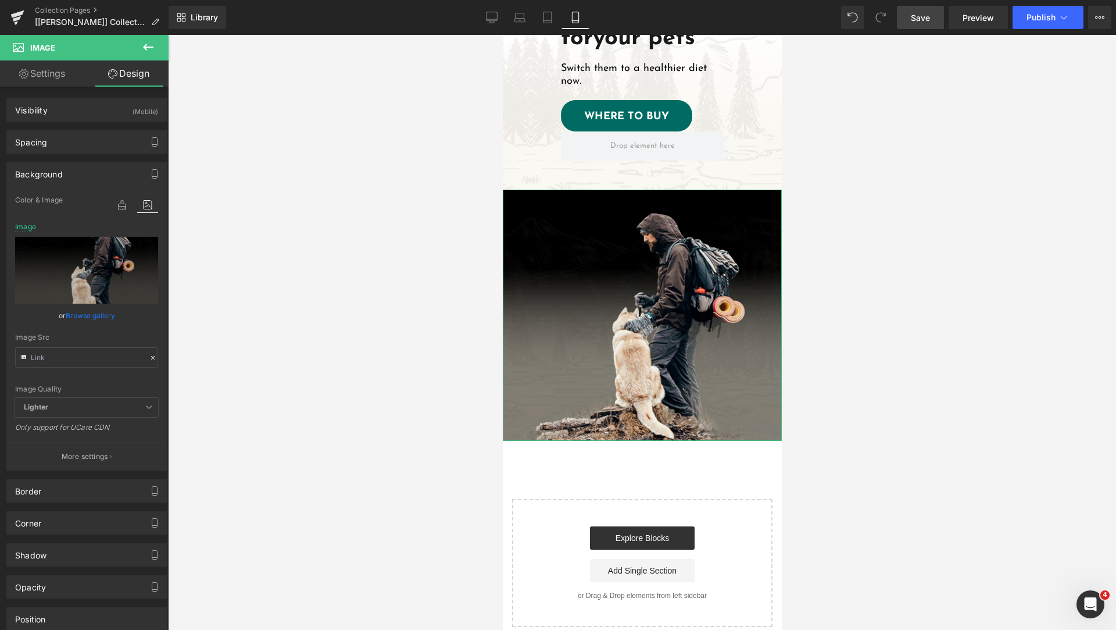
click at [127, 407] on span "Lighter" at bounding box center [86, 407] width 143 height 19
click at [146, 405] on icon at bounding box center [148, 406] width 7 height 7
click at [141, 412] on span "Lighter" at bounding box center [86, 407] width 143 height 19
click at [131, 399] on span "Lighter" at bounding box center [86, 407] width 143 height 19
click at [129, 380] on div "Image Quality Lighter Lightest Lighter Lighter Lightest Only support for UCare …" at bounding box center [86, 295] width 143 height 205
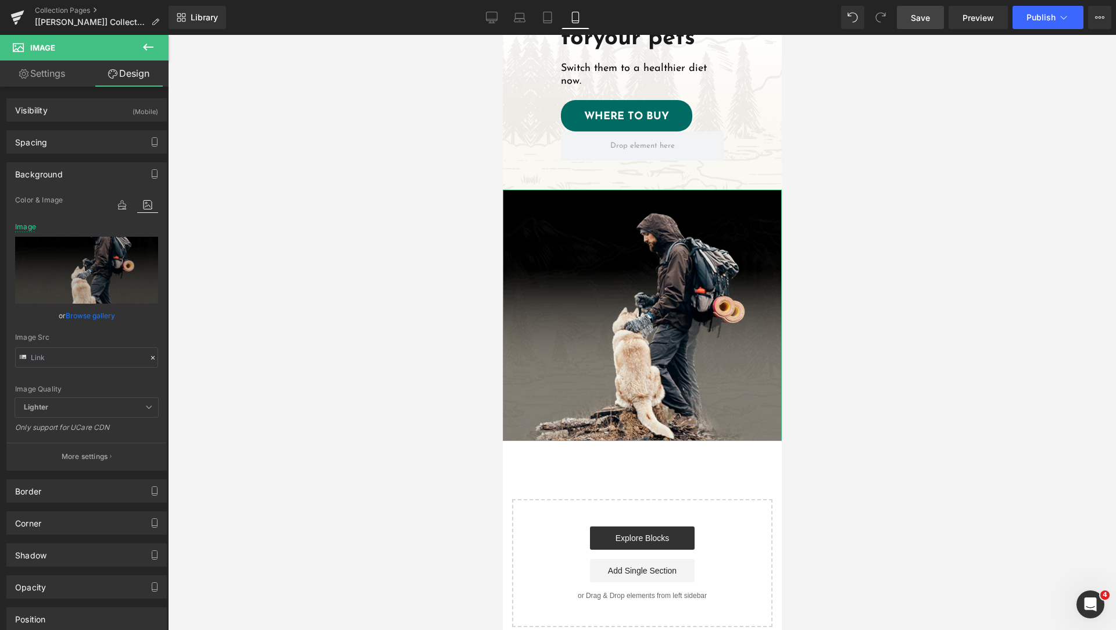
scroll to position [97, 0]
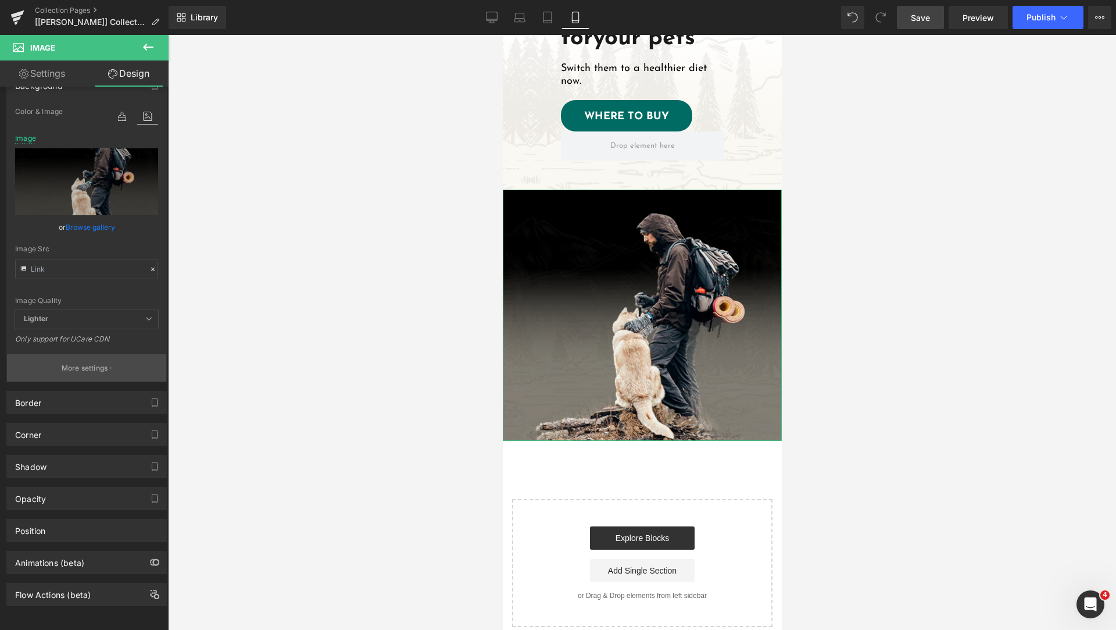
click at [87, 363] on p "More settings" at bounding box center [85, 368] width 47 height 10
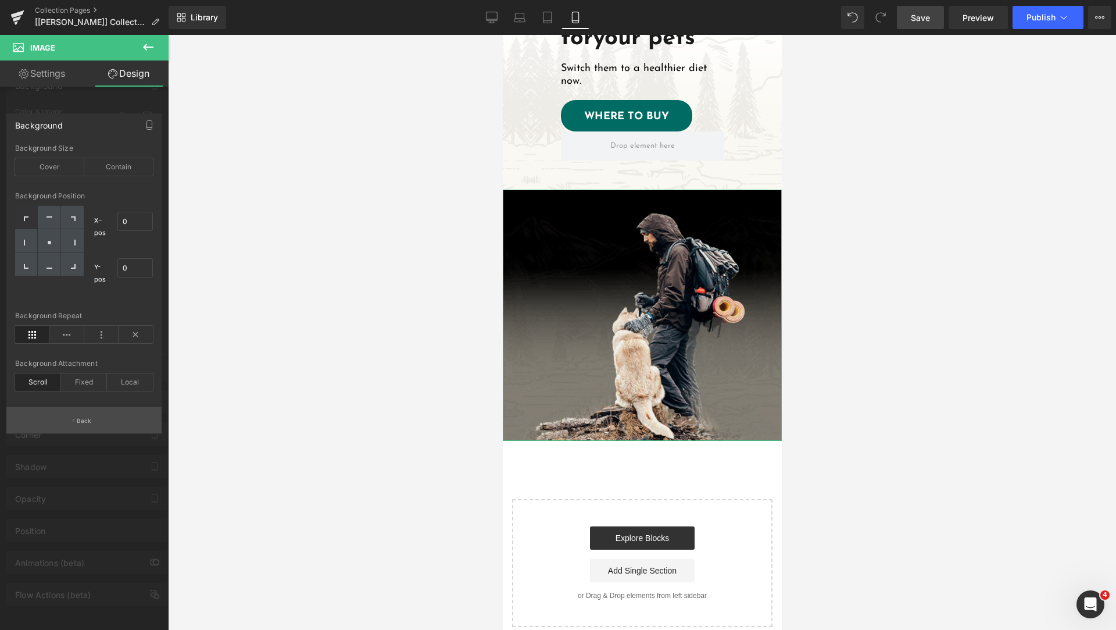
click at [85, 424] on p "Back" at bounding box center [84, 420] width 15 height 9
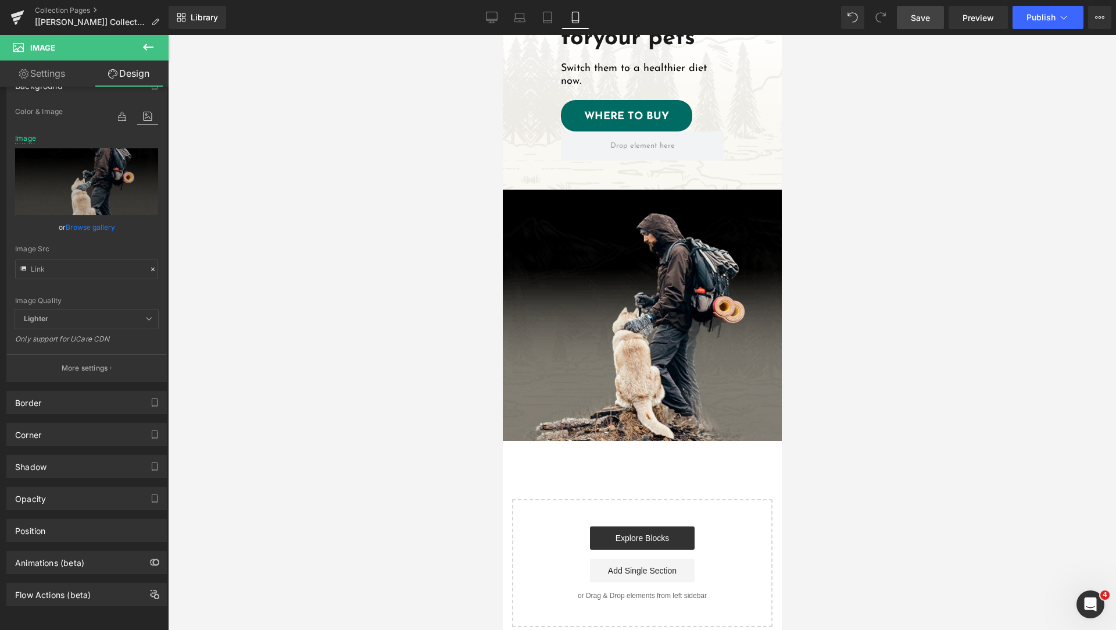
click at [619, 312] on icon at bounding box center [619, 315] width 6 height 6
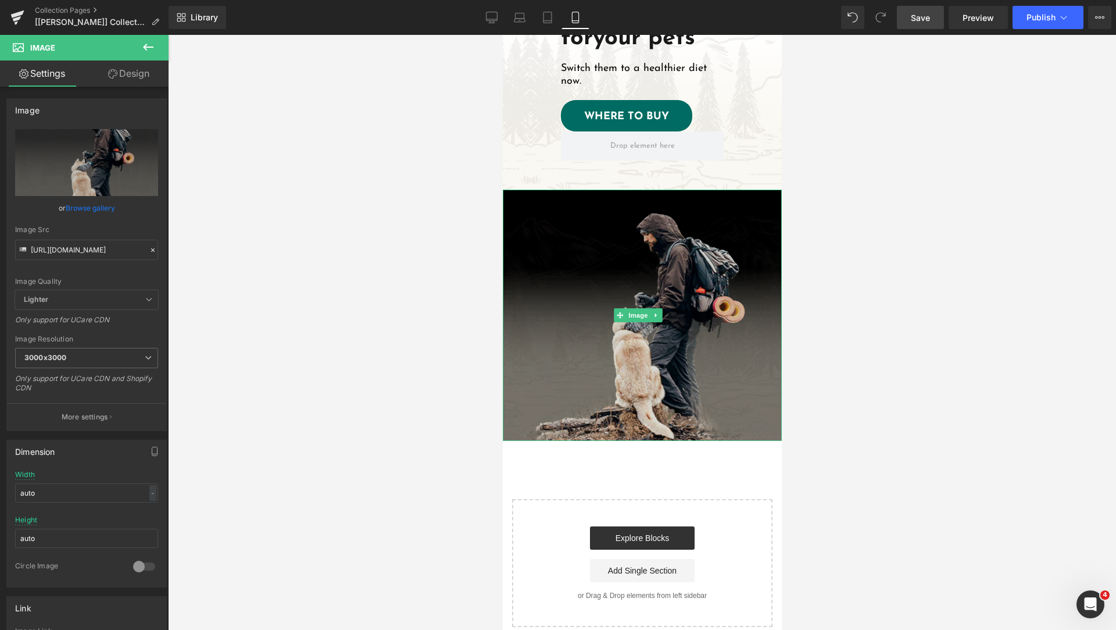
click at [760, 190] on img at bounding box center [641, 315] width 279 height 251
click at [758, 190] on img at bounding box center [641, 315] width 279 height 251
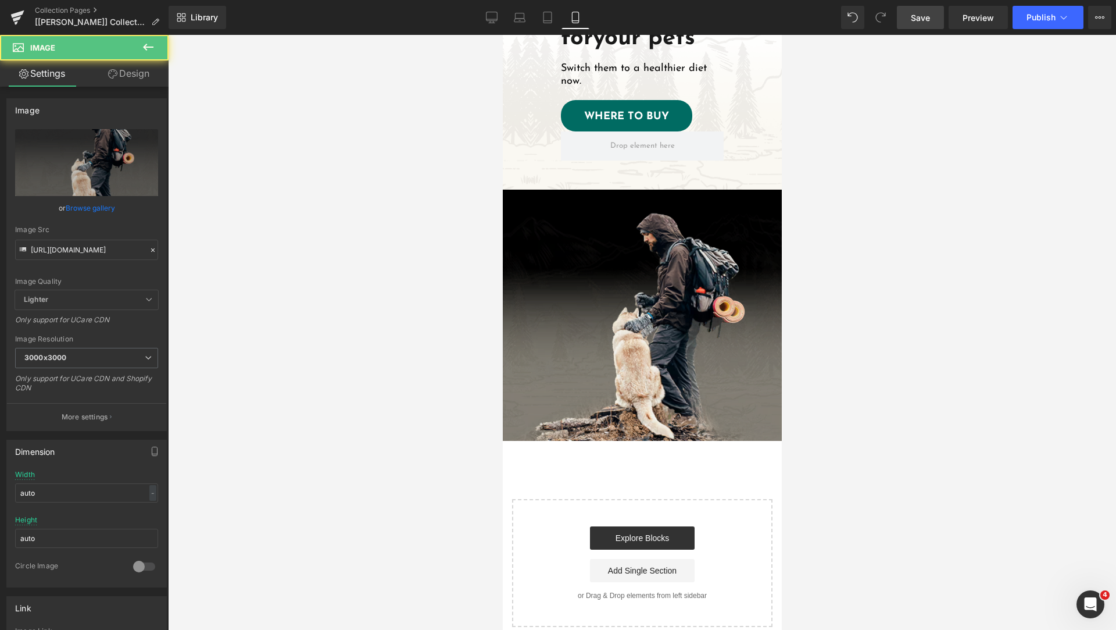
click at [476, 212] on div at bounding box center [642, 332] width 948 height 595
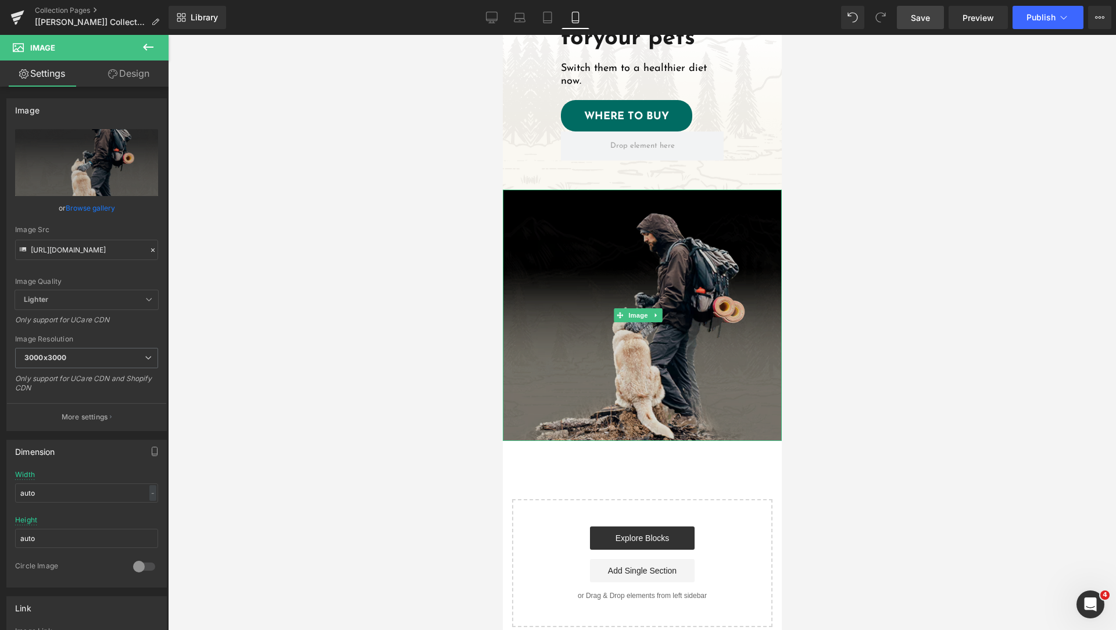
click at [524, 194] on img at bounding box center [641, 315] width 279 height 251
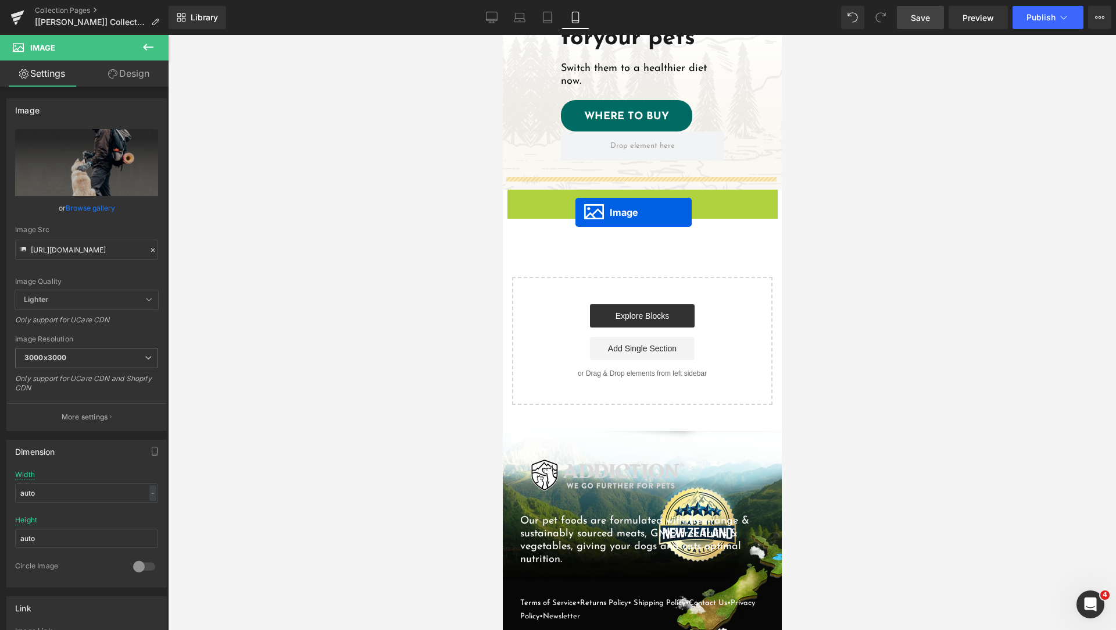
drag, startPoint x: 622, startPoint y: 299, endPoint x: 575, endPoint y: 212, distance: 98.6
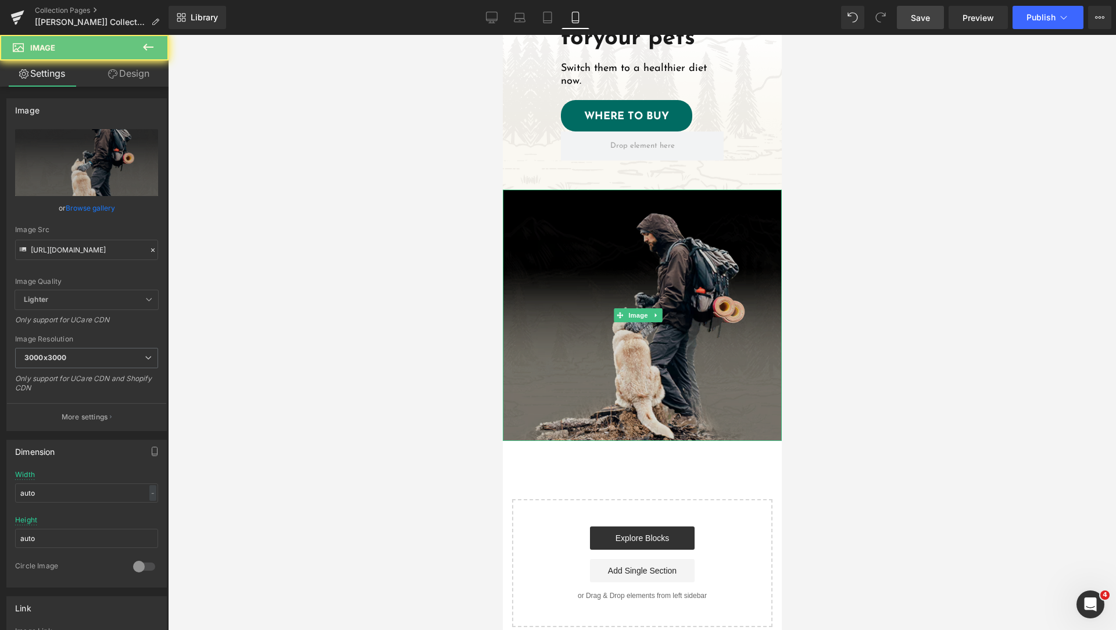
click at [653, 240] on img at bounding box center [641, 315] width 279 height 251
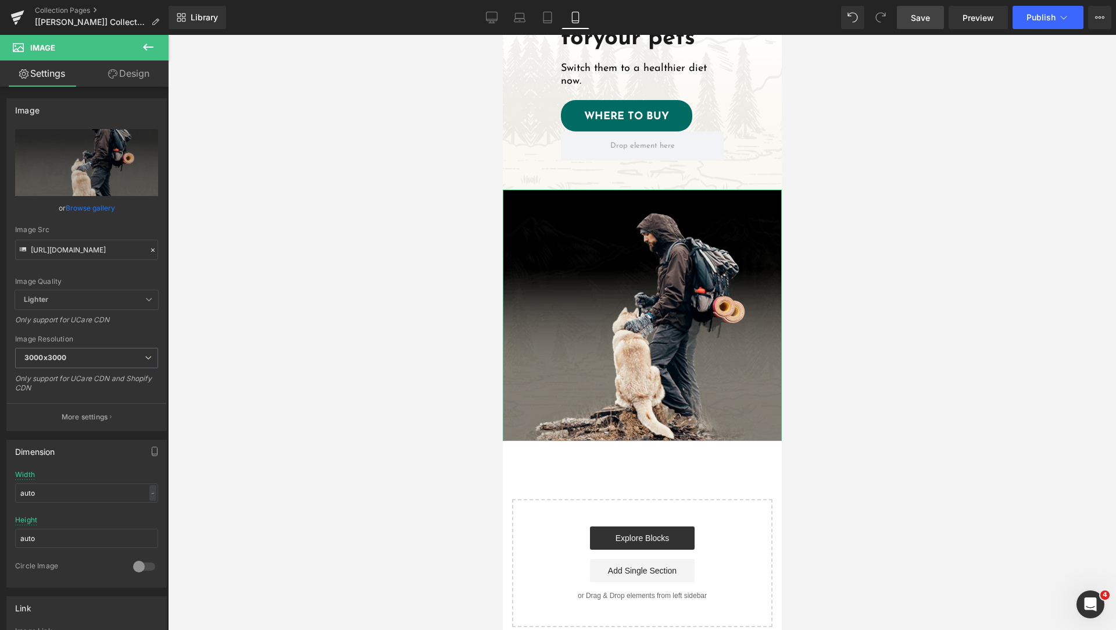
click at [125, 76] on link "Design" at bounding box center [129, 73] width 84 height 26
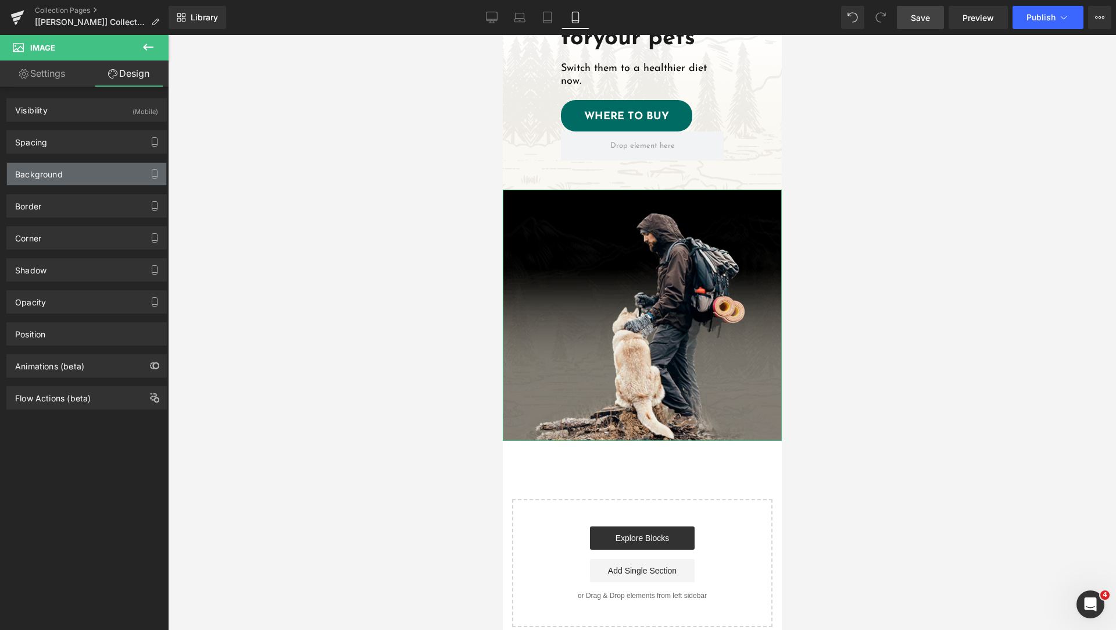
click at [82, 177] on div "Background" at bounding box center [86, 174] width 159 height 22
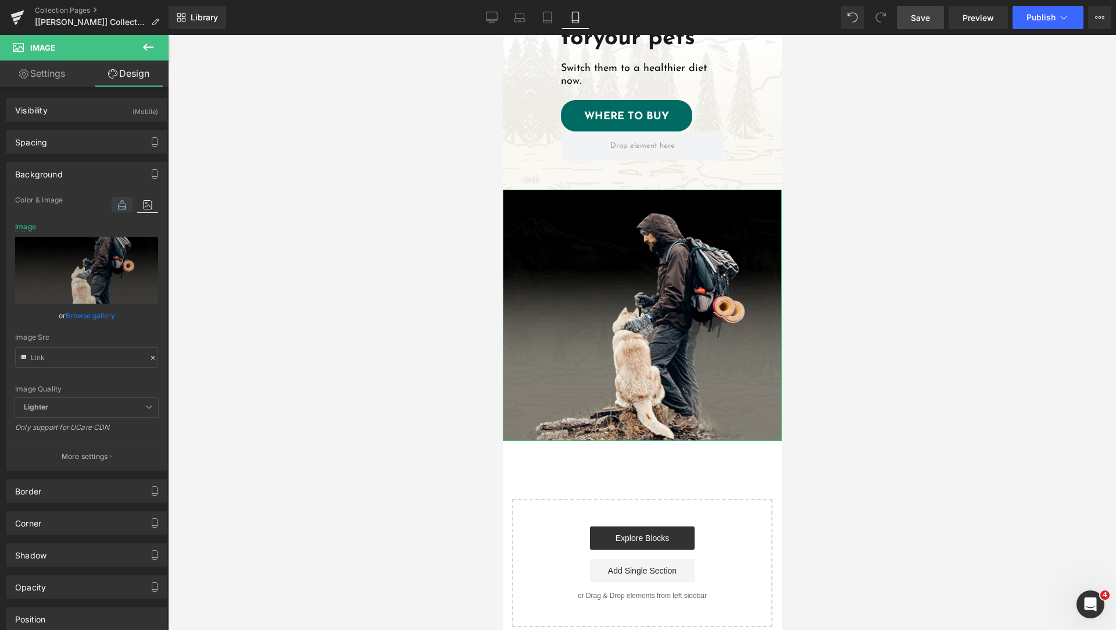
click at [120, 204] on icon at bounding box center [122, 204] width 21 height 15
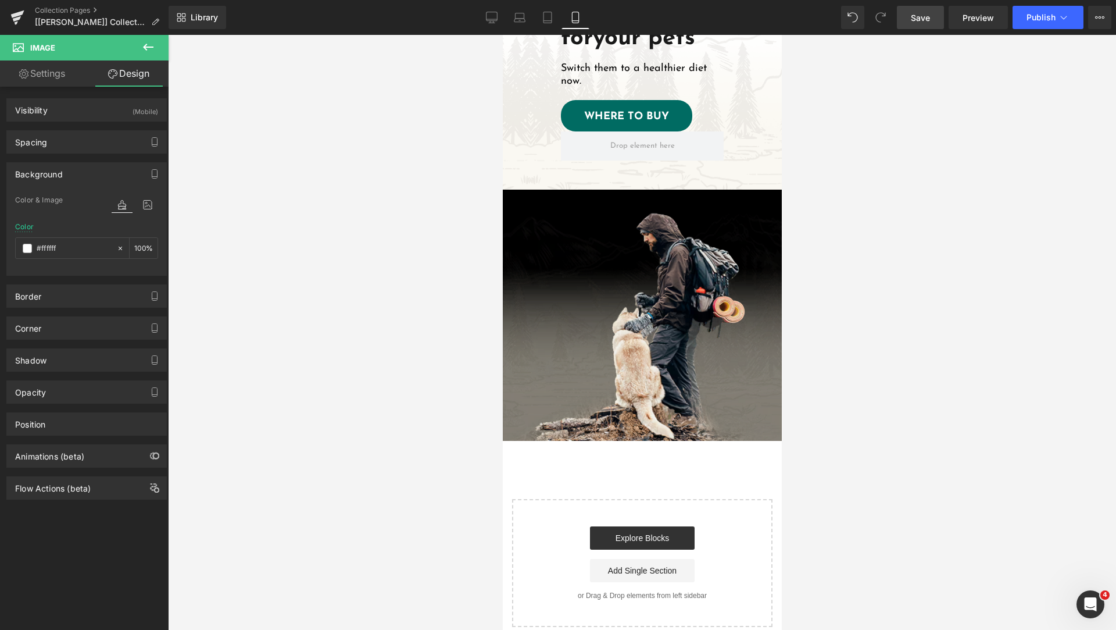
click at [237, 238] on div at bounding box center [642, 332] width 948 height 595
click at [86, 252] on input "text" at bounding box center [74, 248] width 74 height 13
type input "#ffffff"
click at [280, 249] on div at bounding box center [642, 332] width 948 height 595
click at [623, 308] on span at bounding box center [619, 315] width 12 height 14
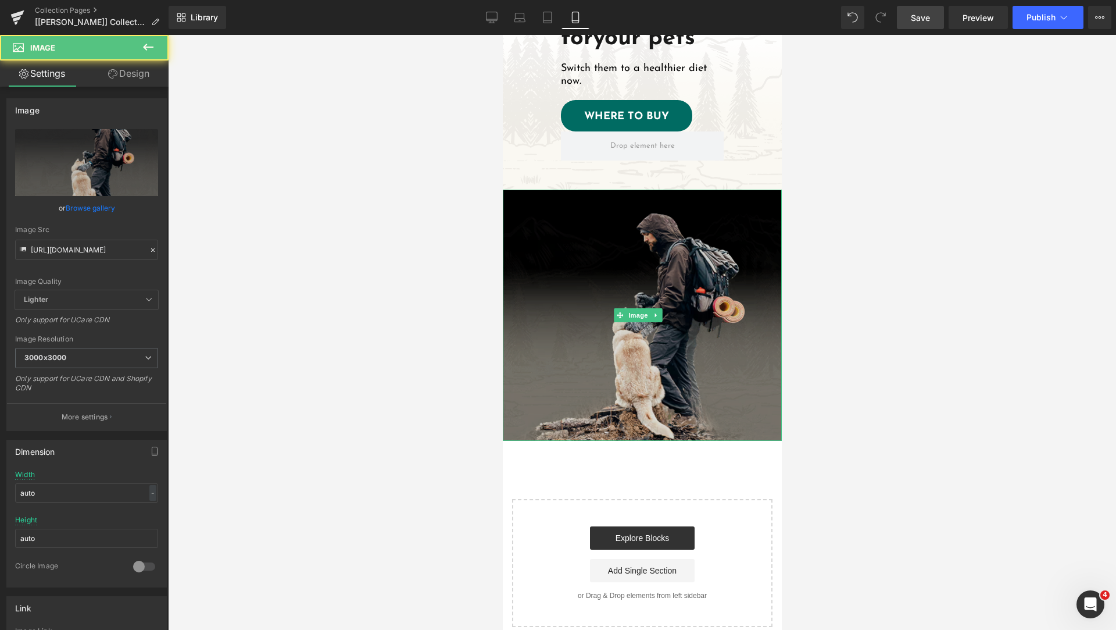
click at [703, 252] on img at bounding box center [641, 315] width 279 height 251
click at [637, 191] on img at bounding box center [641, 315] width 279 height 251
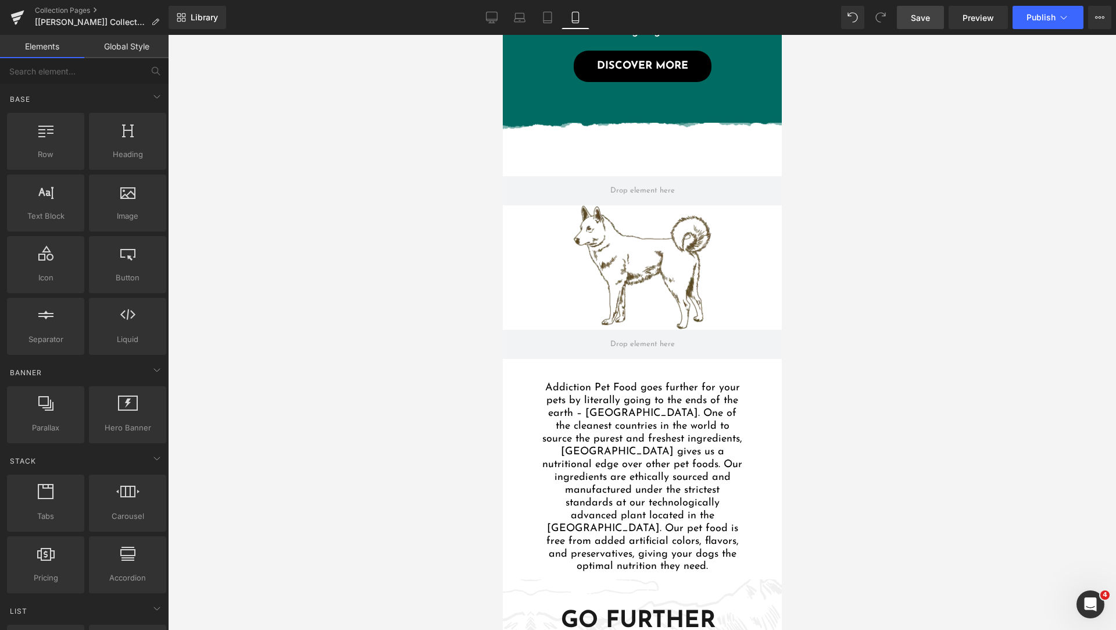
scroll to position [1427, 0]
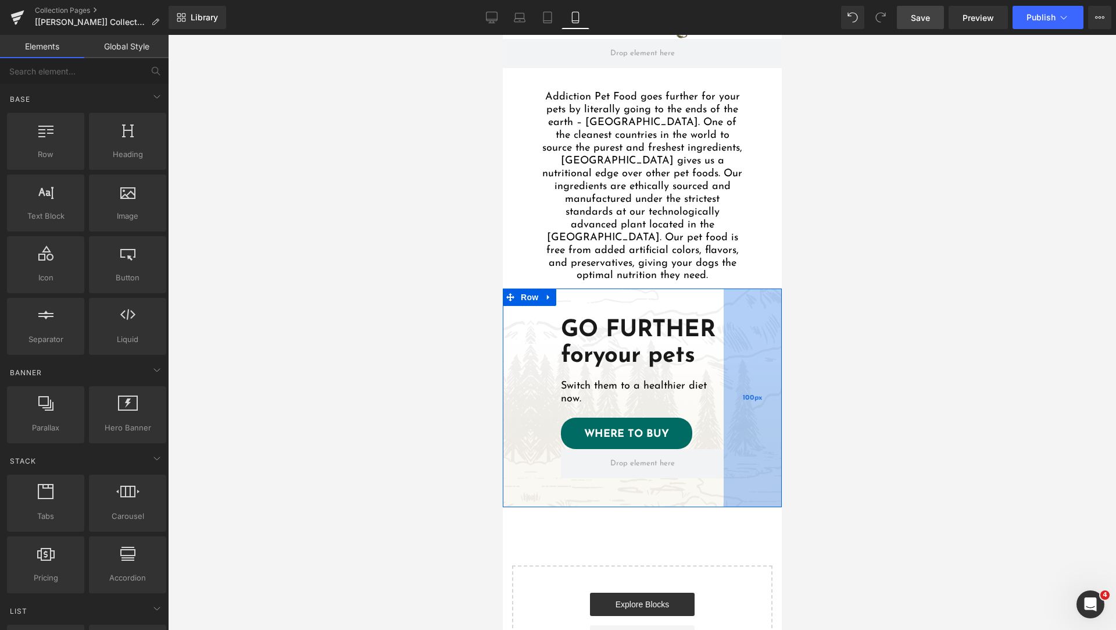
click at [748, 333] on div "100px" at bounding box center [752, 397] width 58 height 219
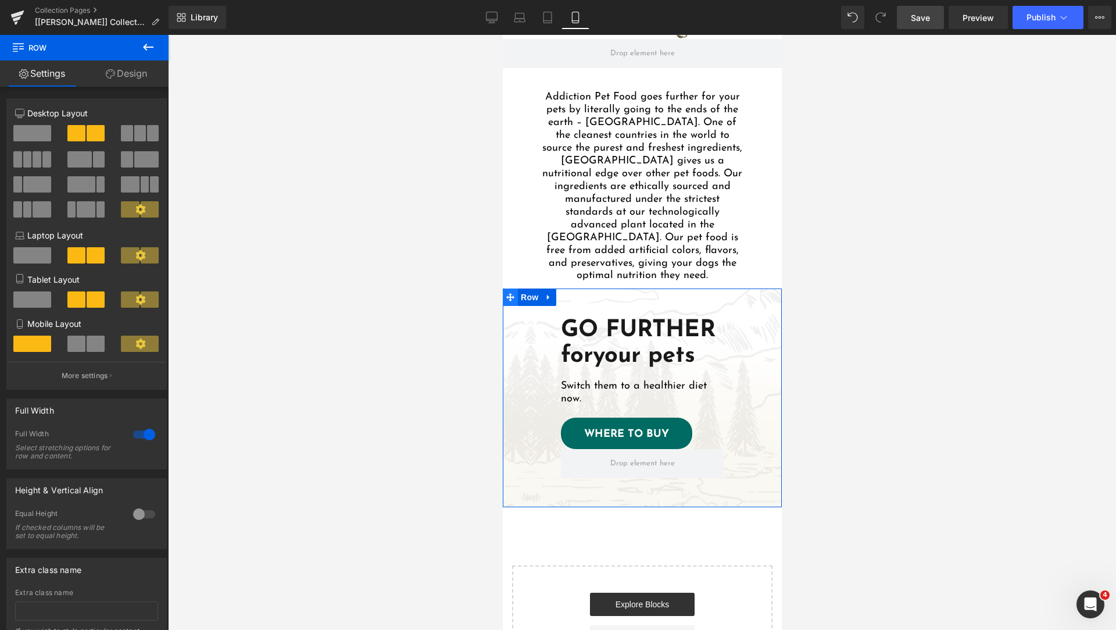
click at [506, 293] on icon at bounding box center [510, 297] width 8 height 8
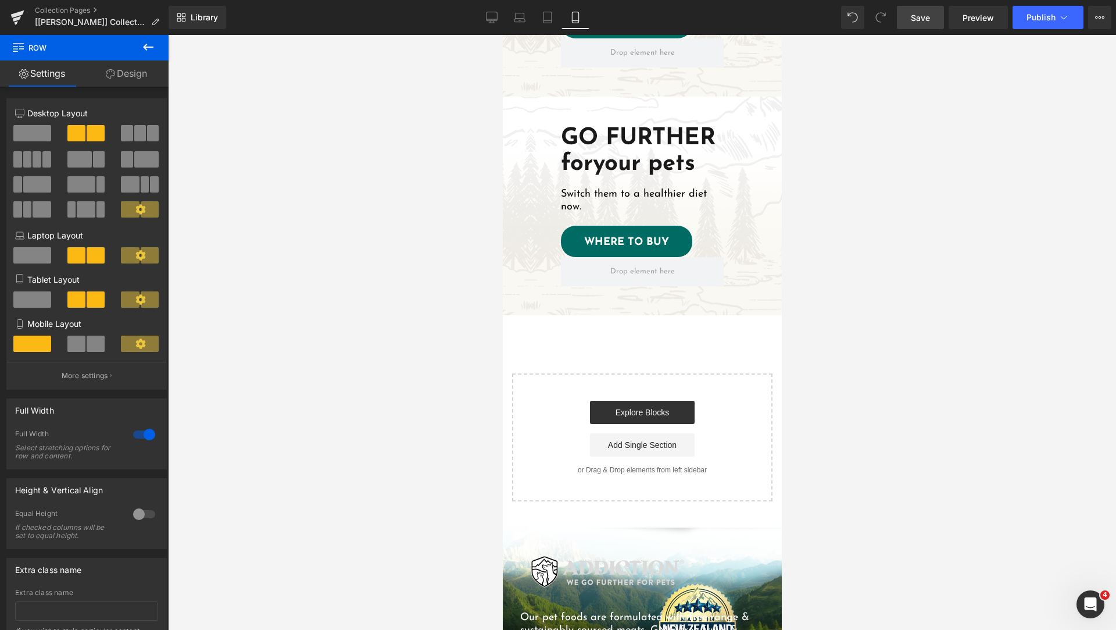
scroll to position [1839, 0]
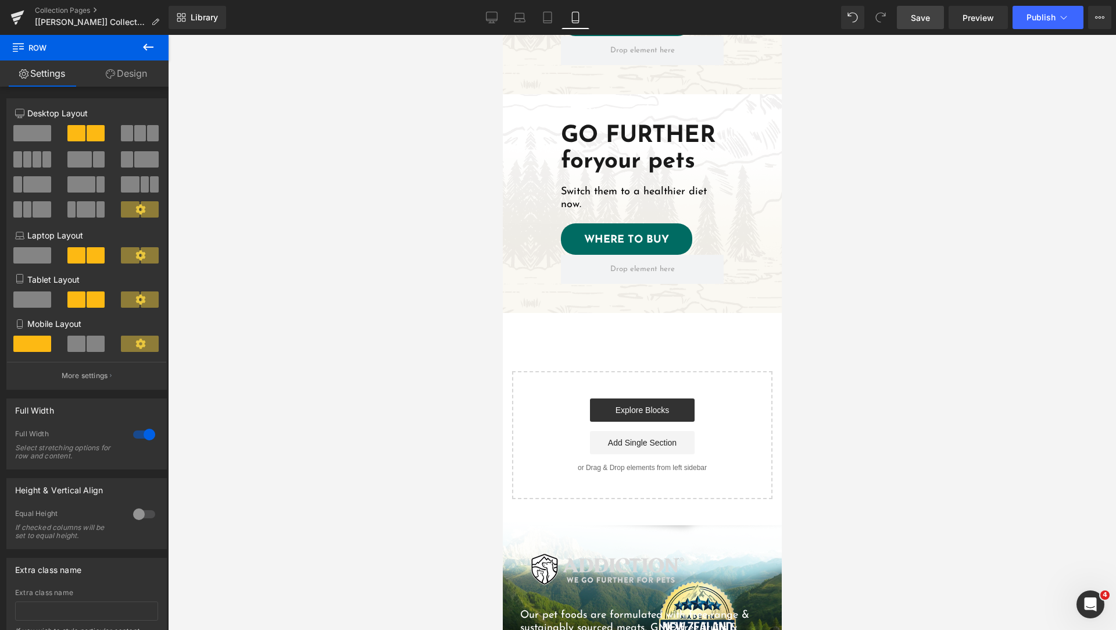
click at [521, 117] on div "GO FURTHER for your pets Heading Switch them to a healthier diet now. Text Bloc…" at bounding box center [641, 203] width 279 height 219
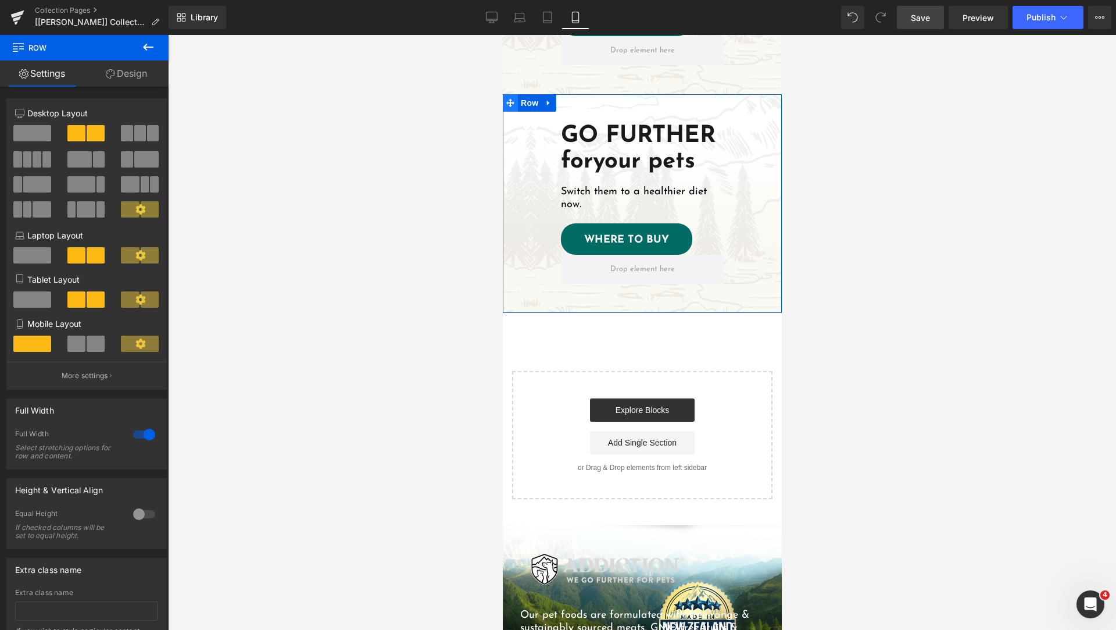
drag, startPoint x: 508, startPoint y: 90, endPoint x: 921, endPoint y: 119, distance: 414.9
click at [508, 99] on icon at bounding box center [510, 103] width 8 height 8
click at [120, 72] on link "Design" at bounding box center [126, 73] width 84 height 26
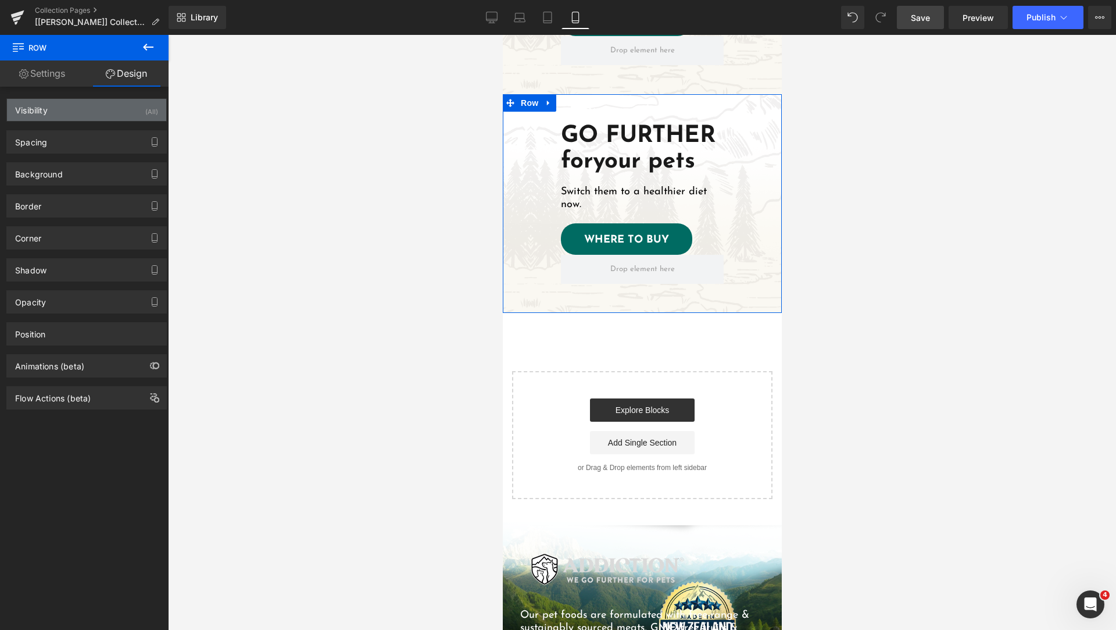
click at [79, 113] on div "Visibility (All)" at bounding box center [86, 110] width 159 height 22
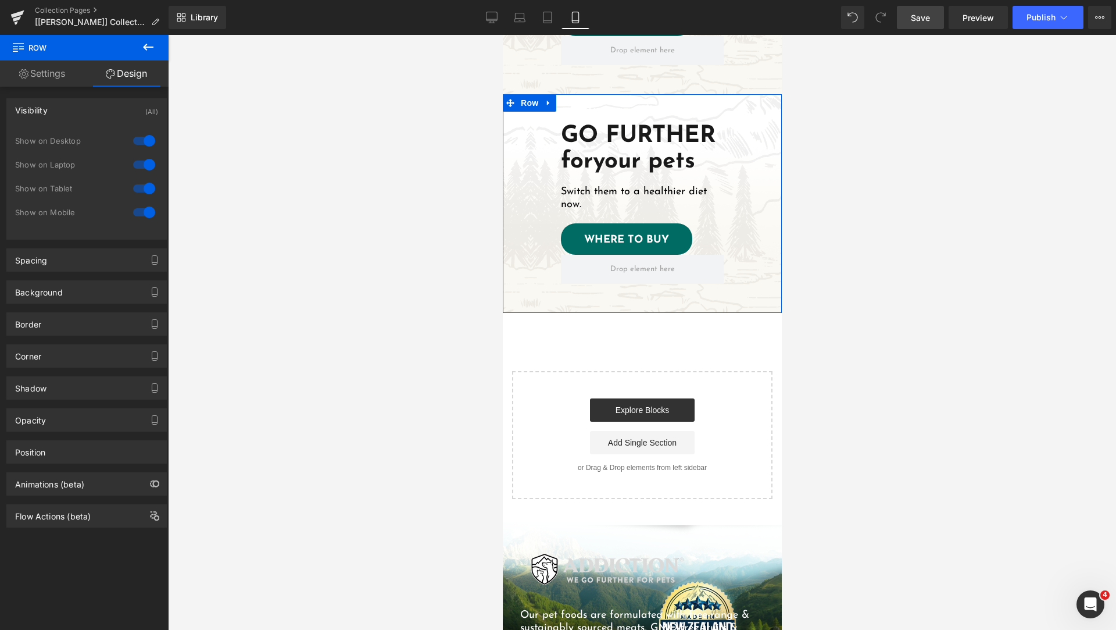
click at [140, 141] on div at bounding box center [144, 140] width 28 height 19
click at [137, 162] on div at bounding box center [144, 164] width 28 height 19
click at [134, 187] on div at bounding box center [144, 188] width 28 height 19
click at [509, 99] on icon at bounding box center [510, 103] width 8 height 9
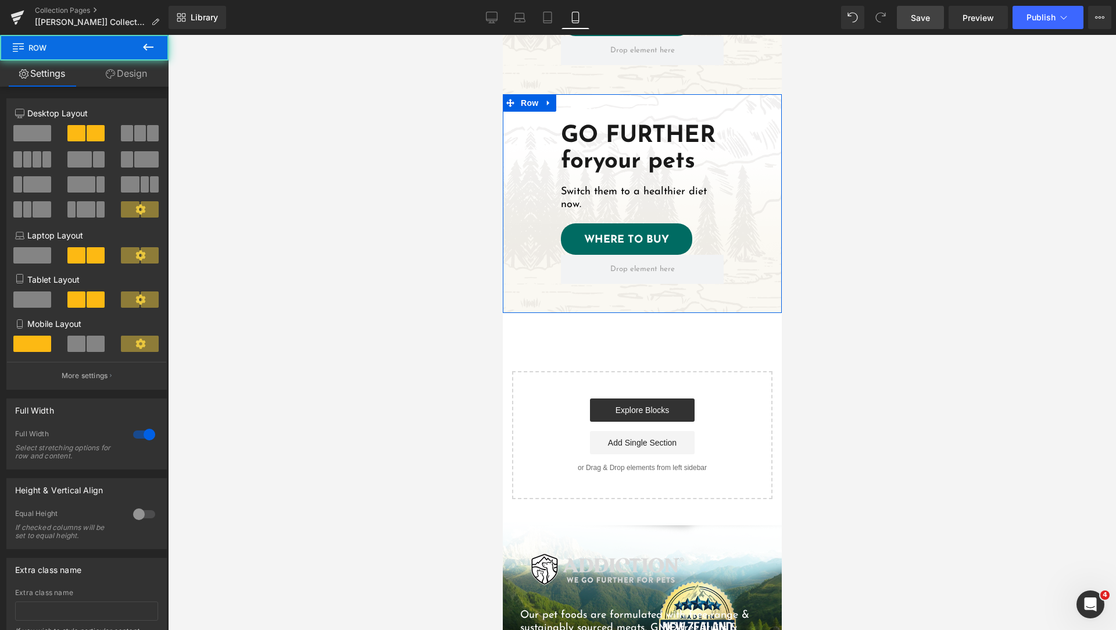
click at [117, 74] on link "Design" at bounding box center [126, 73] width 84 height 26
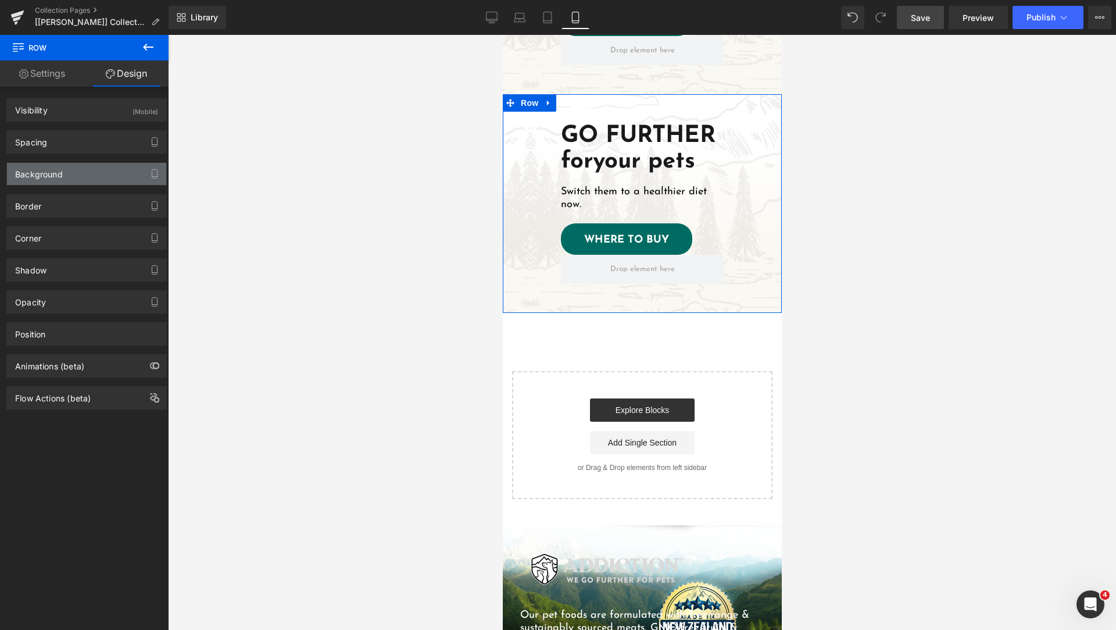
click at [79, 176] on div "Background" at bounding box center [86, 174] width 159 height 22
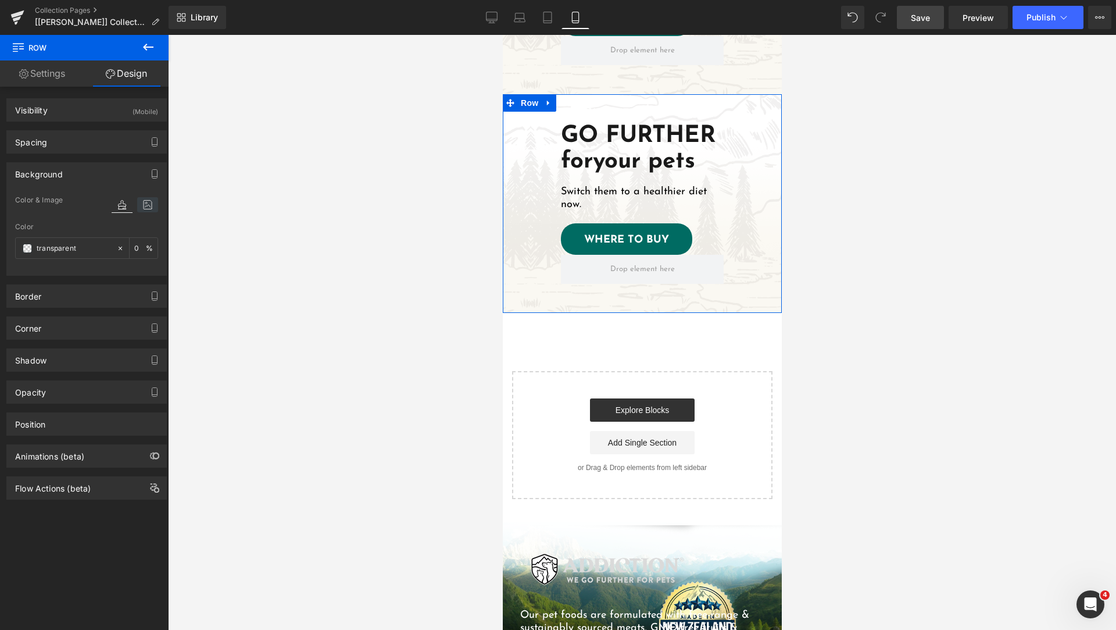
click at [138, 207] on icon at bounding box center [147, 204] width 21 height 15
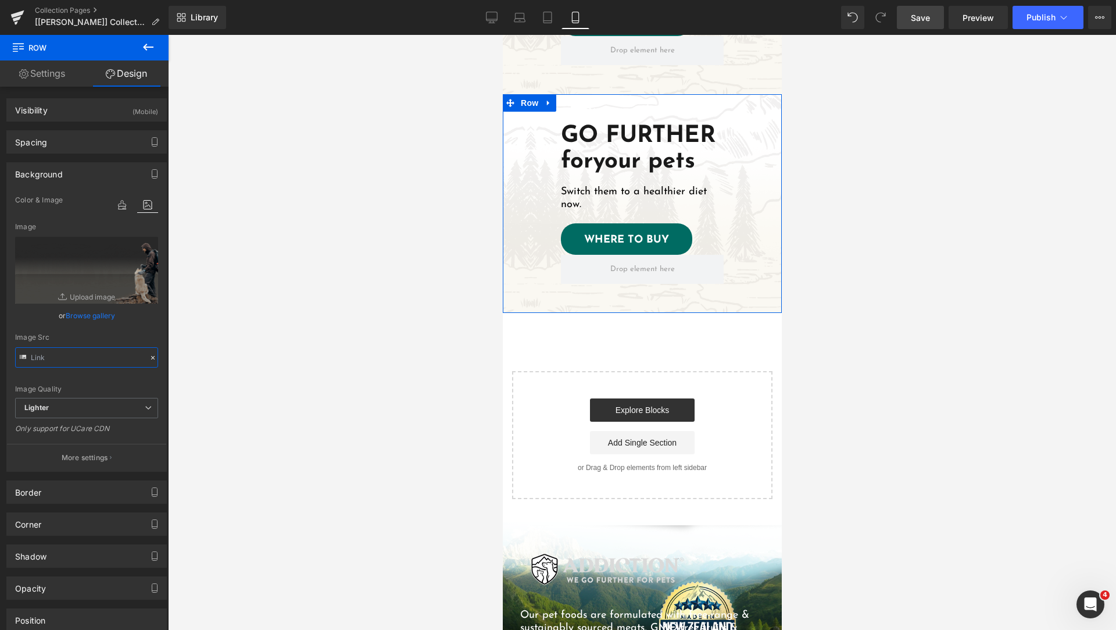
click at [83, 349] on input "text" at bounding box center [86, 357] width 143 height 20
paste input "cdn.shopify.com/s/files/1/0848/0387/9232/files/cta-slide-dog-1-mobile.png?v=175…"
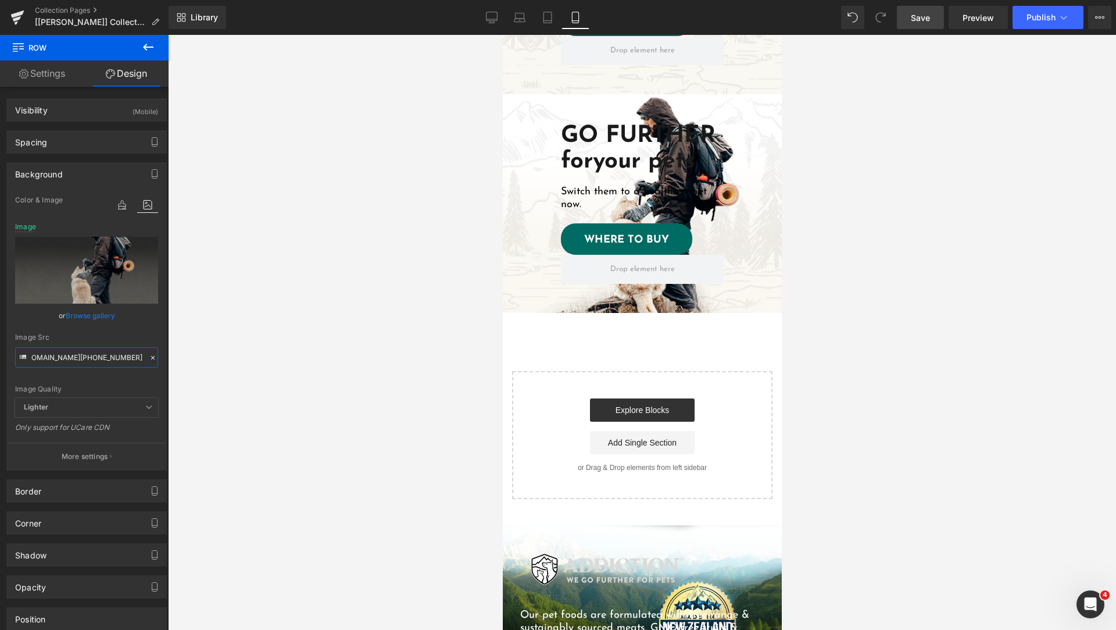
type input "https://cdn.shopify.com/s/files/1/0848/0387/9232/files/cta-slide-dog-1-mobile.p…"
click at [296, 263] on div at bounding box center [642, 332] width 948 height 595
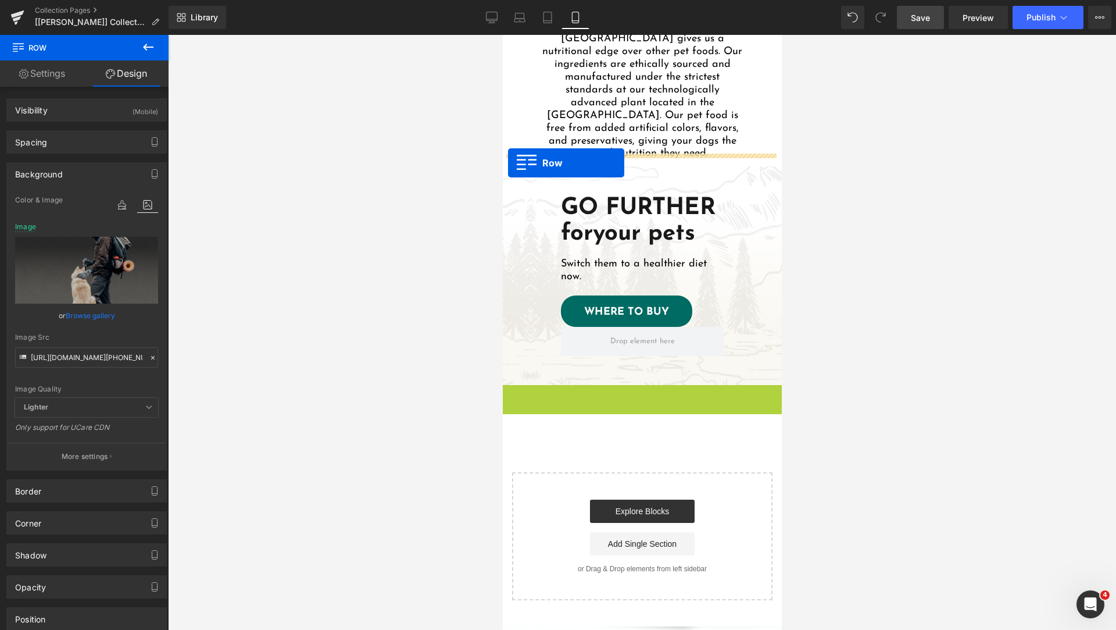
drag, startPoint x: 505, startPoint y: 382, endPoint x: 508, endPoint y: 163, distance: 219.2
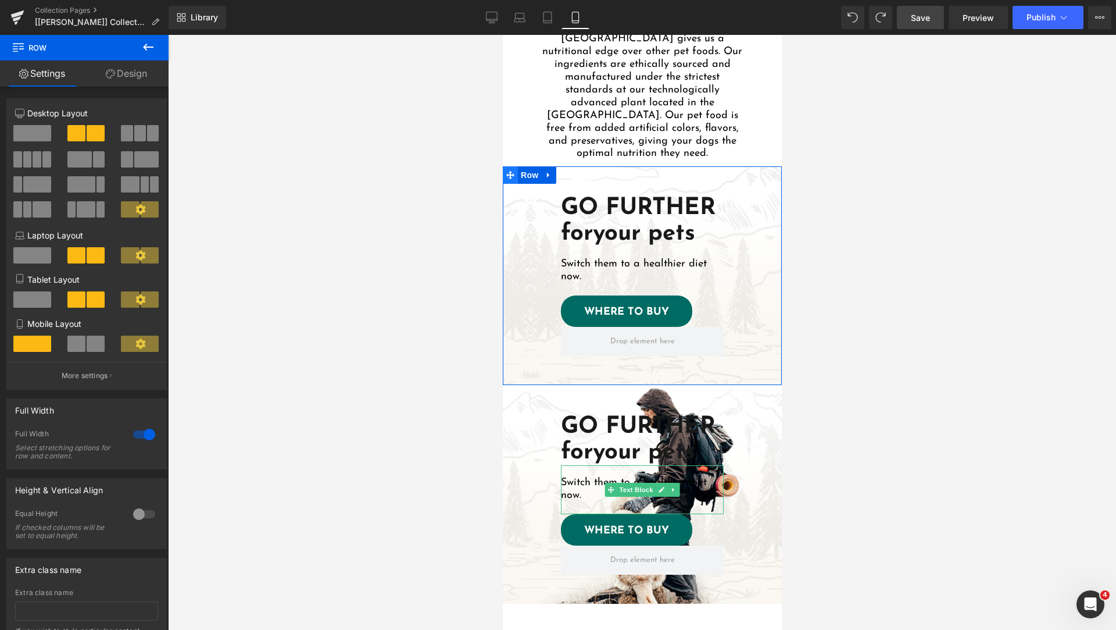
click at [509, 171] on icon at bounding box center [510, 175] width 8 height 9
click at [133, 74] on link "Design" at bounding box center [126, 73] width 84 height 26
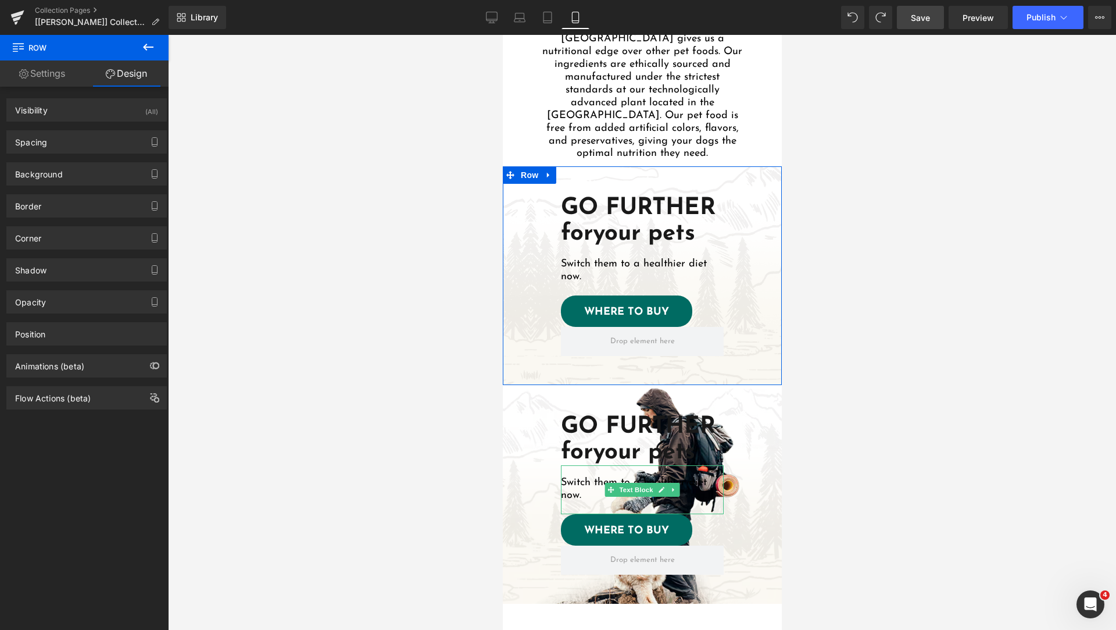
click at [128, 74] on link "Design" at bounding box center [126, 73] width 84 height 26
click at [91, 113] on div "Visibility (All)" at bounding box center [86, 110] width 159 height 22
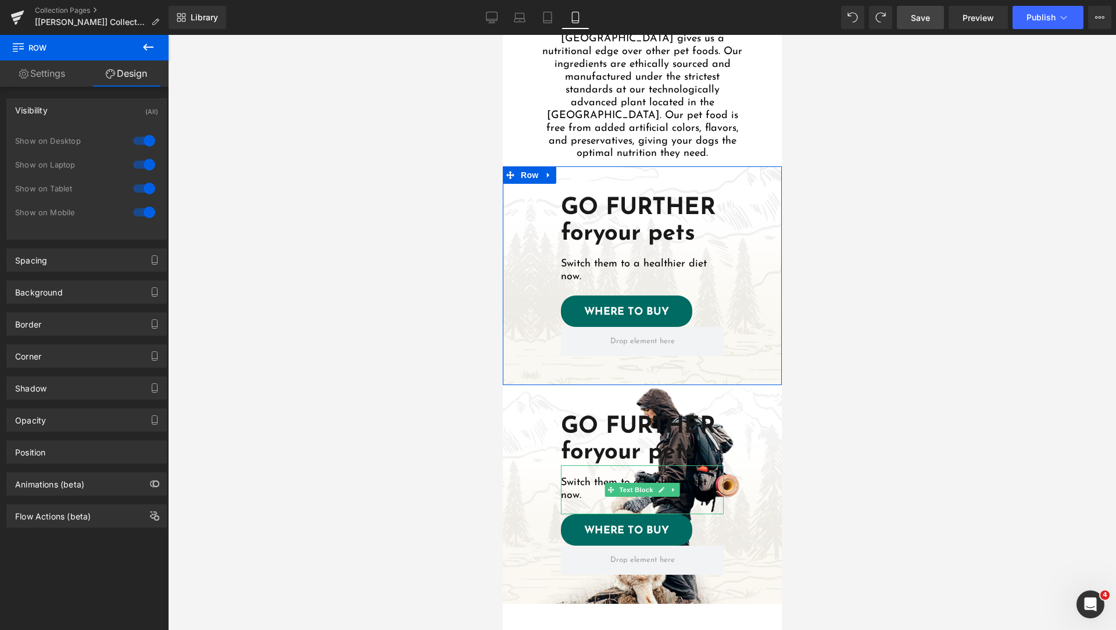
click at [135, 215] on div at bounding box center [144, 212] width 28 height 19
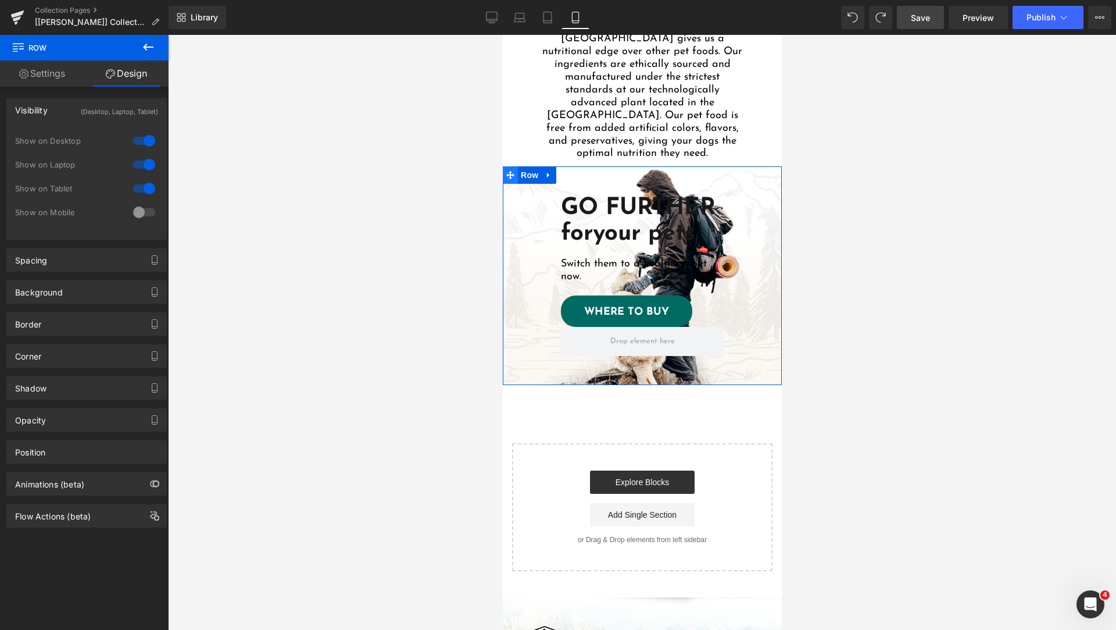
click at [507, 171] on icon at bounding box center [510, 175] width 8 height 9
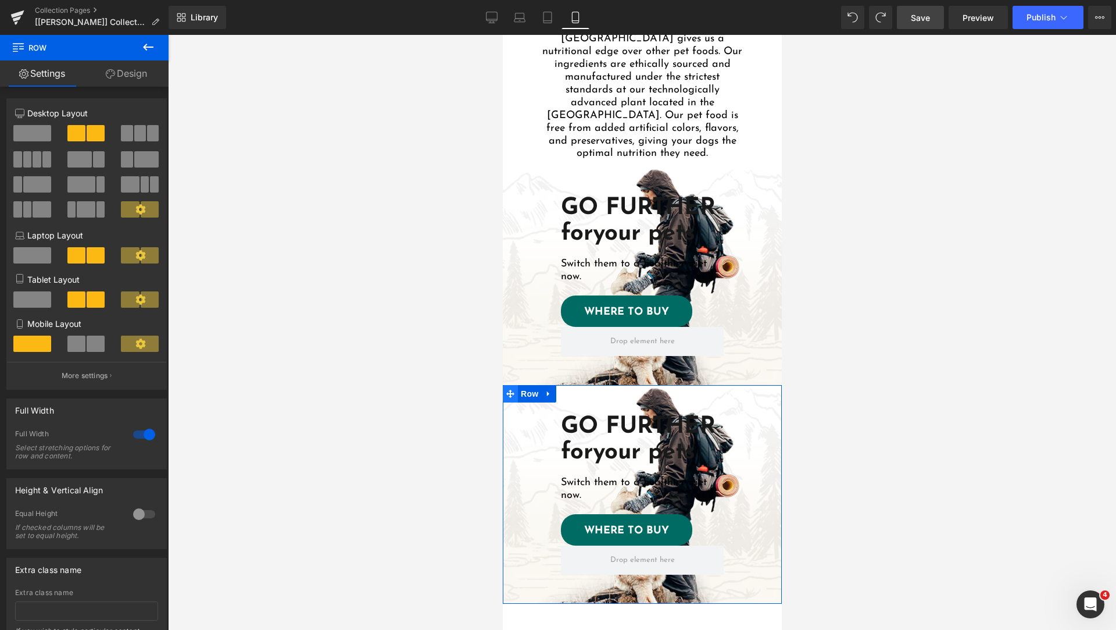
click at [509, 389] on icon at bounding box center [510, 393] width 8 height 9
click at [133, 76] on link "Design" at bounding box center [126, 73] width 84 height 26
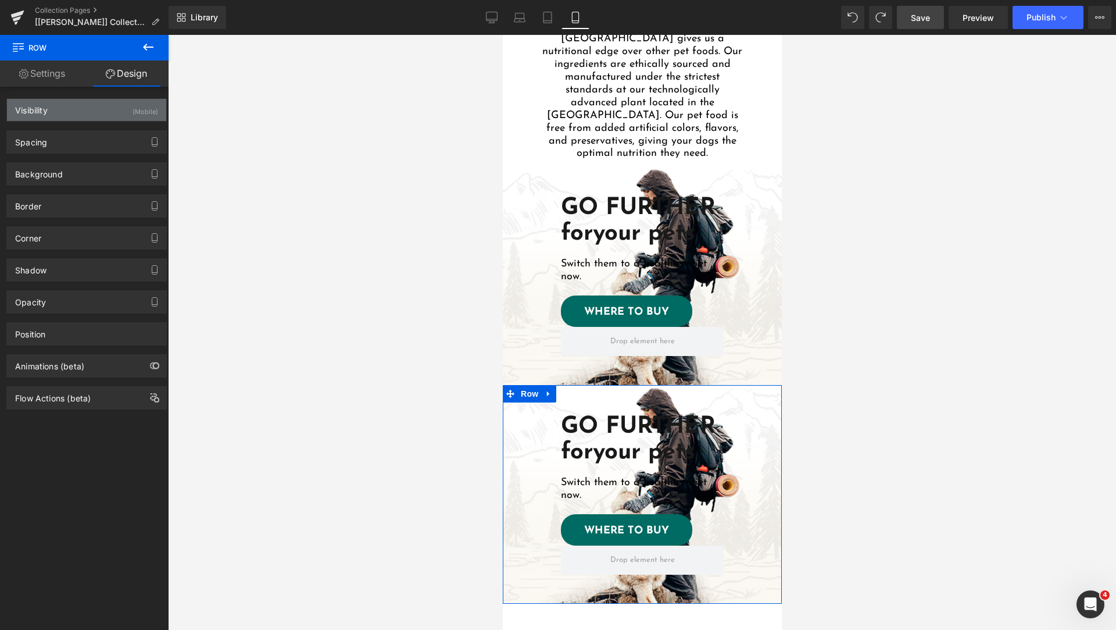
click at [93, 109] on div "Visibility (Mobile)" at bounding box center [86, 110] width 159 height 22
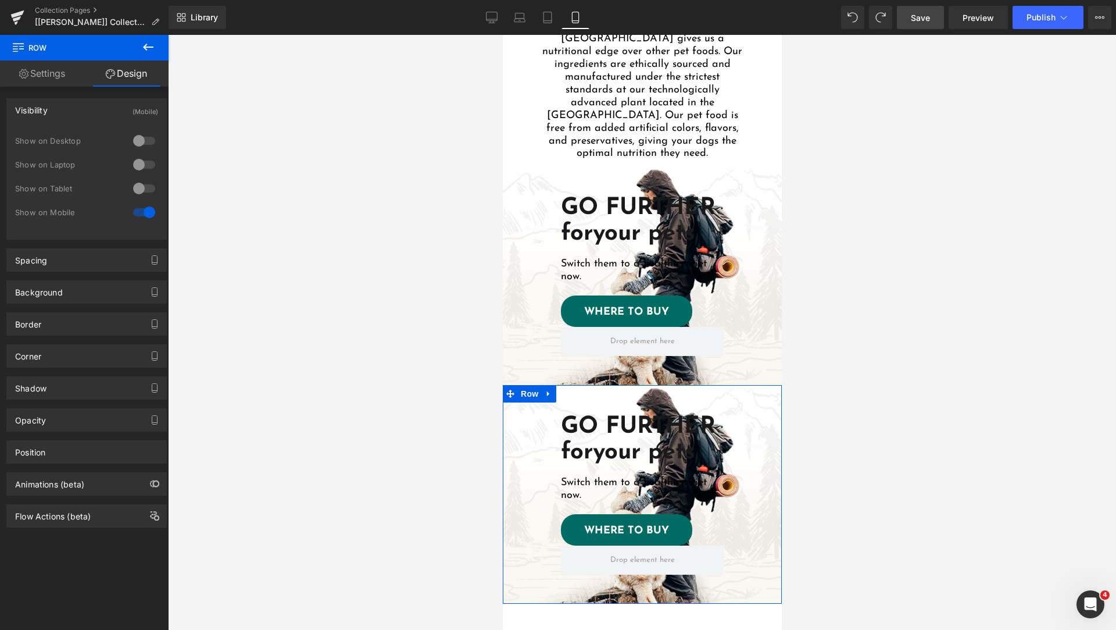
scroll to position [1839, 0]
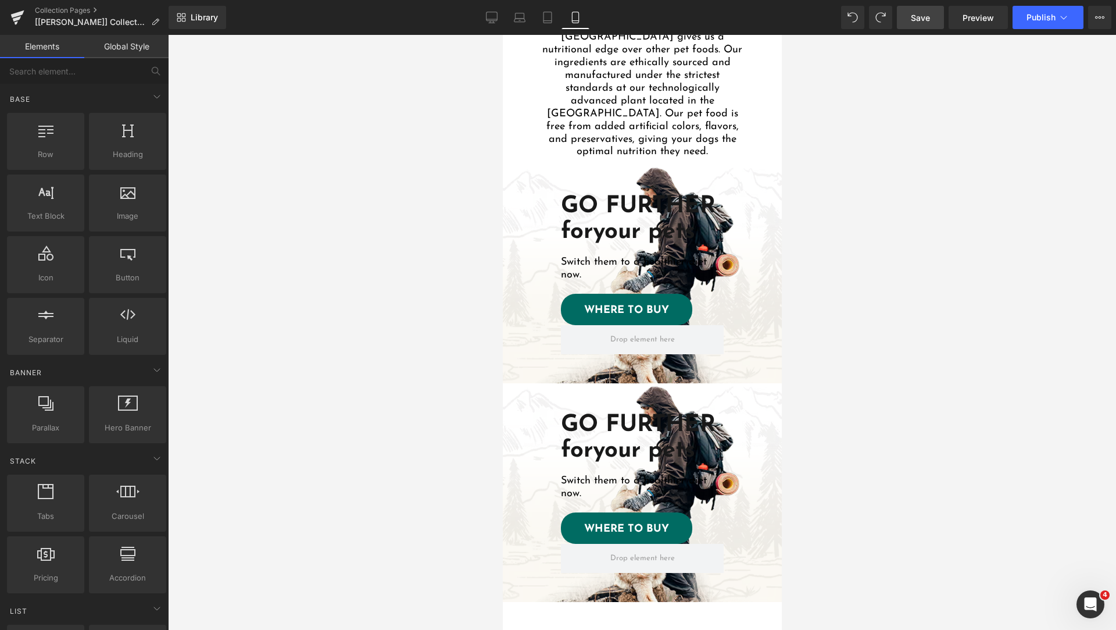
scroll to position [1549, 0]
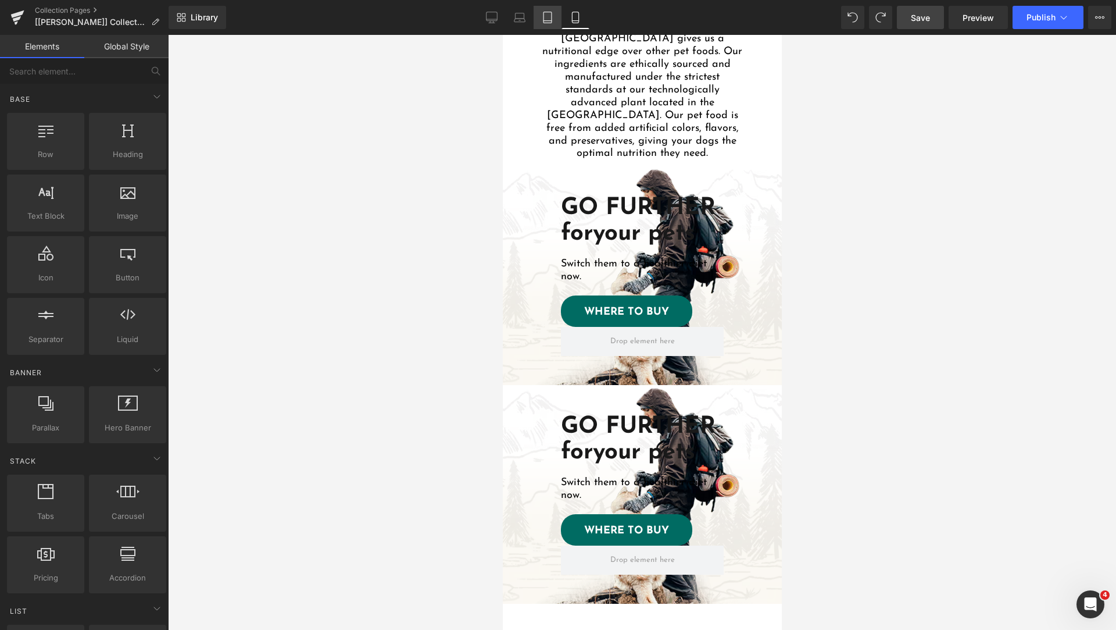
click at [549, 20] on icon at bounding box center [548, 18] width 12 height 12
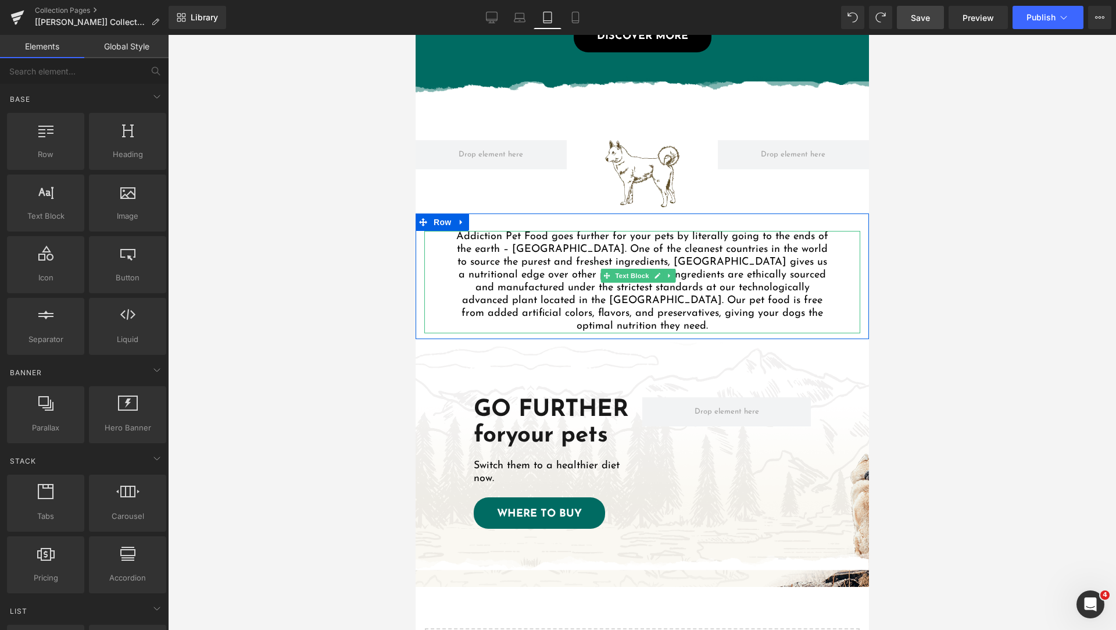
scroll to position [1226, 0]
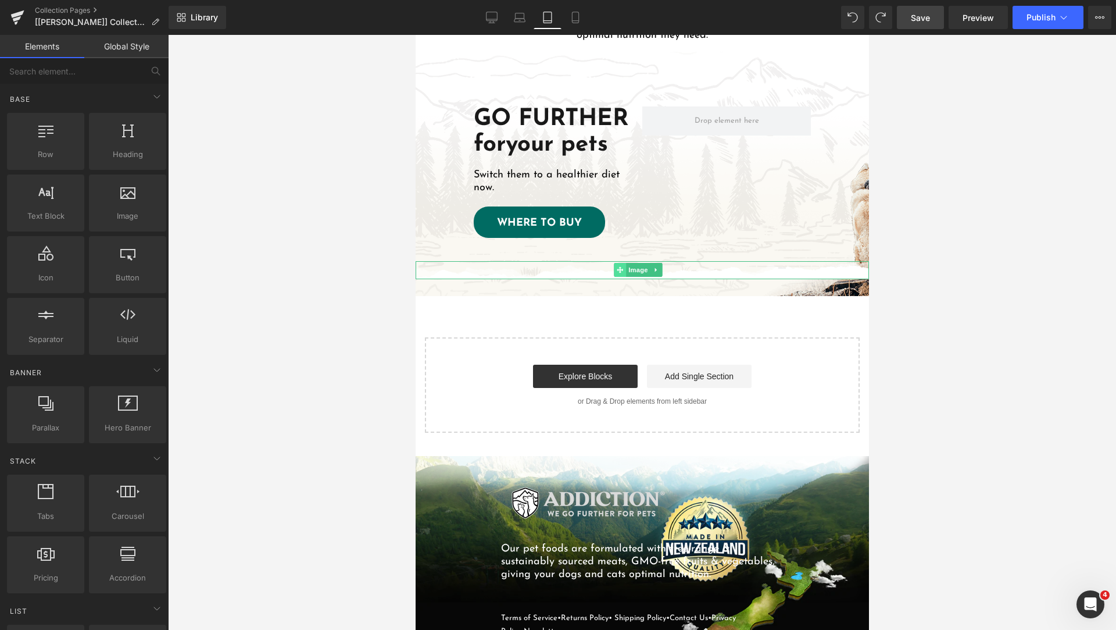
click at [620, 266] on icon at bounding box center [619, 269] width 6 height 7
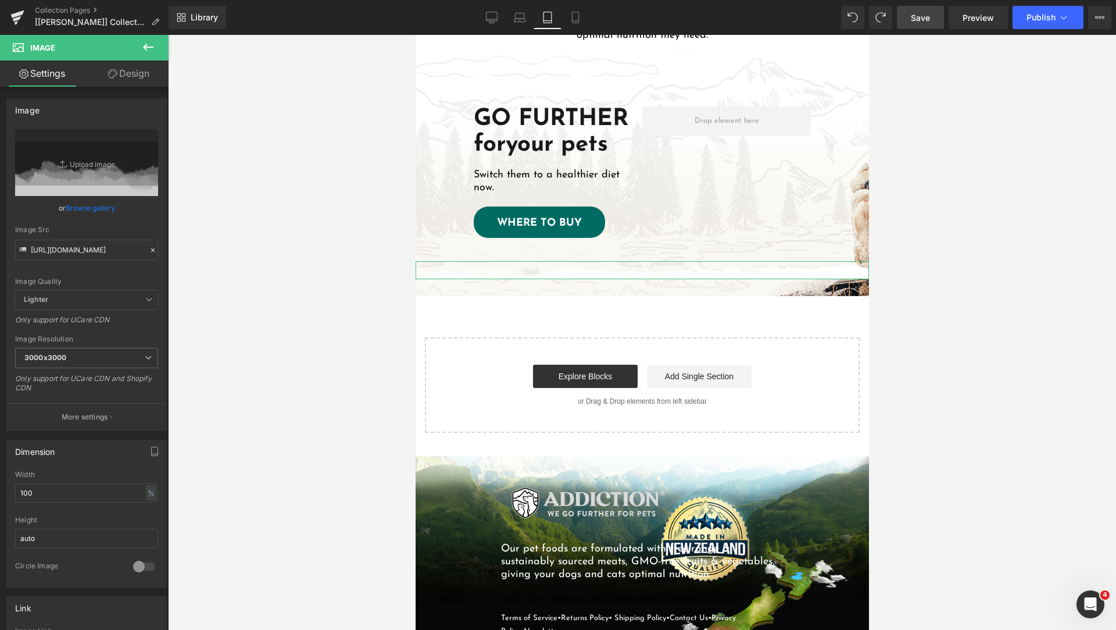
click at [148, 78] on link "Design" at bounding box center [129, 73] width 84 height 26
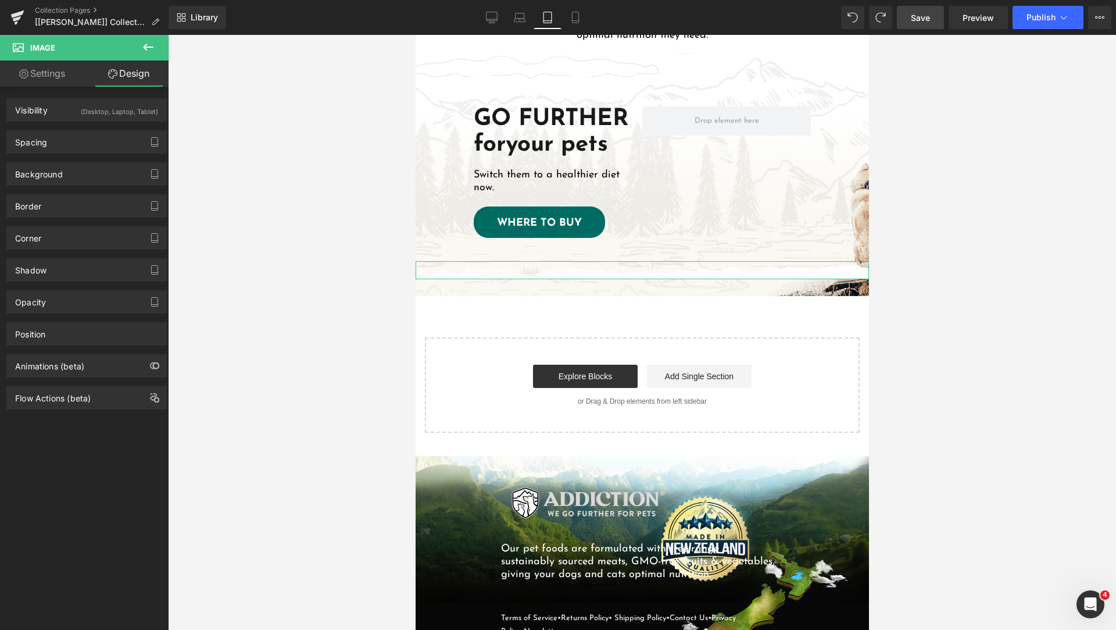
click at [90, 107] on div "(Desktop, Laptop, Tablet)" at bounding box center [119, 108] width 77 height 19
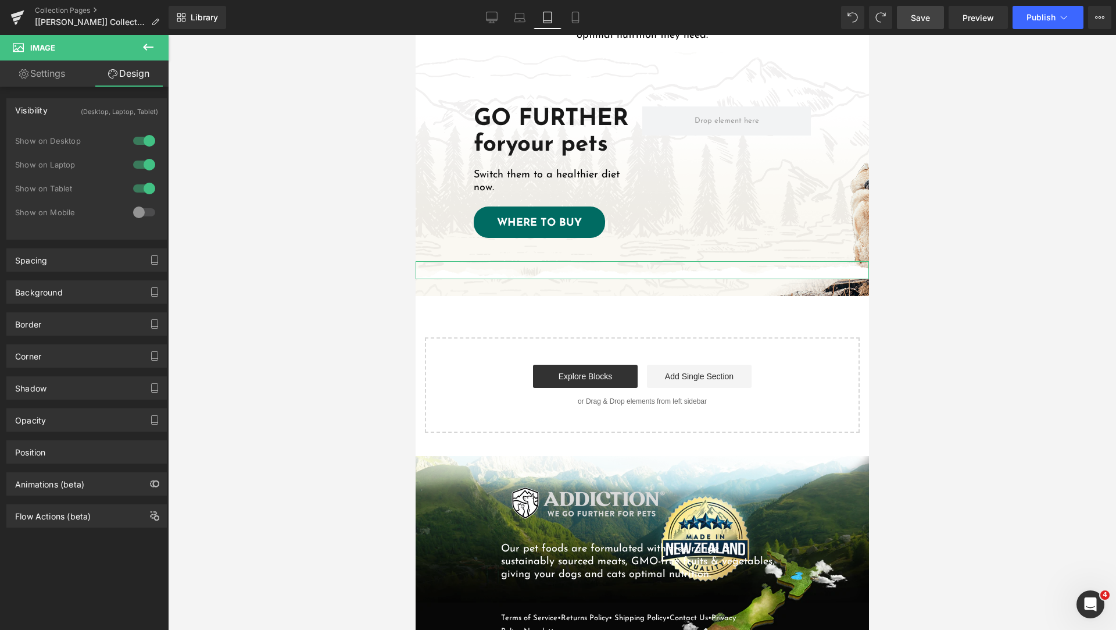
click at [145, 212] on div at bounding box center [144, 212] width 28 height 19
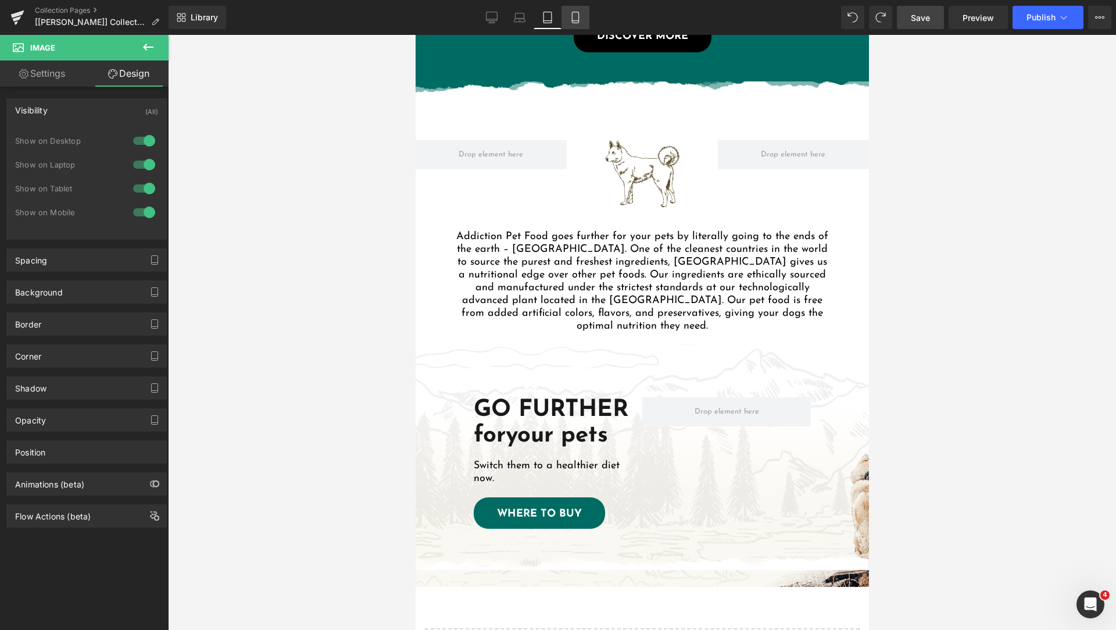
click at [573, 17] on icon at bounding box center [576, 18] width 12 height 12
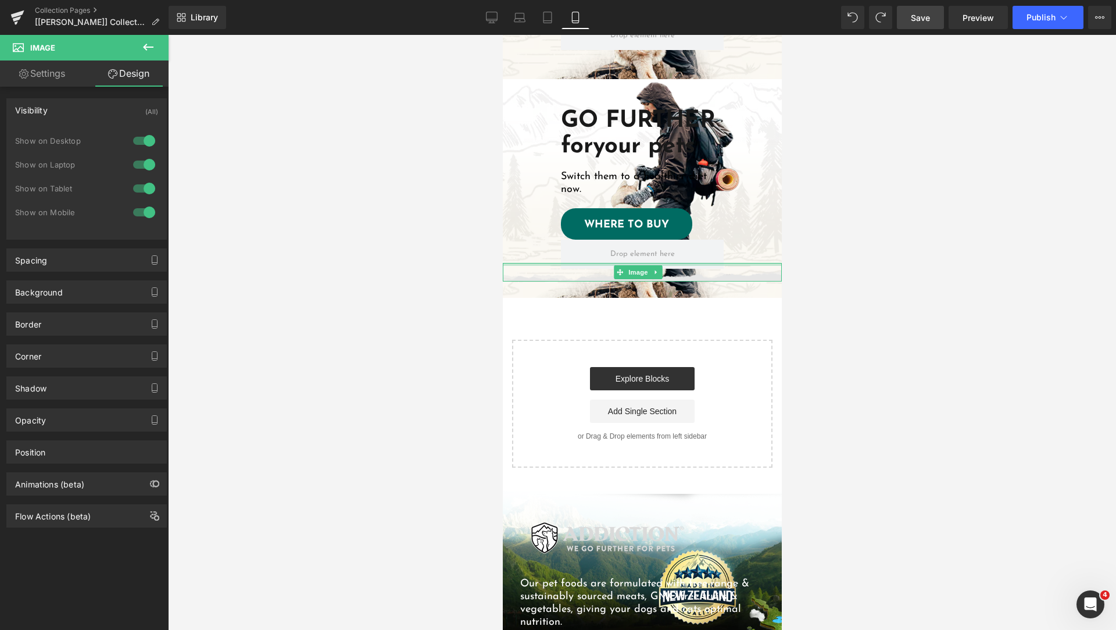
scroll to position [1564, 0]
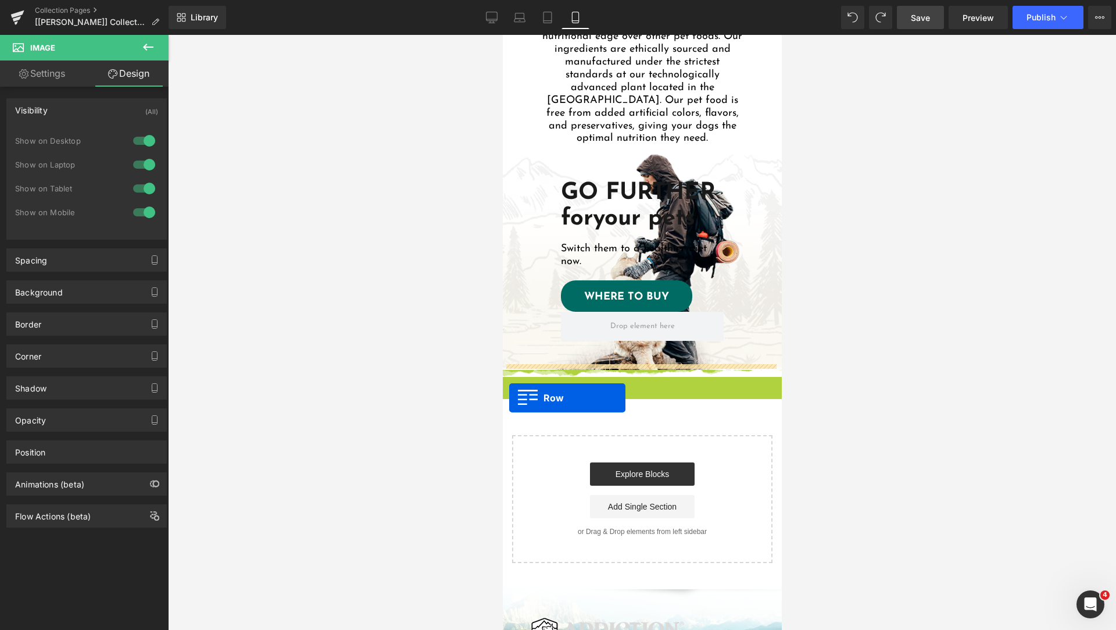
drag, startPoint x: 505, startPoint y: 363, endPoint x: 509, endPoint y: 398, distance: 34.5
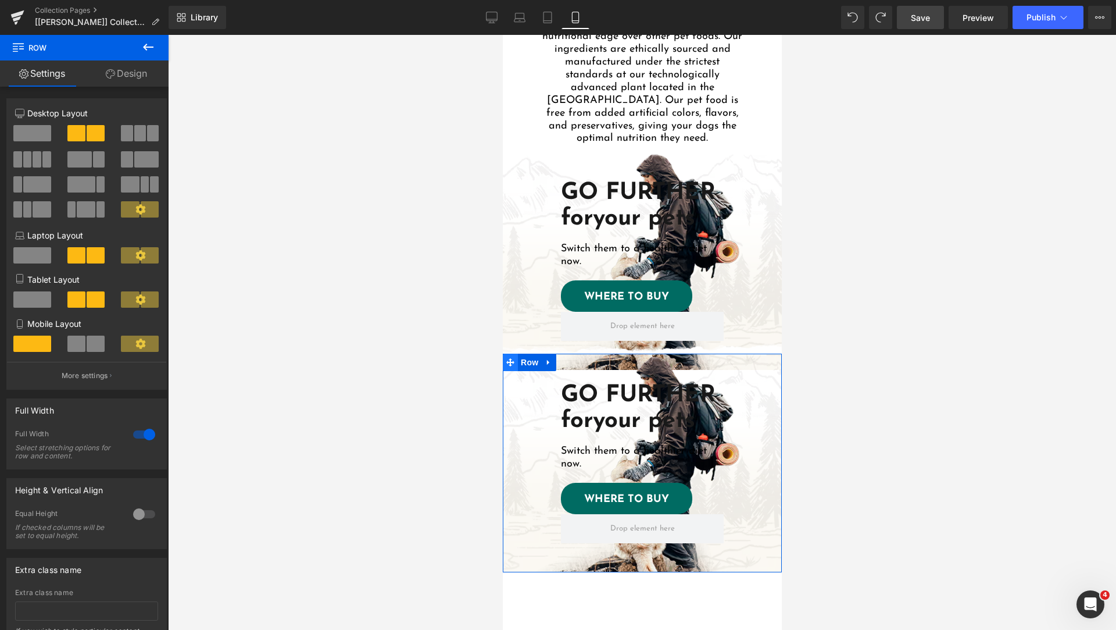
click at [507, 358] on icon at bounding box center [510, 362] width 8 height 9
click at [144, 72] on link "Design" at bounding box center [126, 73] width 84 height 26
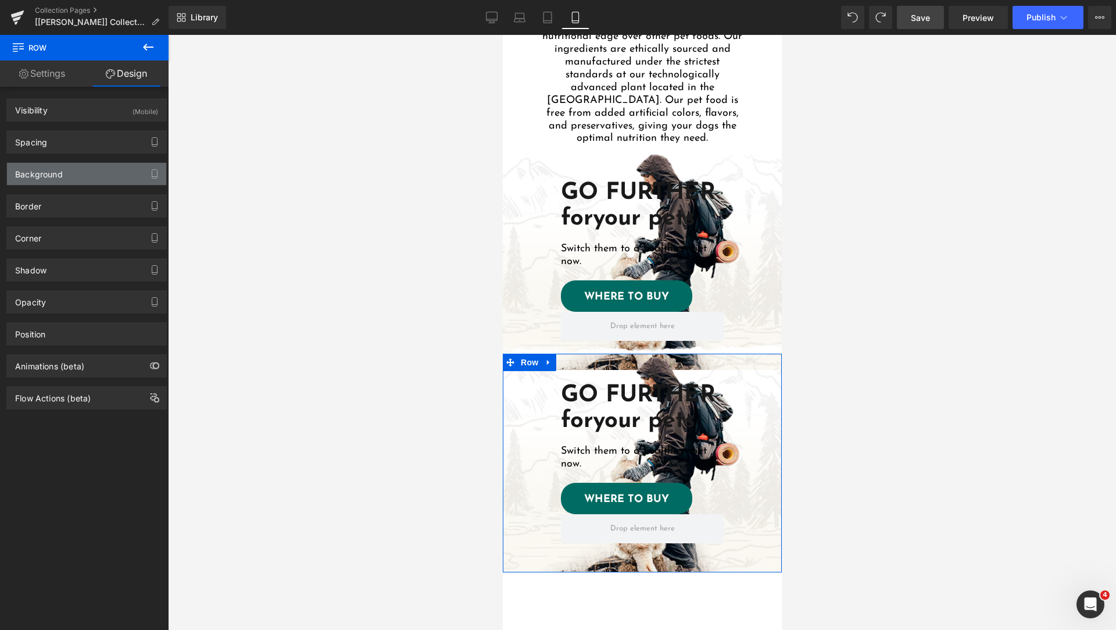
click at [68, 174] on div "Background" at bounding box center [86, 174] width 159 height 22
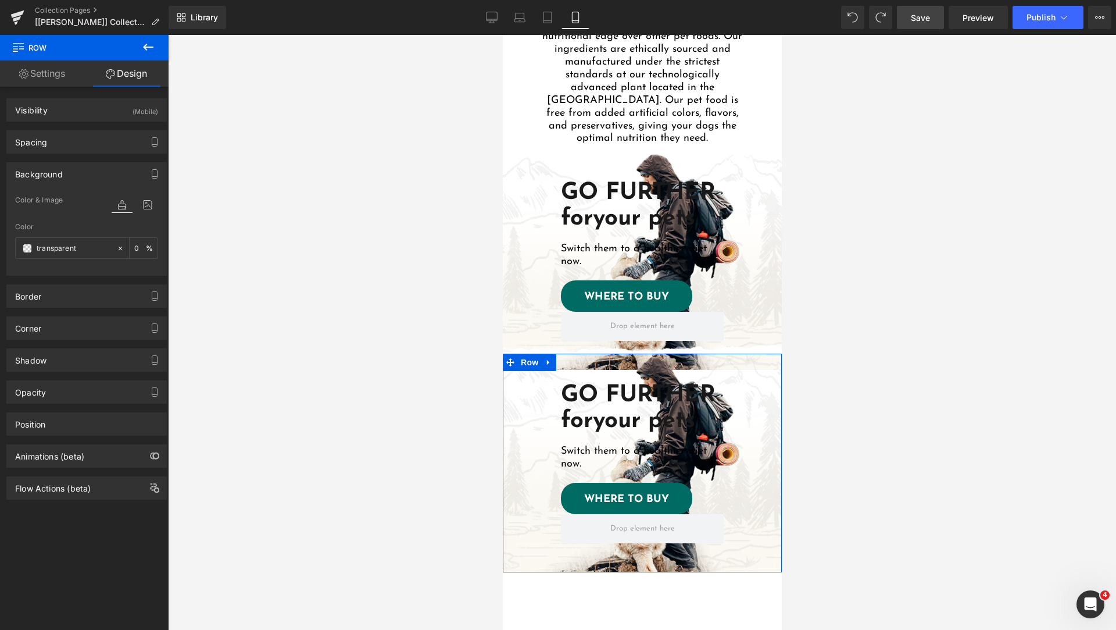
click at [123, 210] on icon at bounding box center [122, 204] width 21 height 15
click at [99, 248] on input "text" at bounding box center [74, 248] width 74 height 13
type input "whtoe"
type input "white"
click at [143, 205] on icon at bounding box center [147, 204] width 21 height 15
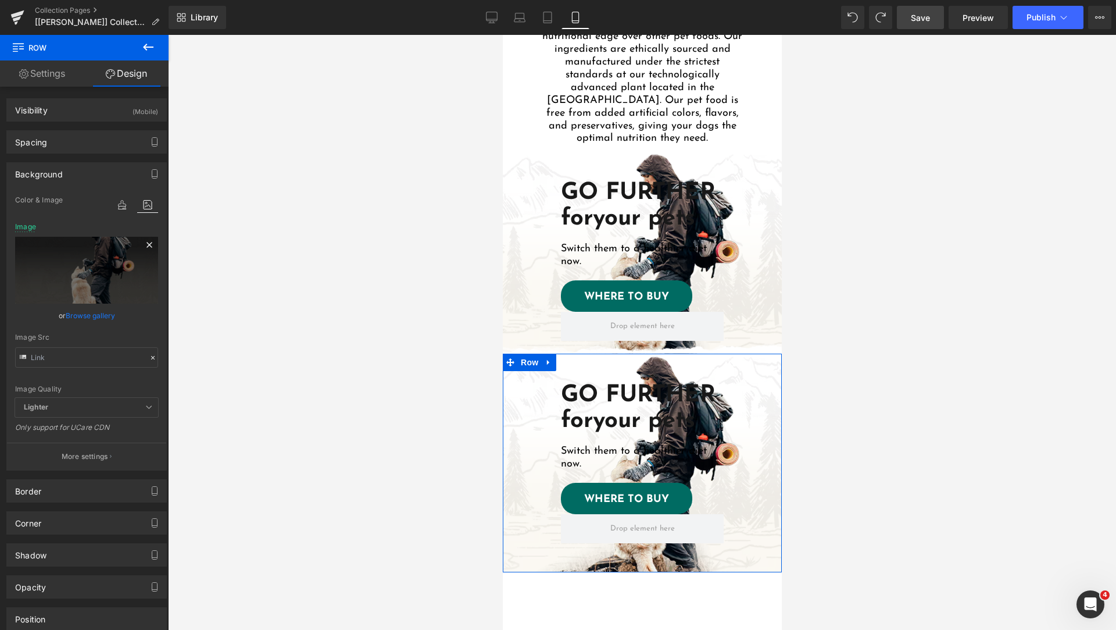
click at [142, 246] on icon at bounding box center [149, 245] width 14 height 14
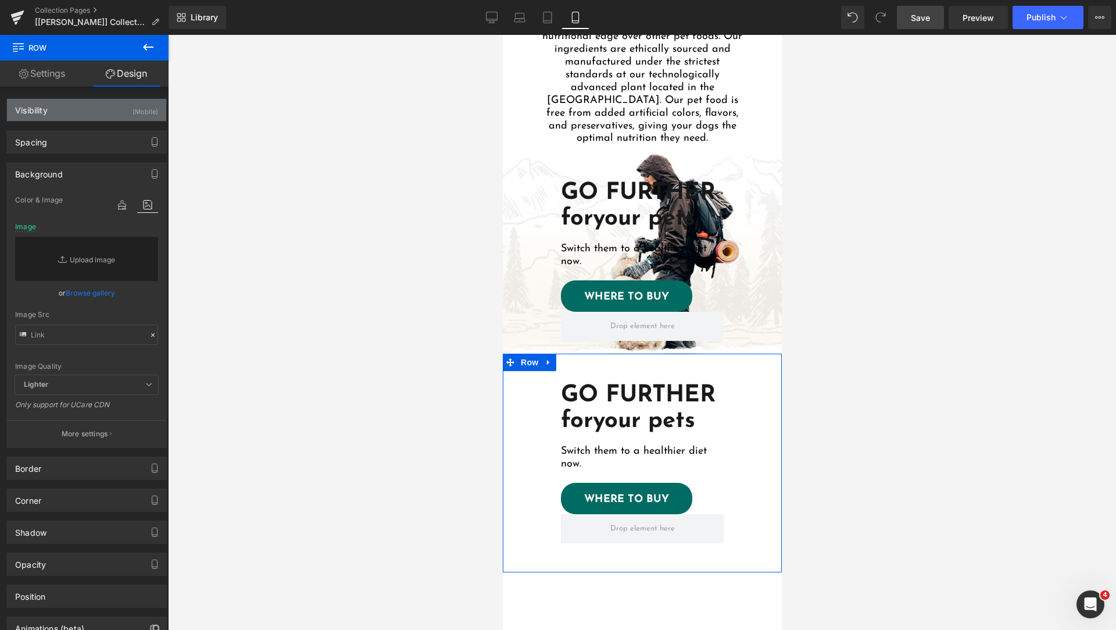
click at [87, 115] on div "Visibility (Mobile)" at bounding box center [86, 110] width 159 height 22
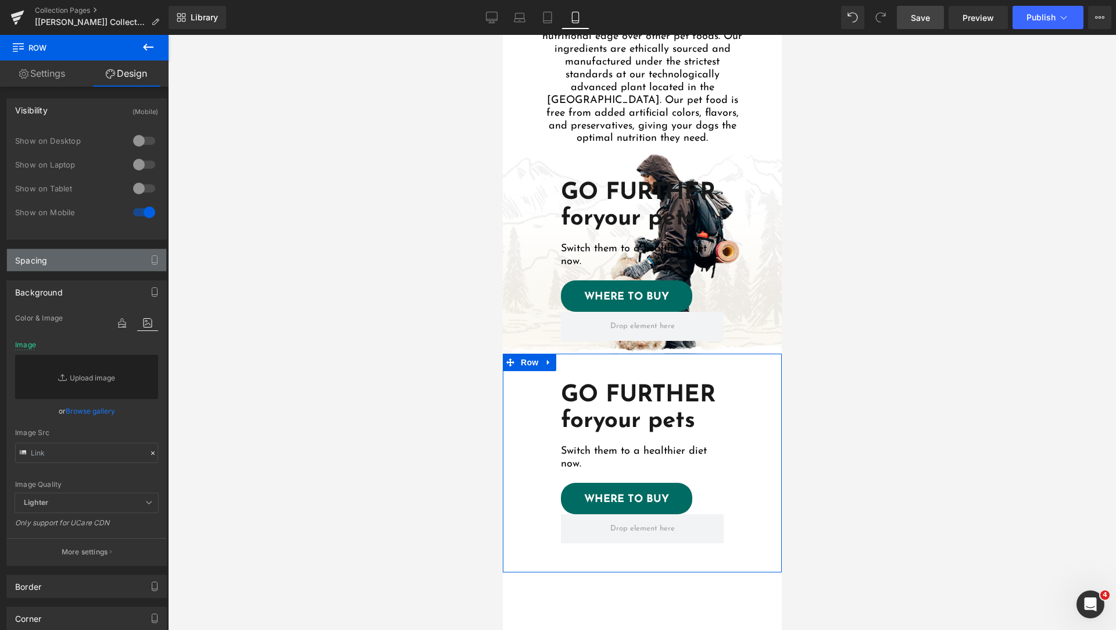
click at [77, 257] on div "Spacing" at bounding box center [86, 260] width 159 height 22
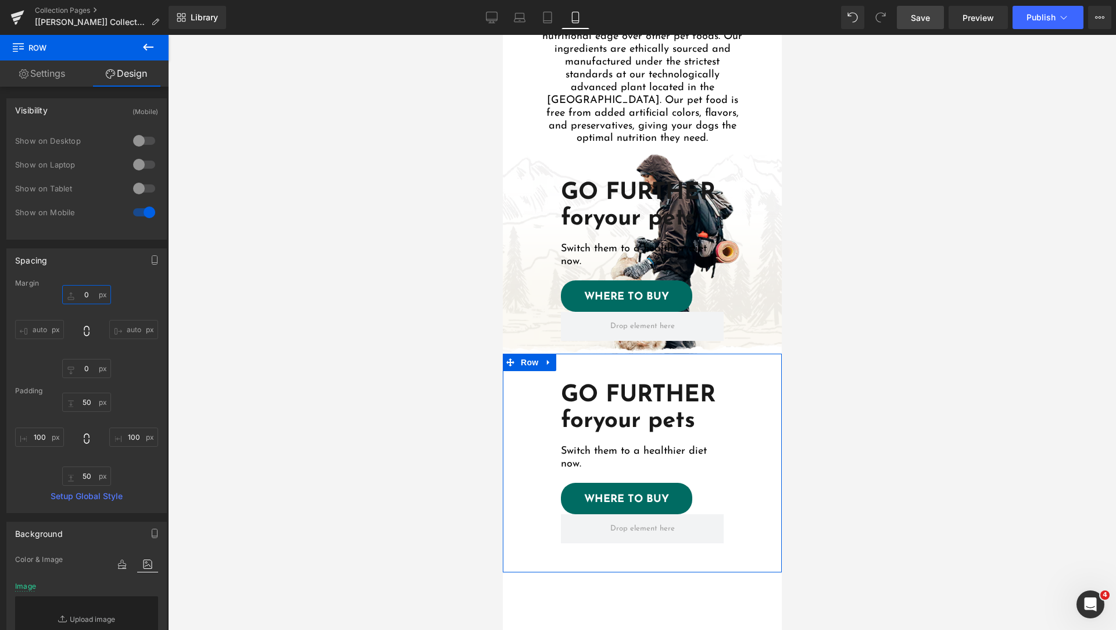
click at [87, 298] on input "text" at bounding box center [86, 294] width 49 height 19
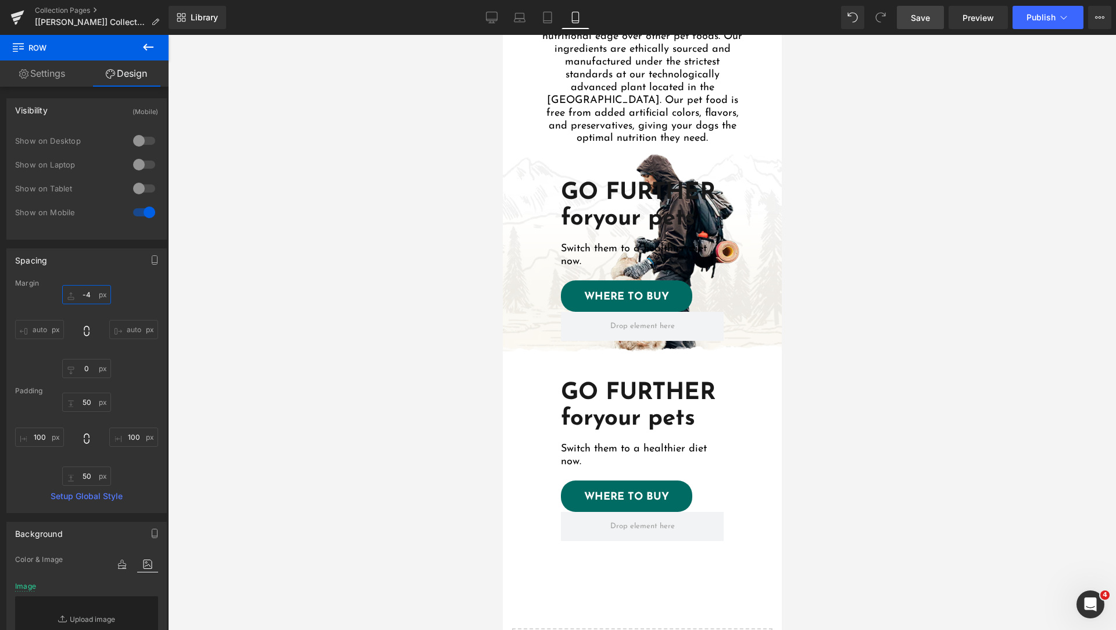
type input "-3"
click at [622, 341] on icon at bounding box center [619, 344] width 6 height 6
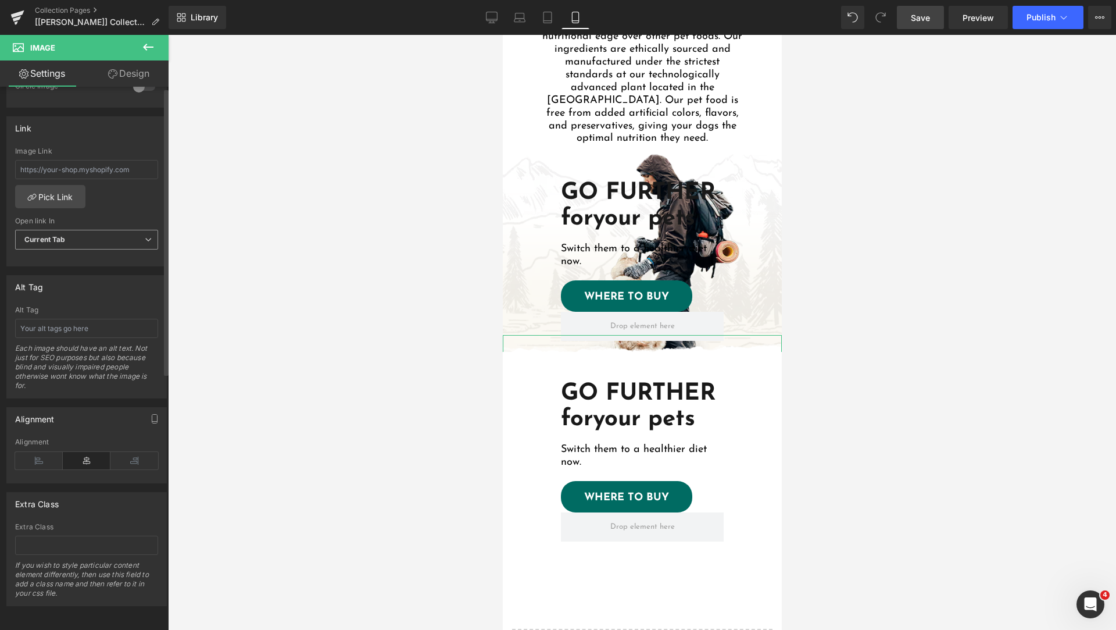
scroll to position [0, 0]
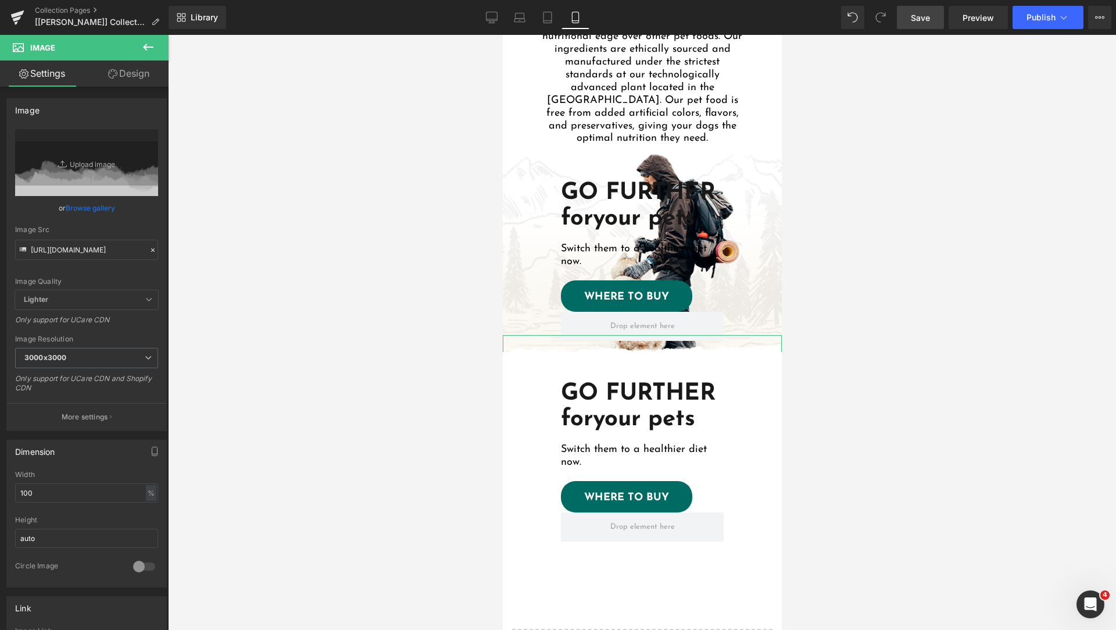
drag, startPoint x: 117, startPoint y: 73, endPoint x: 46, endPoint y: 66, distance: 71.3
click at [117, 73] on link "Design" at bounding box center [129, 73] width 84 height 26
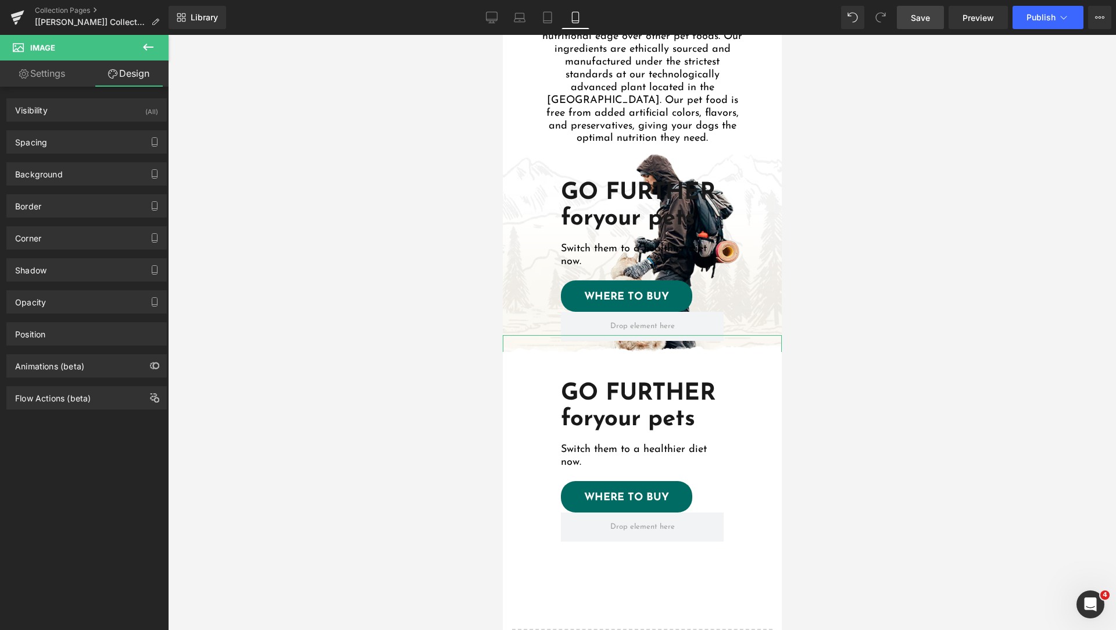
click at [46, 66] on link "Settings" at bounding box center [42, 73] width 84 height 26
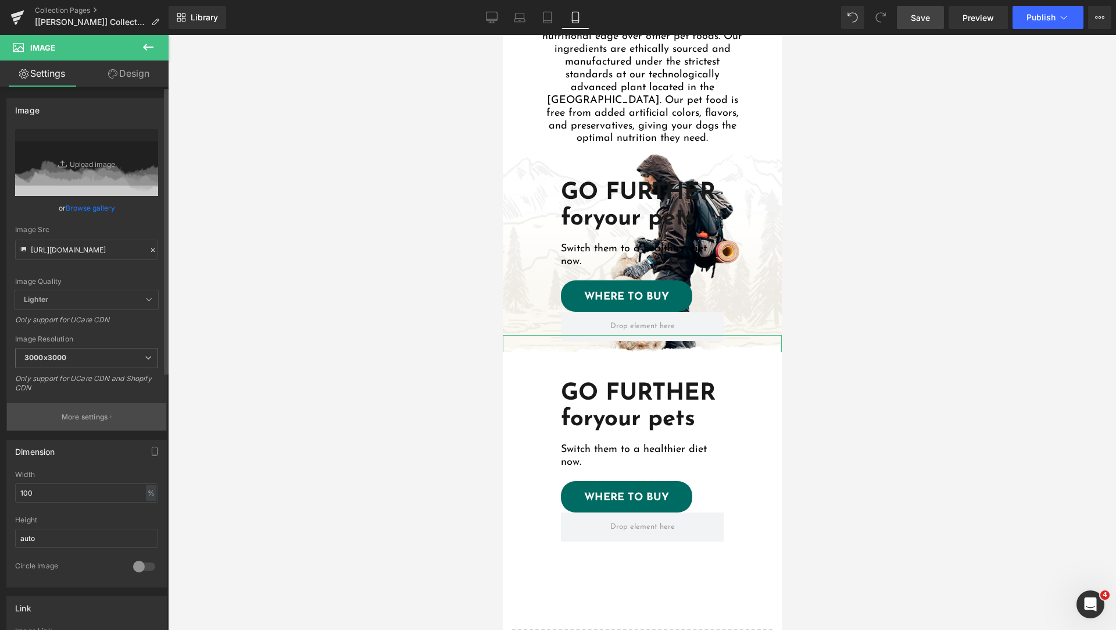
click at [90, 413] on p "More settings" at bounding box center [85, 417] width 47 height 10
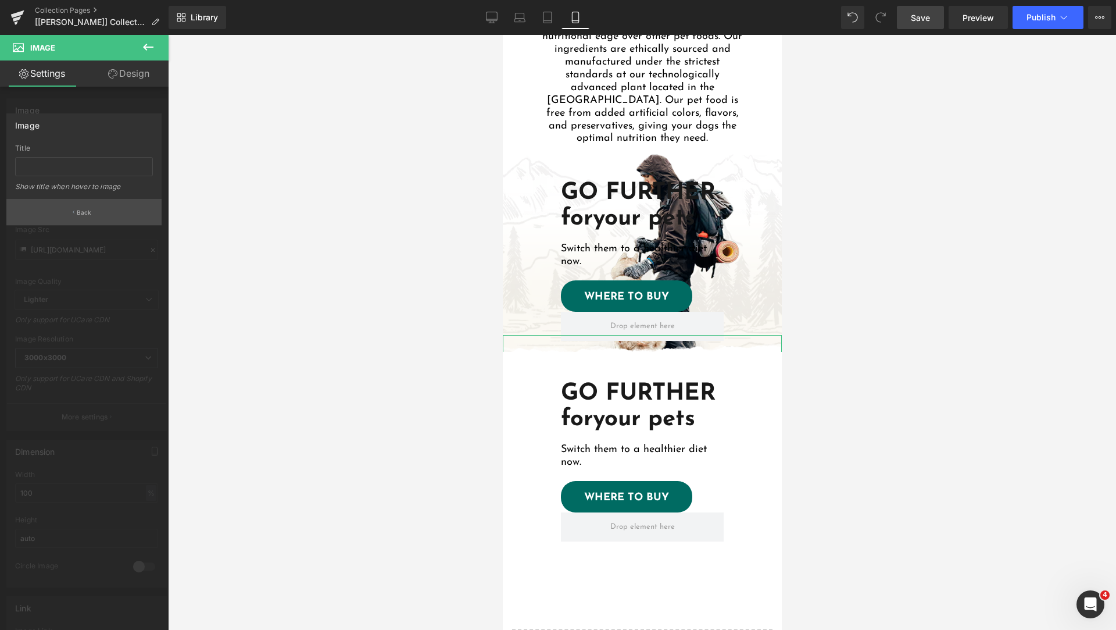
click at [78, 209] on p "Back" at bounding box center [84, 212] width 15 height 9
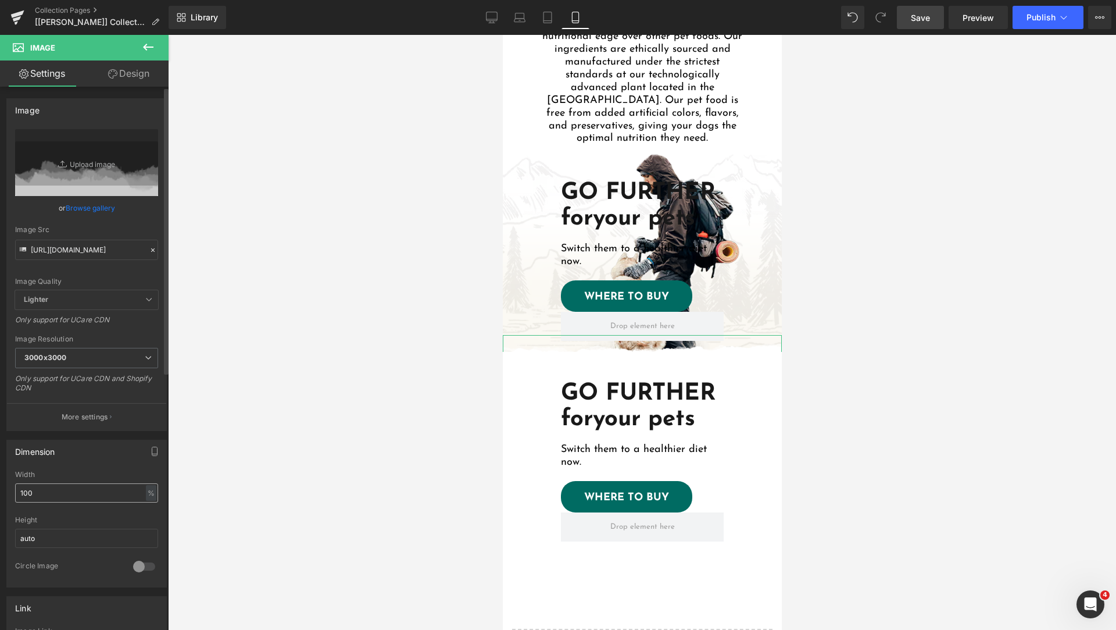
scroll to position [291, 0]
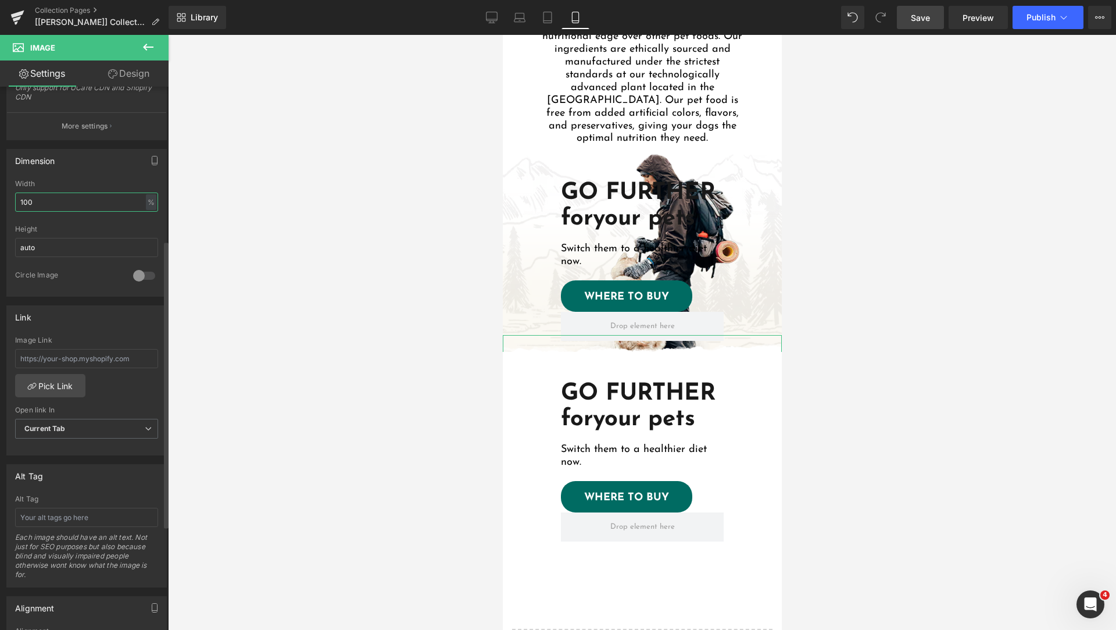
drag, startPoint x: 56, startPoint y: 198, endPoint x: 0, endPoint y: 167, distance: 63.5
click at [0, 170] on div "Dimension 100% Width 100 % % px auto Height auto 0 Circle Image" at bounding box center [87, 218] width 174 height 156
type input "500"
click at [859, 424] on div at bounding box center [642, 332] width 948 height 595
click at [115, 70] on icon at bounding box center [112, 73] width 9 height 9
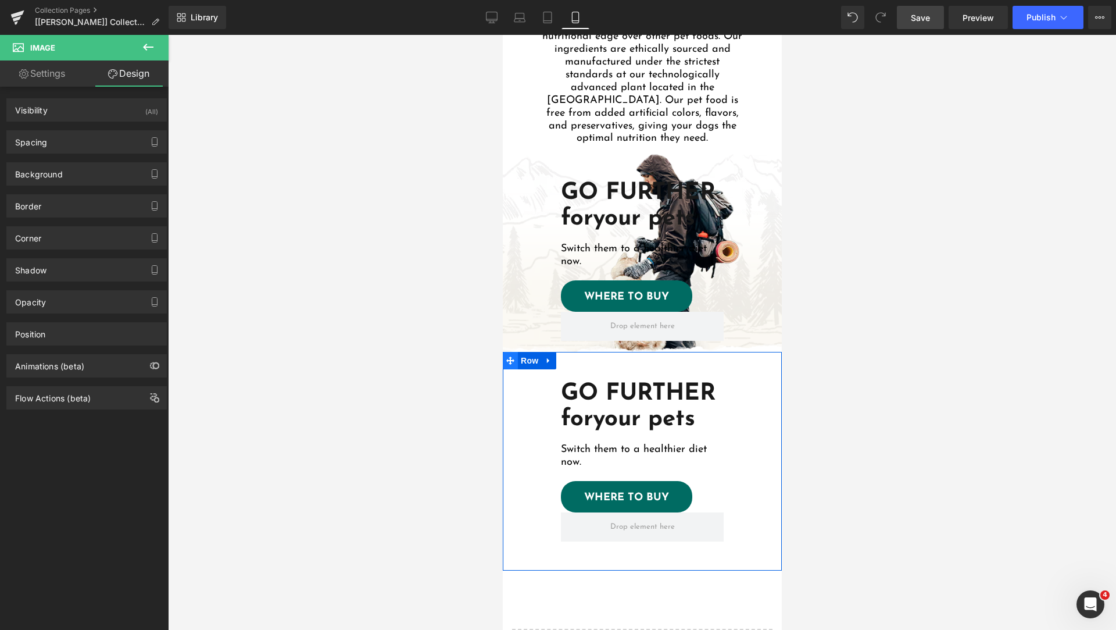
click at [511, 352] on span at bounding box center [509, 360] width 15 height 17
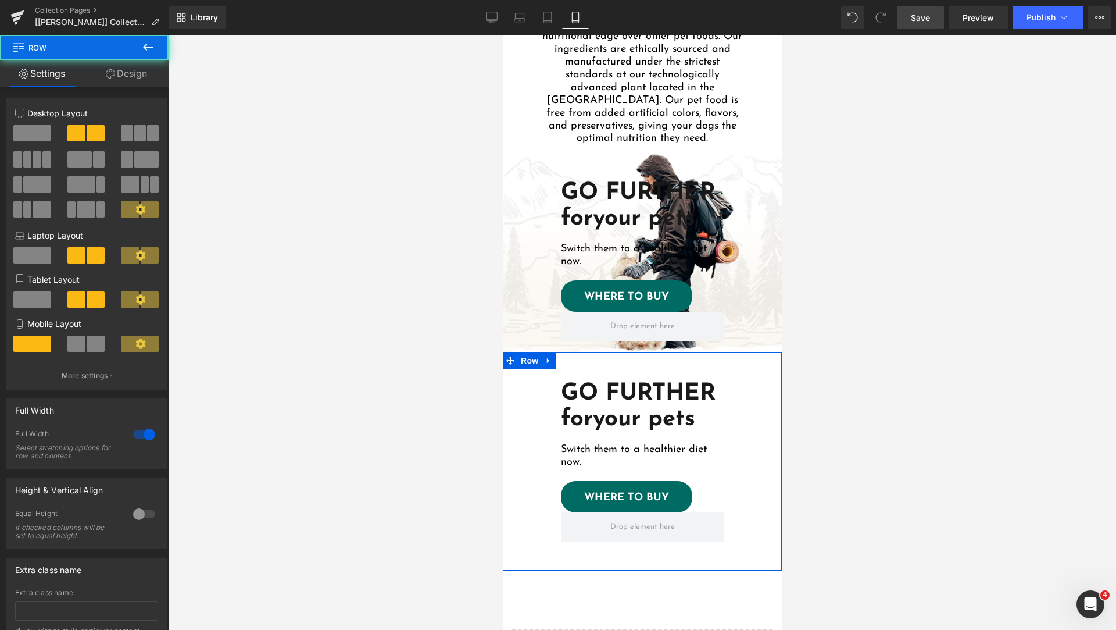
click at [121, 79] on link "Design" at bounding box center [126, 73] width 84 height 26
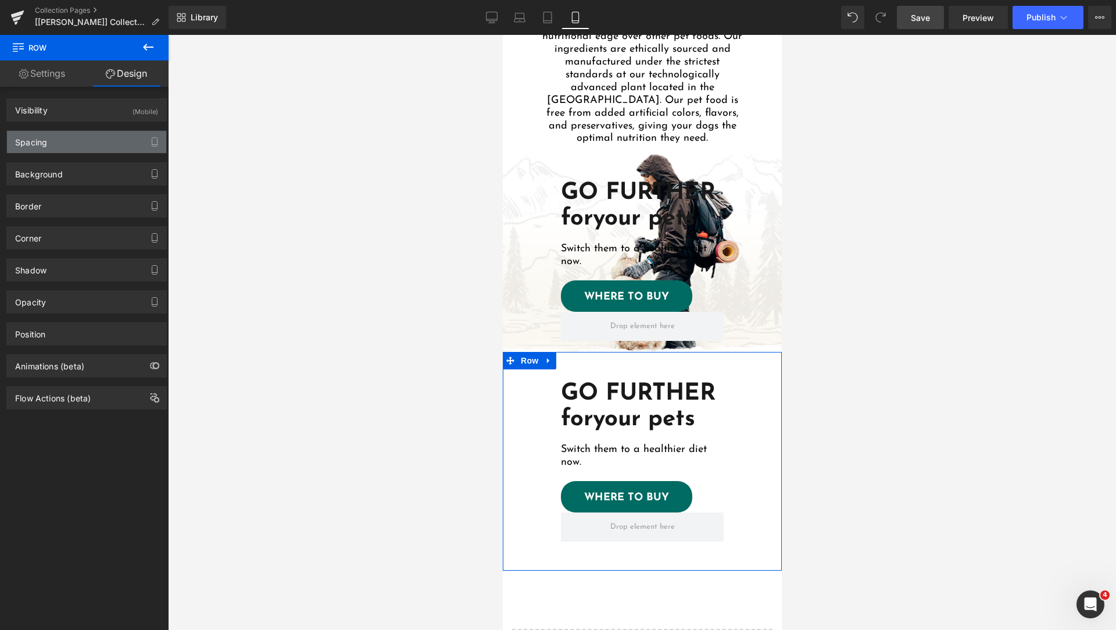
click at [63, 142] on div "Spacing" at bounding box center [86, 142] width 159 height 22
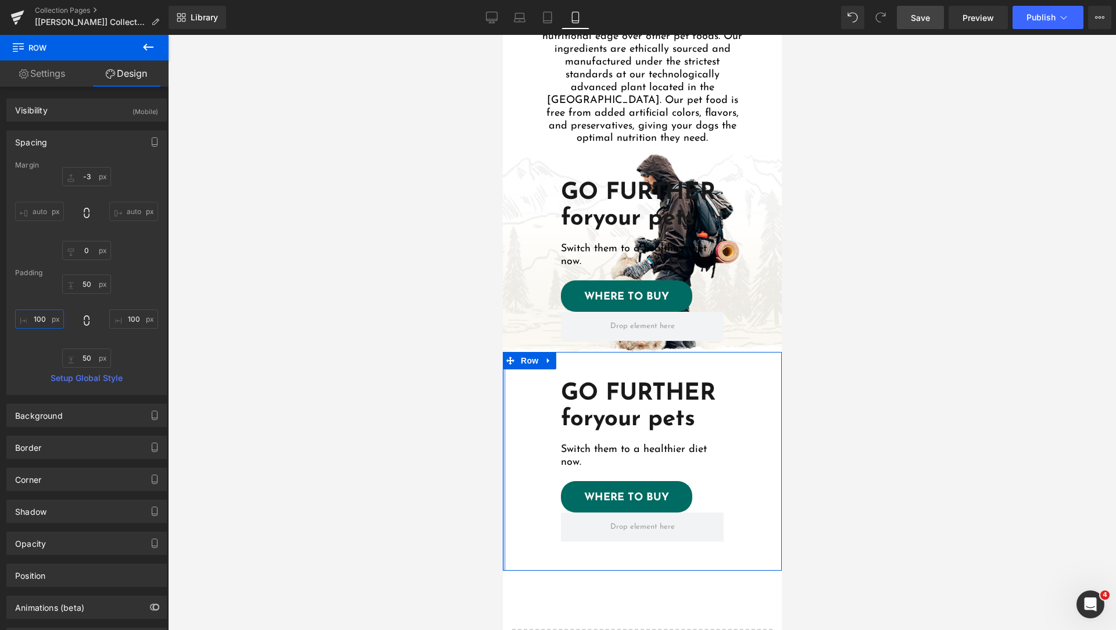
click at [41, 317] on input "text" at bounding box center [39, 318] width 49 height 19
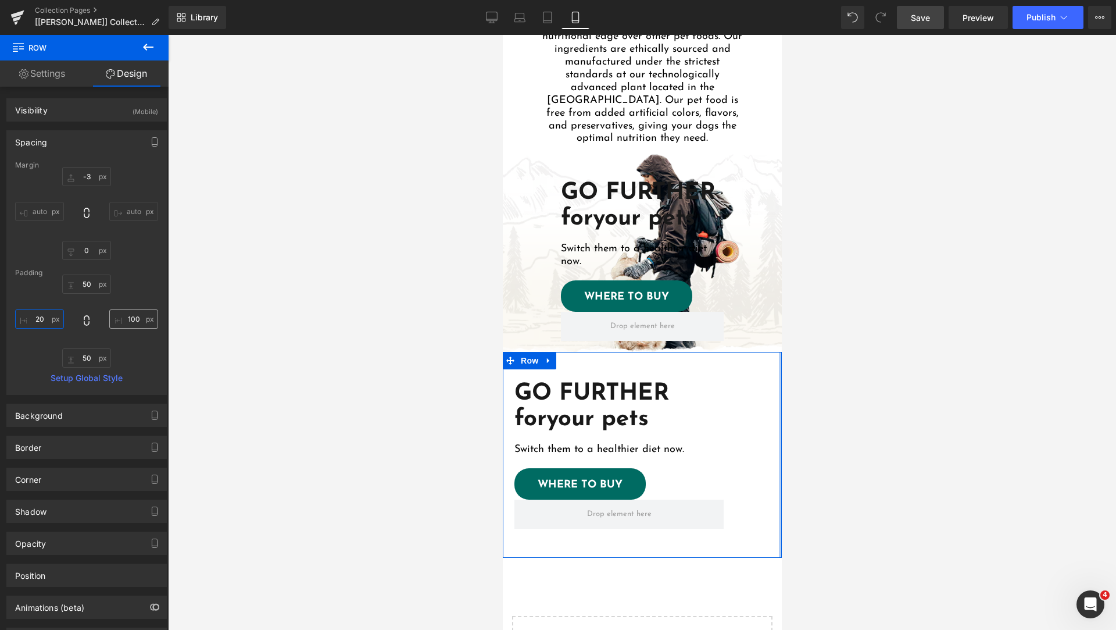
type input "20"
click at [122, 313] on input "text" at bounding box center [133, 318] width 49 height 19
type input "10"
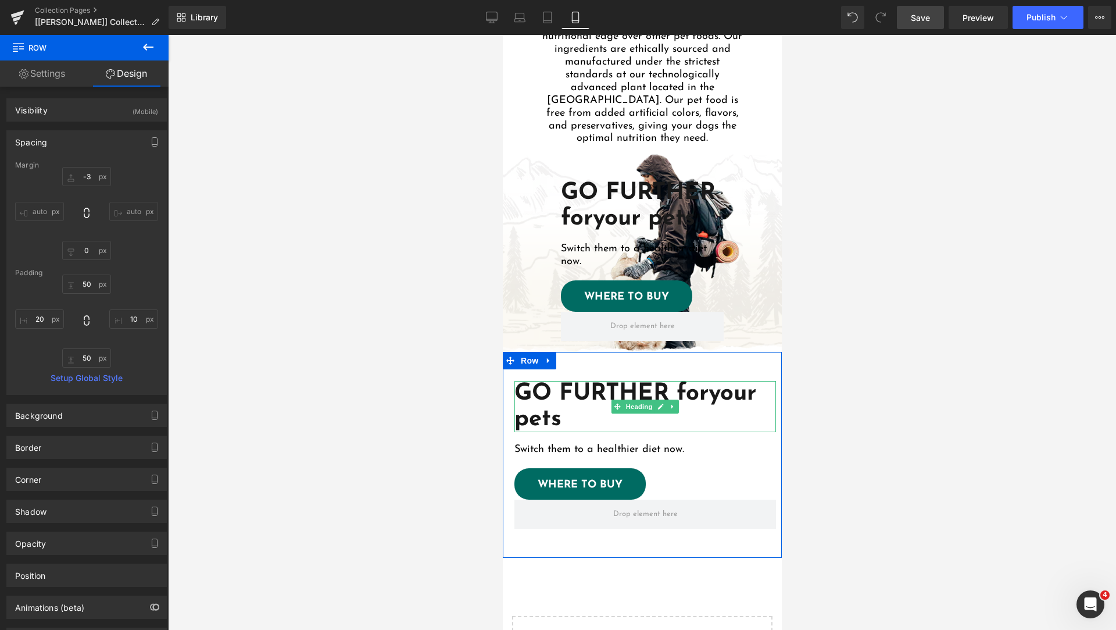
click at [679, 382] on strong "GO FURTHER for" at bounding box center [611, 393] width 194 height 23
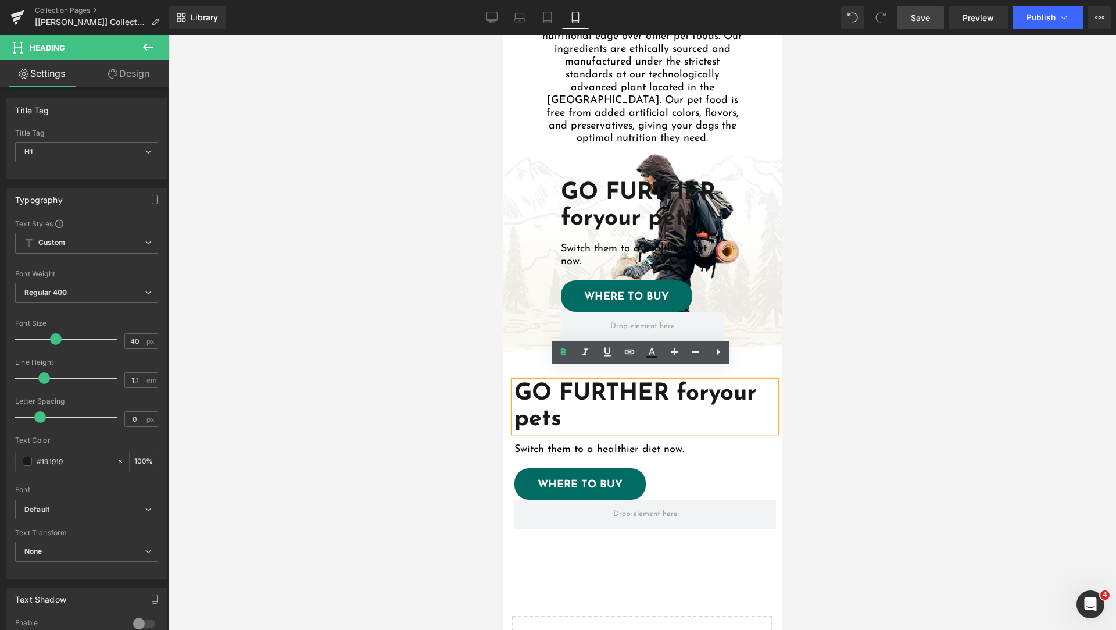
click at [677, 382] on strong "GO FURTHER for" at bounding box center [611, 393] width 194 height 23
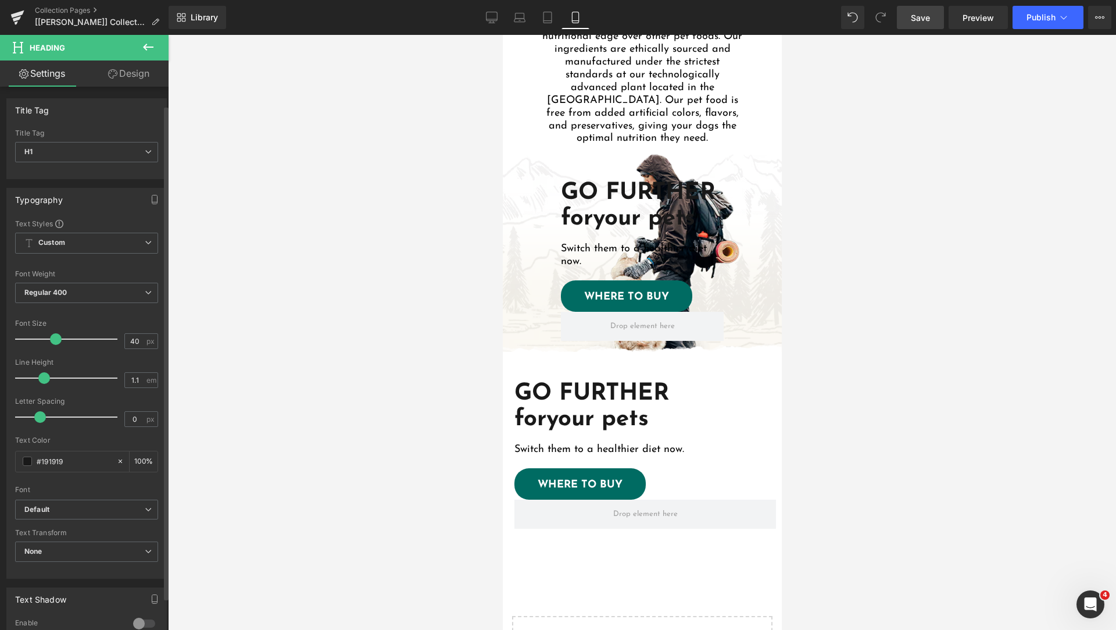
scroll to position [282, 0]
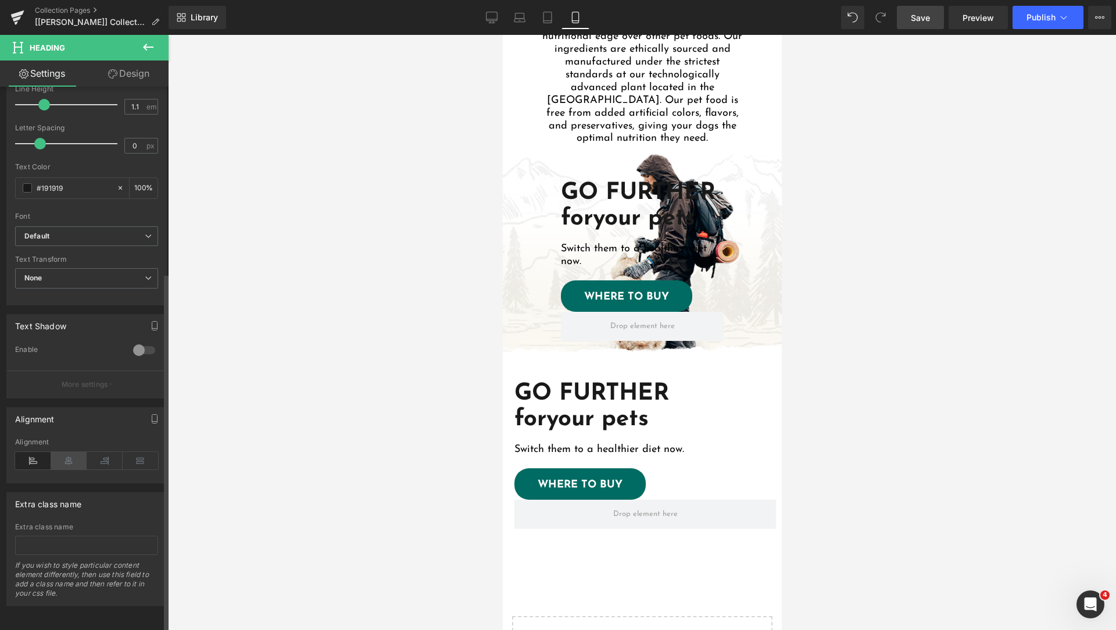
click at [67, 455] on icon at bounding box center [69, 460] width 36 height 17
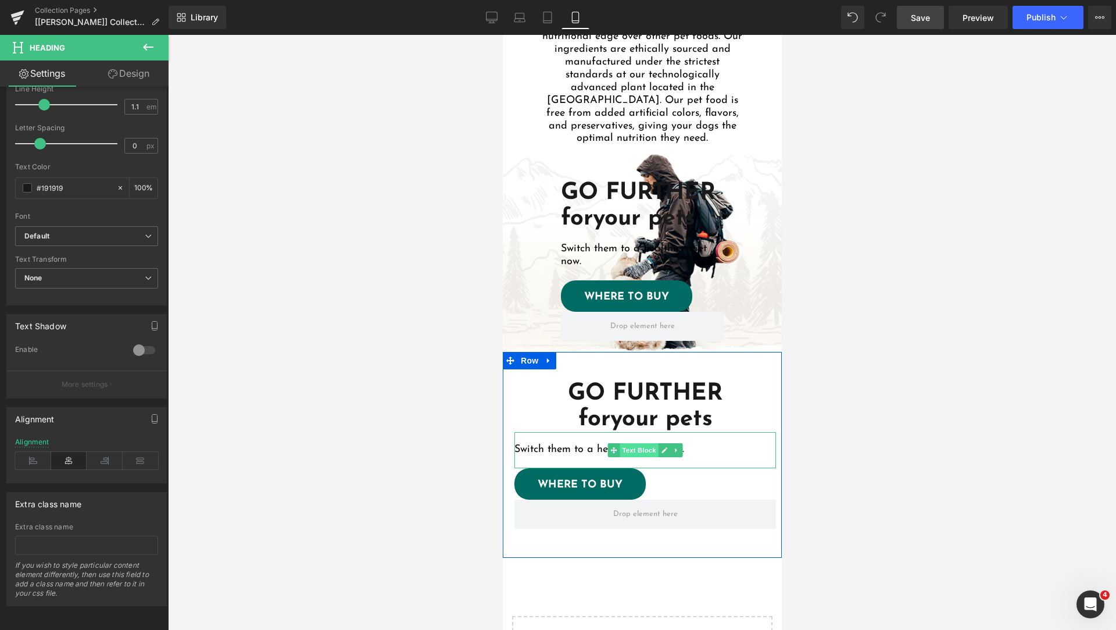
click at [624, 443] on span "Text Block" at bounding box center [638, 450] width 38 height 14
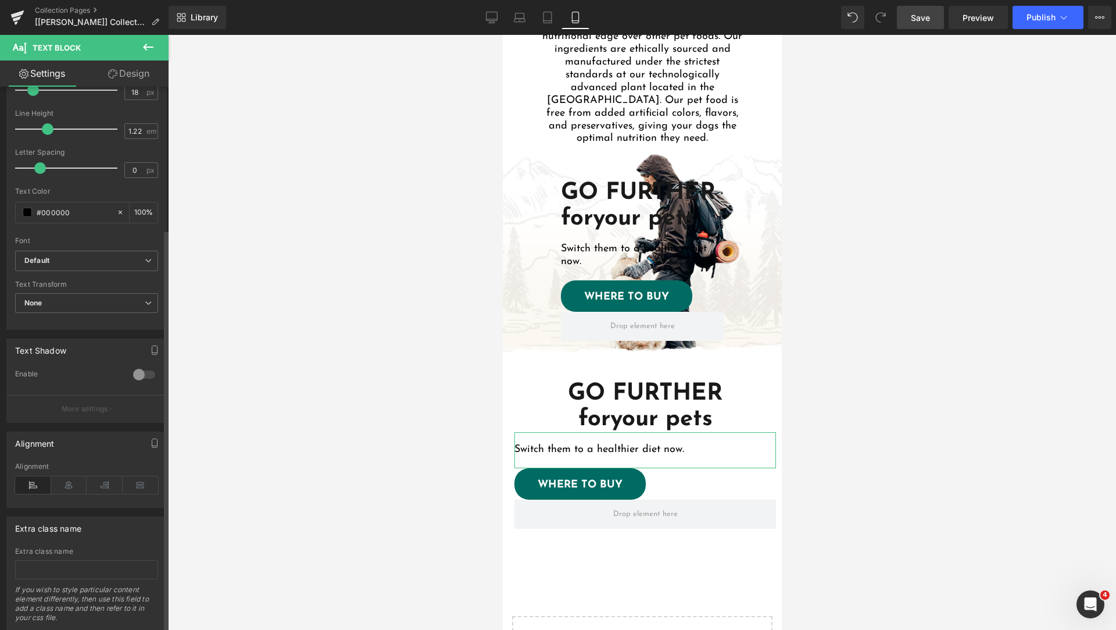
scroll to position [192, 0]
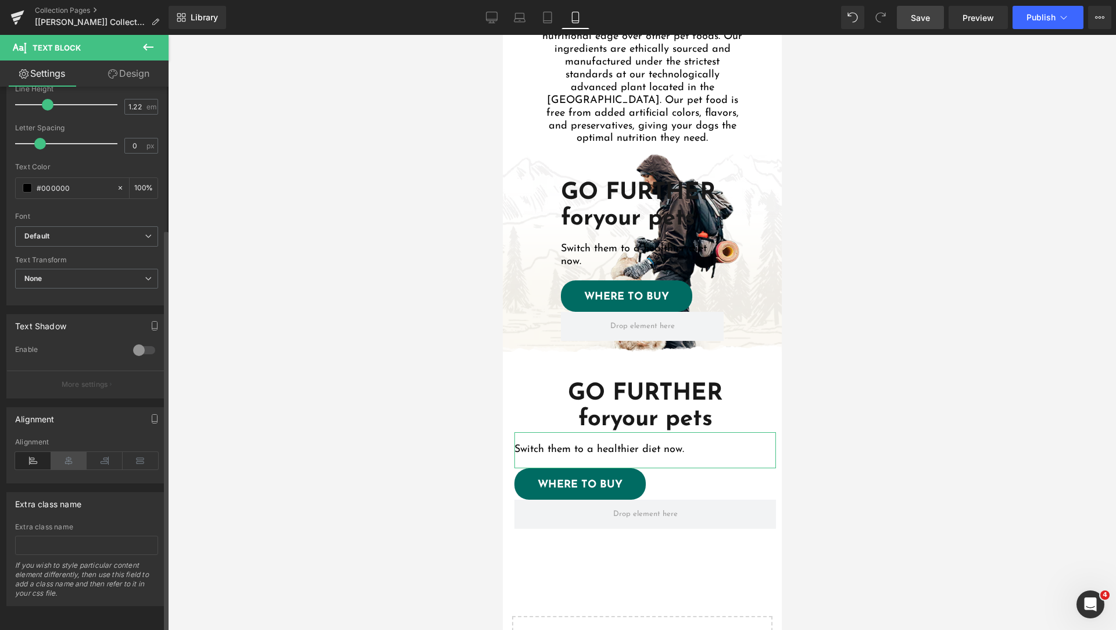
click at [76, 454] on icon at bounding box center [69, 460] width 36 height 17
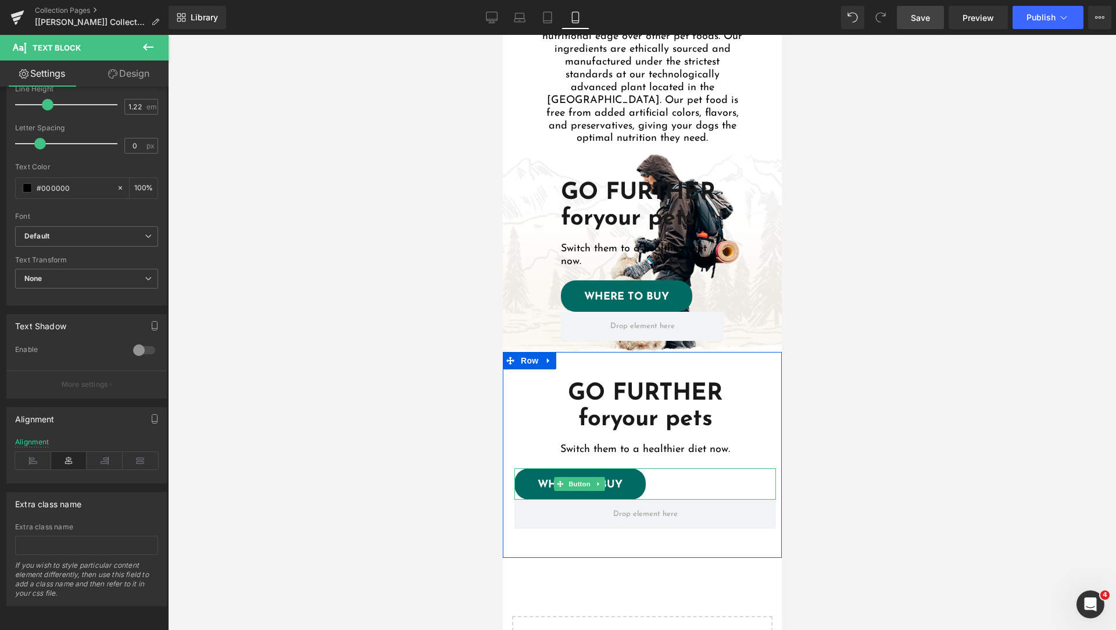
click at [676, 475] on div "WHERE TO BUY" at bounding box center [645, 483] width 262 height 31
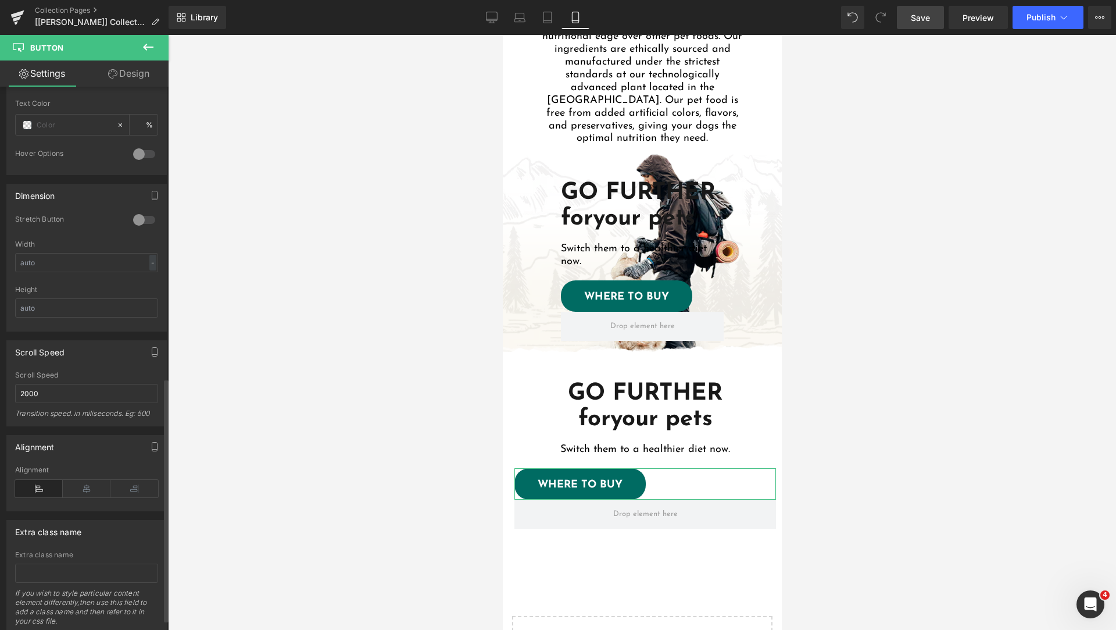
scroll to position [673, 0]
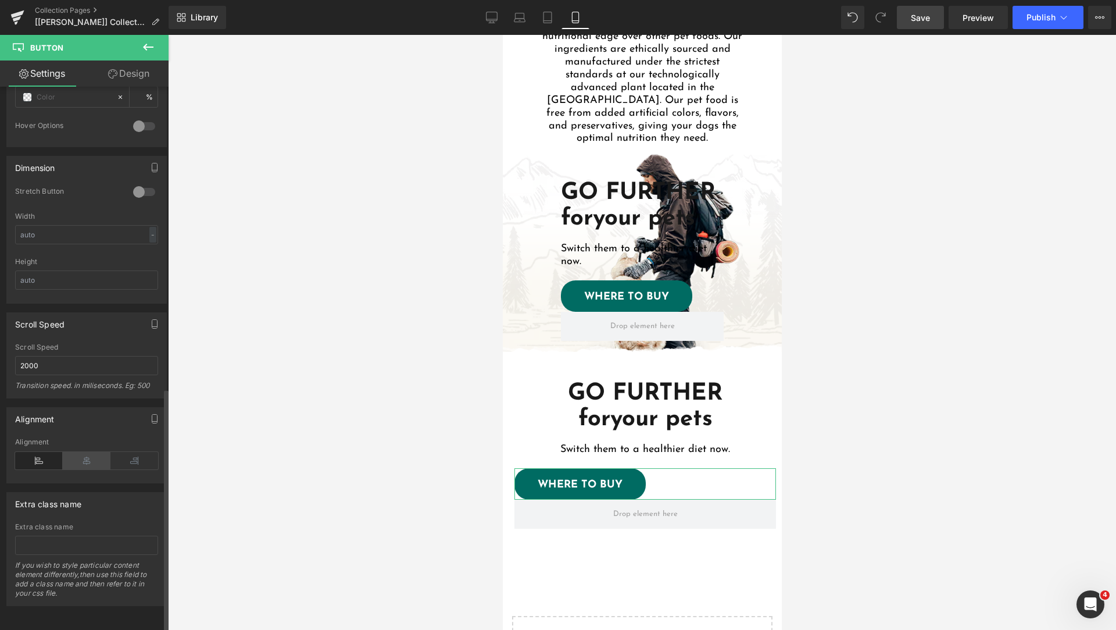
click at [85, 456] on icon at bounding box center [87, 460] width 48 height 17
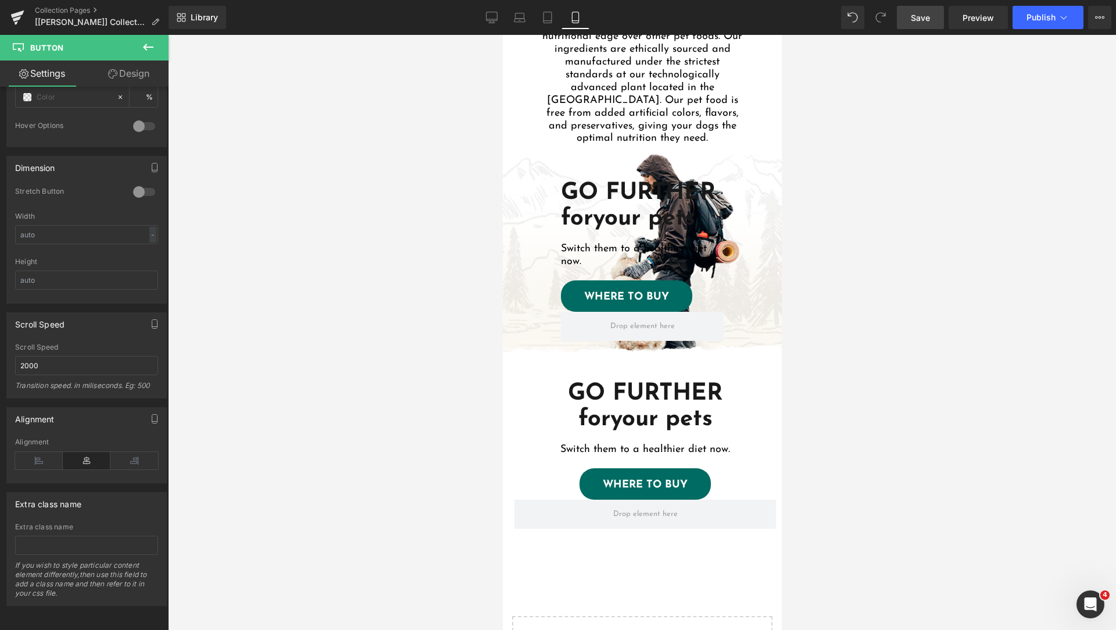
click at [846, 456] on div at bounding box center [642, 332] width 948 height 595
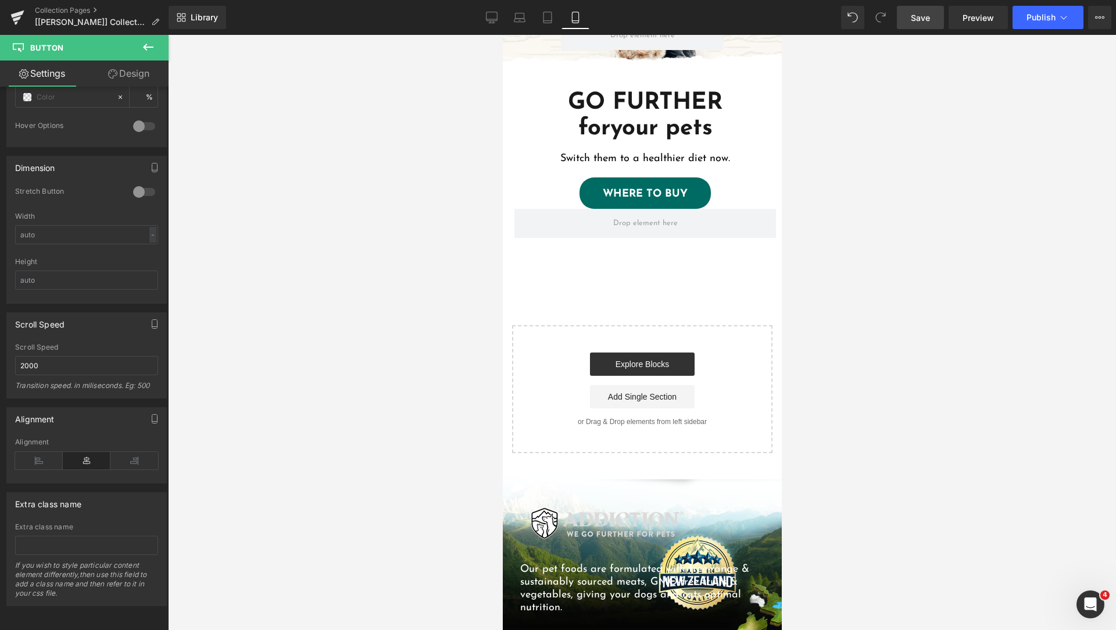
scroll to position [1564, 0]
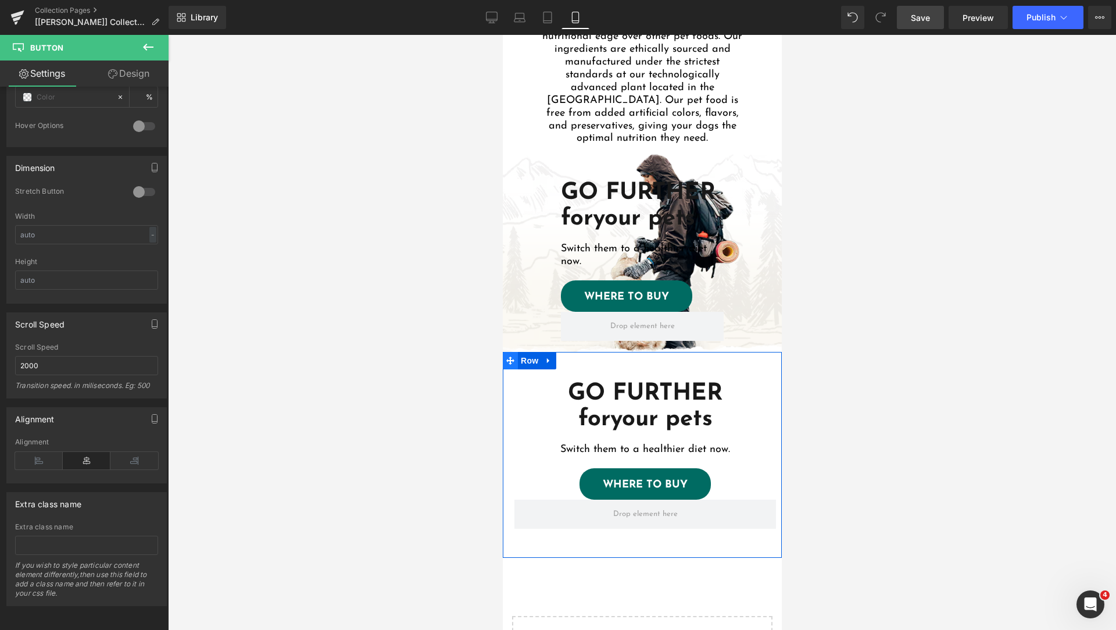
click at [509, 352] on span at bounding box center [509, 360] width 15 height 17
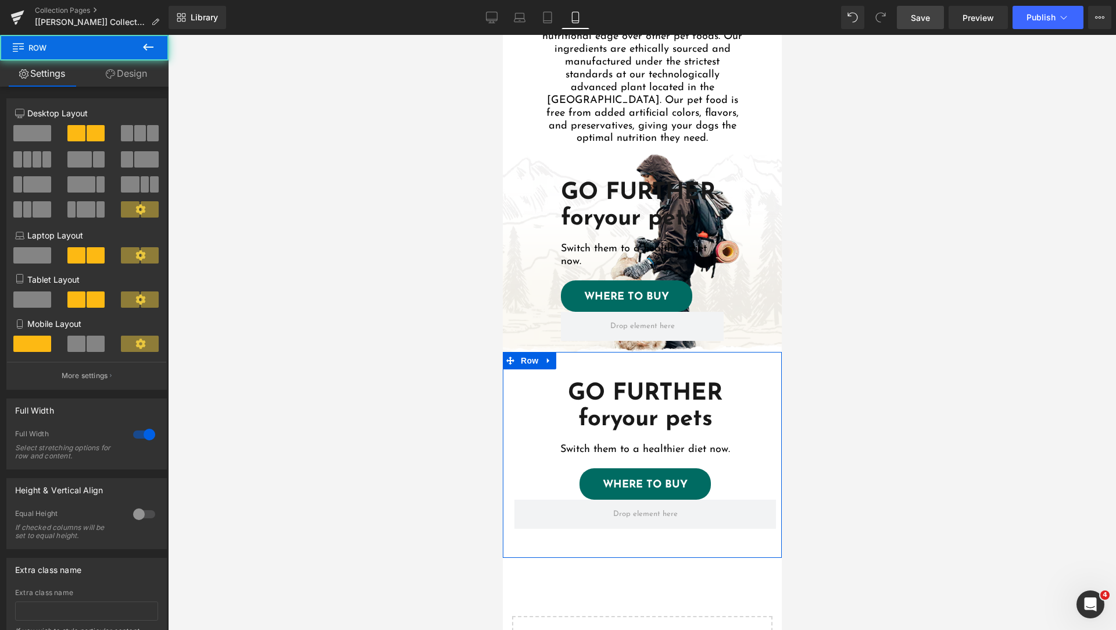
click at [134, 76] on link "Design" at bounding box center [126, 73] width 84 height 26
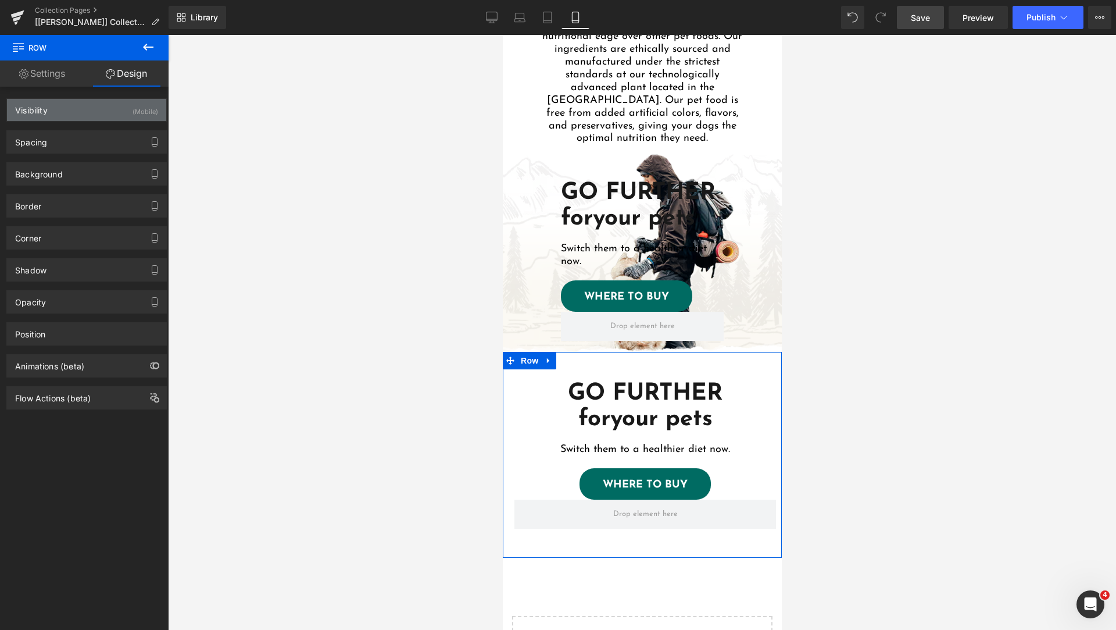
click at [73, 108] on div "Visibility (Mobile)" at bounding box center [86, 110] width 159 height 22
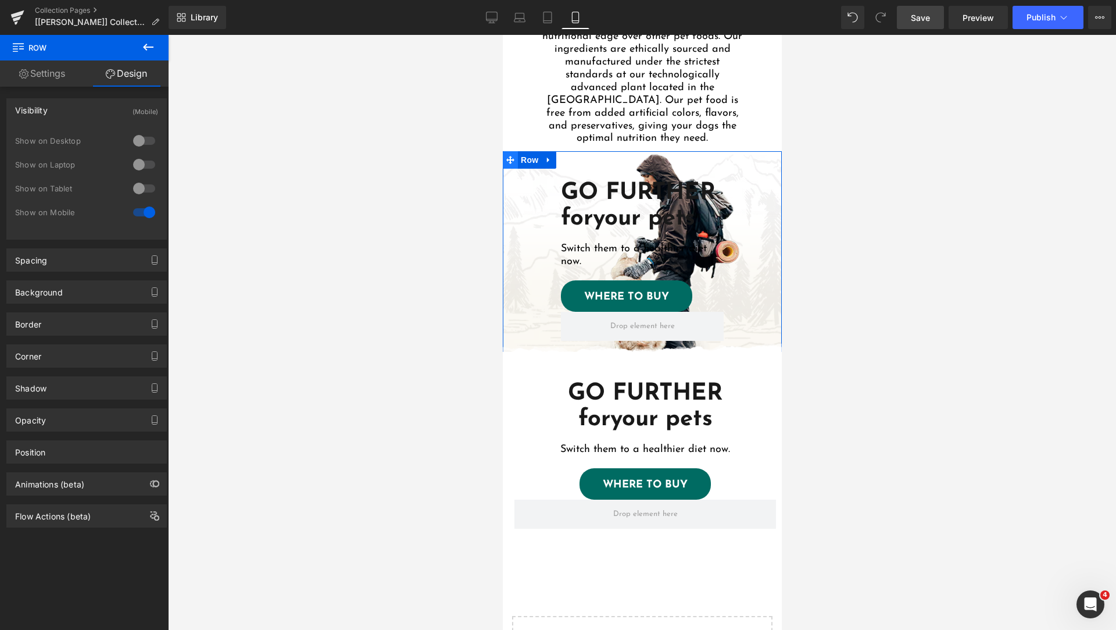
click at [504, 151] on span at bounding box center [509, 159] width 15 height 17
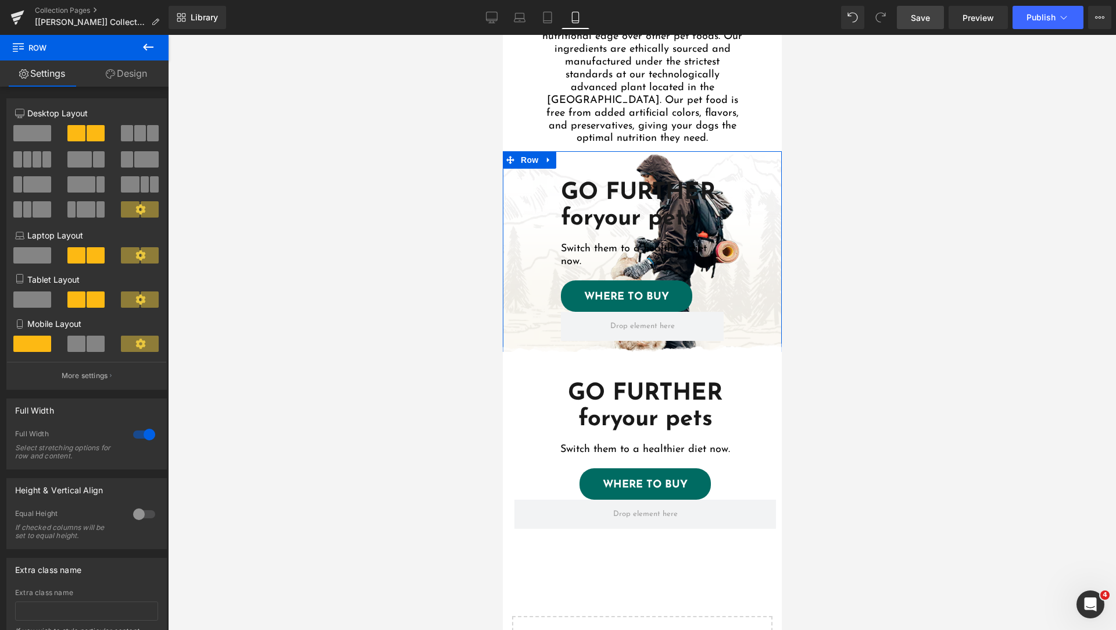
click at [121, 73] on link "Design" at bounding box center [126, 73] width 84 height 26
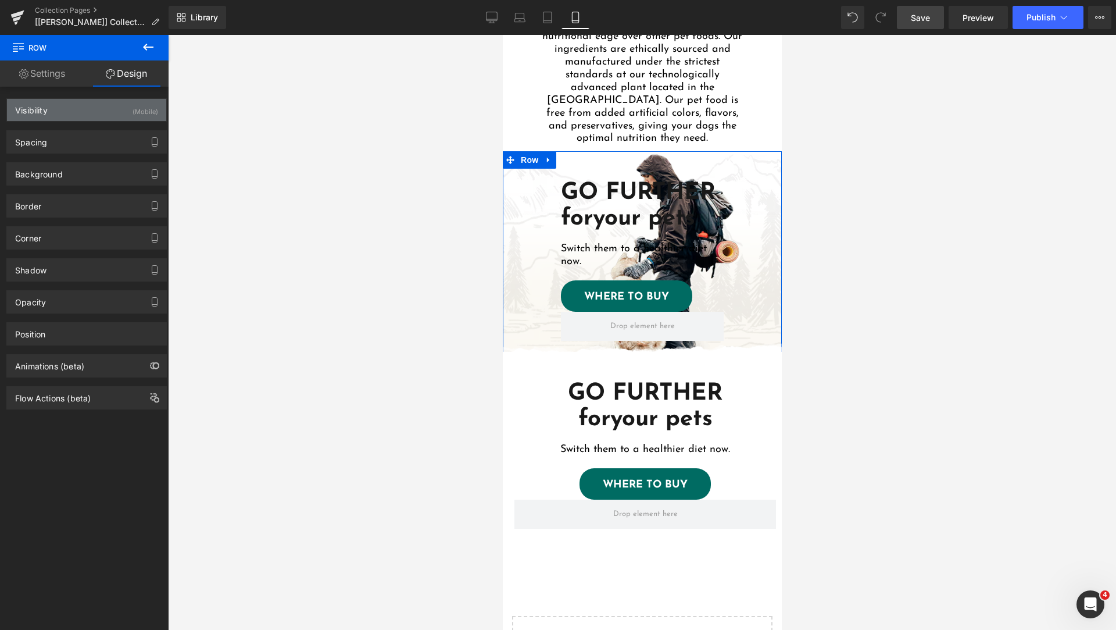
click at [102, 117] on div "Visibility (Mobile)" at bounding box center [86, 110] width 159 height 22
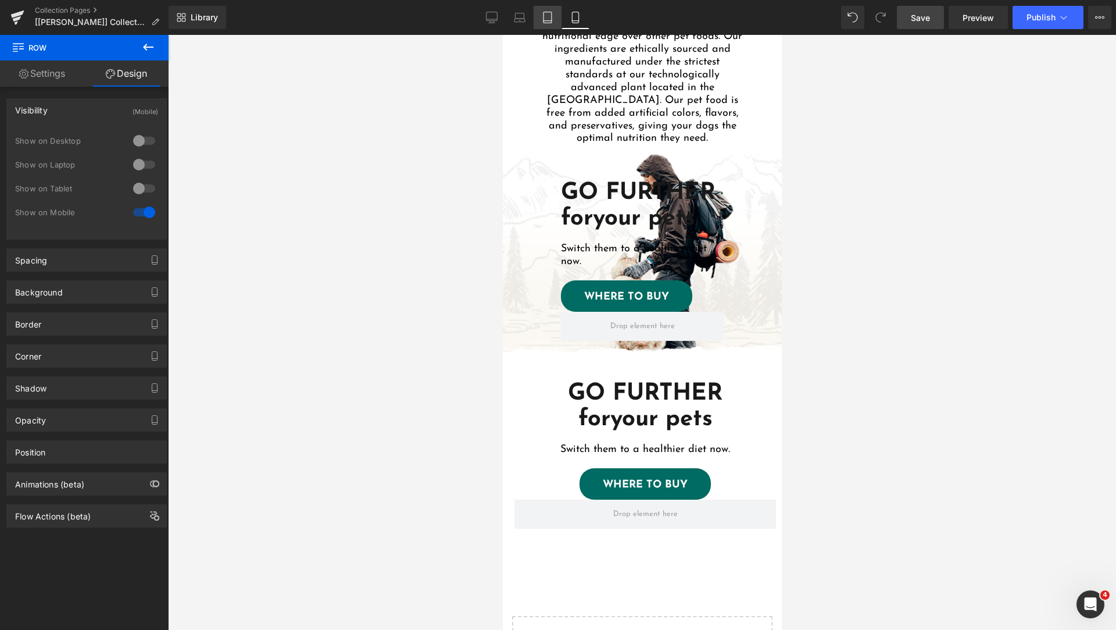
click at [555, 19] on link "Tablet" at bounding box center [548, 17] width 28 height 23
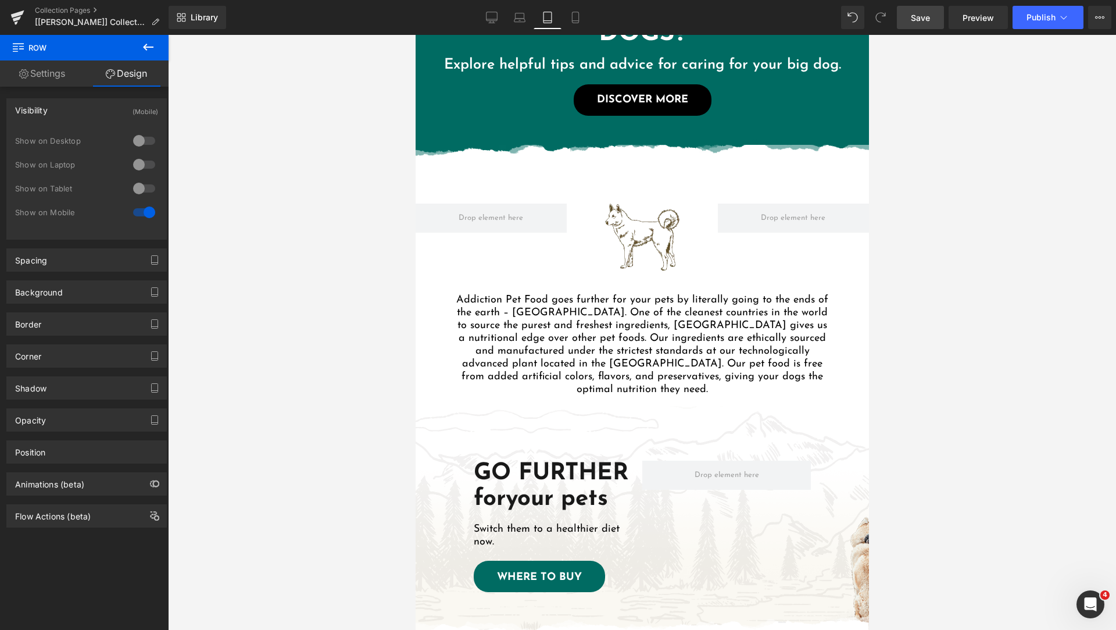
scroll to position [1163, 0]
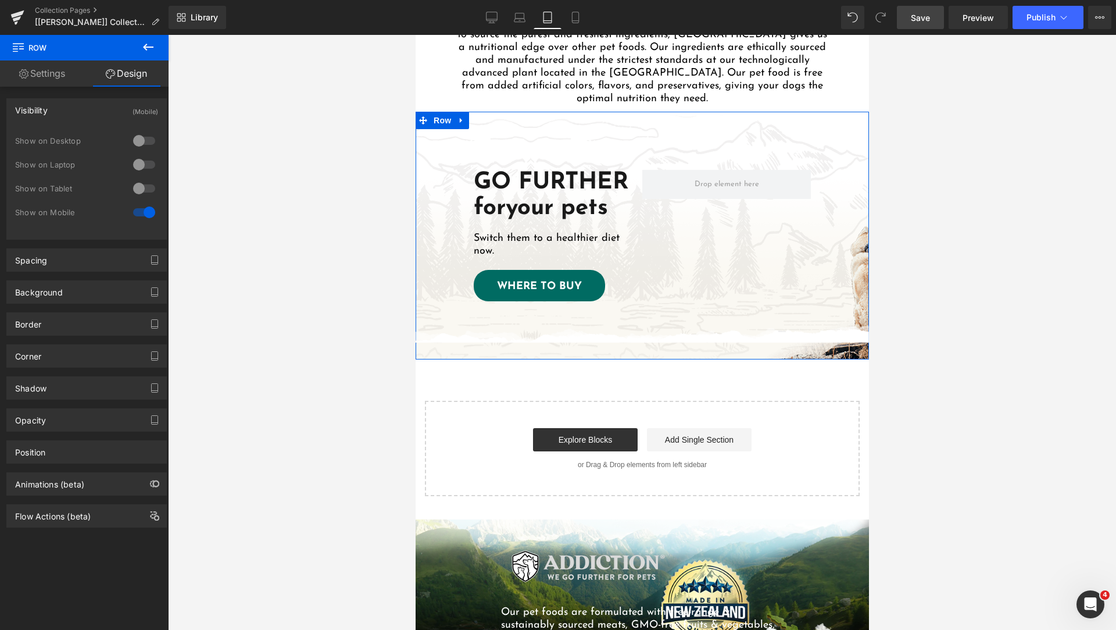
click at [767, 250] on div "GO FURTHER for your pets Heading Switch them to a healthier diet now. Text Bloc…" at bounding box center [641, 236] width 453 height 248
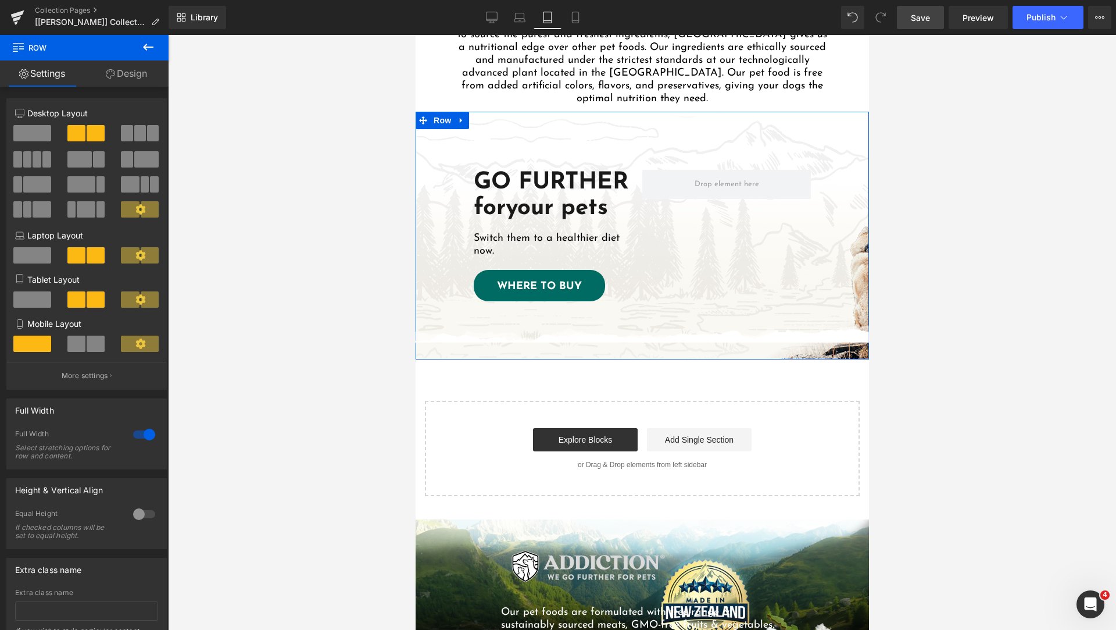
click at [118, 74] on link "Design" at bounding box center [126, 73] width 84 height 26
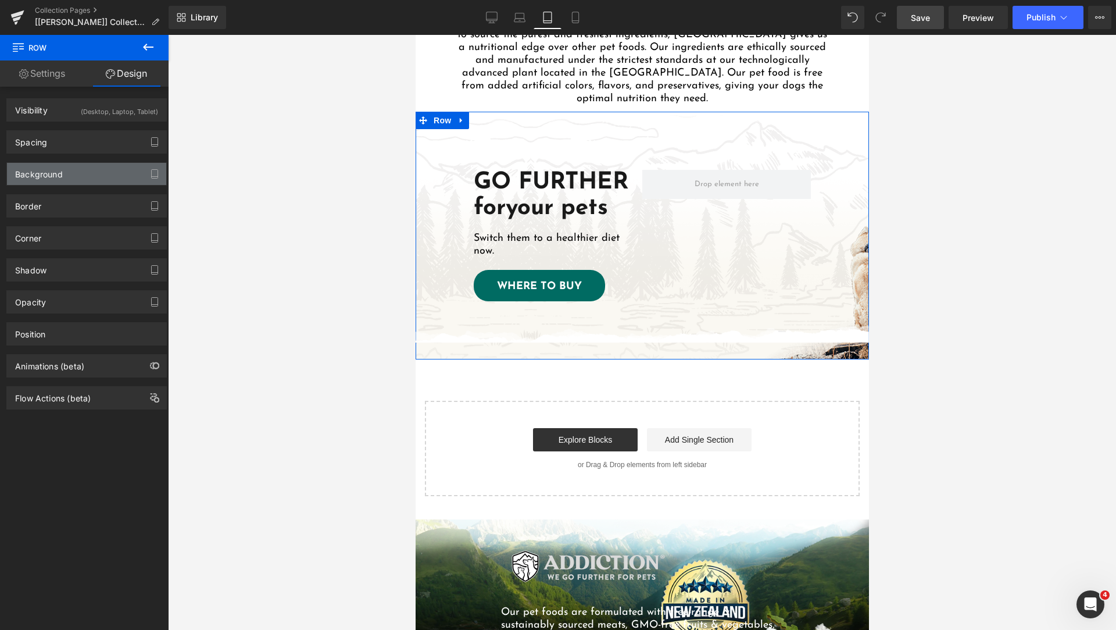
click at [84, 174] on div "Background" at bounding box center [86, 174] width 159 height 22
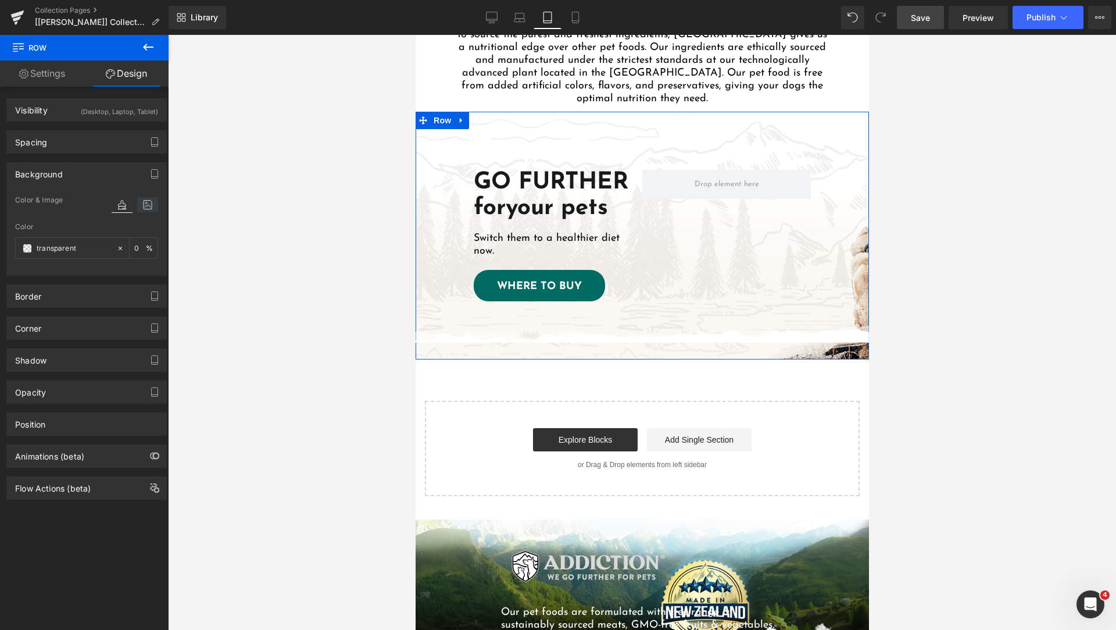
click at [144, 207] on icon at bounding box center [147, 204] width 21 height 15
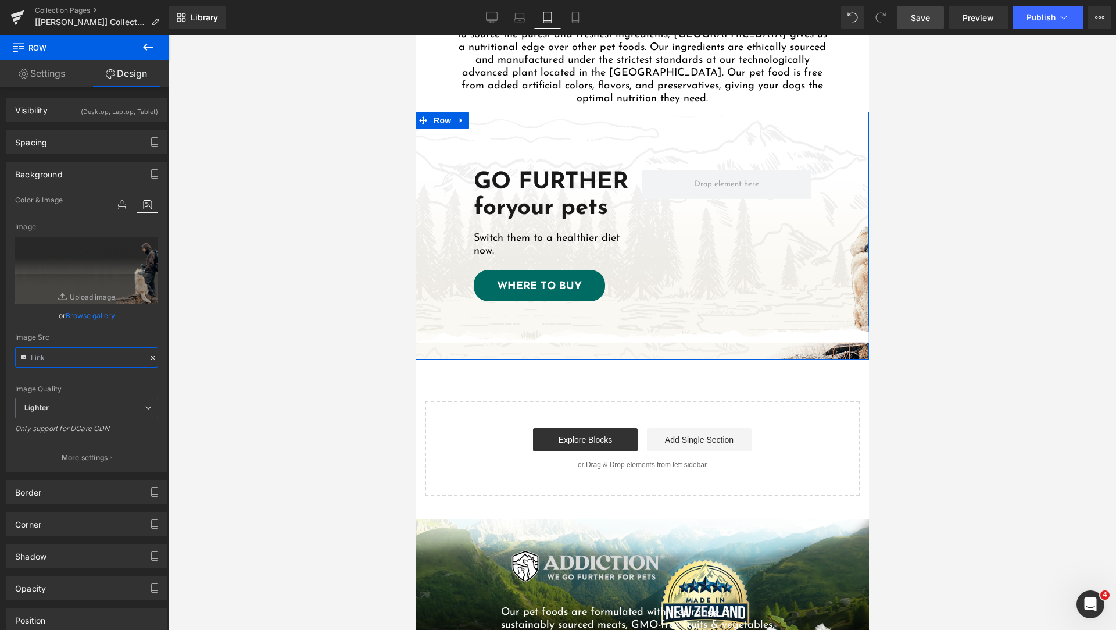
click at [87, 357] on input "text" at bounding box center [86, 357] width 143 height 20
paste input "cdn.shopify.com/s/files/1/0848/0387/9232/files/cta-slide-dog-1.png?v=1757120004"
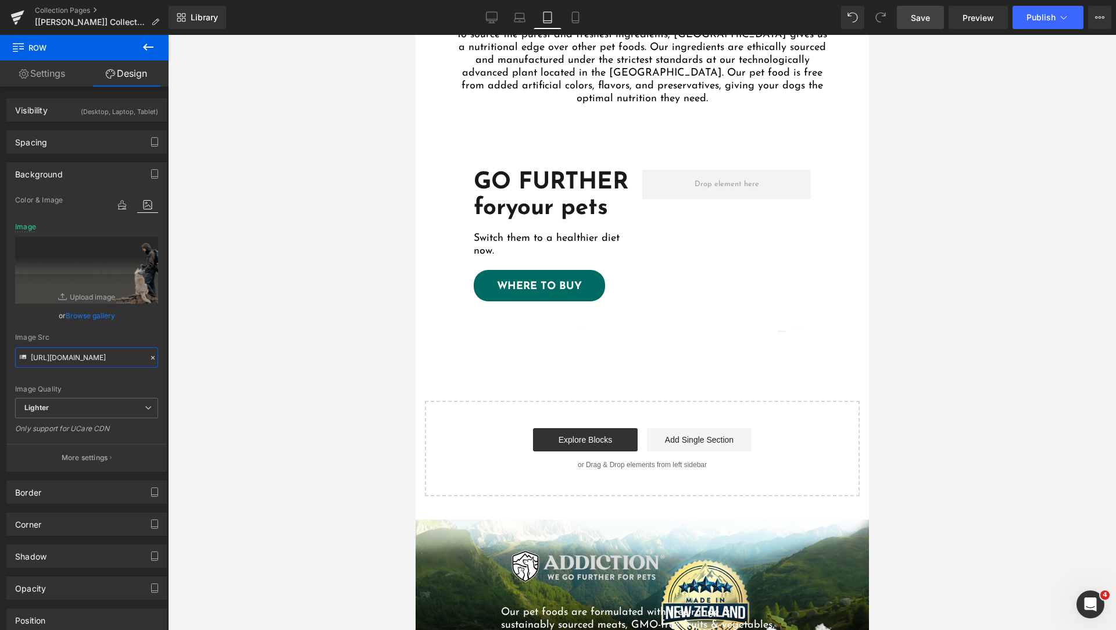
type input "https://cdn.shopify.com/s/files/1/0848/0387/9232/files/cta-slide-dog-1.png?v=17…"
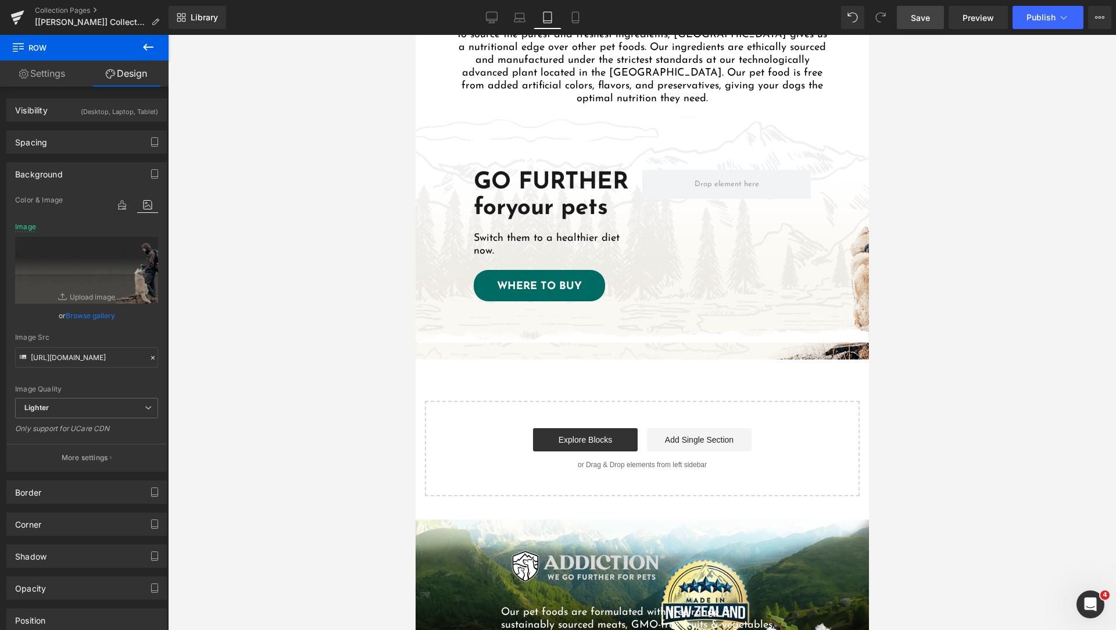
click at [230, 337] on div at bounding box center [642, 332] width 948 height 595
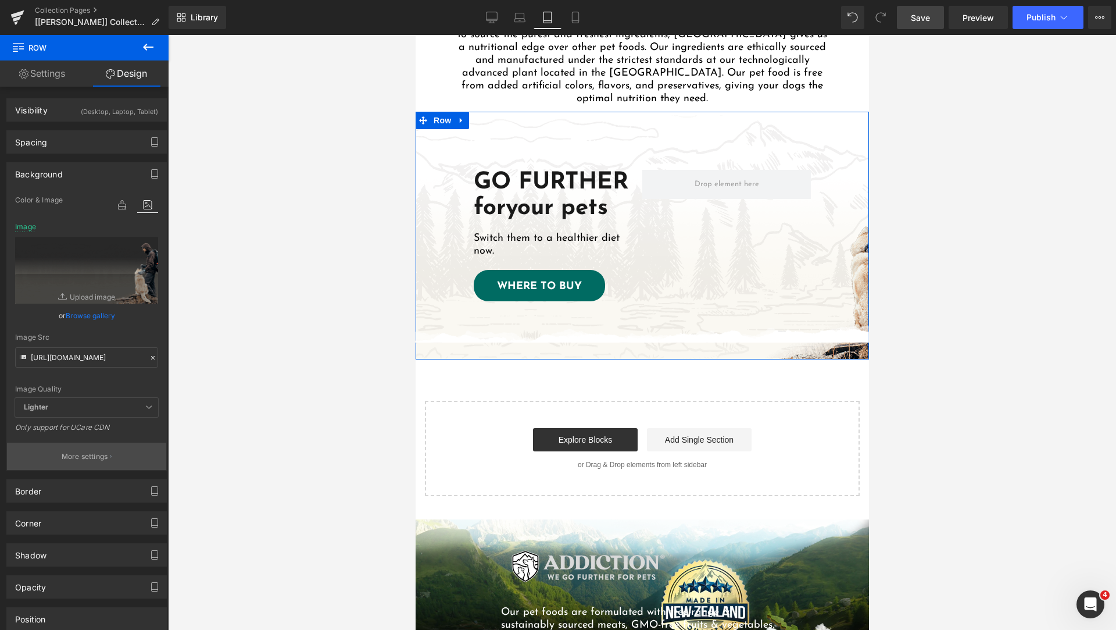
click at [86, 459] on p "More settings" at bounding box center [85, 456] width 47 height 10
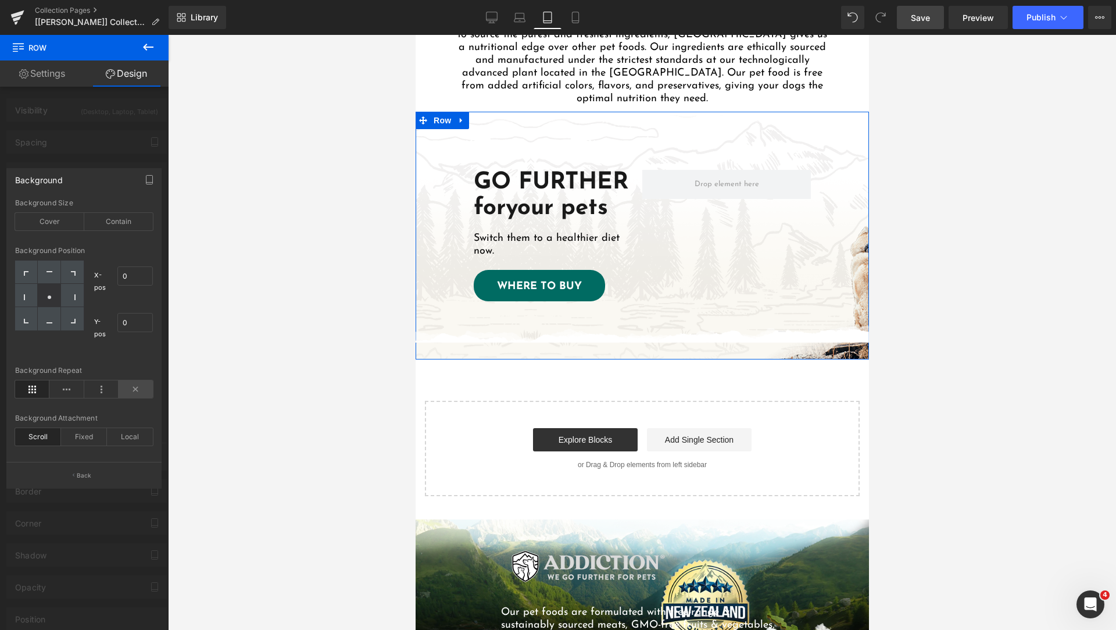
click at [127, 388] on icon at bounding box center [136, 388] width 34 height 17
click at [55, 271] on div at bounding box center [49, 271] width 23 height 23
click at [56, 222] on div "Cover" at bounding box center [49, 221] width 69 height 17
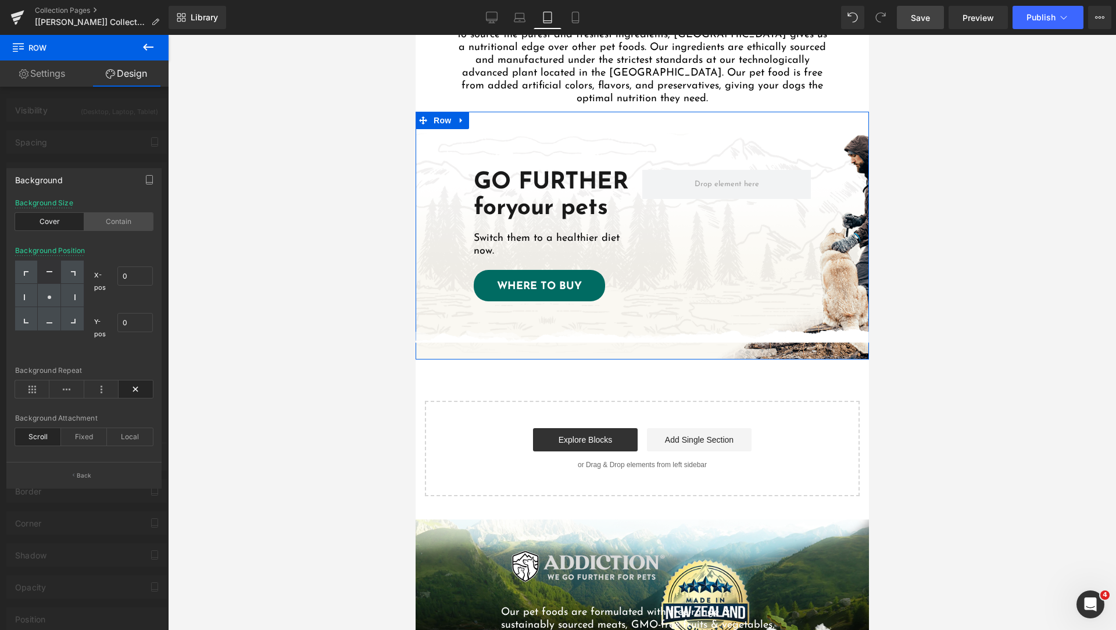
click at [104, 222] on div "Contain" at bounding box center [118, 221] width 69 height 17
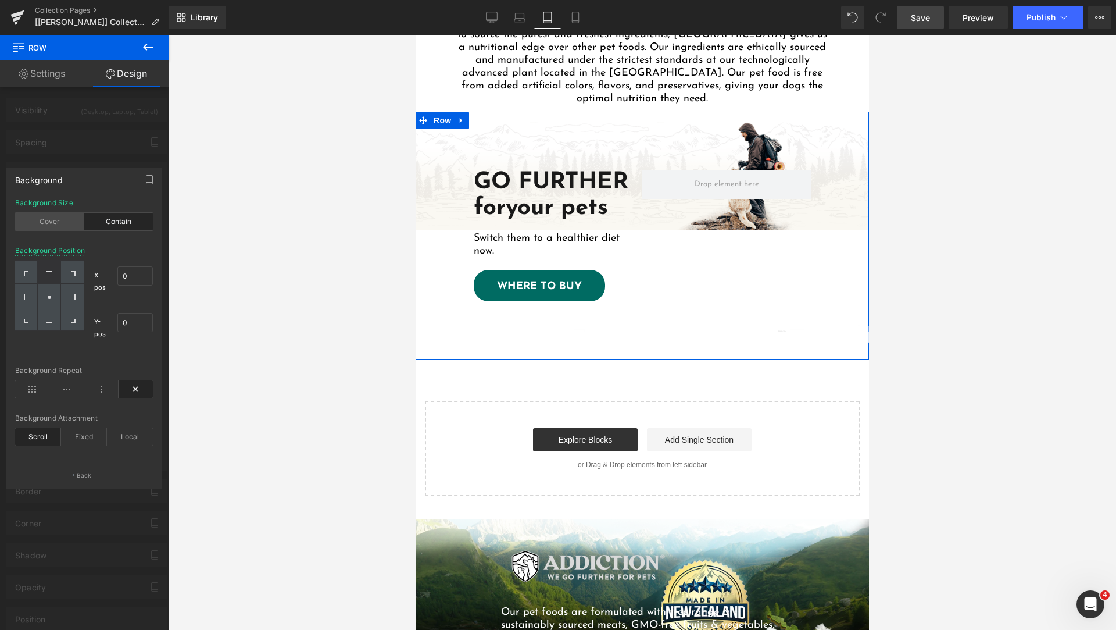
click at [64, 218] on div "Cover" at bounding box center [49, 221] width 69 height 17
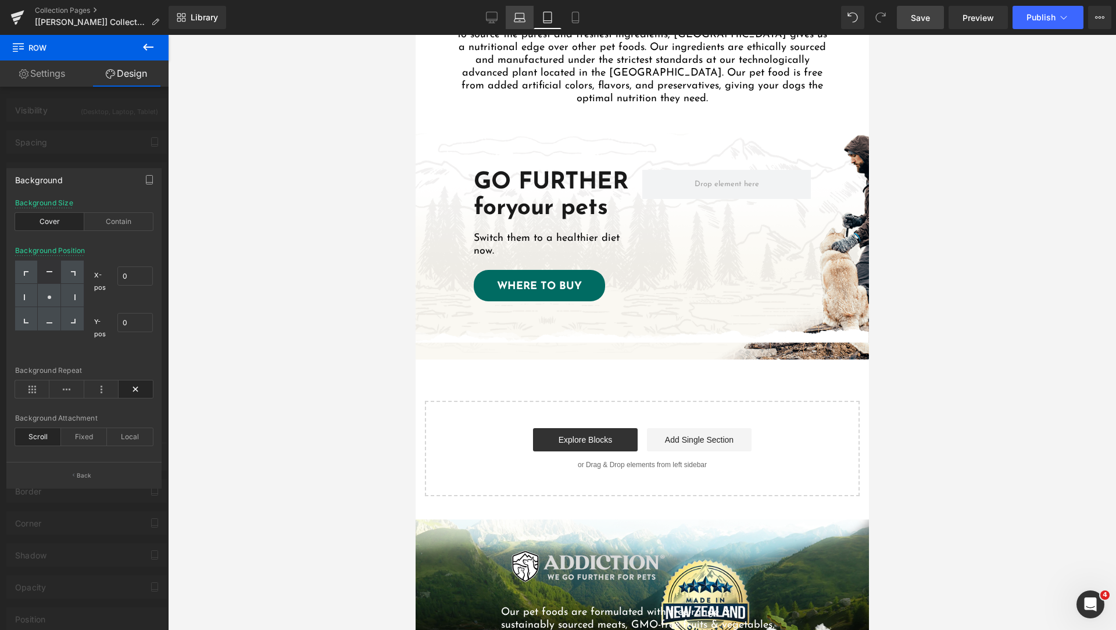
click at [522, 22] on icon at bounding box center [519, 20] width 11 height 3
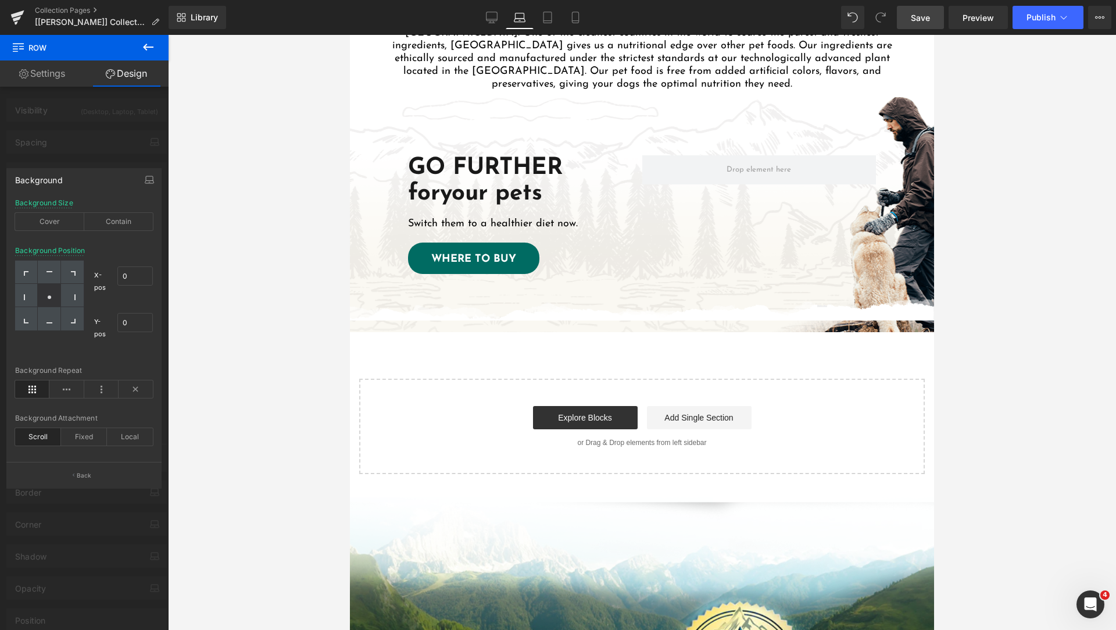
scroll to position [1113, 0]
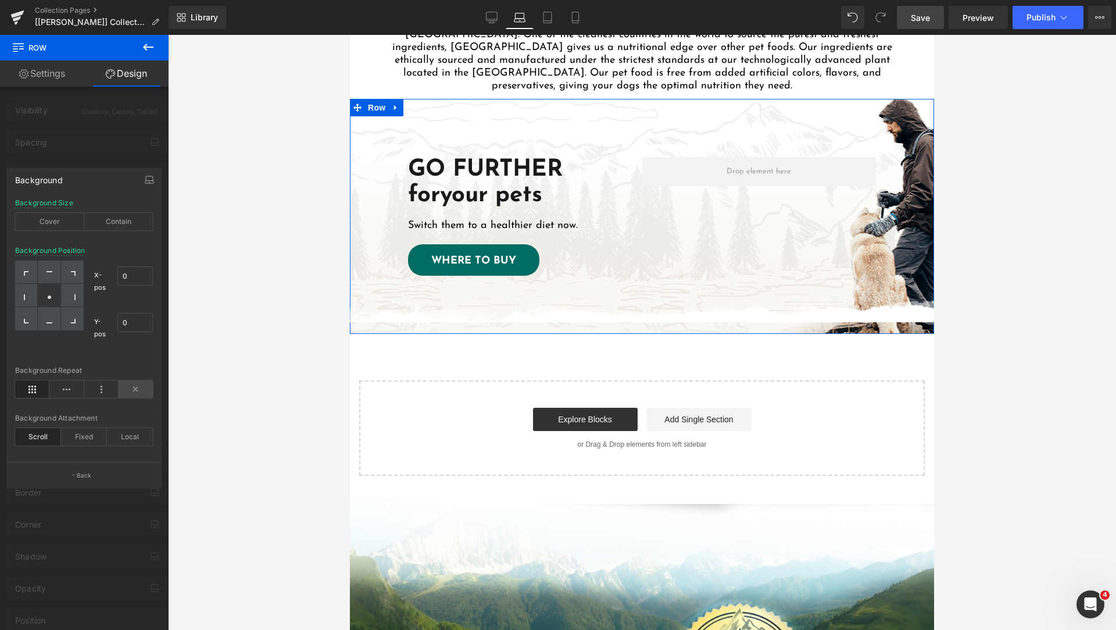
click at [136, 392] on icon at bounding box center [136, 388] width 34 height 17
click at [55, 274] on div at bounding box center [49, 271] width 23 height 23
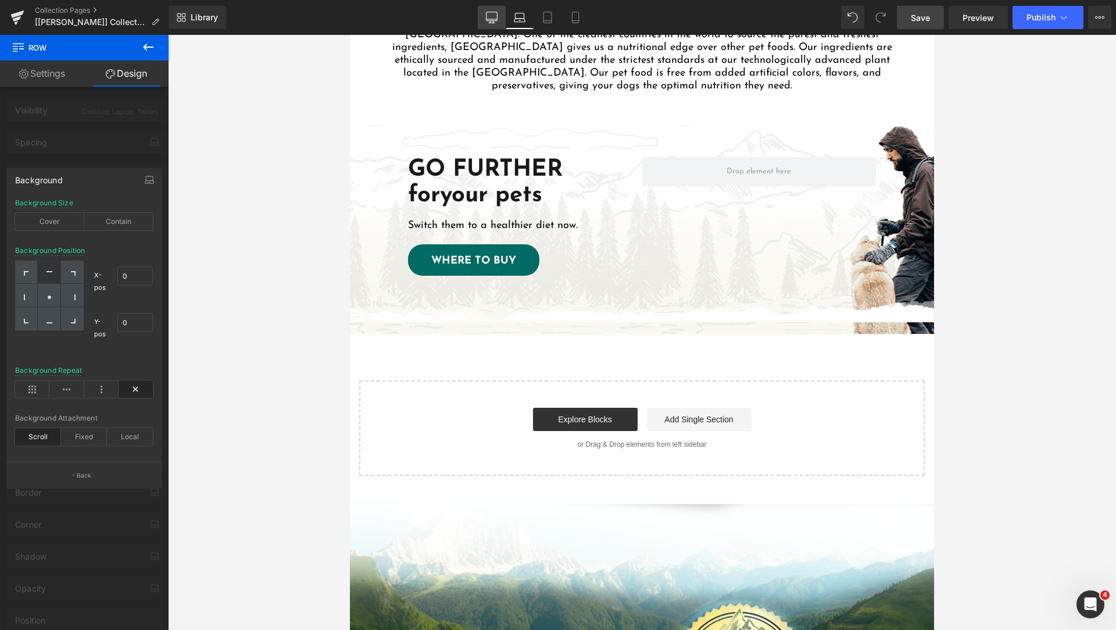
click at [493, 15] on icon at bounding box center [492, 18] width 12 height 12
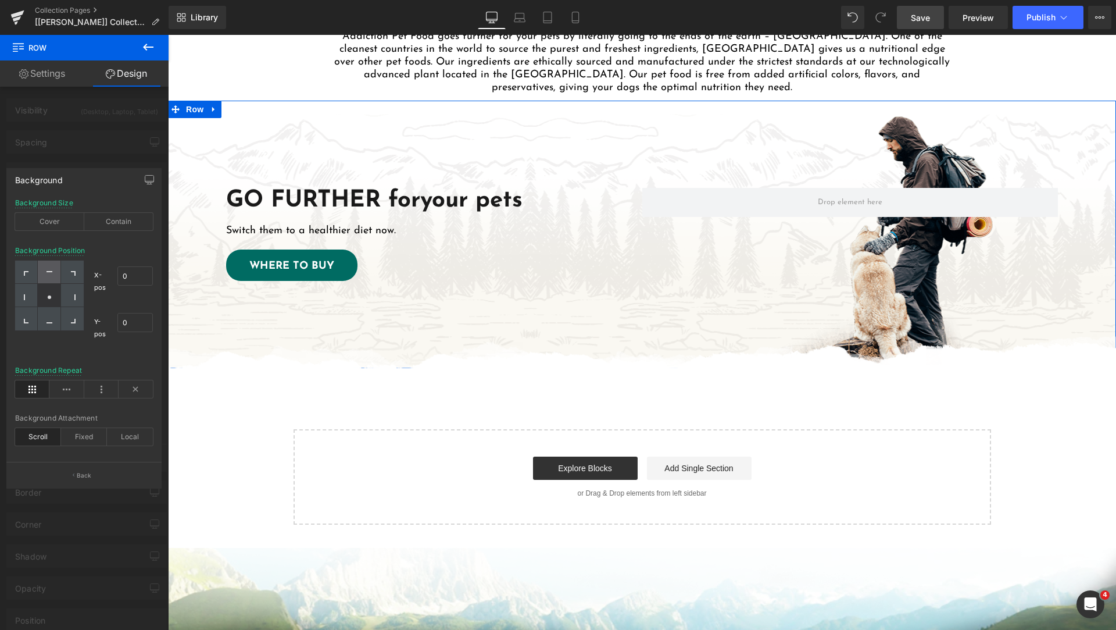
click at [48, 270] on div at bounding box center [49, 271] width 23 height 23
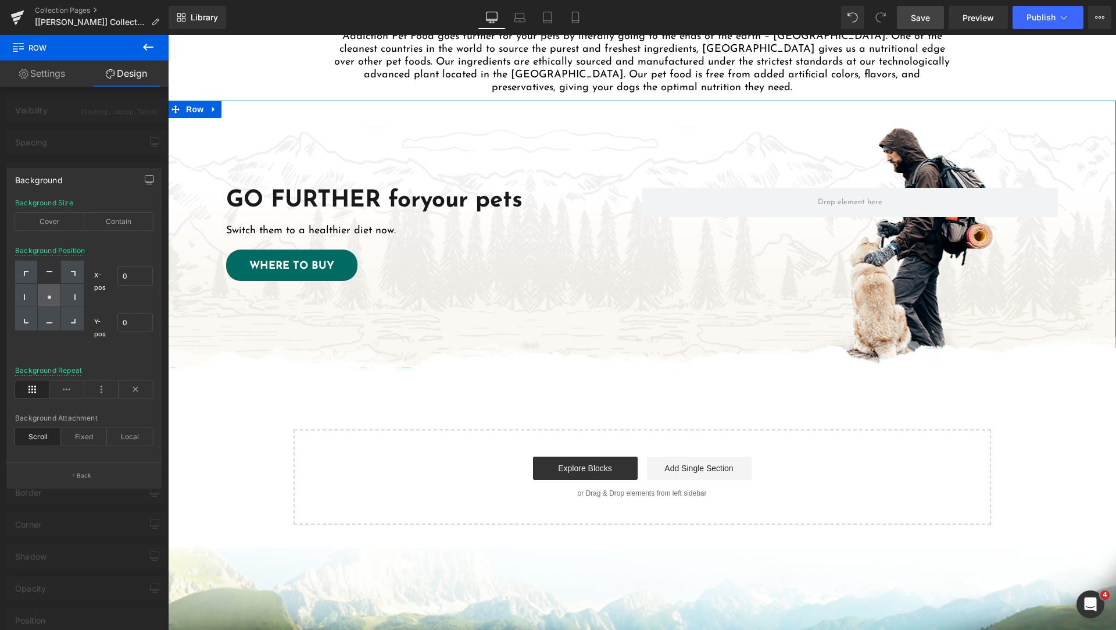
click at [45, 295] on div at bounding box center [49, 295] width 23 height 23
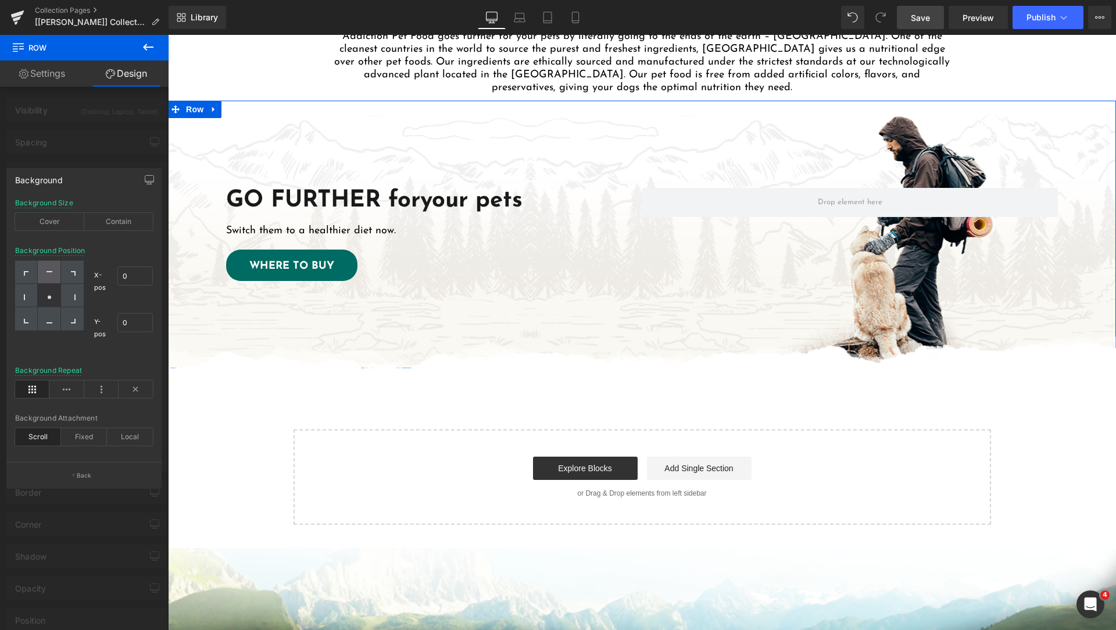
click at [48, 267] on div at bounding box center [49, 271] width 23 height 23
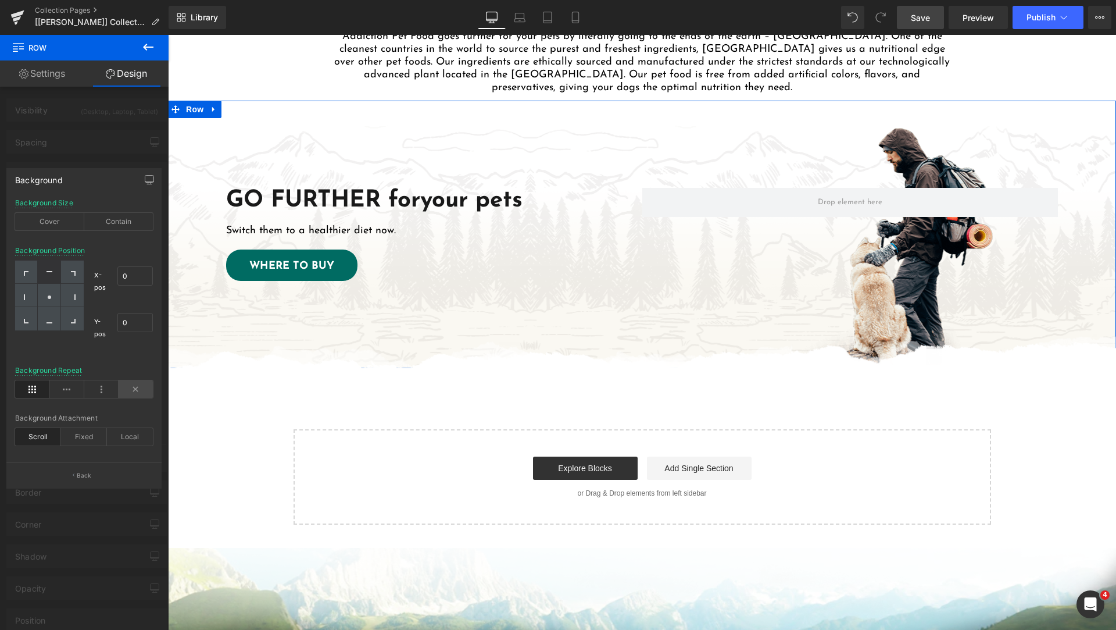
click at [137, 387] on icon at bounding box center [136, 388] width 34 height 17
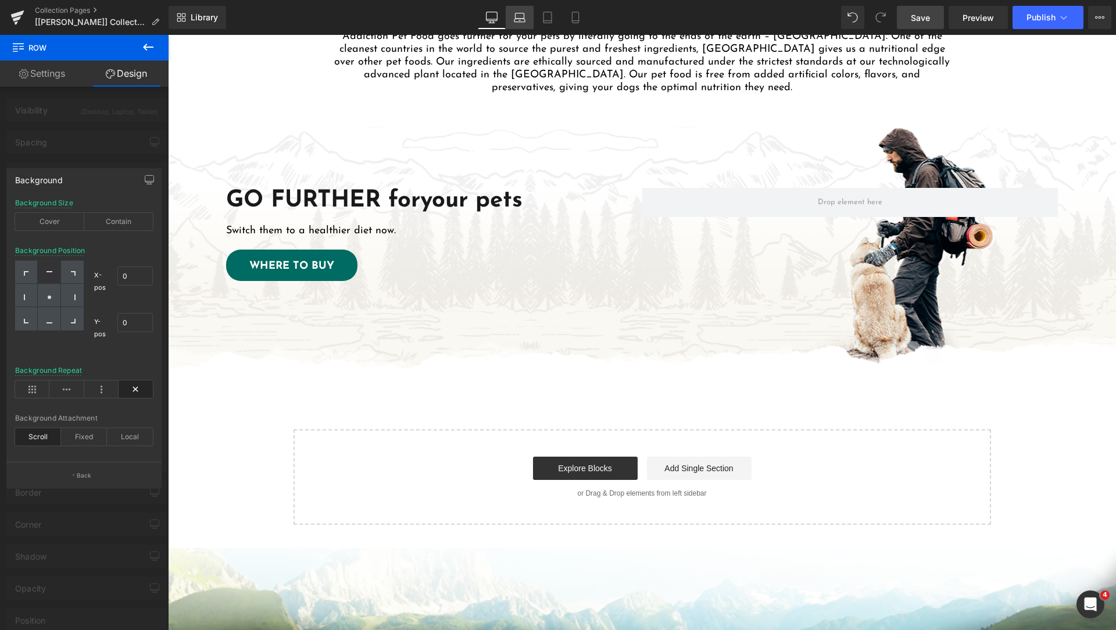
click at [523, 24] on link "Laptop" at bounding box center [520, 17] width 28 height 23
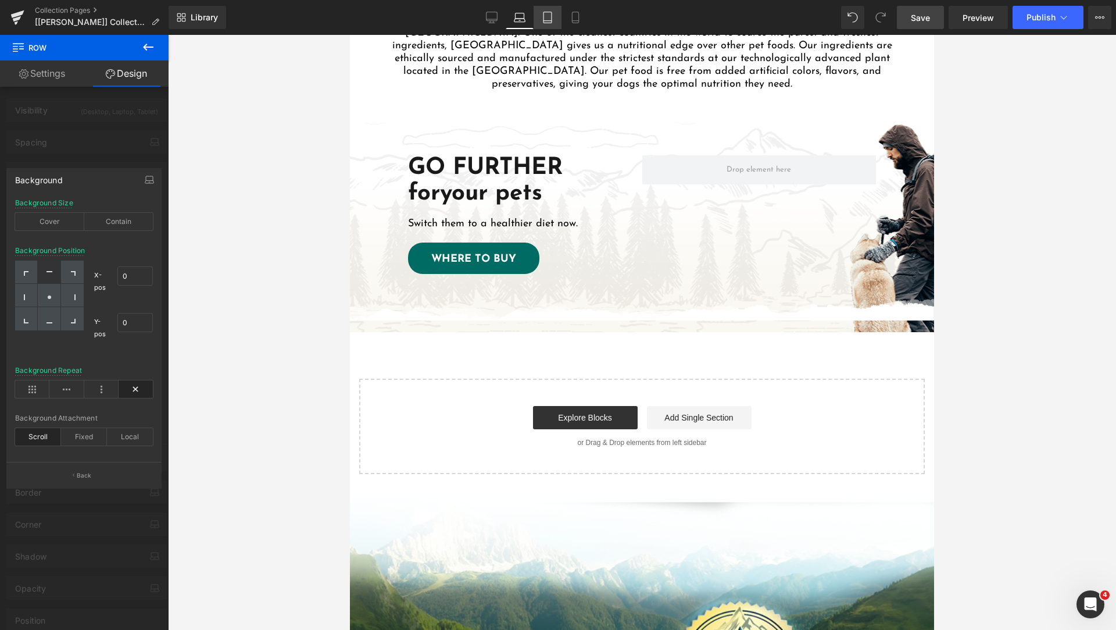
click at [549, 23] on link "Tablet" at bounding box center [548, 17] width 28 height 23
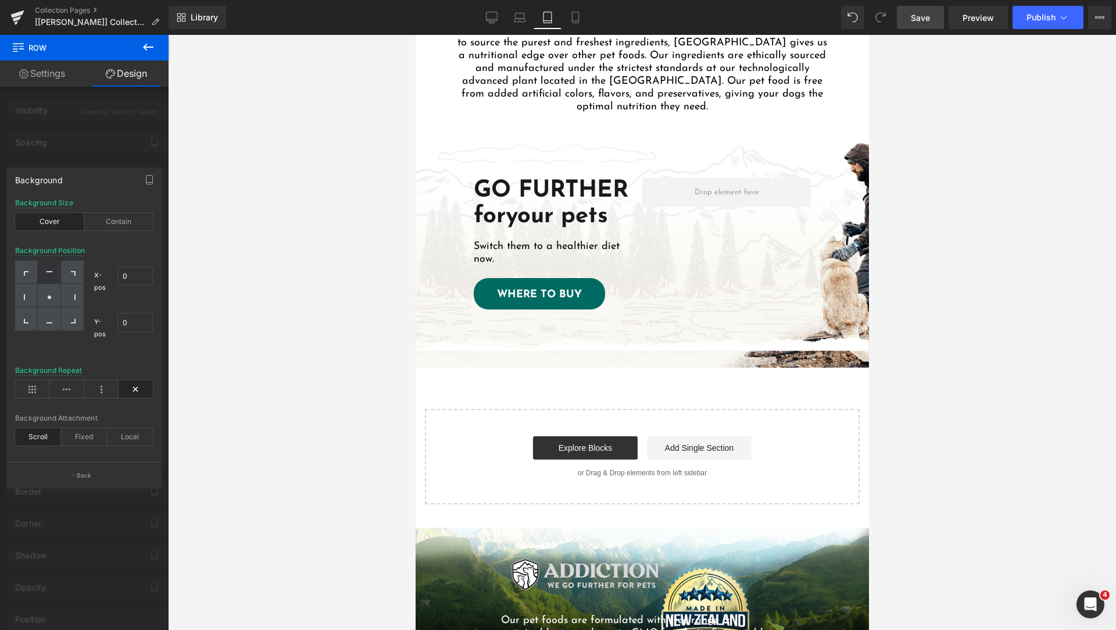
scroll to position [1158, 0]
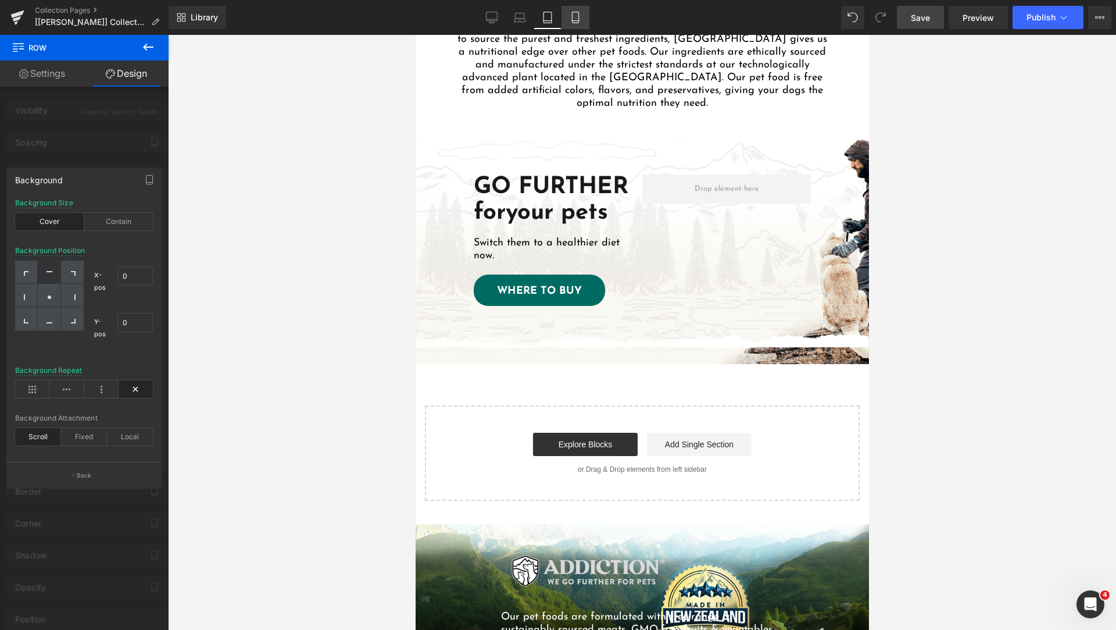
click at [574, 24] on link "Mobile" at bounding box center [576, 17] width 28 height 23
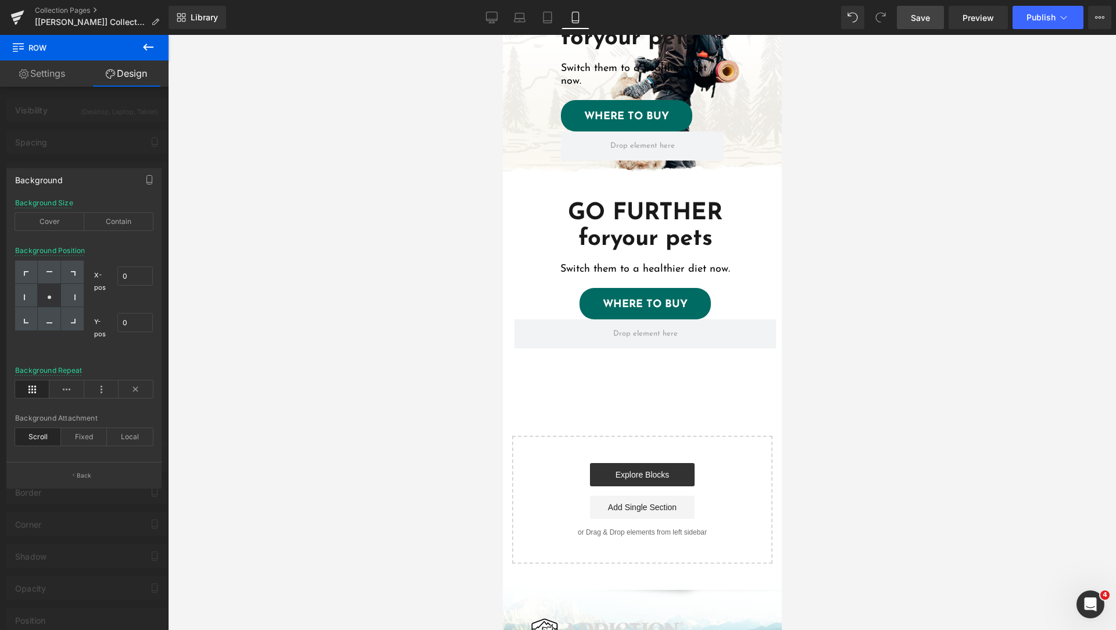
scroll to position [1453, 0]
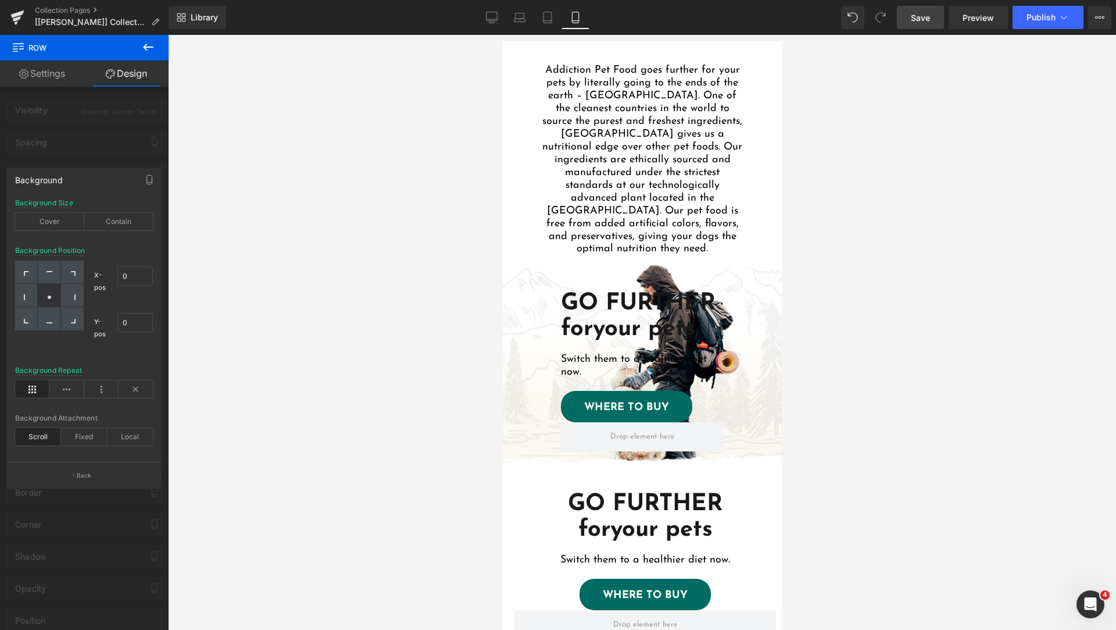
click at [413, 302] on div at bounding box center [642, 332] width 948 height 595
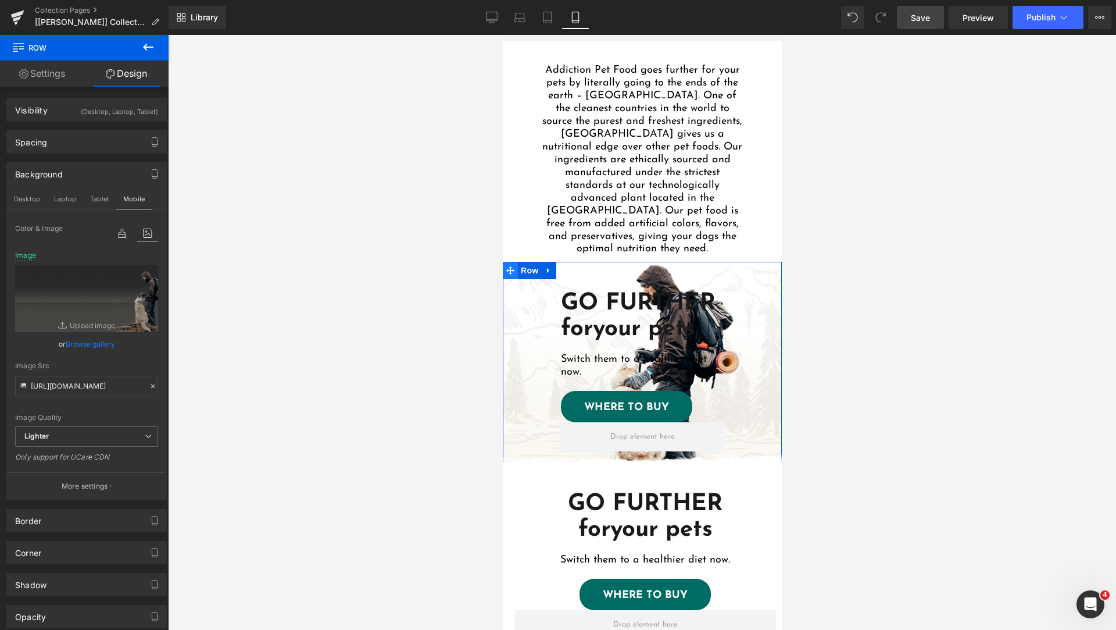
click at [511, 262] on span at bounding box center [509, 270] width 15 height 17
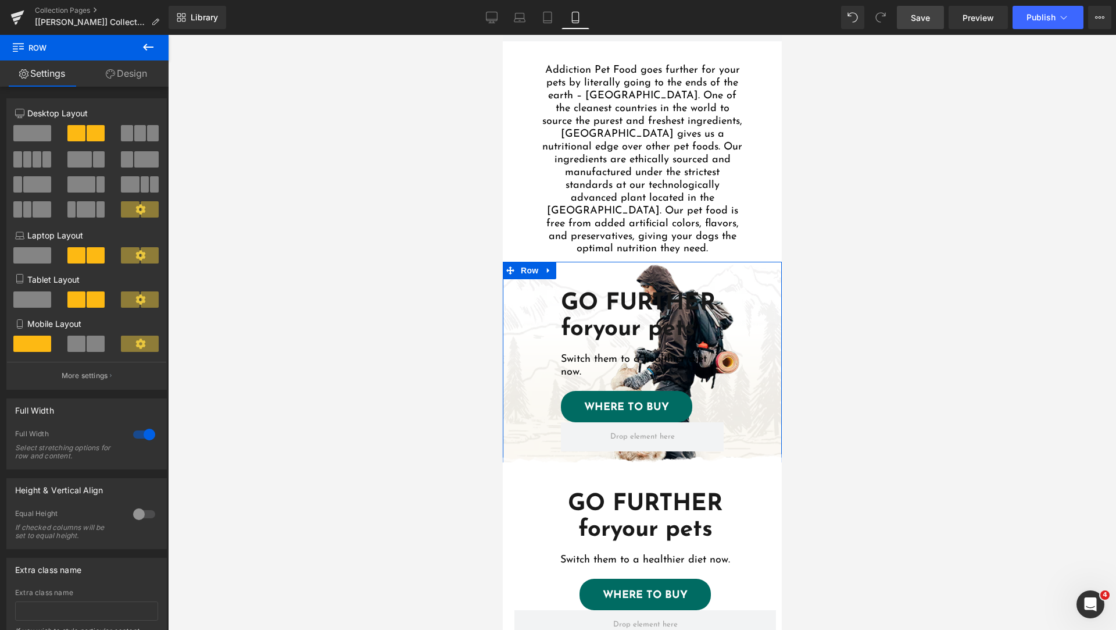
scroll to position [1163, 0]
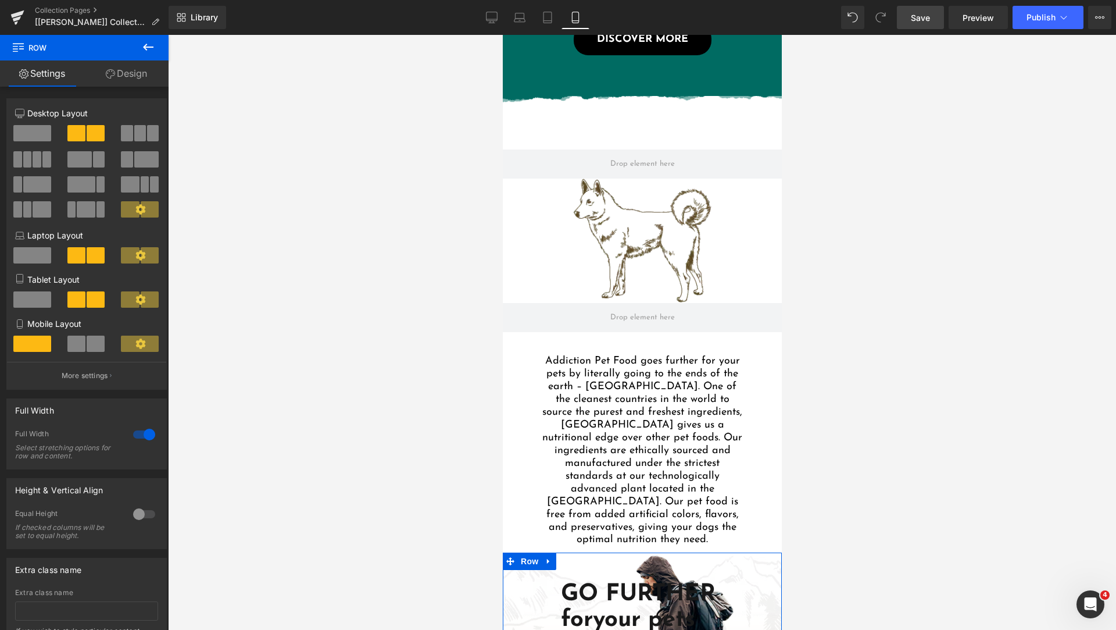
click at [125, 78] on link "Design" at bounding box center [126, 73] width 84 height 26
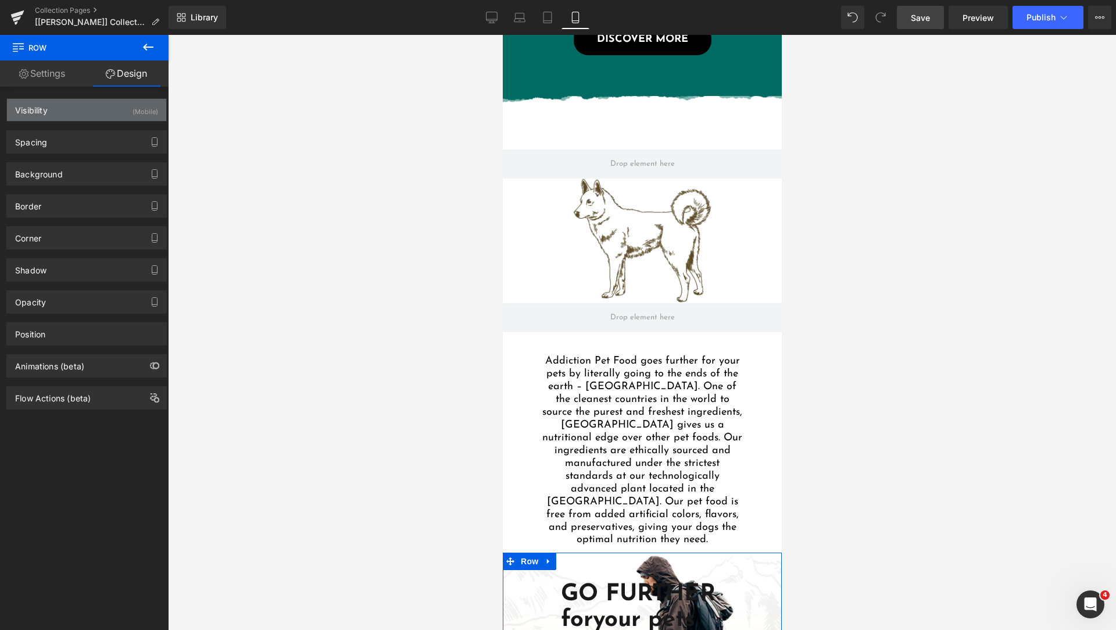
click at [73, 112] on div "Visibility (Mobile)" at bounding box center [86, 110] width 159 height 22
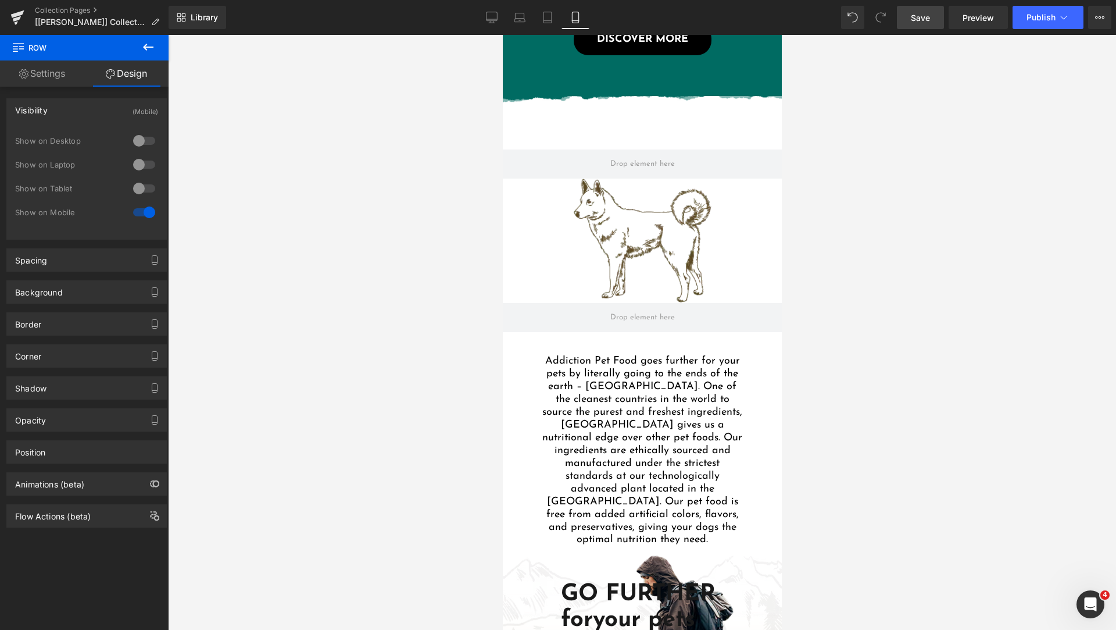
click at [474, 366] on div at bounding box center [642, 332] width 948 height 595
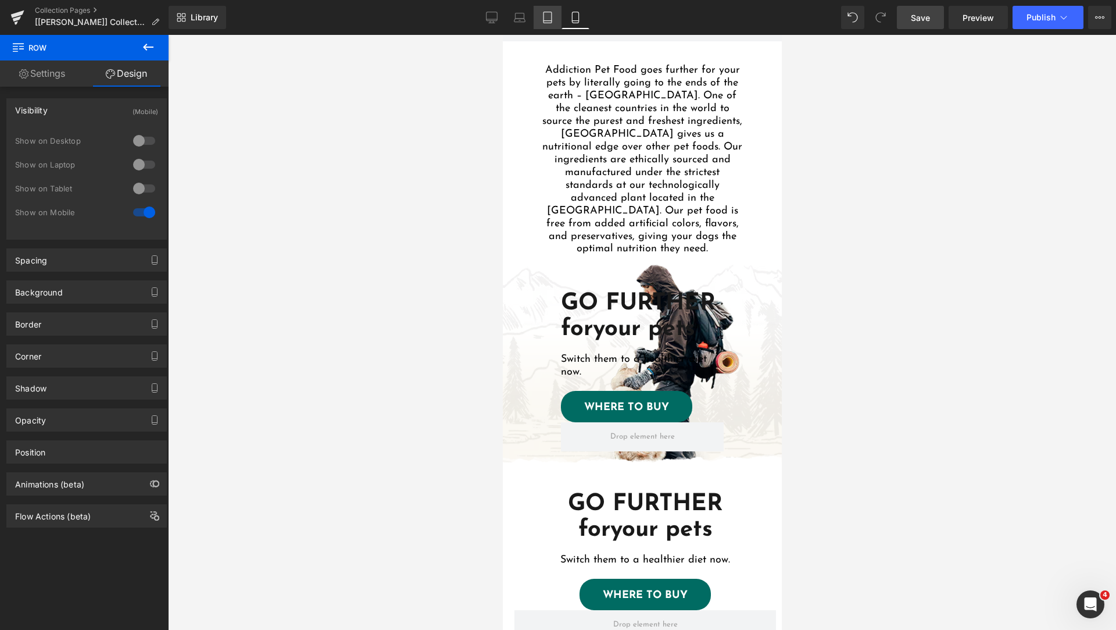
click at [550, 21] on icon at bounding box center [548, 21] width 8 height 0
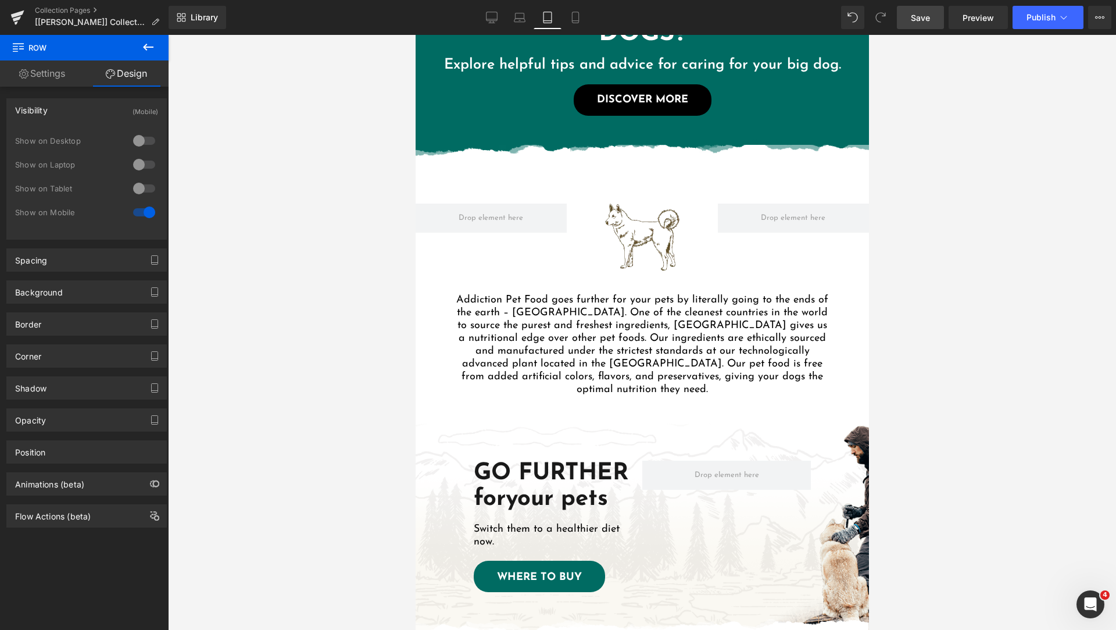
scroll to position [1163, 0]
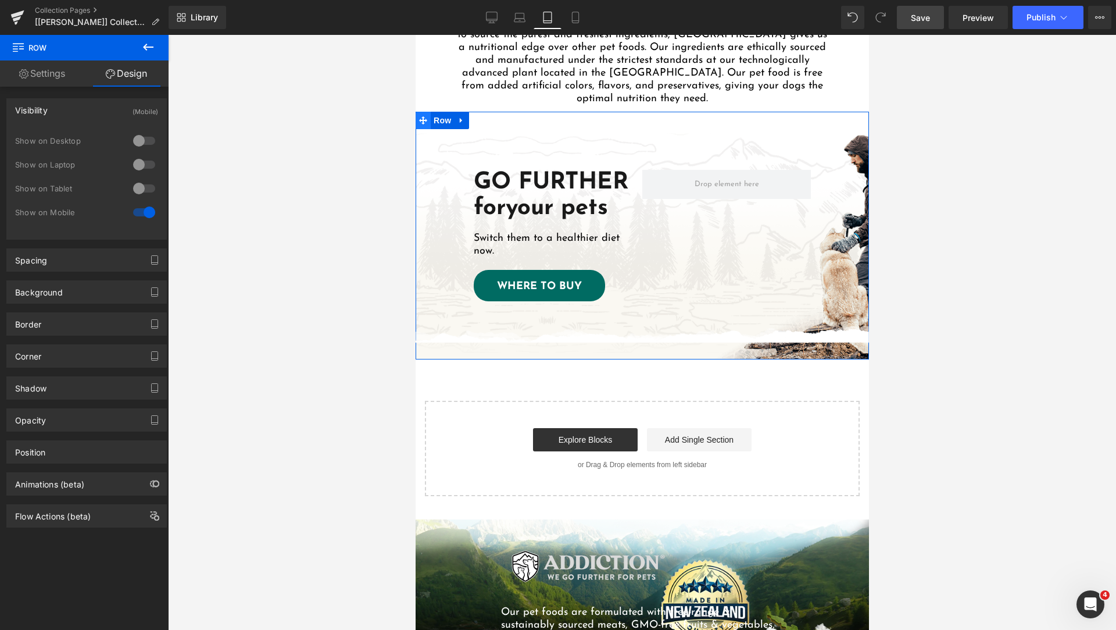
drag, startPoint x: 421, startPoint y: 103, endPoint x: 624, endPoint y: 138, distance: 205.9
click at [421, 116] on icon at bounding box center [423, 120] width 8 height 9
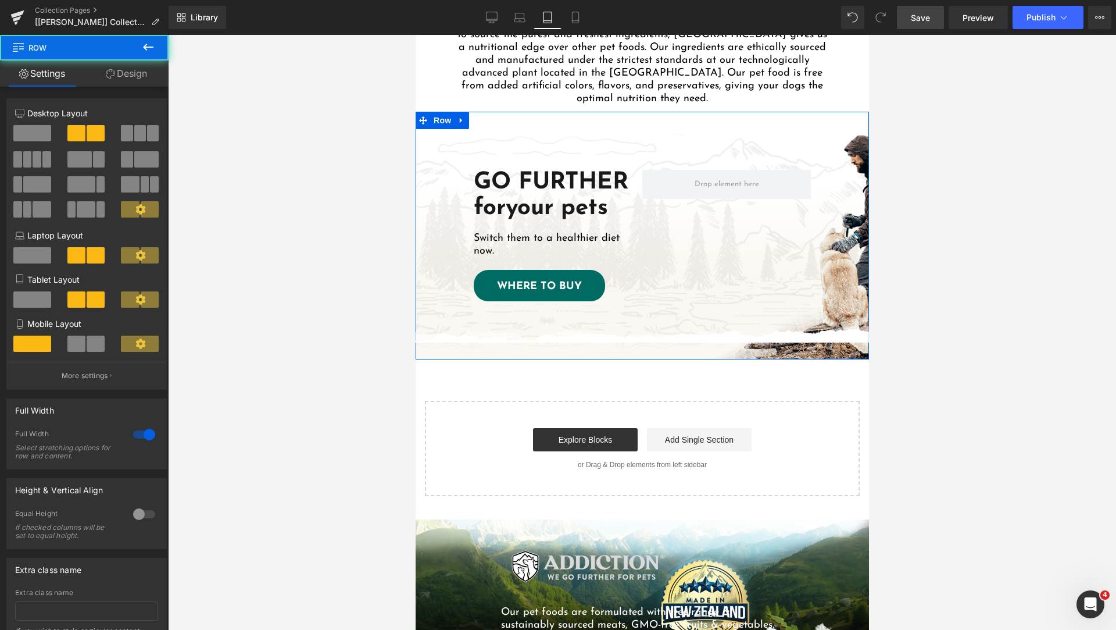
click at [128, 79] on link "Design" at bounding box center [126, 73] width 84 height 26
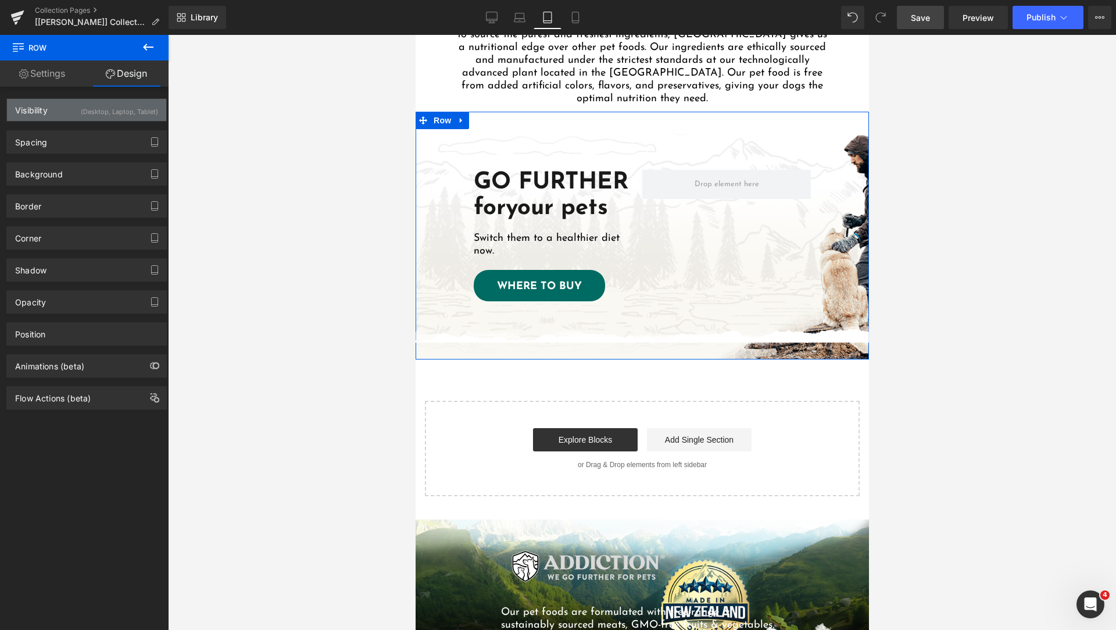
click at [74, 109] on div "Visibility (Desktop, Laptop, Tablet)" at bounding box center [86, 110] width 159 height 22
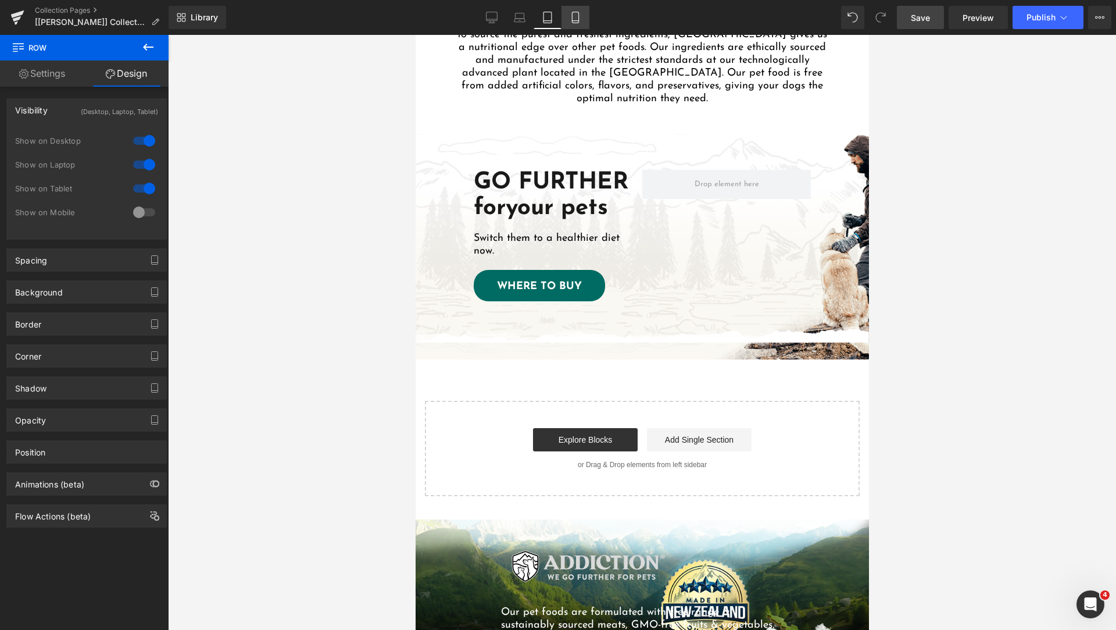
click at [581, 15] on icon at bounding box center [576, 18] width 12 height 12
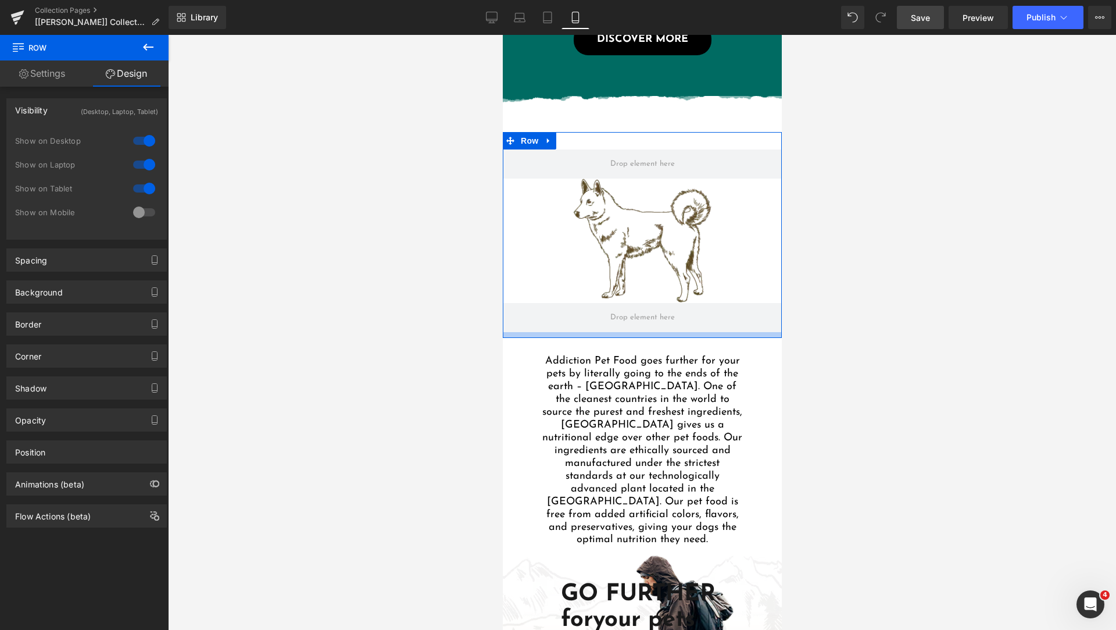
scroll to position [1453, 0]
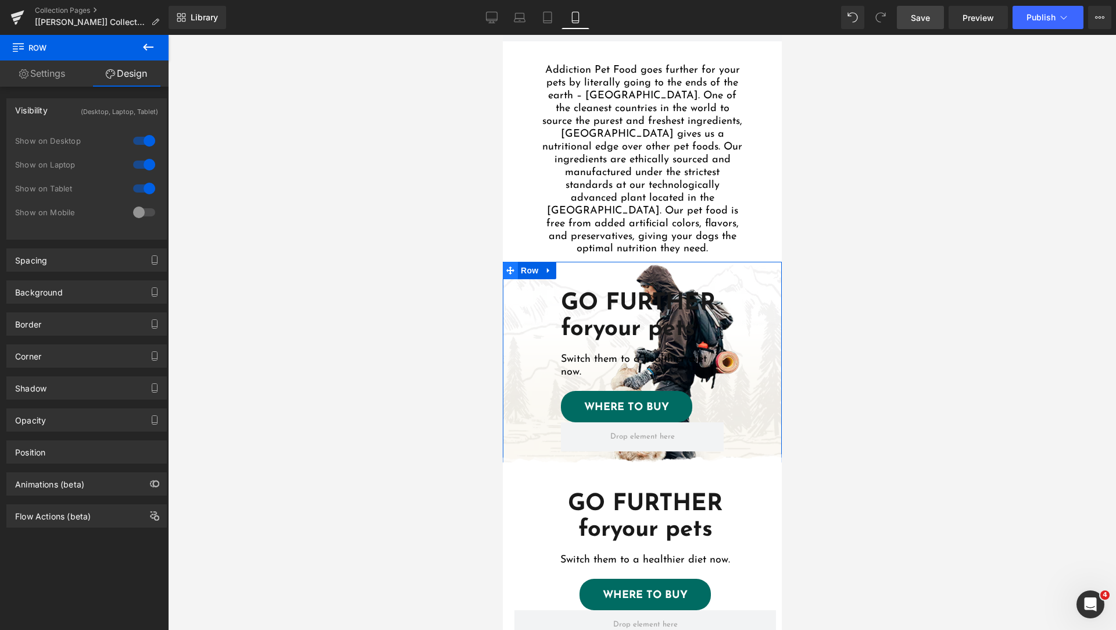
drag, startPoint x: 505, startPoint y: 254, endPoint x: 728, endPoint y: 251, distance: 222.7
click at [506, 266] on icon at bounding box center [510, 270] width 8 height 8
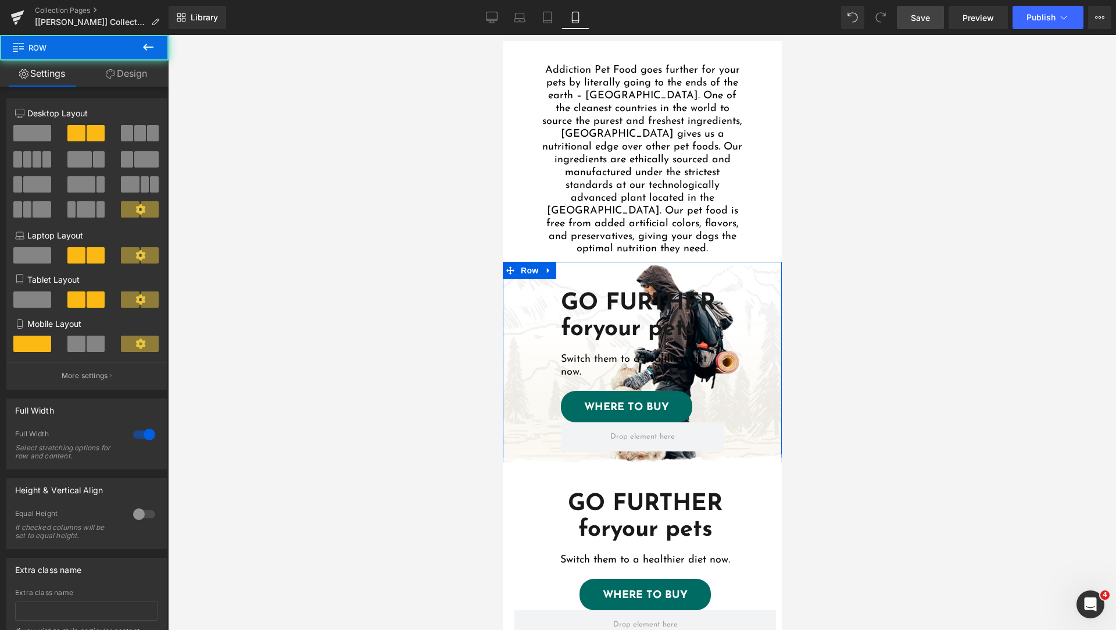
click at [128, 76] on link "Design" at bounding box center [126, 73] width 84 height 26
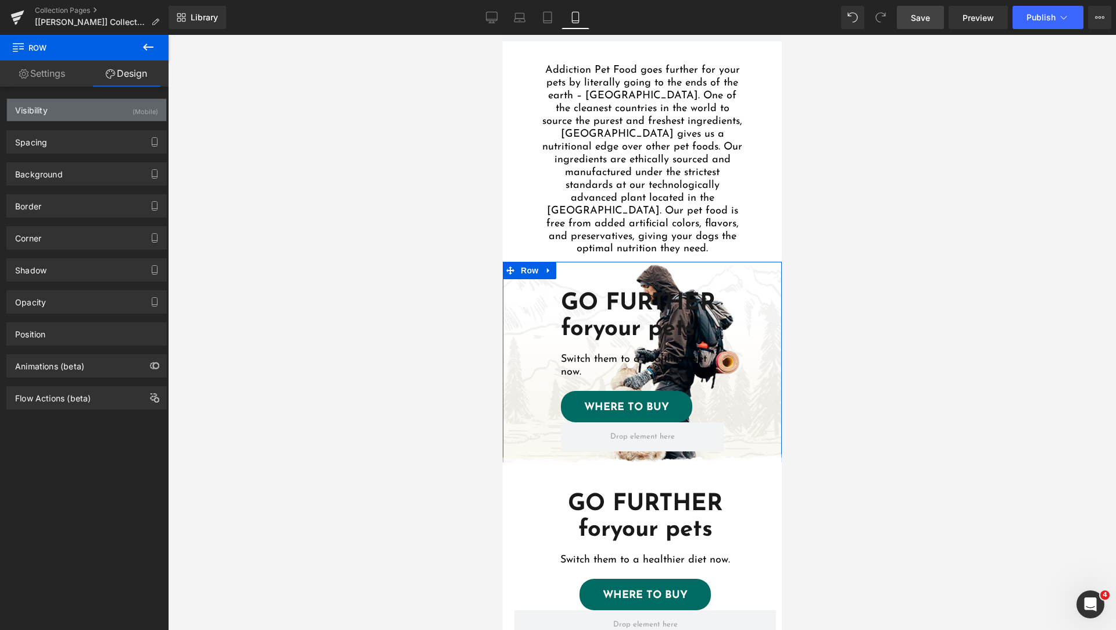
click at [74, 117] on div "Visibility (Mobile)" at bounding box center [86, 110] width 159 height 22
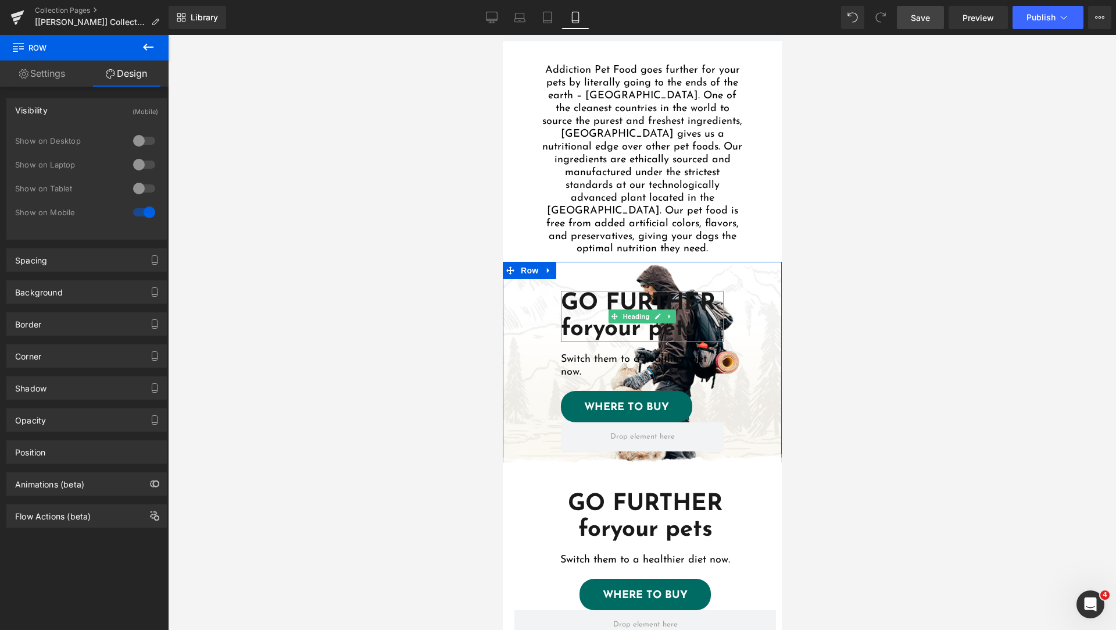
click at [602, 317] on strong "your pets" at bounding box center [643, 328] width 102 height 23
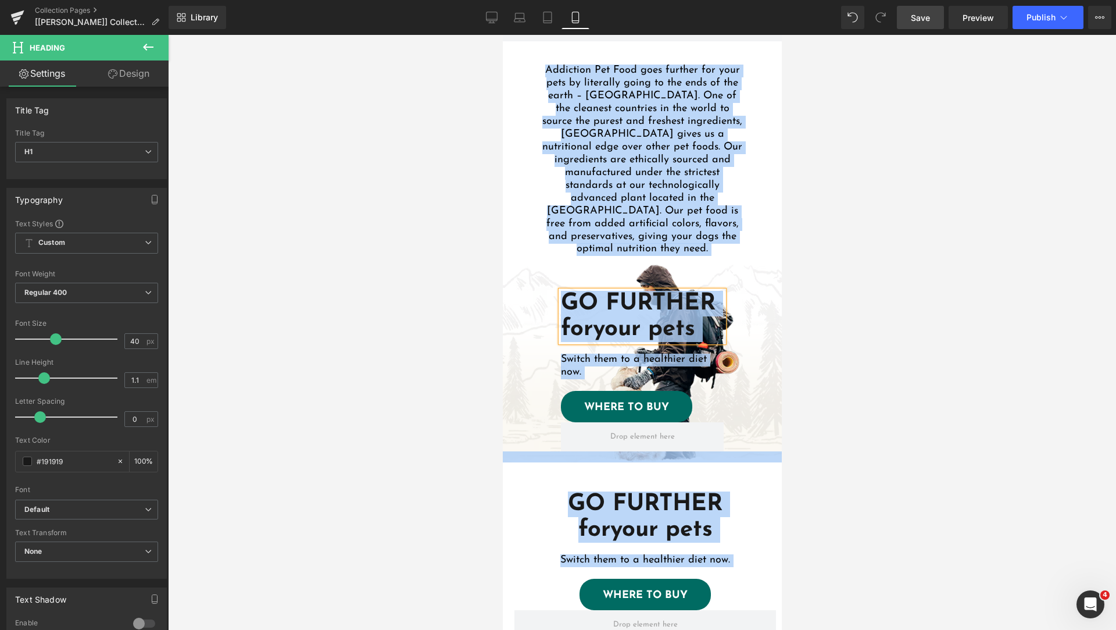
click at [602, 301] on strong "GO FURTHER for" at bounding box center [637, 316] width 155 height 49
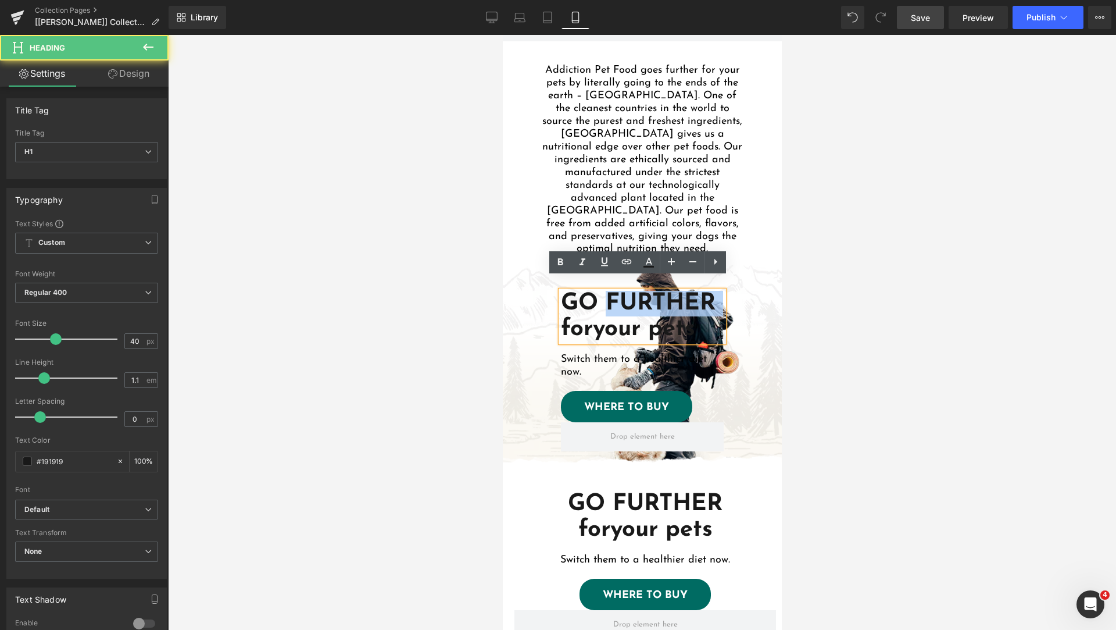
click at [602, 301] on strong "GO FURTHER for" at bounding box center [637, 316] width 155 height 49
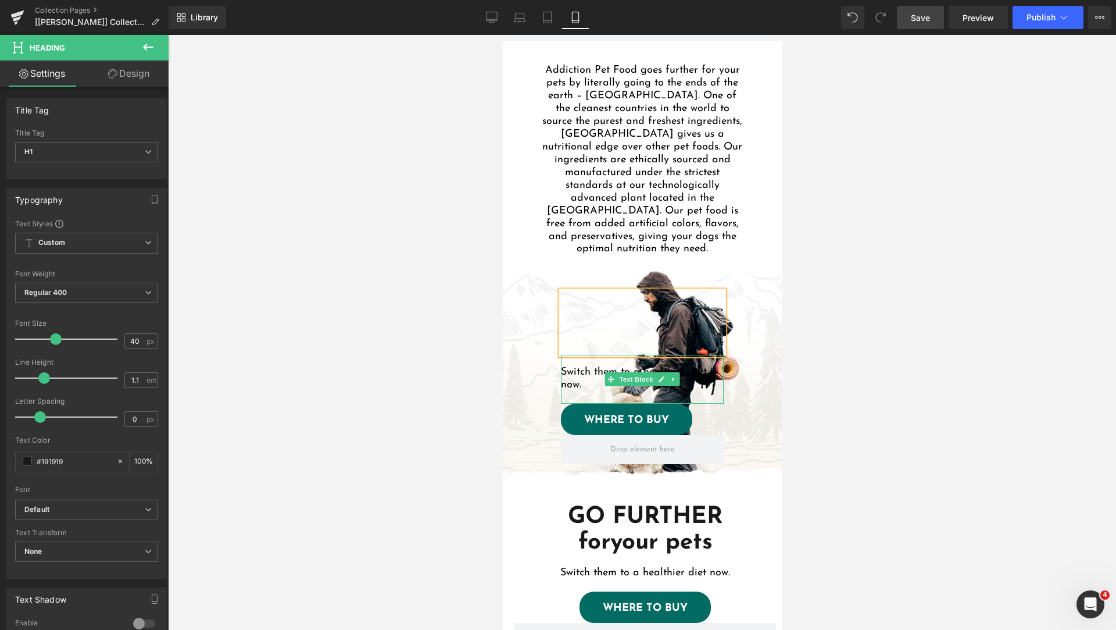
click at [602, 366] on p "Switch them to a healthier diet now." at bounding box center [641, 379] width 163 height 26
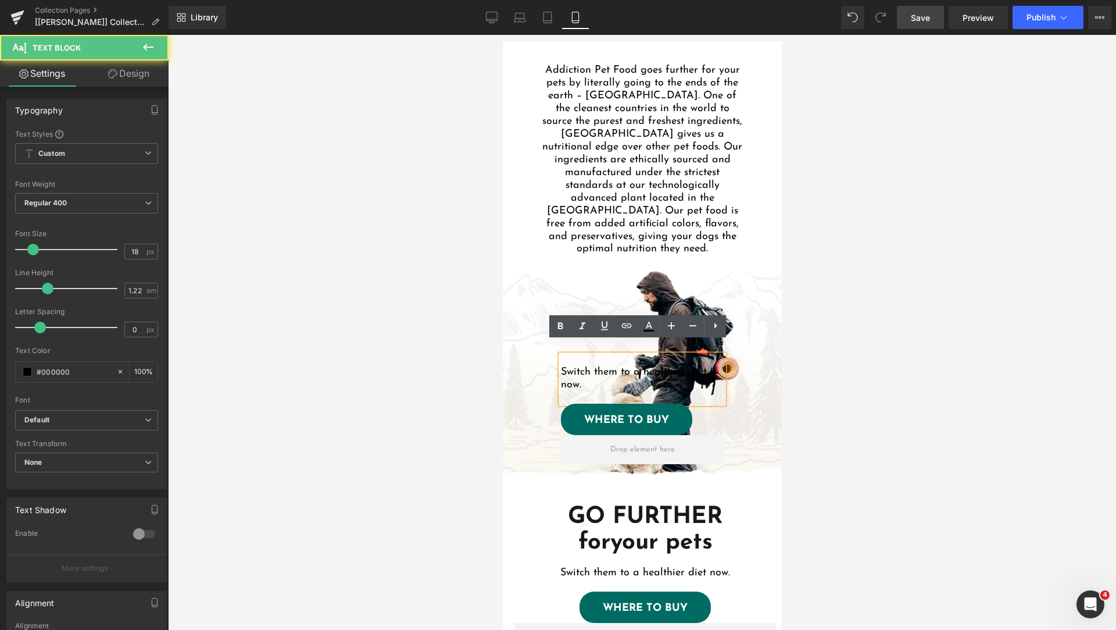
click at [602, 367] on p "Switch them to a healthier diet now." at bounding box center [641, 379] width 163 height 26
click at [509, 362] on div "Heading Switch them to a healthier diet now. Text Block WHERE TO BUY Button Row…" at bounding box center [641, 377] width 279 height 231
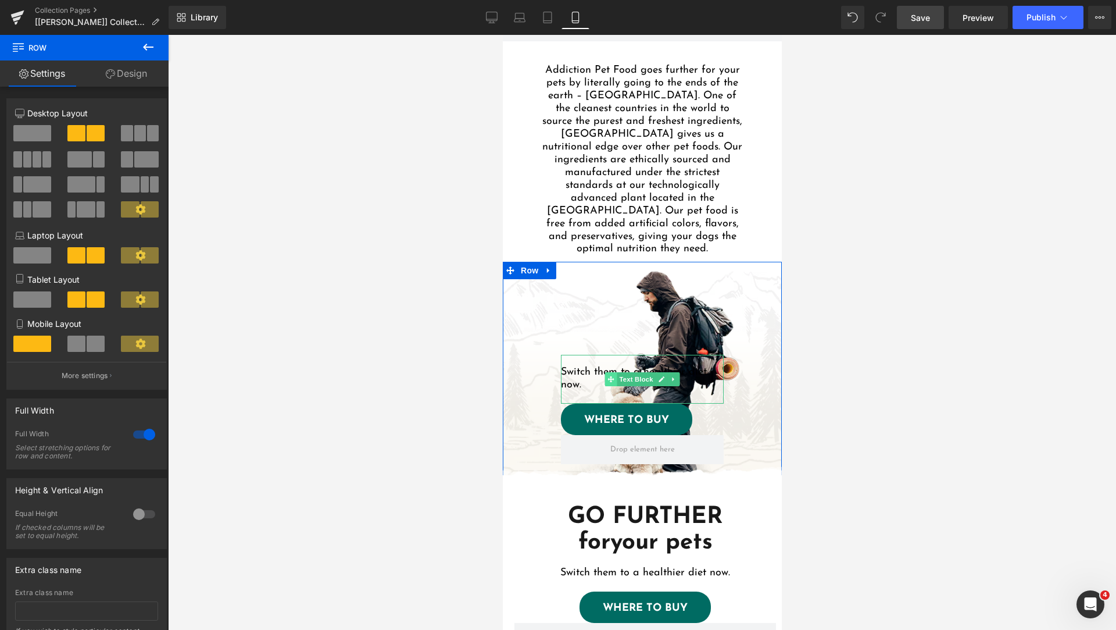
click at [607, 376] on icon at bounding box center [610, 379] width 6 height 6
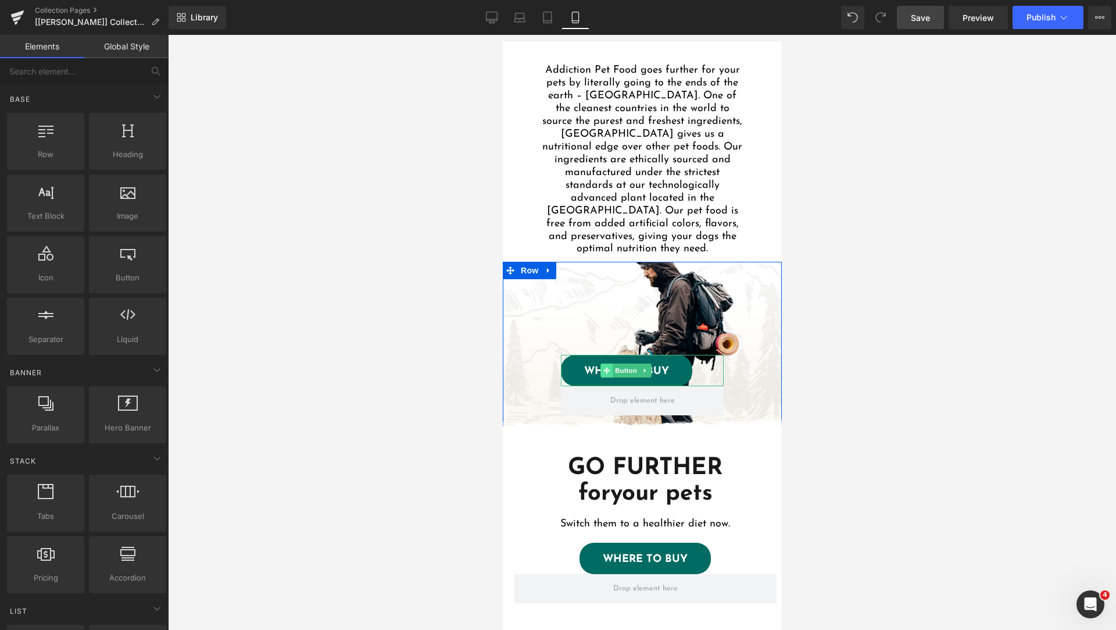
click at [603, 367] on icon at bounding box center [606, 370] width 6 height 6
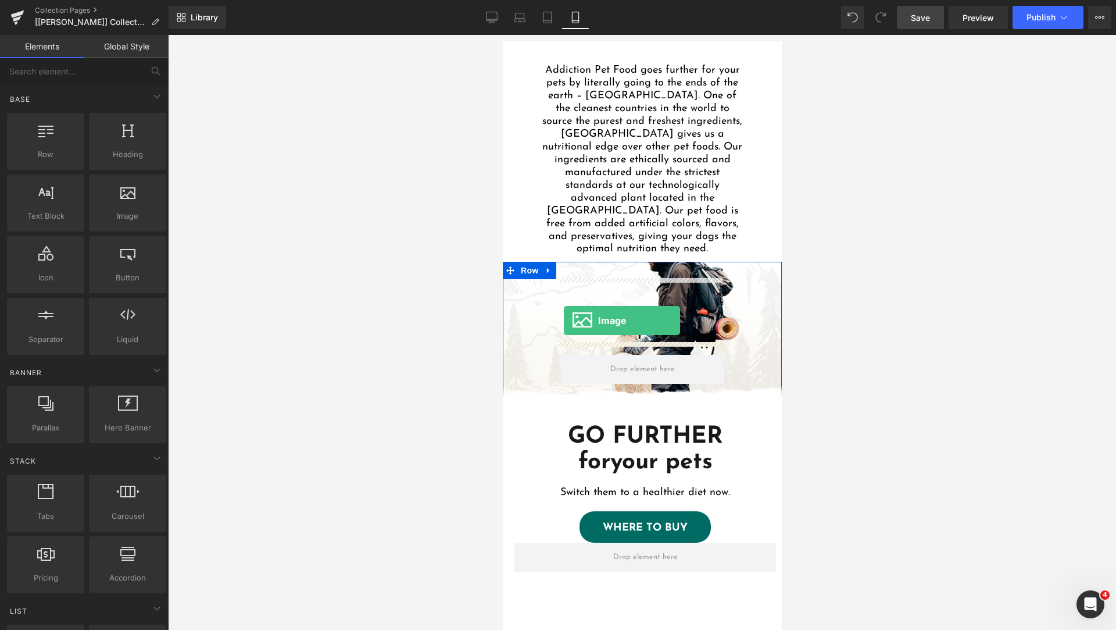
drag, startPoint x: 614, startPoint y: 242, endPoint x: 563, endPoint y: 320, distance: 92.9
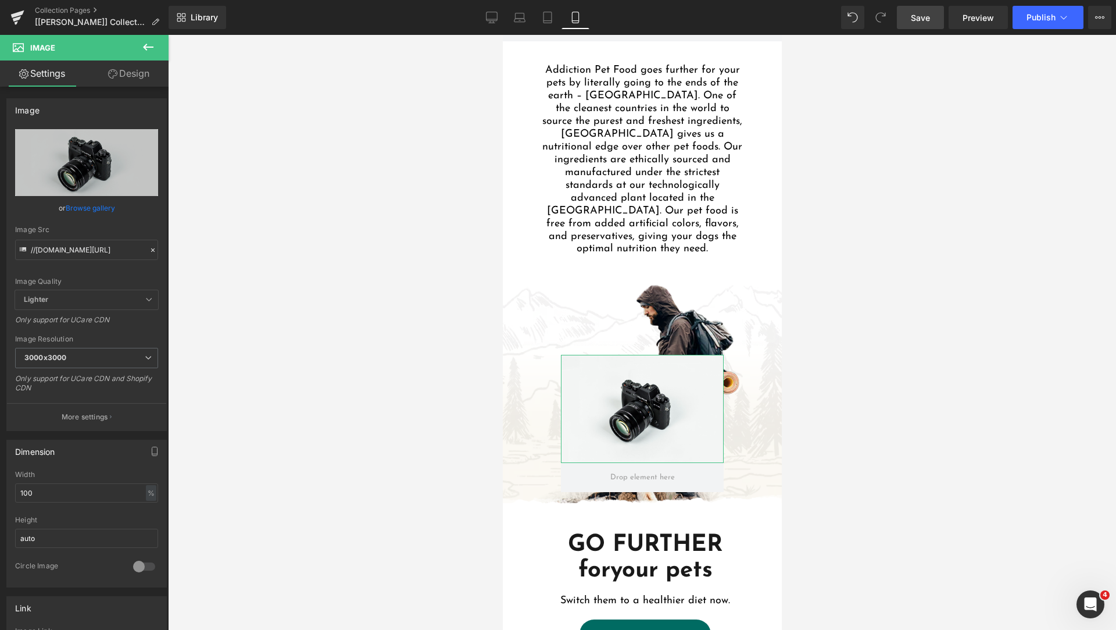
click at [113, 73] on icon at bounding box center [112, 73] width 9 height 9
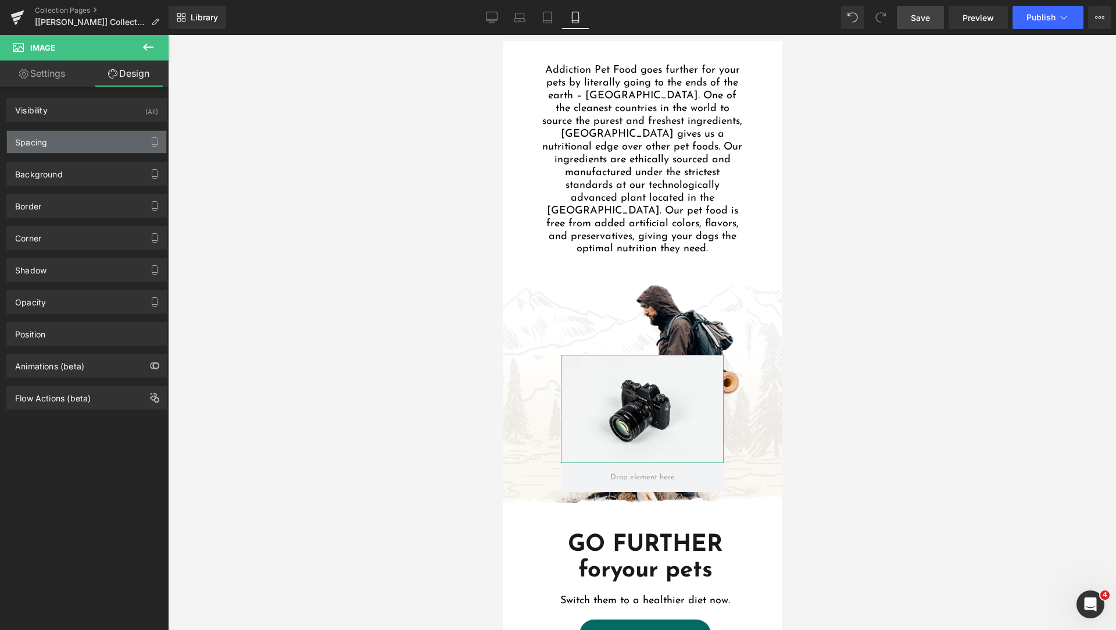
click at [76, 136] on div "Spacing" at bounding box center [86, 142] width 159 height 22
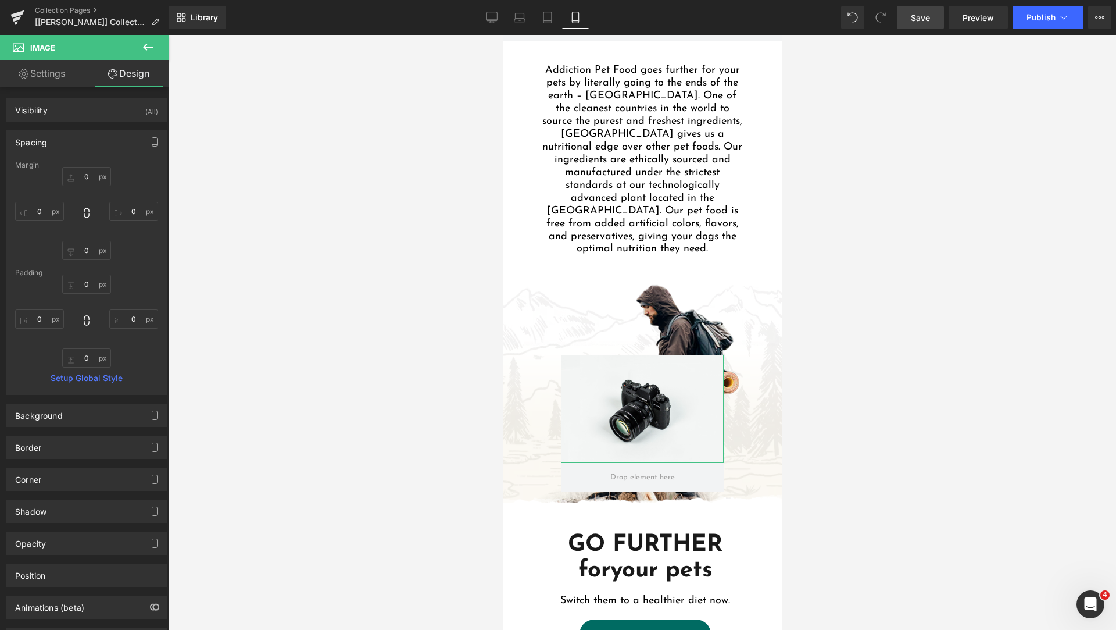
click at [55, 67] on link "Settings" at bounding box center [42, 73] width 84 height 26
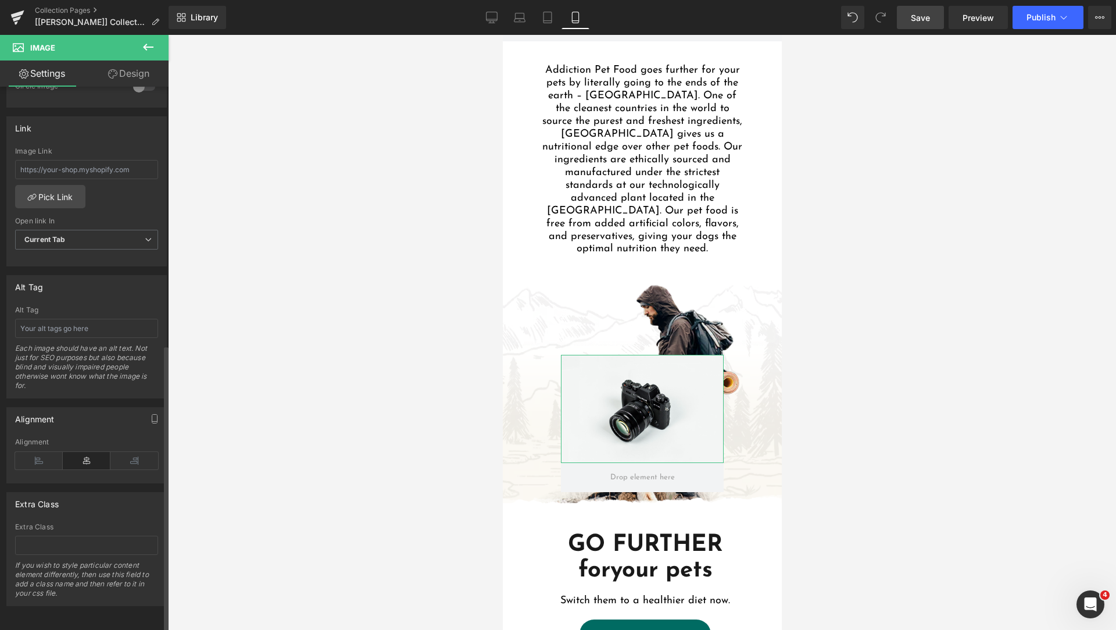
scroll to position [198, 0]
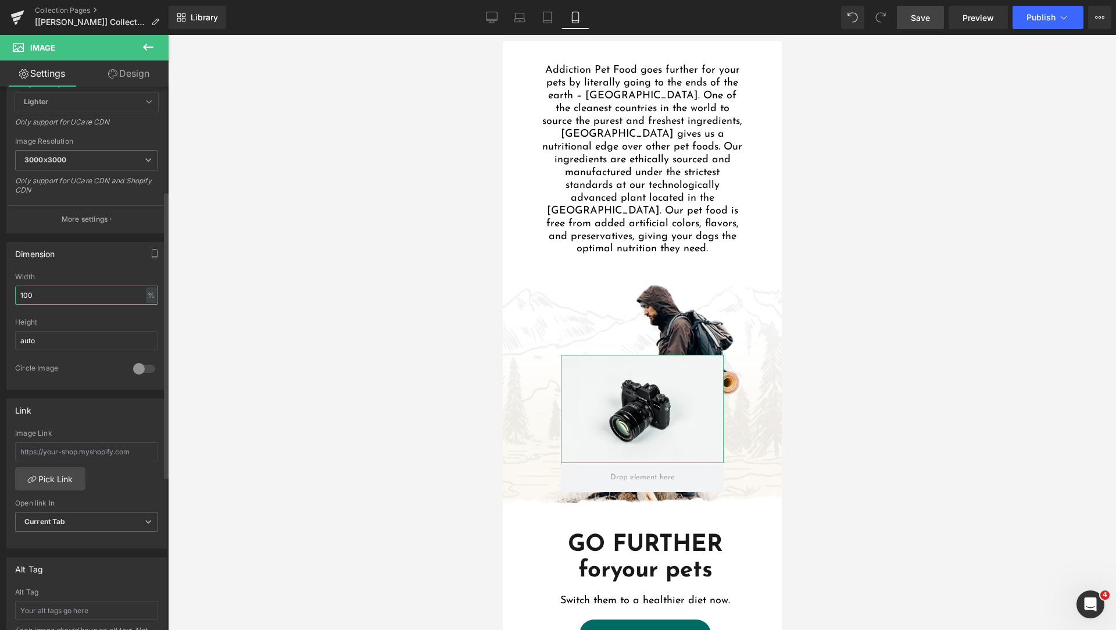
drag, startPoint x: 66, startPoint y: 298, endPoint x: 5, endPoint y: 288, distance: 61.7
click at [10, 289] on div "100% Width 100 % % px auto Height auto 0 Circle Image" at bounding box center [86, 331] width 159 height 116
click at [118, 271] on div "Dimension 100% Width 100 % % px auto Height auto 0 Circle Image" at bounding box center [86, 316] width 160 height 148
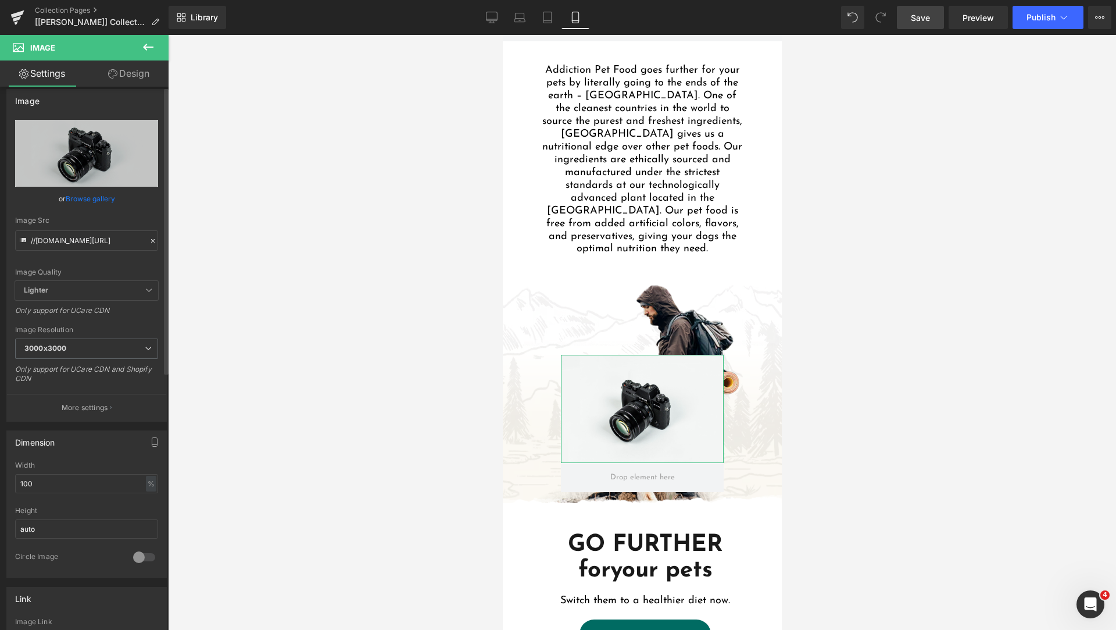
scroll to position [0, 0]
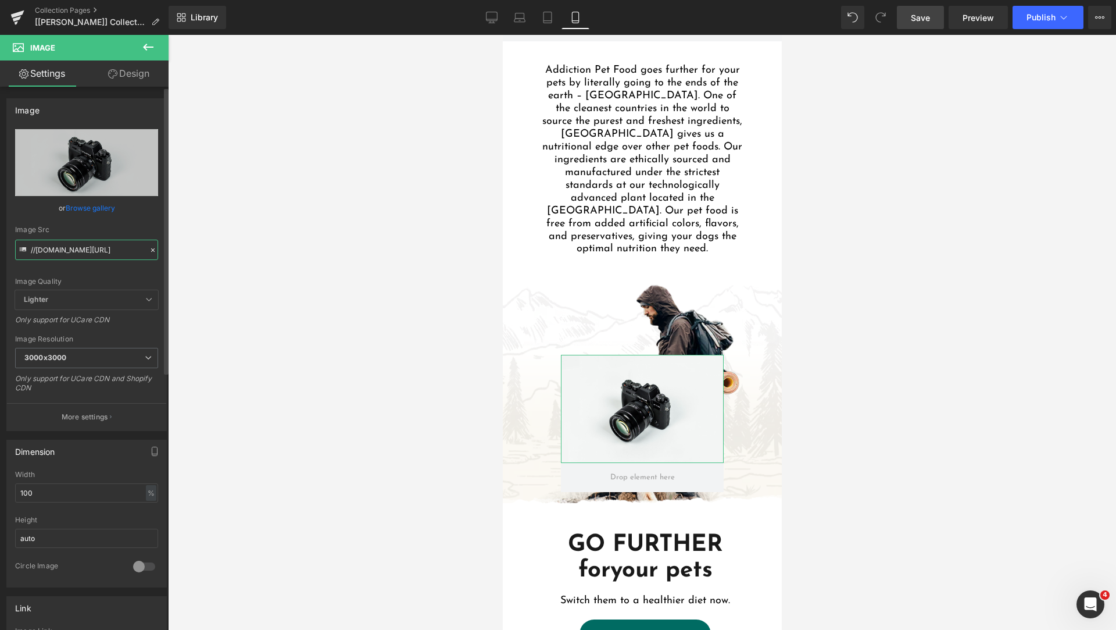
click at [87, 253] on input "//d1um8515vdn9kb.cloudfront.net/images/parallax.jpg" at bounding box center [86, 250] width 143 height 20
paste input "text"
paste input "https://cdn.shopify.com/s/files/1/0848/0387/9232/files/cta-slide-dog-1-mobile.p…"
type input "https://cdn.shopify.com/s/files/1/0848/0387/9232/files/cta-slide-dog-1-mobile.p…"
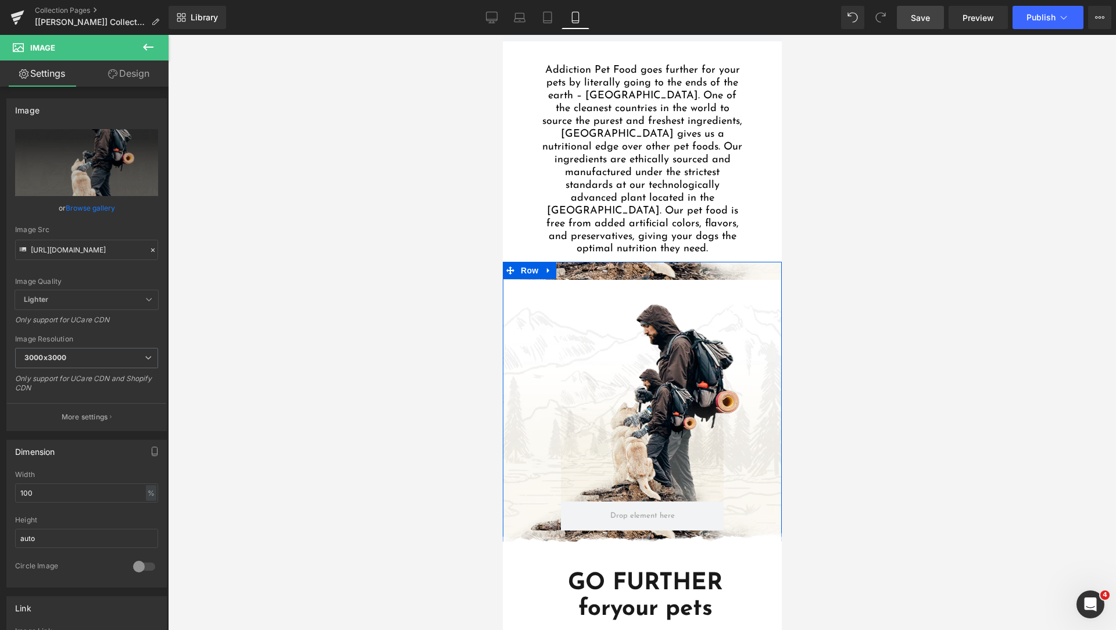
click at [536, 305] on div "Heading Image Row 50px 50px" at bounding box center [641, 411] width 279 height 298
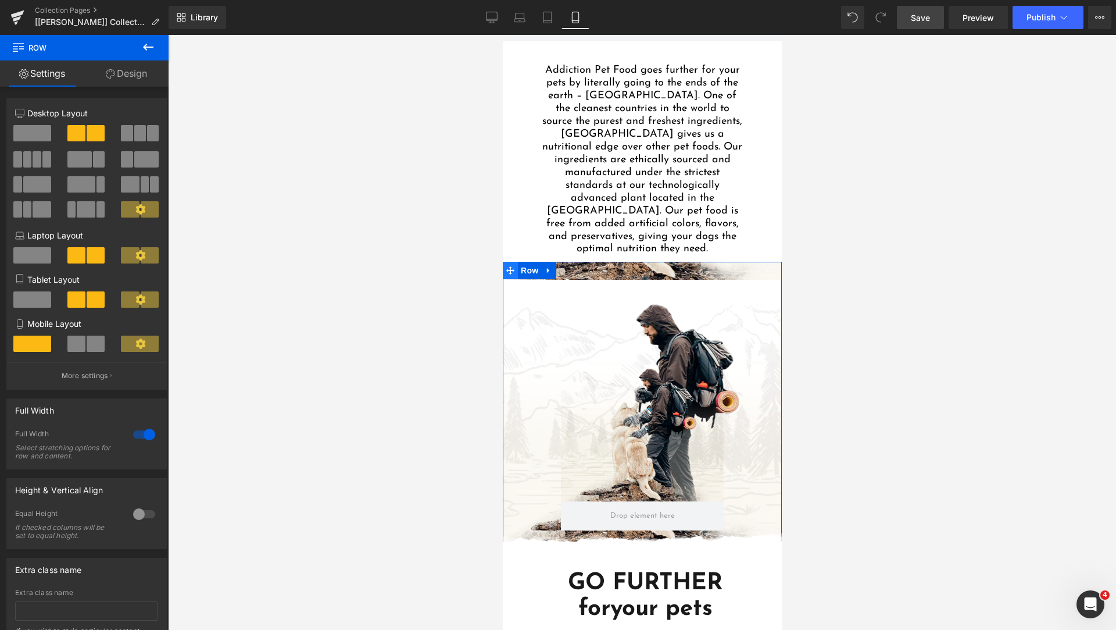
drag, startPoint x: 512, startPoint y: 260, endPoint x: 928, endPoint y: 265, distance: 416.8
click at [512, 262] on span at bounding box center [509, 270] width 15 height 17
click at [97, 70] on link "Design" at bounding box center [126, 73] width 84 height 26
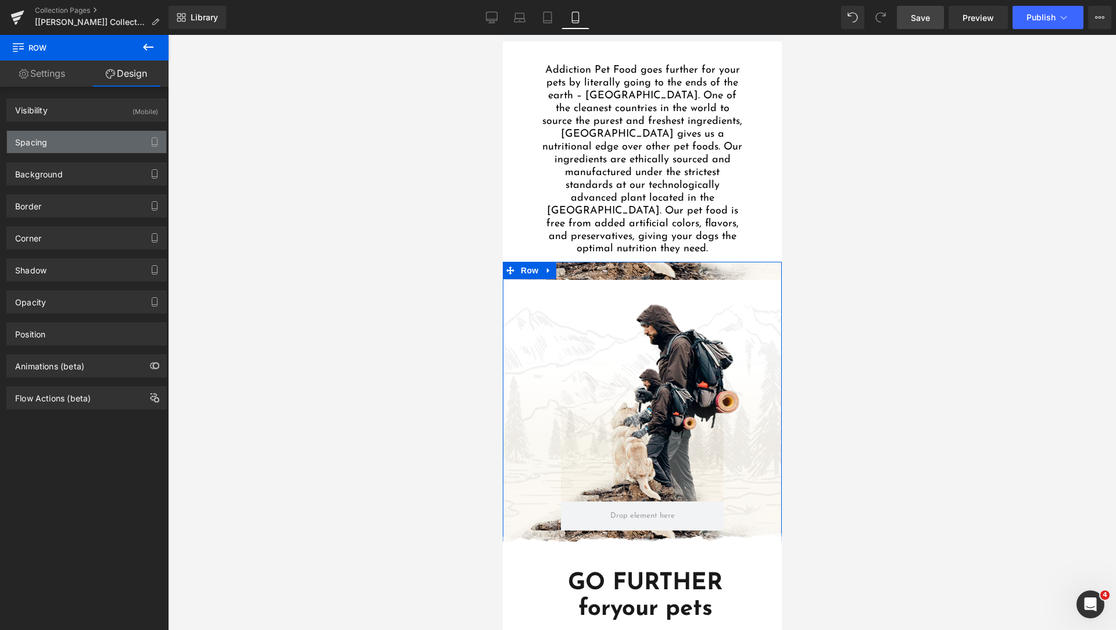
click at [94, 140] on div "Spacing" at bounding box center [86, 142] width 159 height 22
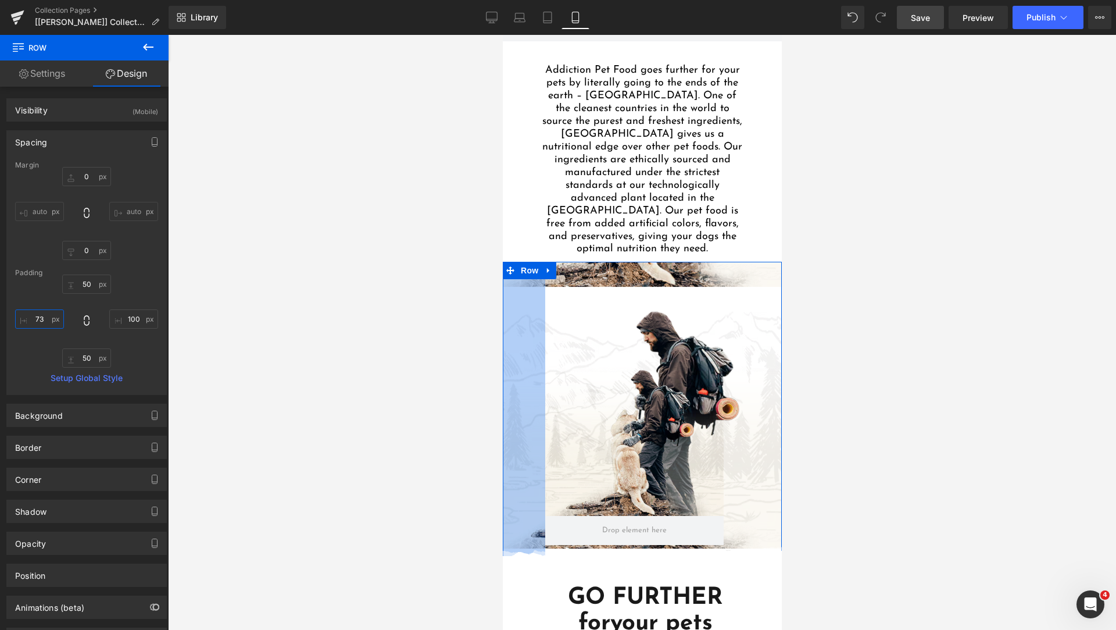
click at [40, 320] on input "text" at bounding box center [39, 318] width 49 height 19
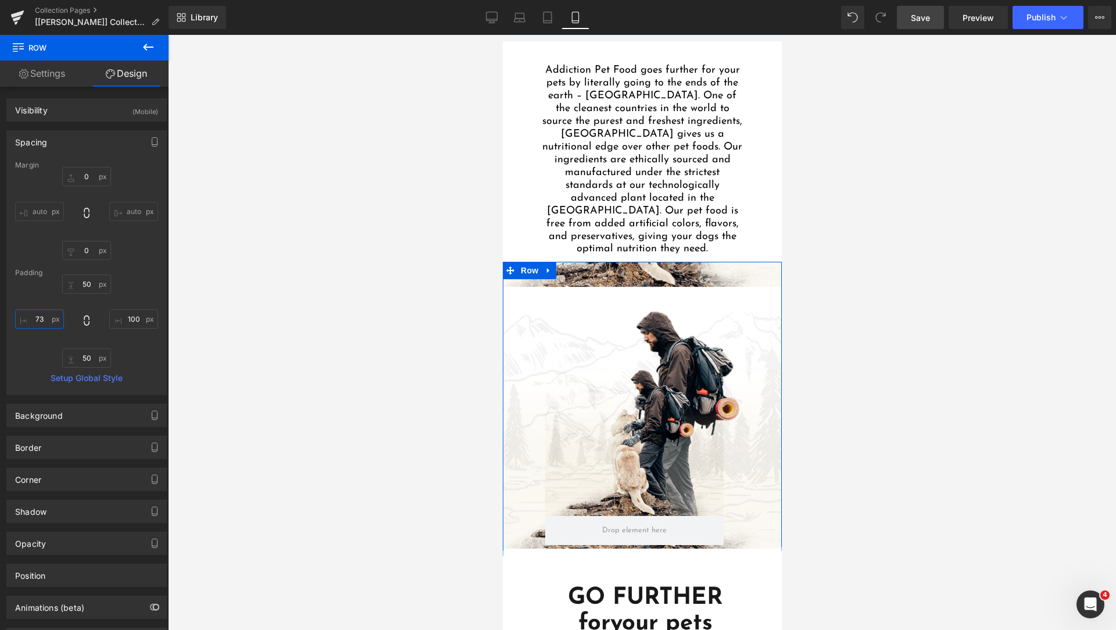
click at [40, 320] on input "text" at bounding box center [39, 318] width 49 height 19
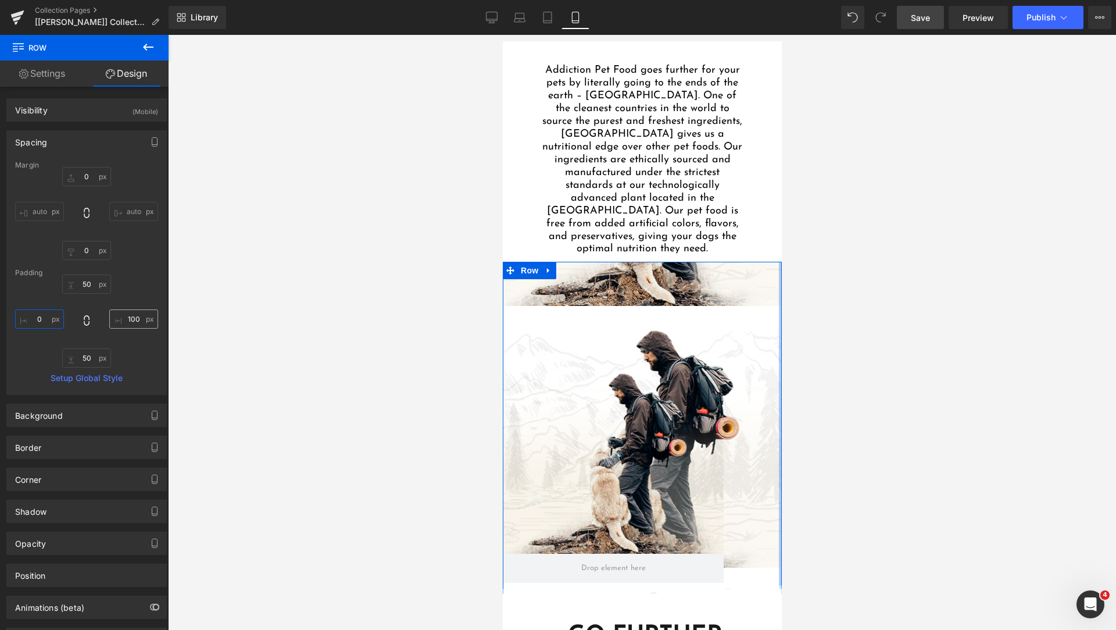
type input "0"
click at [131, 312] on input "text" at bounding box center [133, 318] width 49 height 19
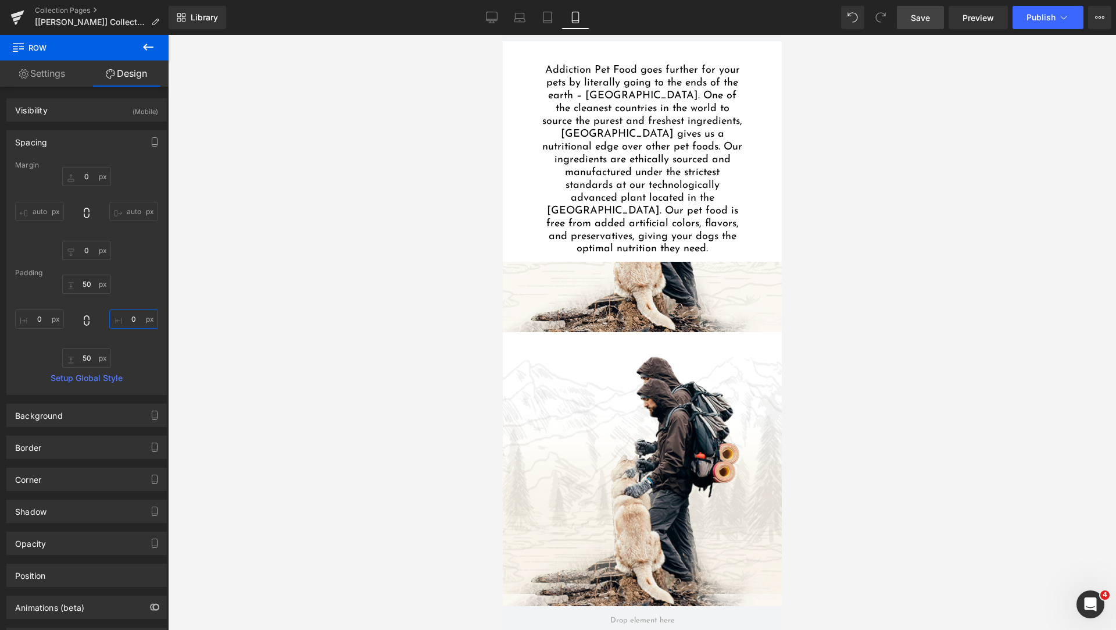
type input "0"
click at [355, 335] on div at bounding box center [642, 332] width 948 height 595
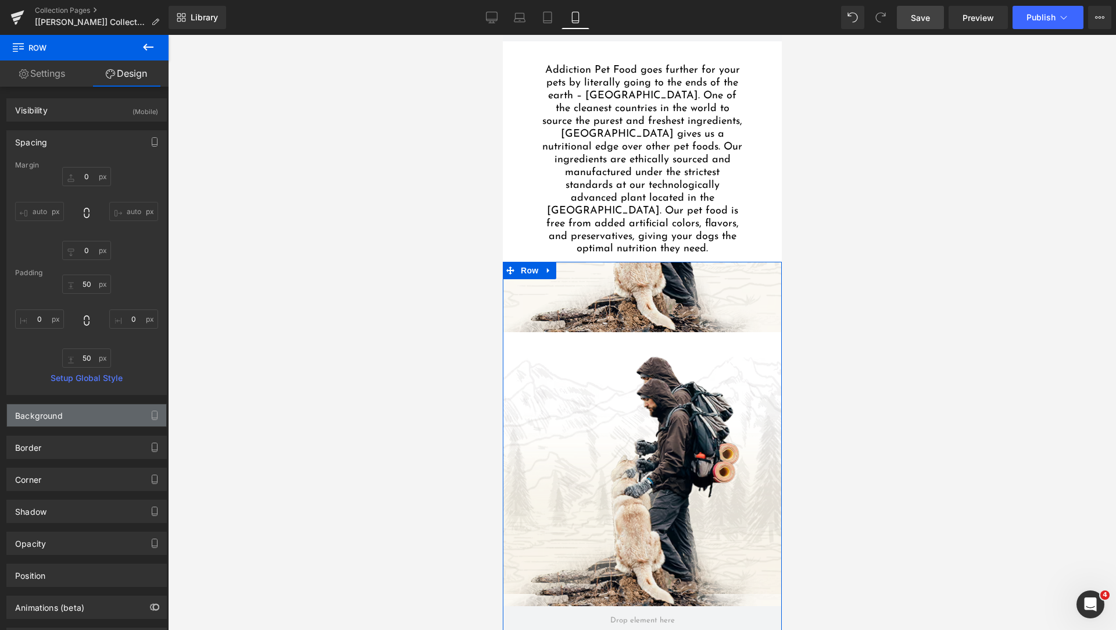
click at [106, 422] on div "Background" at bounding box center [86, 415] width 159 height 22
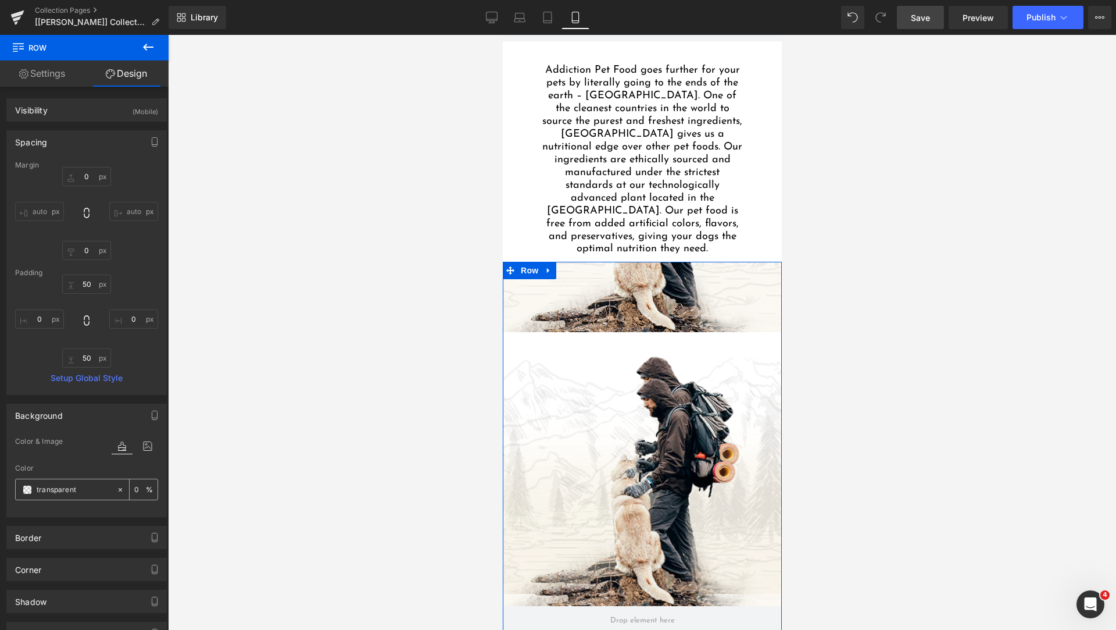
click at [63, 486] on input "text" at bounding box center [74, 489] width 74 height 13
click at [28, 487] on span at bounding box center [27, 489] width 9 height 9
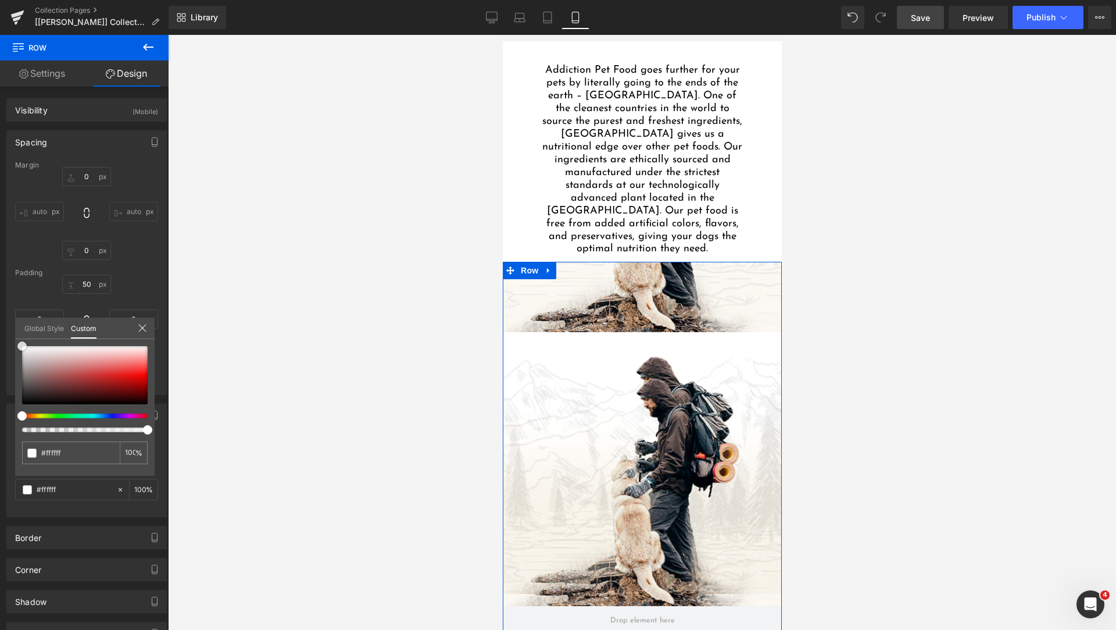
drag, startPoint x: 41, startPoint y: 351, endPoint x: 8, endPoint y: 321, distance: 44.1
click at [8, 395] on div "Background Color & Image color Color % Image Replace Image Upload image or Brow…" at bounding box center [87, 456] width 174 height 122
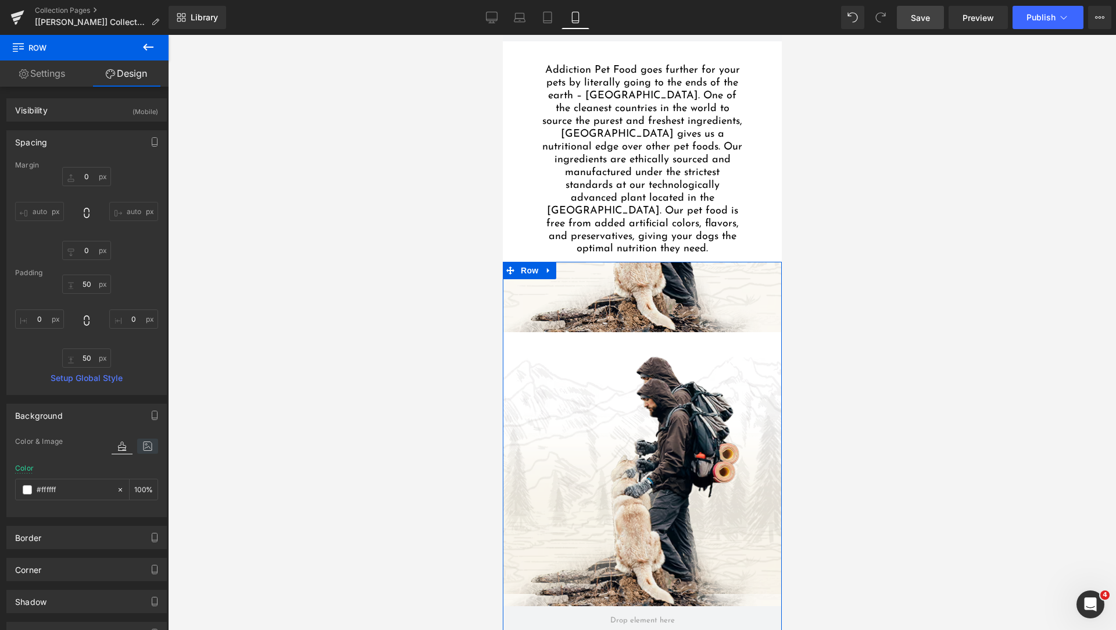
click at [143, 444] on icon at bounding box center [147, 445] width 21 height 15
click at [146, 485] on icon at bounding box center [148, 485] width 5 height 5
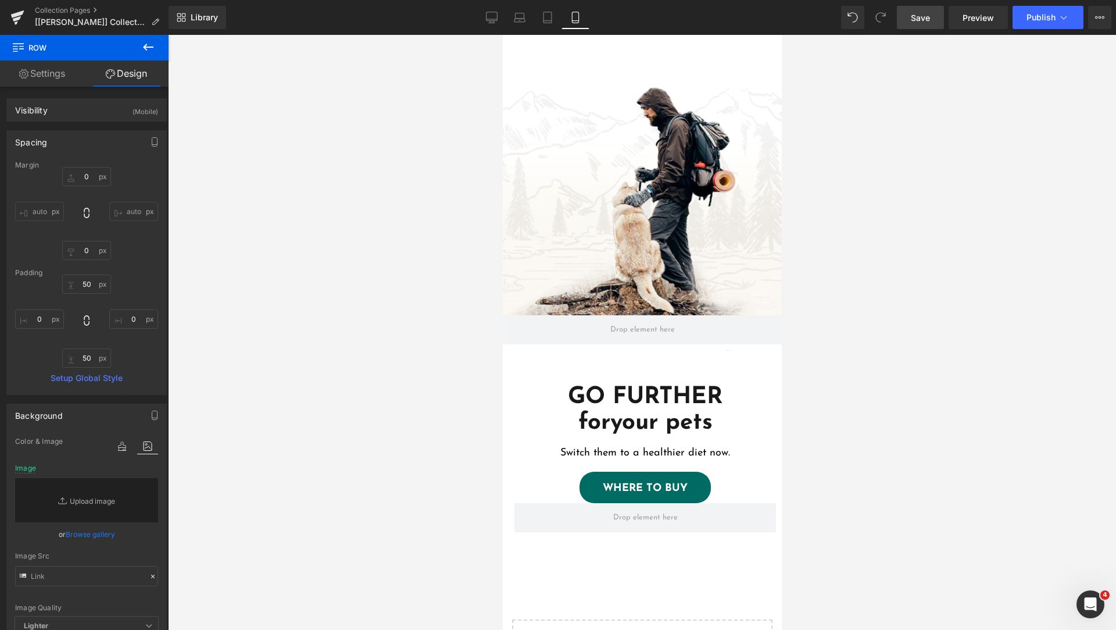
scroll to position [1453, 0]
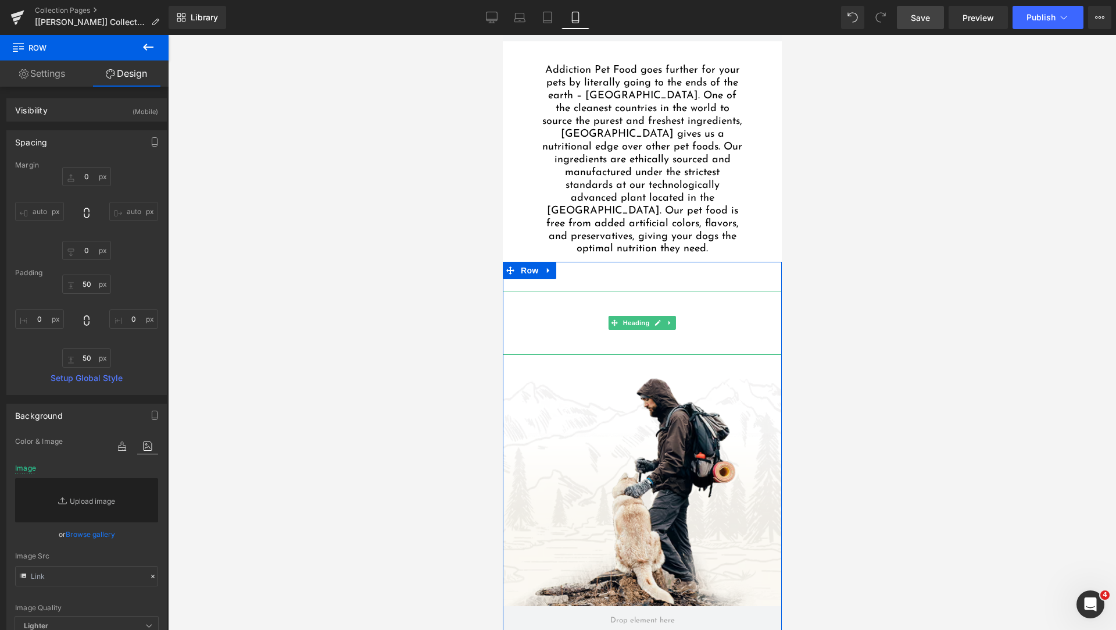
click at [569, 316] on div at bounding box center [641, 322] width 279 height 13
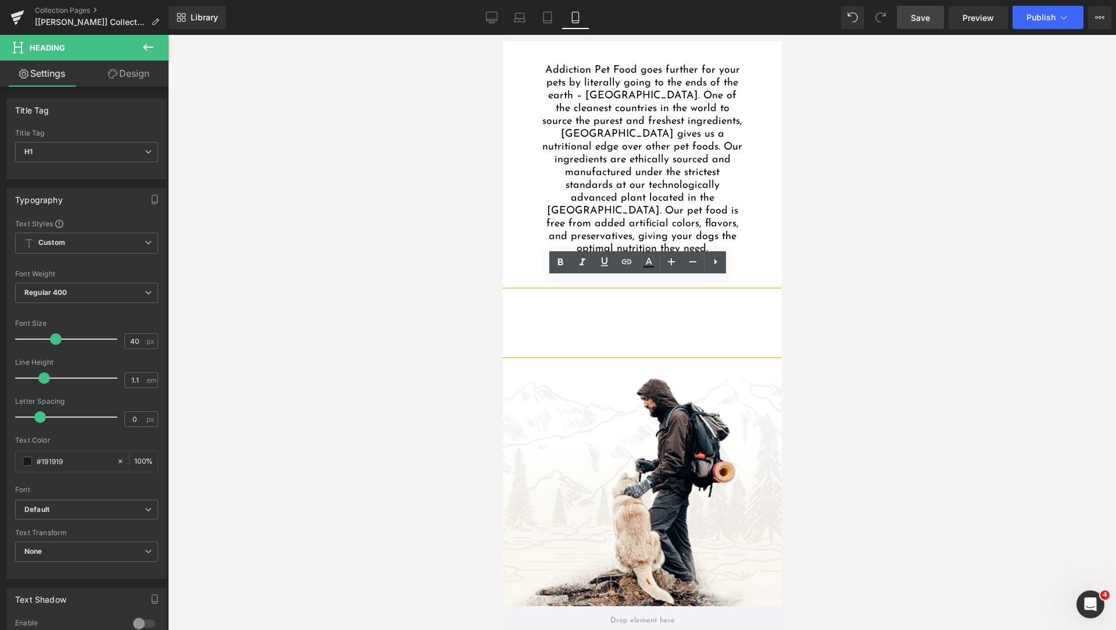
click at [884, 327] on div at bounding box center [642, 332] width 948 height 595
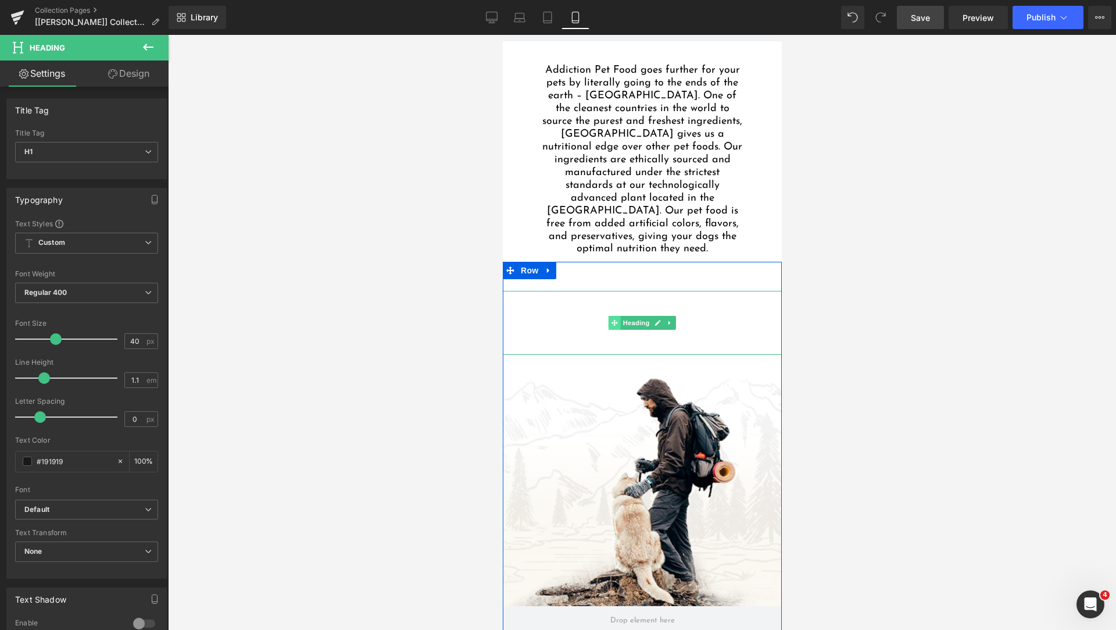
click at [612, 319] on icon at bounding box center [614, 322] width 6 height 7
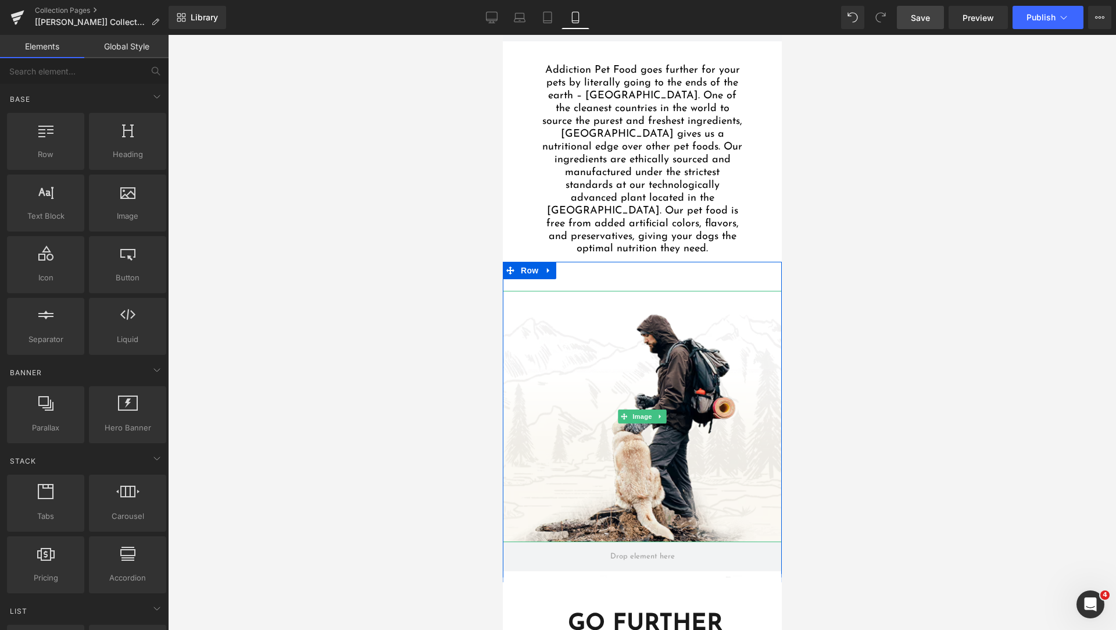
scroll to position [1744, 0]
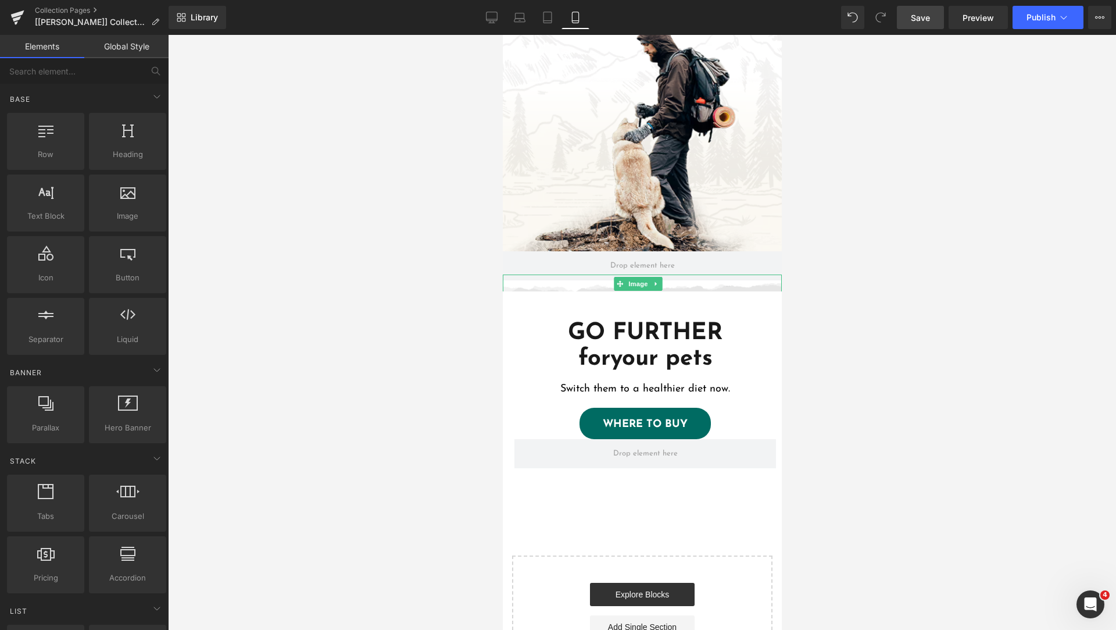
click at [676, 282] on img at bounding box center [641, 287] width 279 height 11
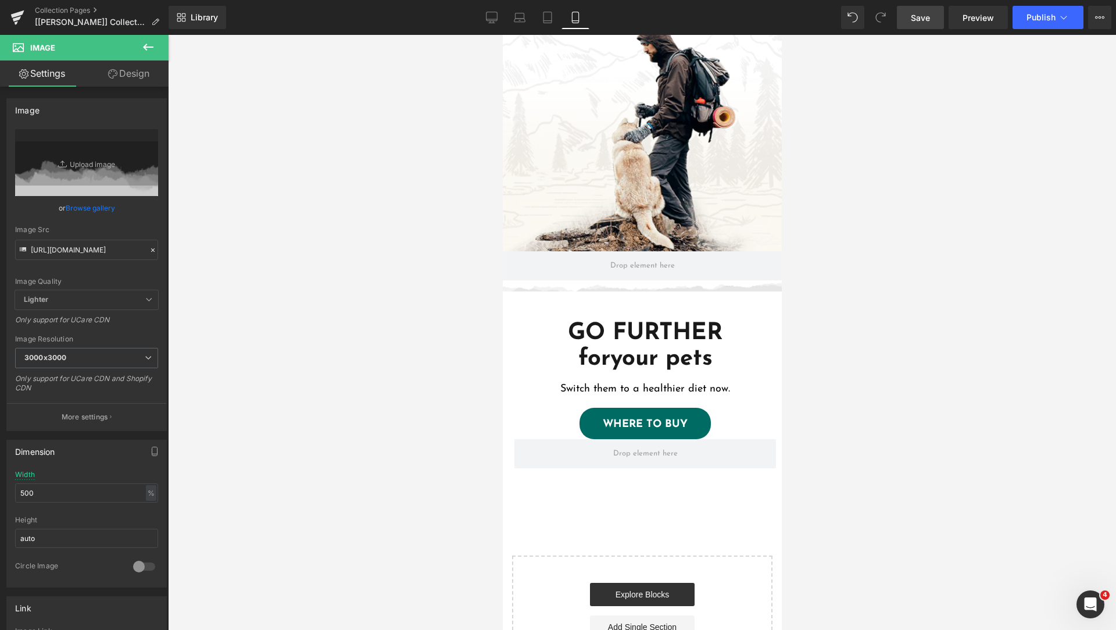
scroll to position [1453, 0]
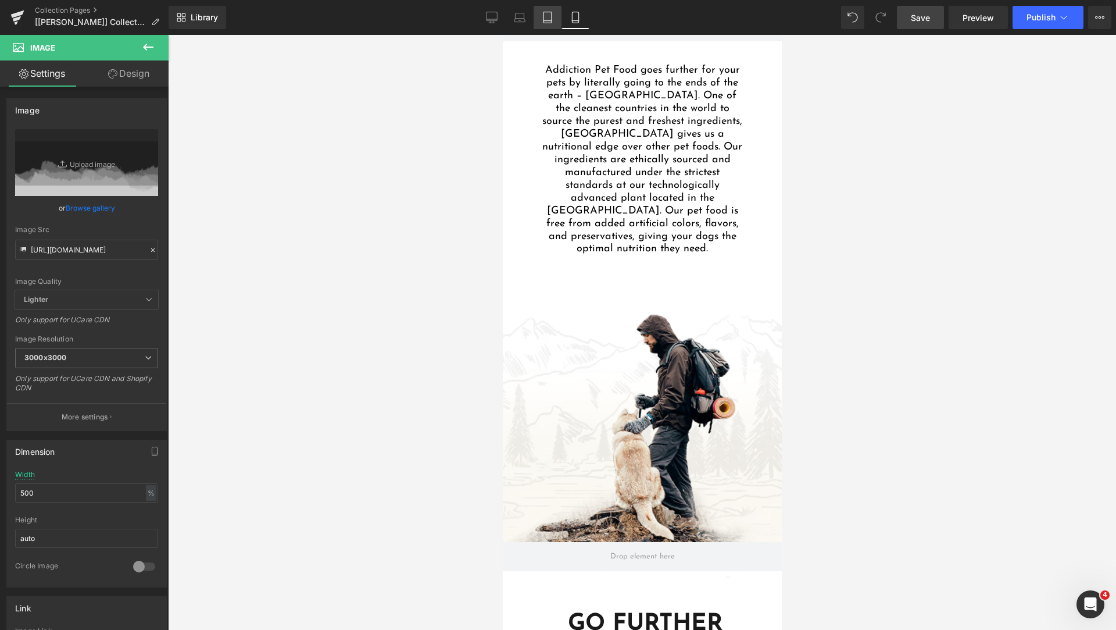
click at [554, 20] on link "Tablet" at bounding box center [548, 17] width 28 height 23
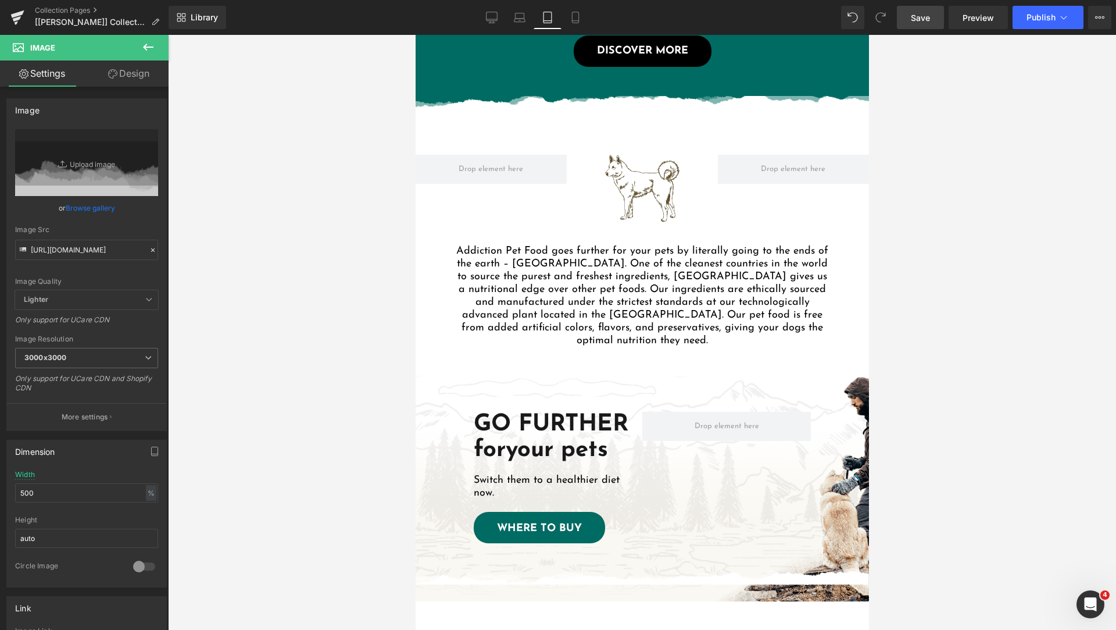
scroll to position [1212, 0]
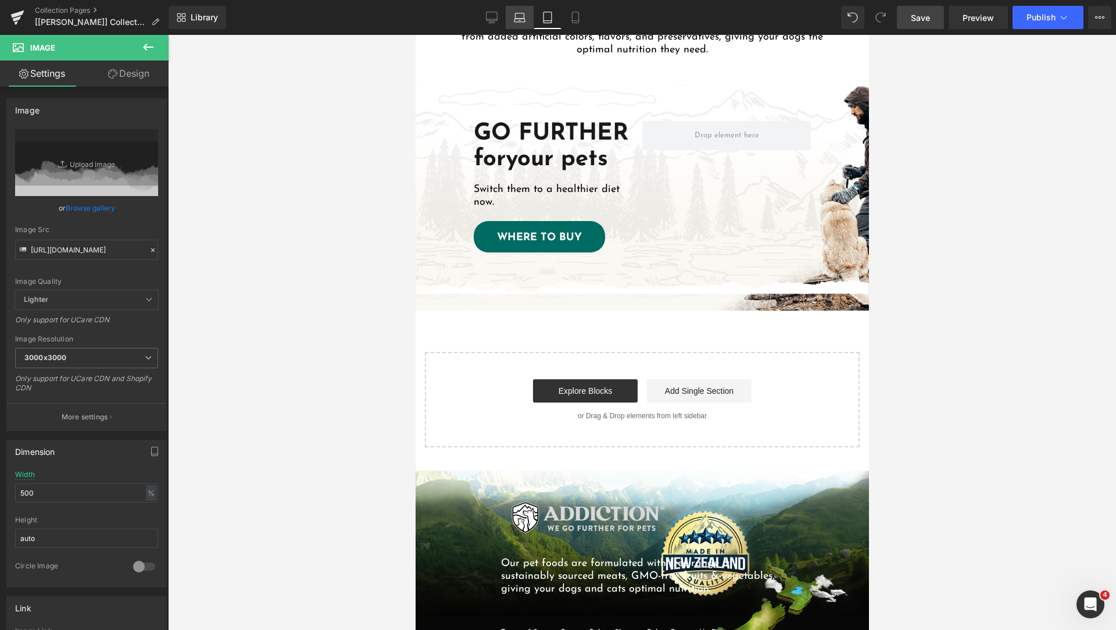
click at [520, 21] on icon at bounding box center [520, 18] width 12 height 12
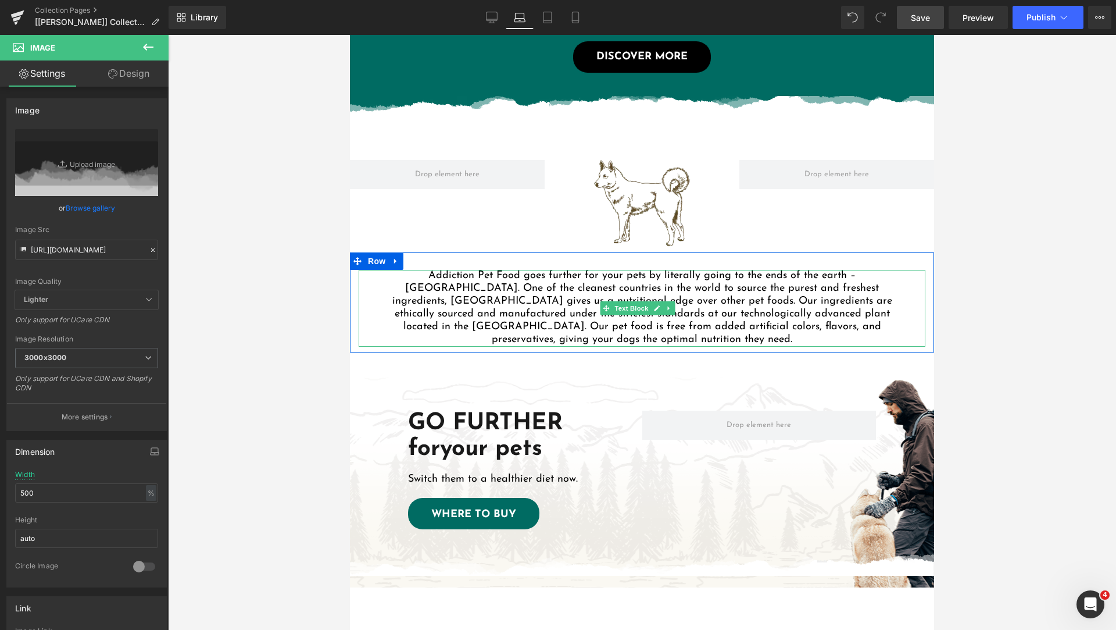
scroll to position [1150, 0]
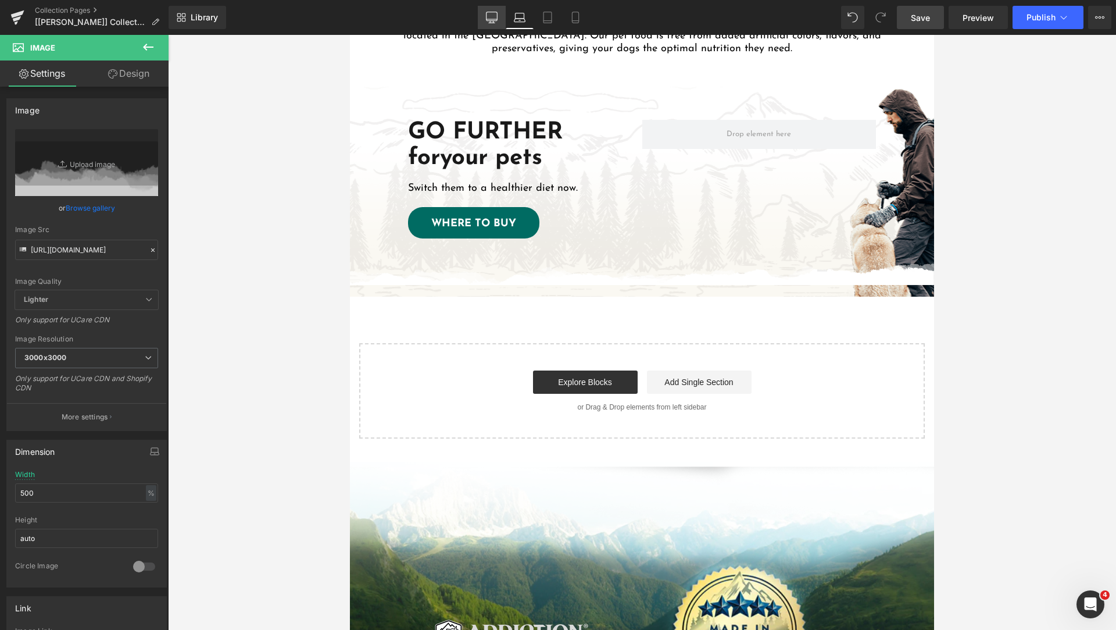
click at [489, 20] on icon at bounding box center [492, 18] width 12 height 12
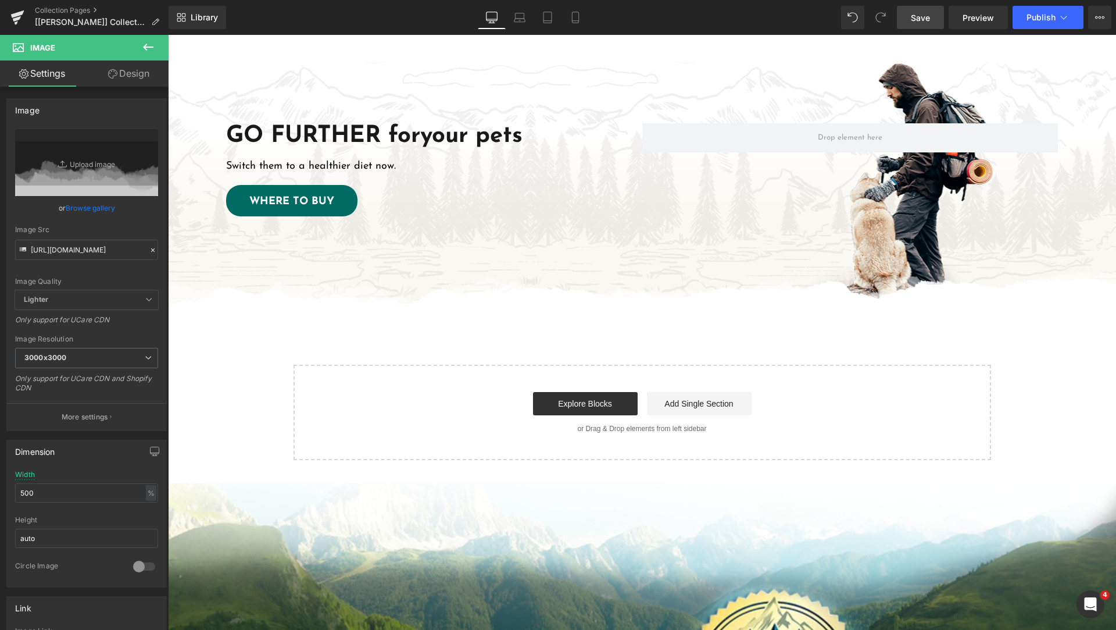
scroll to position [1380, 0]
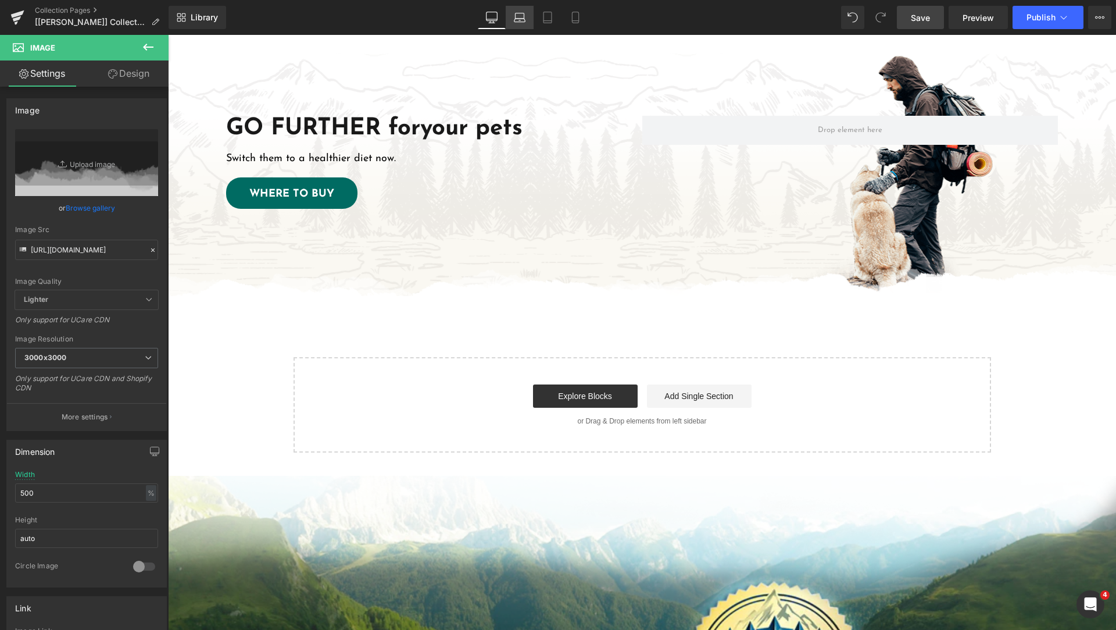
click at [524, 17] on icon at bounding box center [520, 15] width 9 height 5
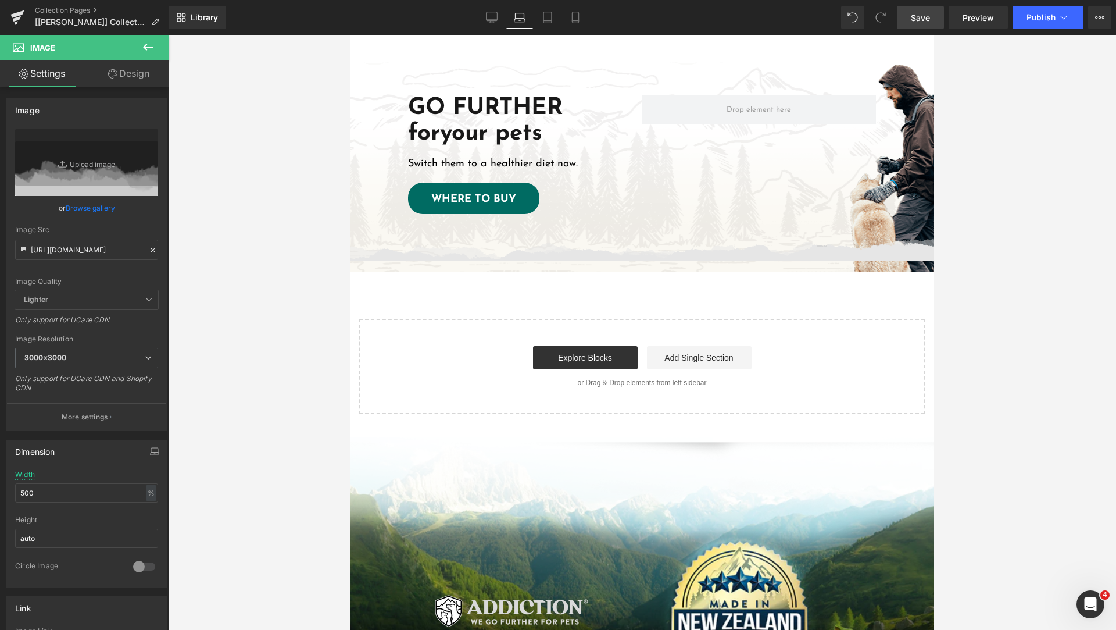
scroll to position [1157, 0]
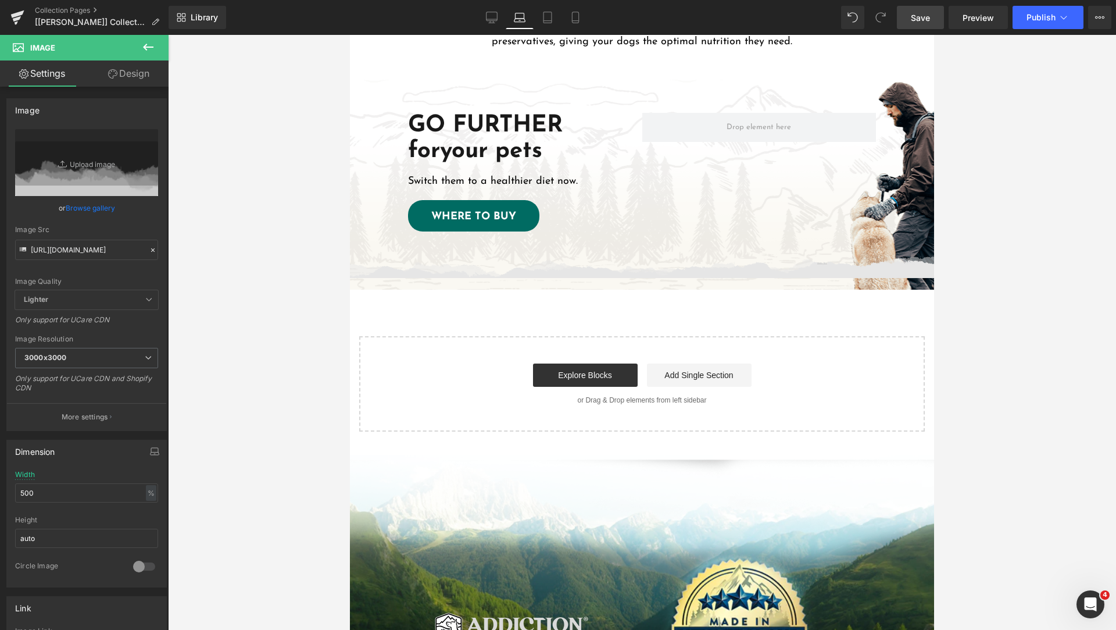
click at [656, 269] on div "Image" at bounding box center [642, 266] width 584 height 23
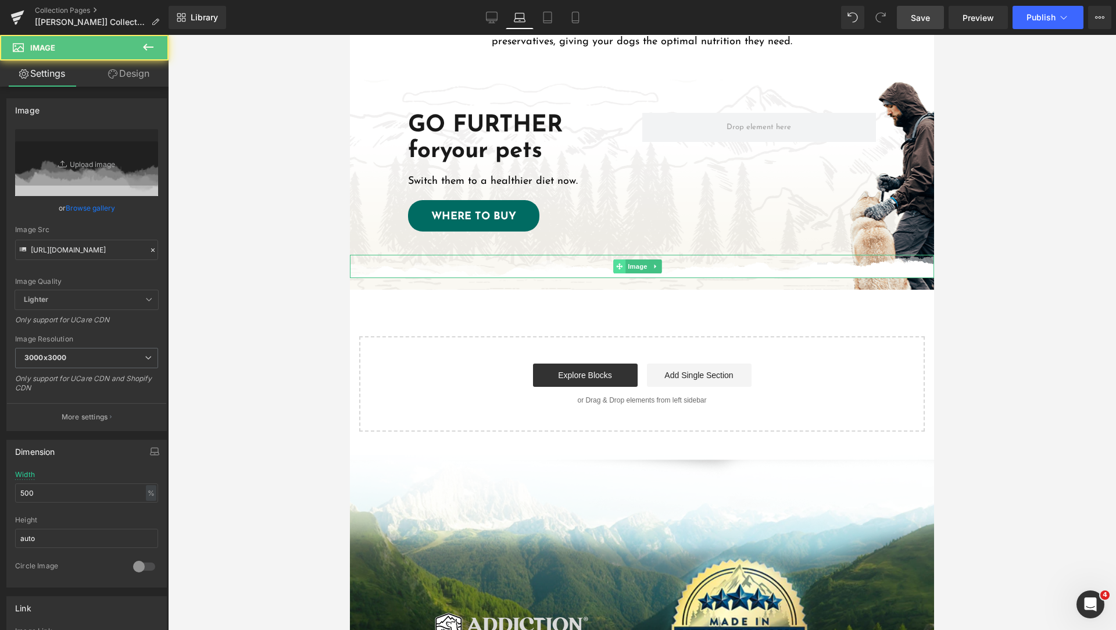
click at [620, 266] on icon at bounding box center [619, 266] width 6 height 6
click at [119, 81] on link "Design" at bounding box center [129, 73] width 84 height 26
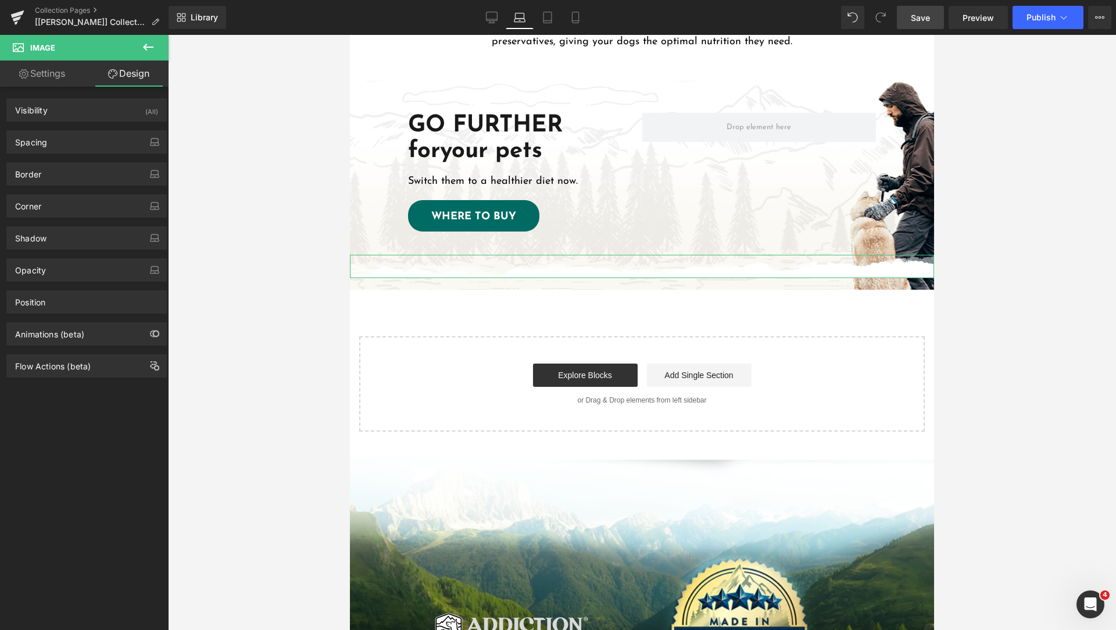
click at [74, 130] on div "Spacing Margin Padding Setup Global Style" at bounding box center [87, 138] width 174 height 32
click at [73, 135] on div "Spacing" at bounding box center [86, 142] width 159 height 22
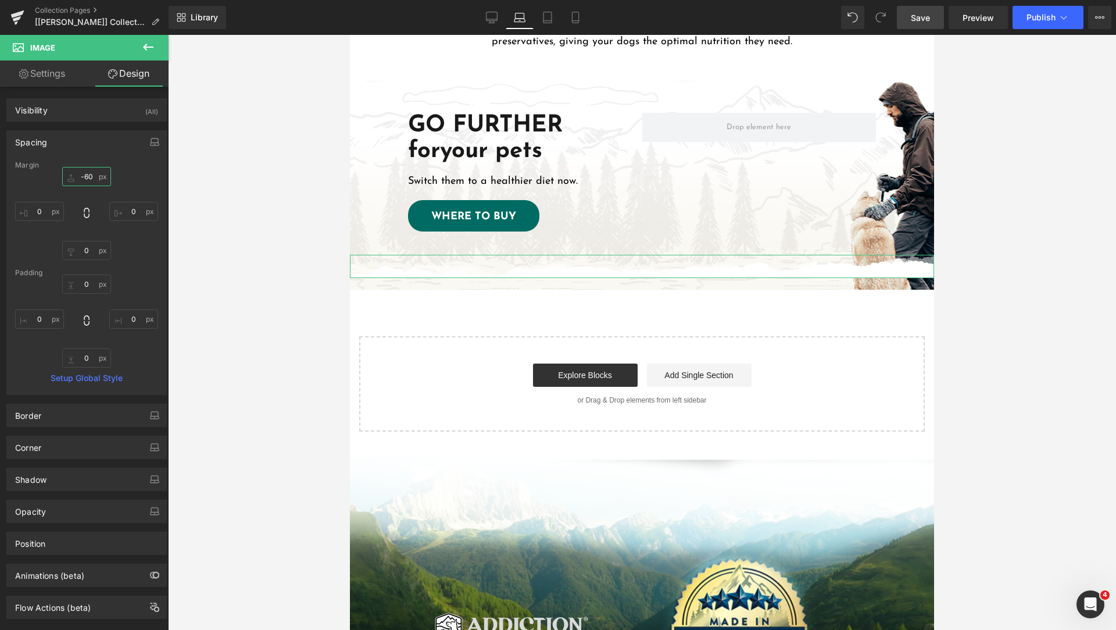
click at [85, 178] on input "text" at bounding box center [86, 176] width 49 height 19
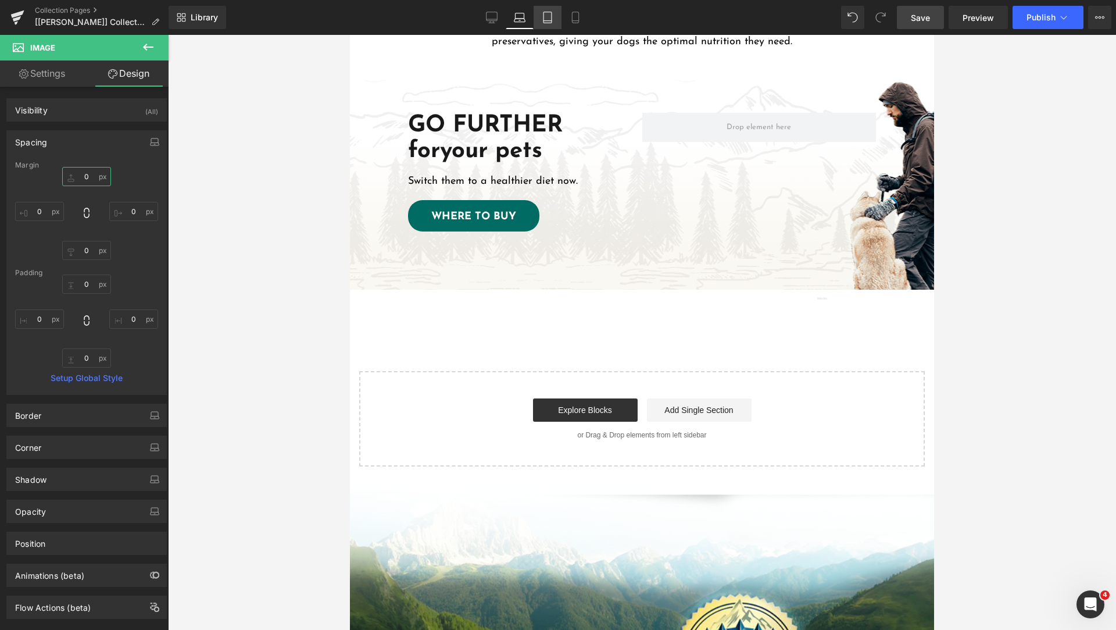
type input "0"
click at [549, 20] on icon at bounding box center [548, 18] width 12 height 12
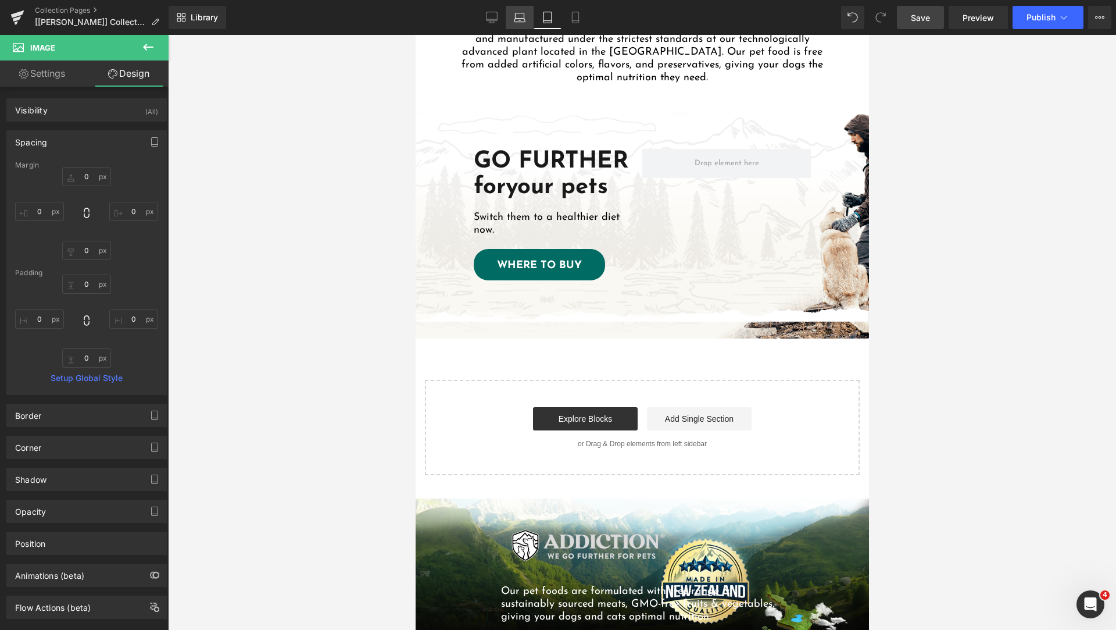
click at [521, 18] on icon at bounding box center [520, 18] width 12 height 12
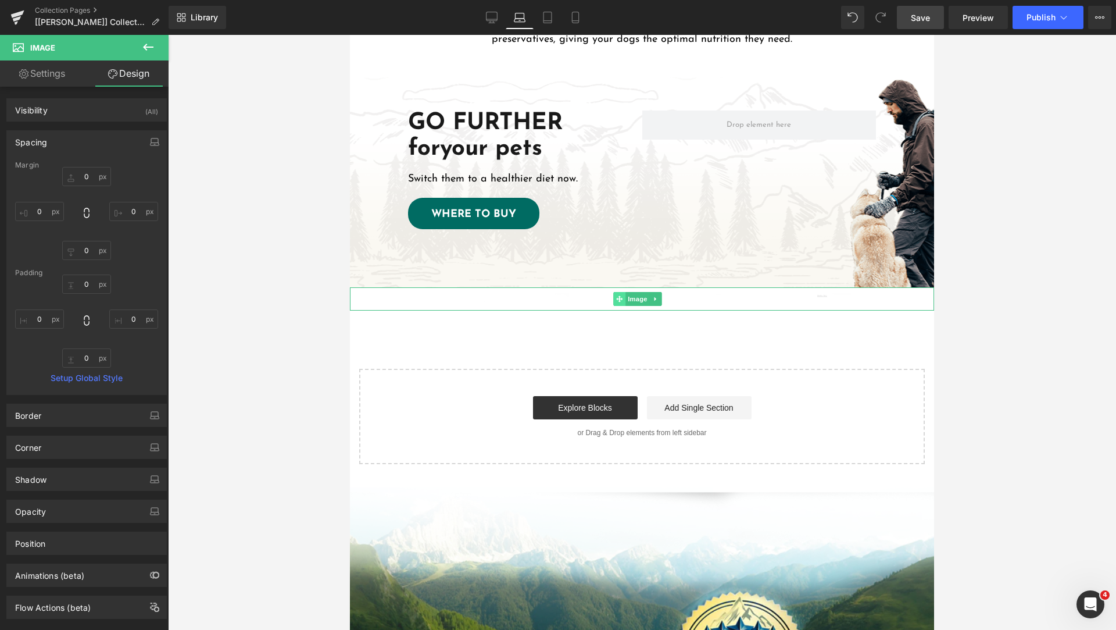
click at [620, 296] on icon at bounding box center [619, 299] width 6 height 6
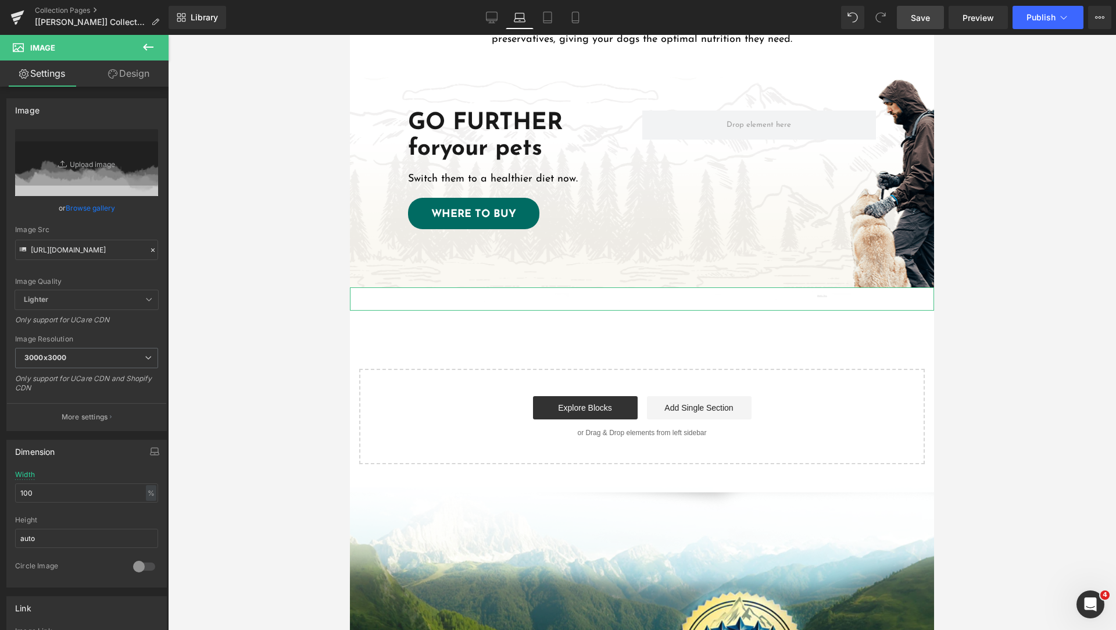
click at [126, 76] on link "Design" at bounding box center [129, 73] width 84 height 26
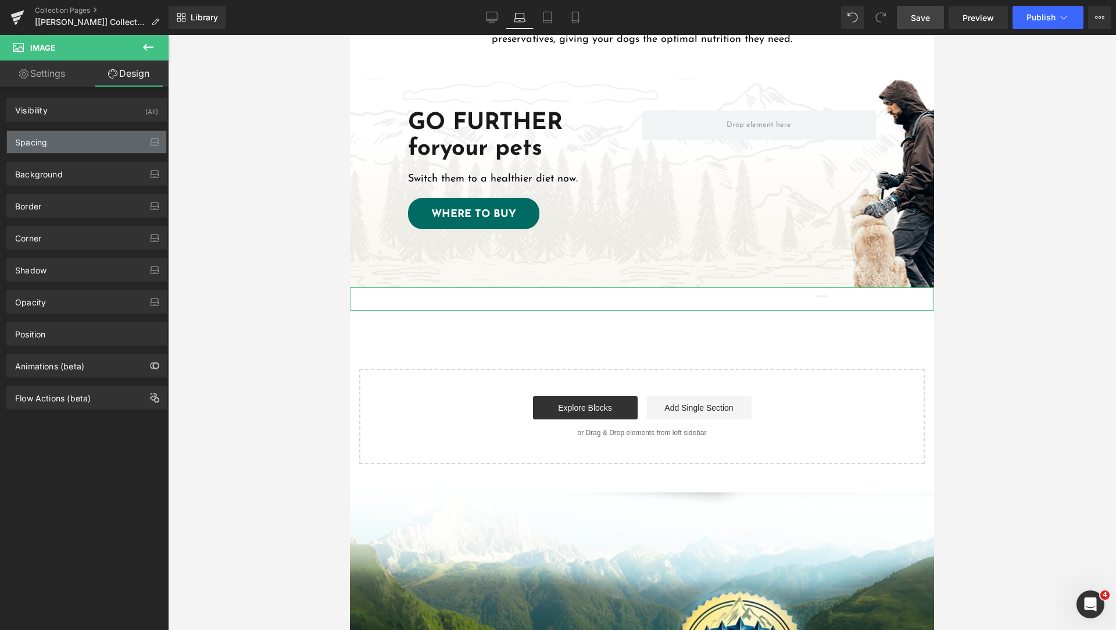
click at [83, 144] on div "Spacing" at bounding box center [86, 142] width 159 height 22
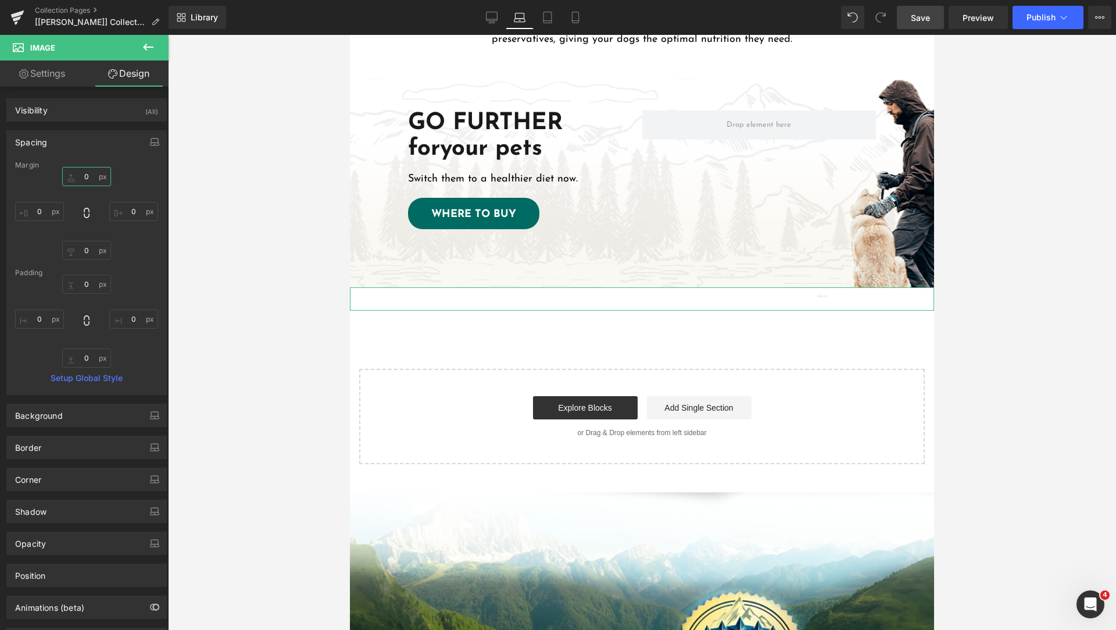
click at [87, 178] on input "text" at bounding box center [86, 176] width 49 height 19
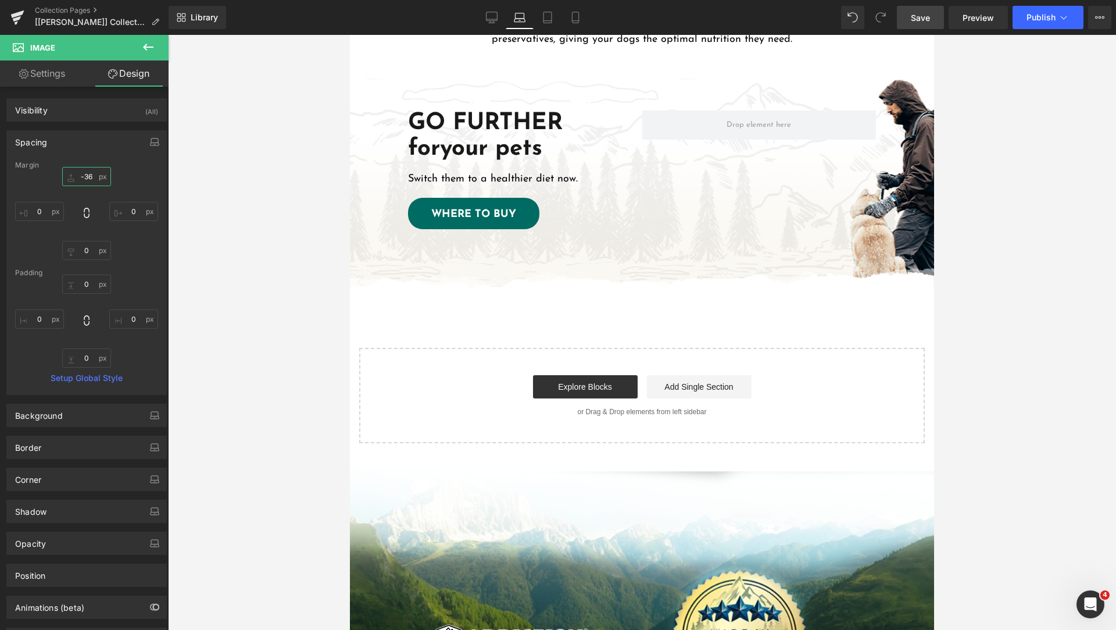
type input "-35"
click at [553, 14] on icon at bounding box center [548, 18] width 12 height 12
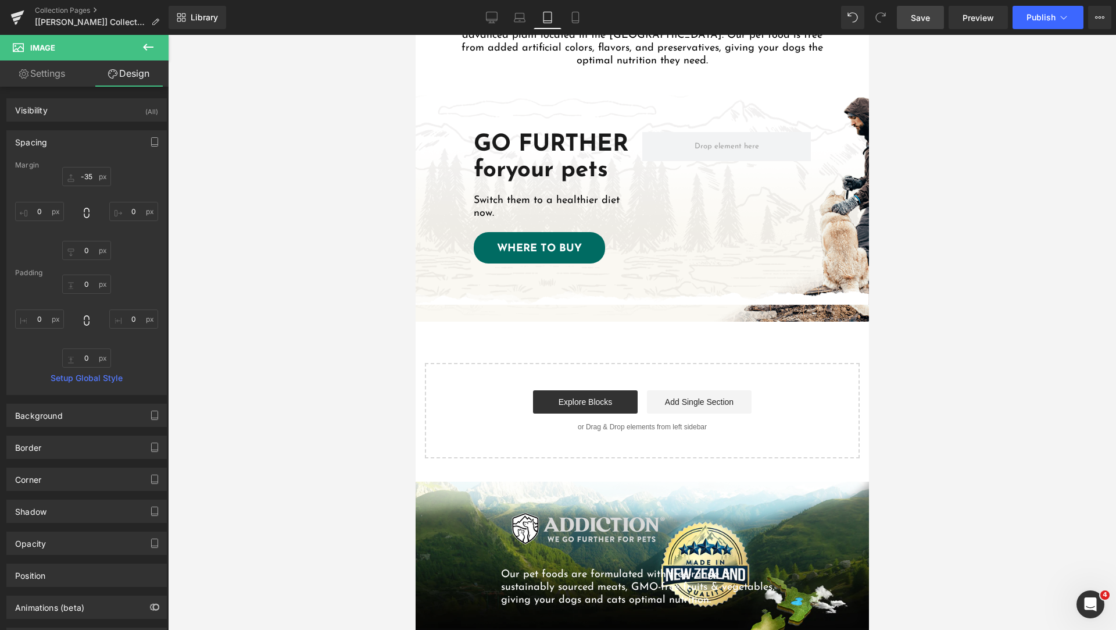
scroll to position [1203, 0]
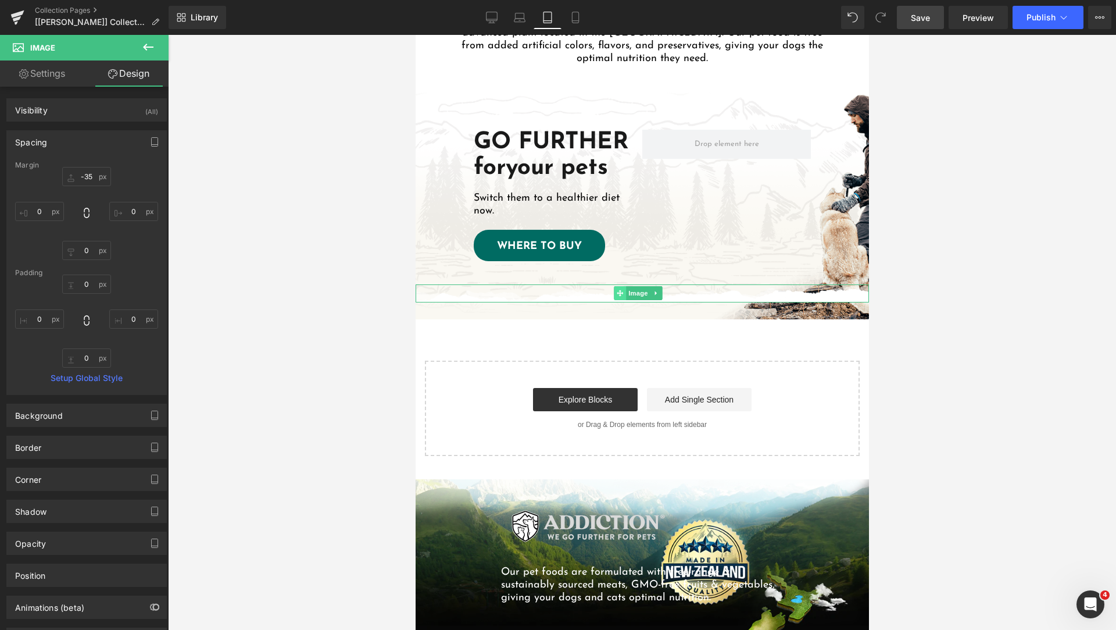
click at [621, 290] on icon at bounding box center [619, 293] width 6 height 6
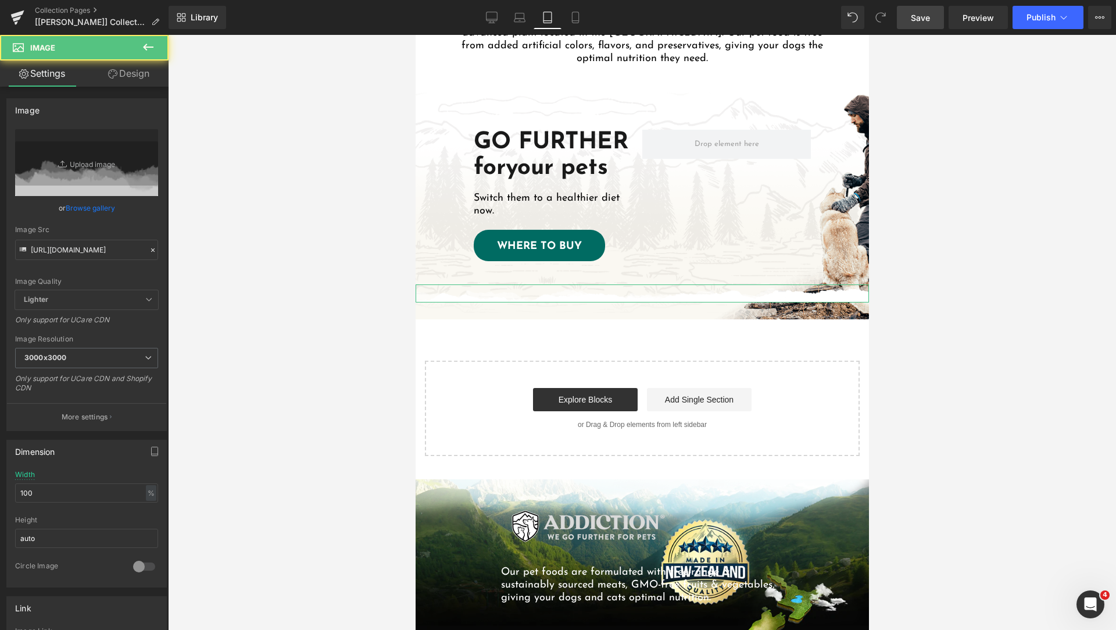
click at [130, 74] on link "Design" at bounding box center [129, 73] width 84 height 26
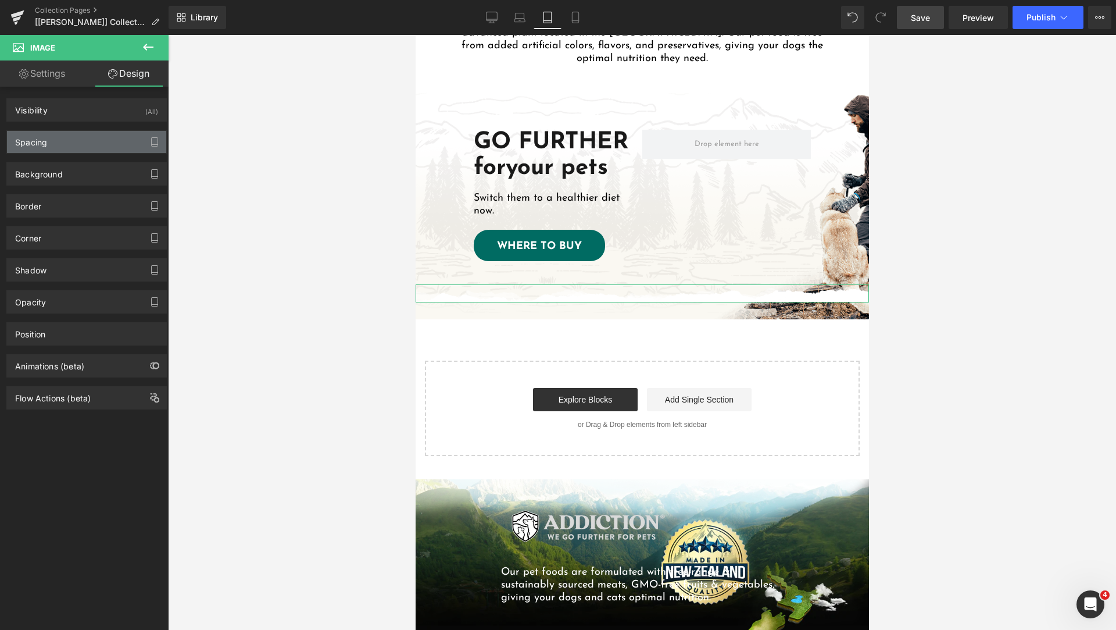
click at [73, 137] on div "Spacing" at bounding box center [86, 142] width 159 height 22
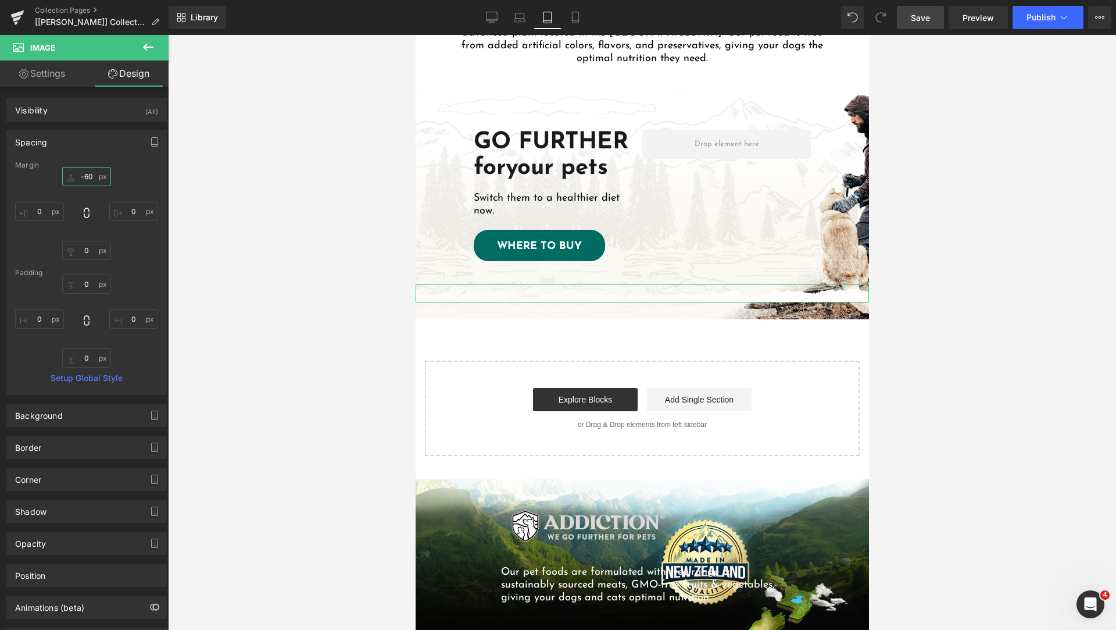
click at [88, 178] on input "text" at bounding box center [86, 176] width 49 height 19
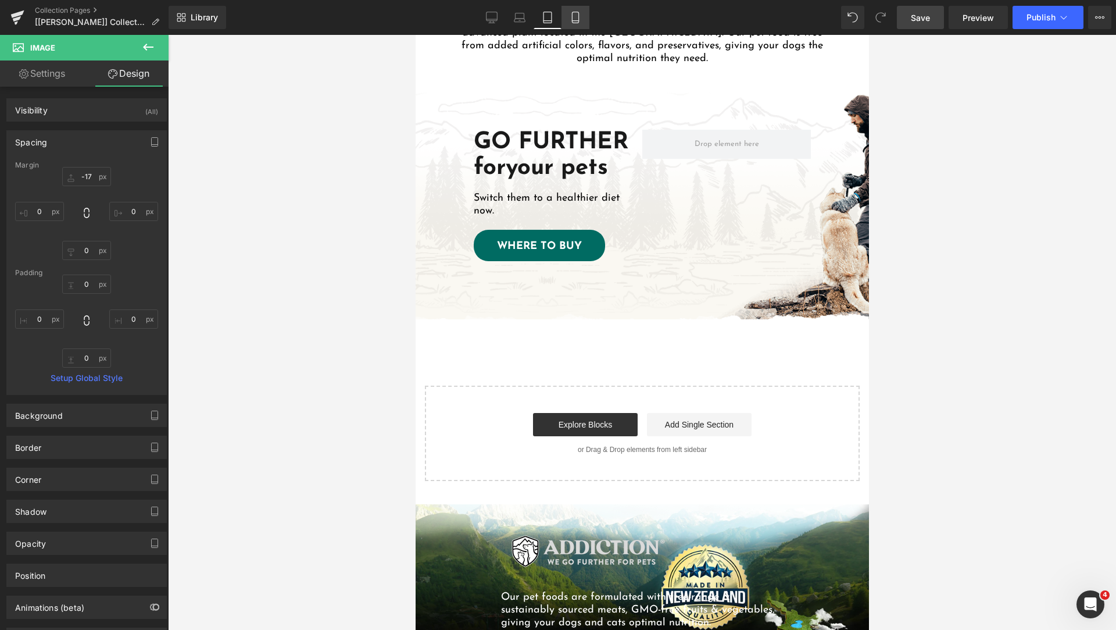
click at [578, 19] on icon at bounding box center [576, 18] width 12 height 12
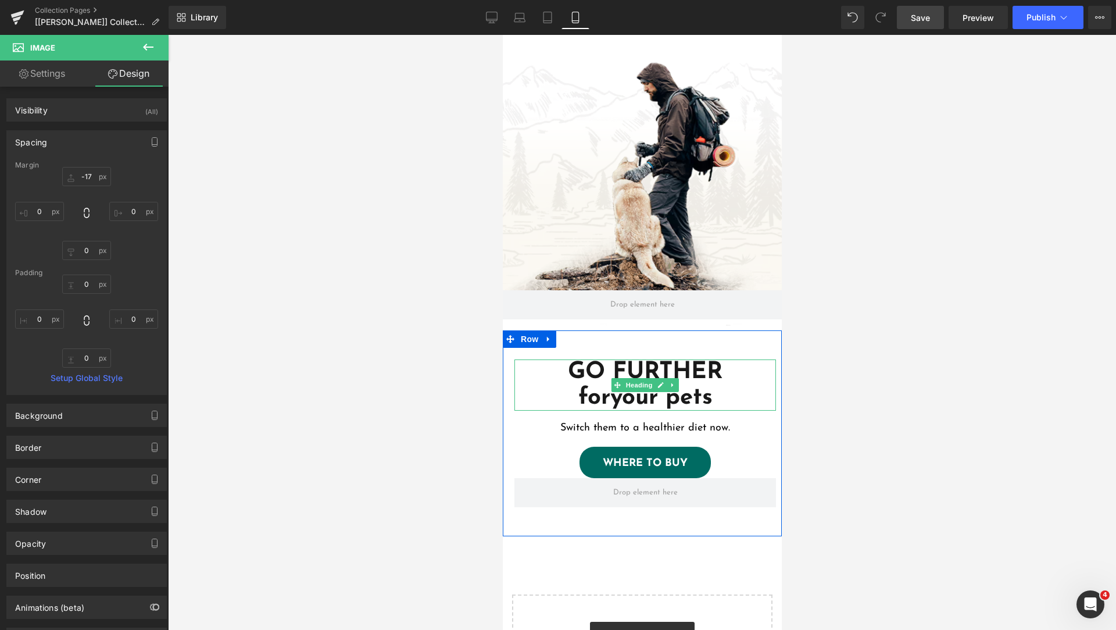
scroll to position [1414, 0]
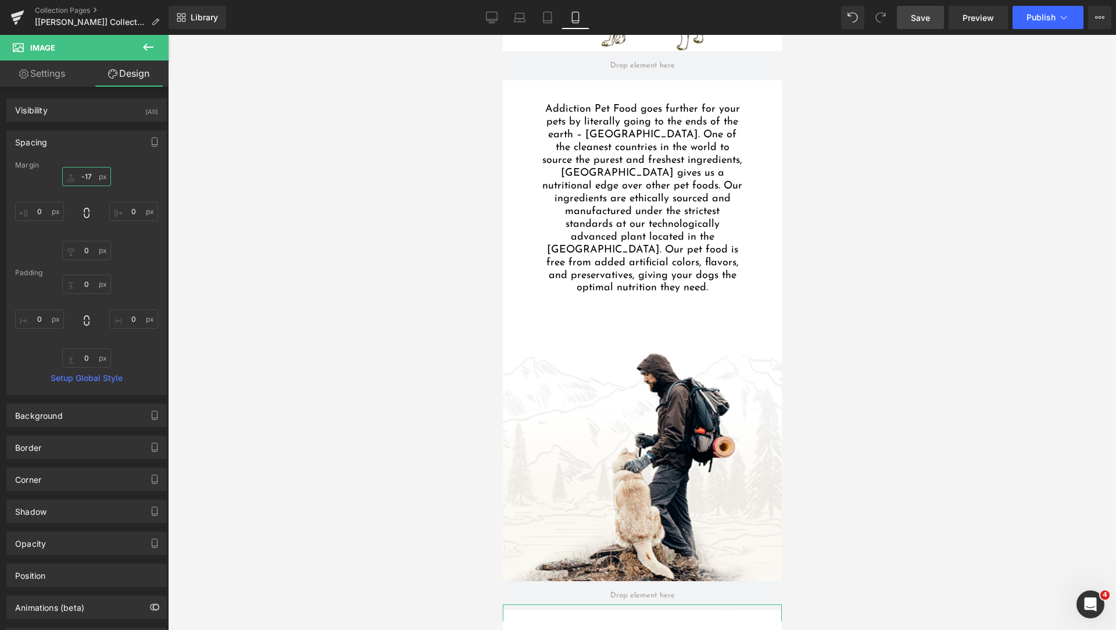
click at [87, 176] on input "-17" at bounding box center [86, 176] width 49 height 19
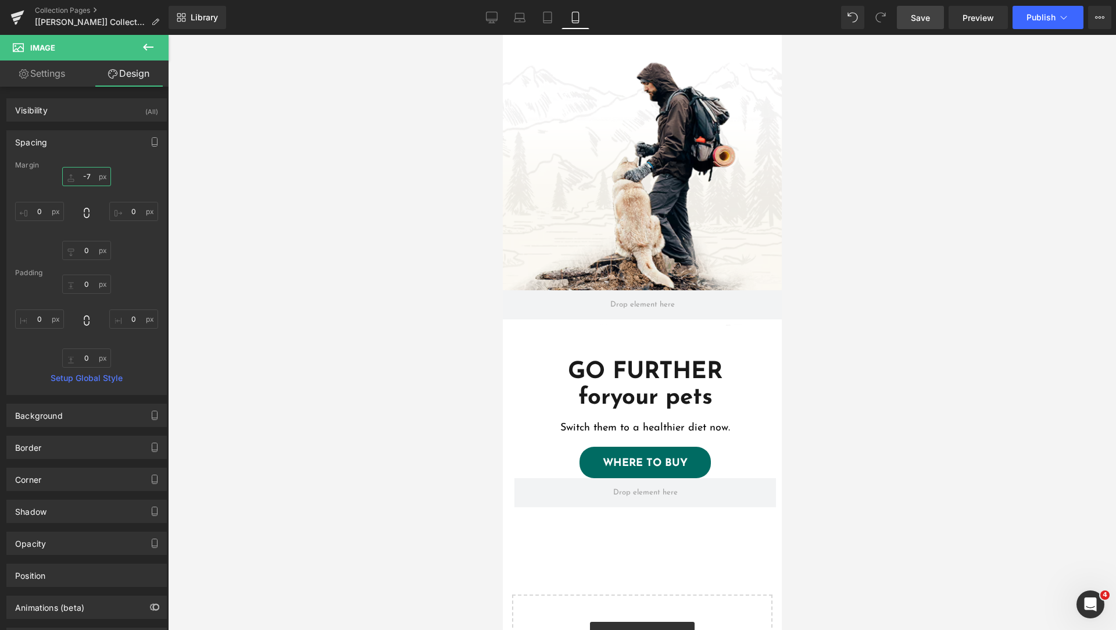
type input "-"
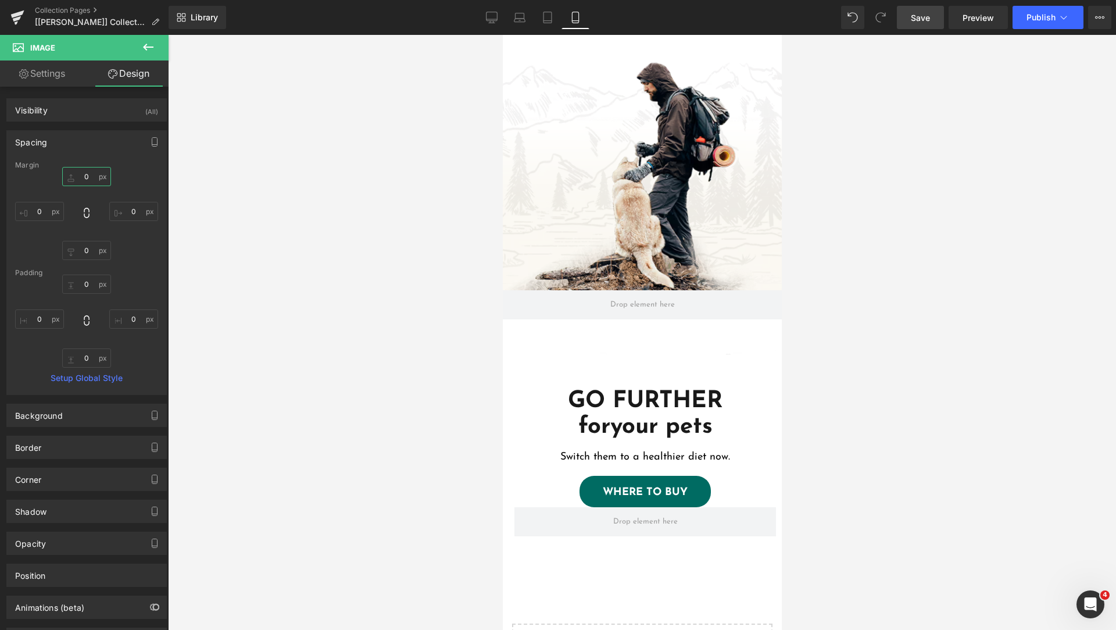
type input "0"
click at [443, 317] on div at bounding box center [642, 332] width 948 height 595
click at [622, 351] on icon at bounding box center [619, 354] width 6 height 7
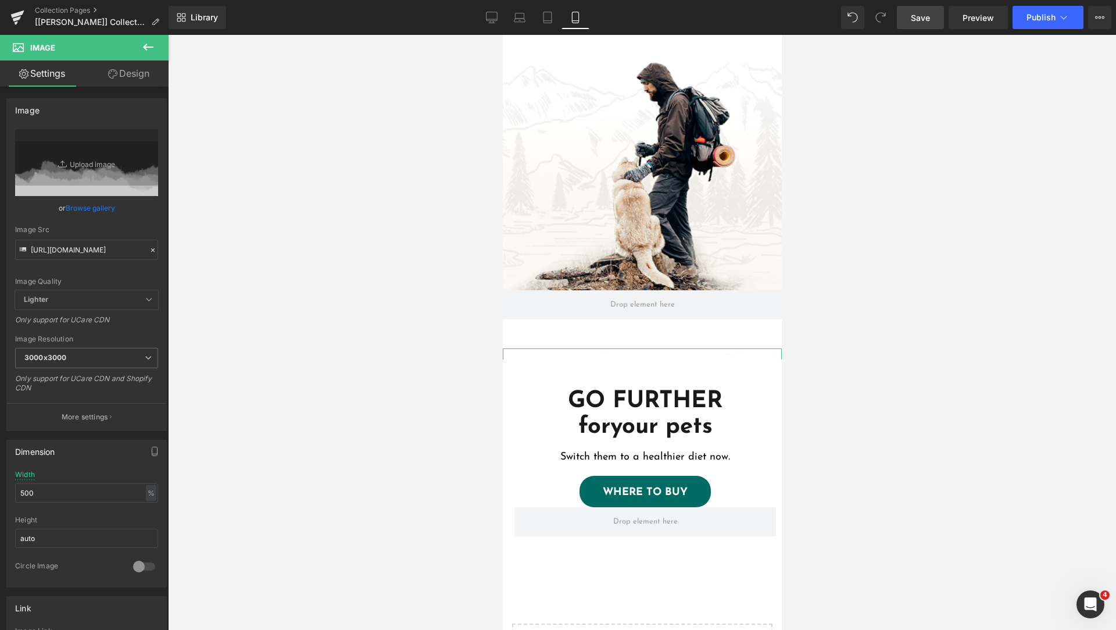
click at [122, 76] on link "Design" at bounding box center [129, 73] width 84 height 26
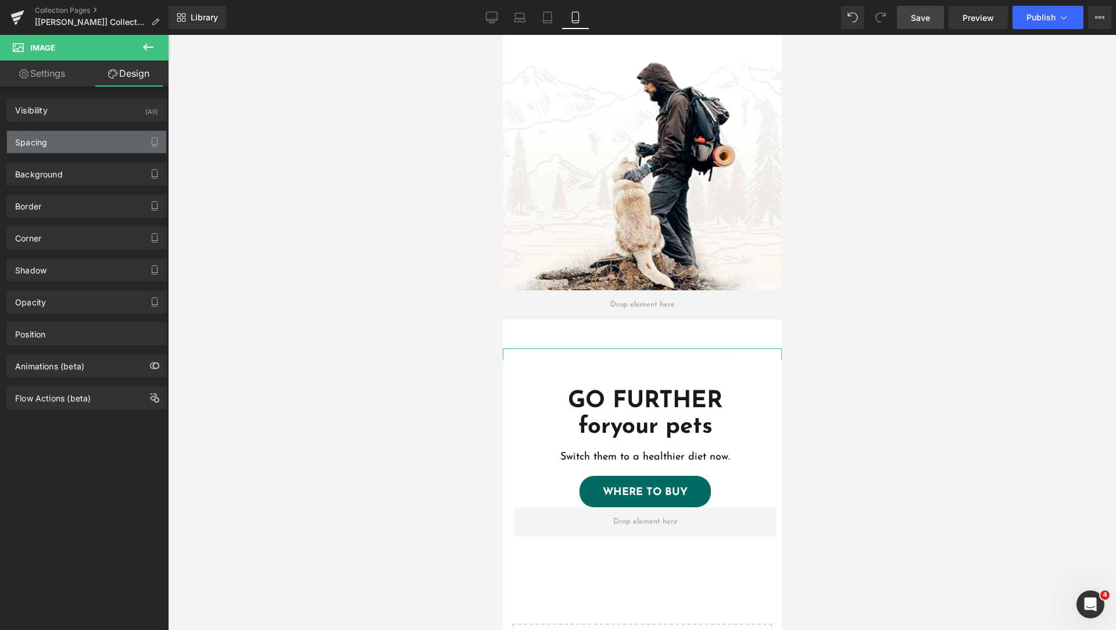
click at [71, 142] on div "Spacing" at bounding box center [86, 142] width 159 height 22
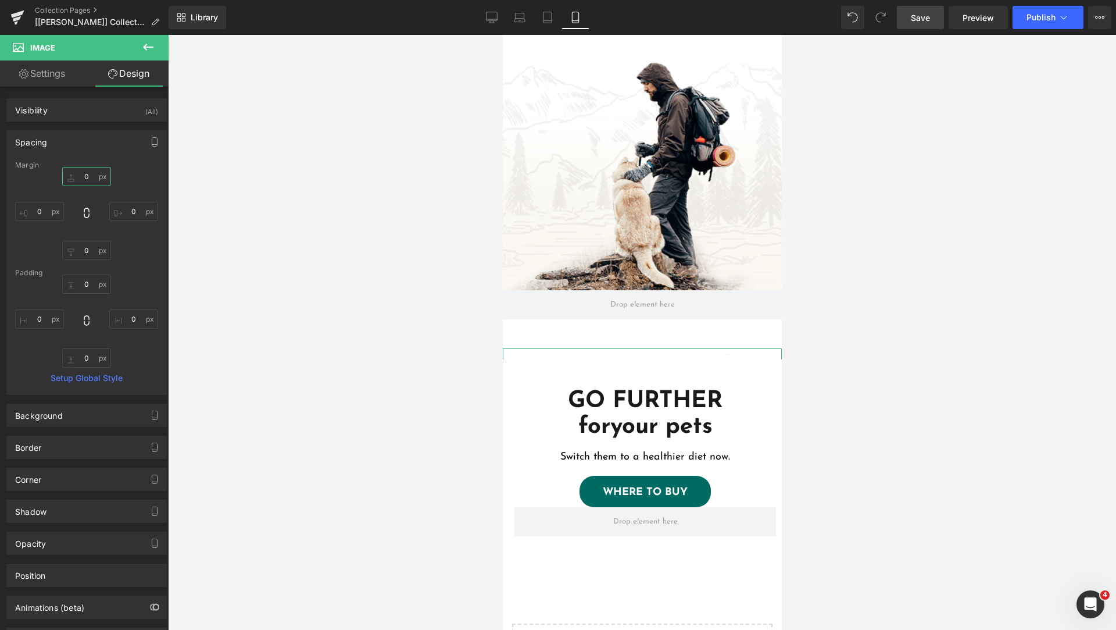
click at [90, 178] on input "text" at bounding box center [86, 176] width 49 height 19
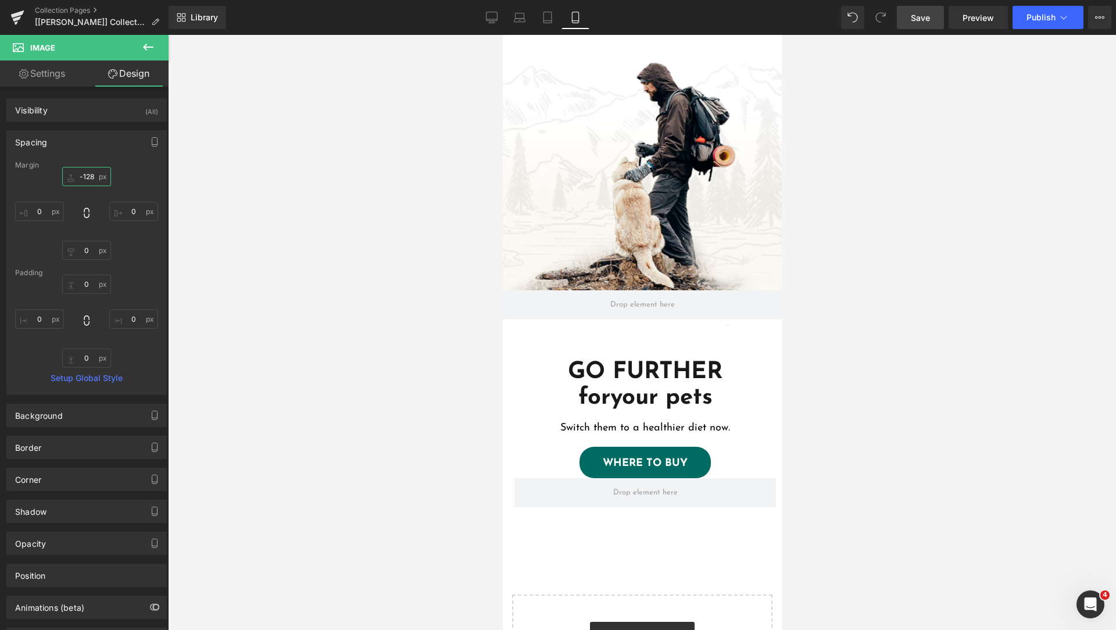
type input "-128"
click at [292, 261] on div at bounding box center [642, 332] width 948 height 595
click at [619, 300] on icon at bounding box center [619, 303] width 6 height 6
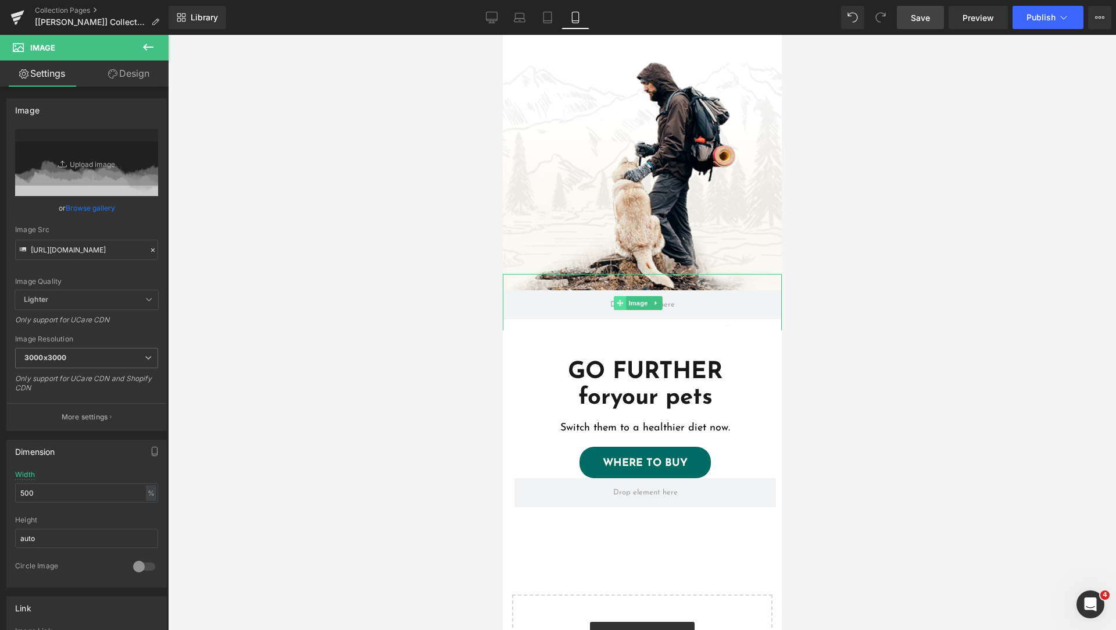
click at [624, 296] on span at bounding box center [619, 303] width 12 height 14
click at [144, 72] on link "Design" at bounding box center [129, 73] width 84 height 26
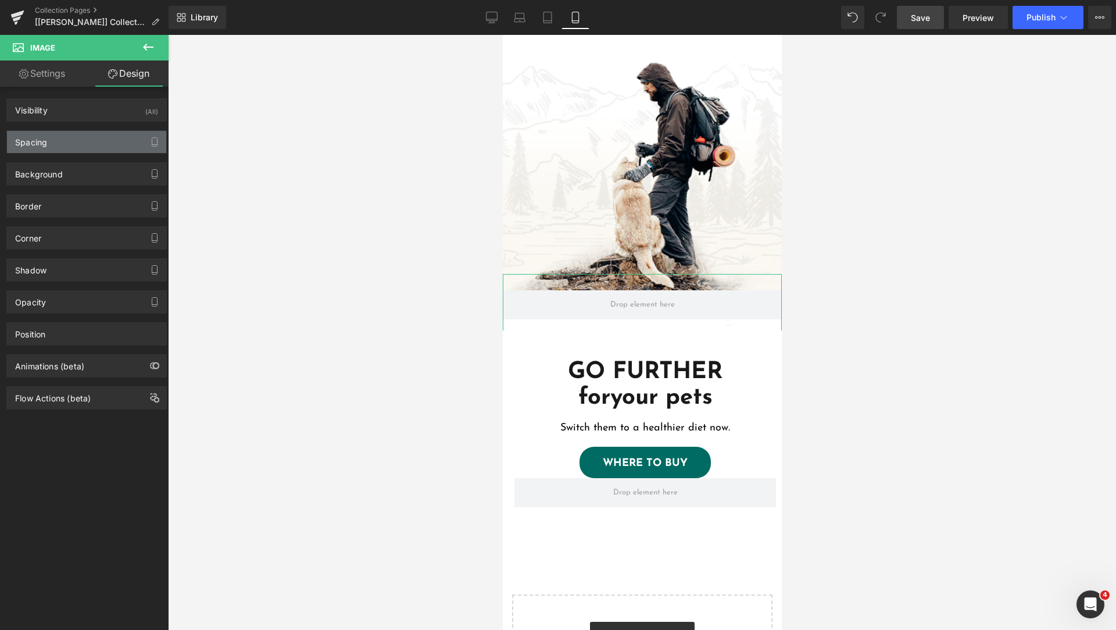
click at [83, 145] on div "Spacing" at bounding box center [86, 142] width 159 height 22
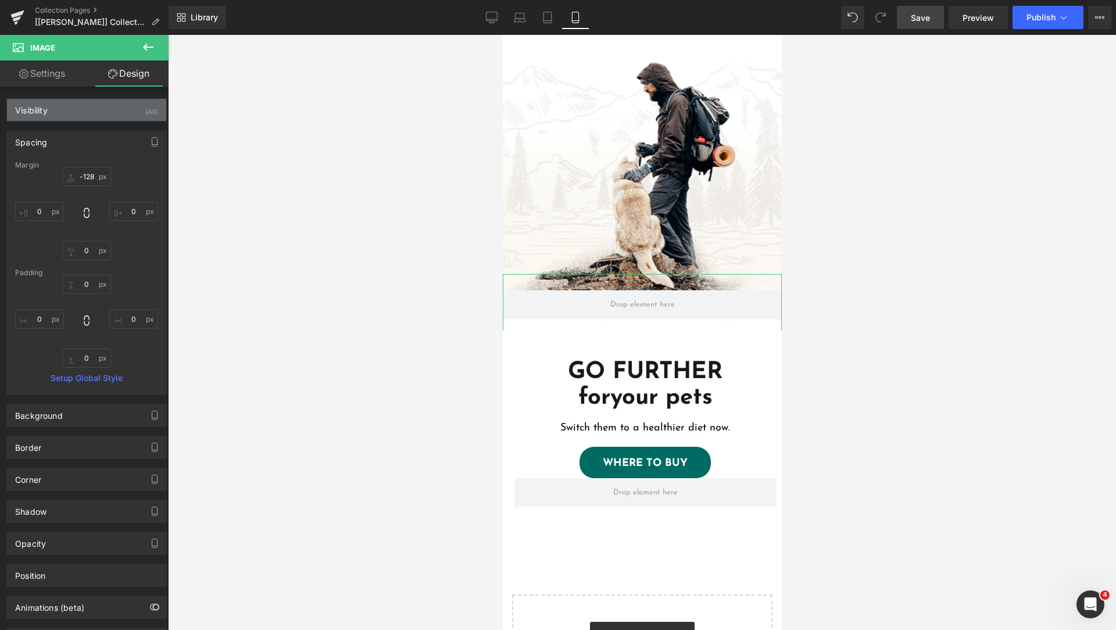
click at [91, 113] on div "Visibility (All)" at bounding box center [86, 110] width 159 height 22
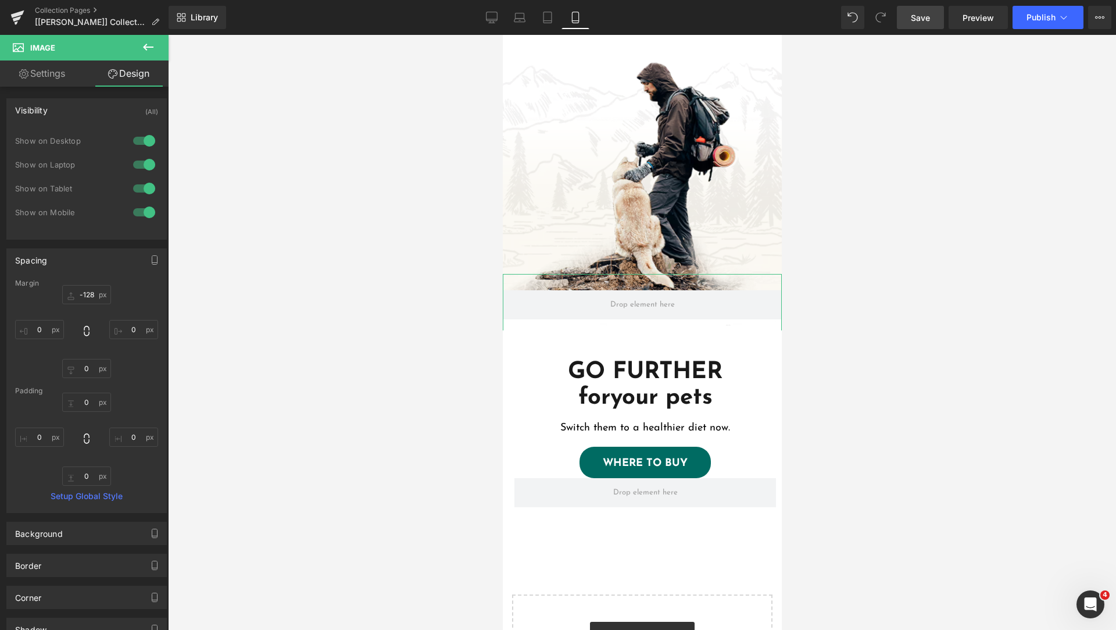
click at [135, 212] on div at bounding box center [144, 212] width 28 height 19
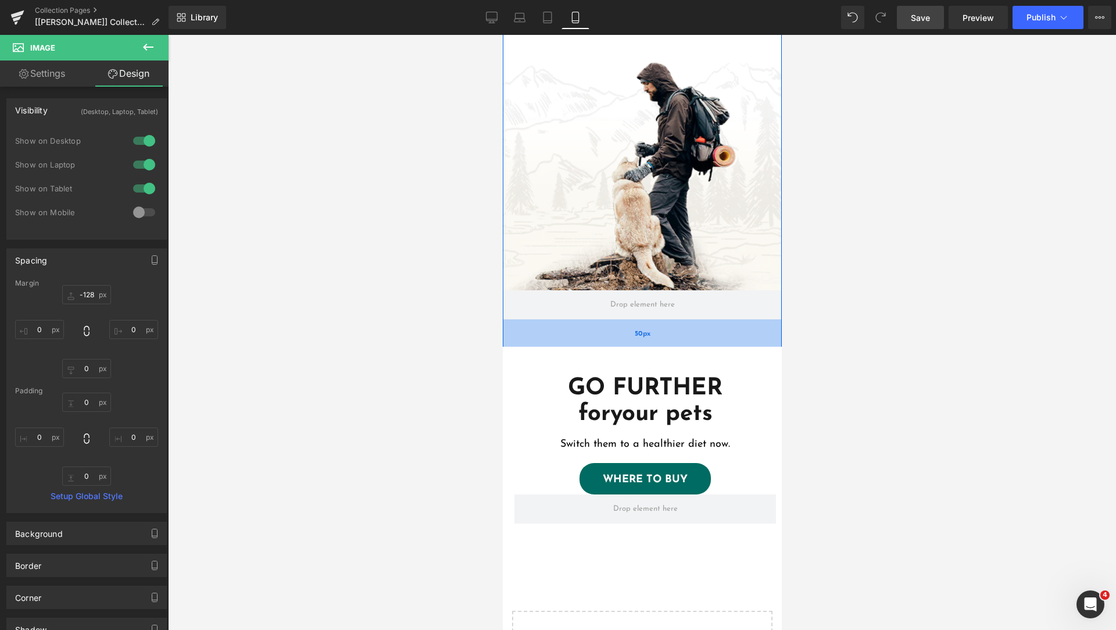
click at [649, 321] on div "50px" at bounding box center [641, 333] width 279 height 29
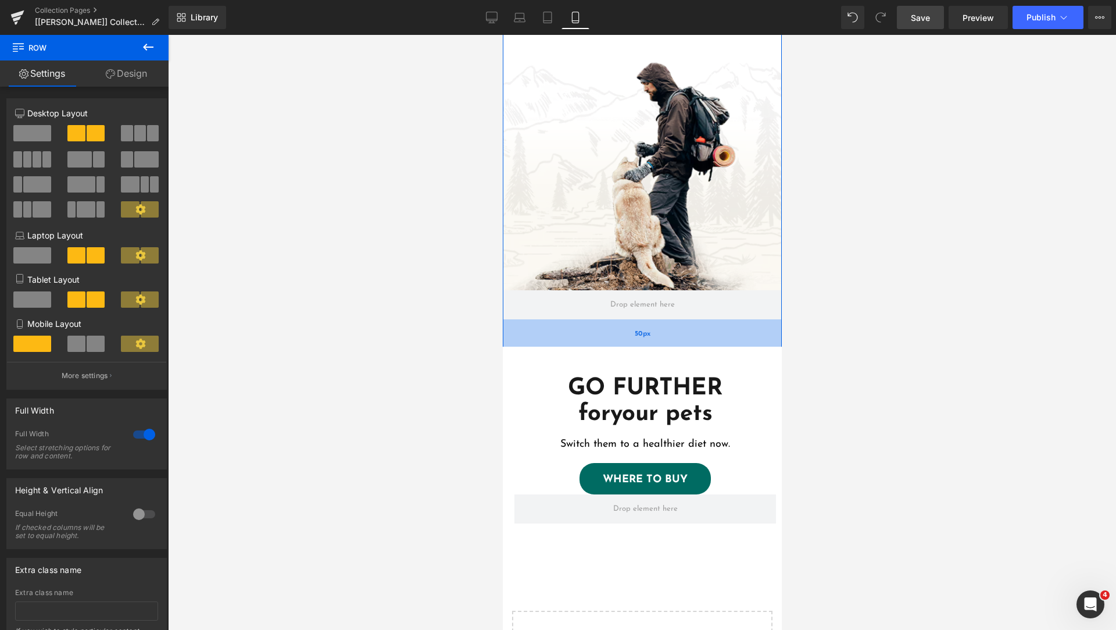
click at [544, 325] on div "50px" at bounding box center [641, 333] width 279 height 29
click at [125, 87] on div "6+6 6+6 12+12 Column Size Customizer 6+6 Desktop Layout Laptop Layout Tablet La…" at bounding box center [87, 379] width 174 height 585
click at [123, 83] on link "Design" at bounding box center [126, 73] width 84 height 26
click at [0, 0] on div "Visibility" at bounding box center [0, 0] width 0 height 0
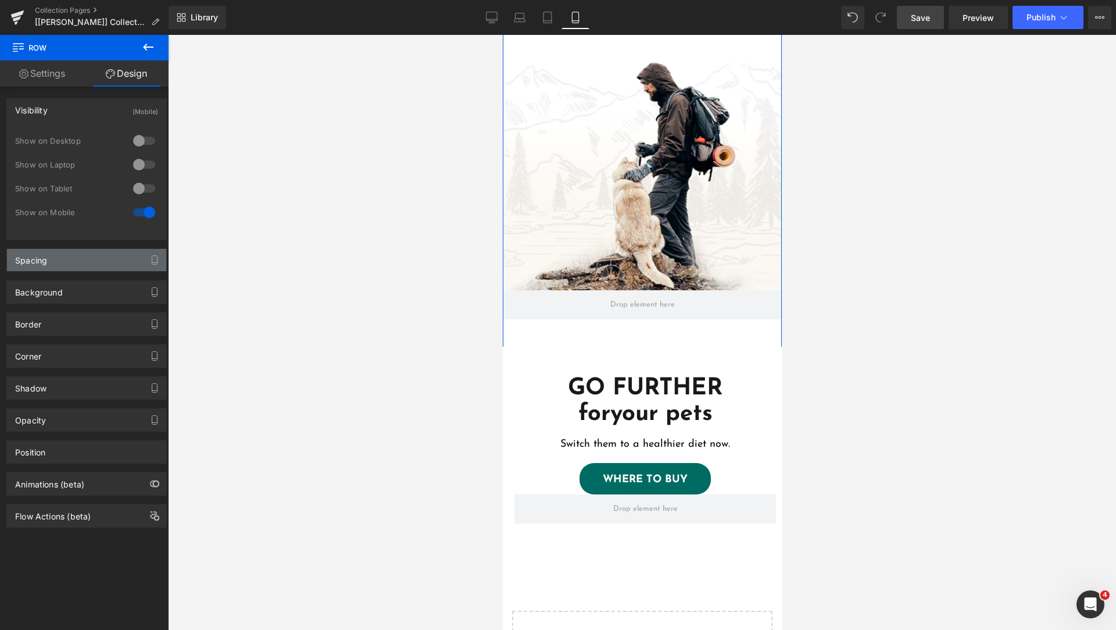
click at [73, 260] on div "Spacing" at bounding box center [86, 260] width 159 height 22
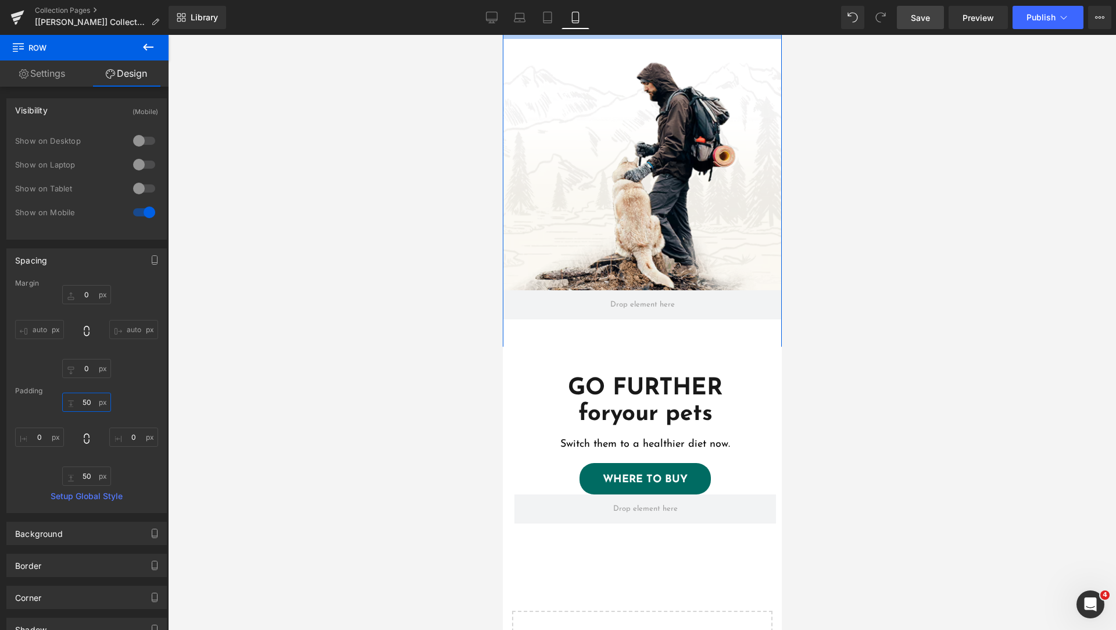
click at [90, 406] on input "text" at bounding box center [86, 401] width 49 height 19
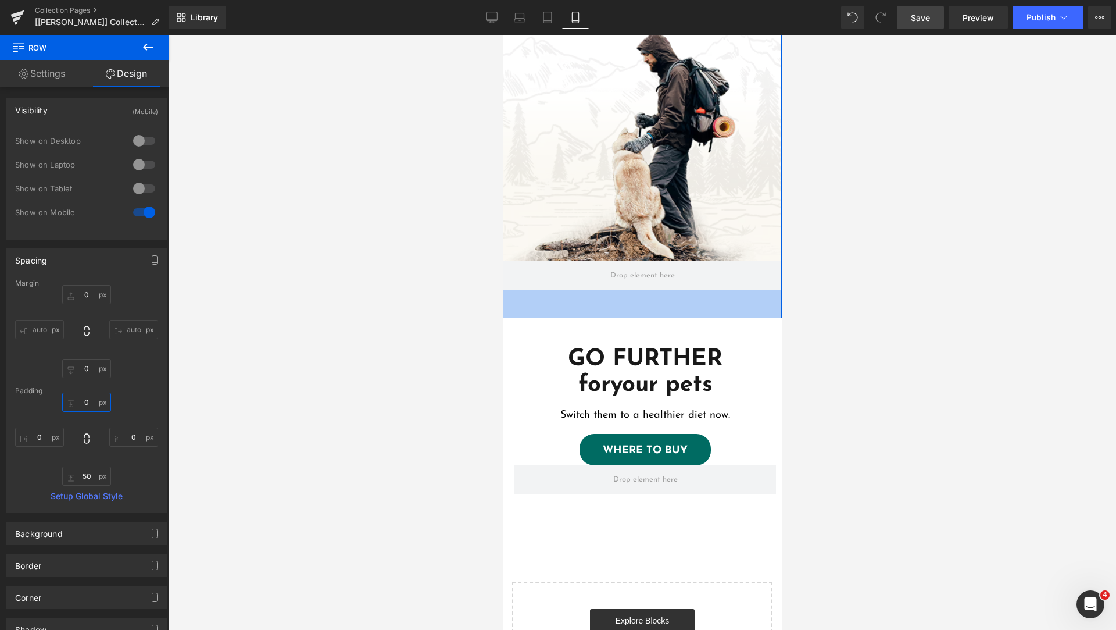
type input "50"
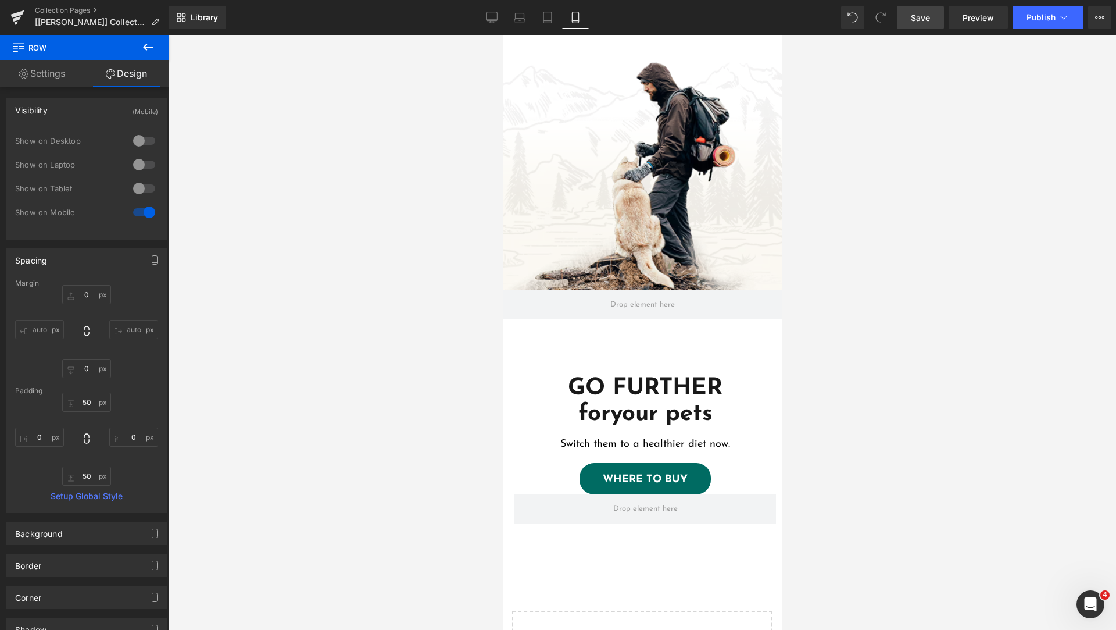
click at [910, 21] on link "Save" at bounding box center [920, 17] width 47 height 23
click at [619, 158] on span at bounding box center [623, 165] width 12 height 14
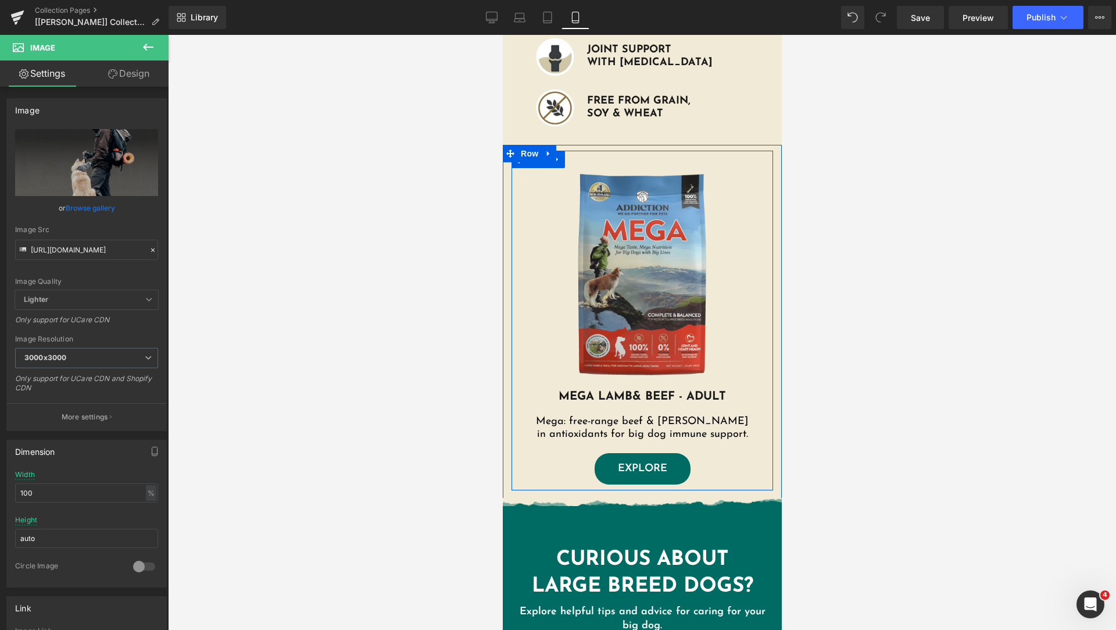
scroll to position [833, 0]
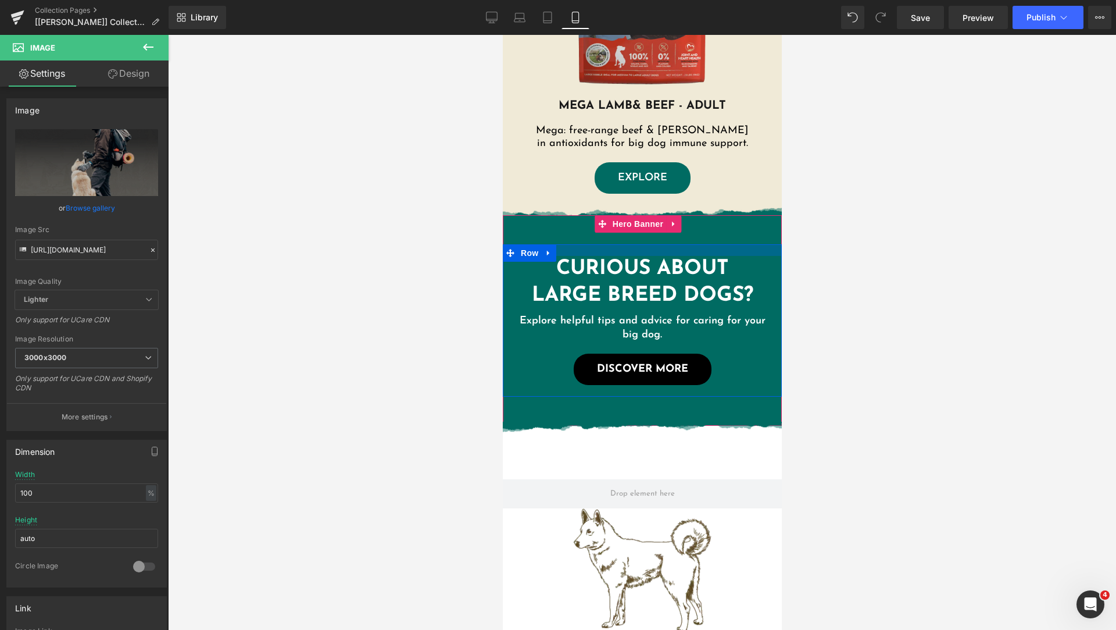
click at [564, 250] on div at bounding box center [641, 250] width 279 height 12
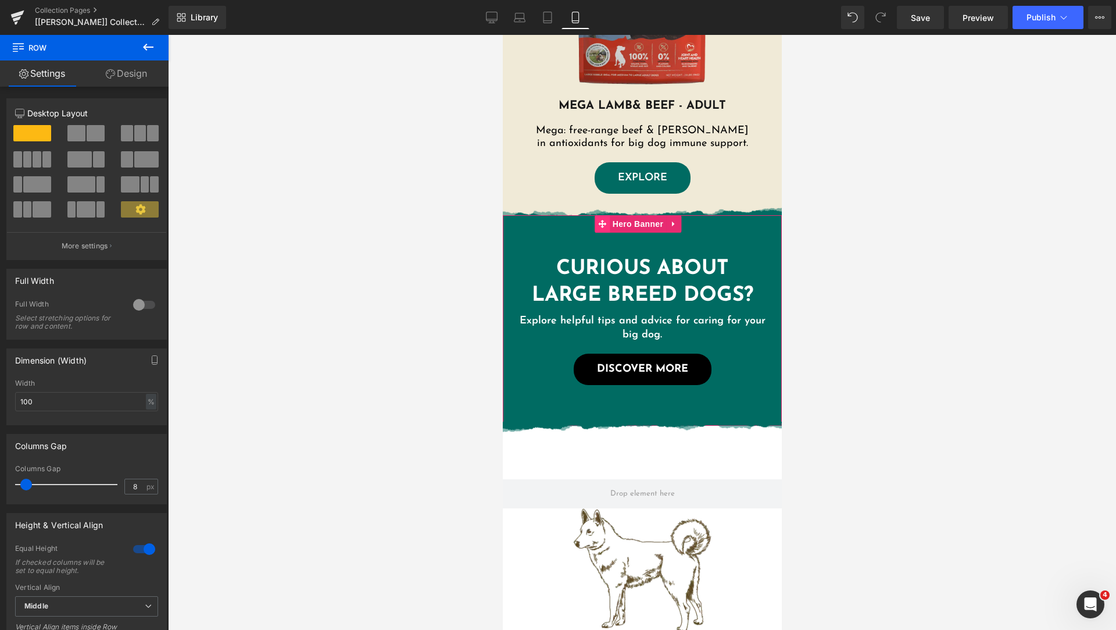
click at [604, 230] on span at bounding box center [601, 223] width 15 height 17
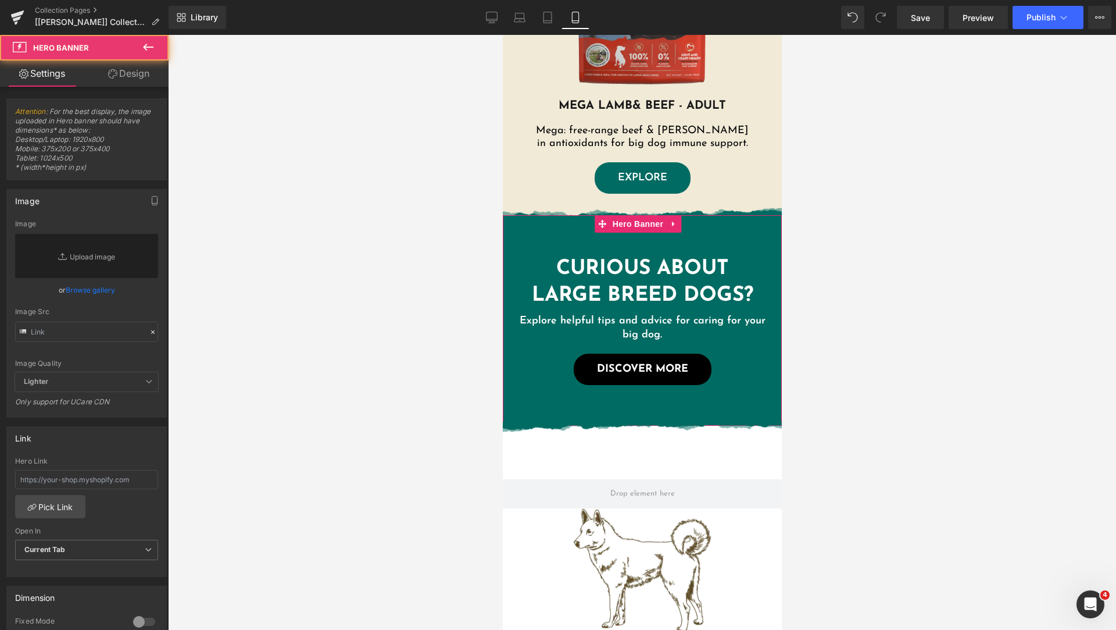
click at [134, 71] on link "Design" at bounding box center [129, 73] width 84 height 26
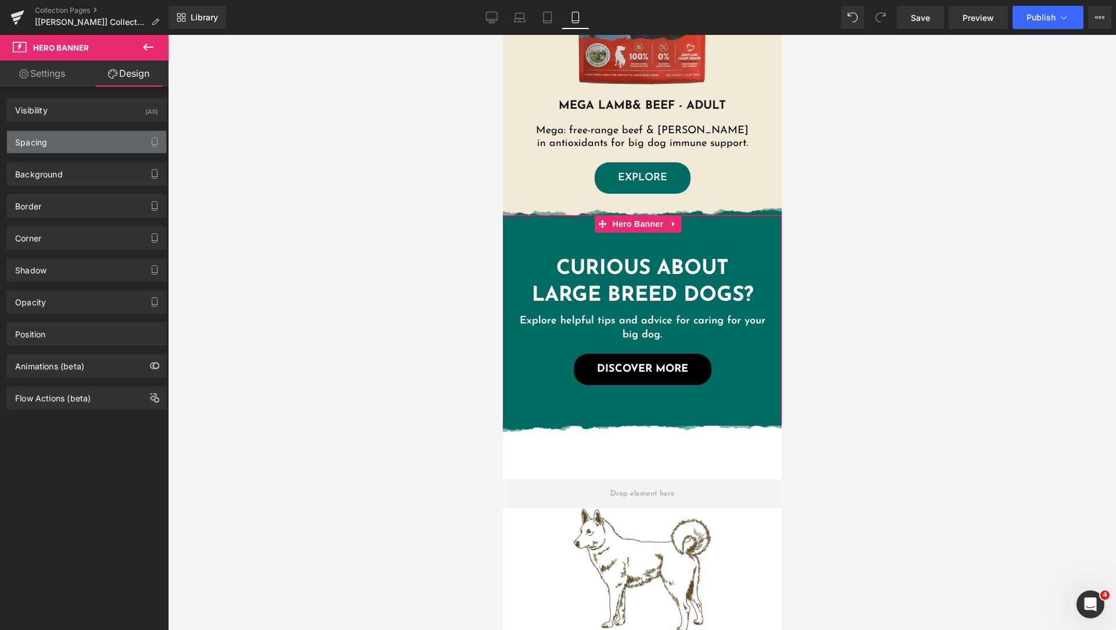
click at [77, 131] on div "Spacing" at bounding box center [86, 142] width 159 height 22
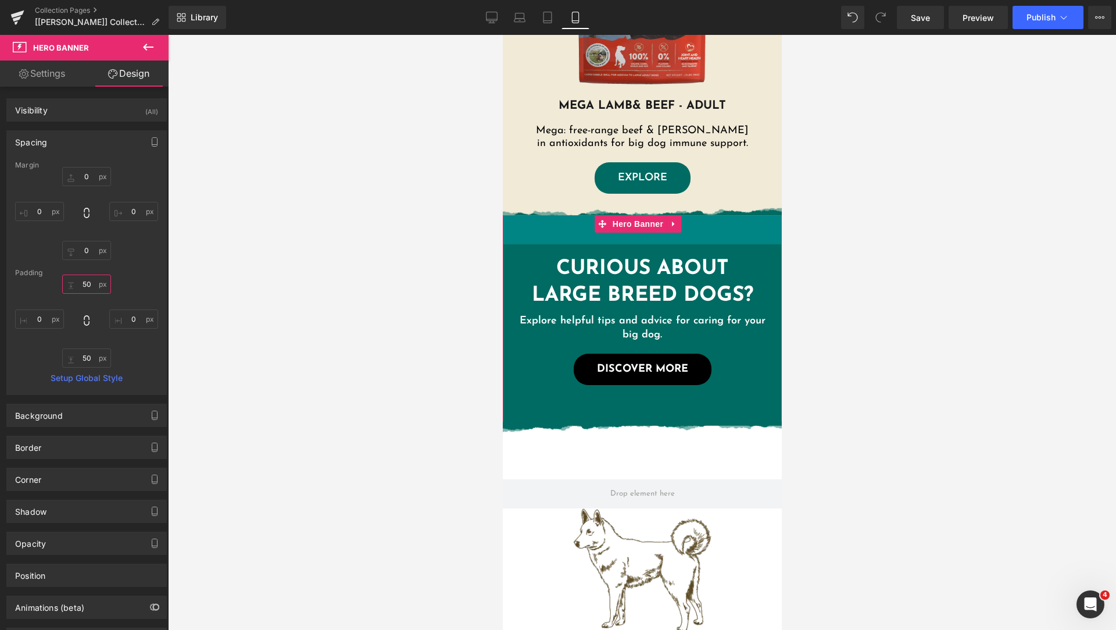
click at [90, 285] on input "text" at bounding box center [86, 283] width 49 height 19
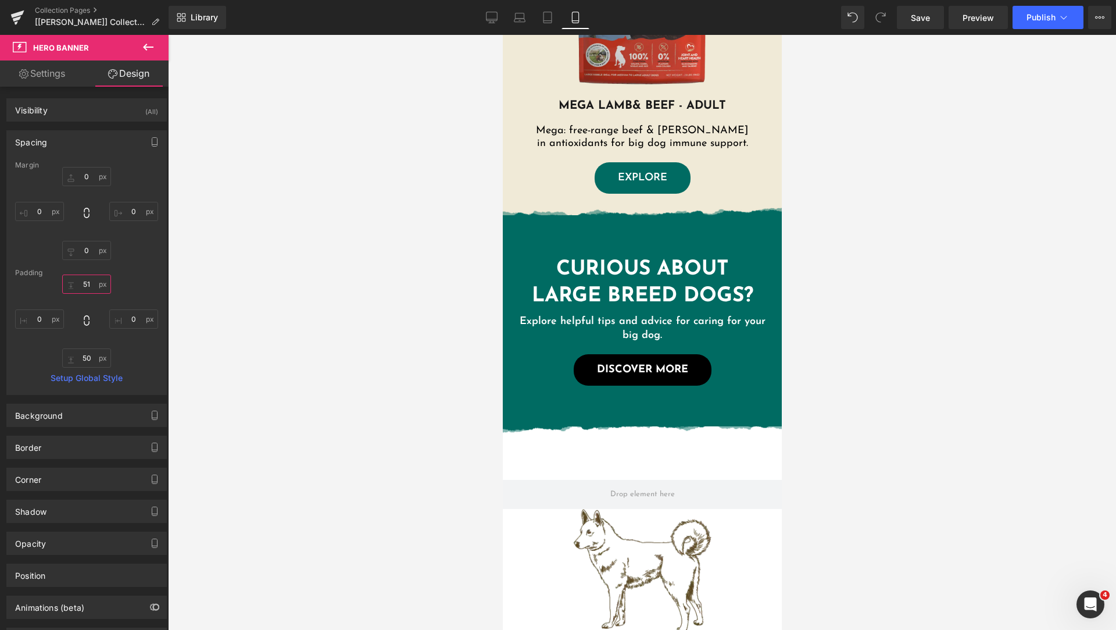
type input "50"
click at [616, 210] on icon at bounding box center [619, 211] width 6 height 7
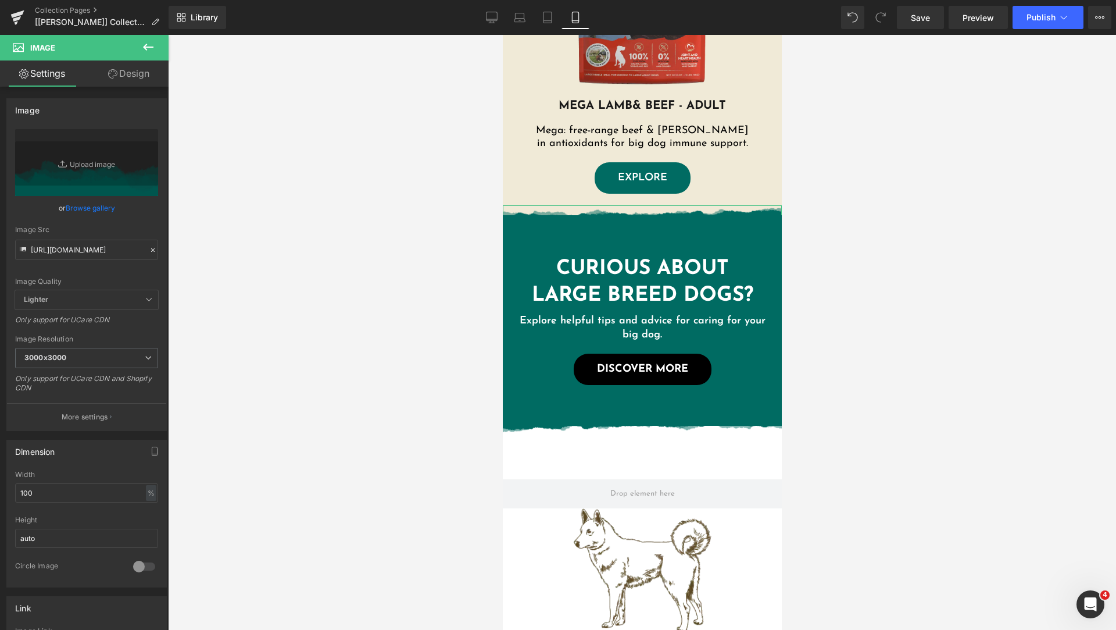
click at [129, 74] on link "Design" at bounding box center [129, 73] width 84 height 26
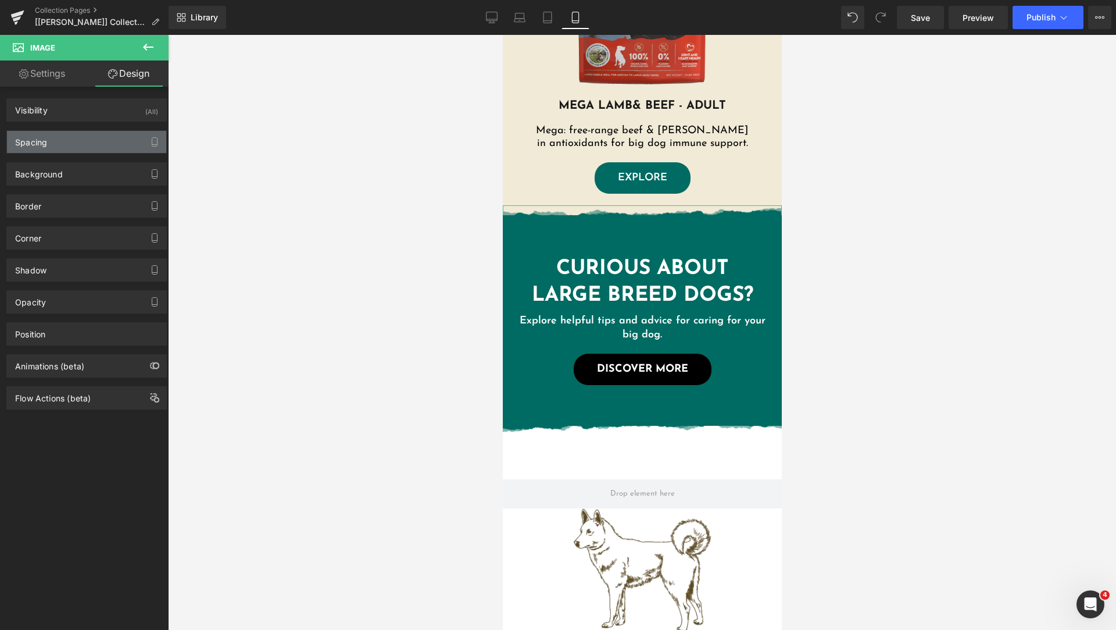
click at [77, 141] on div "Spacing" at bounding box center [86, 142] width 159 height 22
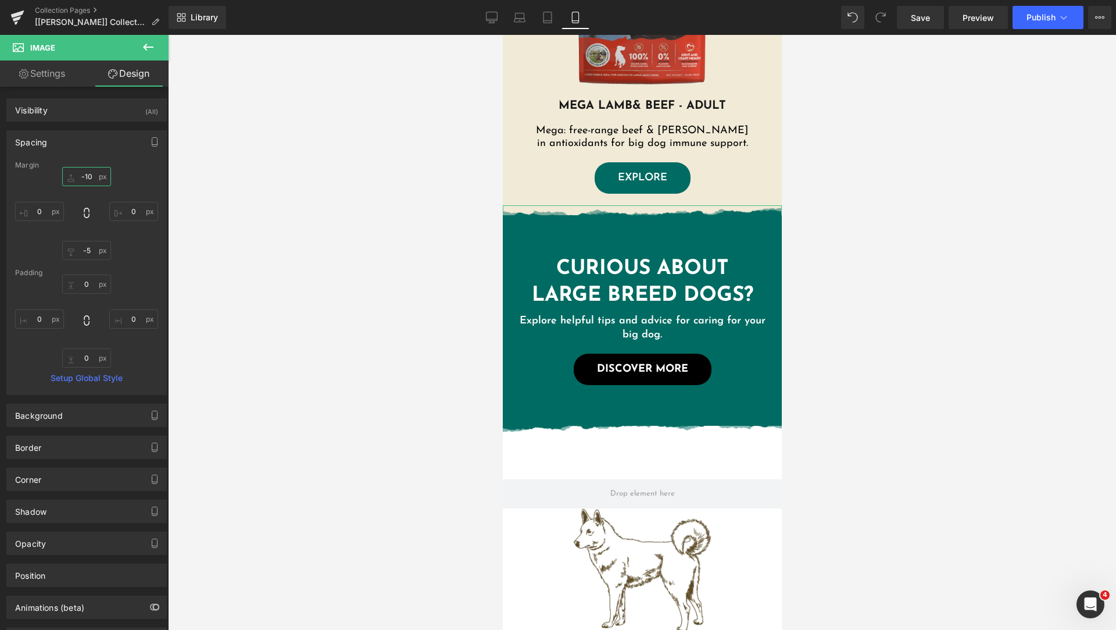
click at [85, 176] on input "text" at bounding box center [86, 176] width 49 height 19
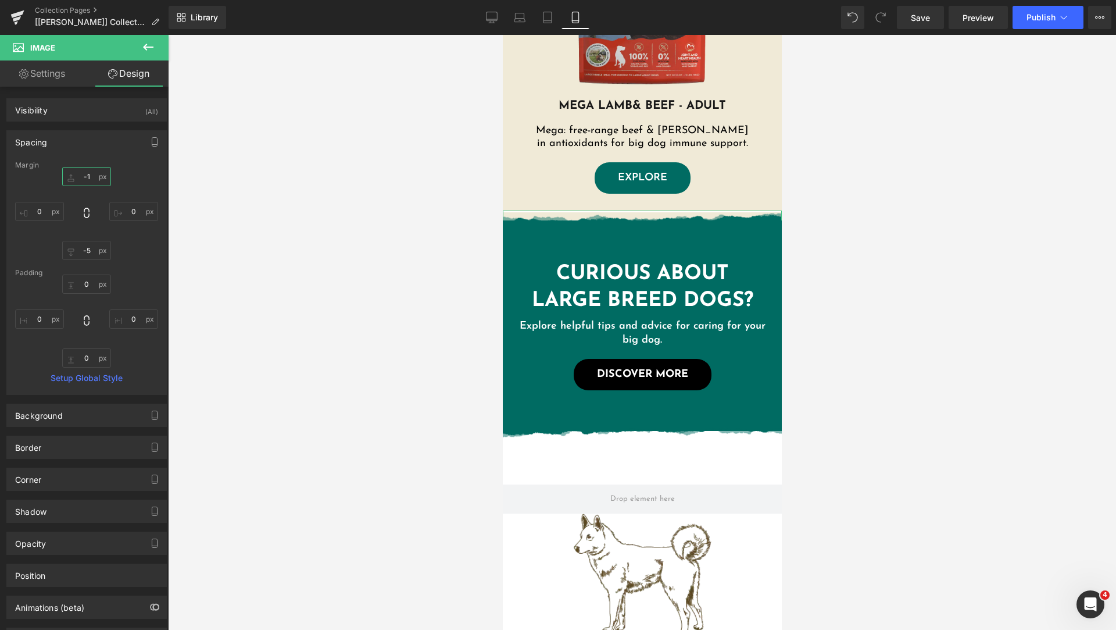
type input "-10"
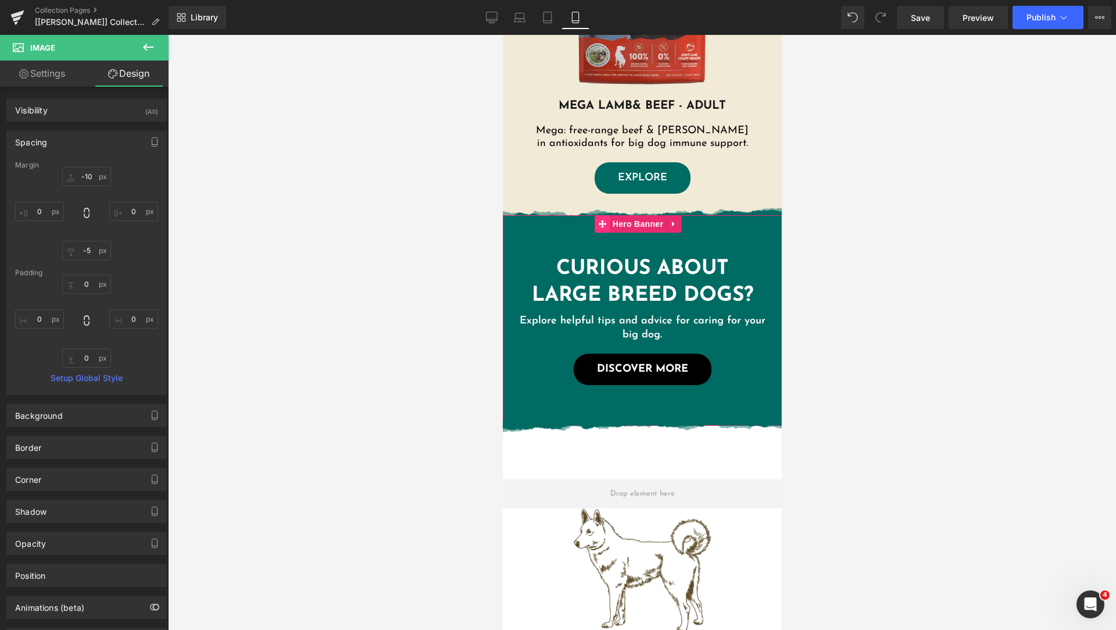
click at [599, 224] on icon at bounding box center [602, 224] width 8 height 8
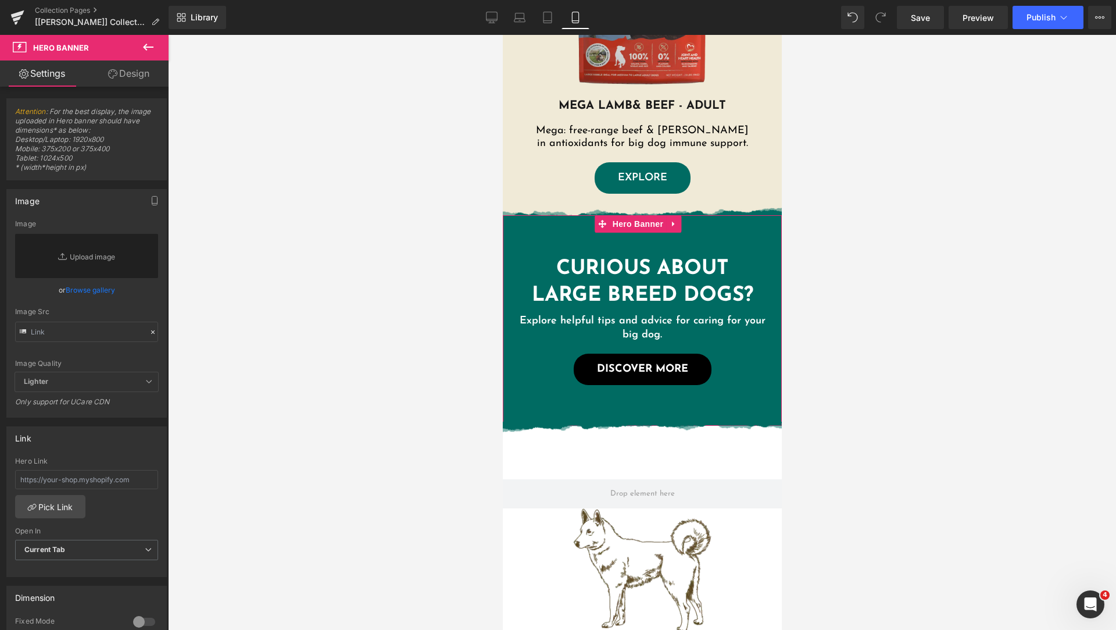
click at [122, 83] on link "Design" at bounding box center [129, 73] width 84 height 26
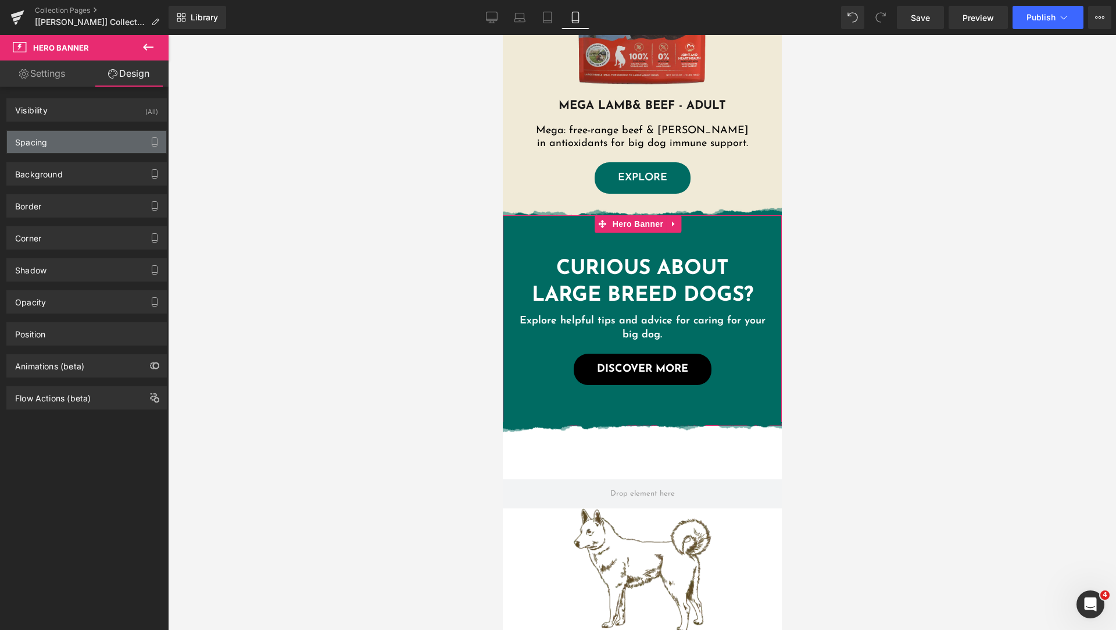
click at [77, 139] on div "Spacing" at bounding box center [86, 142] width 159 height 22
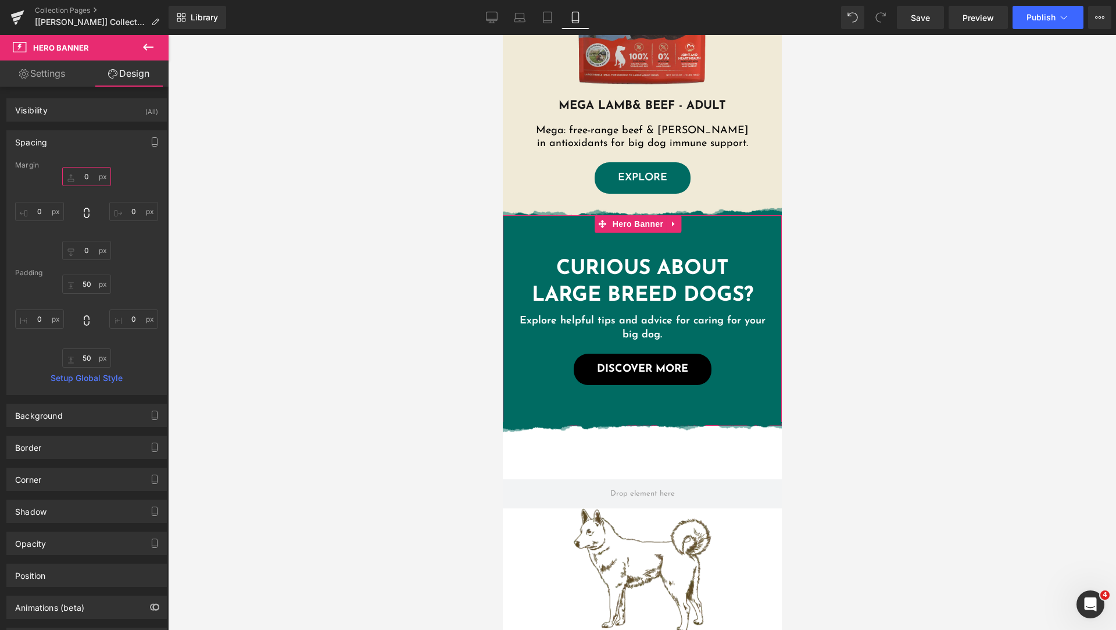
click at [87, 175] on input "text" at bounding box center [86, 176] width 49 height 19
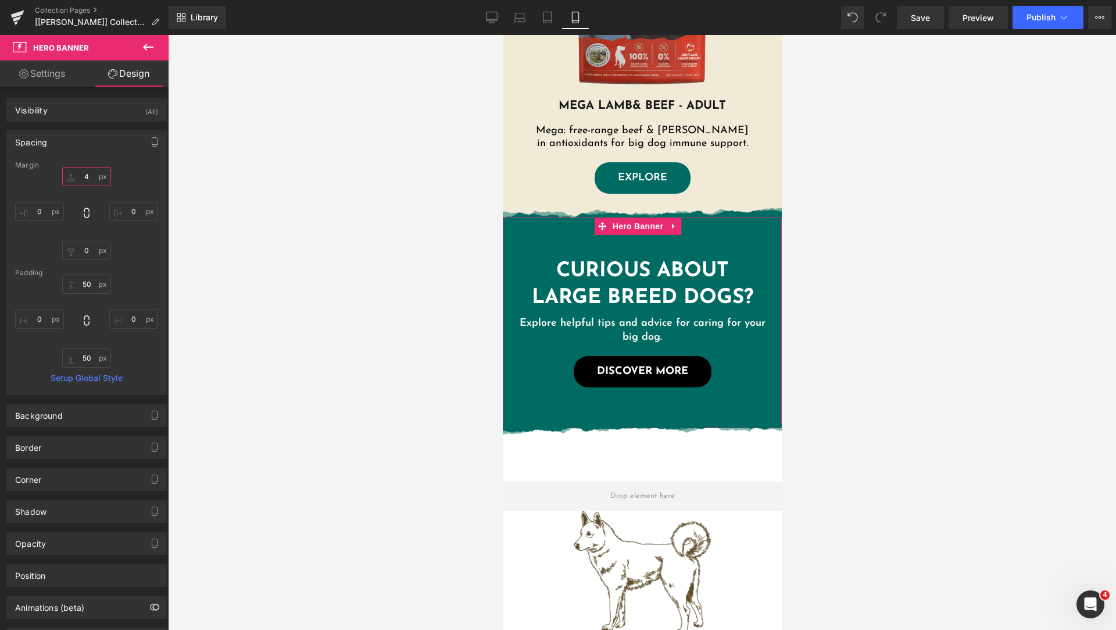
type input "3"
click at [966, 337] on div at bounding box center [642, 332] width 948 height 595
click at [84, 252] on input "text" at bounding box center [86, 250] width 49 height 19
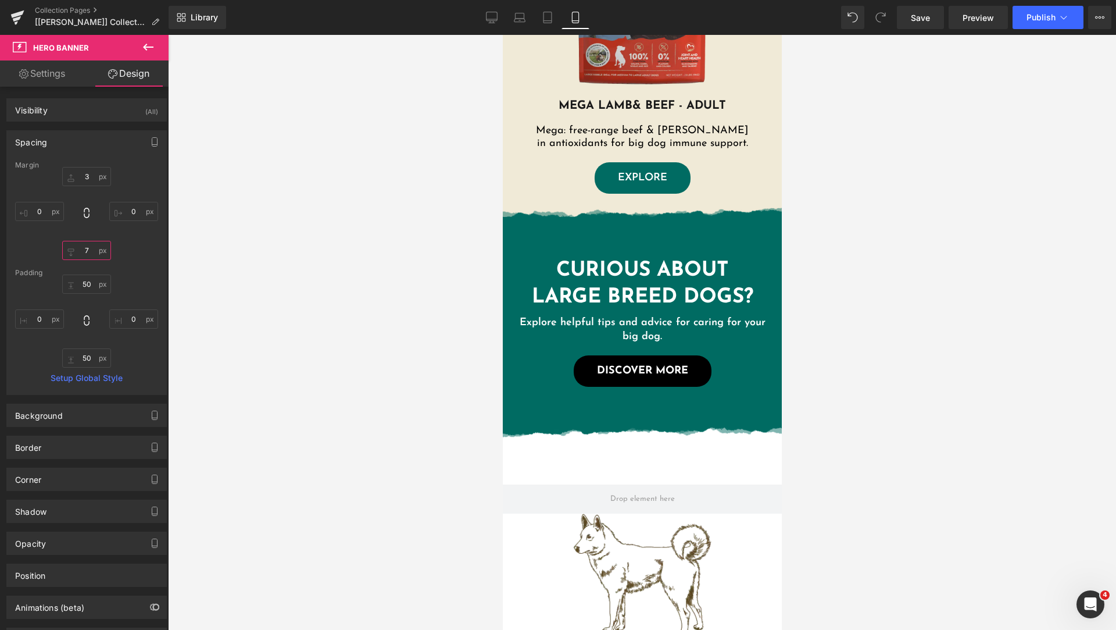
type input "6"
click at [915, 15] on span "Save" at bounding box center [920, 18] width 19 height 12
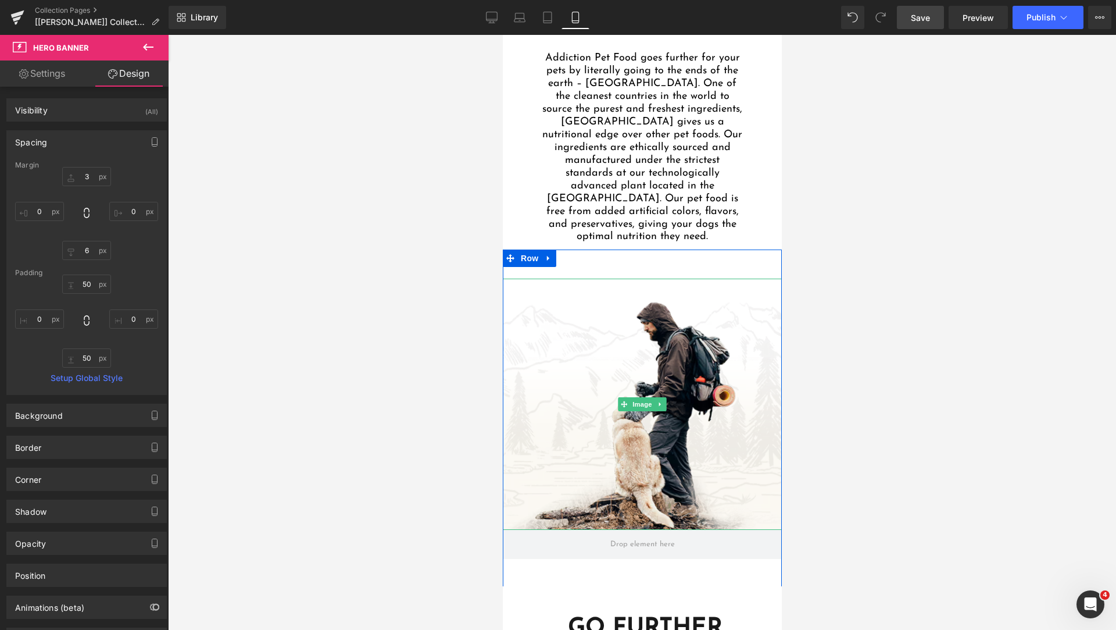
scroll to position [1761, 0]
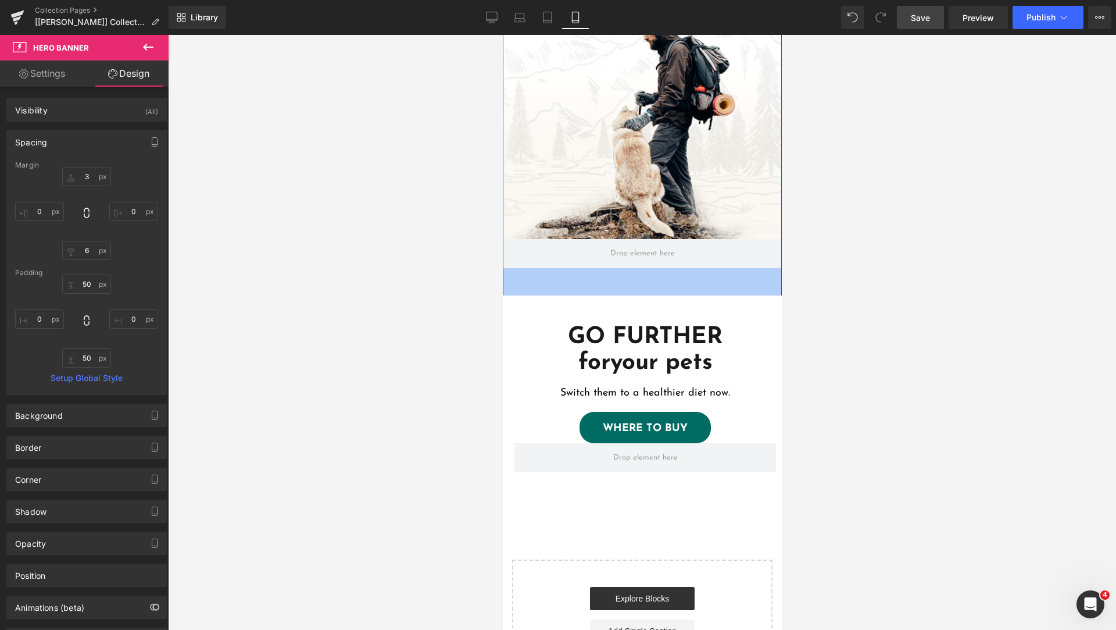
click at [654, 278] on div "50px" at bounding box center [641, 282] width 279 height 29
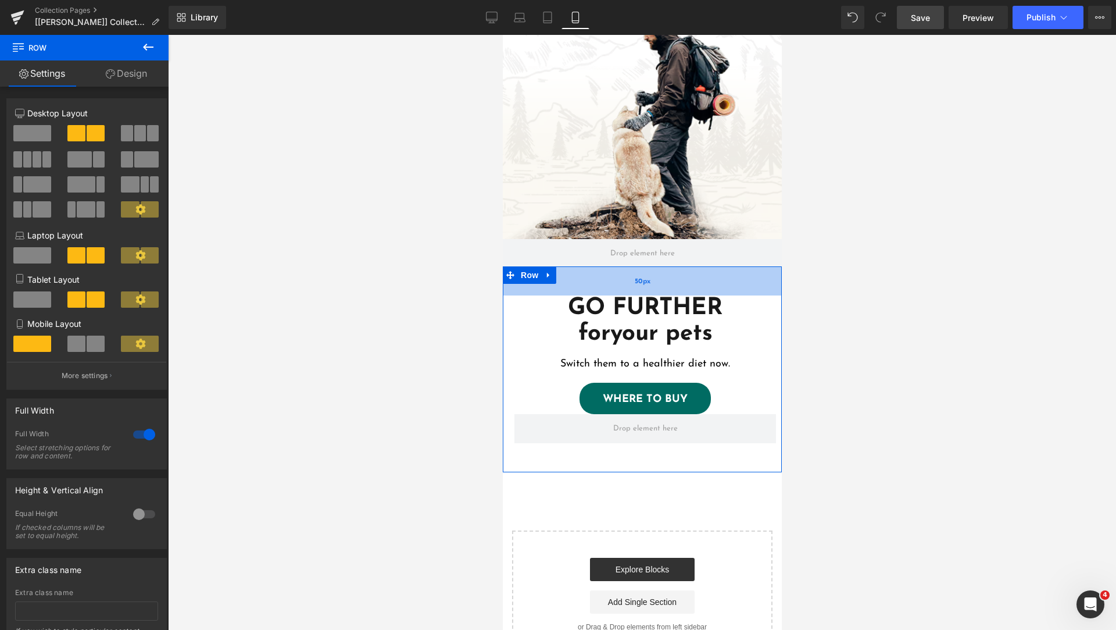
drag, startPoint x: 654, startPoint y: 278, endPoint x: 656, endPoint y: 264, distance: 14.1
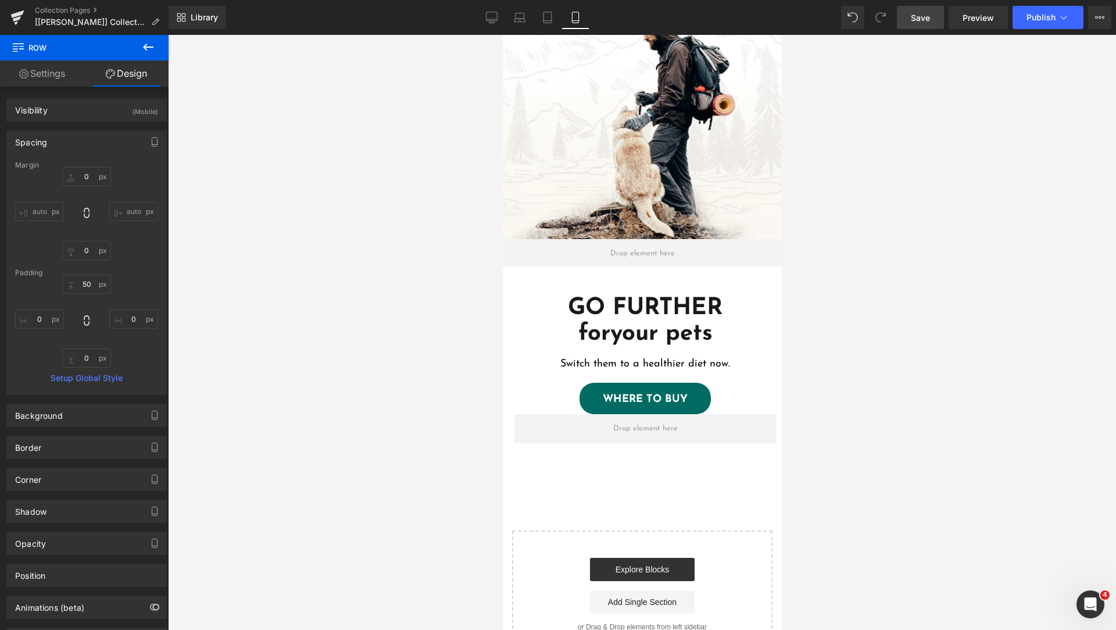
click at [908, 24] on link "Save" at bounding box center [920, 17] width 47 height 23
click at [927, 24] on link "Save" at bounding box center [920, 17] width 47 height 23
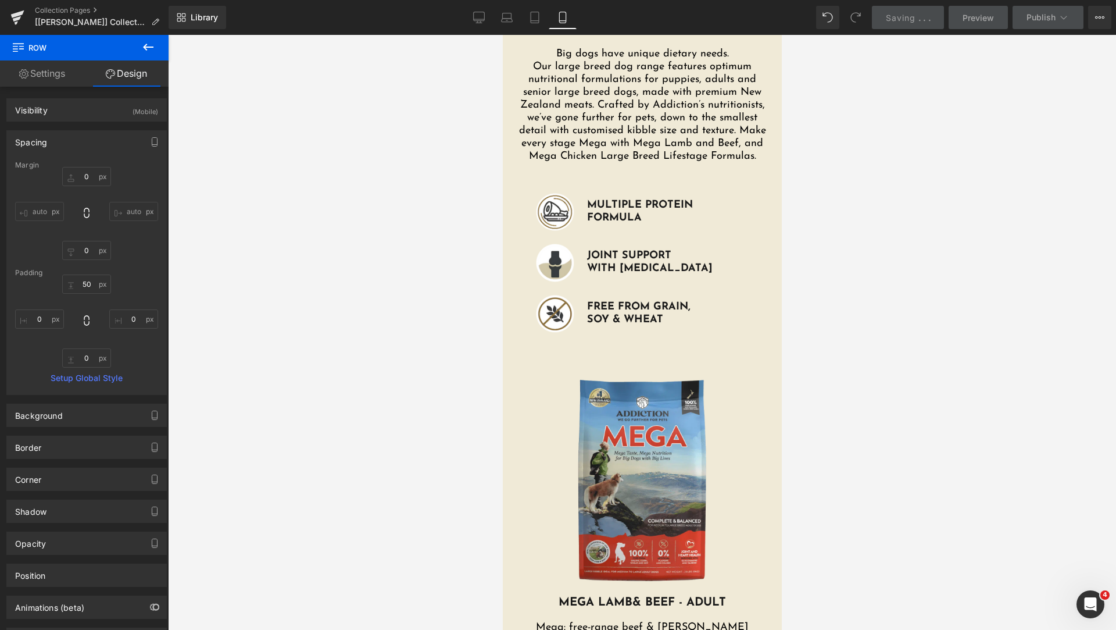
scroll to position [0, 0]
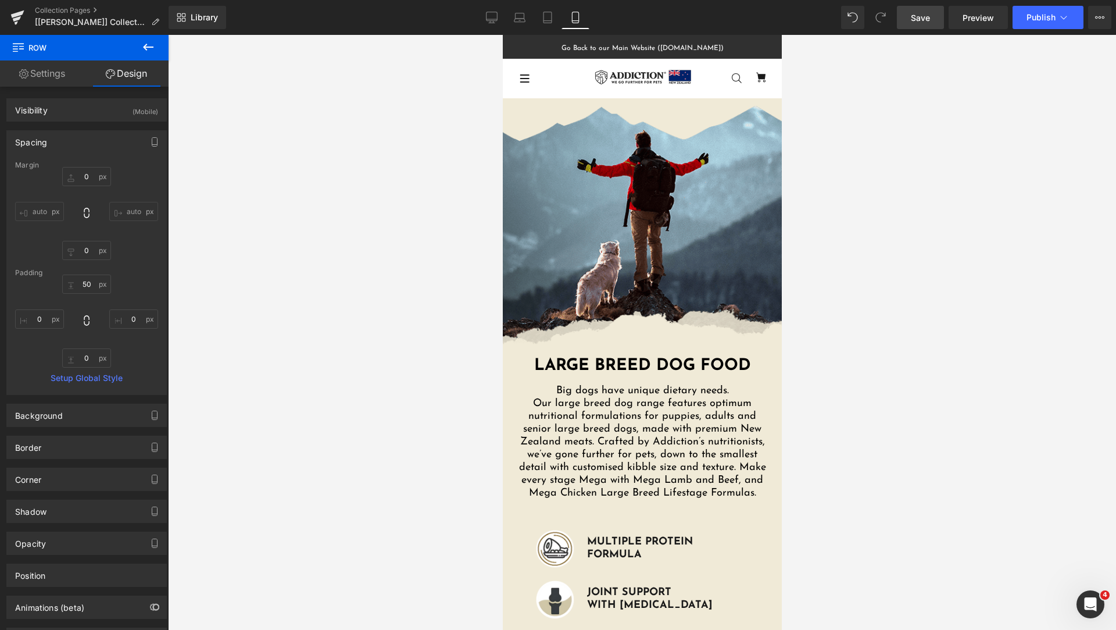
click at [905, 19] on link "Save" at bounding box center [920, 17] width 47 height 23
drag, startPoint x: 492, startPoint y: 15, endPoint x: 316, endPoint y: 27, distance: 177.1
click at [492, 15] on icon at bounding box center [492, 18] width 12 height 12
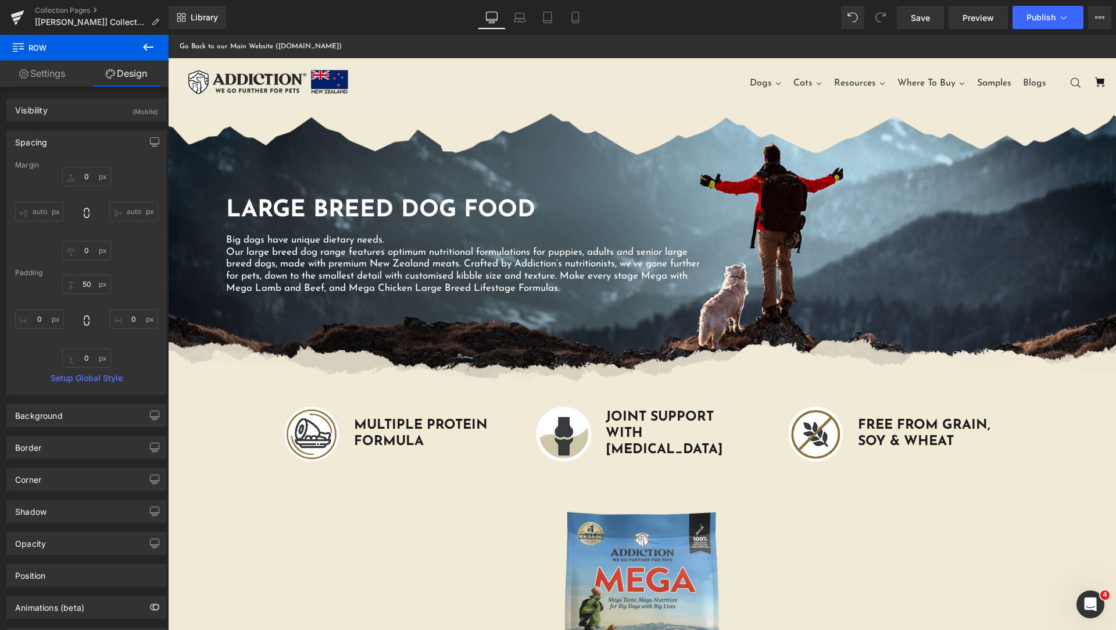
type input "0"
type input "150"
type input "100"
type input "150"
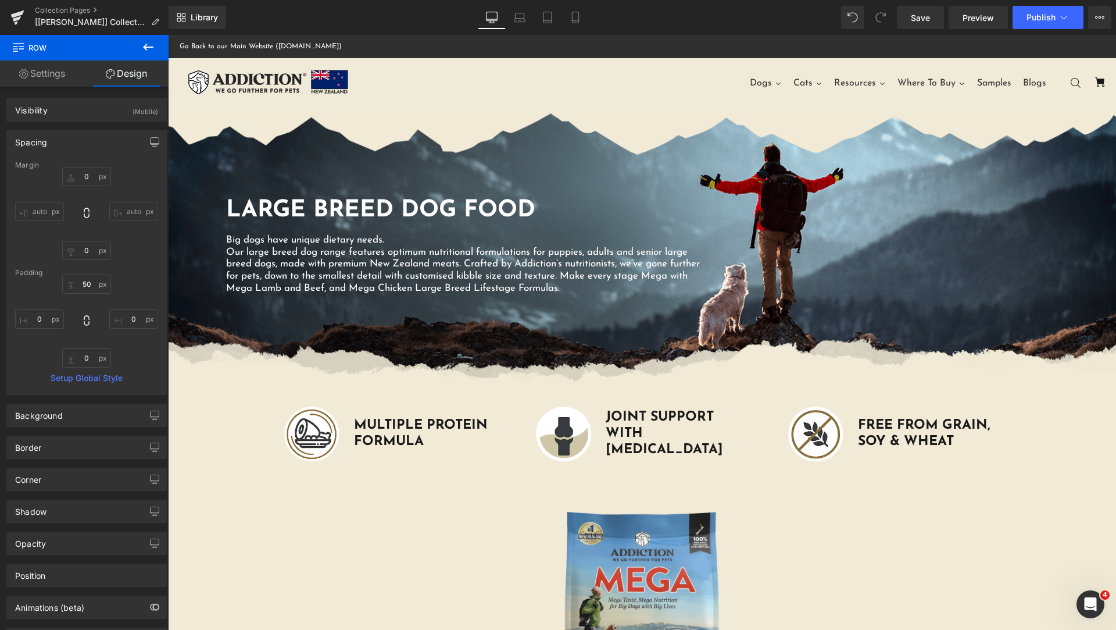
type input "100"
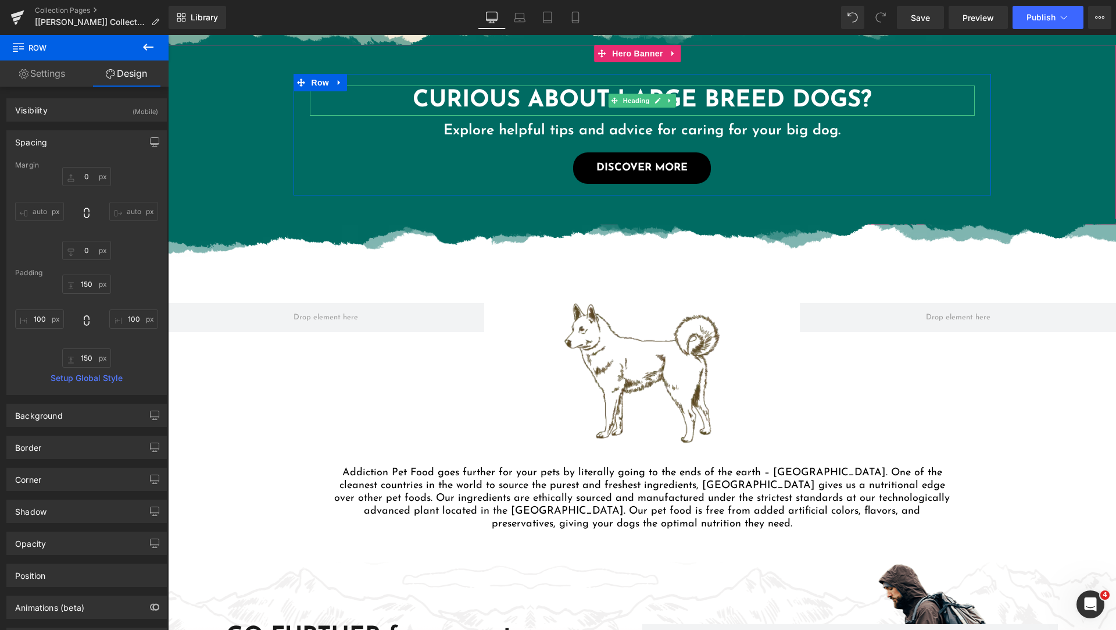
scroll to position [291, 0]
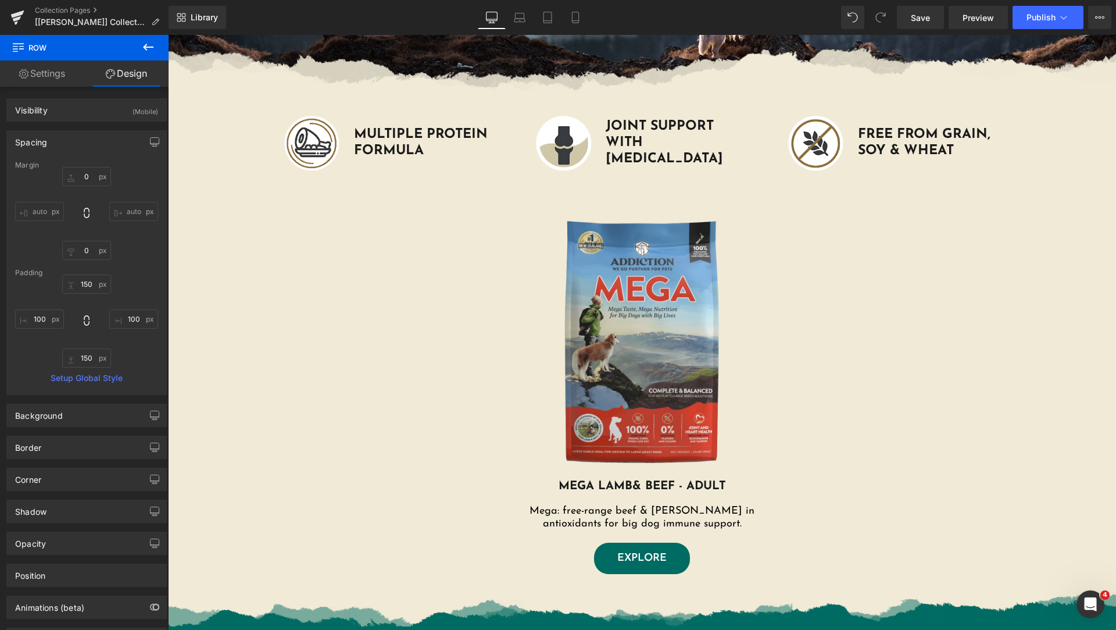
click at [144, 46] on icon at bounding box center [148, 47] width 14 height 14
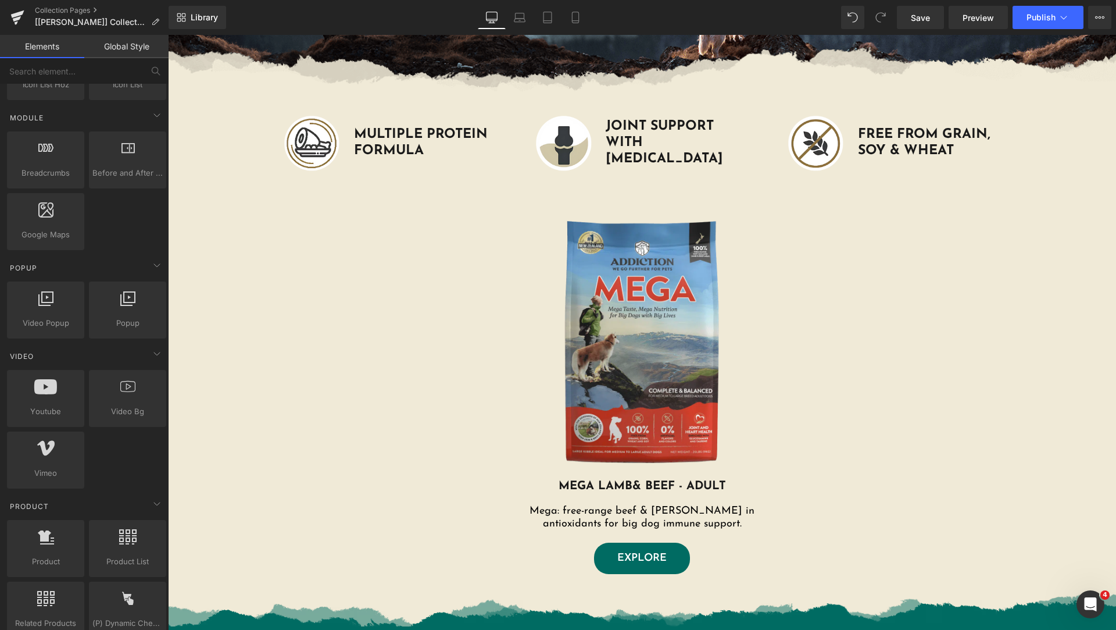
scroll to position [872, 0]
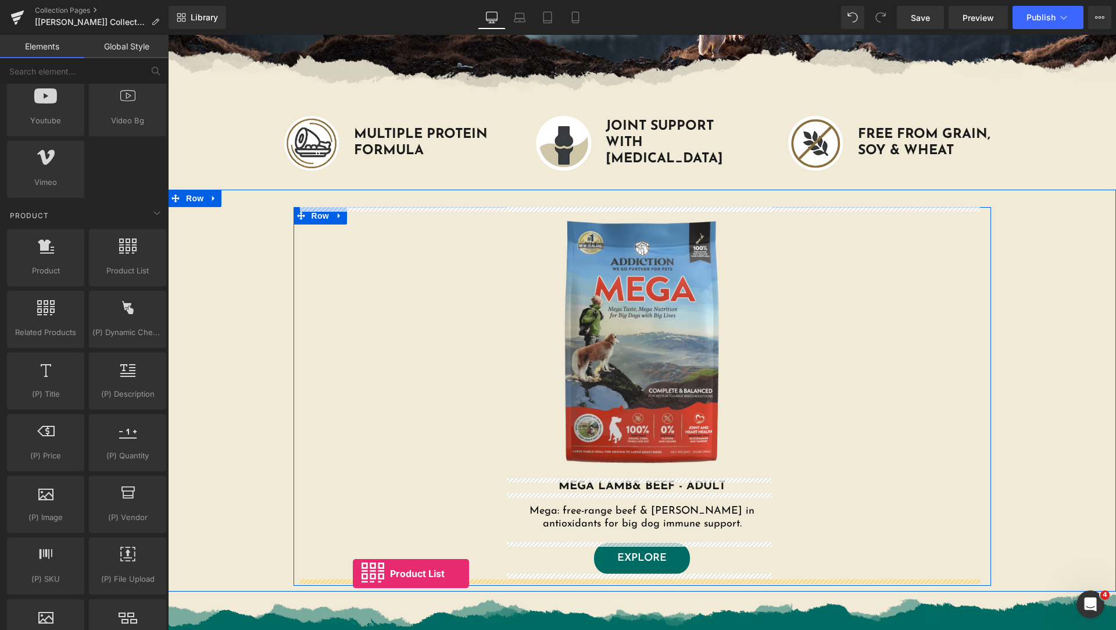
drag, startPoint x: 292, startPoint y: 300, endPoint x: 353, endPoint y: 573, distance: 279.8
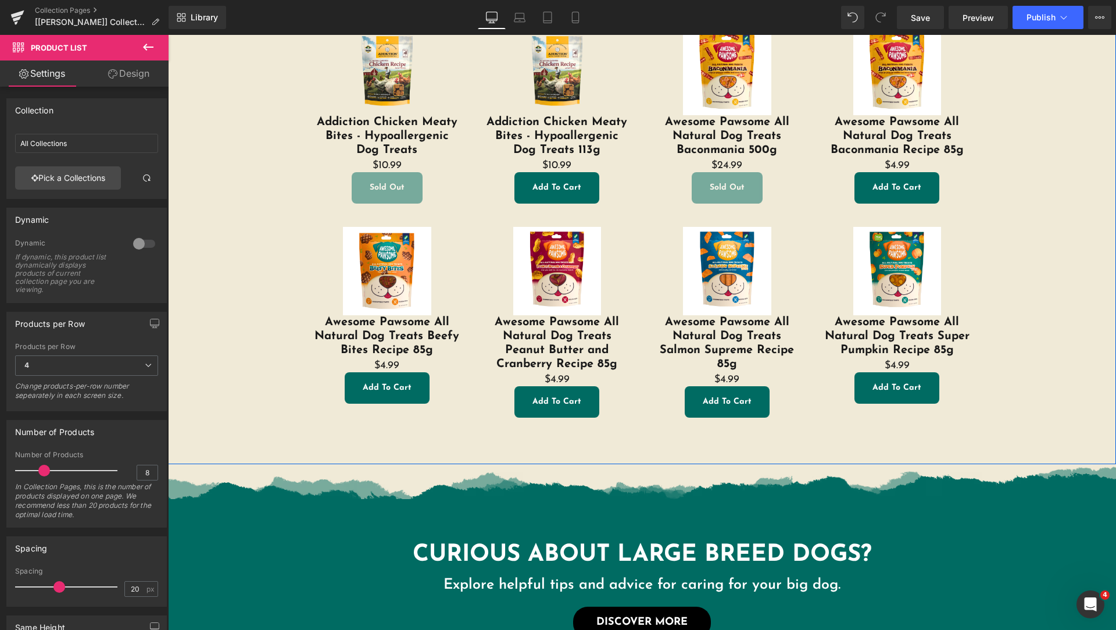
scroll to position [581, 0]
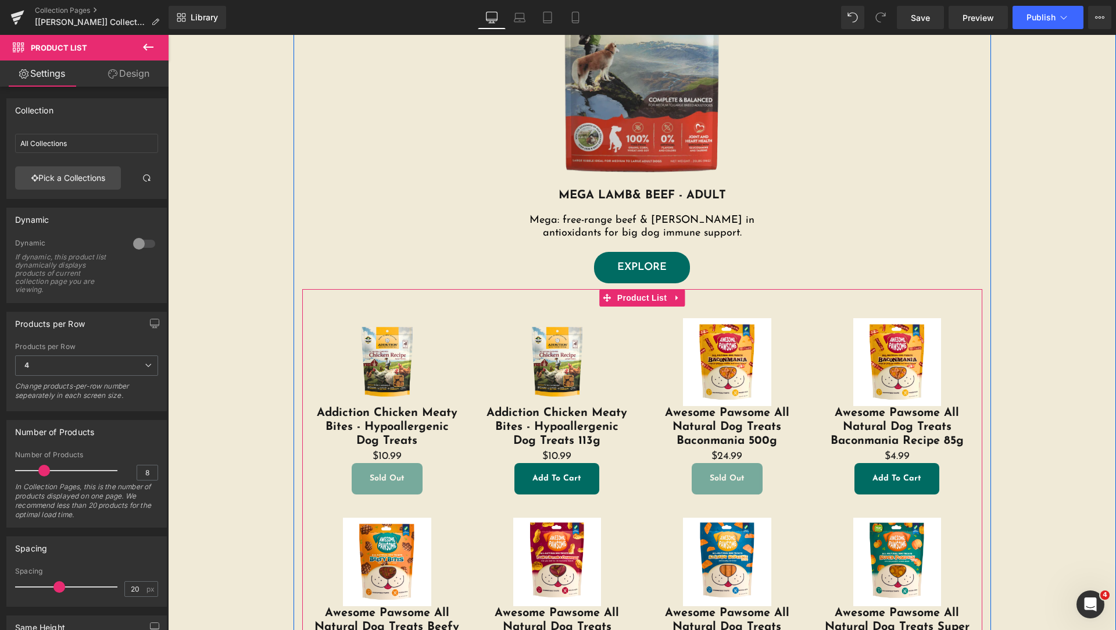
click at [476, 327] on div "Sale Off (P) Image Addiction Chicken Meaty Bites - Hypoallergenic Dog Treats 11…" at bounding box center [557, 406] width 170 height 200
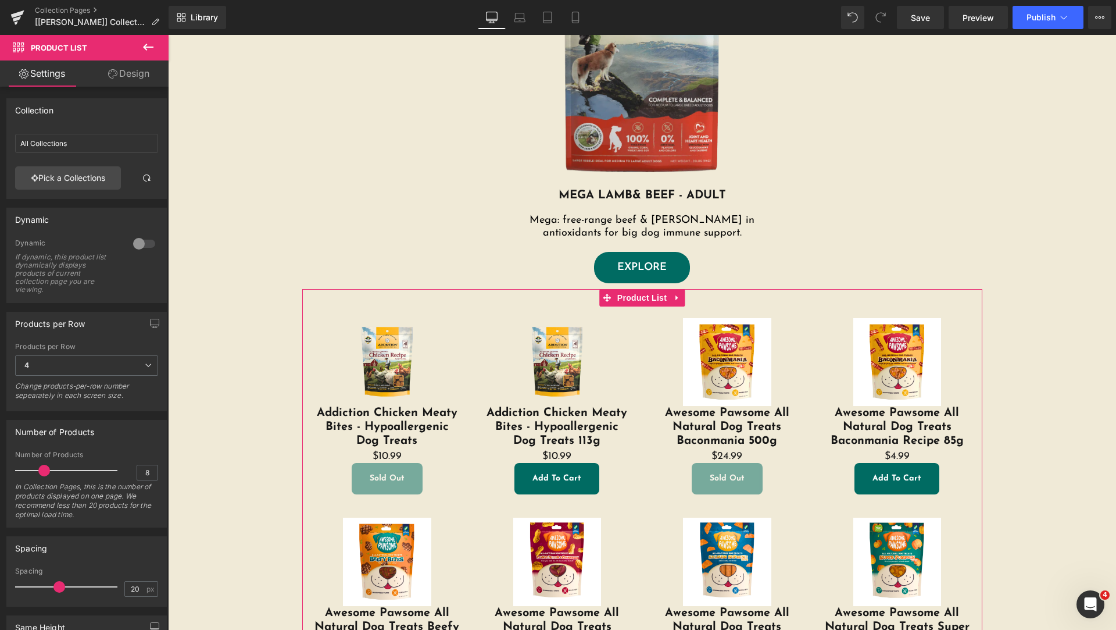
click at [135, 74] on link "Design" at bounding box center [129, 73] width 84 height 26
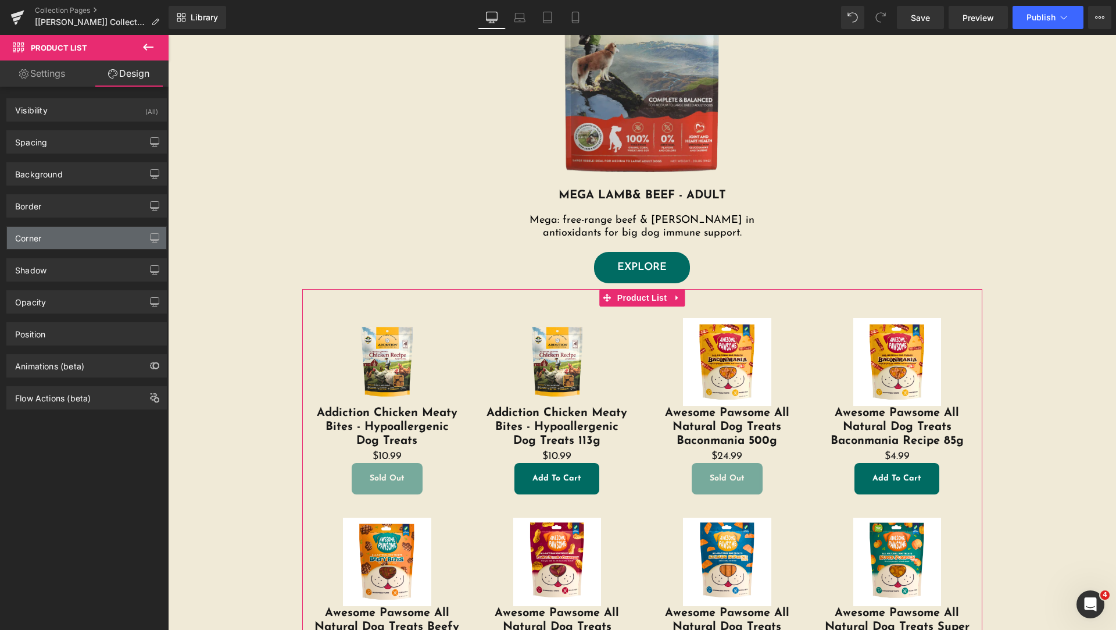
click at [77, 240] on div "Corner" at bounding box center [86, 238] width 159 height 22
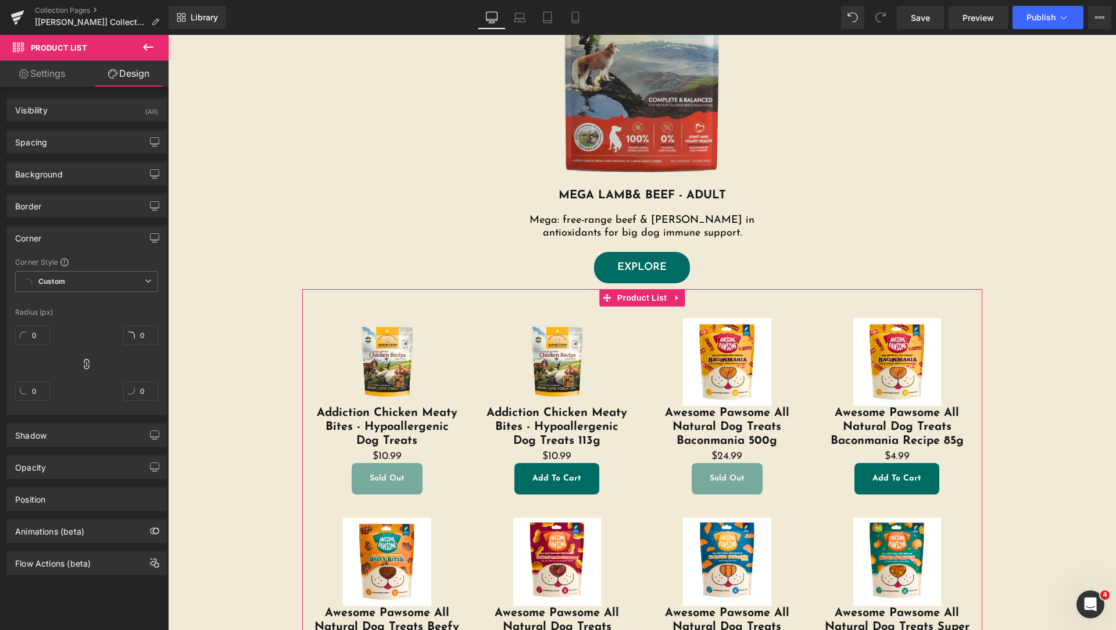
click at [77, 240] on div "Corner" at bounding box center [86, 238] width 159 height 22
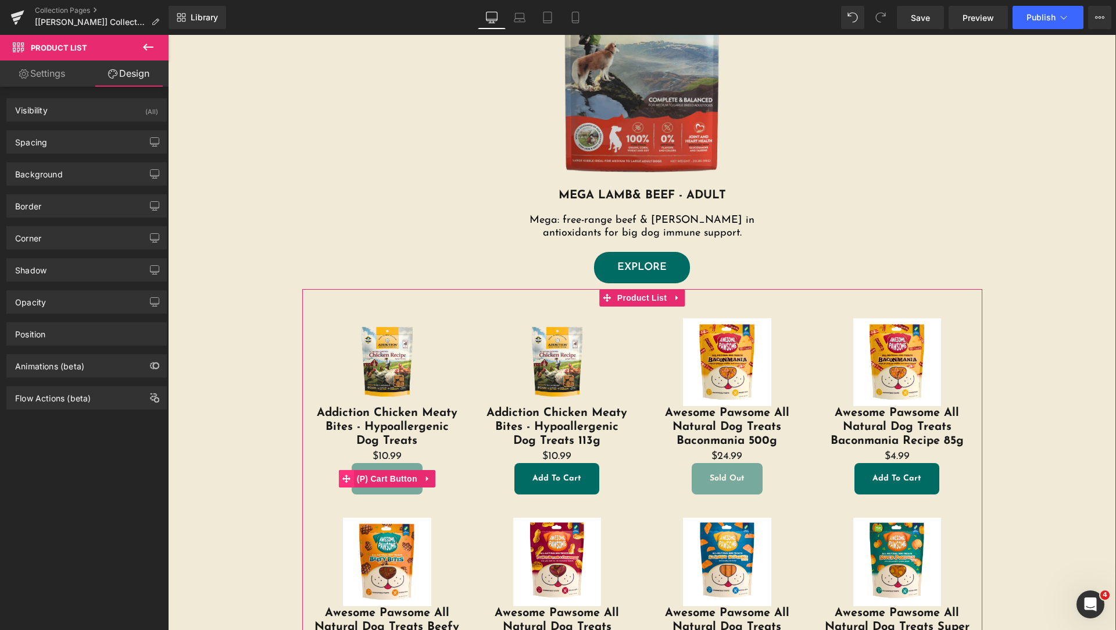
click at [342, 478] on icon at bounding box center [346, 478] width 8 height 8
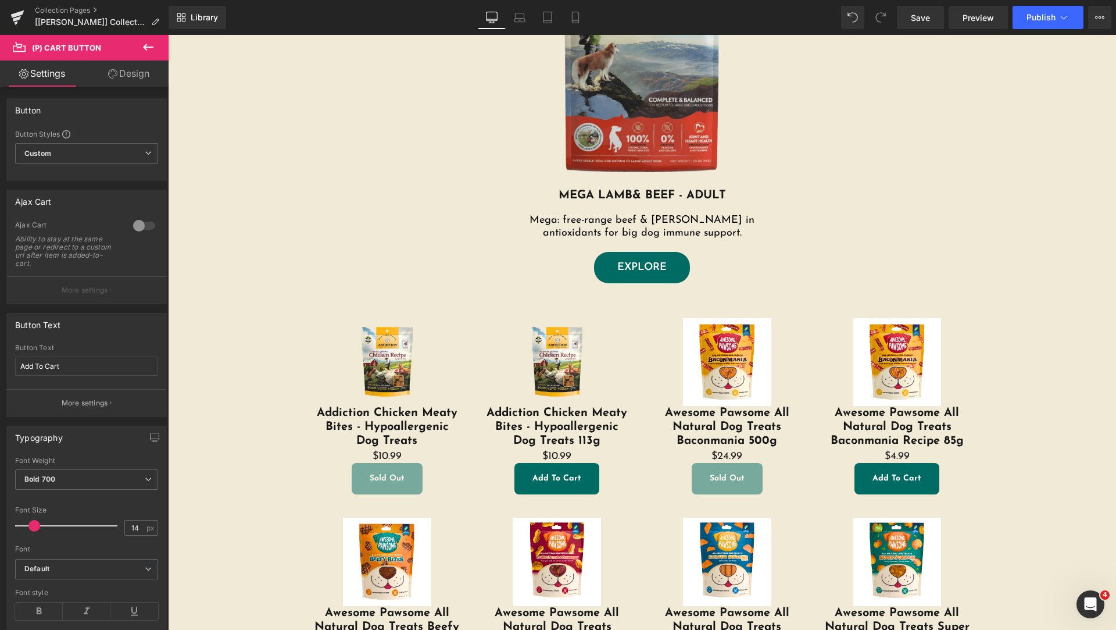
click at [124, 77] on link "Design" at bounding box center [129, 73] width 84 height 26
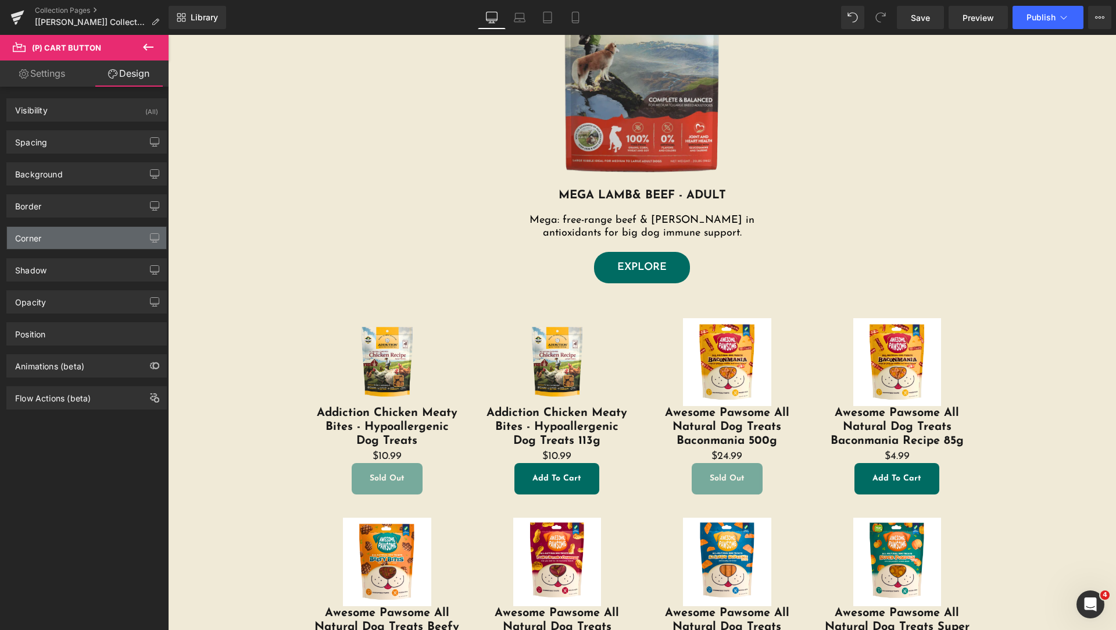
click at [65, 237] on div "Corner" at bounding box center [86, 238] width 159 height 22
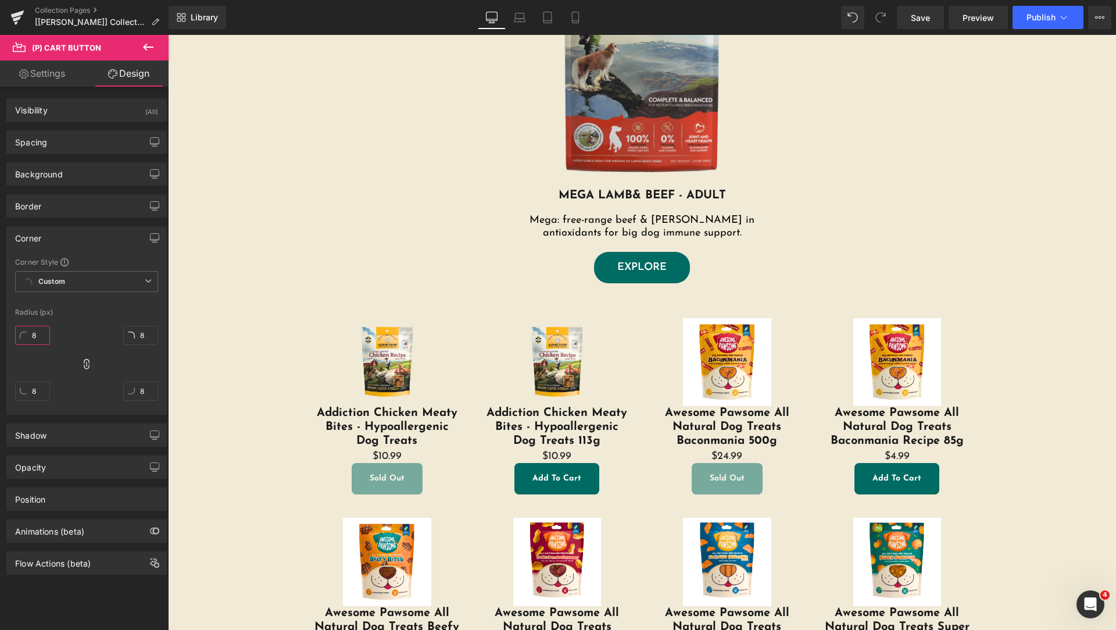
click at [40, 338] on input "8" at bounding box center [32, 335] width 35 height 19
type input "25"
type input "2"
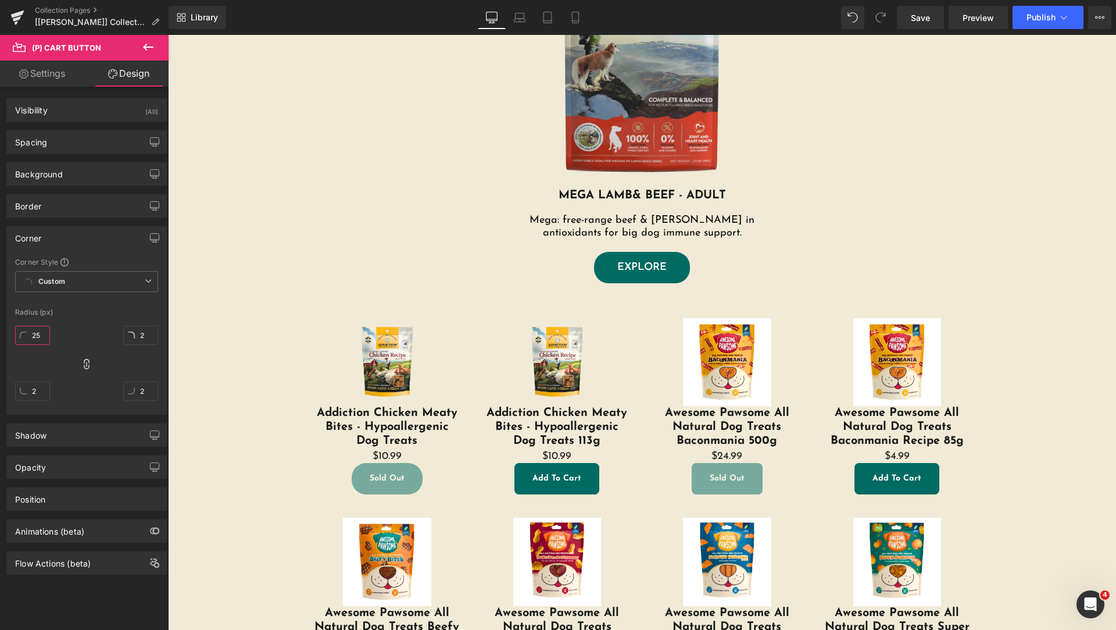
type input "25"
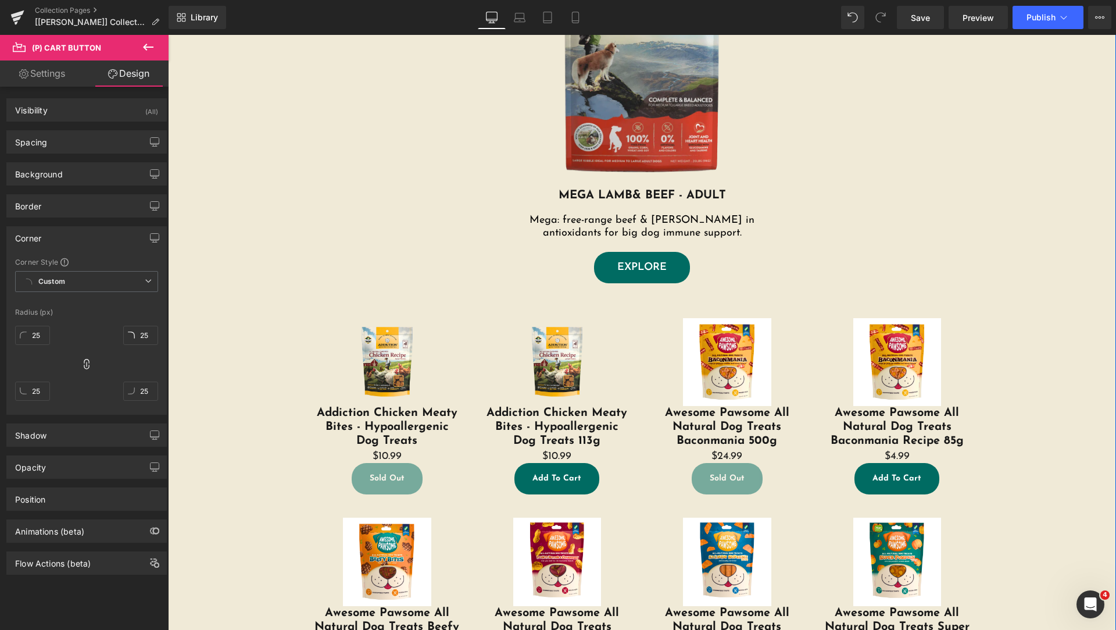
click at [214, 327] on div "Image MEGA LAMB & BEEF - ADULT Heading Mega: free-range beef & [PERSON_NAME] in…" at bounding box center [642, 332] width 948 height 832
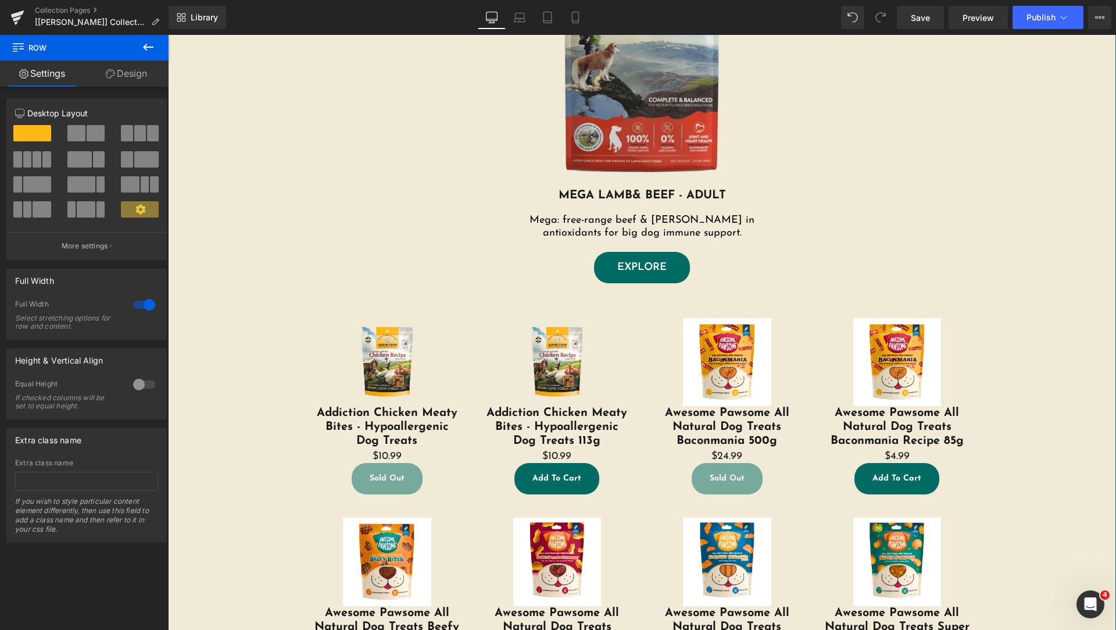
click at [110, 77] on icon at bounding box center [110, 73] width 9 height 9
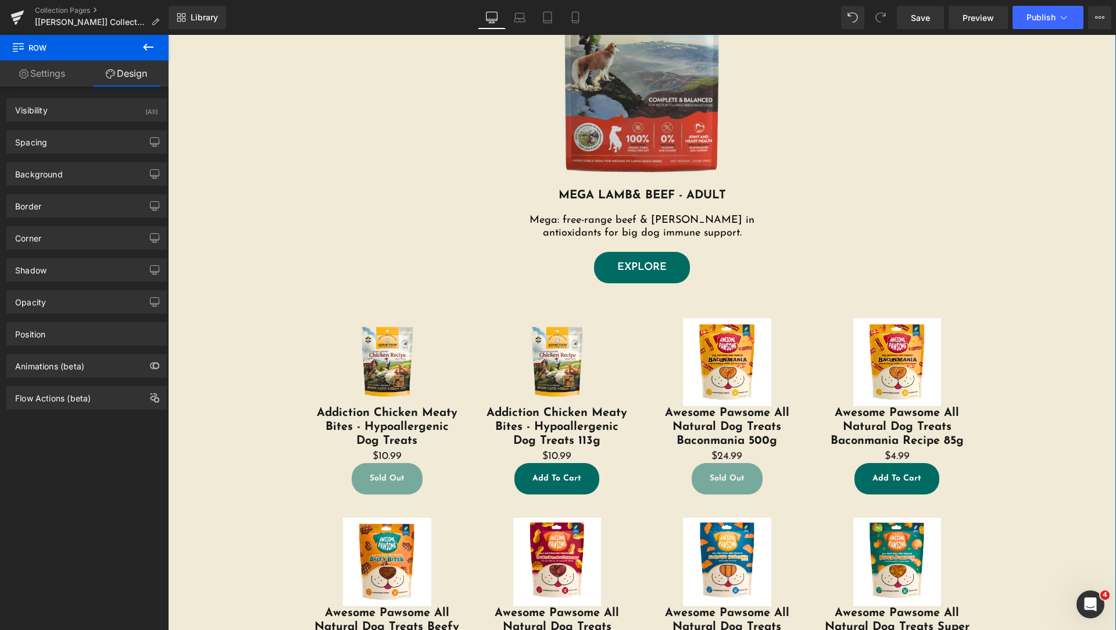
click at [41, 77] on link "Settings" at bounding box center [42, 73] width 84 height 26
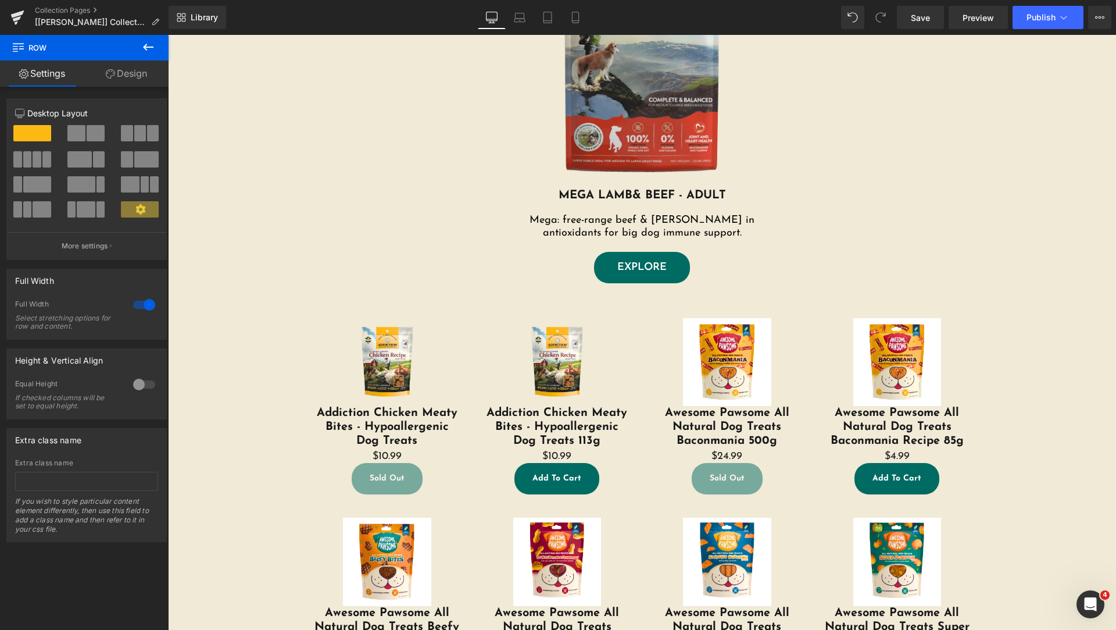
click at [151, 46] on icon at bounding box center [148, 47] width 14 height 14
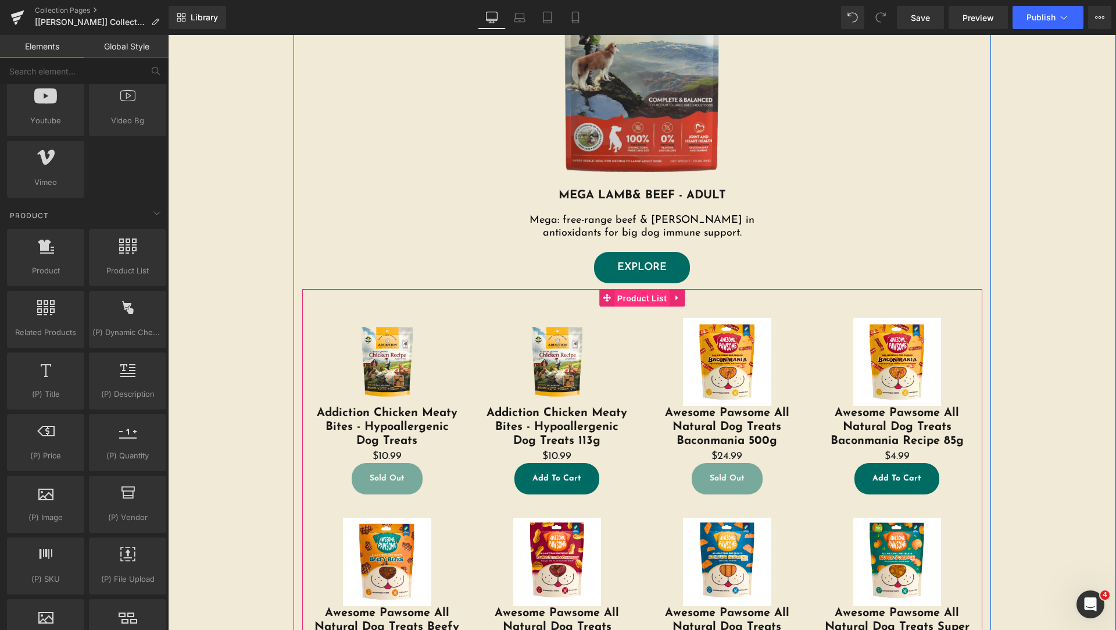
click at [623, 302] on span "Product List" at bounding box center [641, 298] width 55 height 17
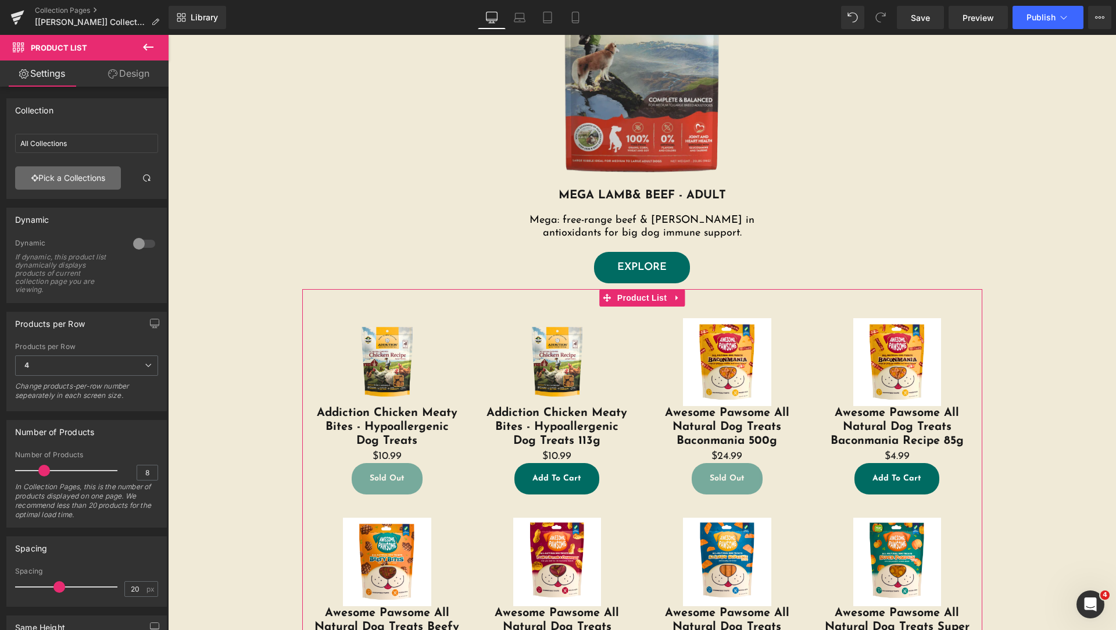
click at [99, 182] on link "Pick a Collections" at bounding box center [68, 177] width 106 height 23
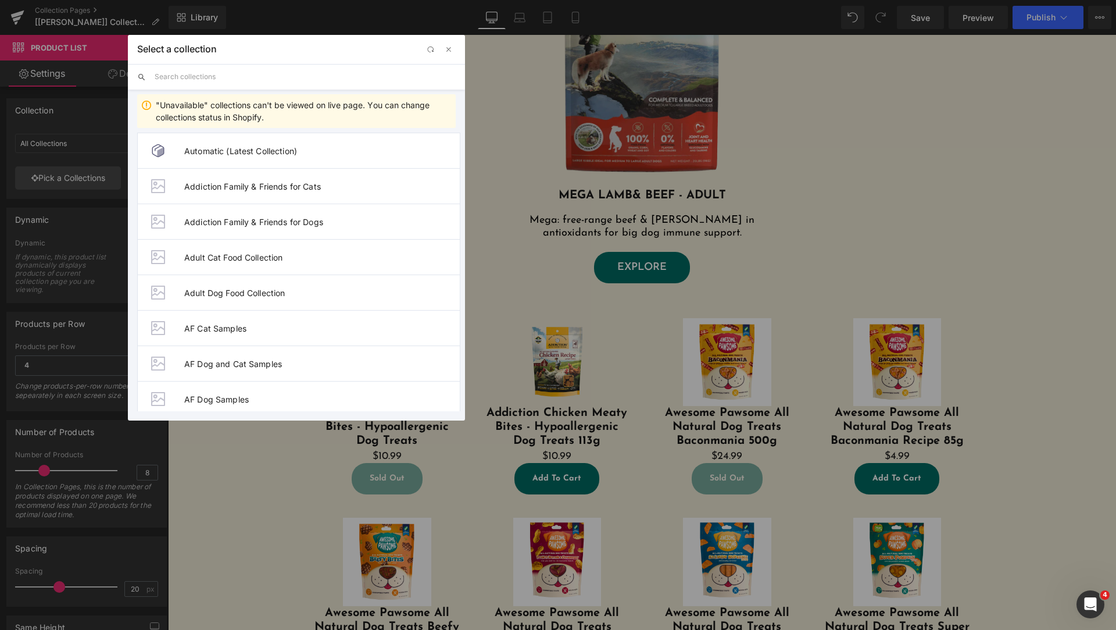
click at [258, 77] on input "text" at bounding box center [305, 77] width 301 height 26
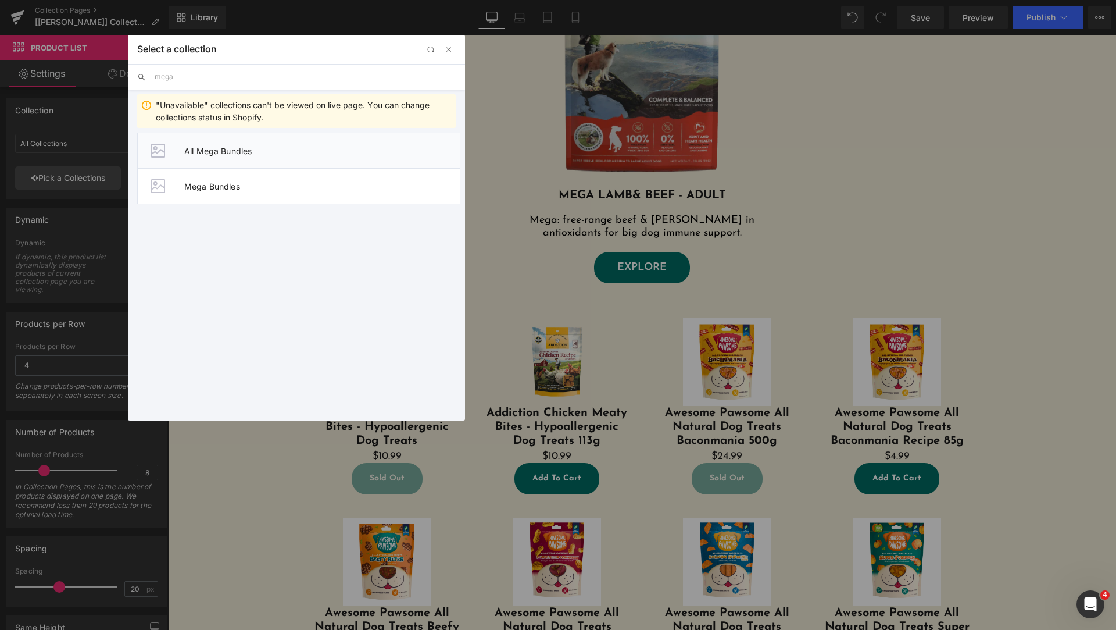
type input "mega"
click at [281, 153] on span "All Mega Bundles" at bounding box center [322, 151] width 276 height 10
type input "All Mega Bundles"
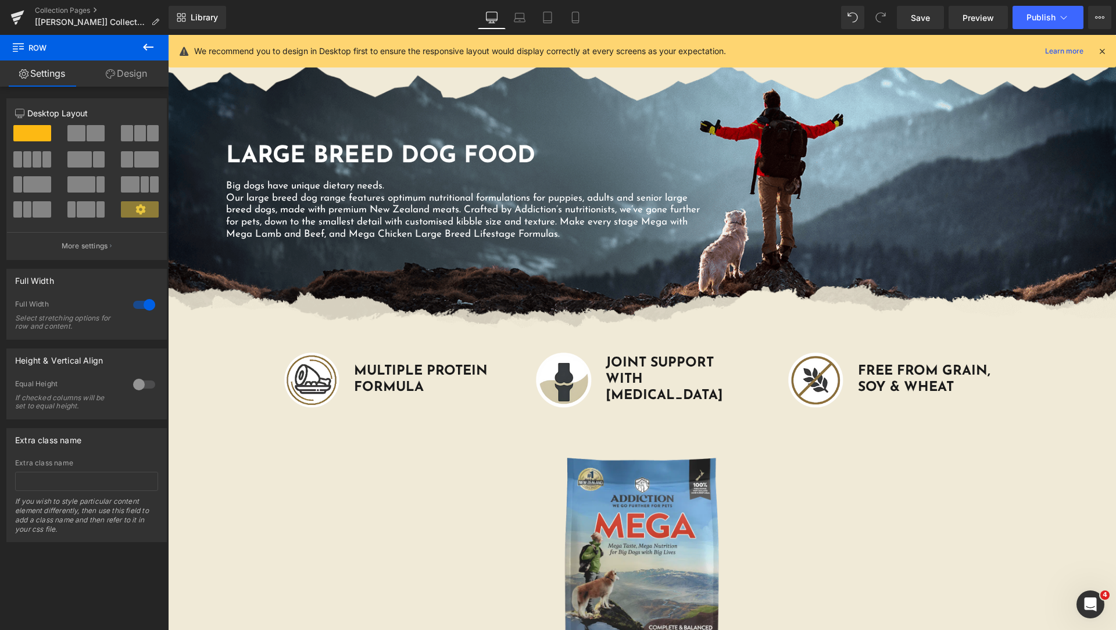
scroll to position [1214, 0]
